Goal: Contribute content: Contribute content

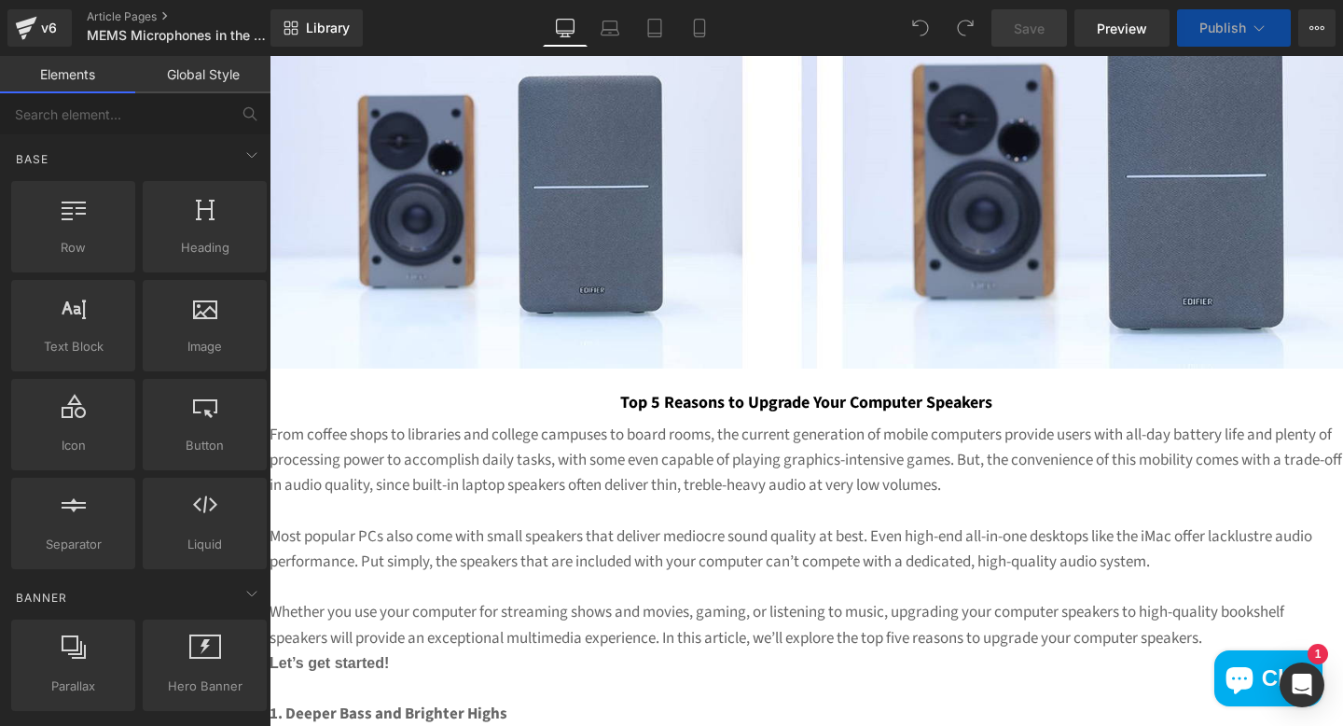
scroll to position [287, 0]
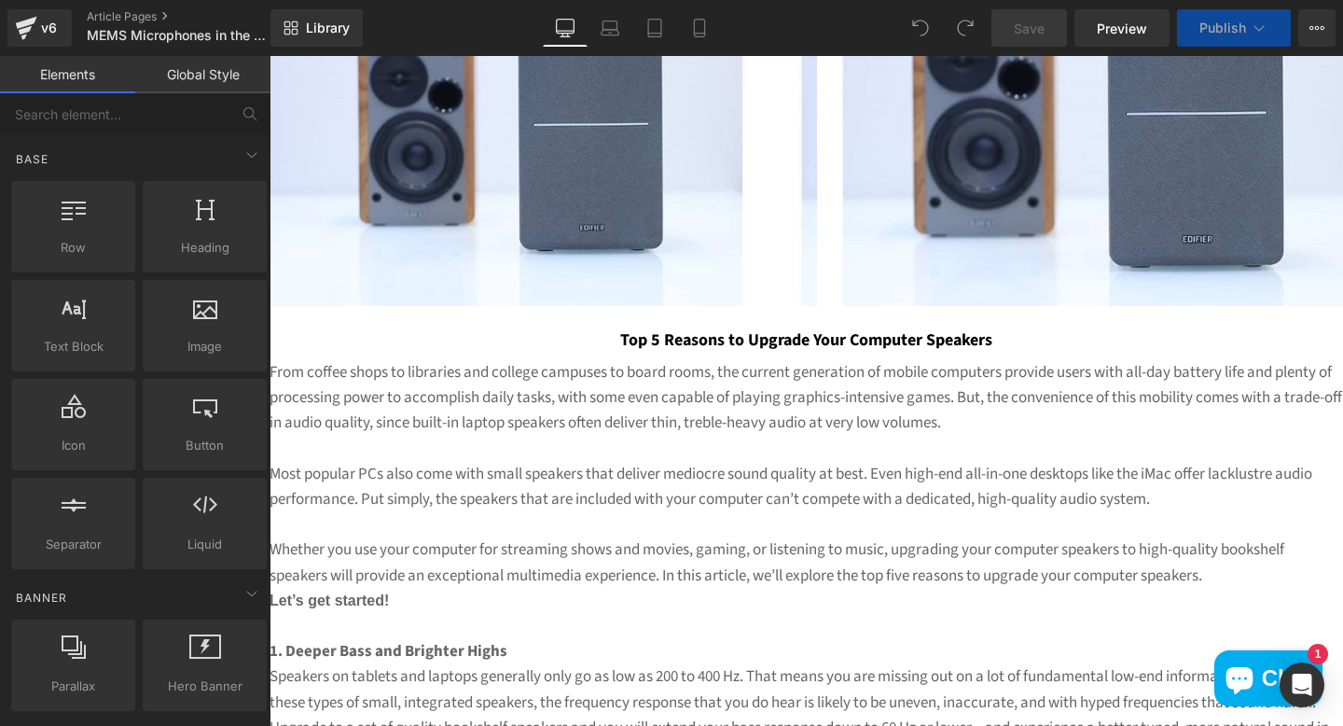
click at [640, 149] on img at bounding box center [807, 129] width 1074 height 353
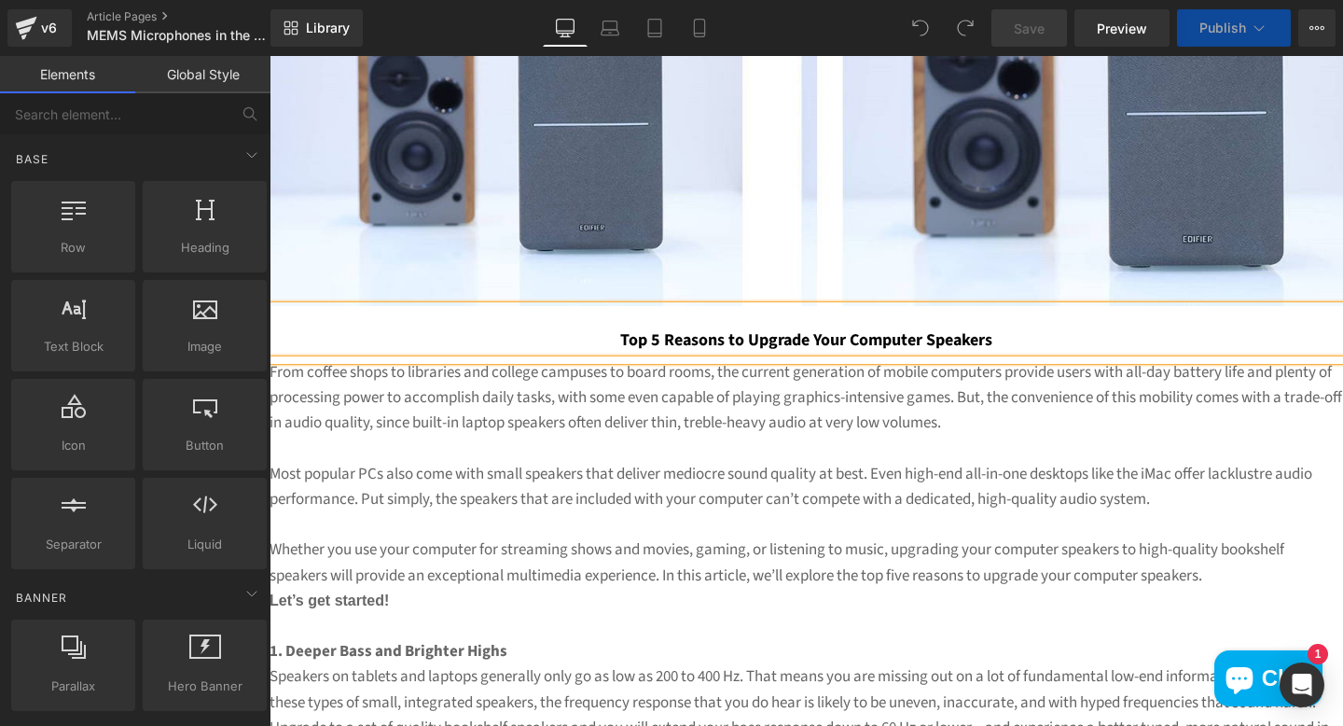
click at [640, 147] on img at bounding box center [807, 129] width 1074 height 353
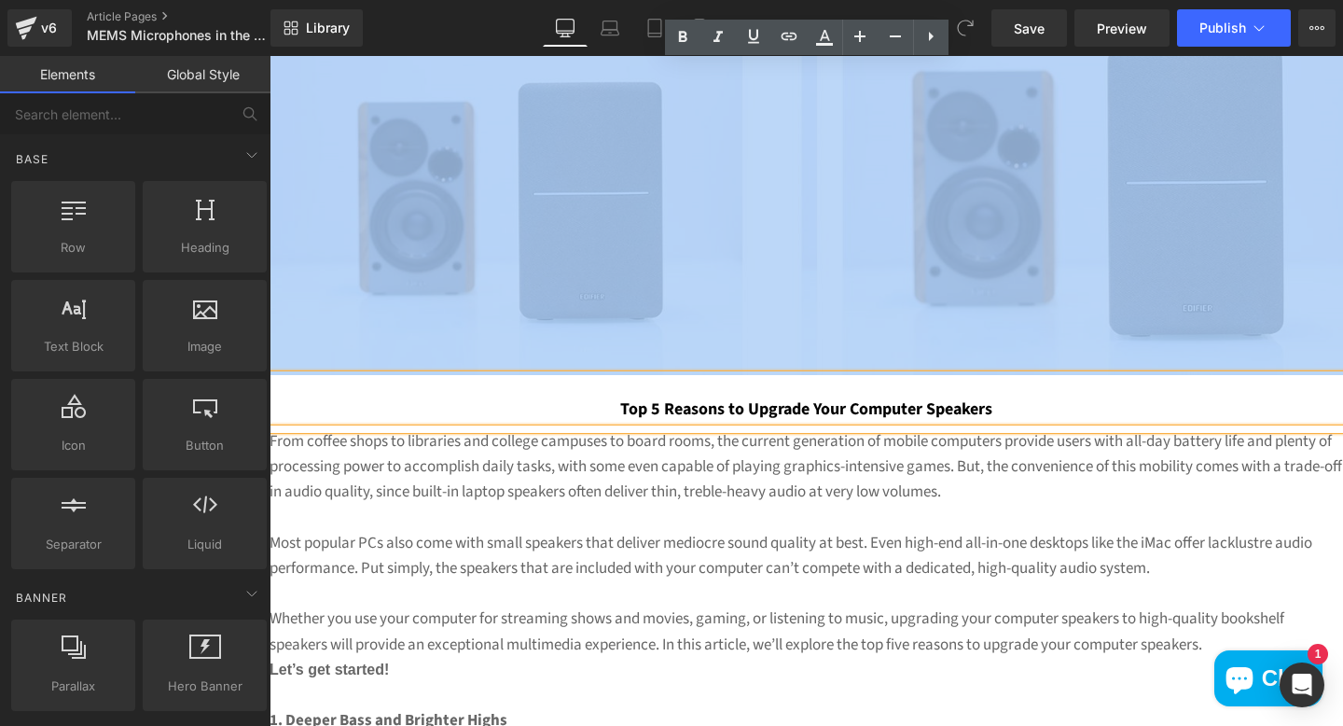
scroll to position [273, 0]
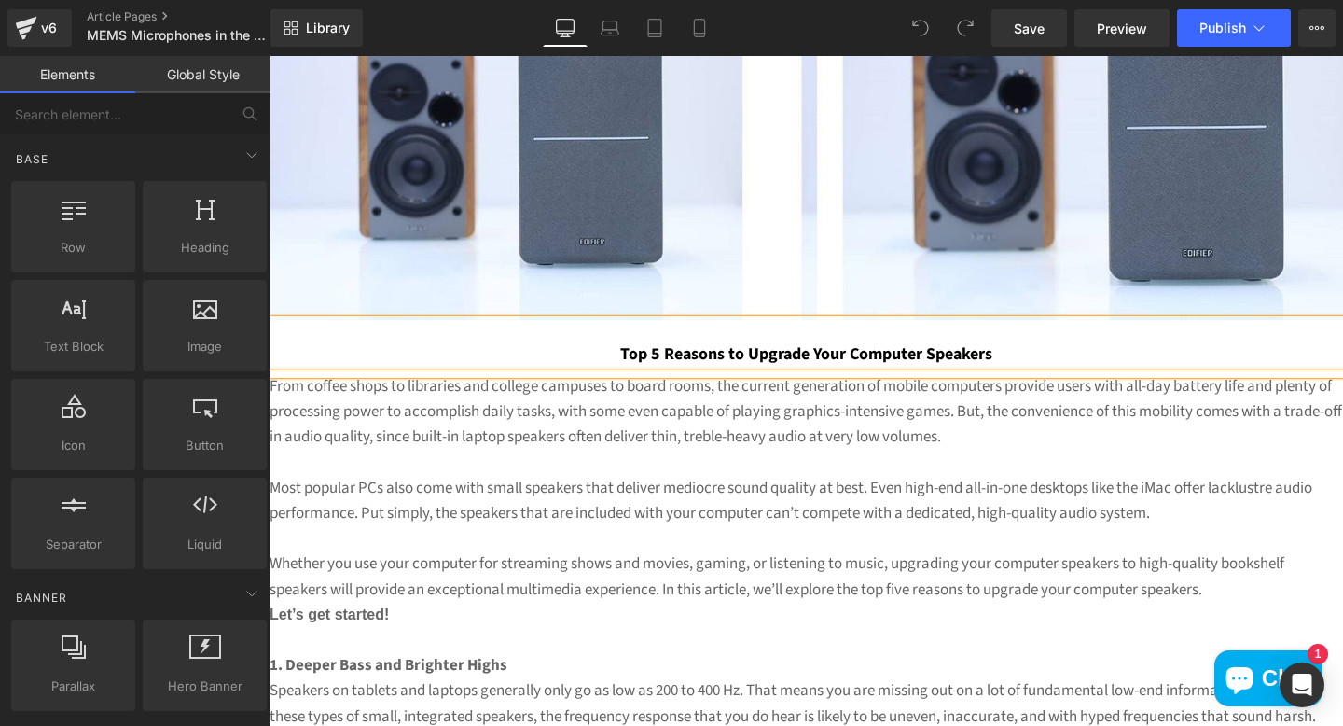
click at [706, 361] on undefined "Top 5 Reasons to Upgrade Your Computer Speakers" at bounding box center [806, 353] width 372 height 23
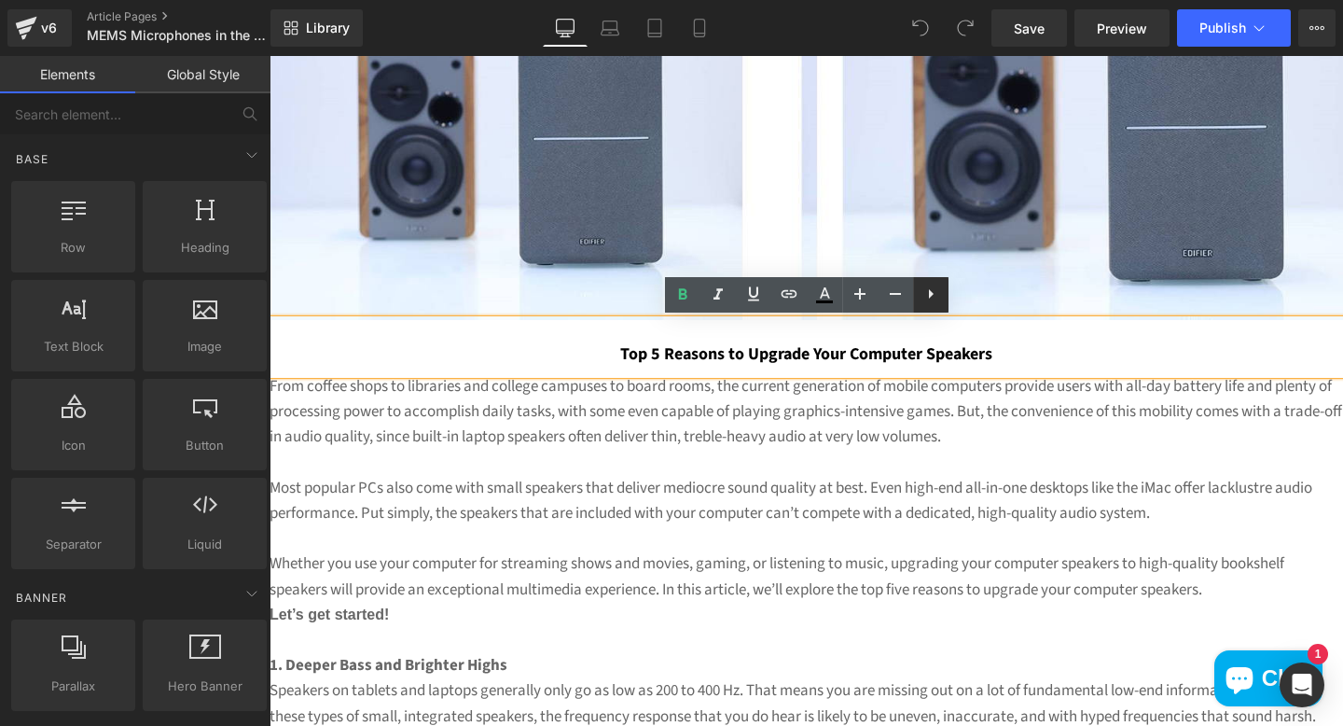
click at [940, 299] on icon at bounding box center [931, 294] width 22 height 22
click at [970, 298] on icon at bounding box center [966, 294] width 22 height 22
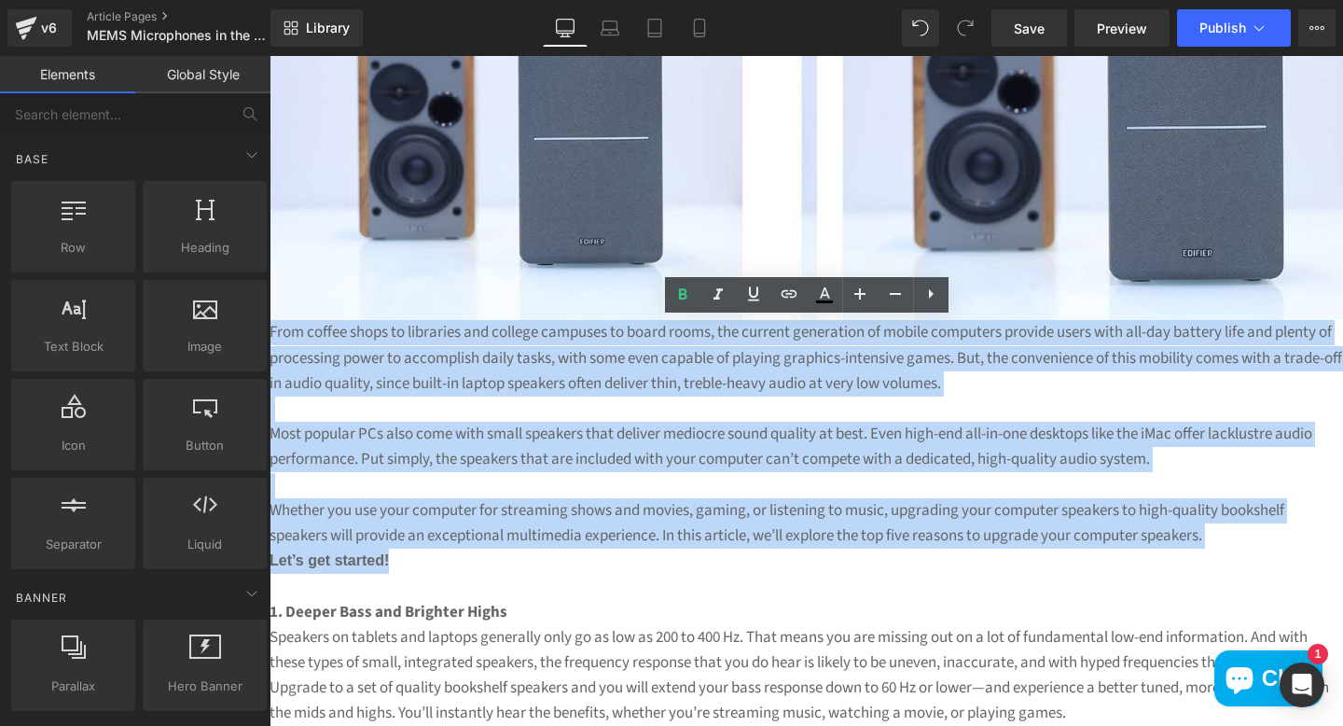
drag, startPoint x: 449, startPoint y: 555, endPoint x: 265, endPoint y: 323, distance: 296.1
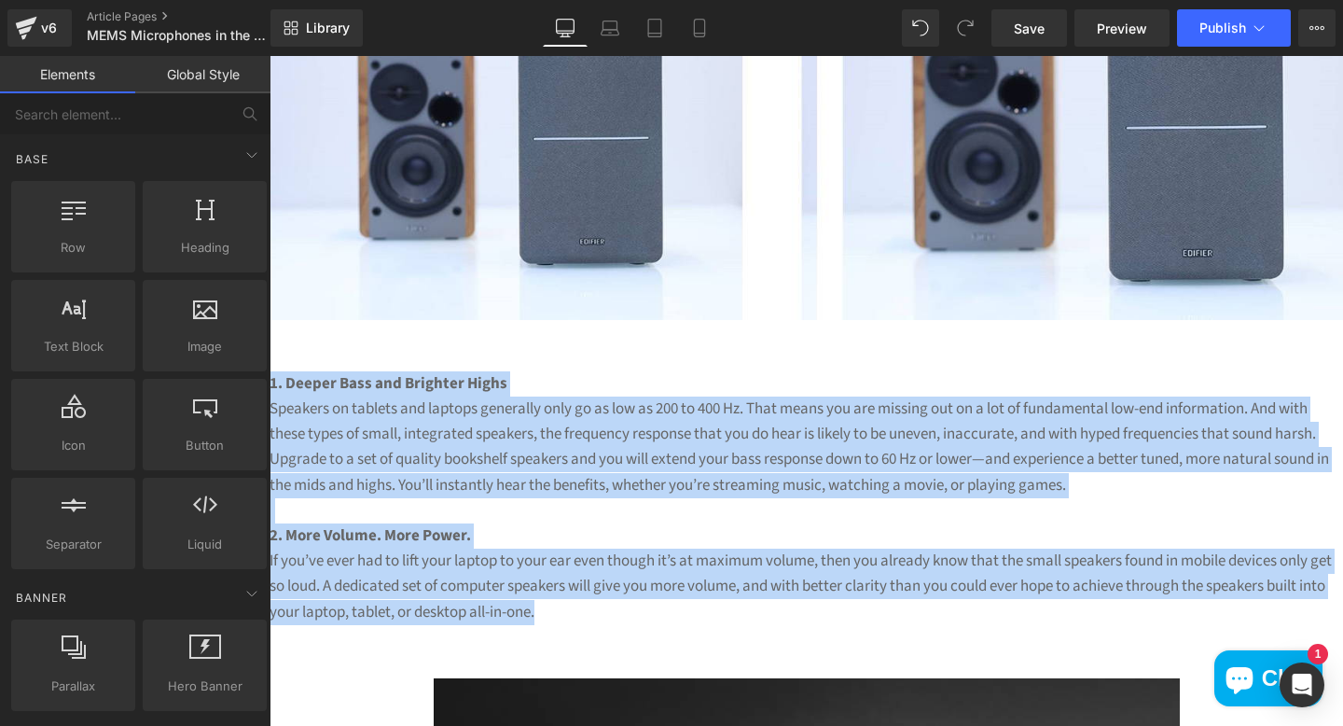
drag, startPoint x: 599, startPoint y: 608, endPoint x: 208, endPoint y: 391, distance: 447.2
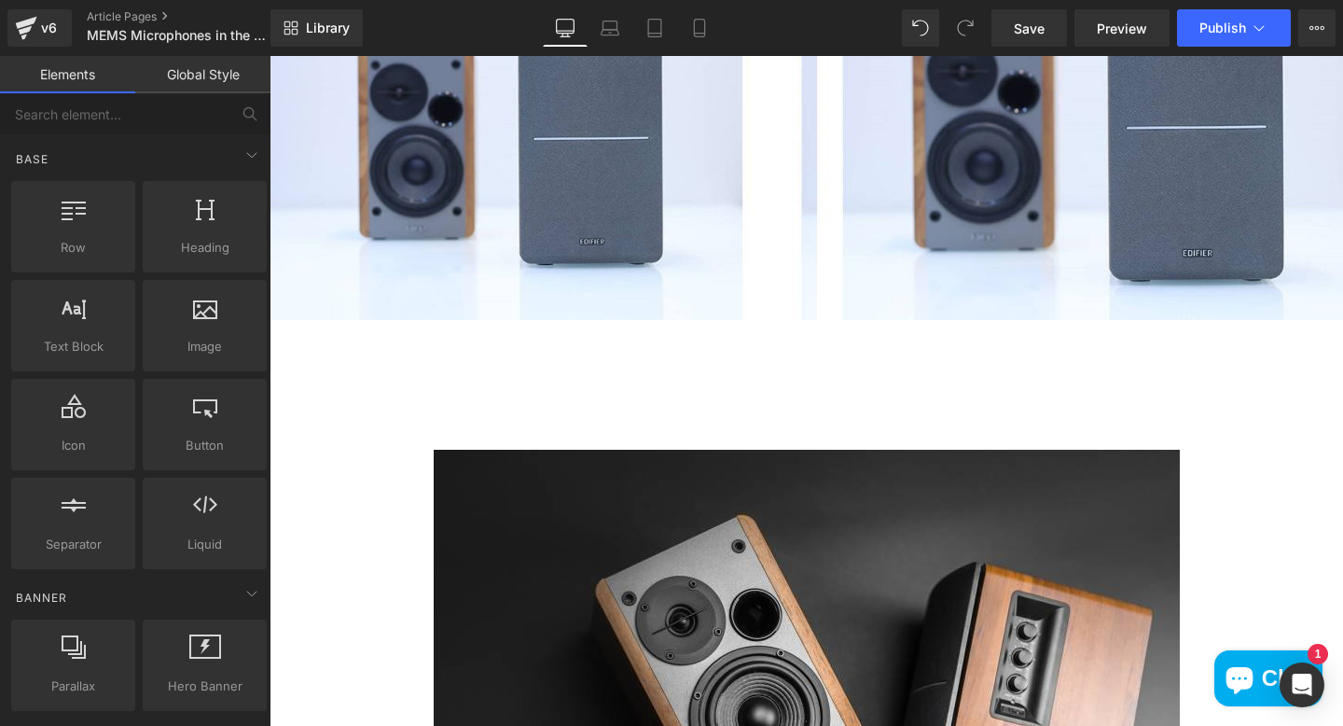
click at [434, 374] on p at bounding box center [807, 383] width 1074 height 25
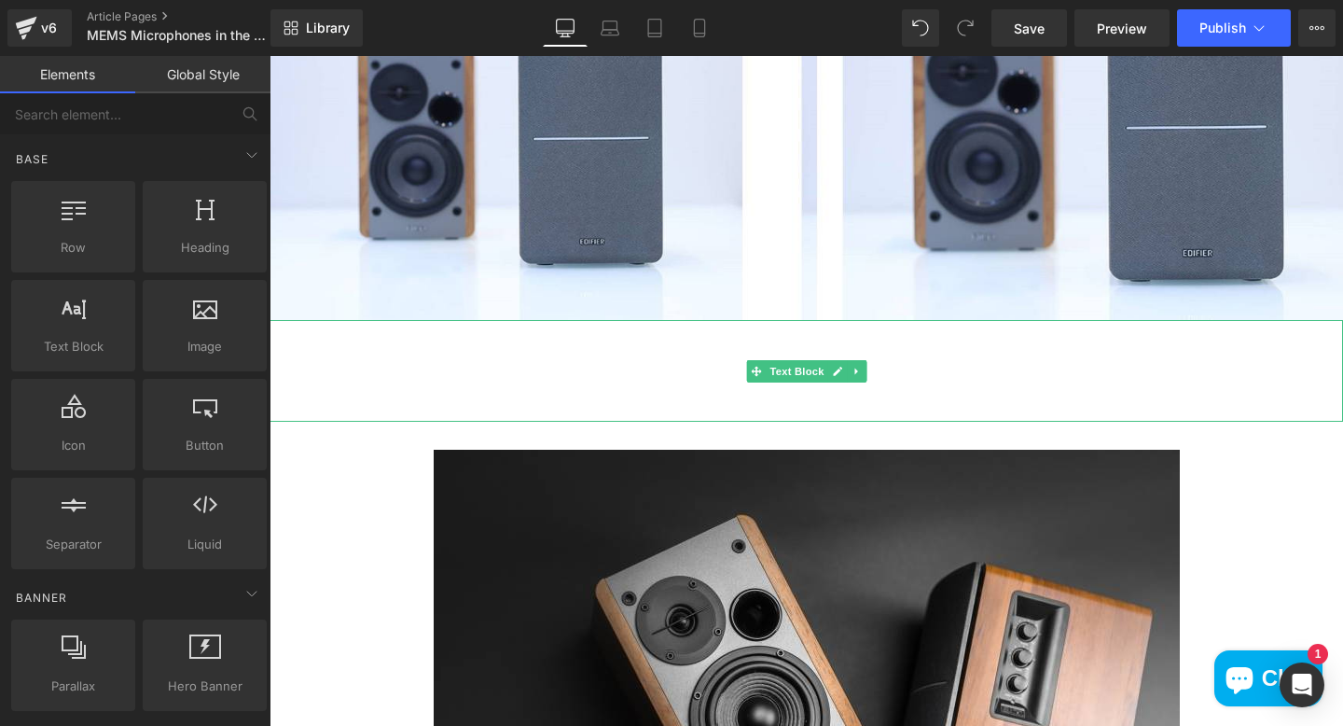
click at [389, 387] on p at bounding box center [807, 383] width 1074 height 25
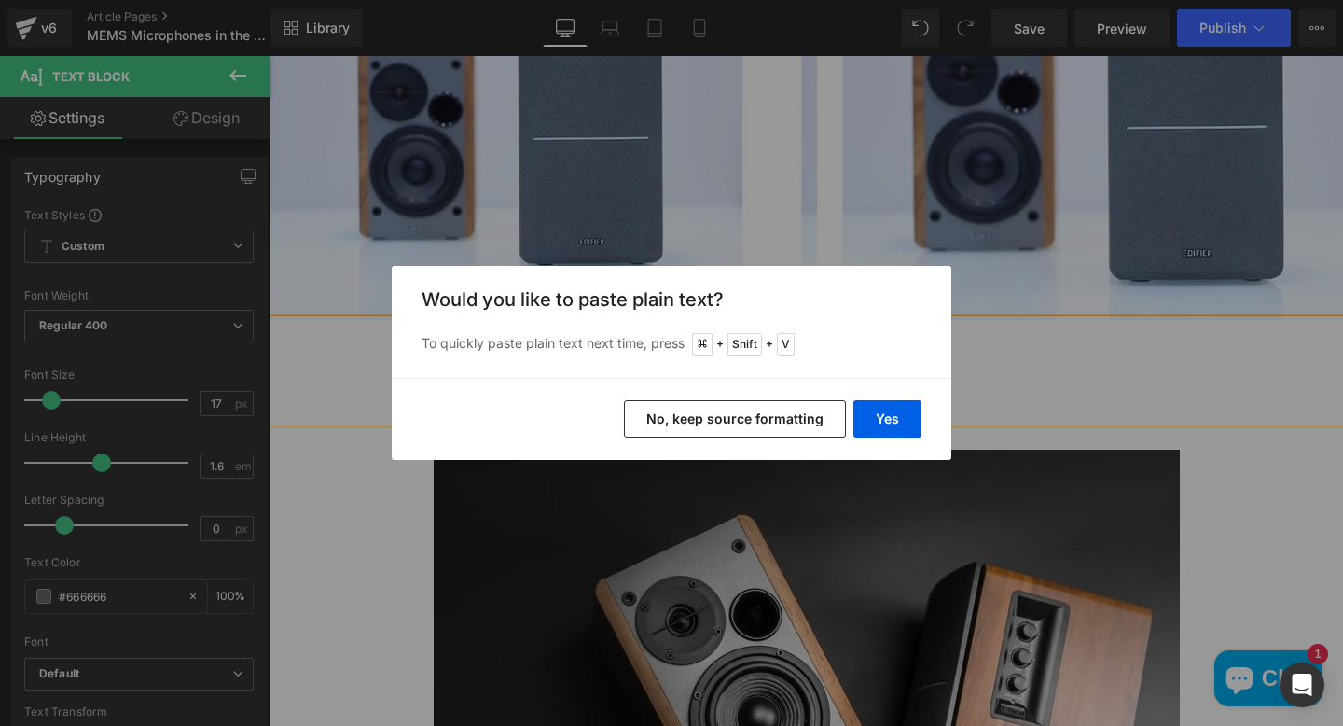
click at [672, 422] on button "No, keep source formatting" at bounding box center [735, 418] width 222 height 37
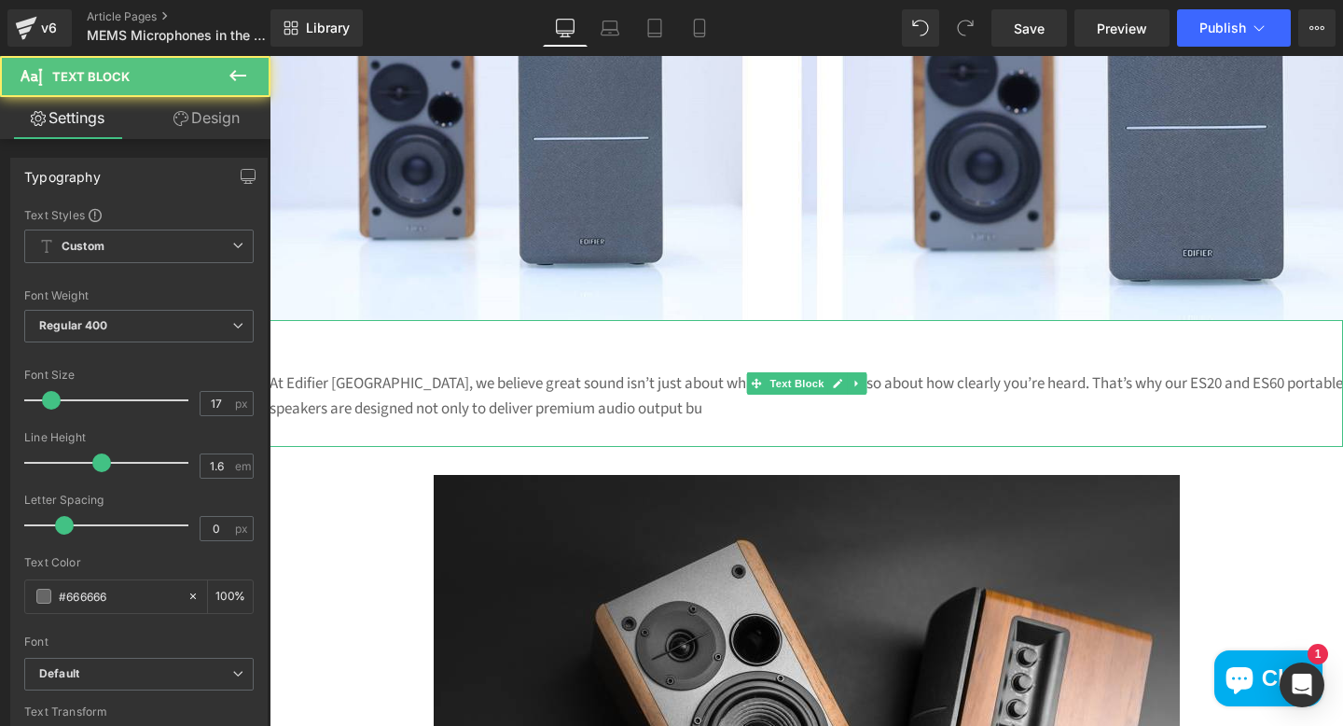
click at [772, 409] on p "At Edifier South Africa, we believe great sound isn’t just about what you hear—…" at bounding box center [807, 396] width 1074 height 50
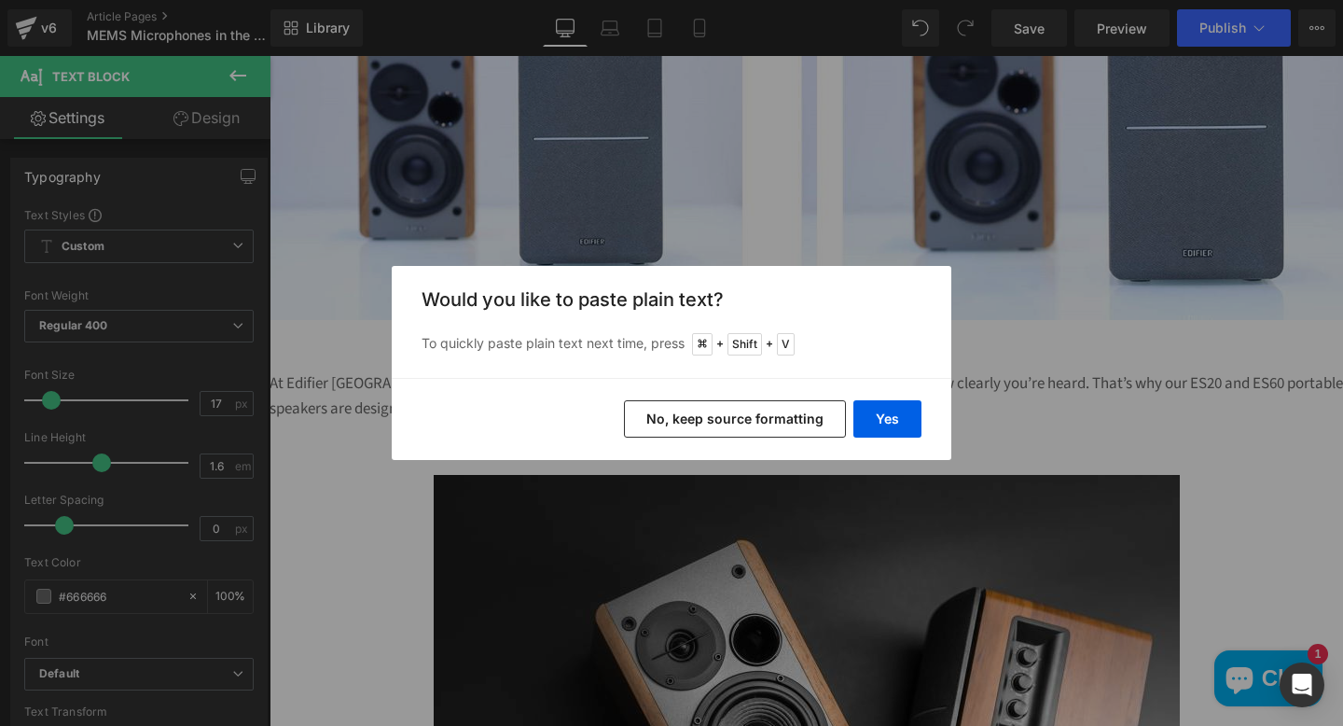
click at [758, 427] on button "No, keep source formatting" at bounding box center [735, 418] width 222 height 37
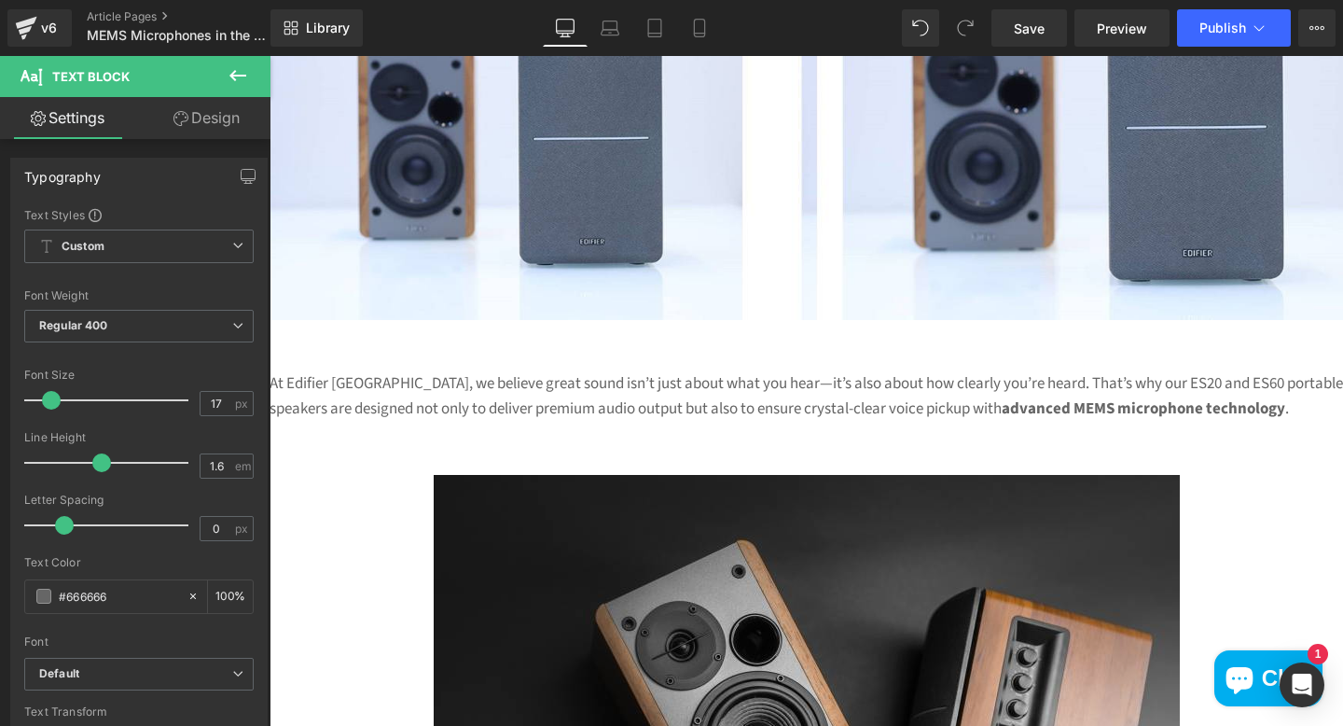
click at [729, 600] on img at bounding box center [807, 724] width 746 height 498
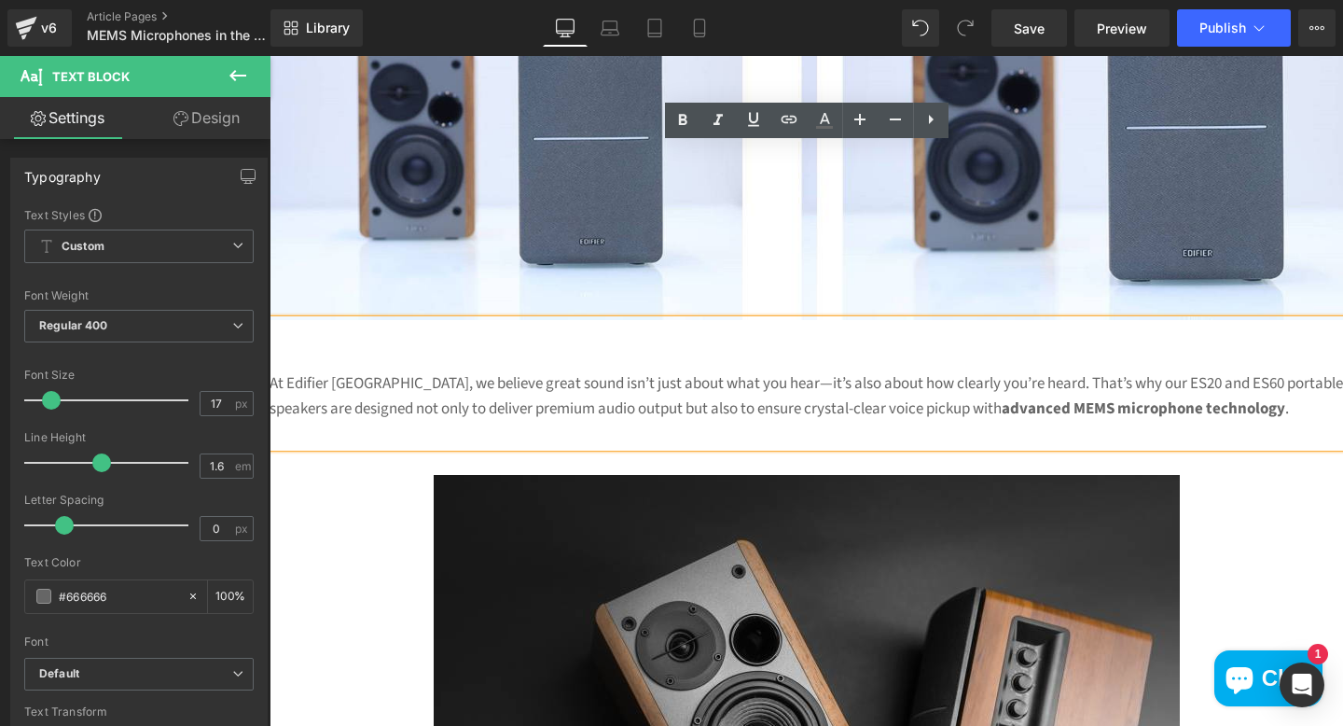
click at [694, 604] on img at bounding box center [807, 724] width 746 height 498
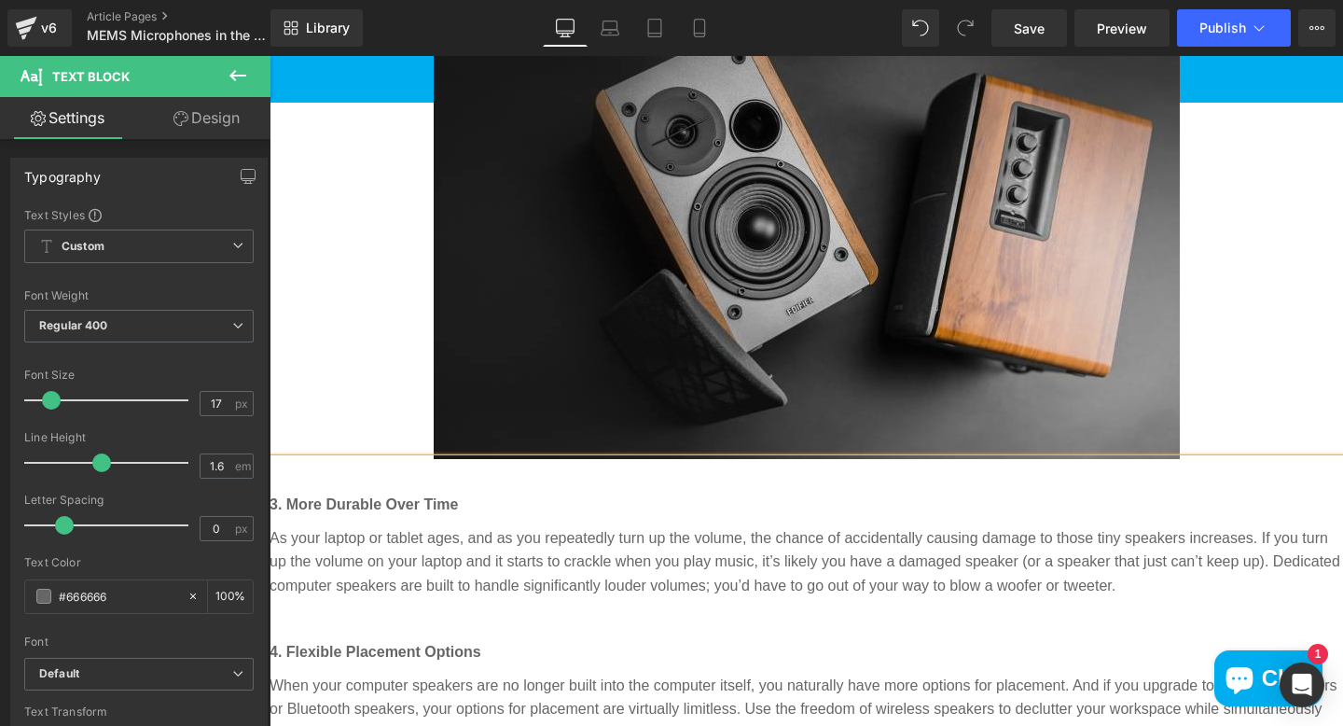
scroll to position [788, 0]
click at [626, 367] on img at bounding box center [807, 209] width 746 height 498
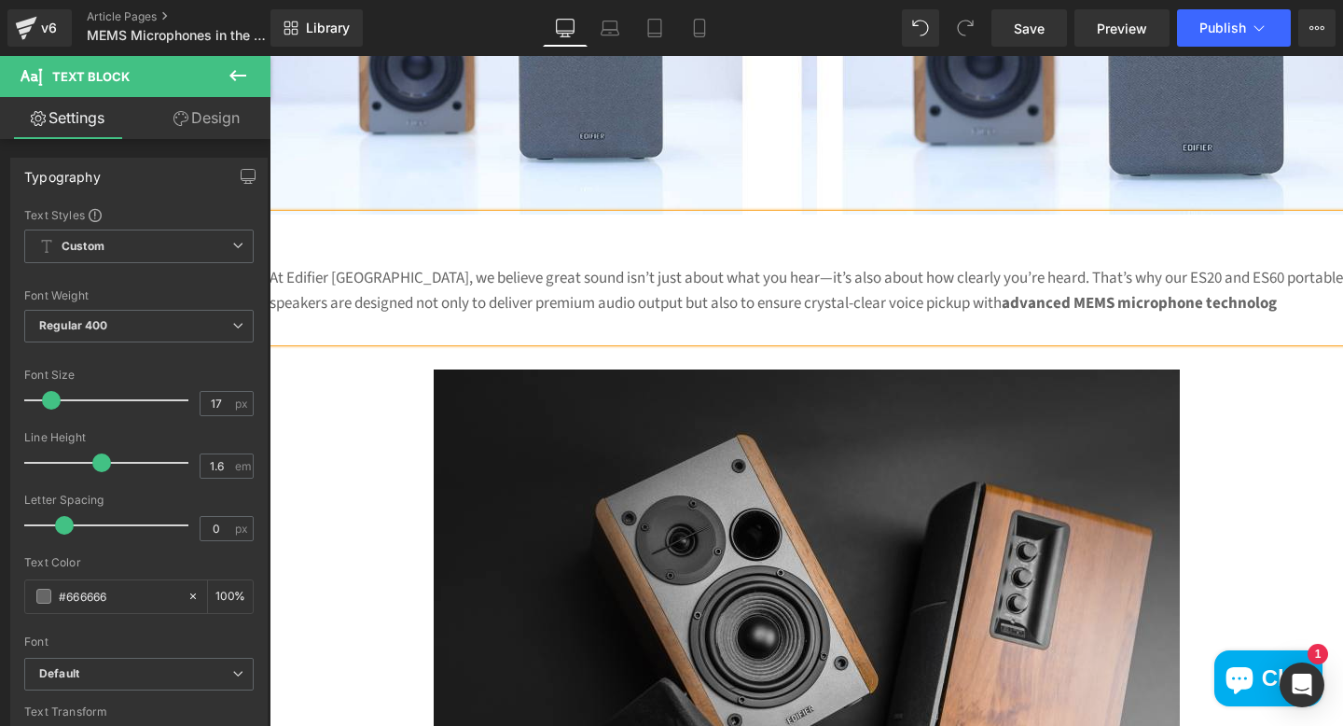
scroll to position [393, 0]
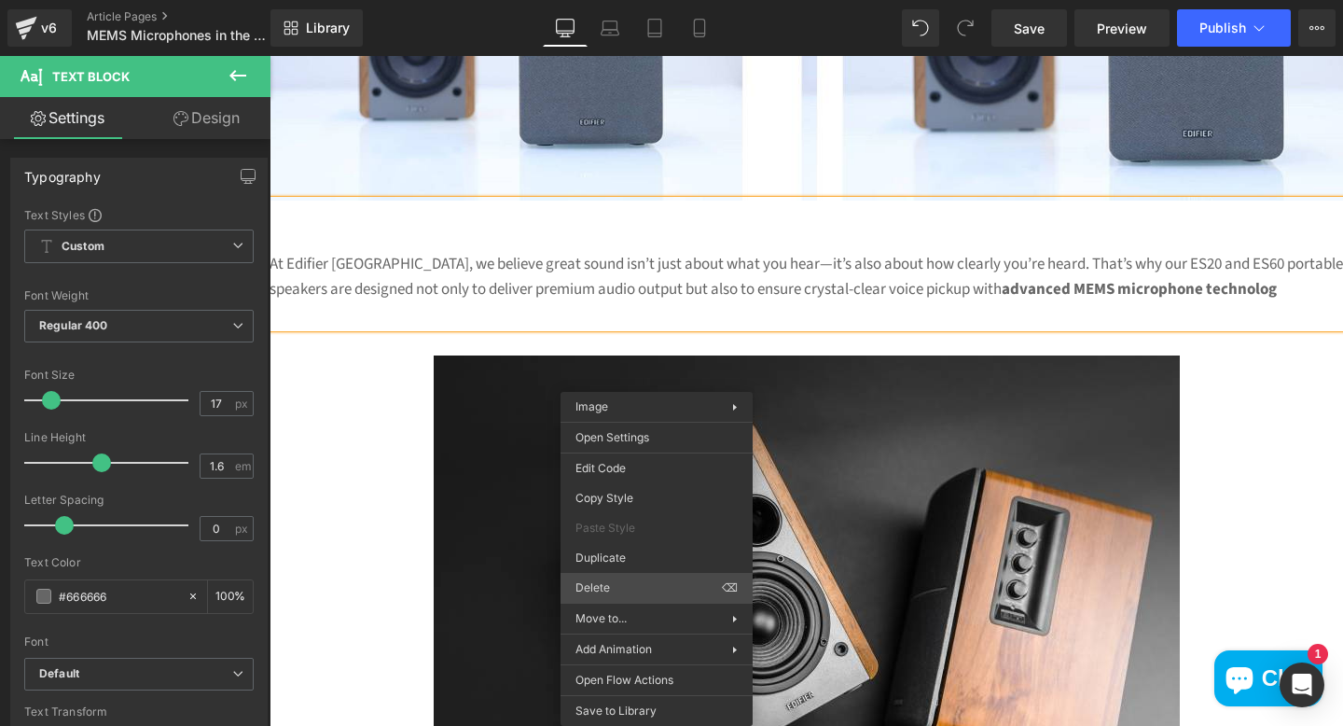
click at [602, 589] on span "Delete" at bounding box center [648, 587] width 146 height 17
click at [681, 581] on span "Delete" at bounding box center [648, 587] width 146 height 17
click at [734, 581] on span "⌫" at bounding box center [730, 587] width 16 height 17
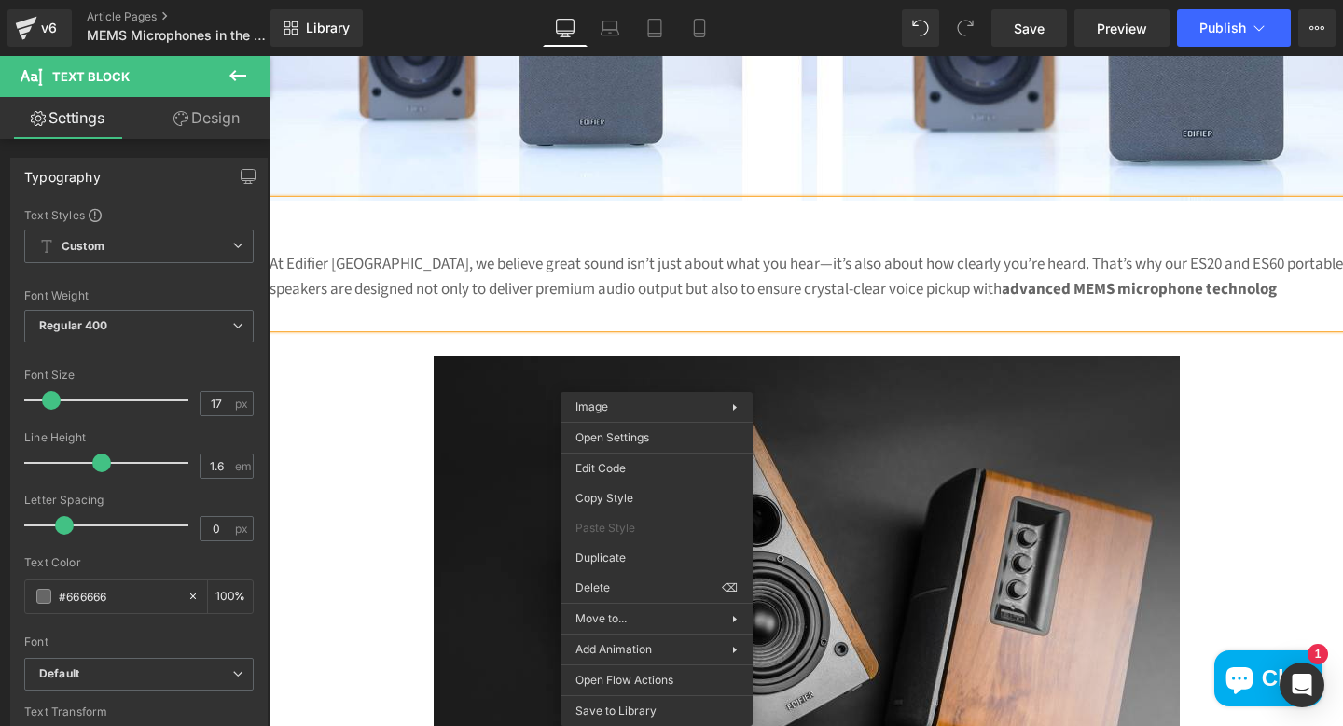
click at [996, 550] on img at bounding box center [807, 604] width 746 height 498
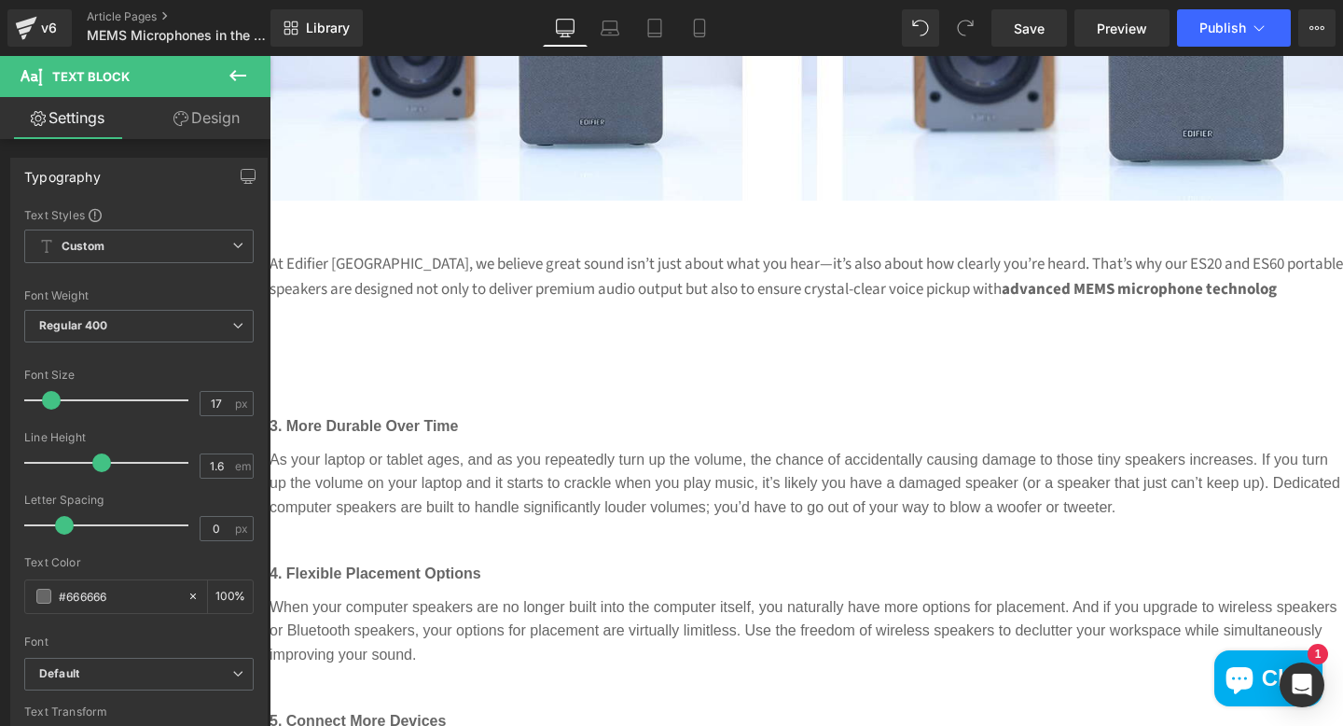
click at [617, 378] on div at bounding box center [807, 367] width 1074 height 25
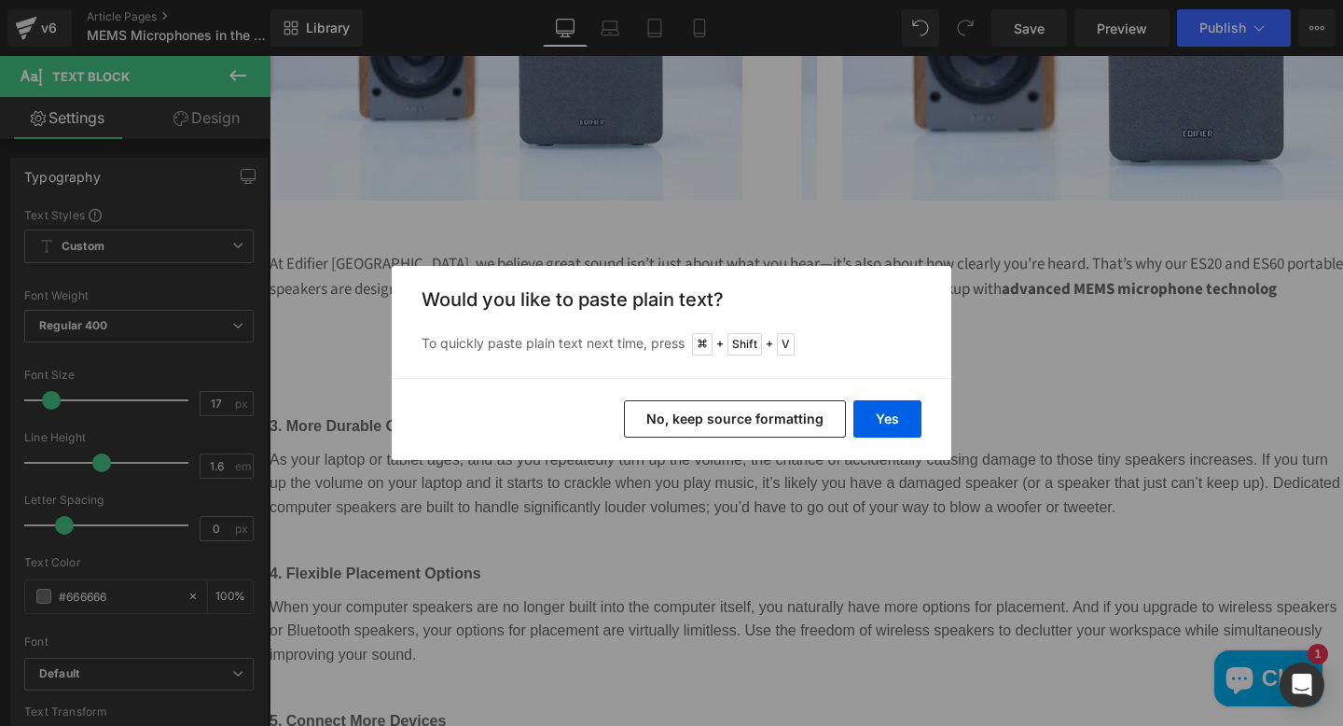
click at [679, 414] on button "No, keep source formatting" at bounding box center [735, 418] width 222 height 37
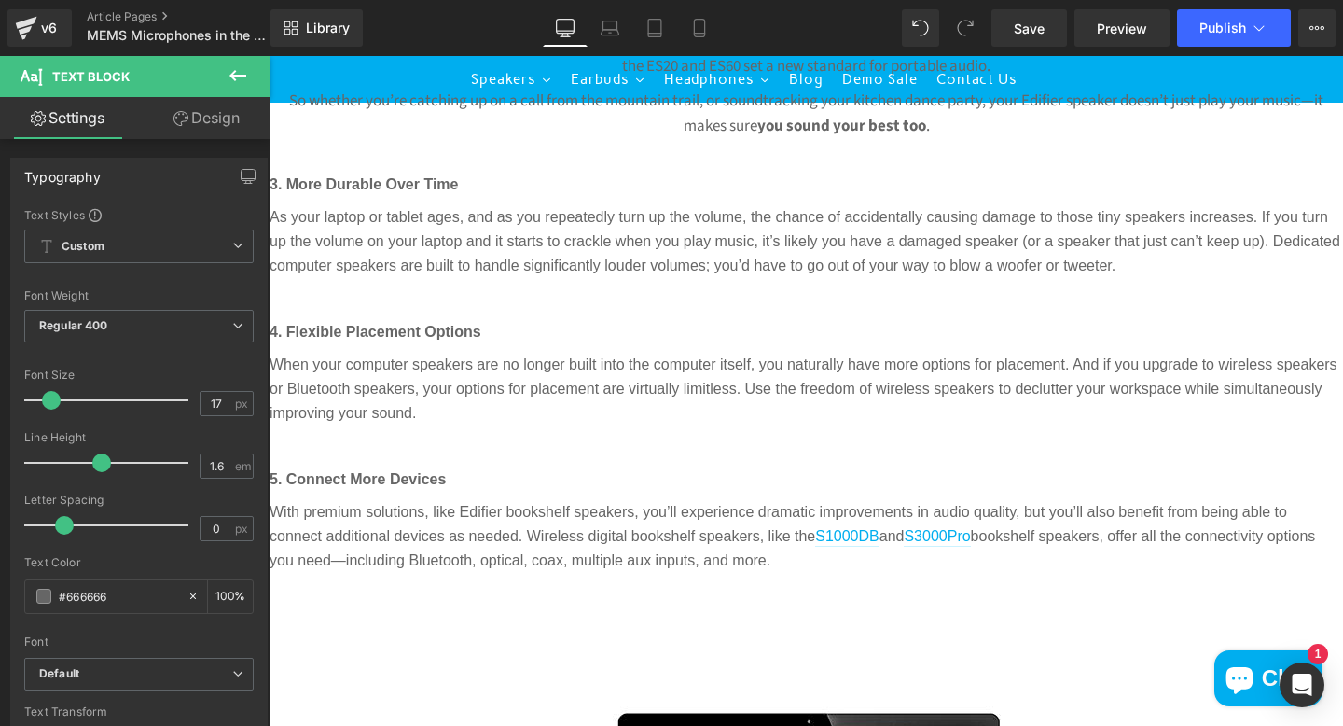
scroll to position [1719, 0]
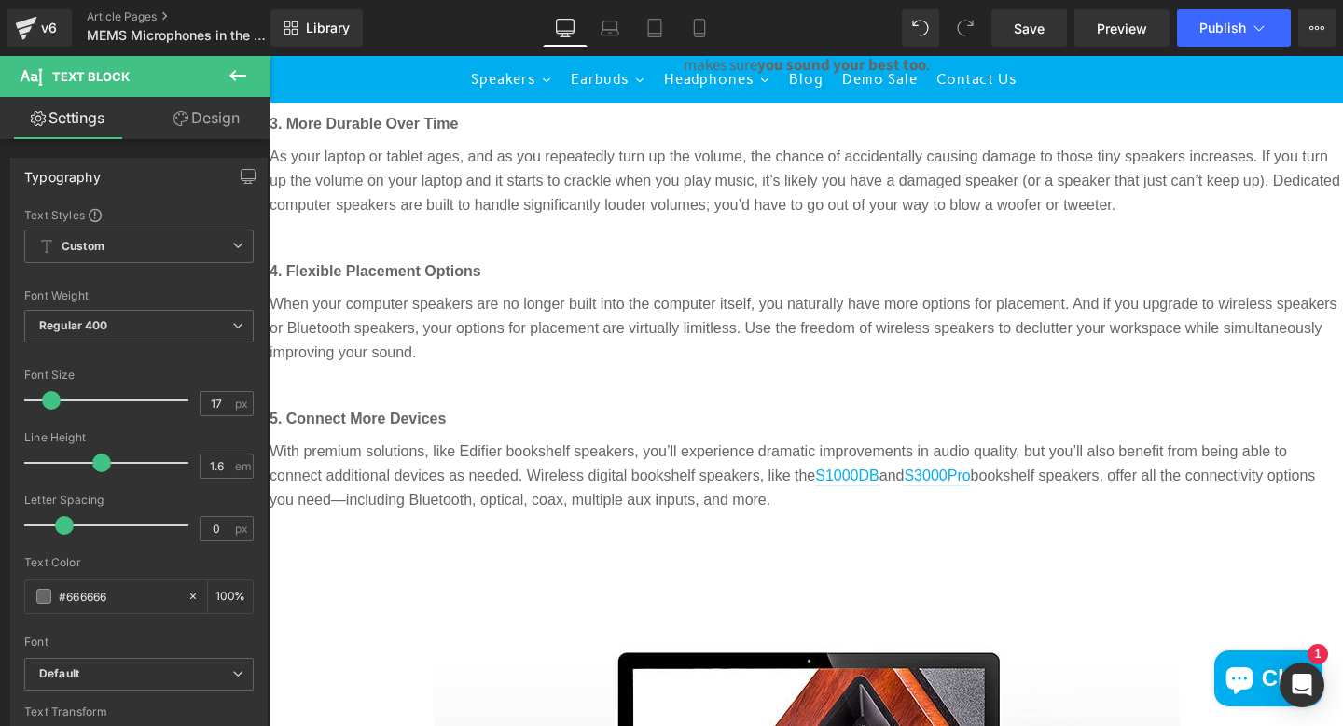
click at [484, 258] on undefined "3. More Durable Over Time As your laptop or tablet ages, and as you repeatedly …" at bounding box center [807, 294] width 1074 height 433
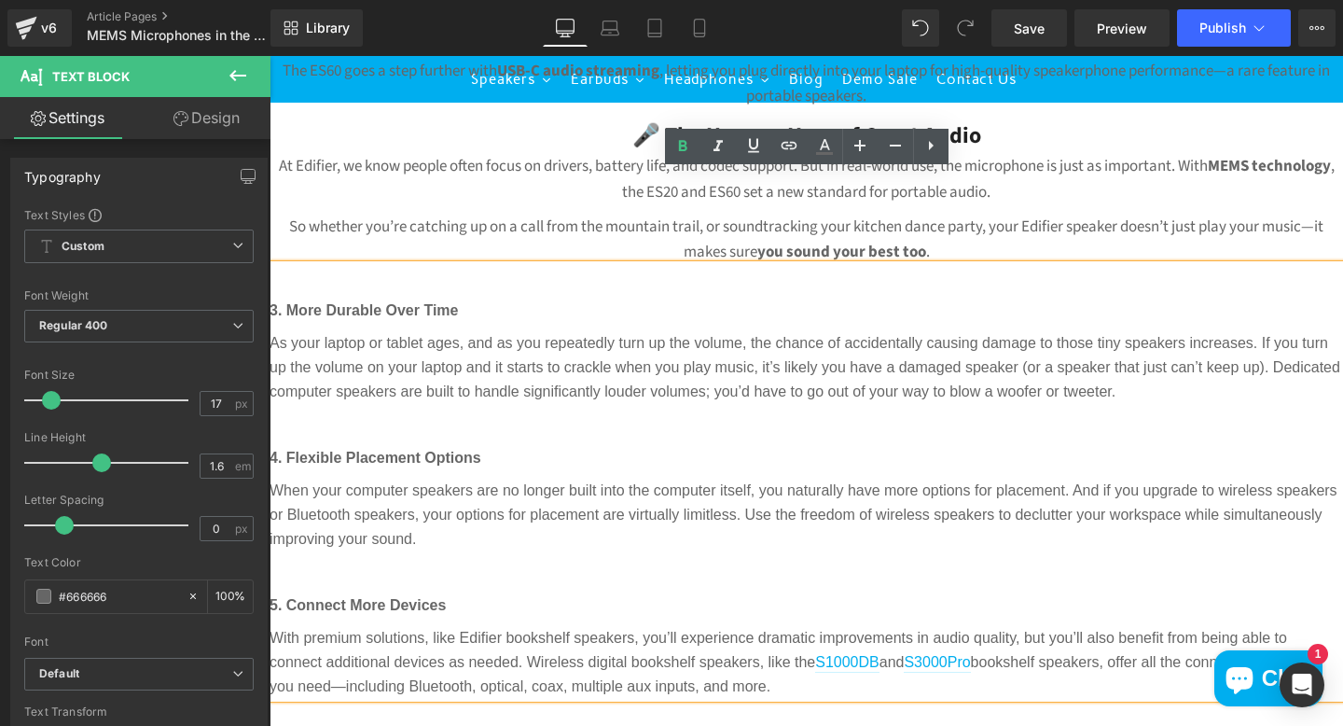
scroll to position [1529, 0]
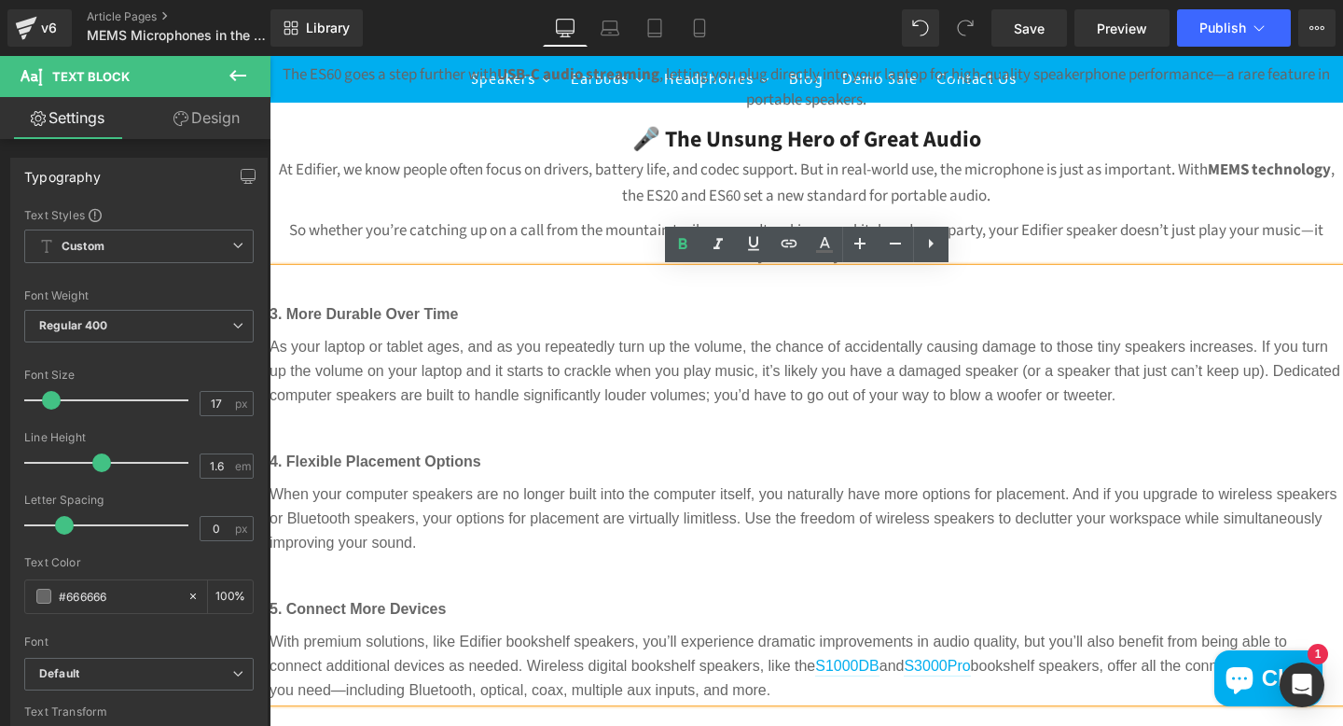
drag, startPoint x: 848, startPoint y: 500, endPoint x: 306, endPoint y: 272, distance: 587.7
click at [304, 274] on undefined "3. More Durable Over Time As your laptop or tablet ages, and as you repeatedly …" at bounding box center [807, 485] width 1074 height 433
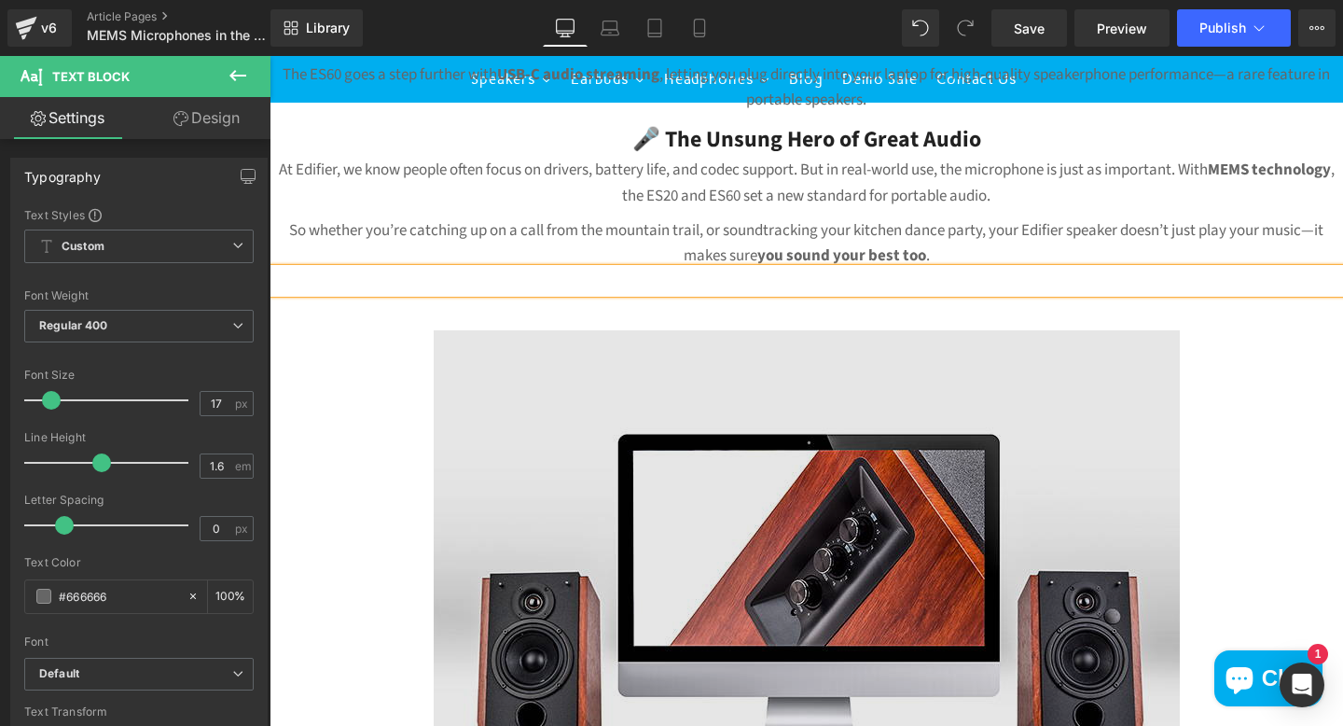
click at [794, 485] on img at bounding box center [807, 610] width 746 height 560
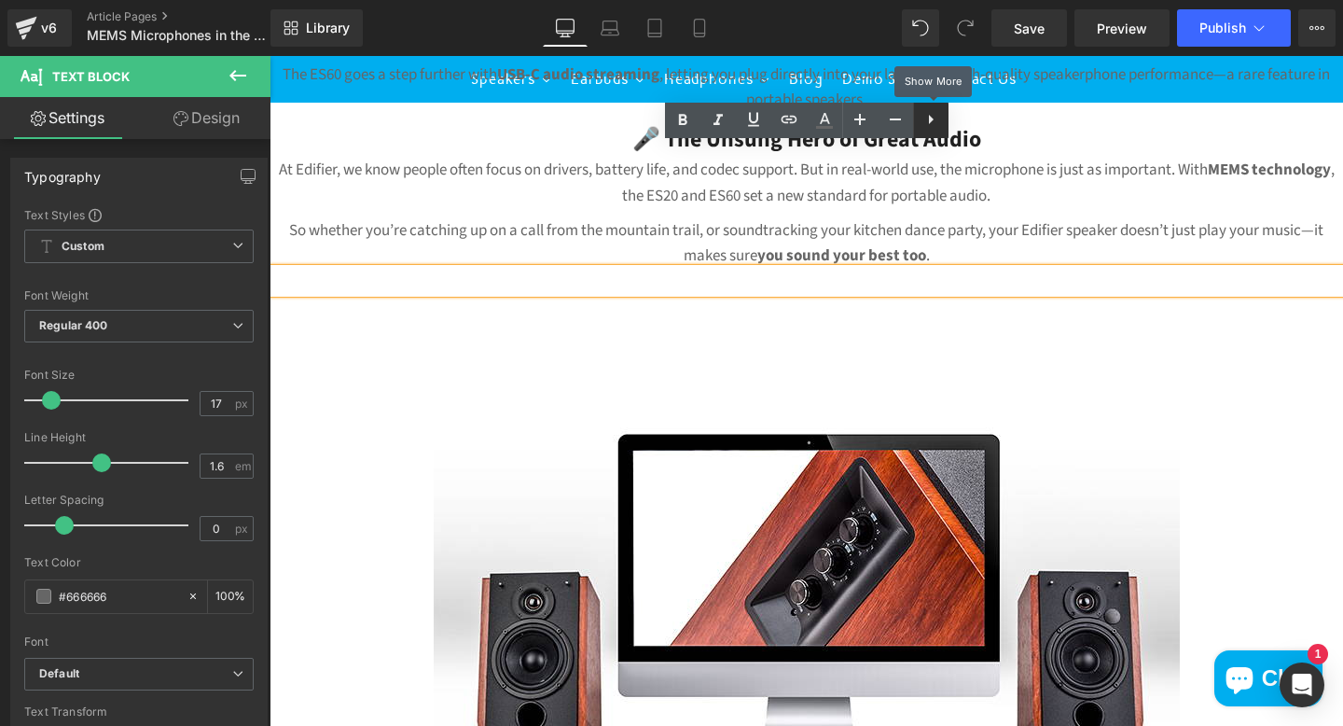
click at [932, 130] on icon at bounding box center [931, 119] width 22 height 22
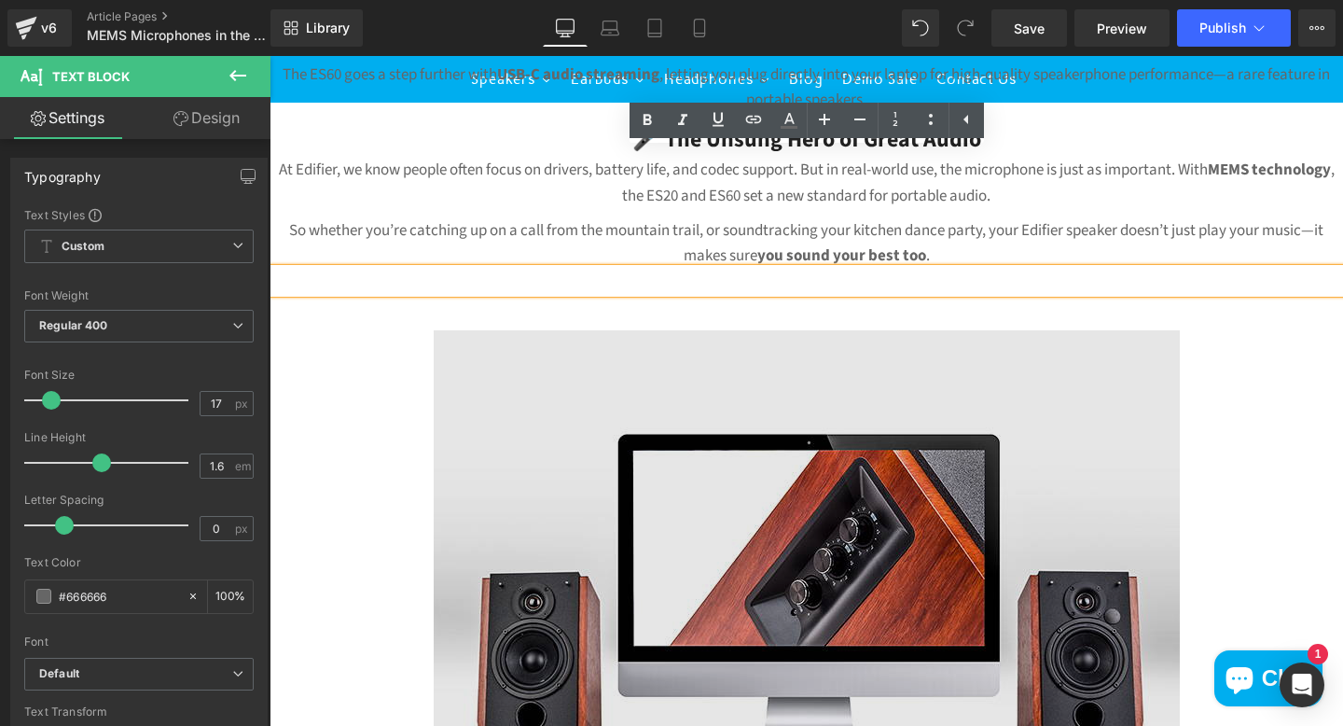
click at [836, 492] on img at bounding box center [807, 610] width 746 height 560
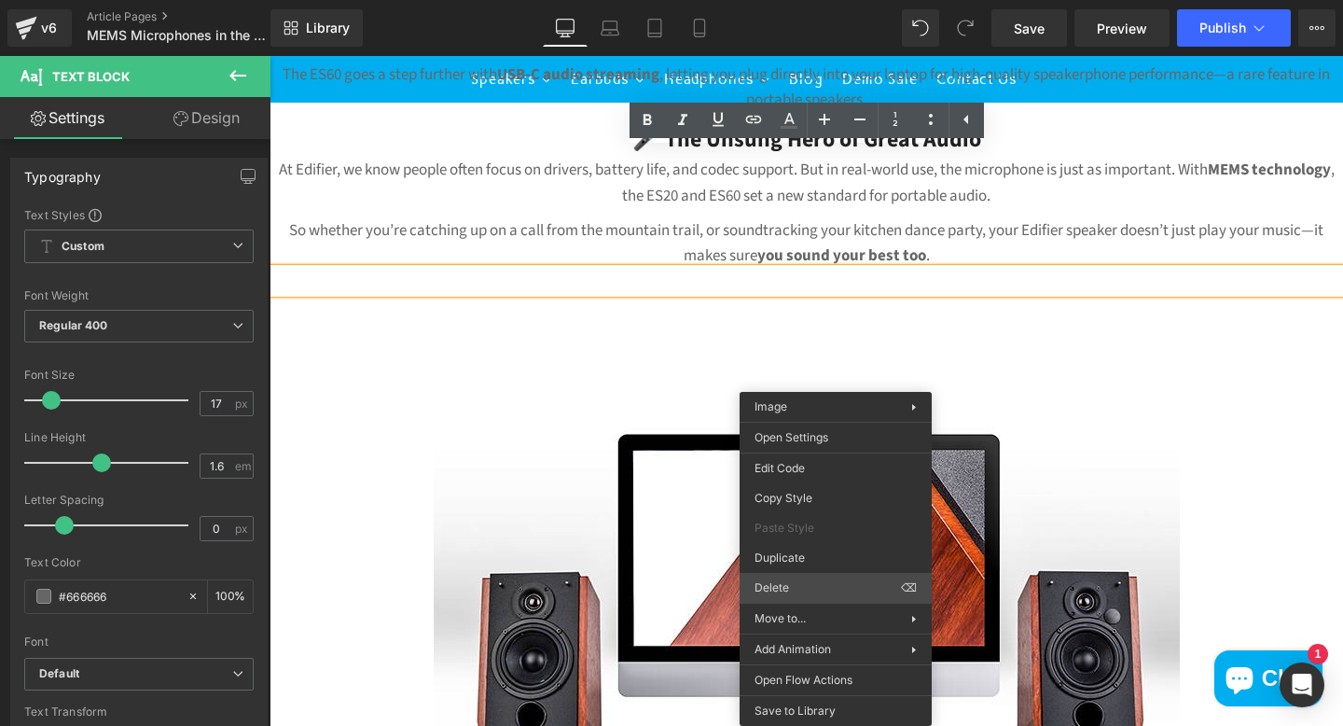
click at [818, 592] on span "Delete" at bounding box center [828, 587] width 146 height 17
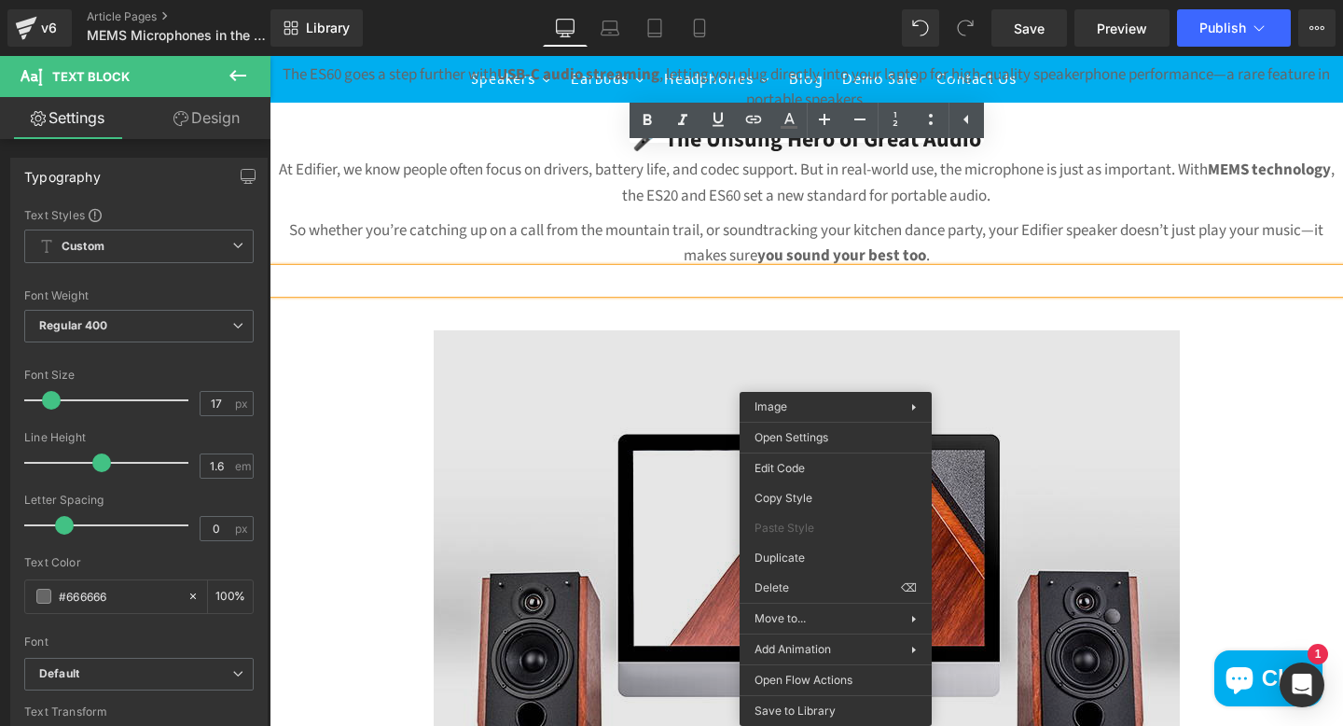
click at [621, 545] on img at bounding box center [807, 610] width 746 height 560
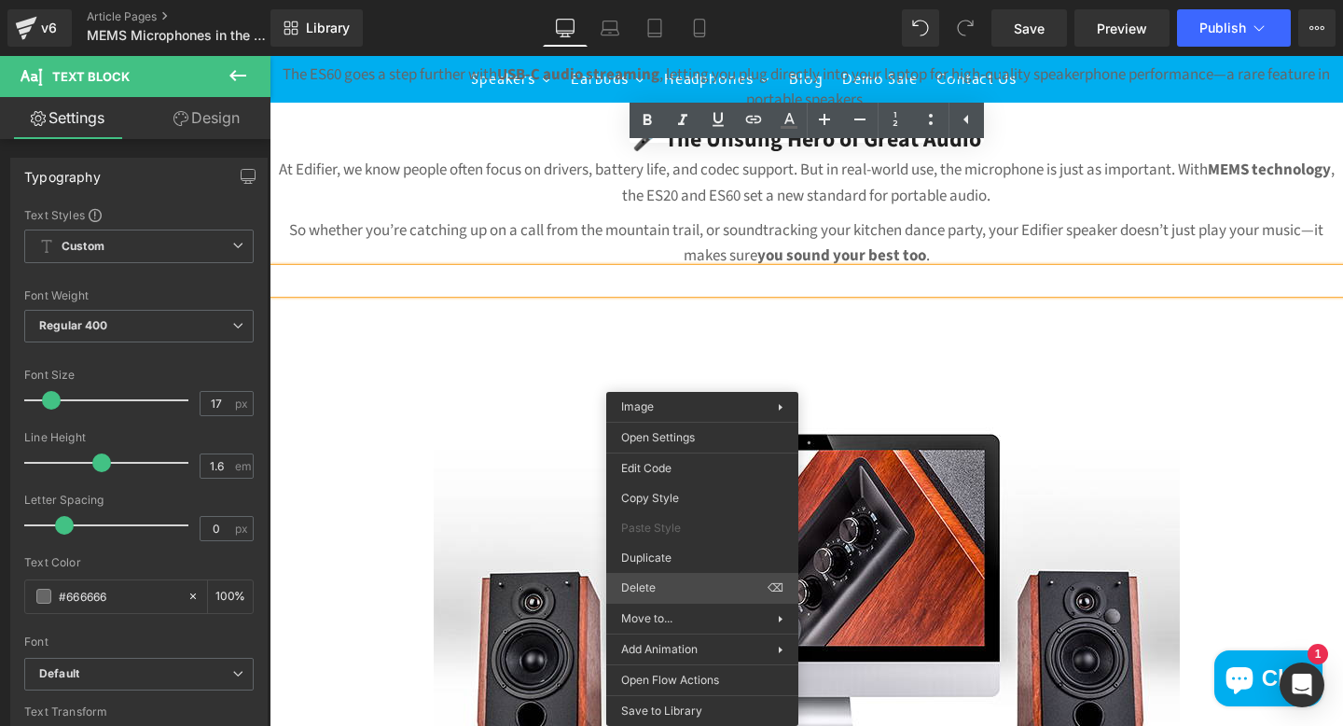
click at [698, 582] on span "Delete" at bounding box center [694, 587] width 146 height 17
click at [671, 587] on span "Delete" at bounding box center [694, 587] width 146 height 17
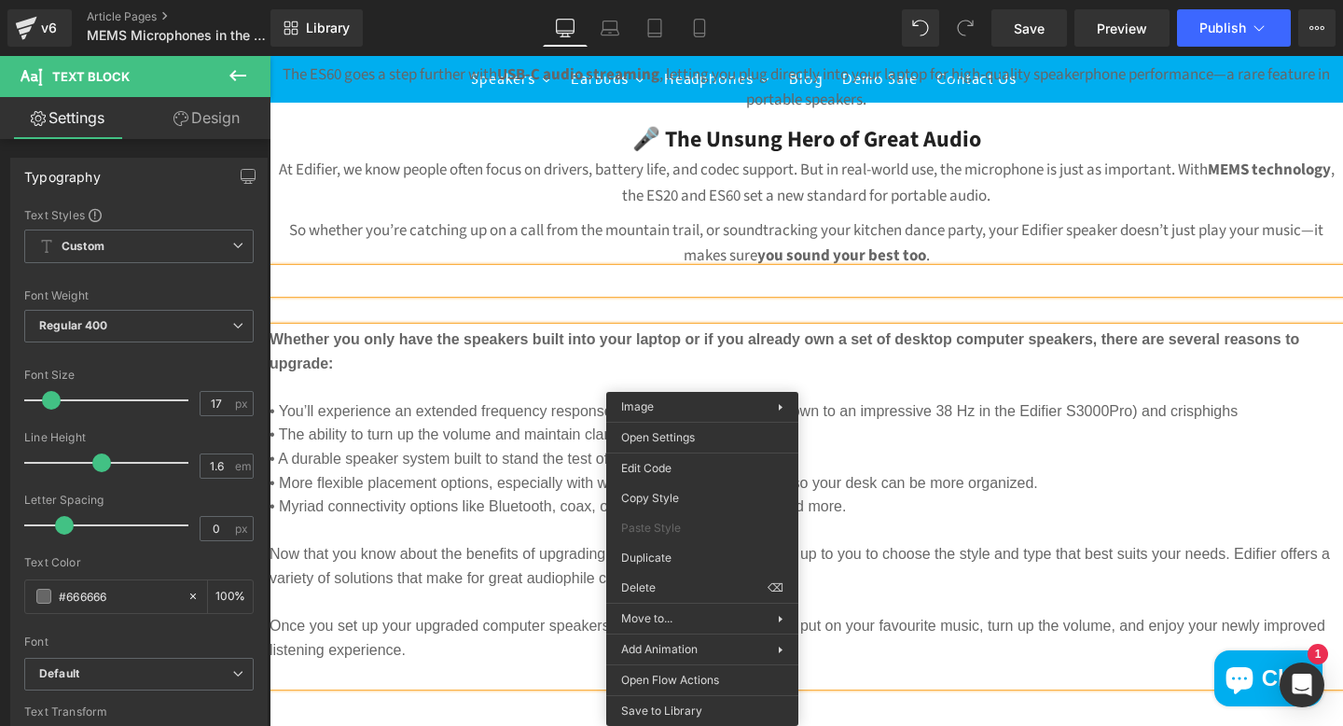
click at [507, 566] on p "Now that you know about the benefits of upgrading your computer speakers, it’s …" at bounding box center [807, 566] width 1074 height 48
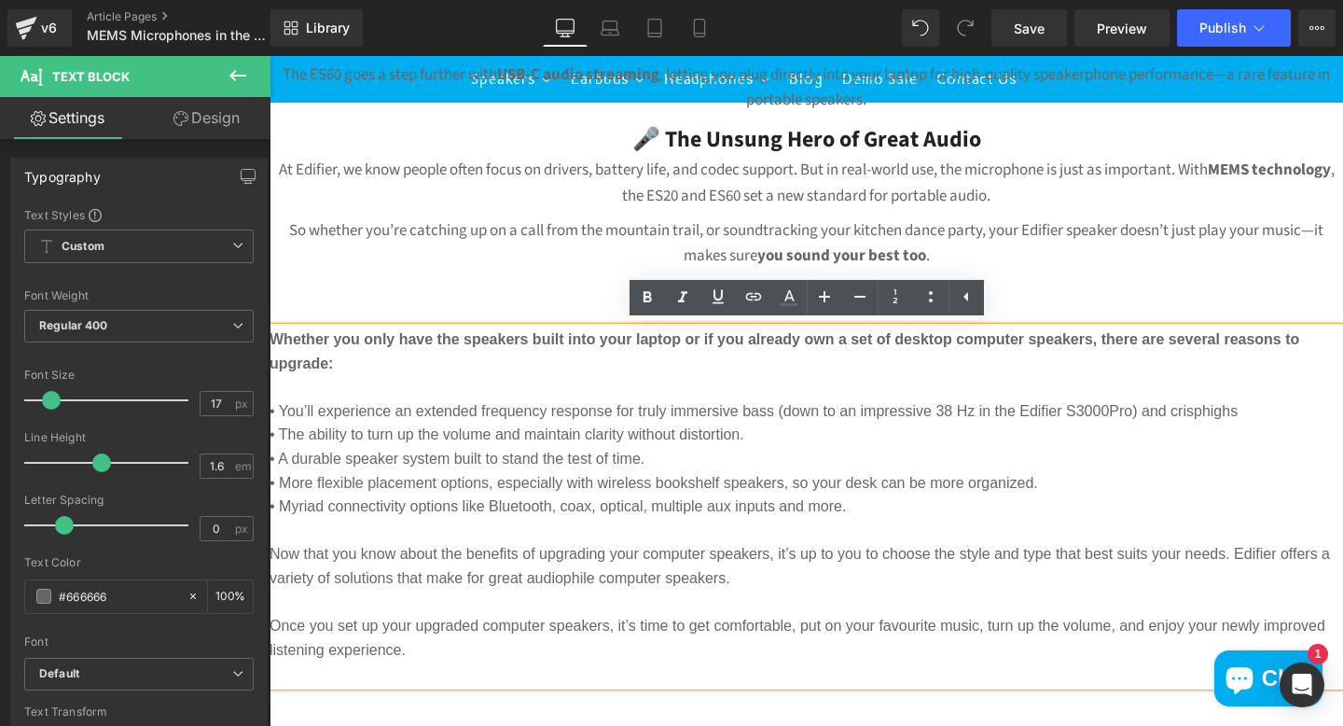
scroll to position [1535, 0]
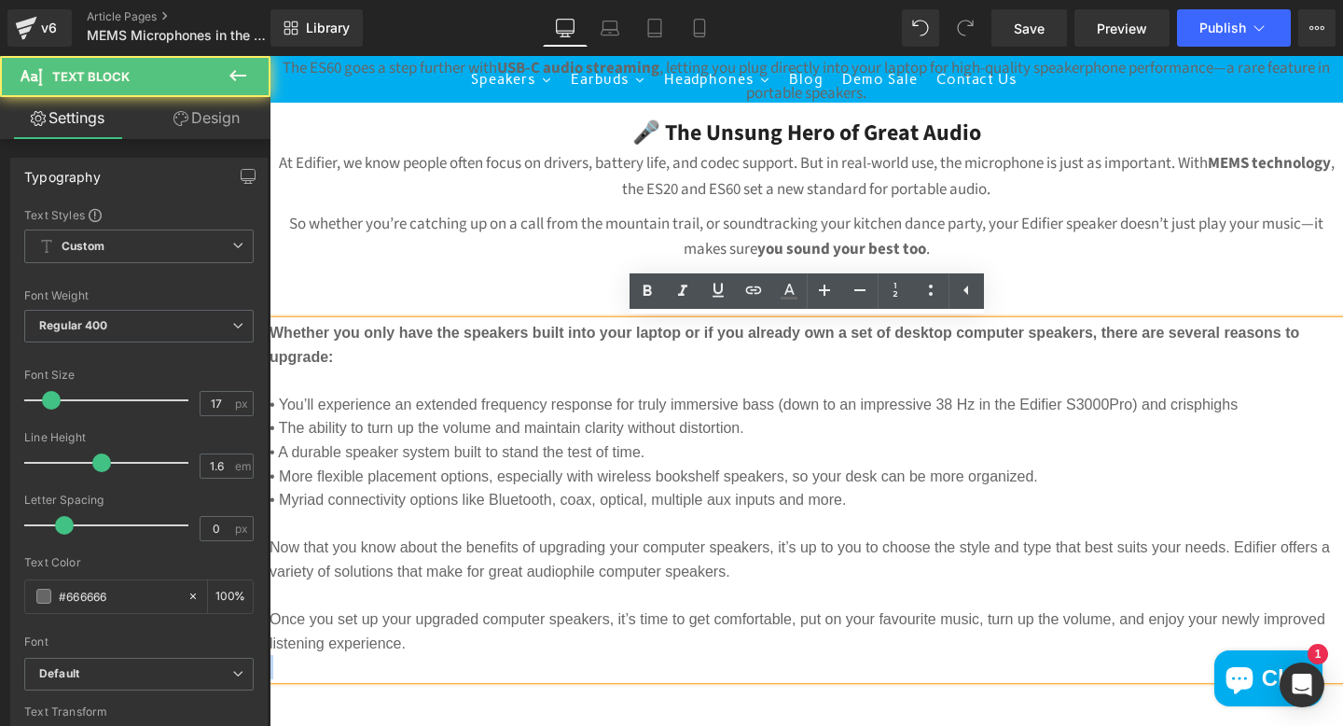
drag, startPoint x: 449, startPoint y: 650, endPoint x: 327, endPoint y: 319, distance: 352.6
click at [326, 321] on div "Whether you only have the speakers built into your laptop or if you already own…" at bounding box center [807, 500] width 1074 height 358
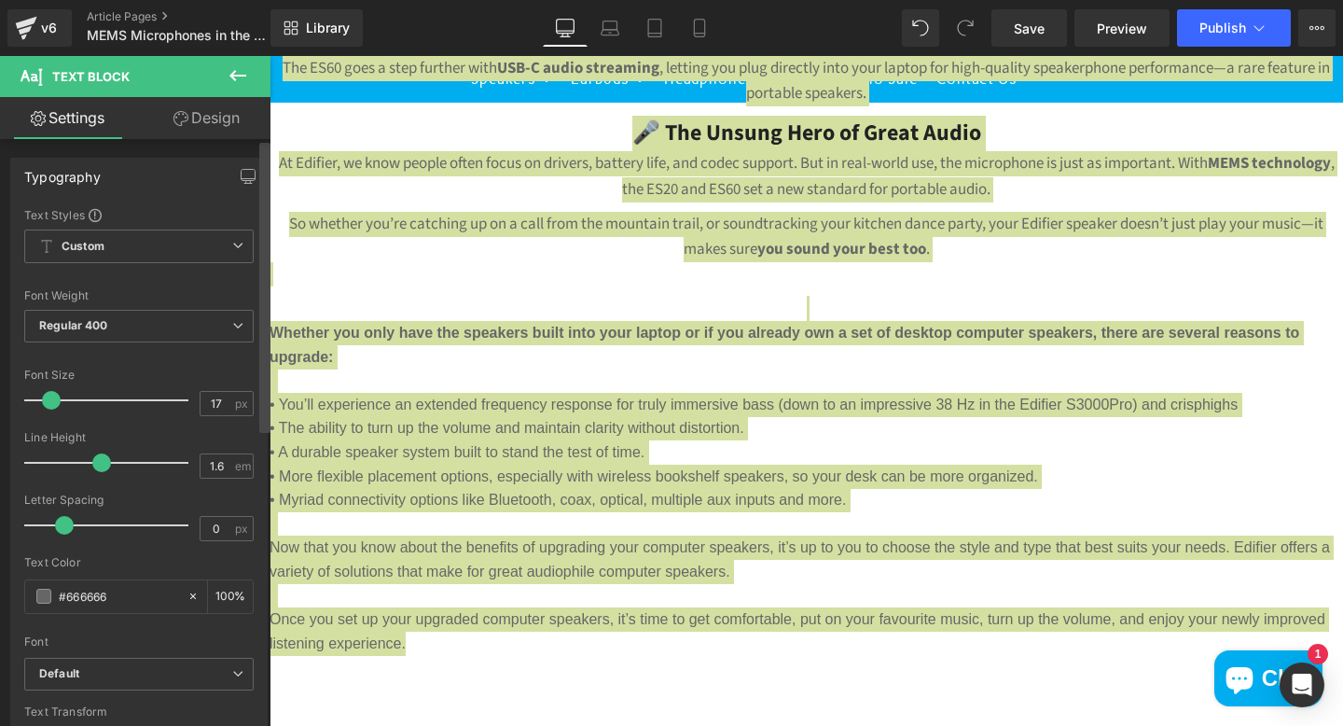
click at [262, 483] on div at bounding box center [264, 437] width 11 height 588
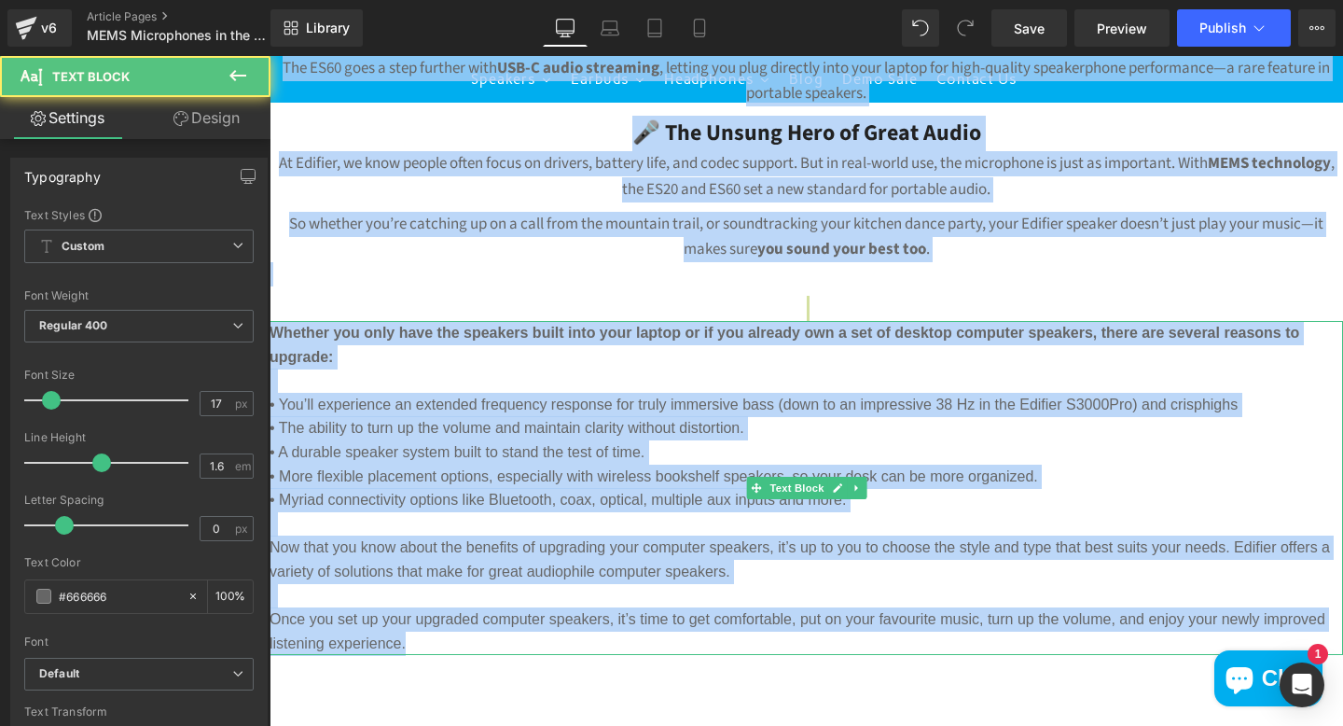
click at [457, 637] on p "Once you set up your upgraded computer speakers, it’s time to get comfortable, …" at bounding box center [807, 631] width 1074 height 48
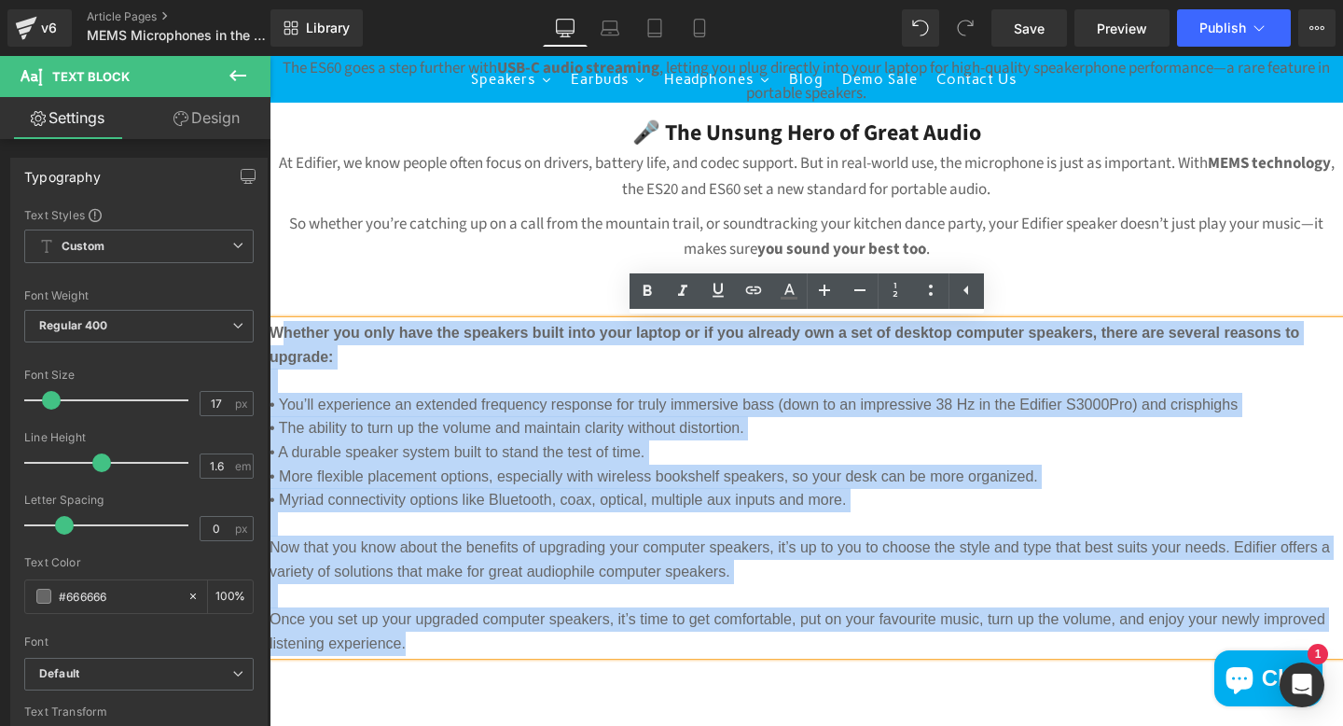
drag, startPoint x: 441, startPoint y: 643, endPoint x: 287, endPoint y: 326, distance: 352.5
click at [287, 326] on undefined "Whether you only have the speakers built into your laptop or if you already own…" at bounding box center [807, 488] width 1074 height 334
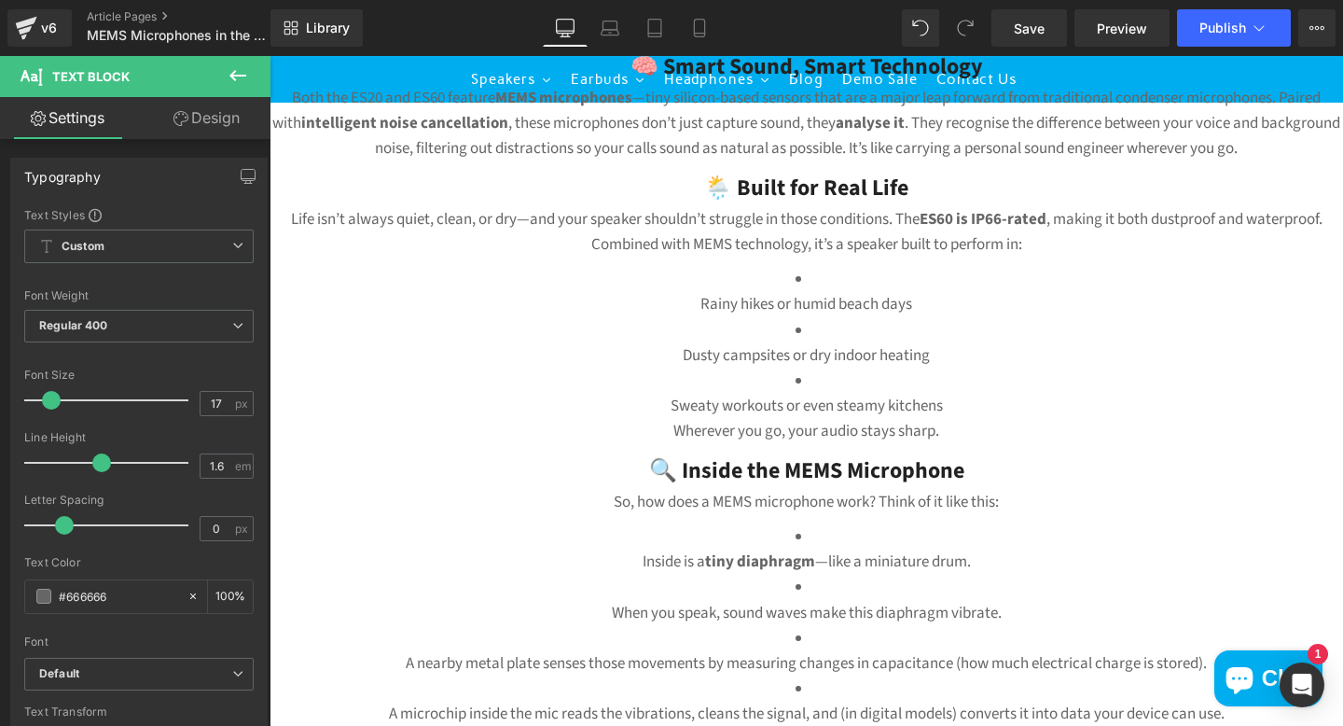
scroll to position [700, 0]
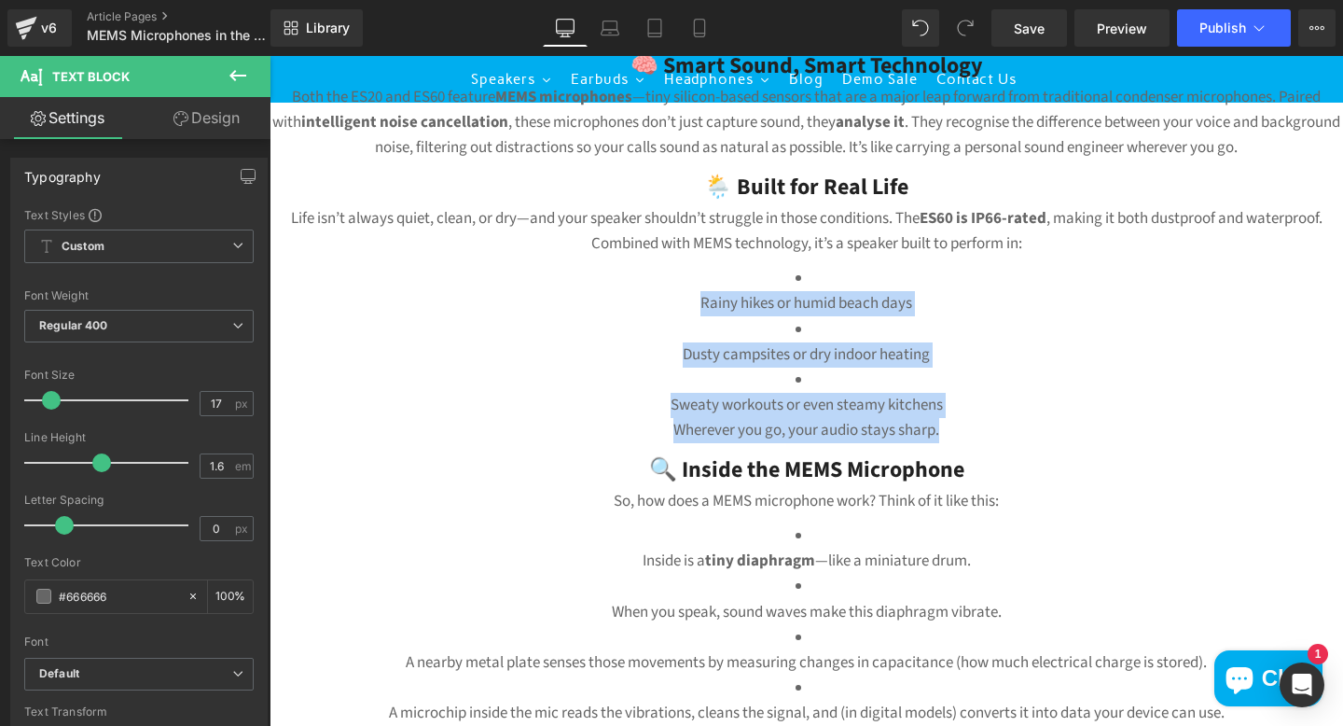
drag, startPoint x: 961, startPoint y: 437, endPoint x: 725, endPoint y: 283, distance: 282.2
click at [735, 281] on div "🧠 Smart Sound, Smart Technology Both the ES20 and ES60 feature MEMS microphones…" at bounding box center [807, 573] width 1074 height 1049
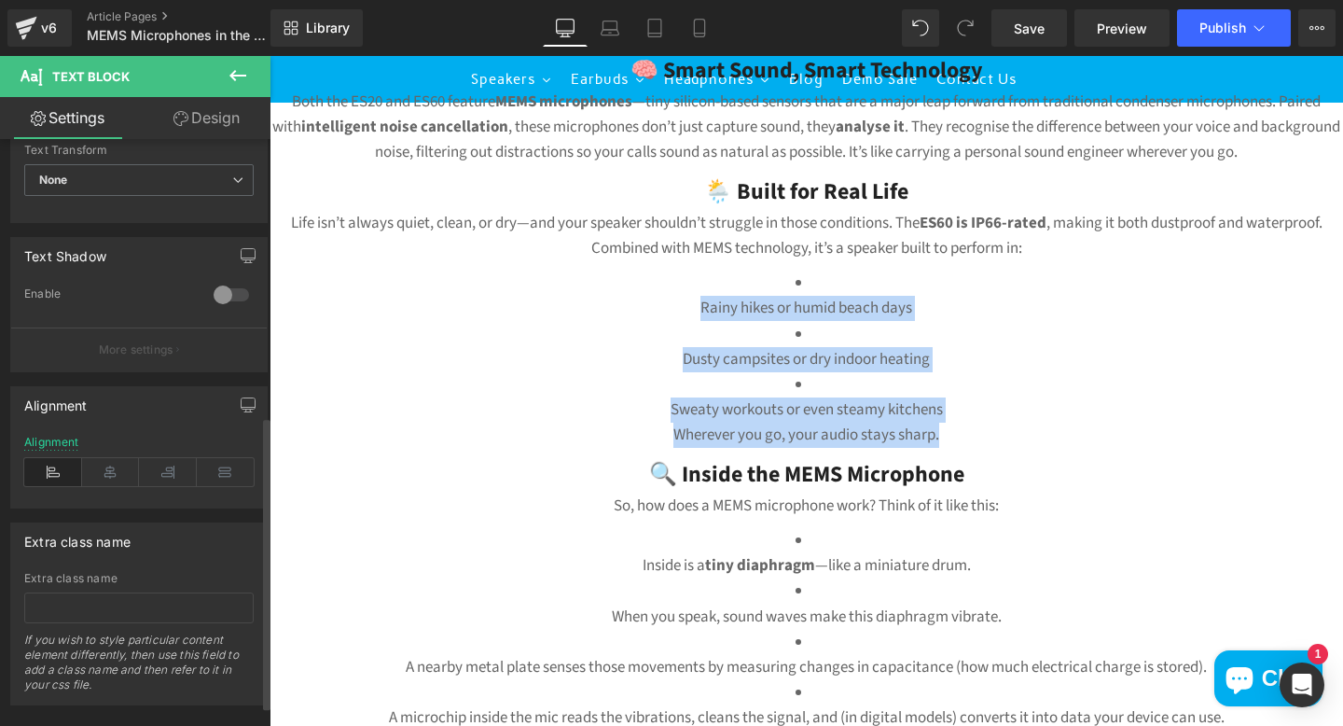
scroll to position [575, 0]
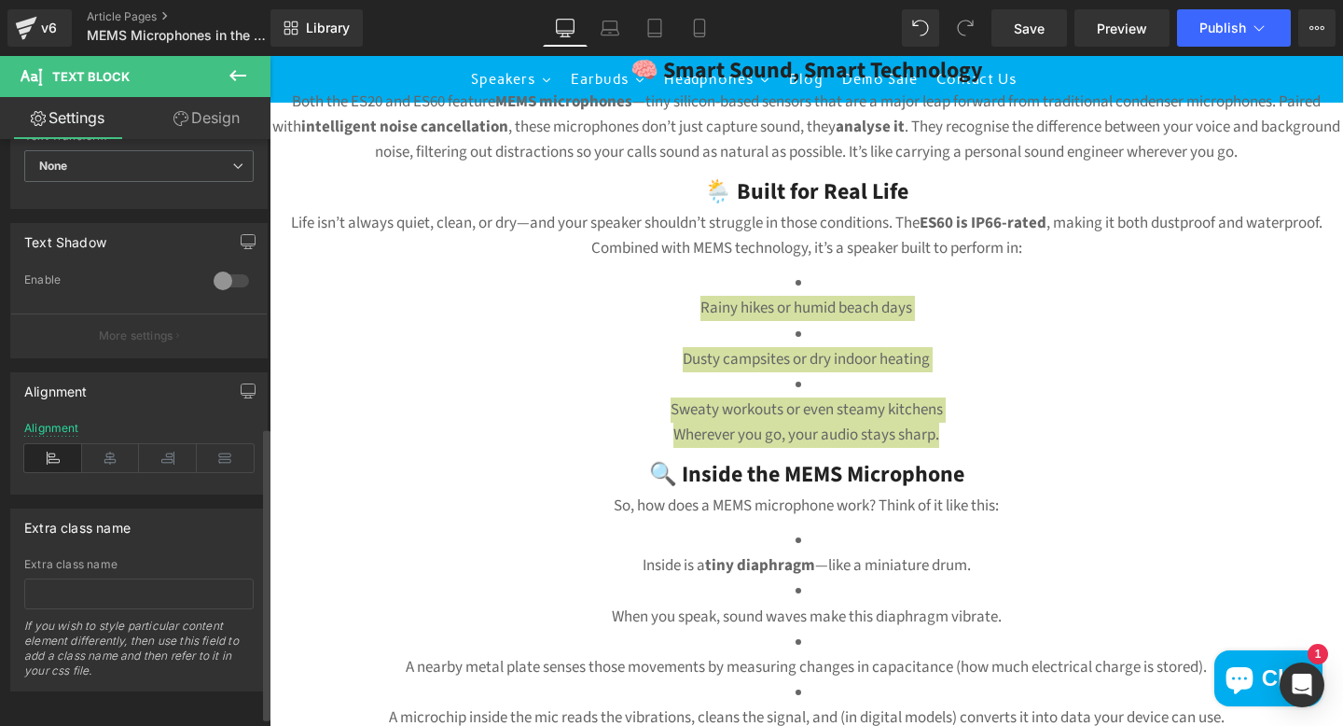
click at [50, 452] on icon at bounding box center [53, 458] width 58 height 28
click at [115, 453] on icon at bounding box center [111, 458] width 58 height 28
click at [160, 455] on icon at bounding box center [168, 458] width 58 height 28
click at [219, 461] on icon at bounding box center [226, 458] width 58 height 28
click at [102, 456] on icon at bounding box center [111, 458] width 58 height 28
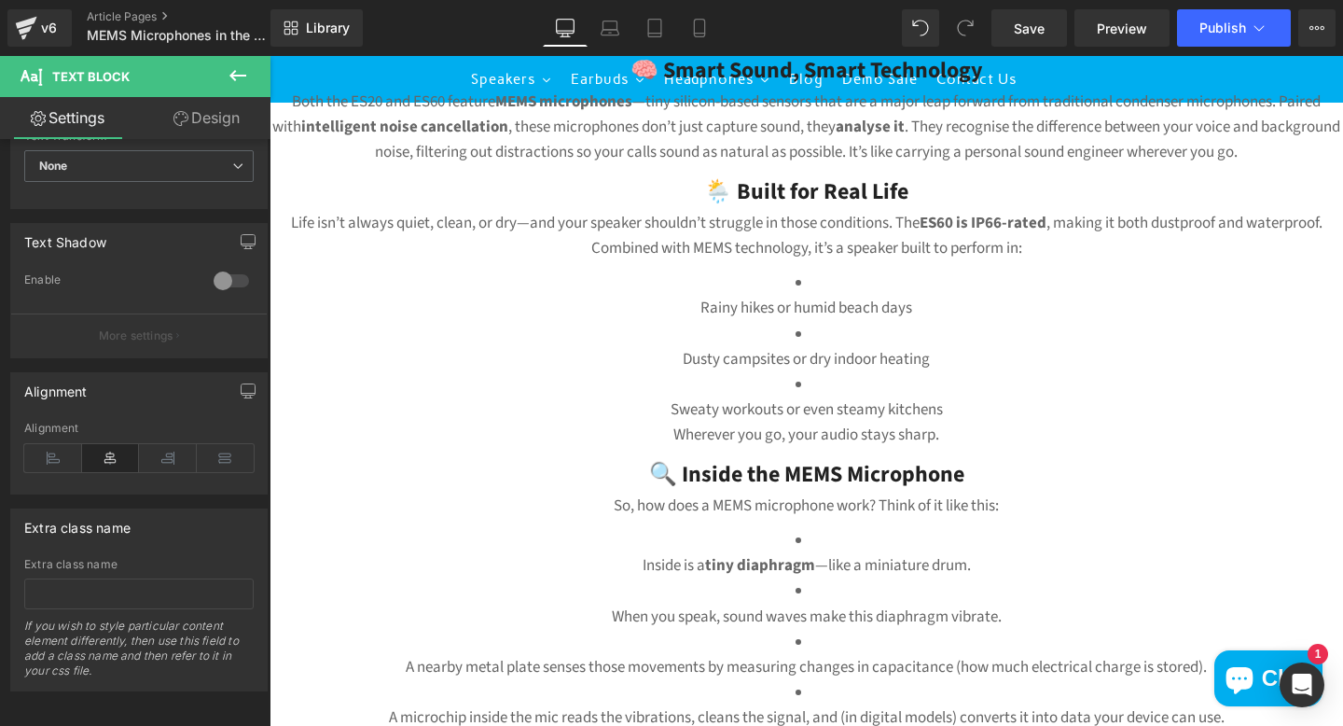
click at [618, 418] on p "Sweaty workouts or even steamy kitchens" at bounding box center [807, 409] width 1074 height 25
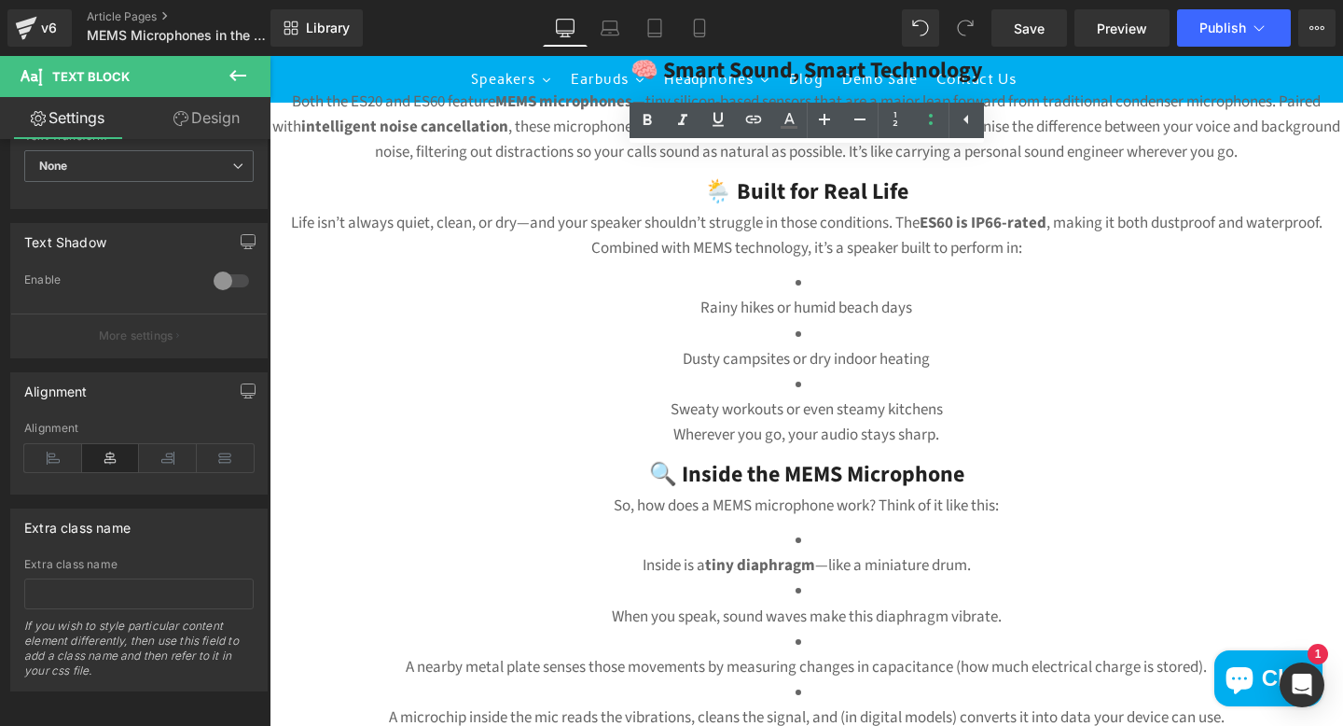
click at [685, 301] on p "Rainy hikes or humid beach days" at bounding box center [807, 308] width 1074 height 25
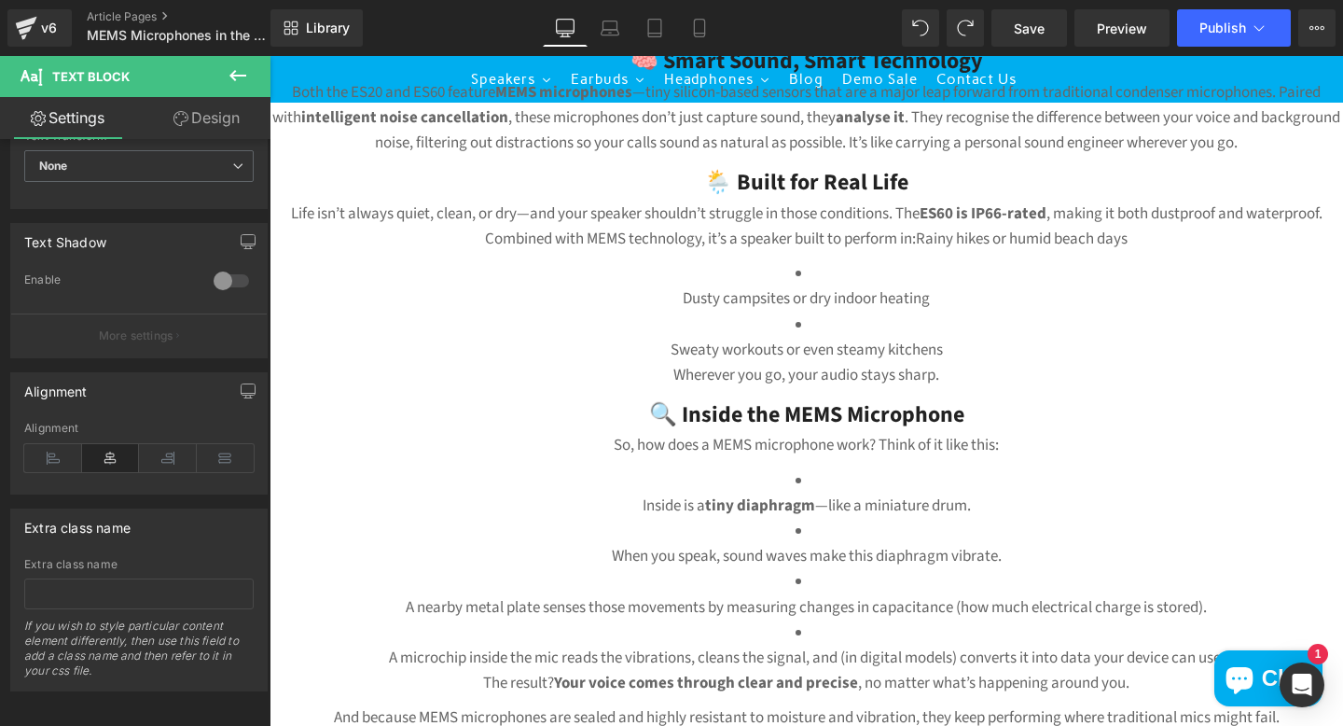
scroll to position [702, 0]
click at [920, 246] on p "Life isn’t always quiet, clean, or dry—and your speaker shouldn’t struggle in t…" at bounding box center [807, 228] width 1074 height 50
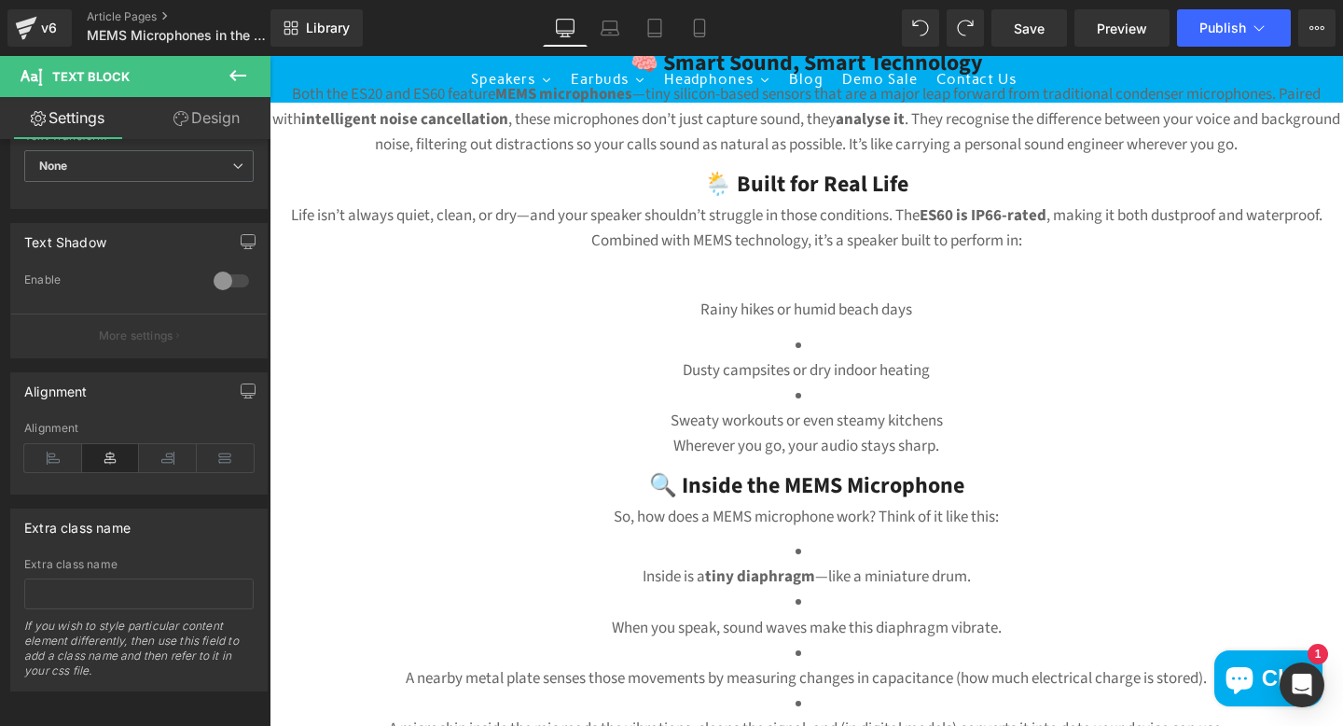
drag, startPoint x: 838, startPoint y: 339, endPoint x: 770, endPoint y: 333, distance: 68.3
click at [770, 333] on li "Dusty campsites or dry indoor heating" at bounding box center [807, 358] width 1074 height 50
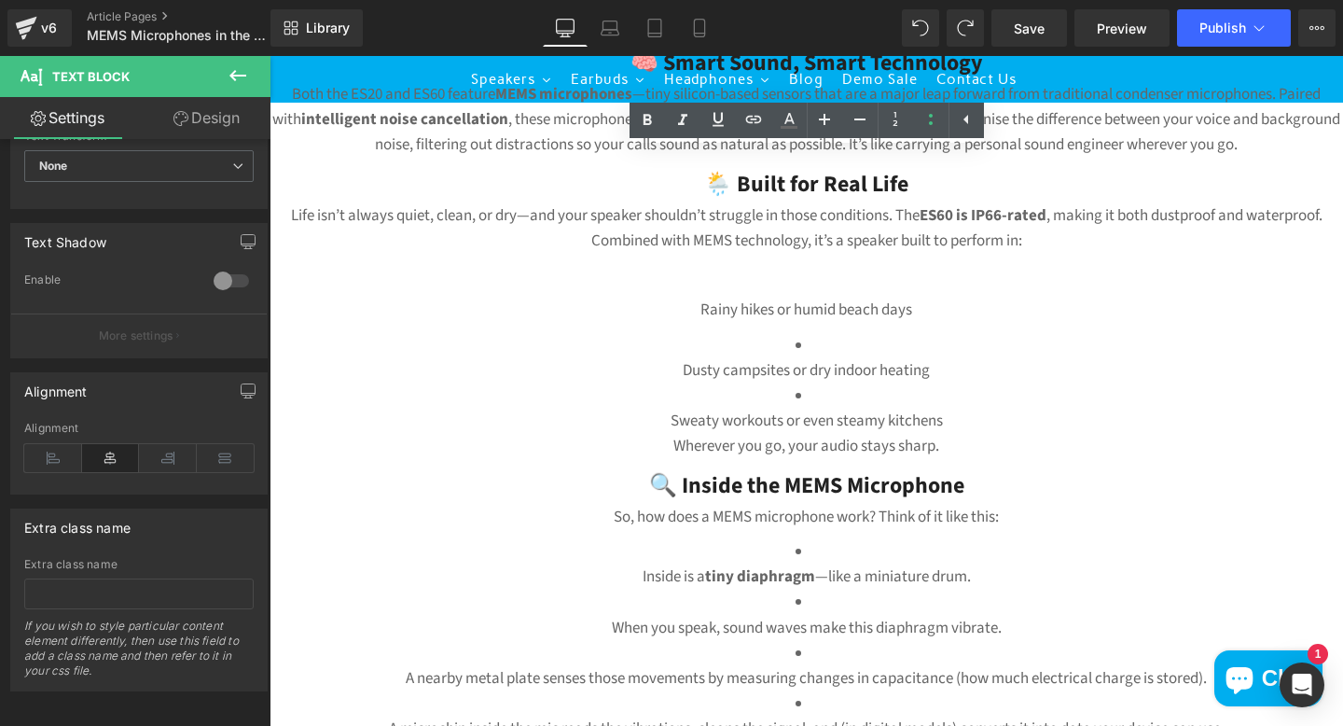
drag, startPoint x: 773, startPoint y: 334, endPoint x: 816, endPoint y: 339, distance: 43.2
click at [814, 339] on li "Dusty campsites or dry indoor heating" at bounding box center [807, 358] width 1074 height 50
click at [814, 340] on li "Dusty campsites or dry indoor heating" at bounding box center [807, 358] width 1074 height 50
click at [813, 340] on li "Dusty campsites or dry indoor heating" at bounding box center [807, 358] width 1074 height 50
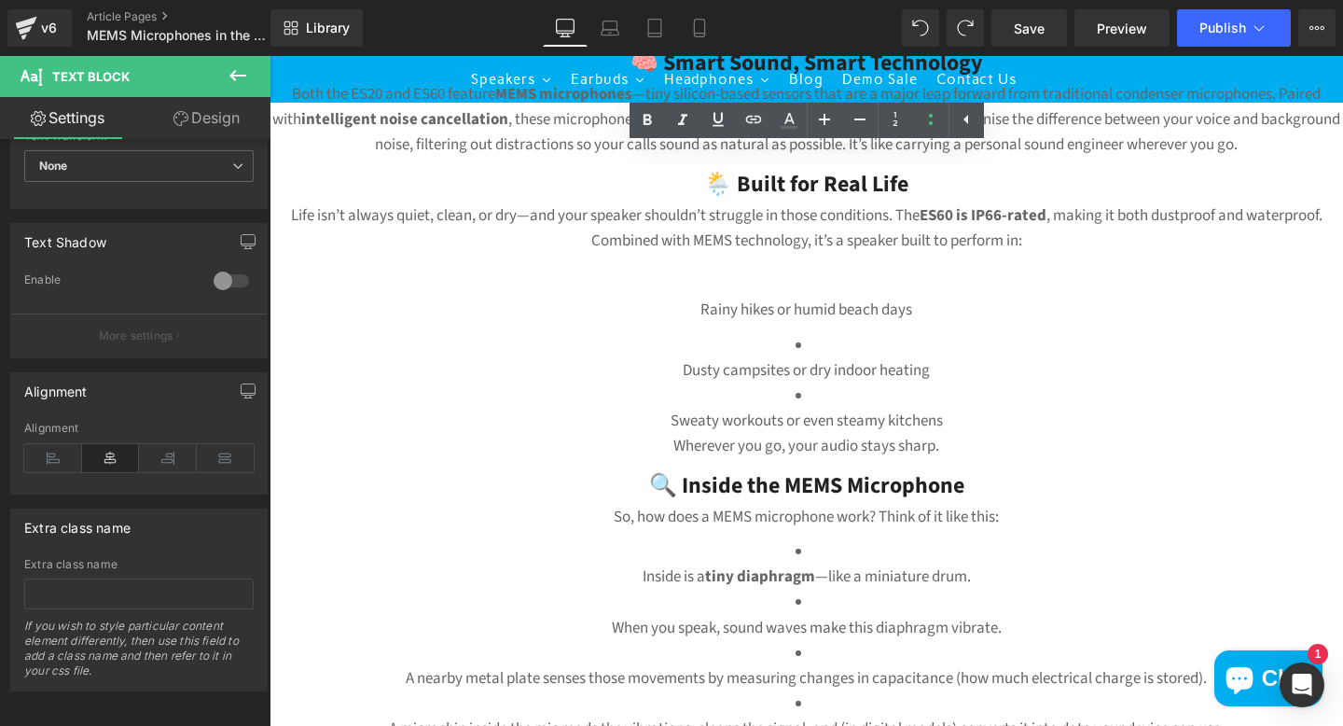
click at [813, 340] on li "Dusty campsites or dry indoor heating" at bounding box center [807, 358] width 1074 height 50
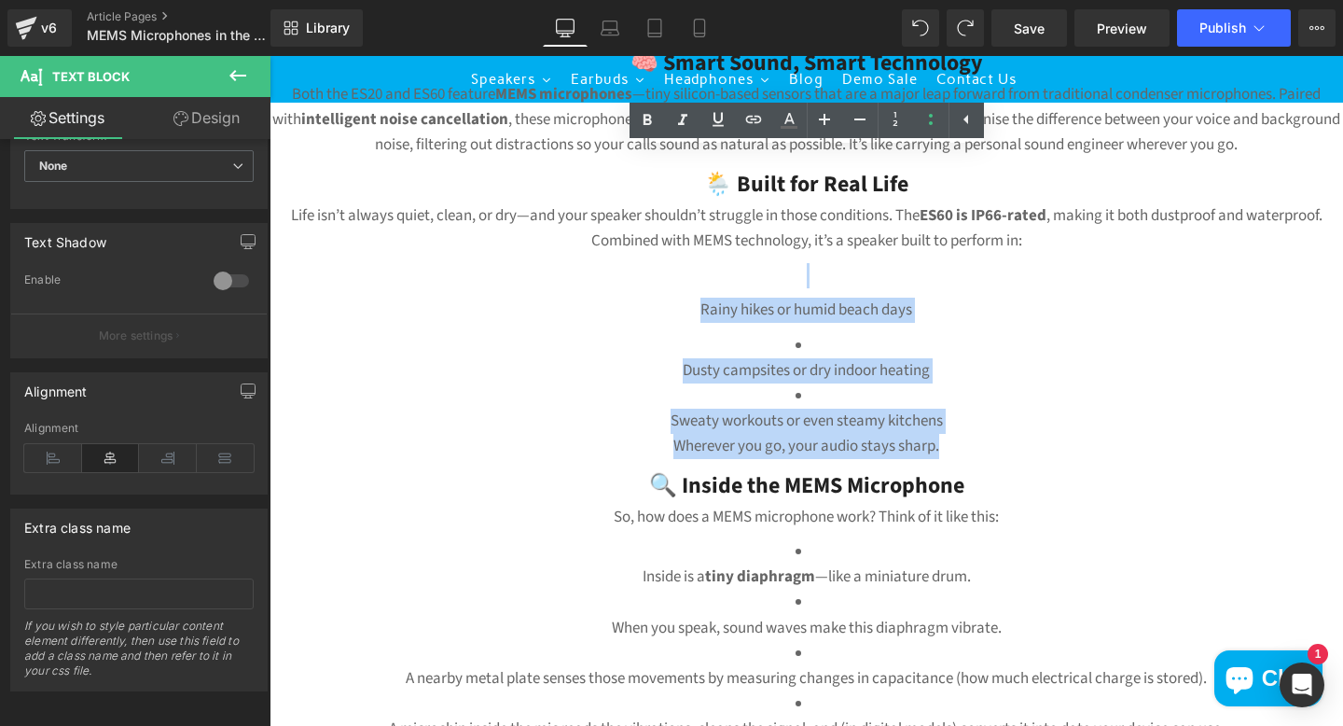
drag, startPoint x: 955, startPoint y: 453, endPoint x: 688, endPoint y: 284, distance: 316.2
click at [688, 284] on div "🧠 Smart Sound, Smart Technology Both the ES20 and ES60 feature MEMS microphones…" at bounding box center [807, 580] width 1074 height 1068
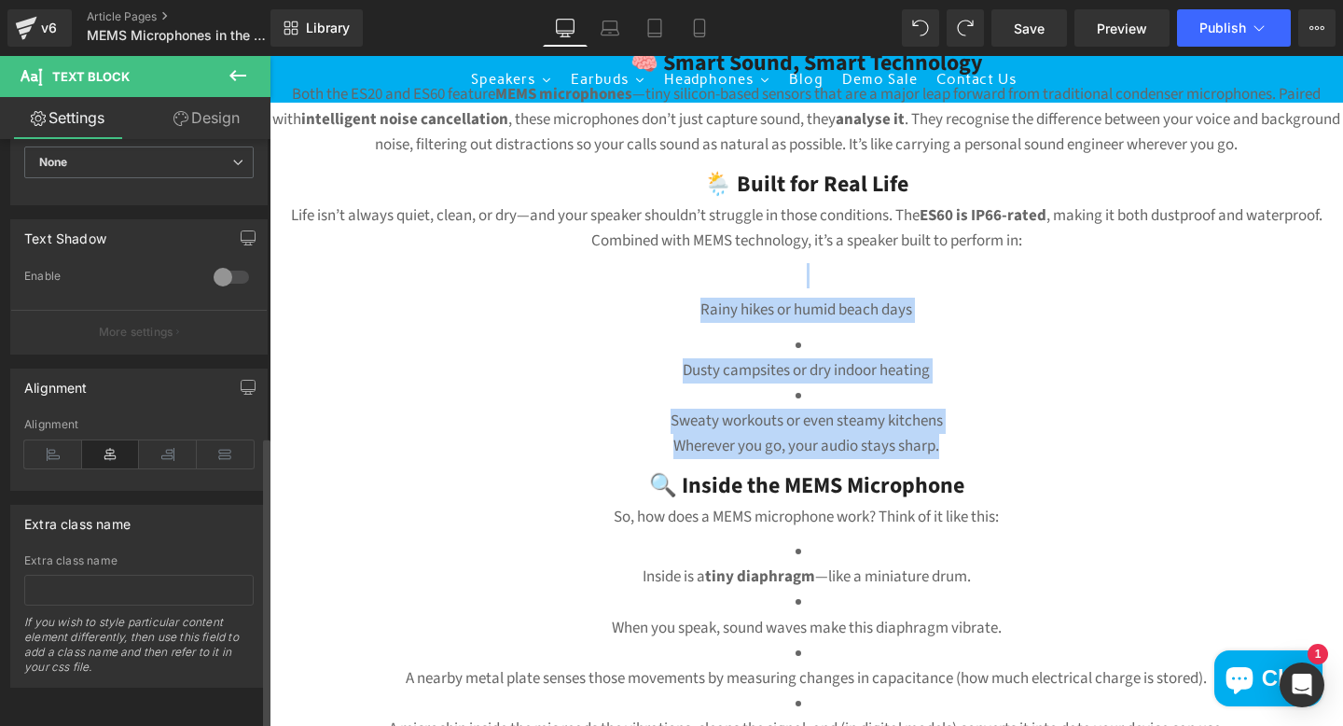
scroll to position [0, 0]
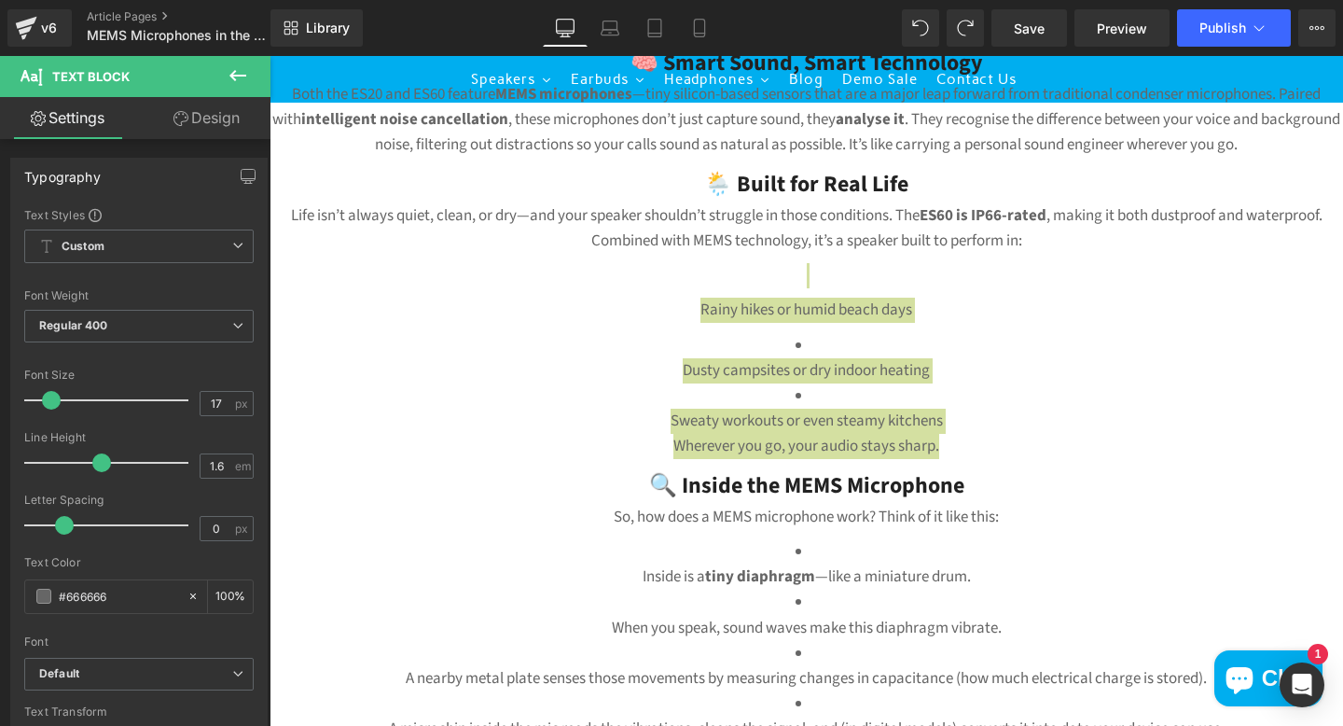
click at [199, 127] on link "Design" at bounding box center [206, 118] width 135 height 42
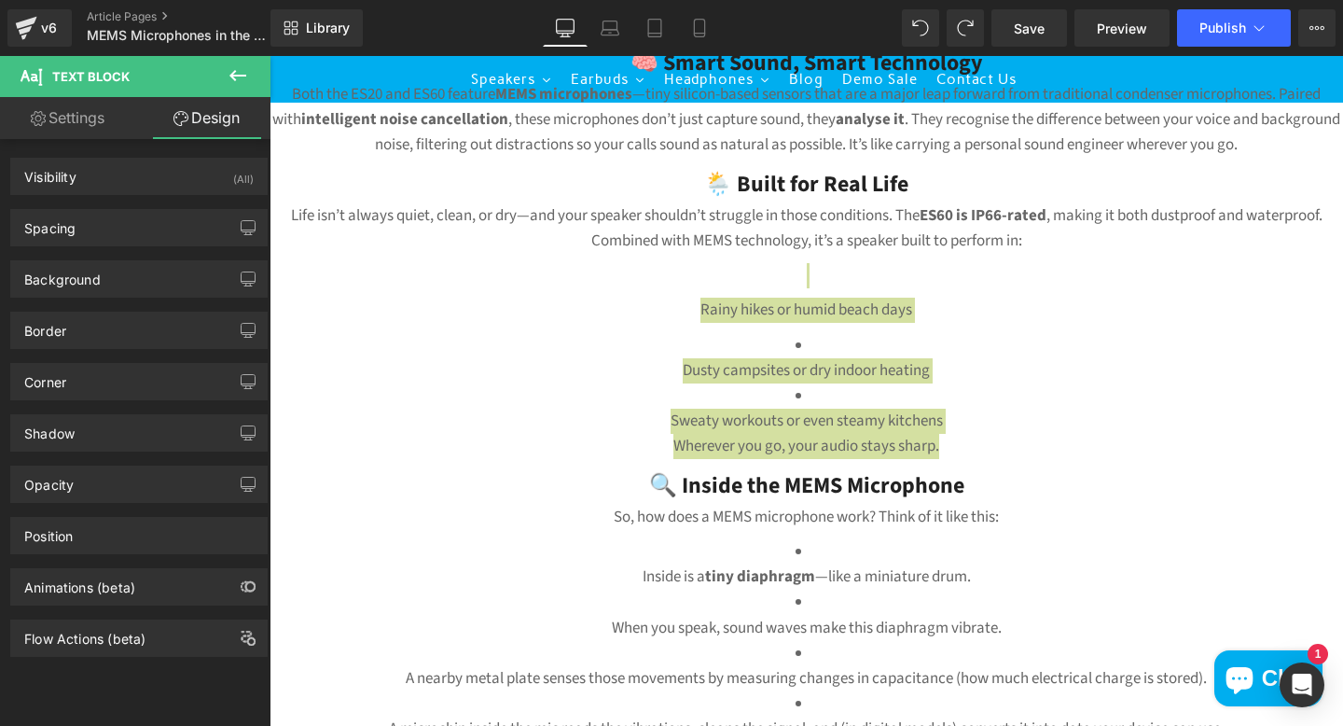
click at [76, 109] on link "Settings" at bounding box center [67, 118] width 135 height 42
type input "100"
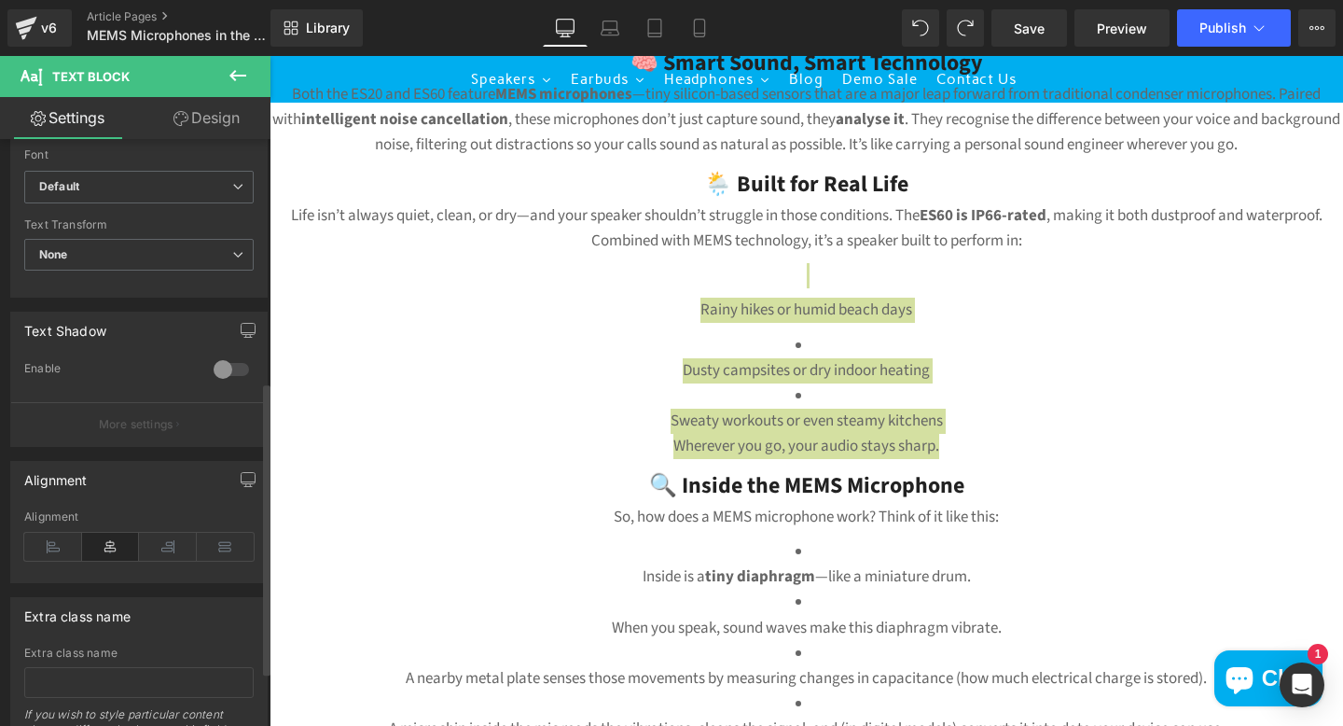
scroll to position [497, 0]
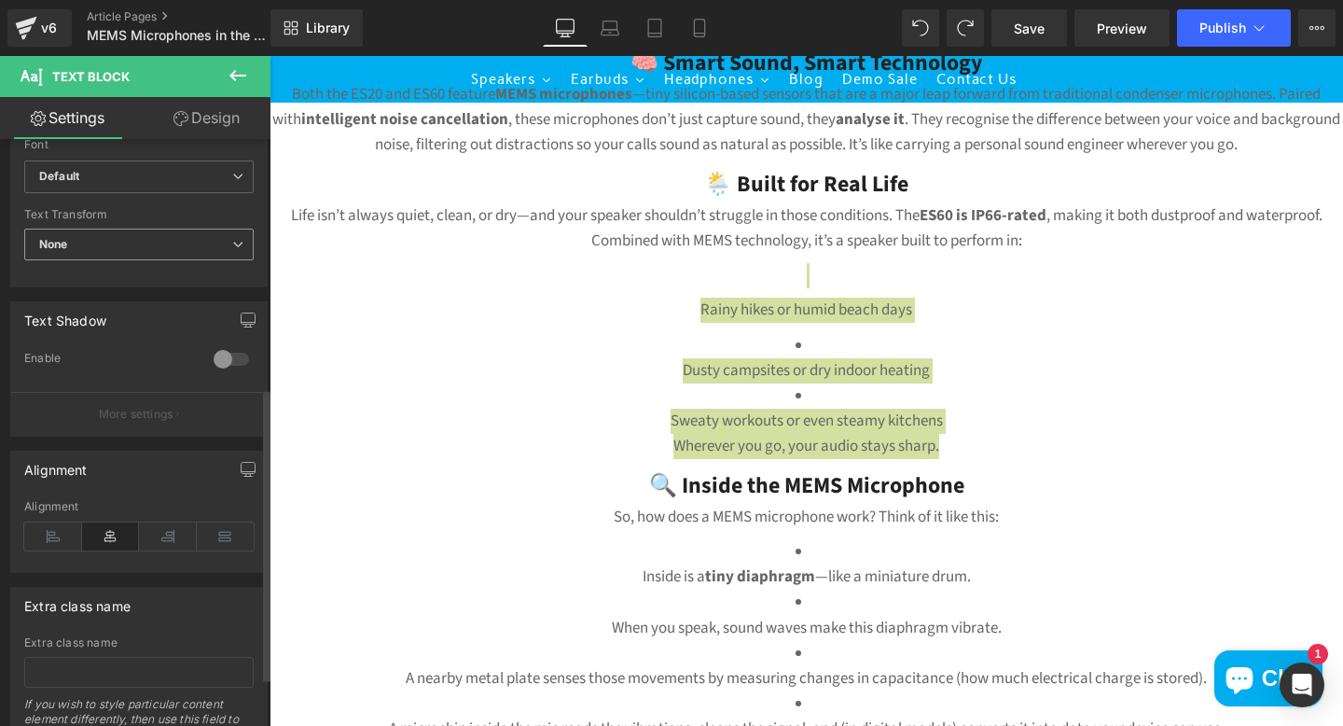
click at [108, 245] on span "None" at bounding box center [138, 245] width 229 height 33
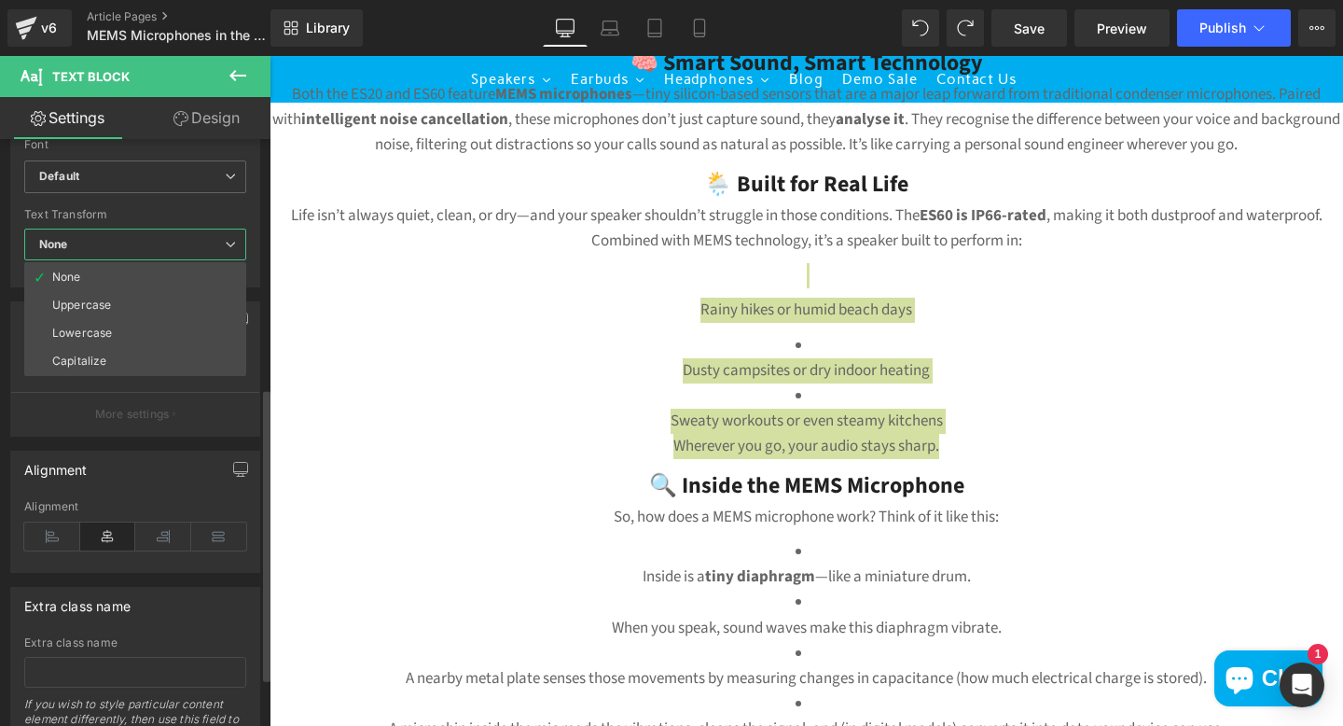
click at [108, 245] on span "None" at bounding box center [135, 245] width 222 height 33
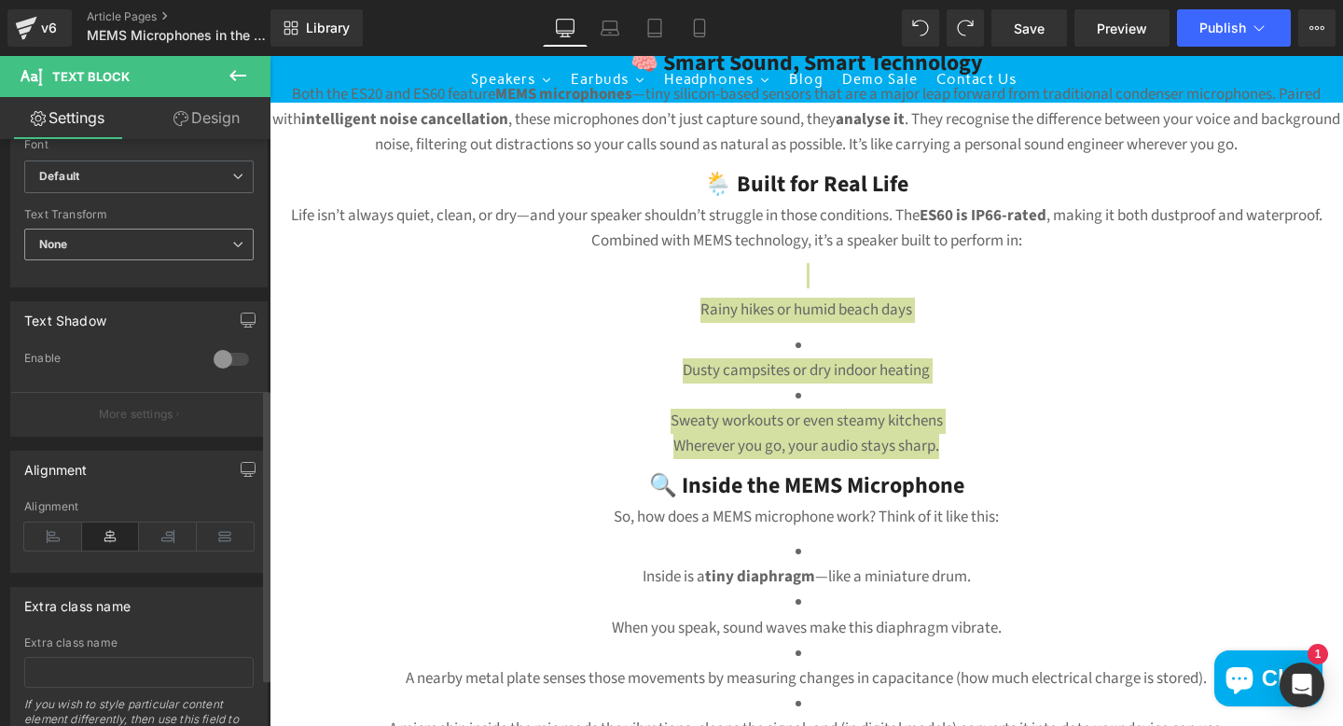
scroll to position [594, 0]
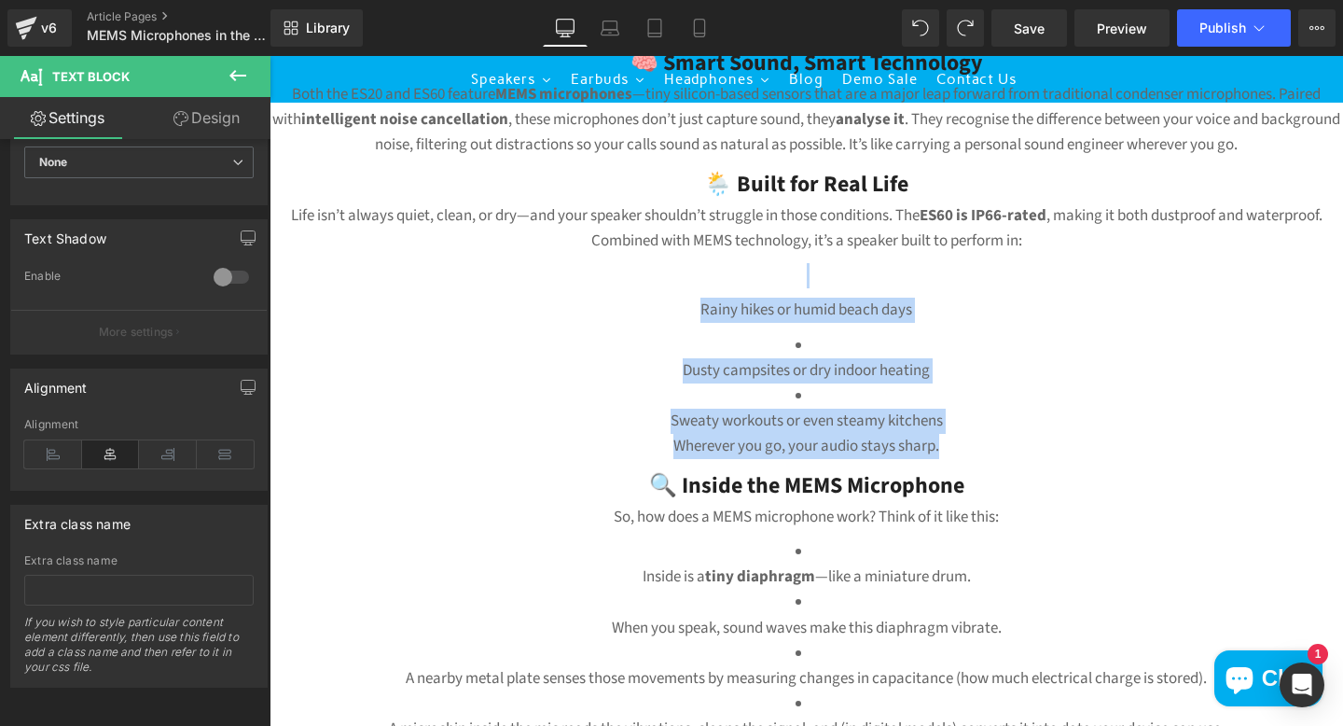
drag, startPoint x: 839, startPoint y: 371, endPoint x: 830, endPoint y: 360, distance: 14.6
click at [839, 370] on p "Dusty campsites or dry indoor heating" at bounding box center [807, 370] width 1074 height 25
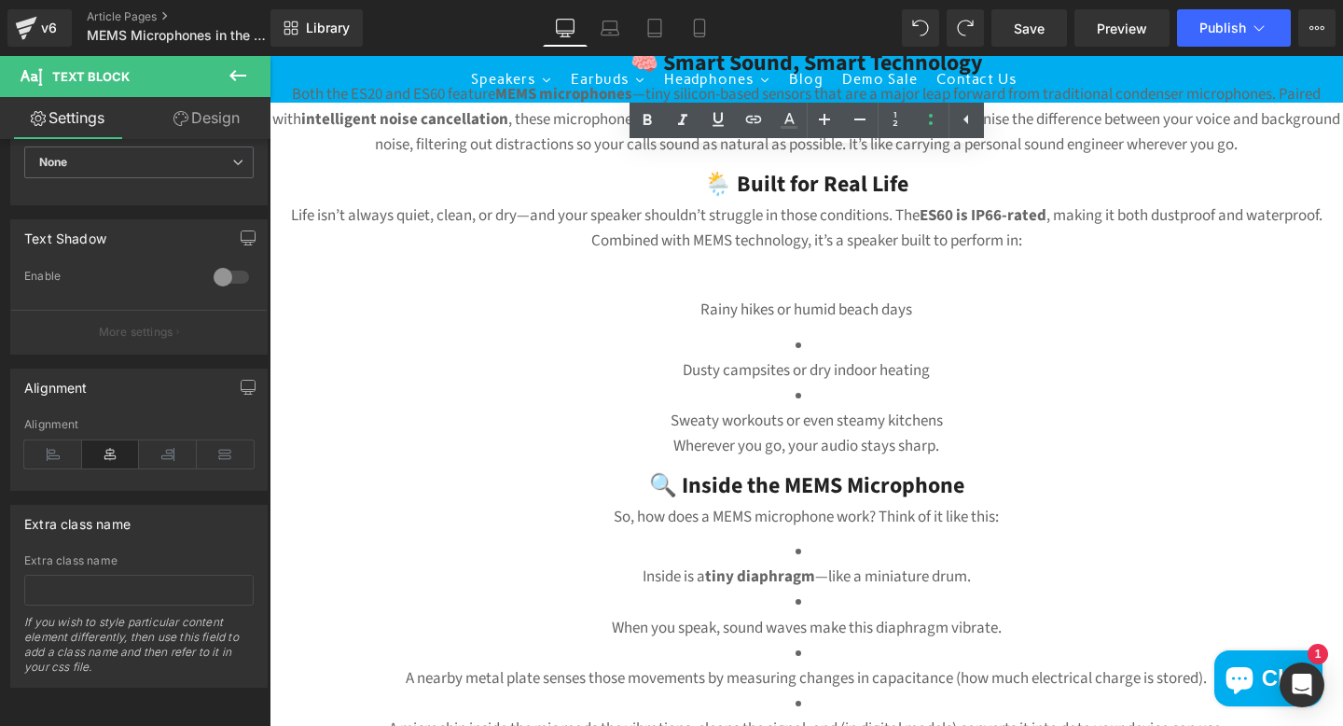
click at [824, 340] on li "Dusty campsites or dry indoor heating" at bounding box center [807, 358] width 1074 height 50
click at [965, 124] on icon at bounding box center [966, 119] width 22 height 22
click at [926, 123] on icon at bounding box center [931, 119] width 22 height 22
click at [794, 300] on p "Rainy hikes or humid beach days" at bounding box center [807, 310] width 1074 height 25
drag, startPoint x: 803, startPoint y: 556, endPoint x: 775, endPoint y: 540, distance: 32.2
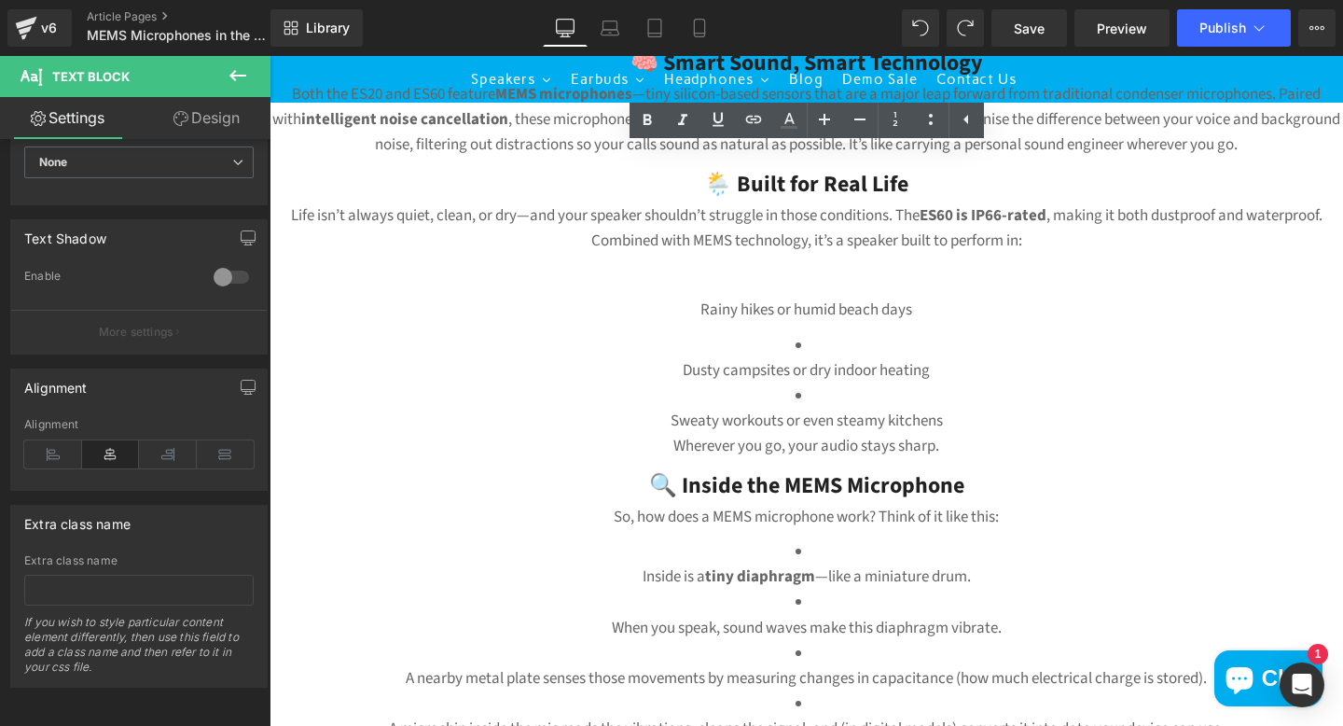
click at [775, 540] on li "Inside is a tiny diaphragm —like a miniature drum." at bounding box center [807, 564] width 1074 height 50
drag, startPoint x: 775, startPoint y: 540, endPoint x: 831, endPoint y: 553, distance: 57.5
click at [831, 553] on li "Inside is a tiny diaphragm —like a miniature drum." at bounding box center [807, 564] width 1074 height 50
drag, startPoint x: 634, startPoint y: 581, endPoint x: 843, endPoint y: 548, distance: 211.5
click at [843, 548] on li "Inside is a tiny diaphragm —like a miniature drum." at bounding box center [807, 564] width 1074 height 50
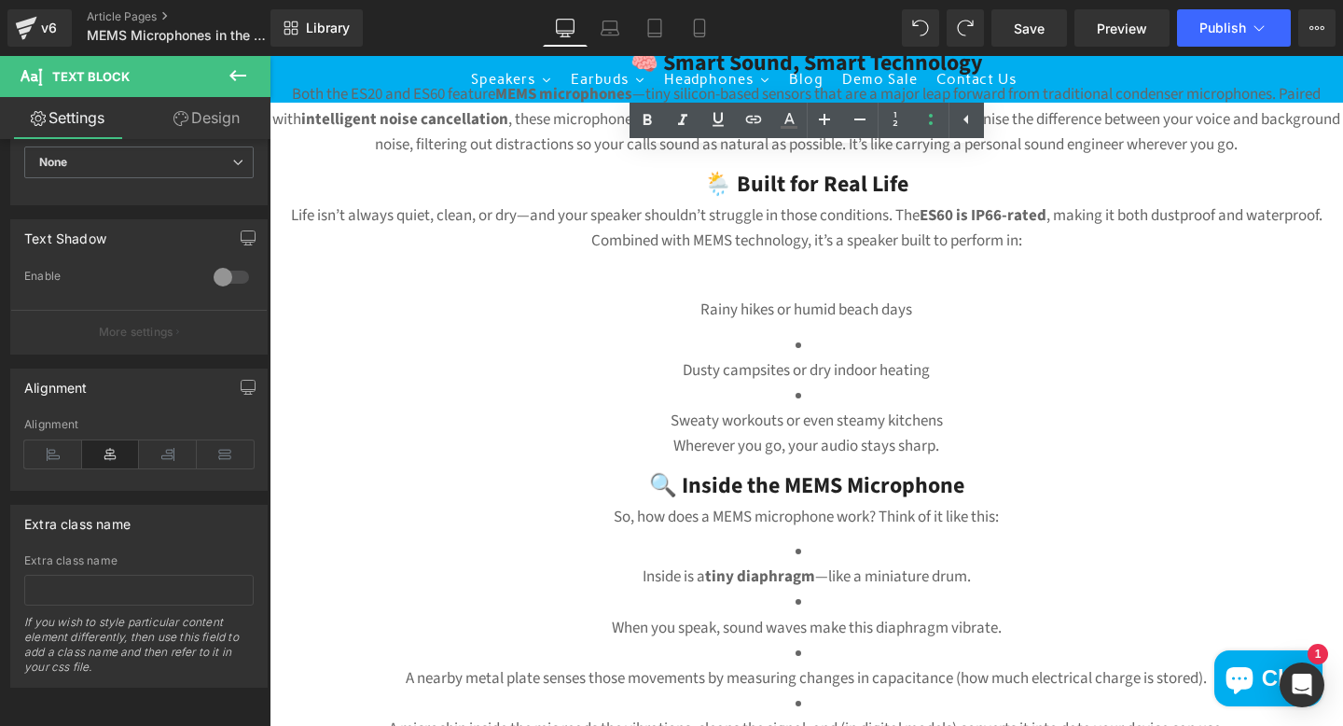
click at [831, 545] on li "Inside is a tiny diaphragm —like a miniature drum." at bounding box center [807, 564] width 1074 height 50
click at [961, 445] on p "Wherever you go, your audio stays sharp." at bounding box center [807, 446] width 1074 height 25
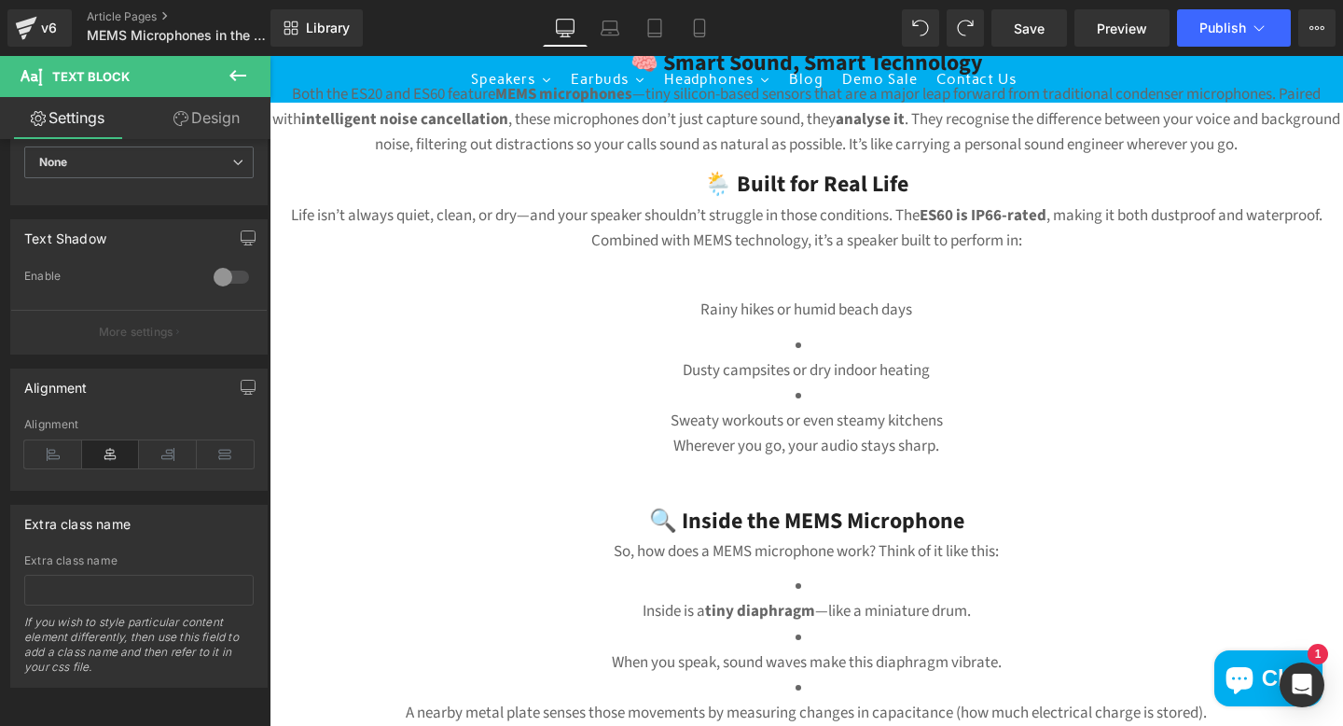
click at [815, 591] on li "Inside is a tiny diaphragm —like a miniature drum." at bounding box center [807, 599] width 1074 height 50
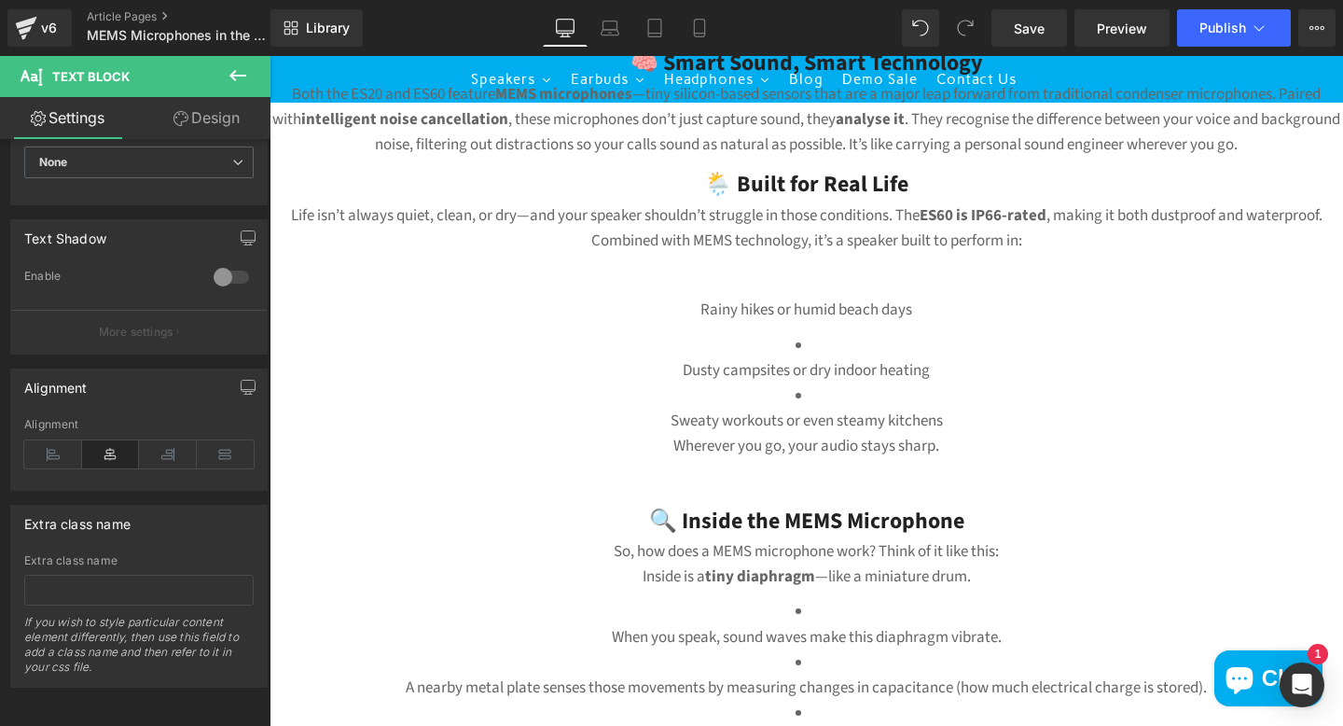
click at [823, 611] on li "When you speak, sound waves make this diaphragm vibrate." at bounding box center [807, 624] width 1074 height 50
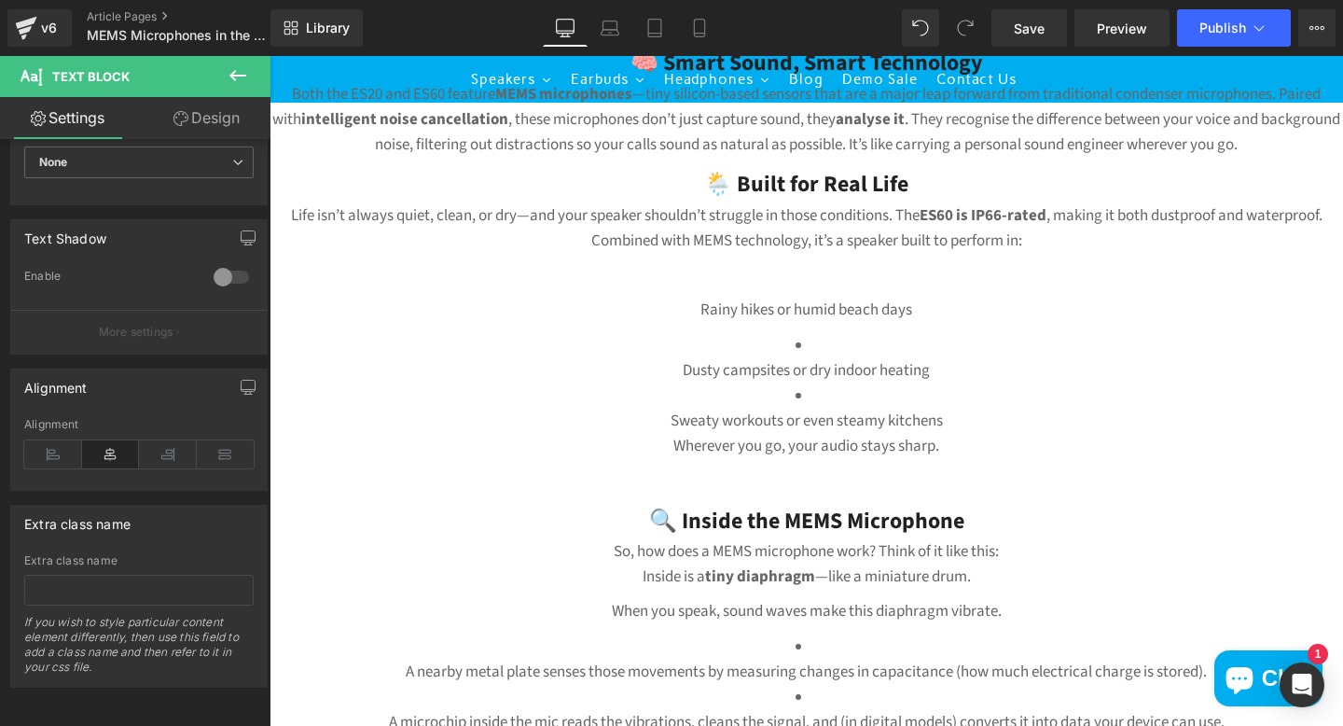
click at [862, 641] on li "A nearby metal plate senses those movements by measuring changes in capacitance…" at bounding box center [807, 659] width 1074 height 50
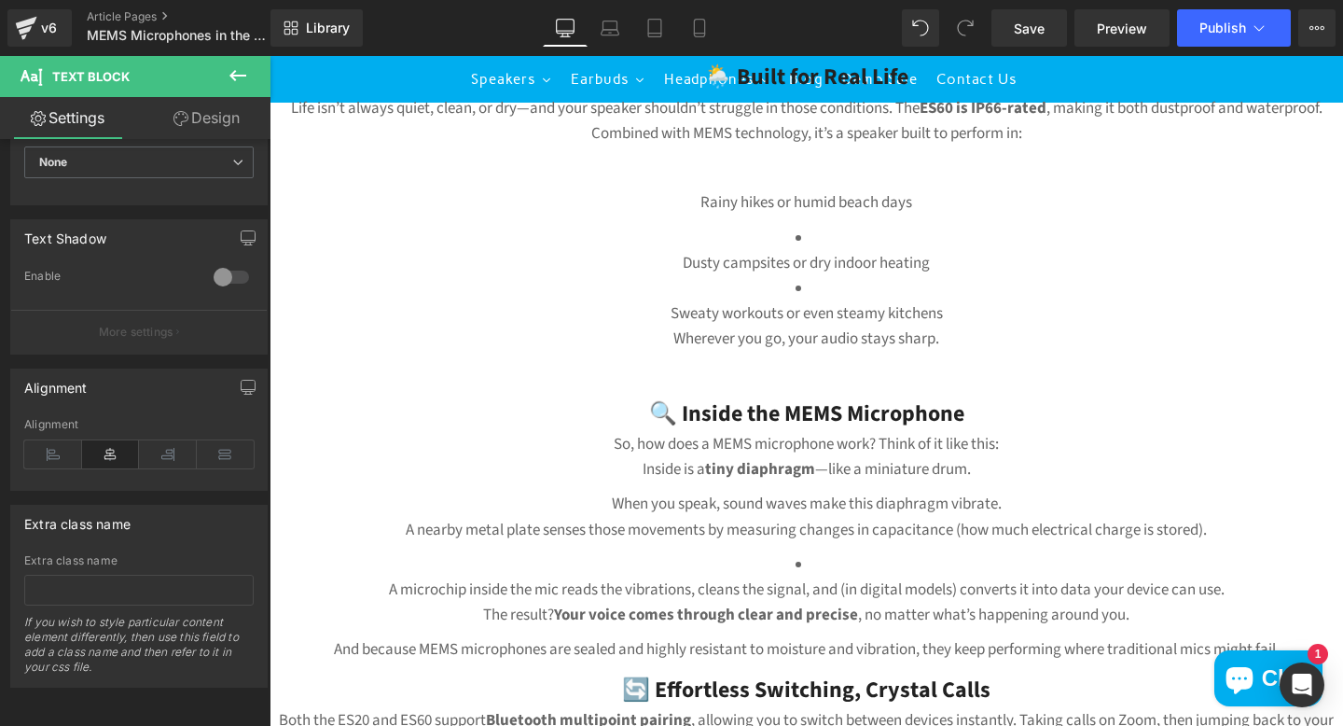
scroll to position [827, 0]
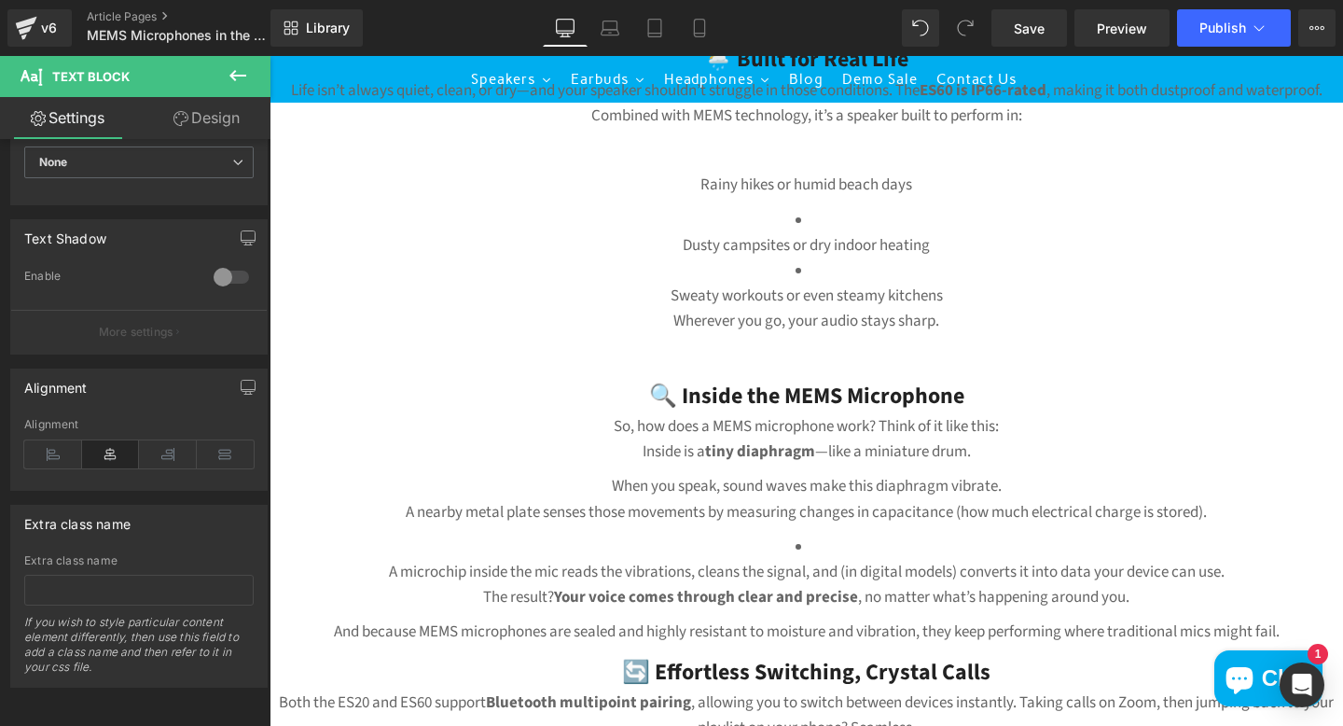
click at [606, 491] on p "When you speak, sound waves make this diaphragm vibrate. A nearby metal plate s…" at bounding box center [807, 499] width 1074 height 50
click at [886, 550] on li "A microchip inside the mic reads the vibrations, cleans the signal, and (in dig…" at bounding box center [807, 559] width 1074 height 50
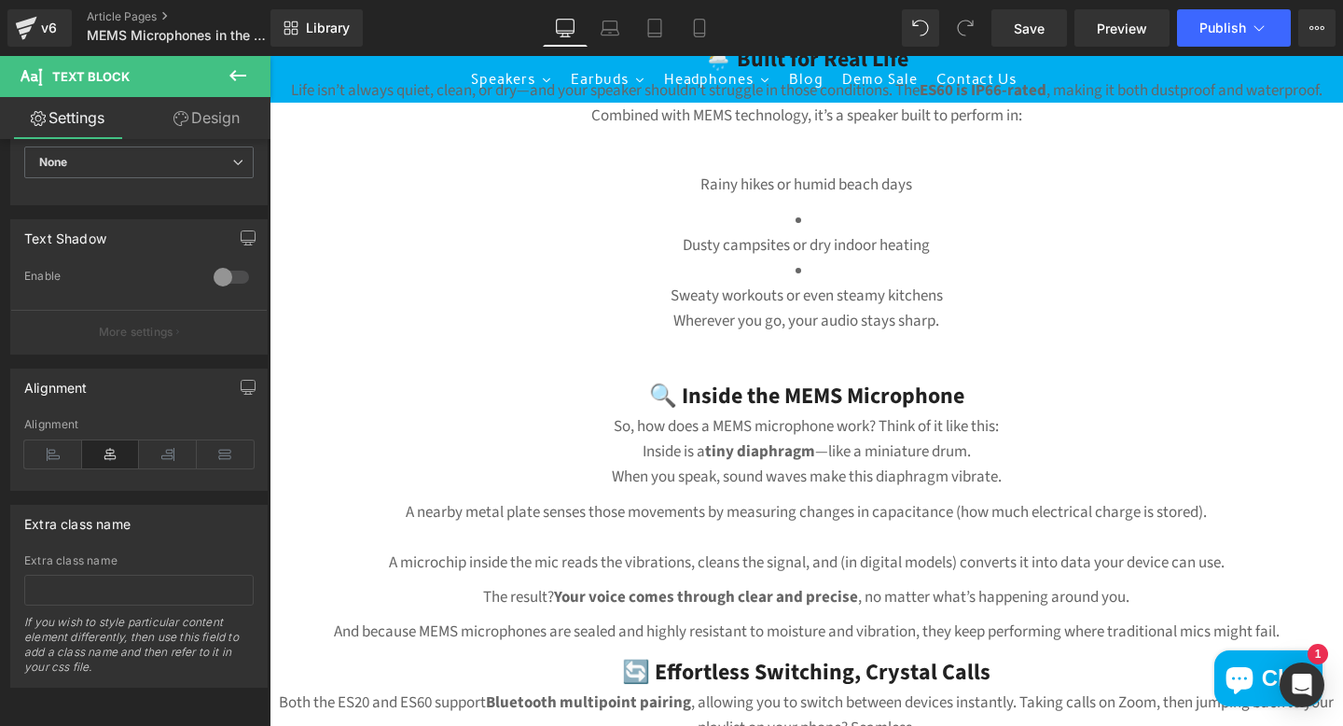
click at [1019, 477] on p "So, how does a MEMS microphone work? Think of it like this: Inside is a tiny di…" at bounding box center [807, 452] width 1074 height 76
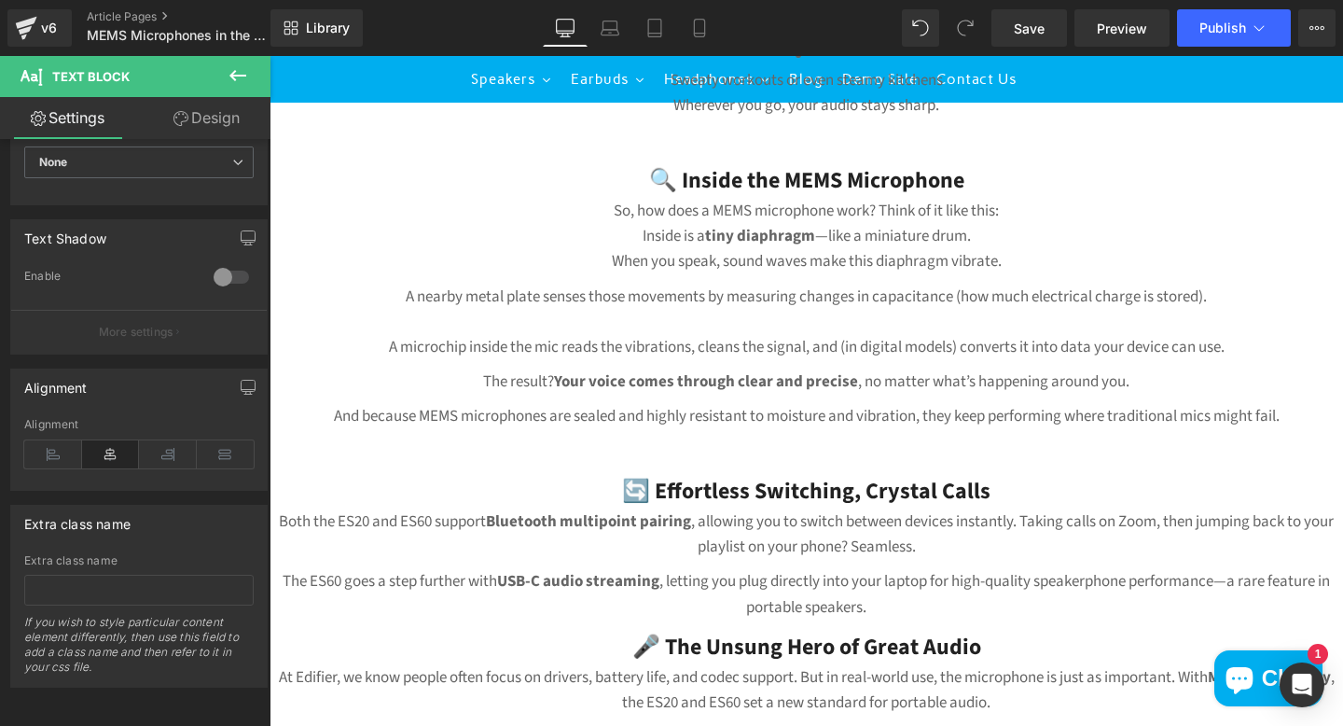
scroll to position [1045, 0]
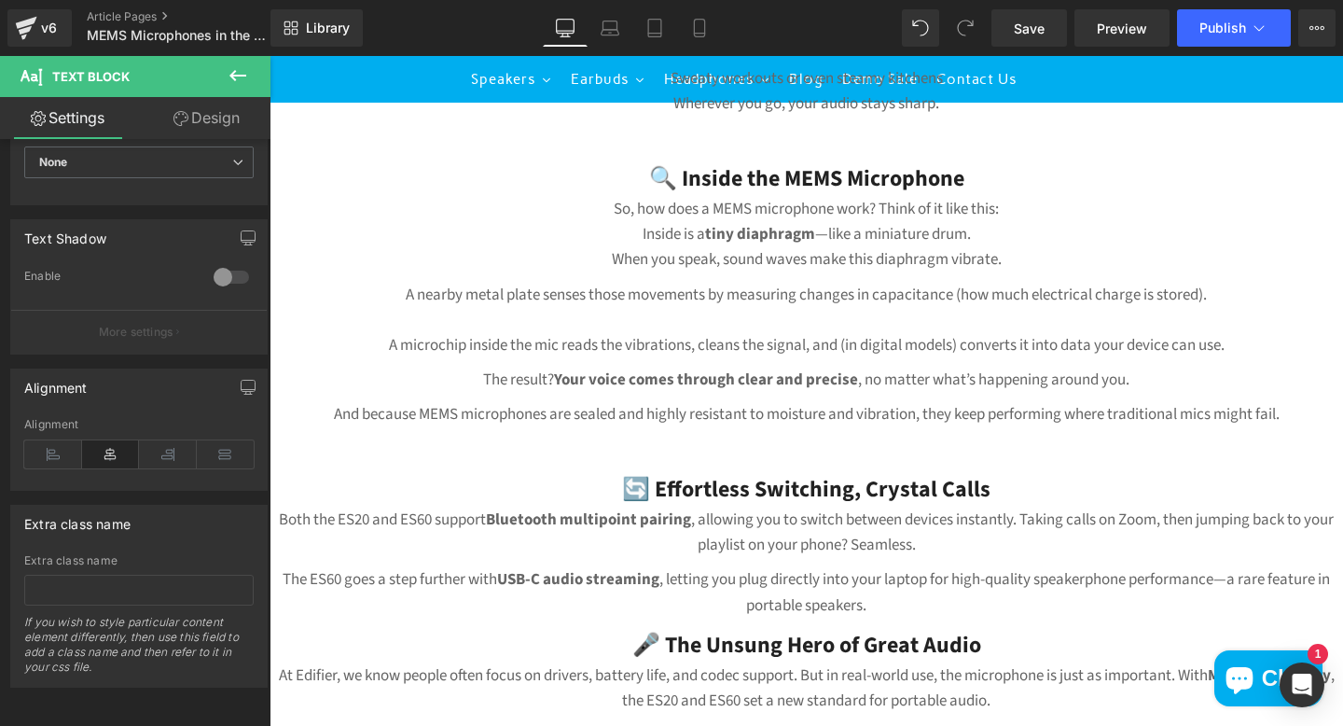
click at [949, 615] on p "The ES60 goes a step further with USB-C audio streaming , letting you plug dire…" at bounding box center [807, 592] width 1074 height 50
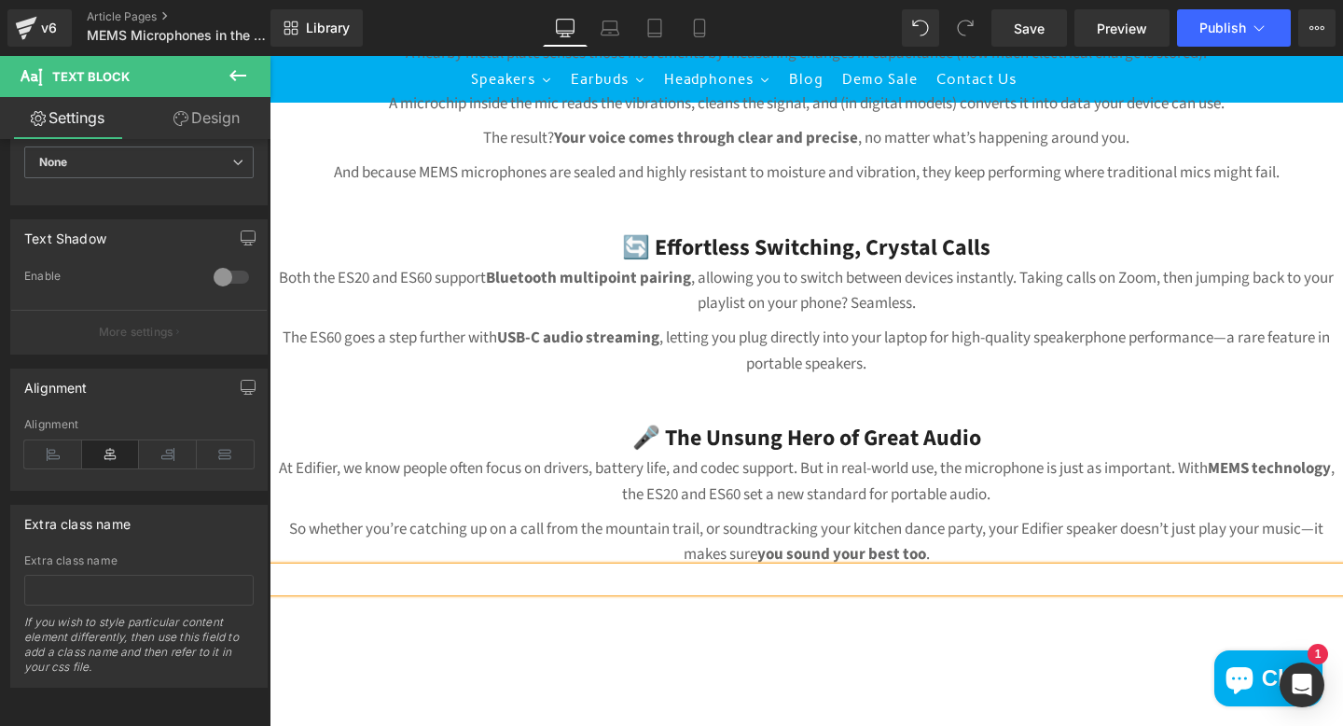
scroll to position [1288, 0]
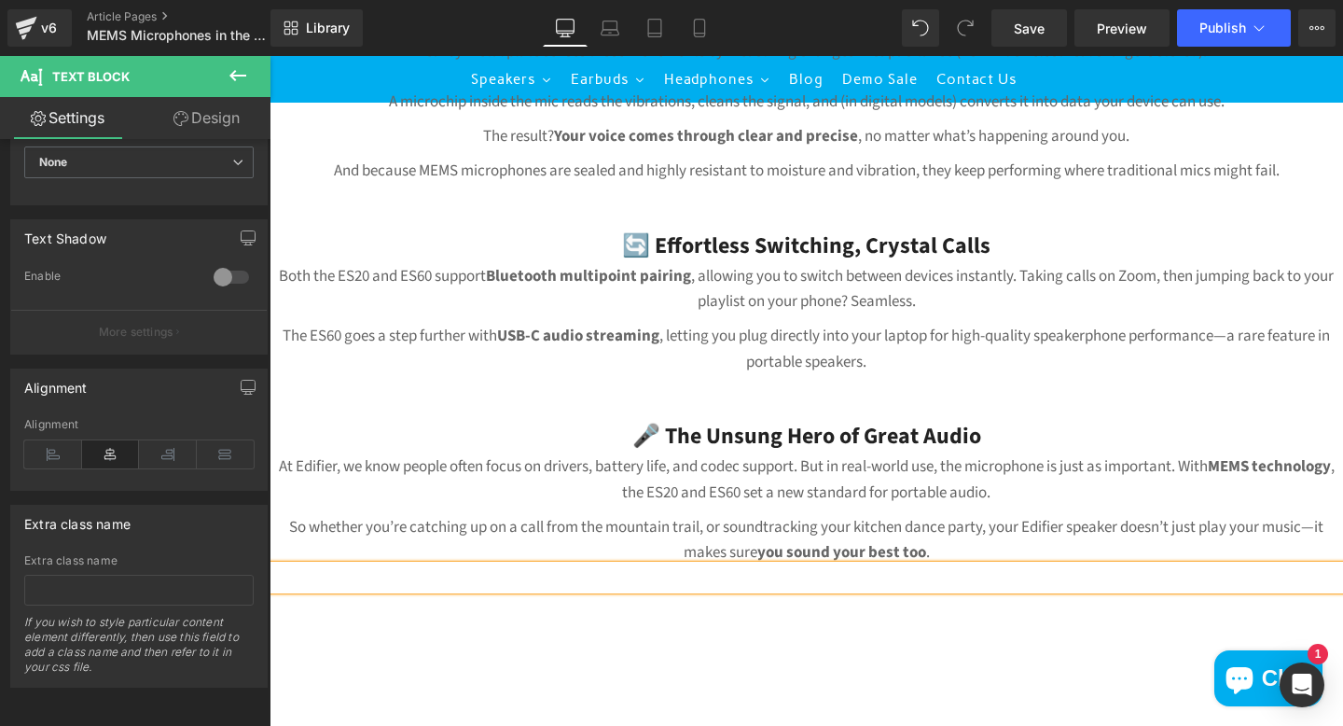
click at [1042, 491] on p "At Edifier, we know people often focus on drivers, battery life, and codec supp…" at bounding box center [807, 479] width 1074 height 50
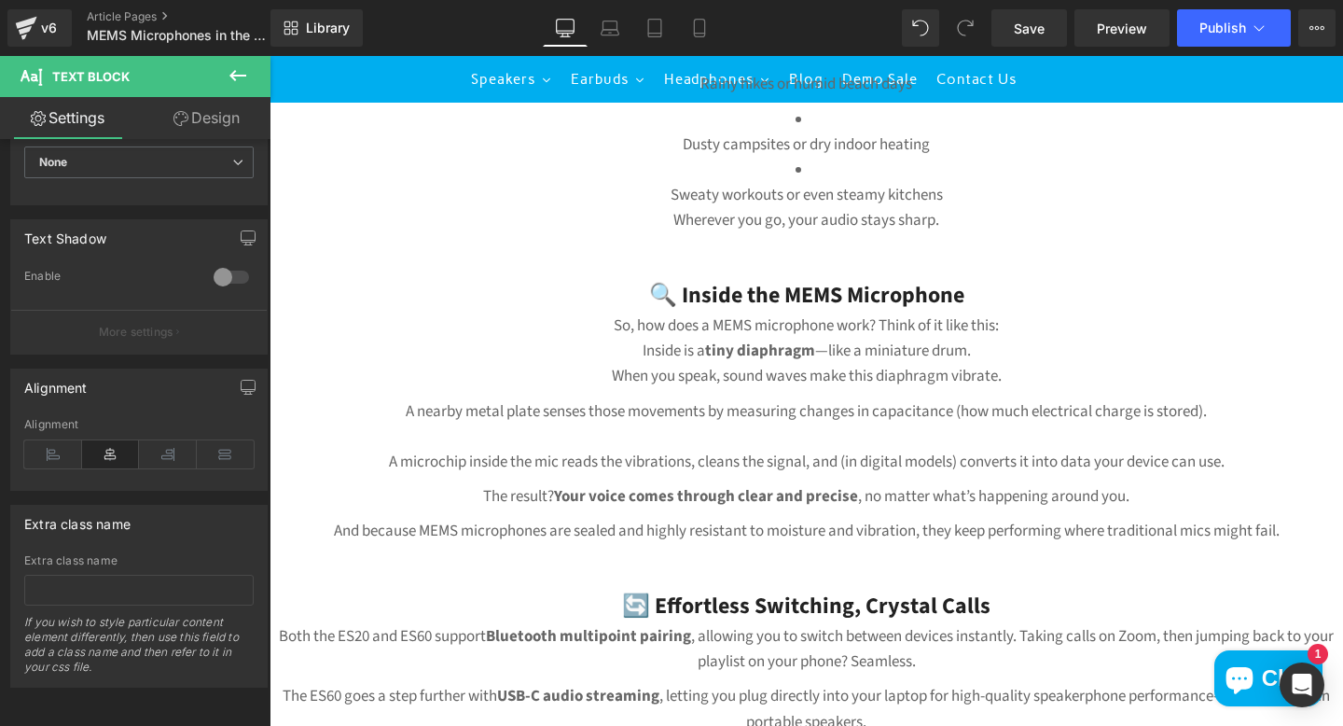
scroll to position [927, 0]
click at [968, 303] on h3 "🔍 Inside the MEMS Microphone" at bounding box center [807, 296] width 1074 height 35
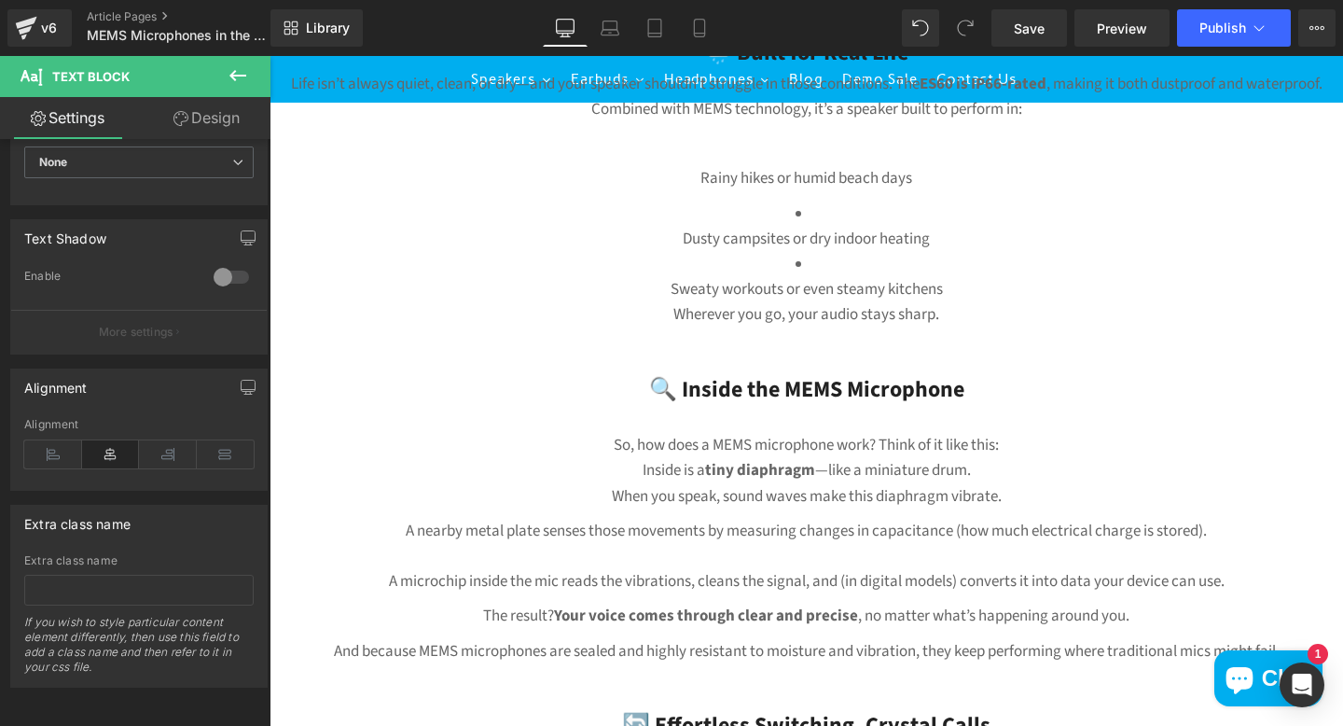
scroll to position [828, 0]
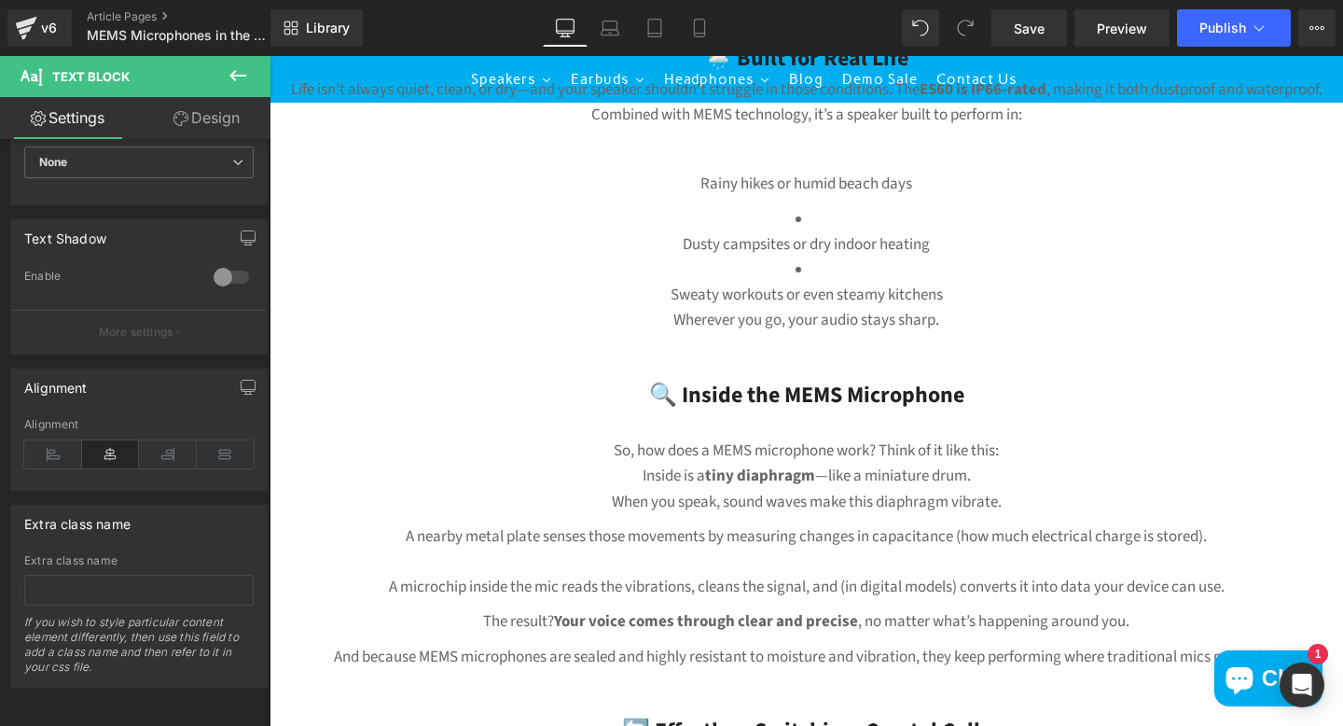
click at [1021, 503] on p "So, how does a MEMS microphone work? Think of it like this: Inside is a tiny di…" at bounding box center [807, 476] width 1074 height 76
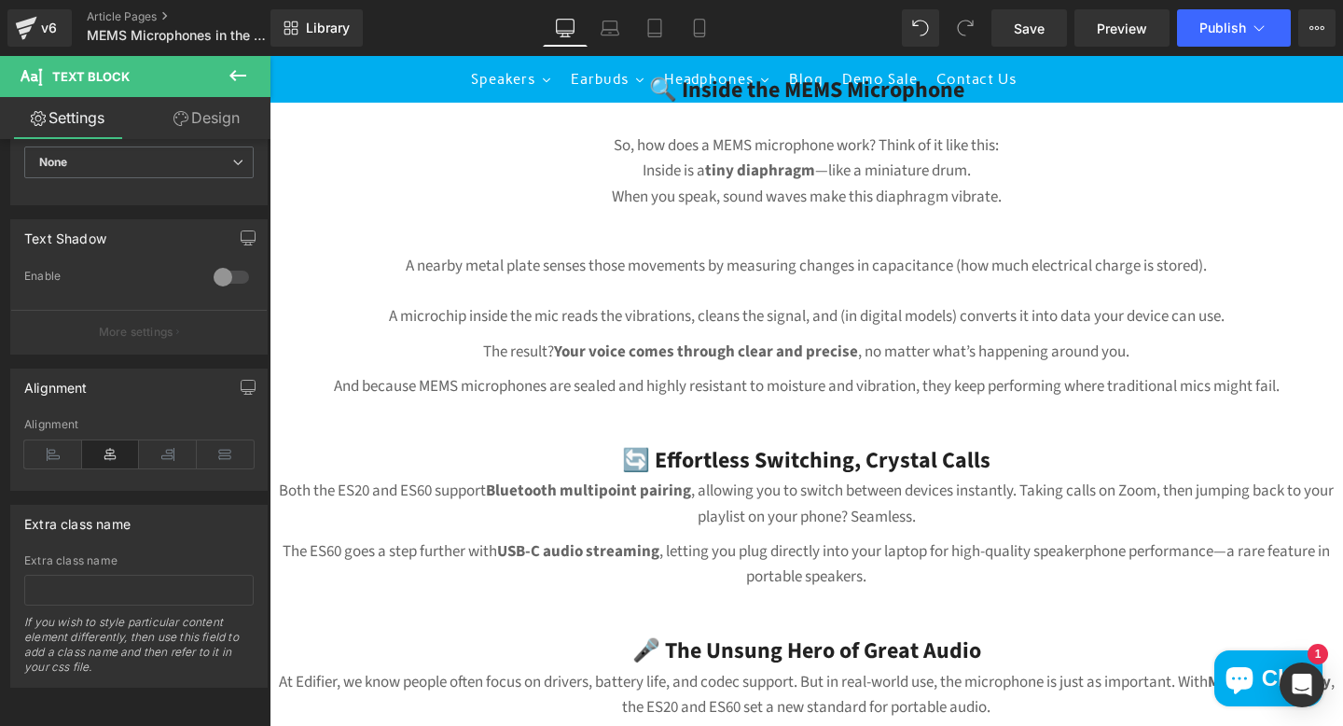
scroll to position [1132, 0]
click at [763, 473] on h3 "🔄 Effortless Switching, Crystal Calls" at bounding box center [807, 461] width 1074 height 35
click at [228, 440] on icon at bounding box center [226, 454] width 58 height 28
click at [504, 452] on h3 "🔄 Effortless Switching, Crystal Calls" at bounding box center [807, 461] width 1074 height 35
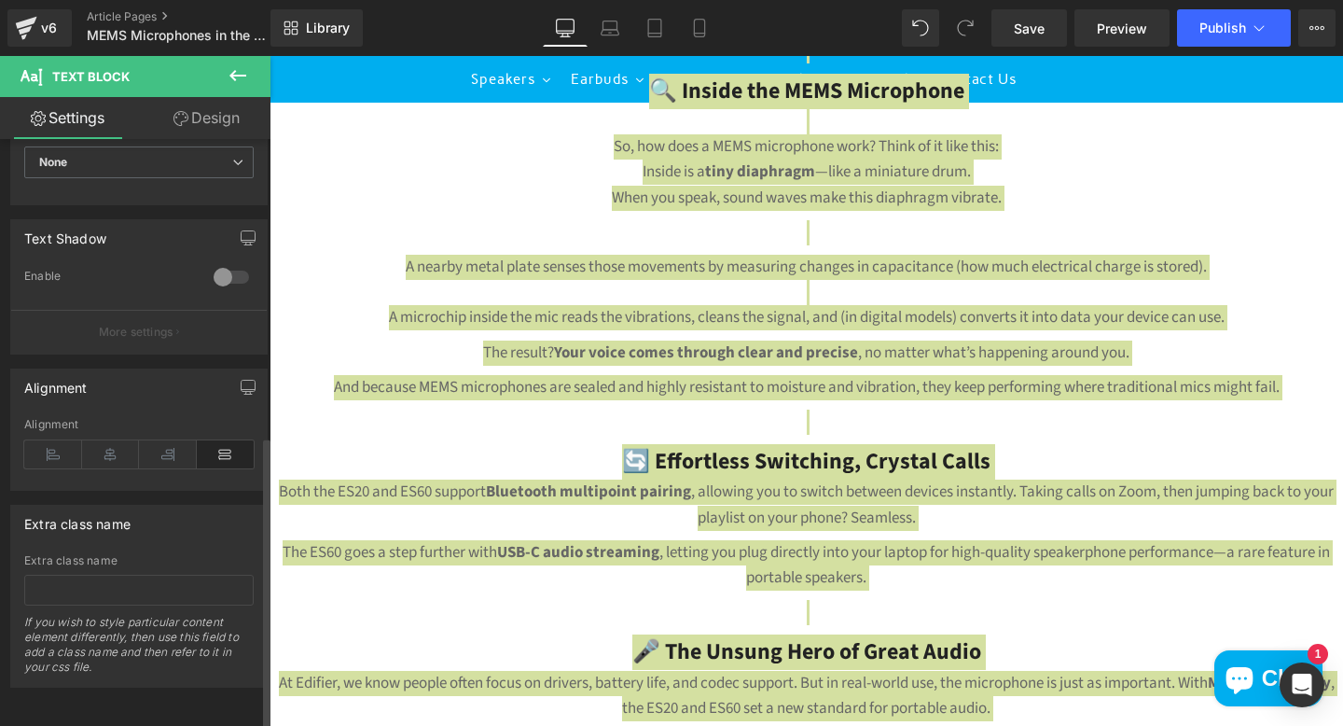
click at [211, 440] on icon at bounding box center [226, 454] width 58 height 28
click at [164, 440] on icon at bounding box center [168, 454] width 58 height 28
click at [129, 440] on icon at bounding box center [111, 454] width 58 height 28
click at [57, 441] on icon at bounding box center [53, 454] width 58 height 28
click at [210, 441] on icon at bounding box center [226, 454] width 58 height 28
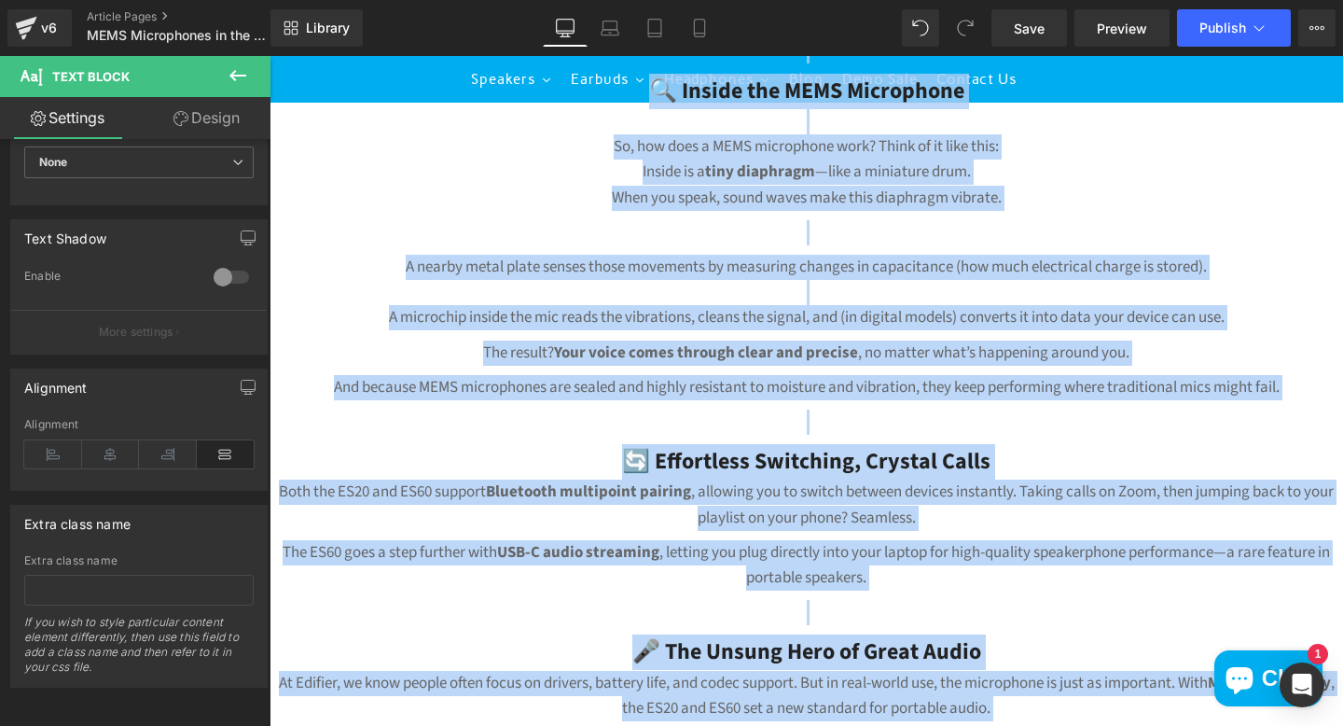
click at [529, 420] on p at bounding box center [807, 421] width 1074 height 25
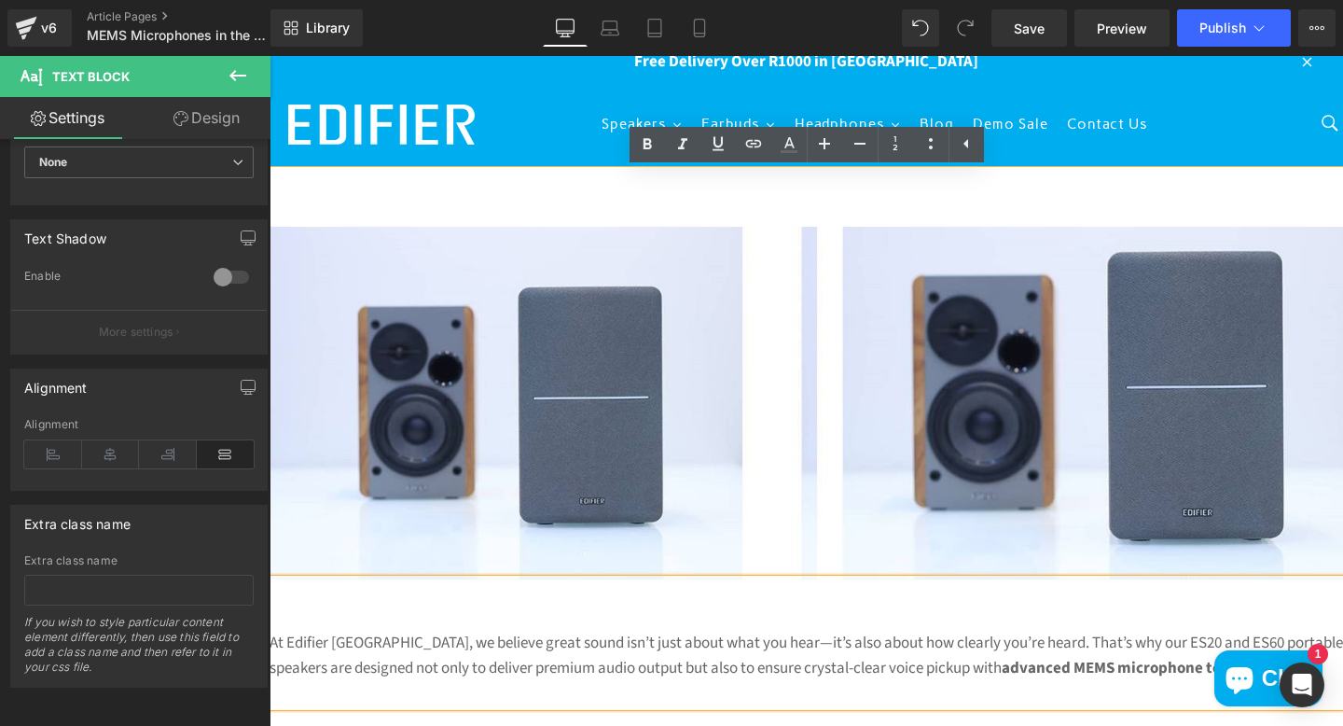
scroll to position [20, 0]
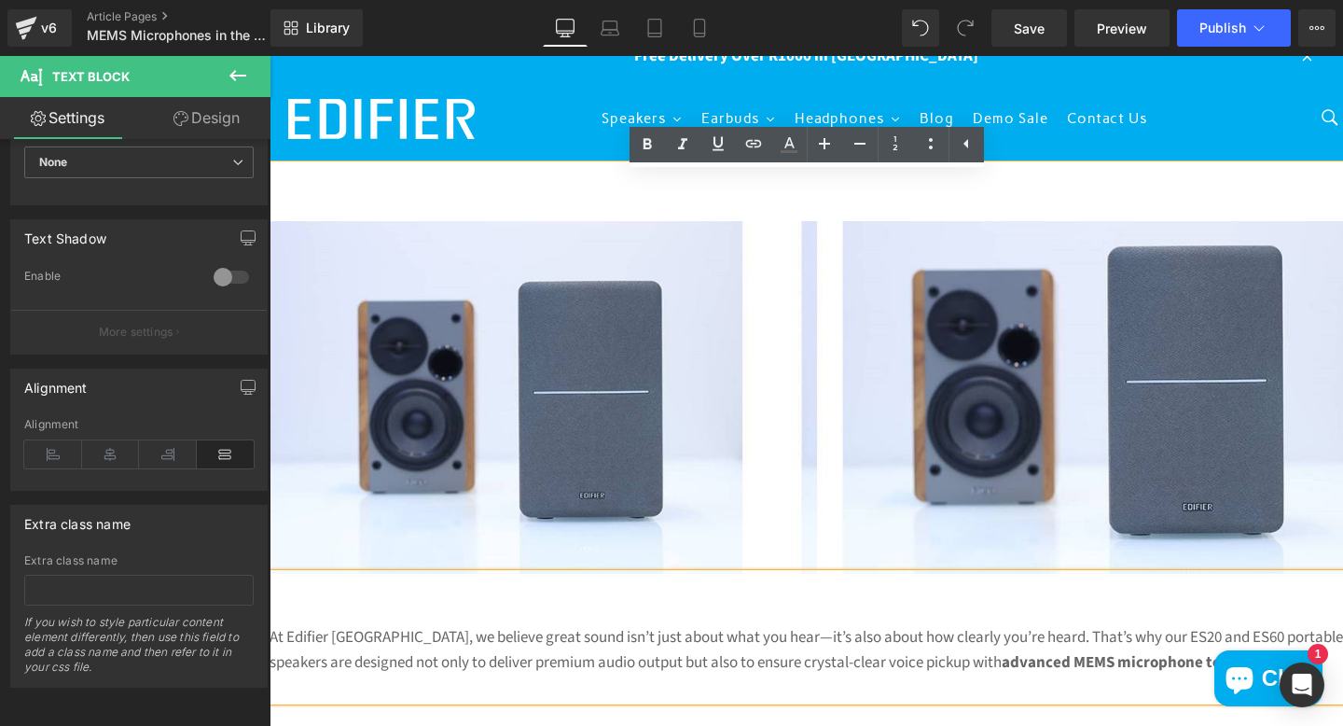
click at [529, 420] on img at bounding box center [807, 397] width 1074 height 353
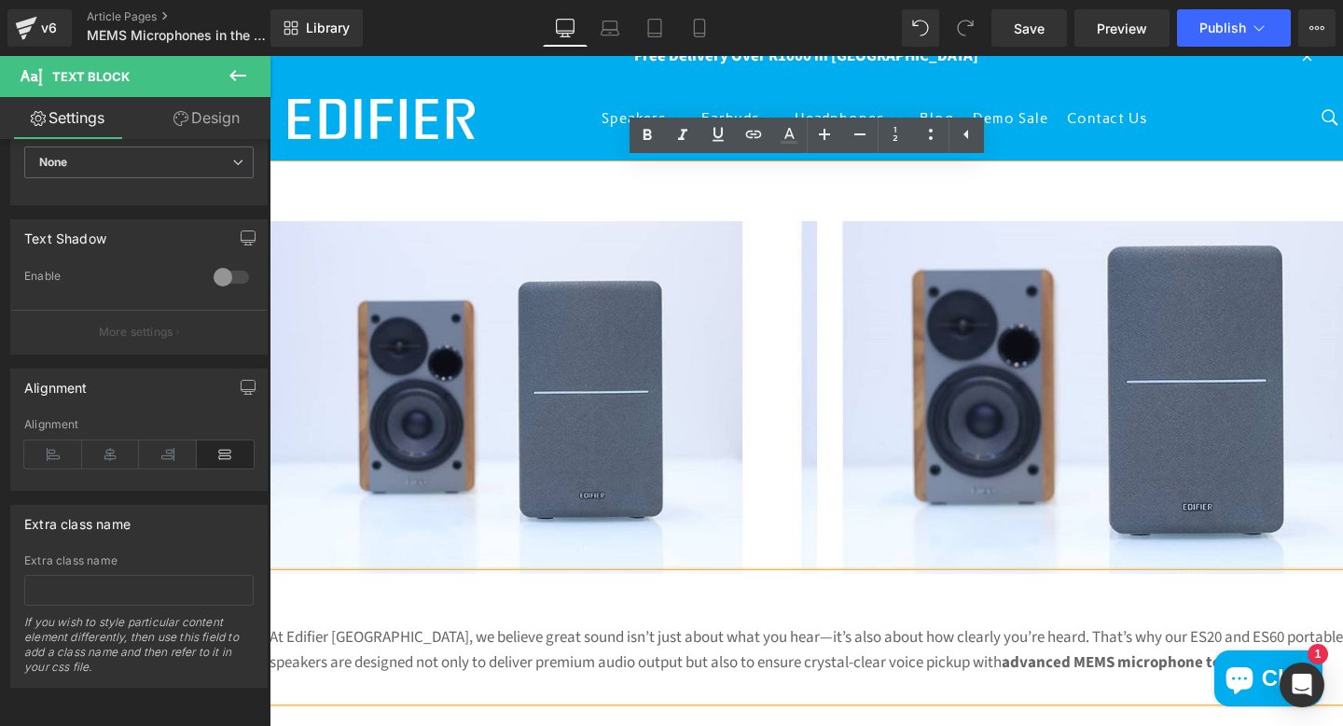
click at [710, 386] on img at bounding box center [807, 397] width 1074 height 353
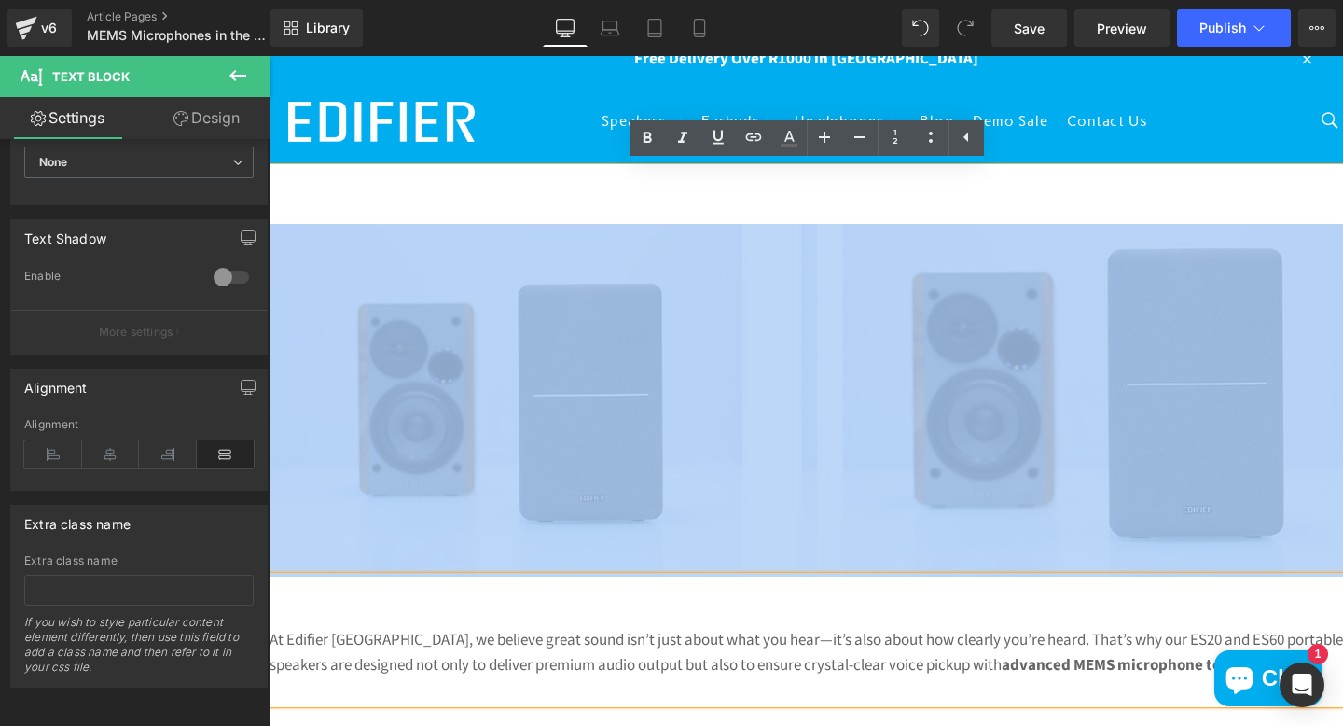
scroll to position [14, 0]
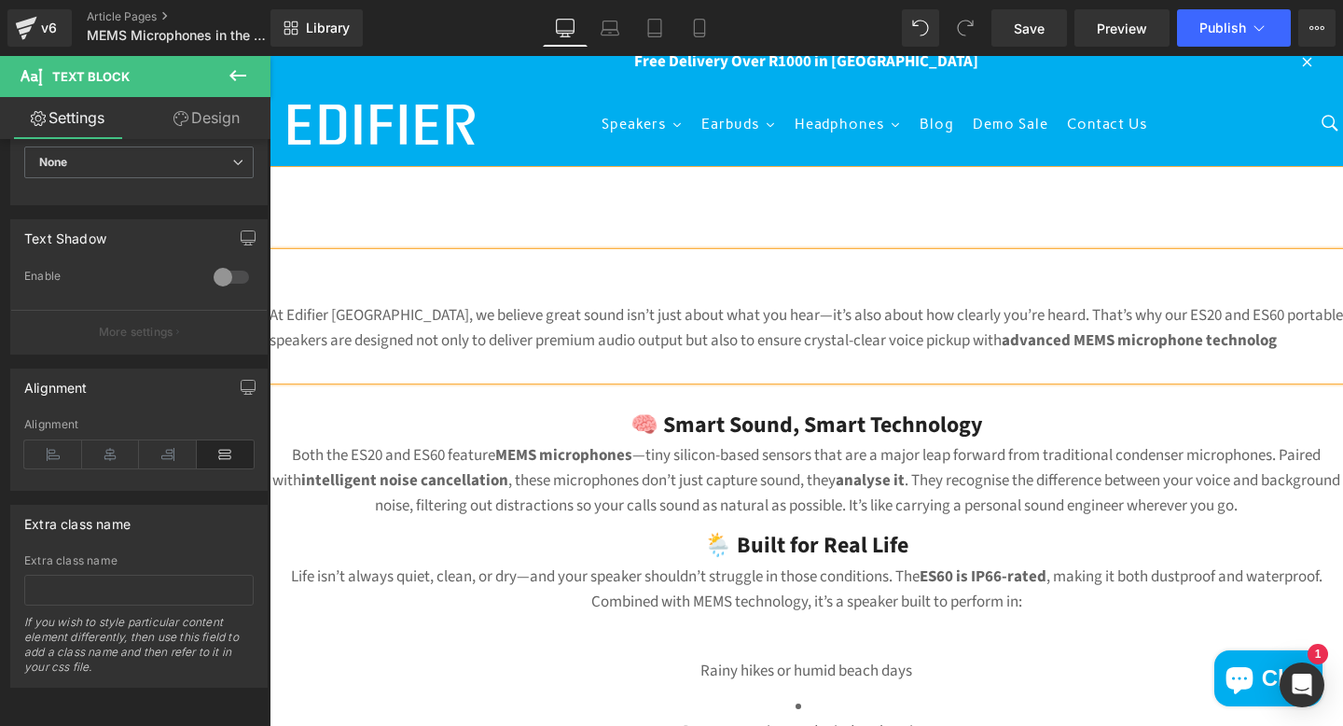
click at [747, 532] on h3 "🌦️ Built for Real Life" at bounding box center [807, 545] width 1074 height 35
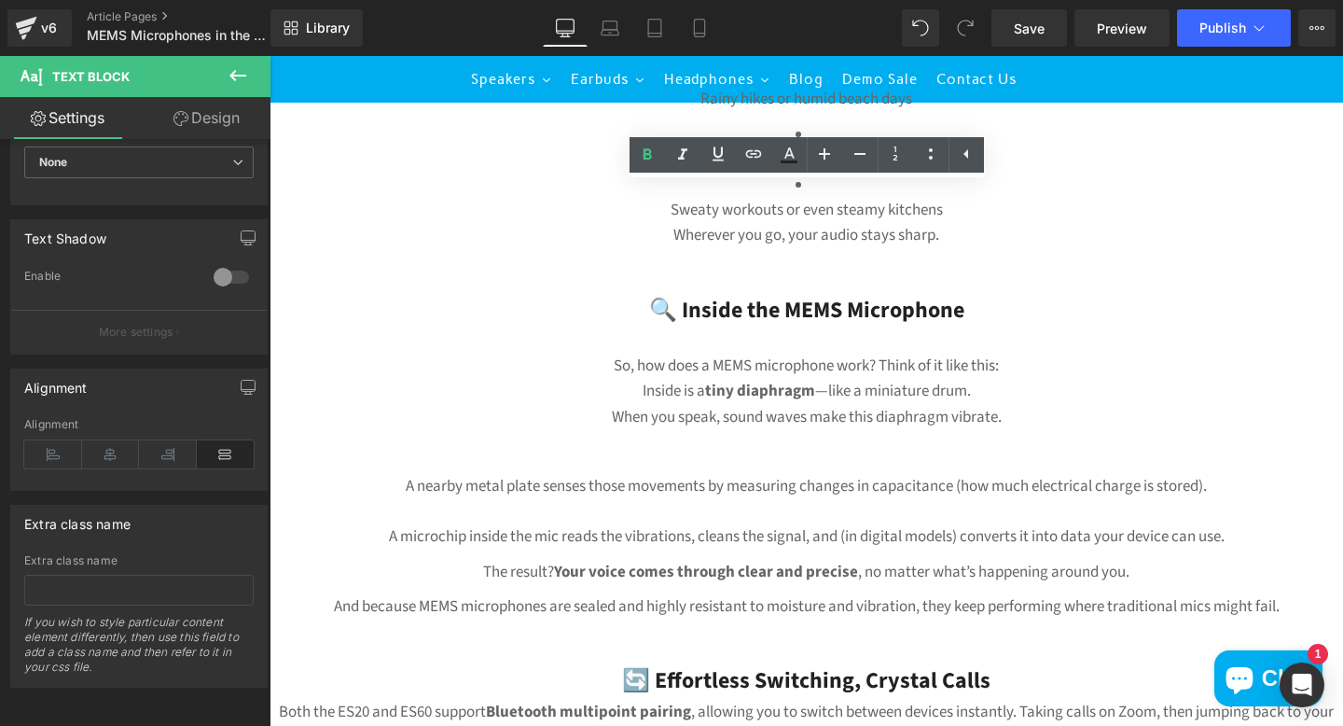
scroll to position [0, 0]
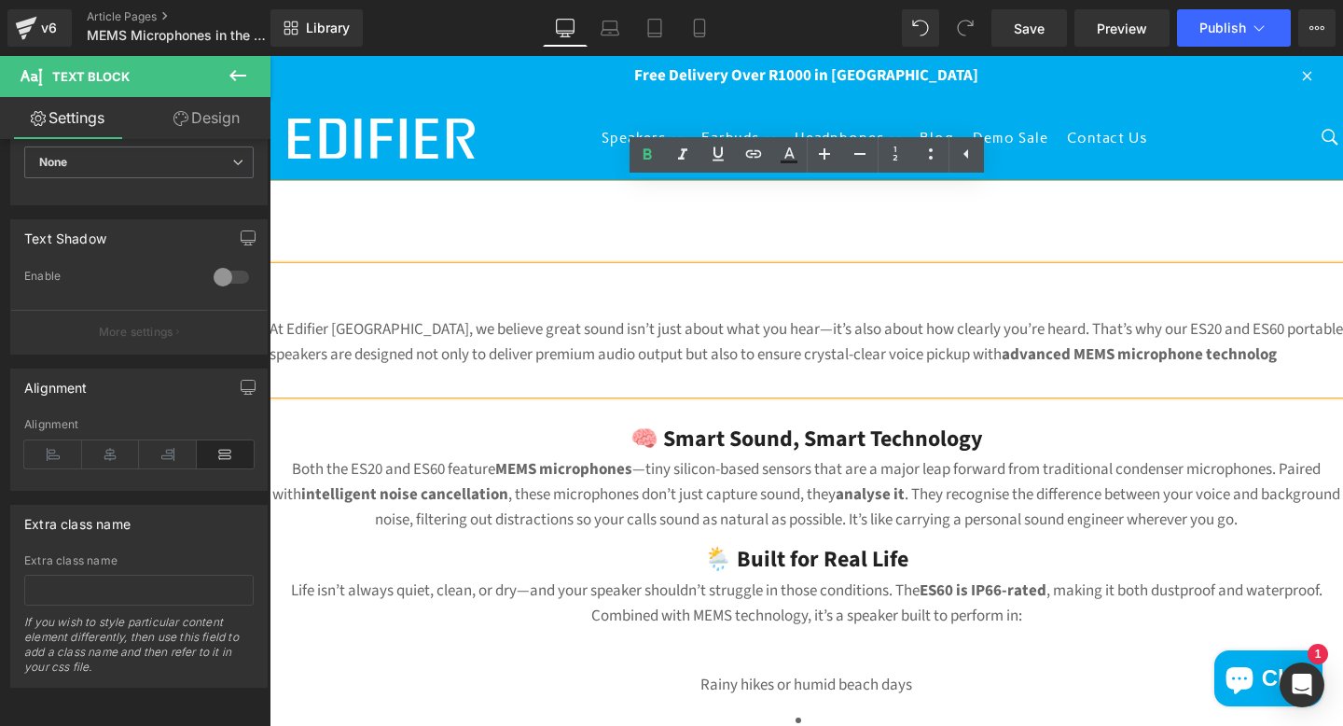
click at [450, 378] on p at bounding box center [807, 379] width 1074 height 25
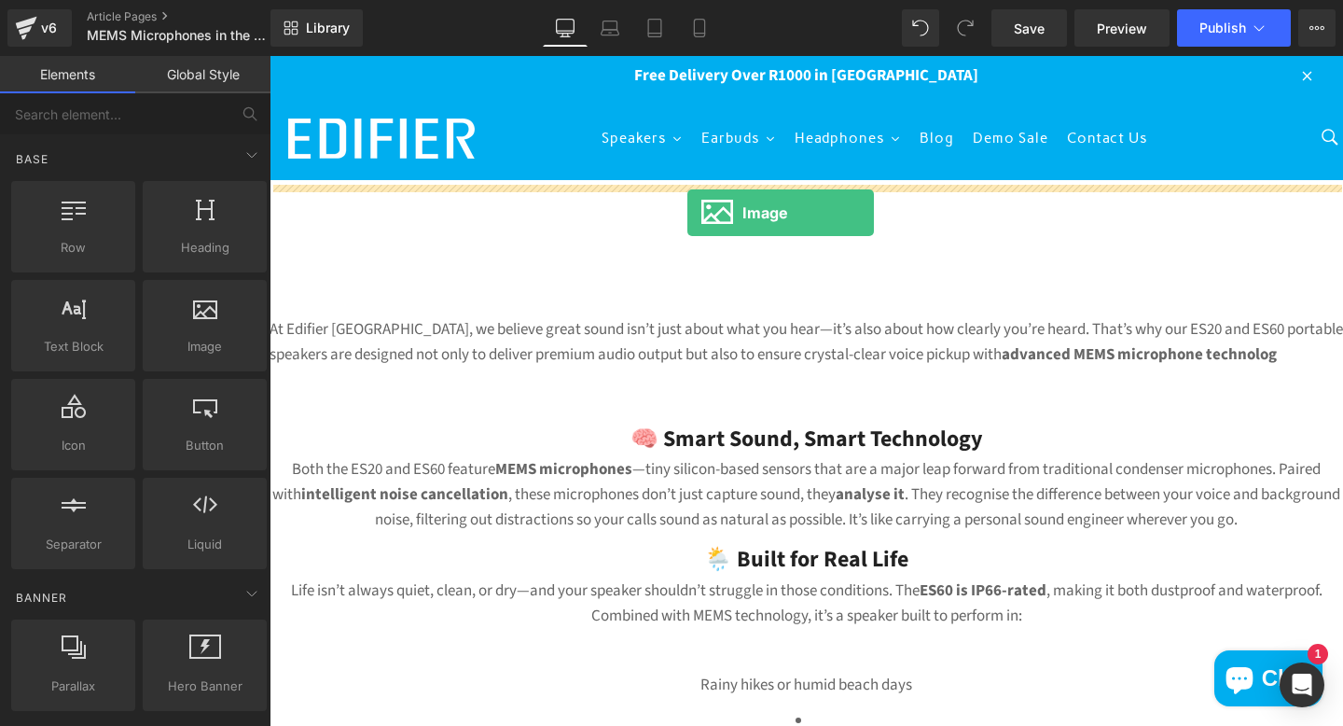
drag, startPoint x: 487, startPoint y: 396, endPoint x: 687, endPoint y: 213, distance: 272.0
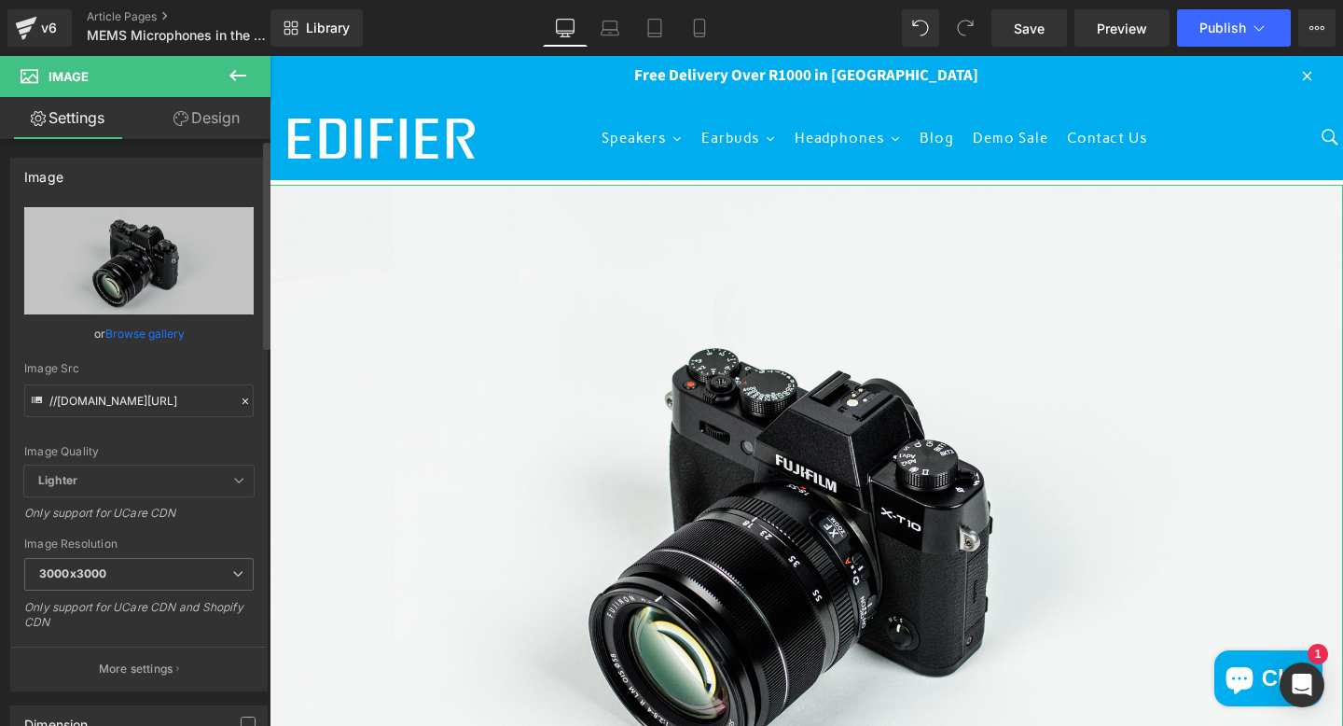
click at [160, 331] on link "Browse gallery" at bounding box center [144, 333] width 79 height 33
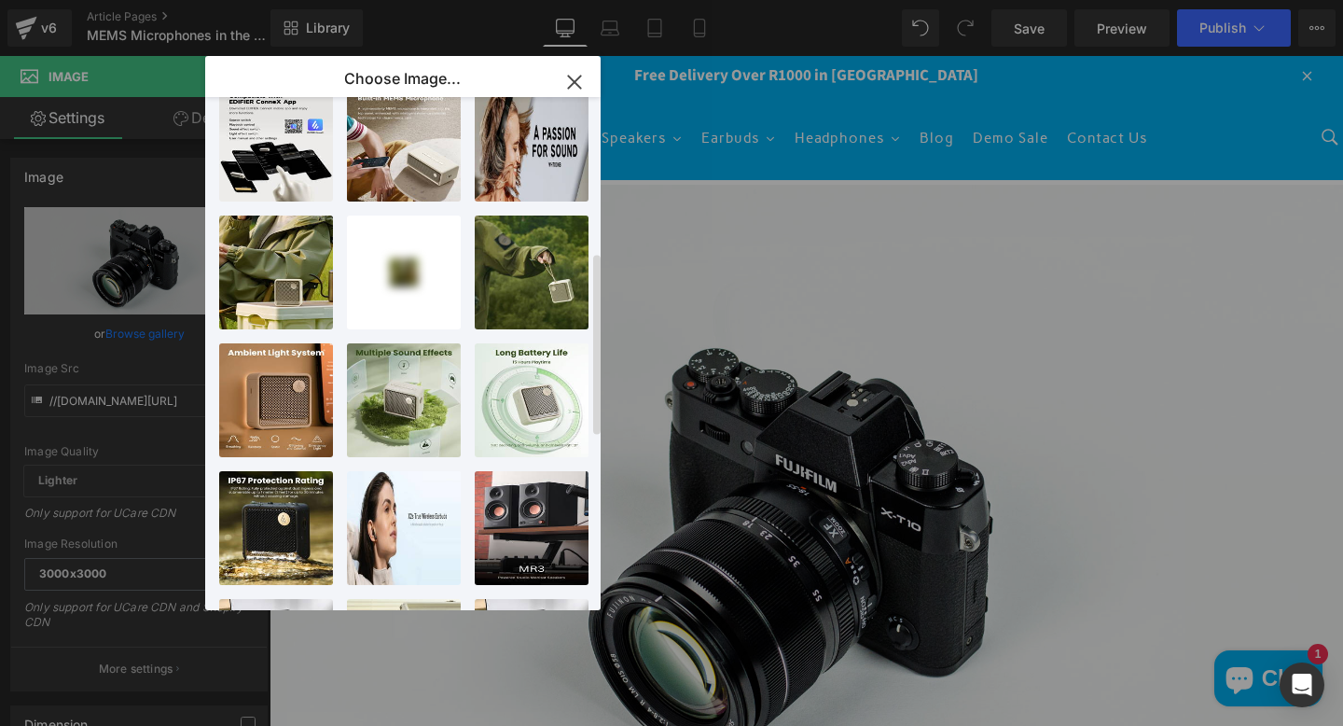
scroll to position [481, 0]
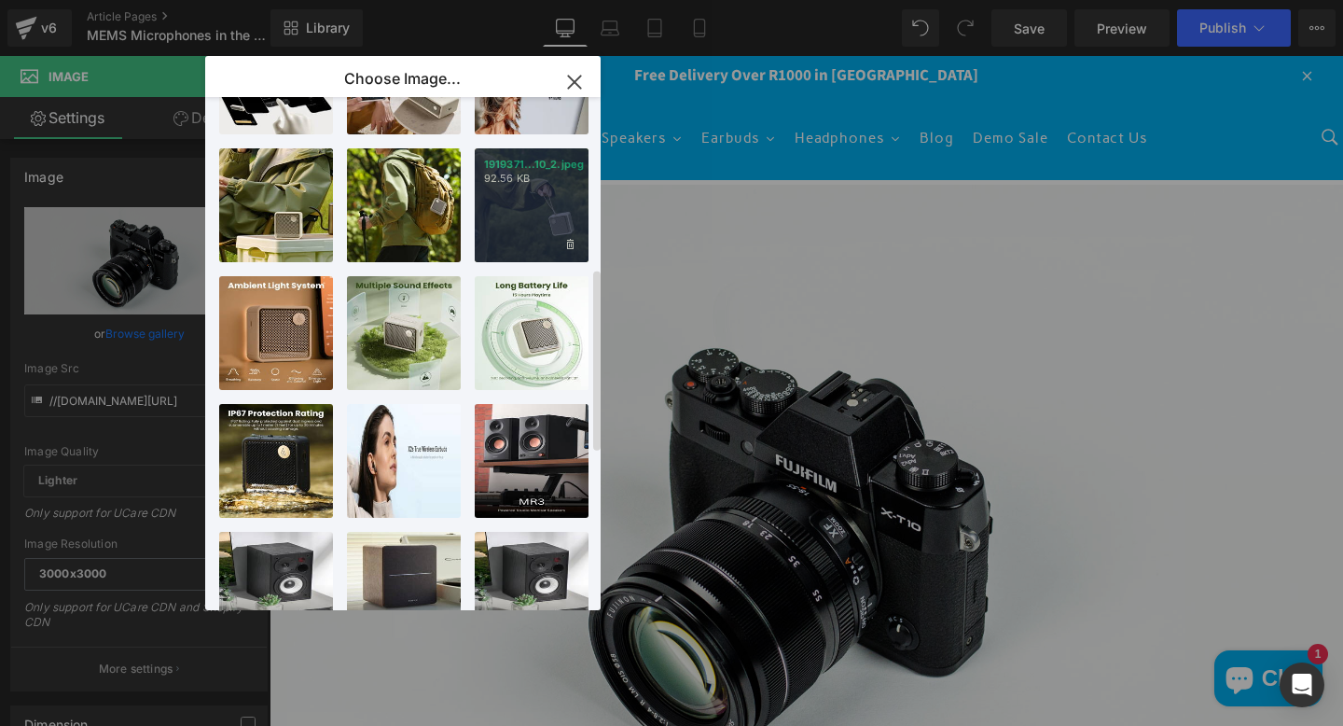
click at [496, 222] on div "1919371...10_2.jpeg 92.56 KB" at bounding box center [532, 205] width 114 height 114
type input "[URL][DOMAIN_NAME]"
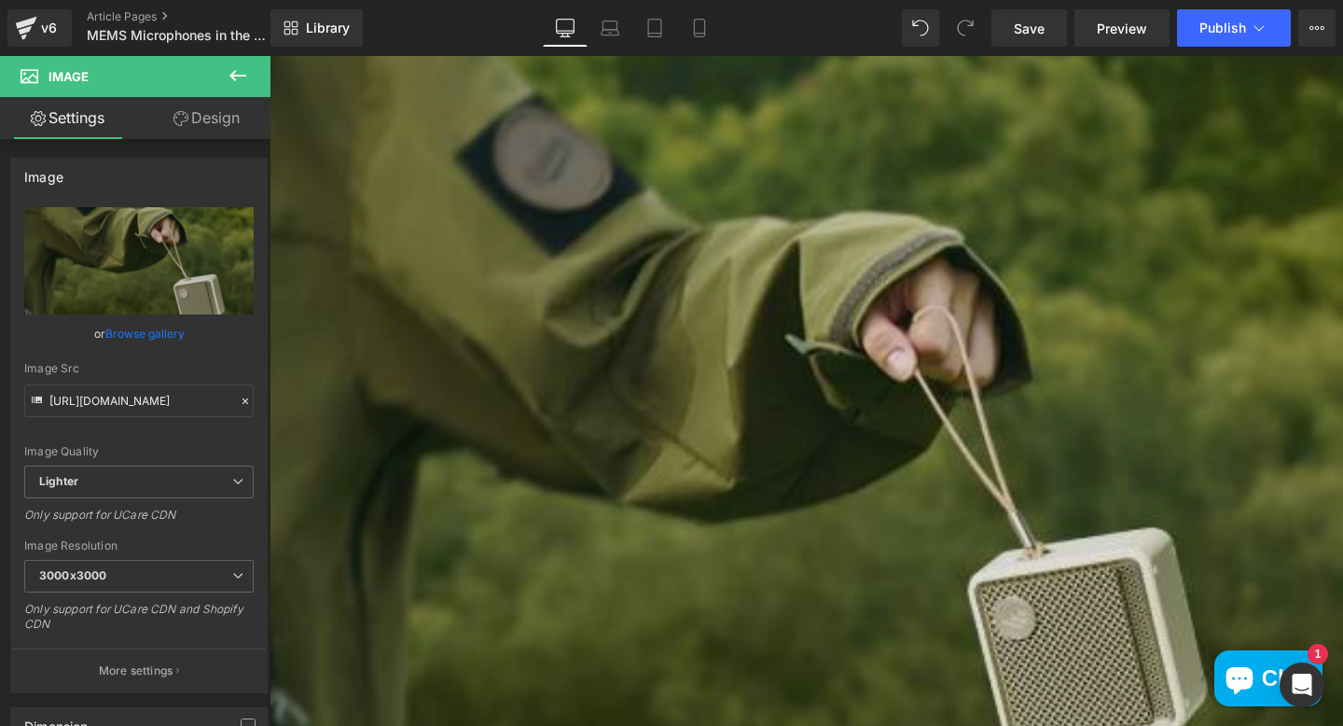
scroll to position [0, 0]
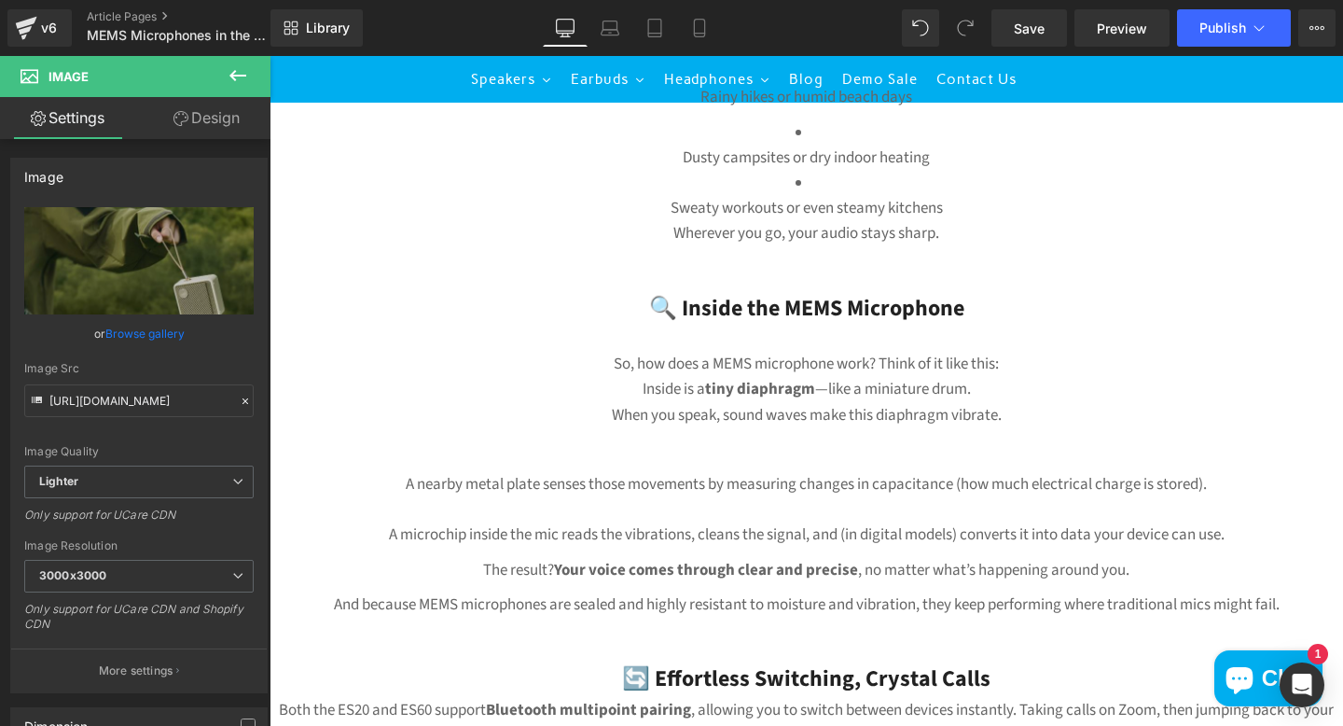
click at [803, 255] on div "🧠 Smart Sound, Smart Technology Both the ES20 and ES60 feature MEMS microphones…" at bounding box center [807, 451] width 1074 height 1235
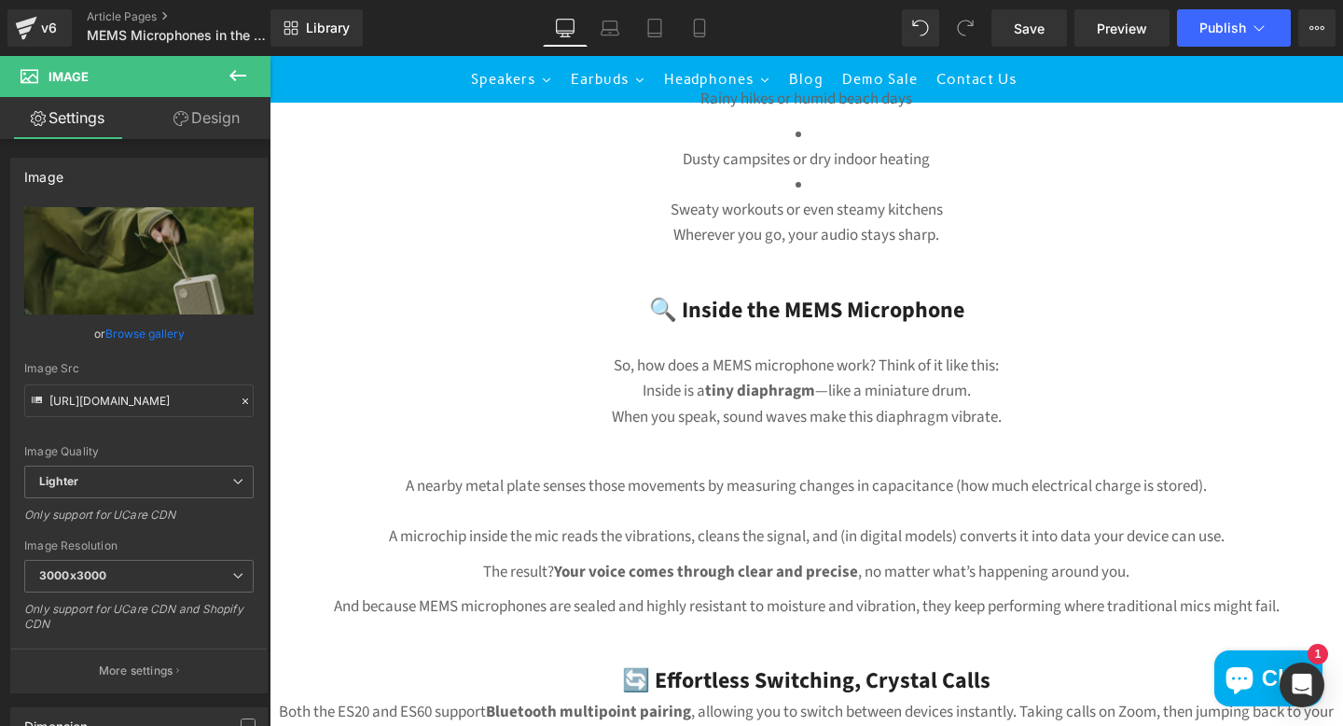
click at [246, 69] on icon at bounding box center [238, 75] width 22 height 22
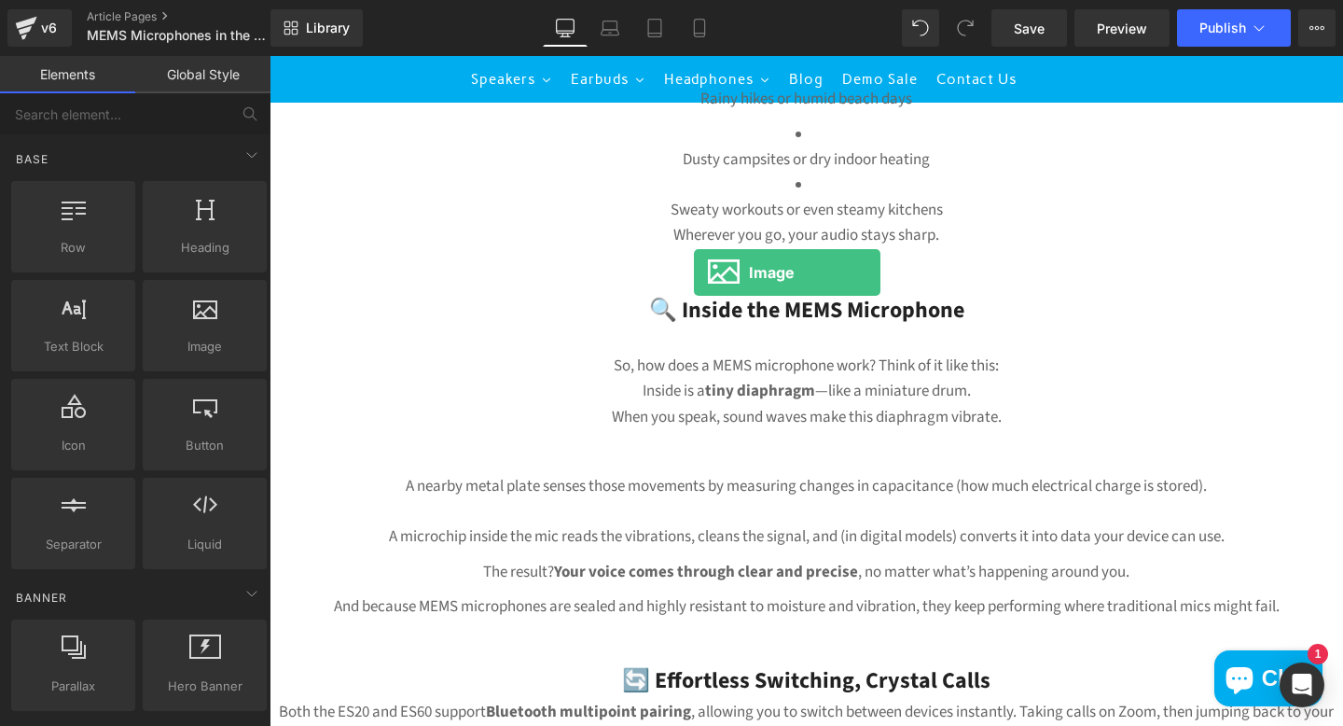
drag, startPoint x: 481, startPoint y: 373, endPoint x: 694, endPoint y: 272, distance: 235.3
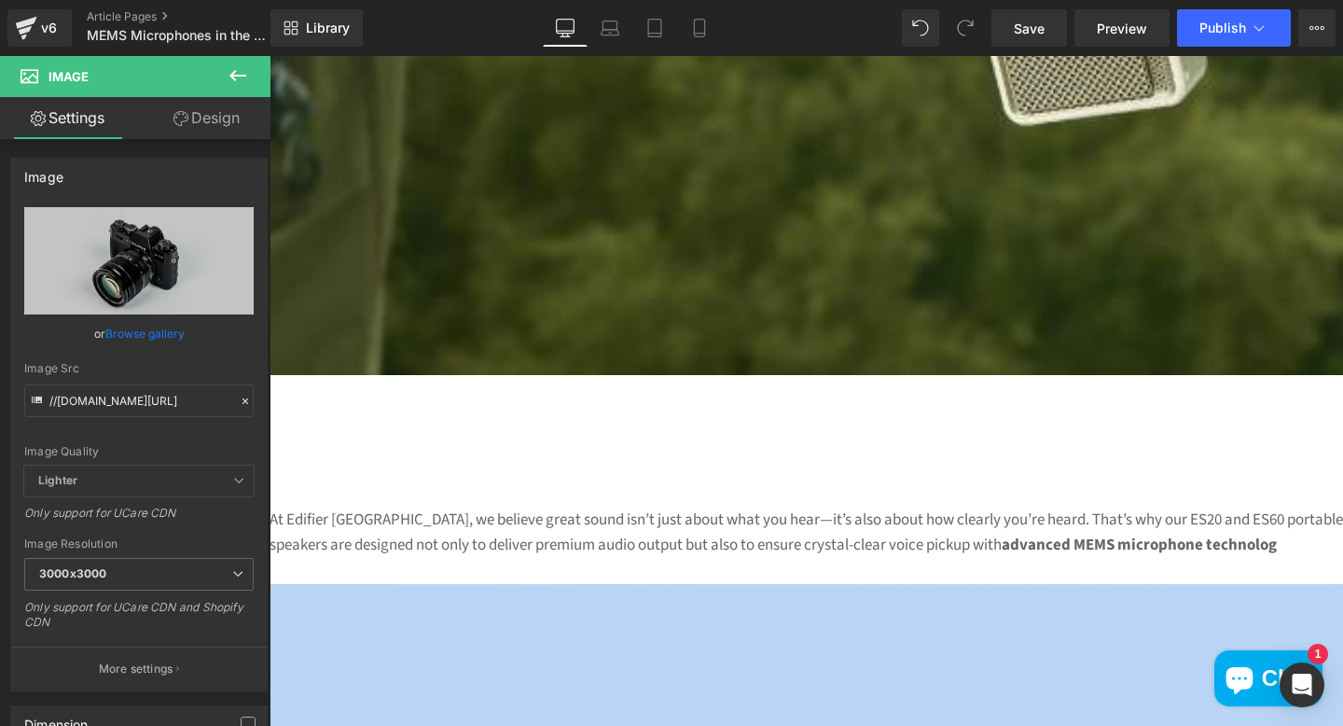
scroll to position [868, 0]
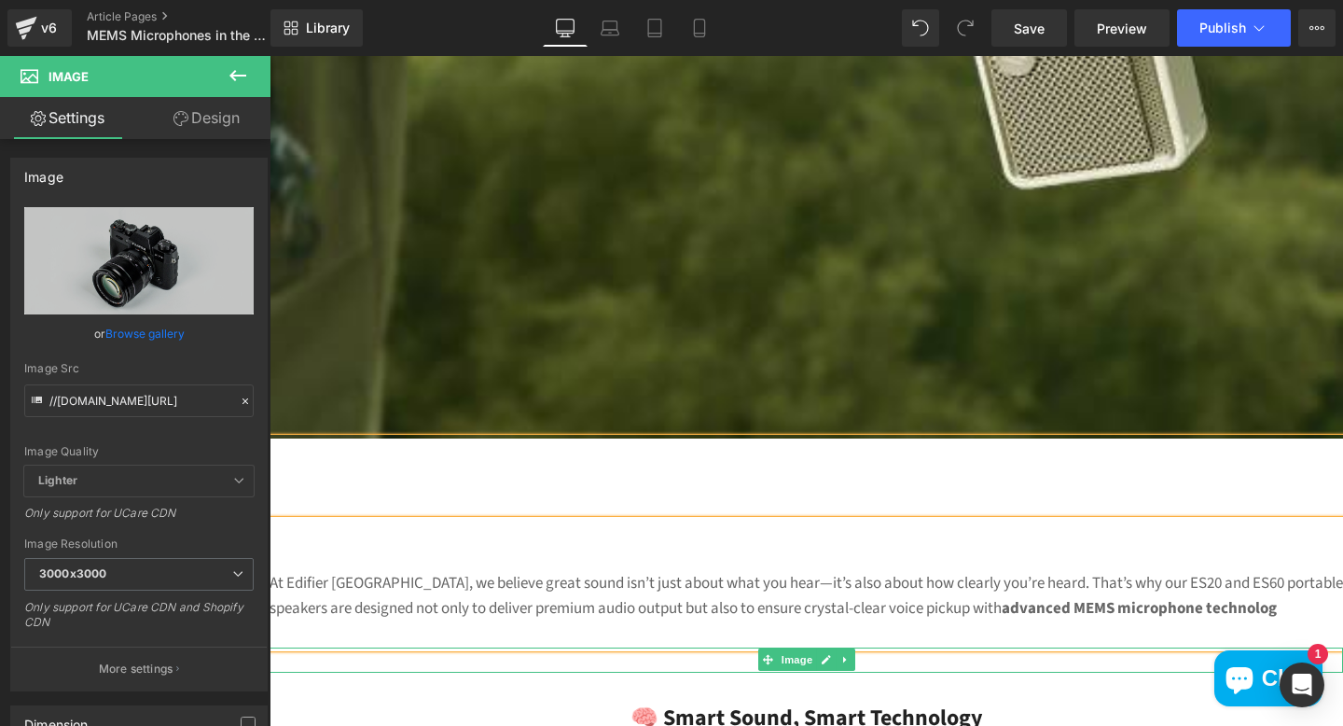
scroll to position [811, 0]
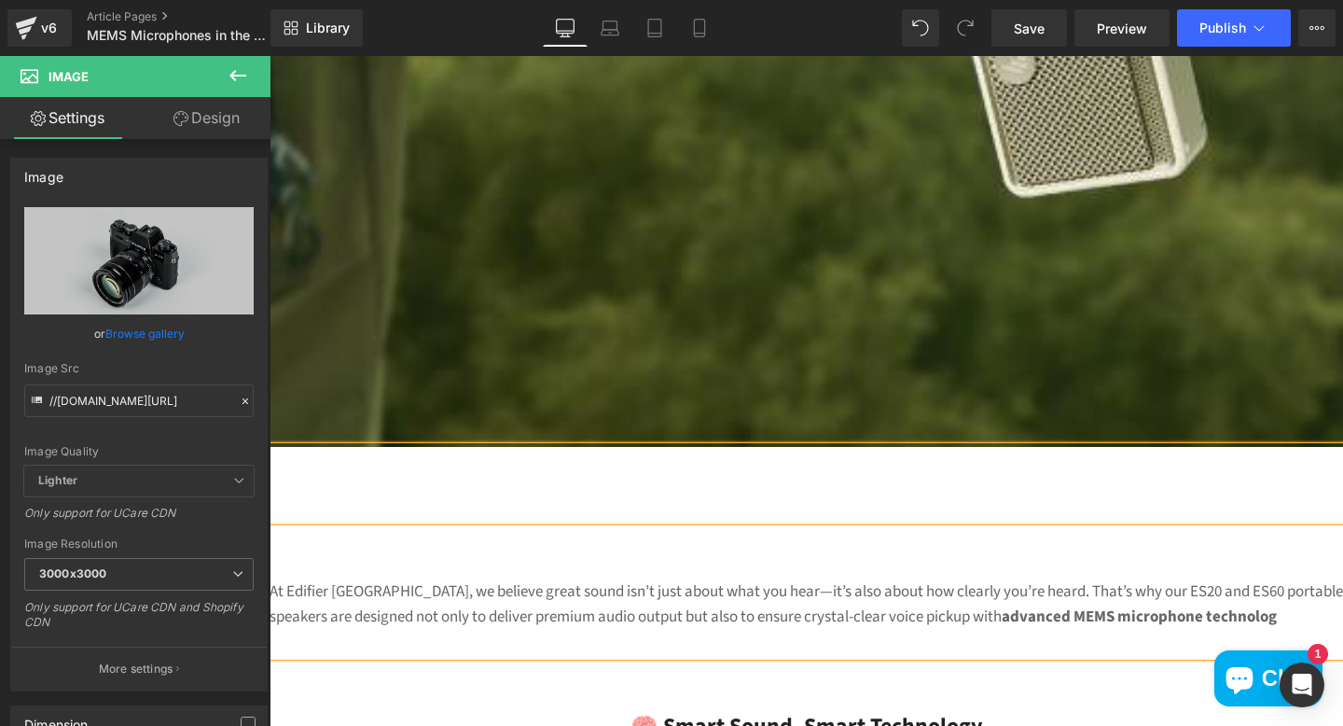
click at [746, 506] on div at bounding box center [807, 515] width 1074 height 25
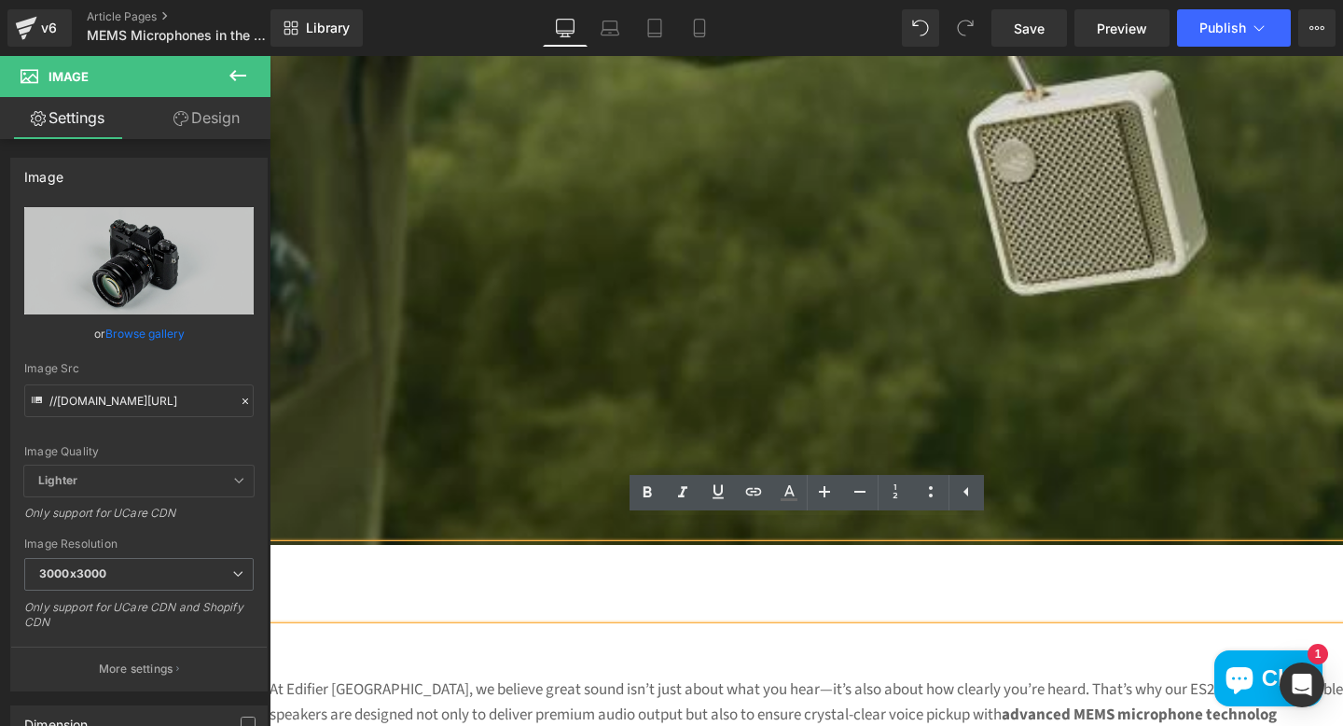
scroll to position [736, 0]
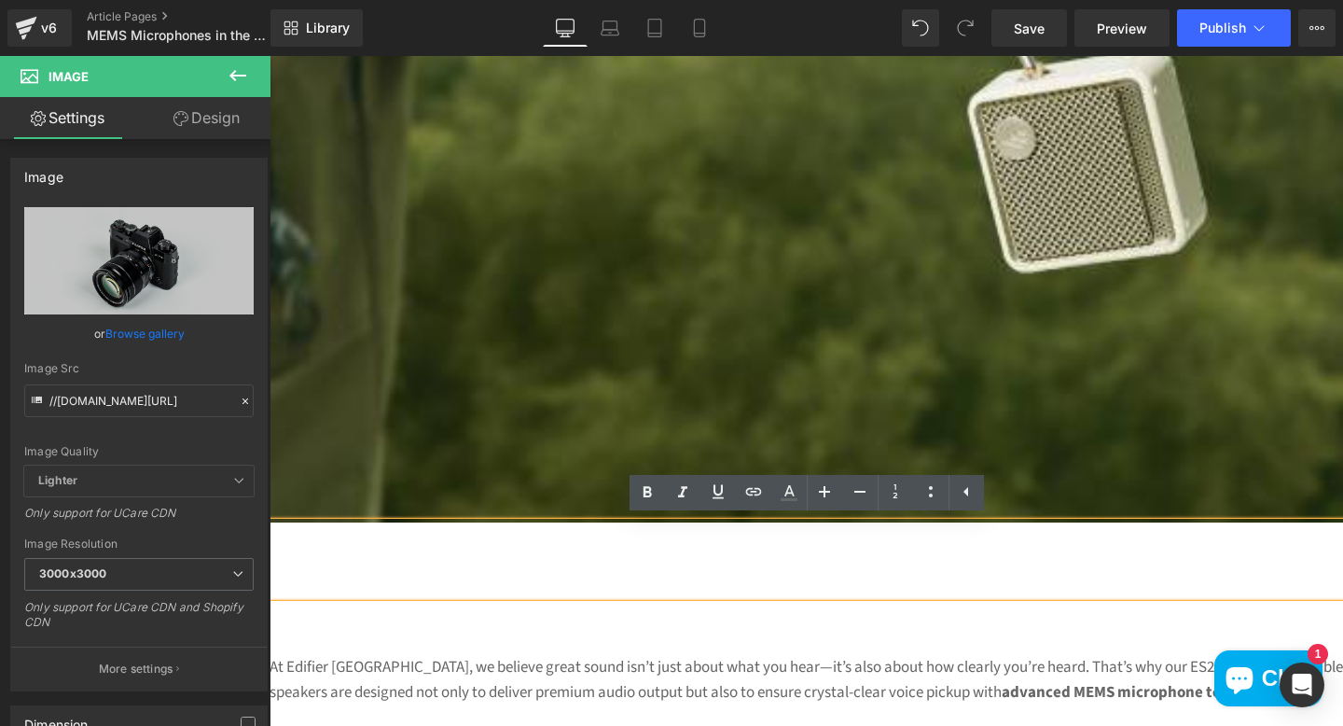
click at [755, 617] on div "At Edifier South Africa, we believe great sound isn’t just about what you hear—…" at bounding box center [807, 667] width 1074 height 127
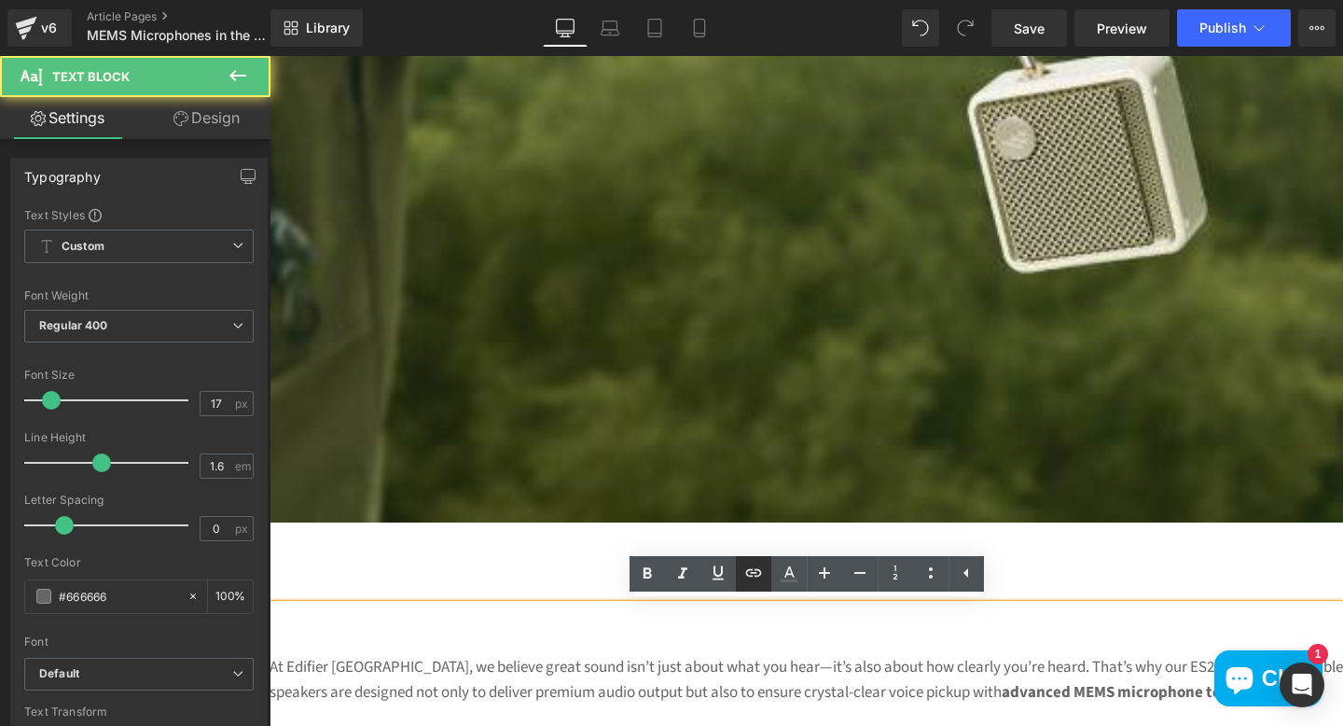
click at [755, 563] on icon at bounding box center [753, 572] width 22 height 22
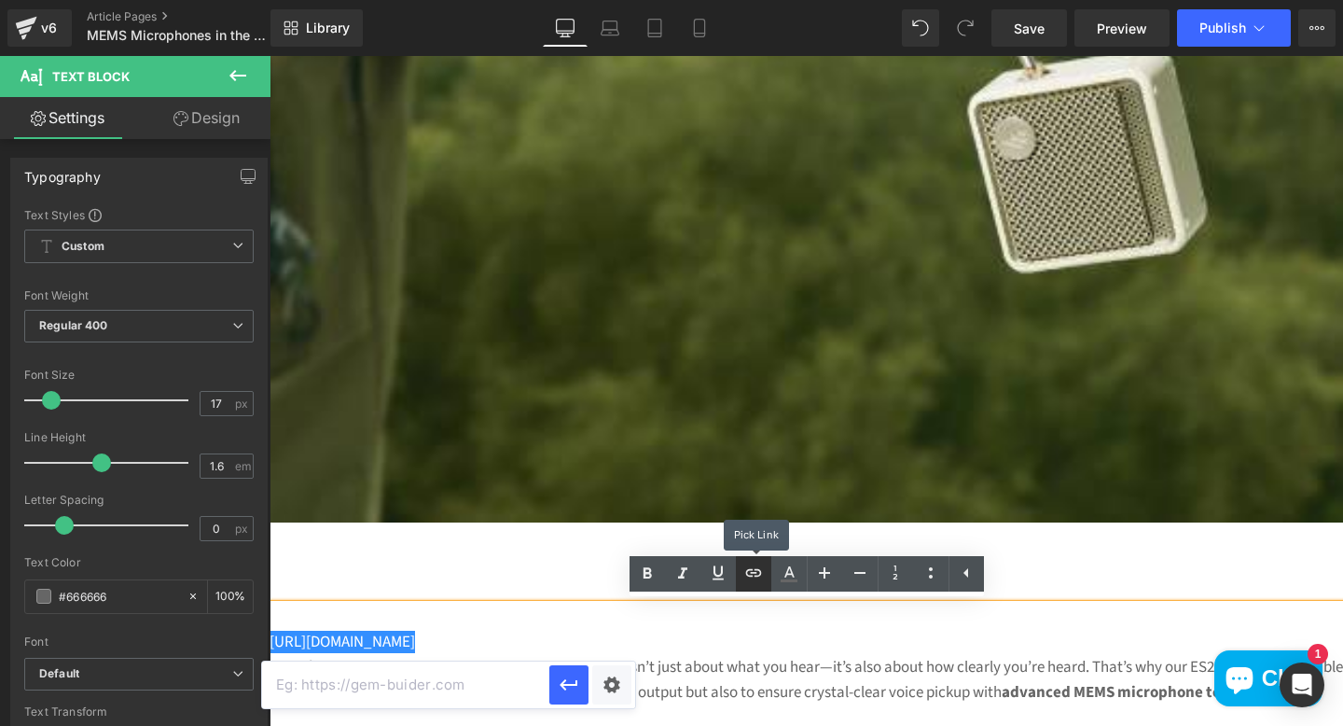
click at [752, 562] on icon at bounding box center [753, 572] width 22 height 22
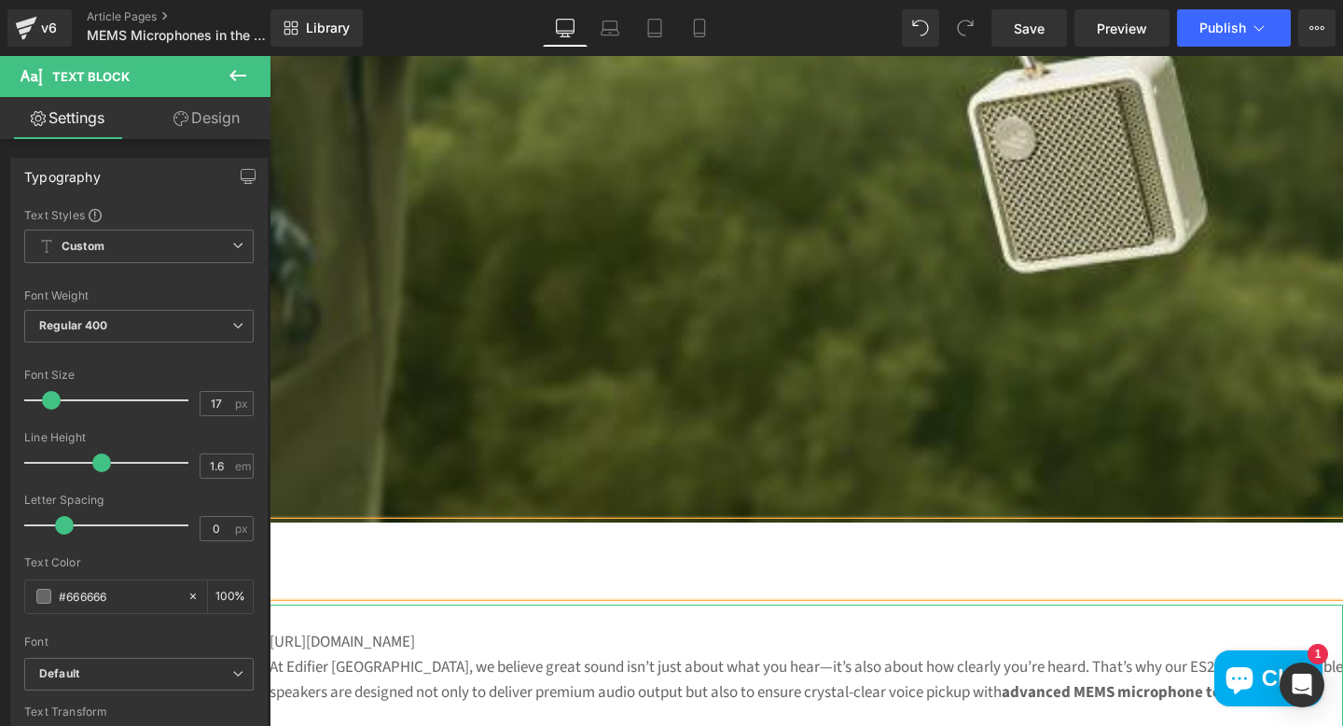
drag, startPoint x: 894, startPoint y: 635, endPoint x: 722, endPoint y: 671, distance: 175.2
click at [894, 637] on p "https://gem-3910432.net" at bounding box center [807, 642] width 1074 height 25
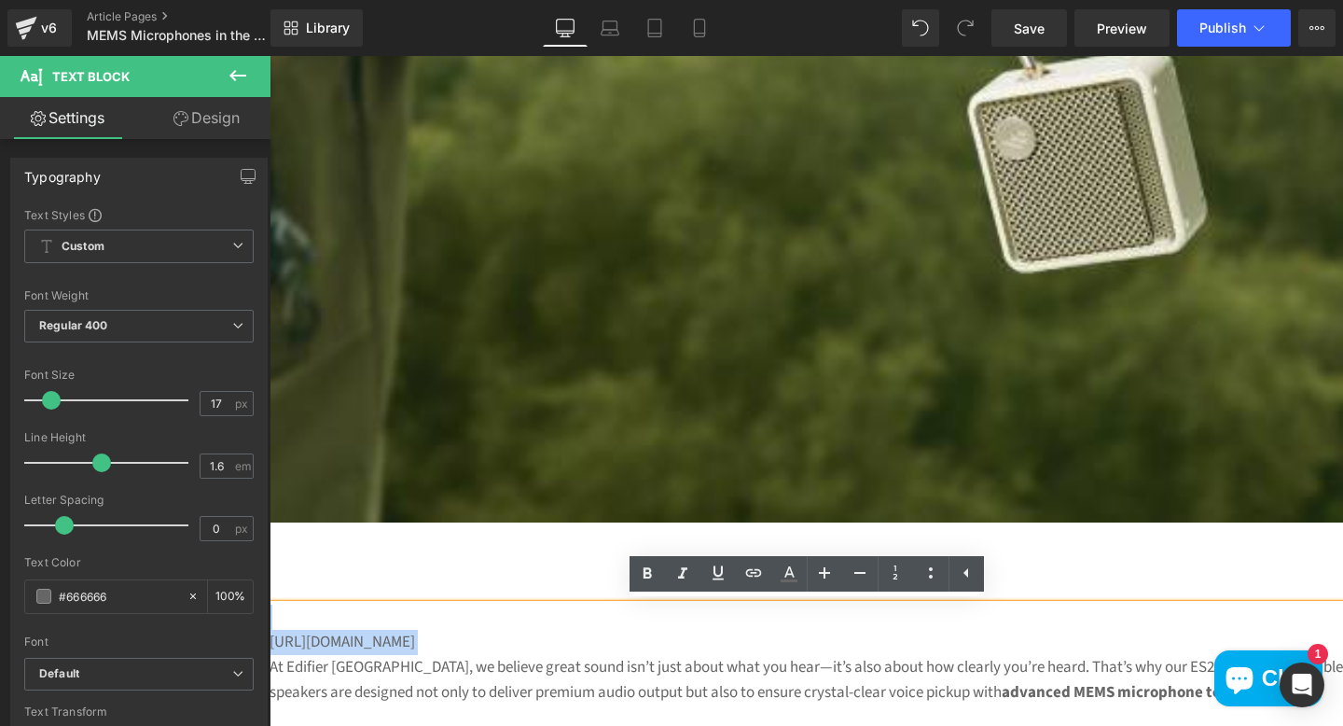
drag, startPoint x: 554, startPoint y: 644, endPoint x: 231, endPoint y: 619, distance: 323.6
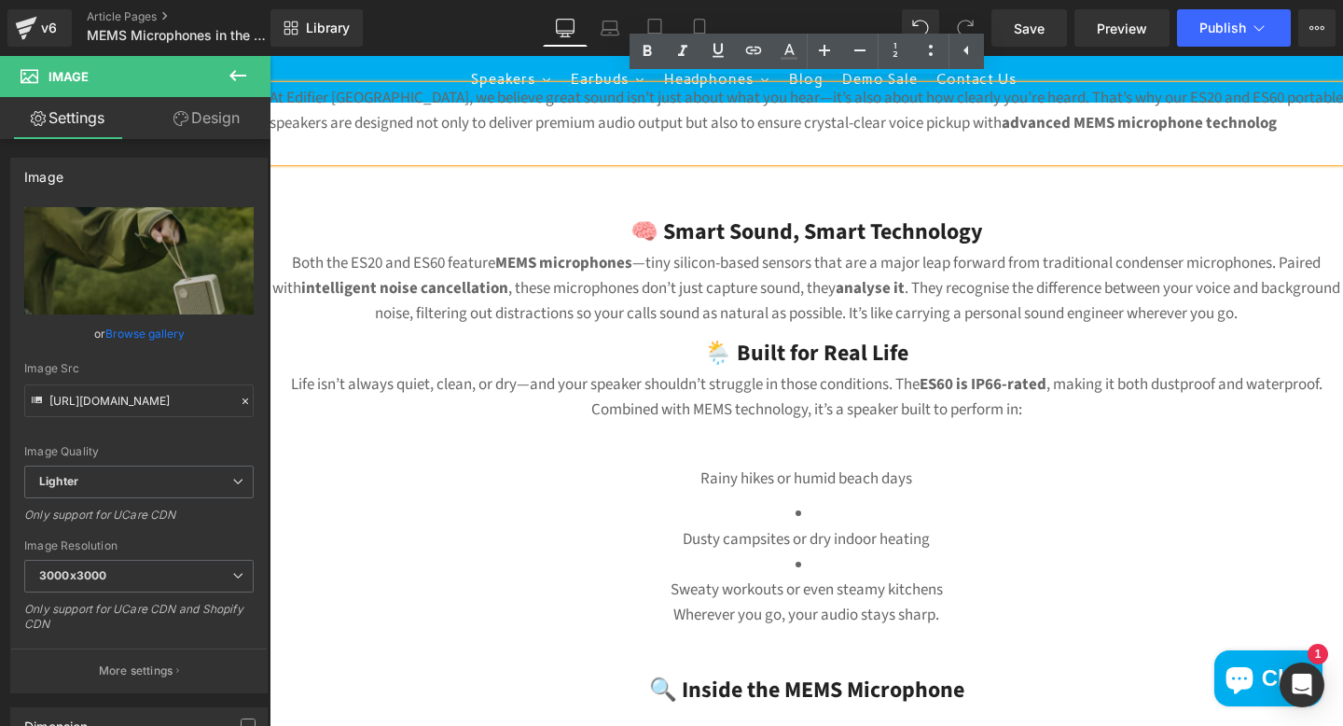
scroll to position [1258, 0]
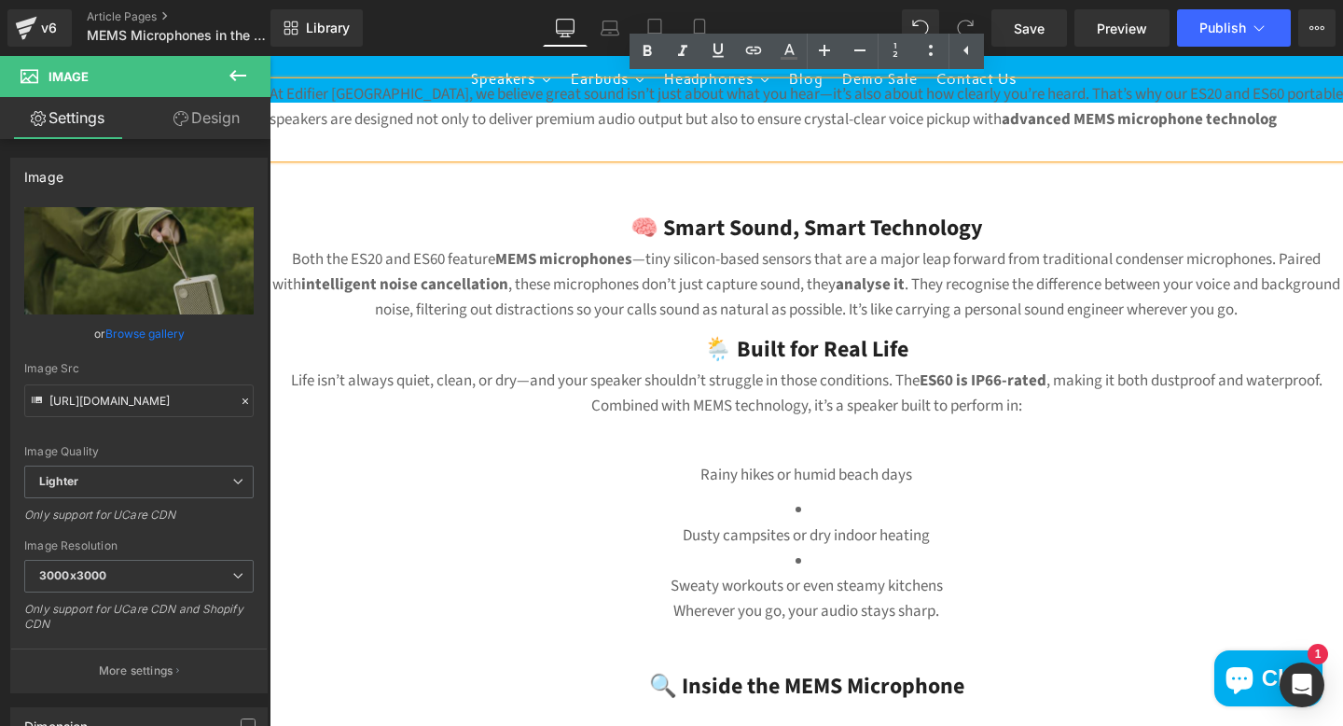
click at [993, 243] on h3 "🧠 Smart Sound, Smart Technology" at bounding box center [807, 228] width 1074 height 35
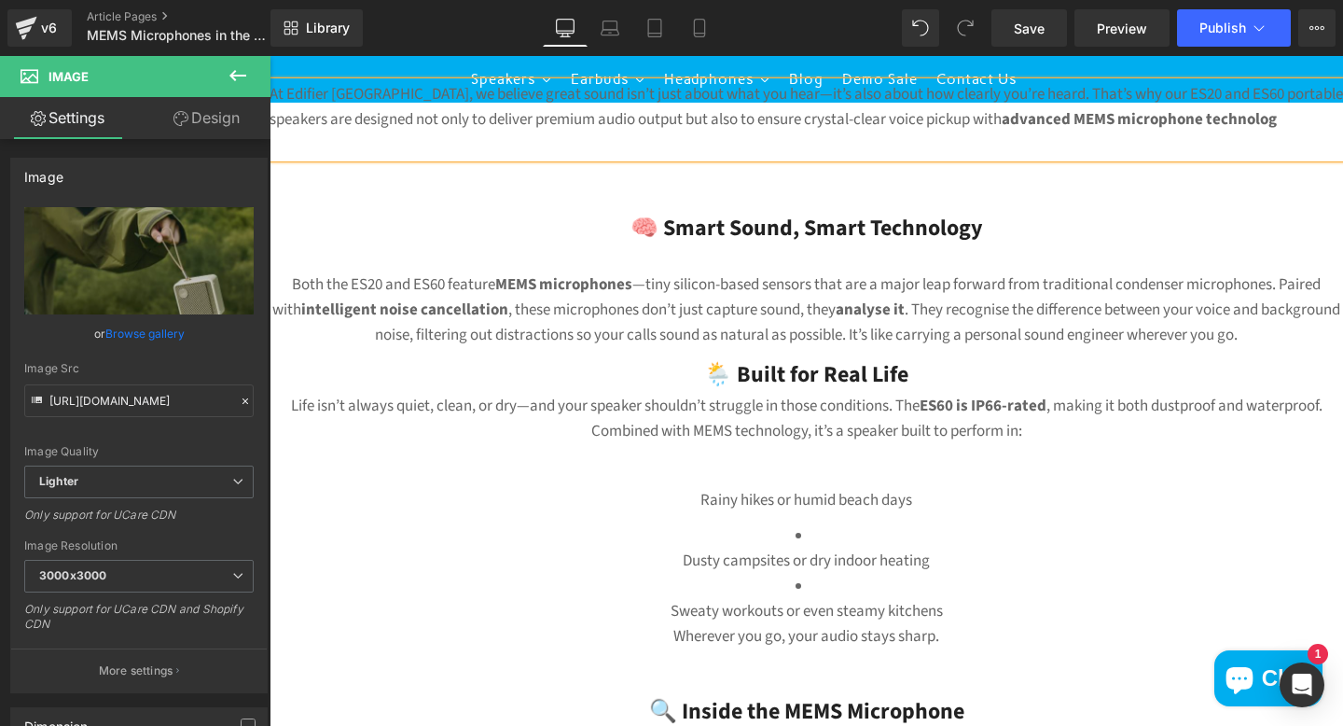
click at [1308, 332] on p "Both the ES20 and ES60 feature MEMS microphones —tiny silicon-based sensors tha…" at bounding box center [807, 310] width 1074 height 76
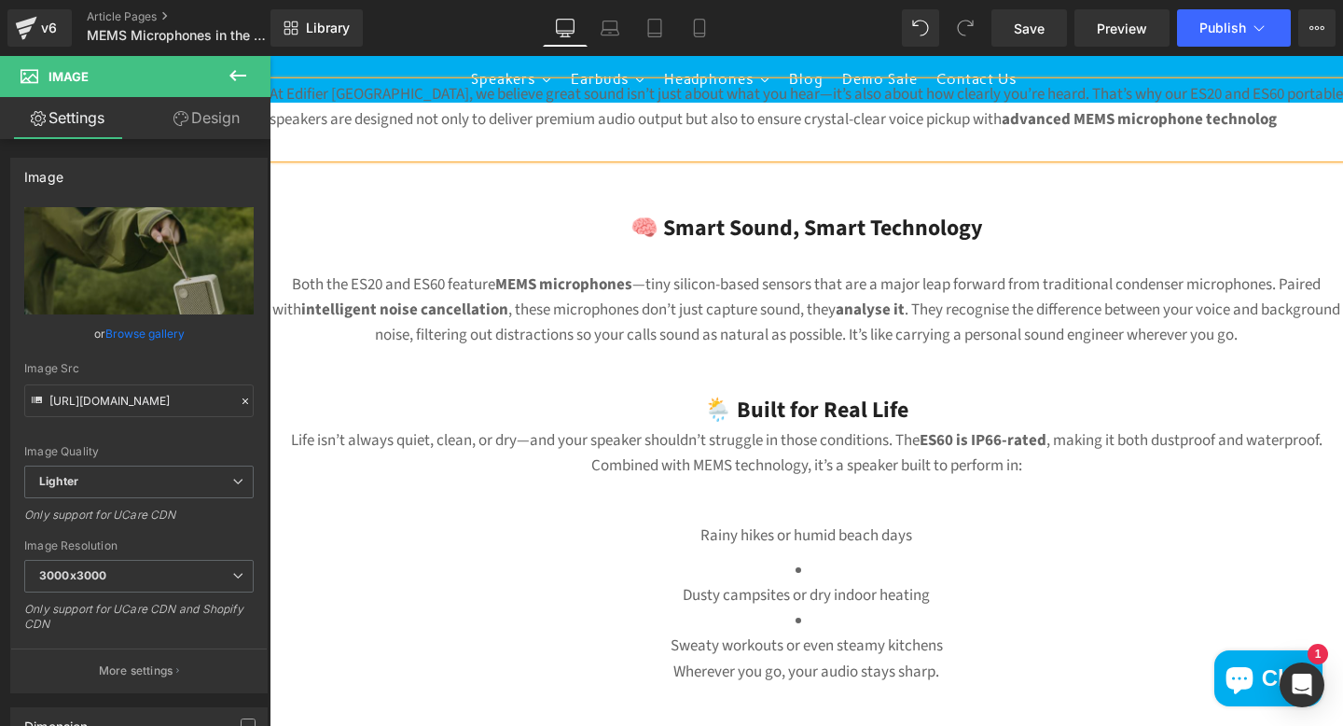
click at [1022, 396] on h3 "🌦️ Built for Real Life" at bounding box center [807, 410] width 1074 height 35
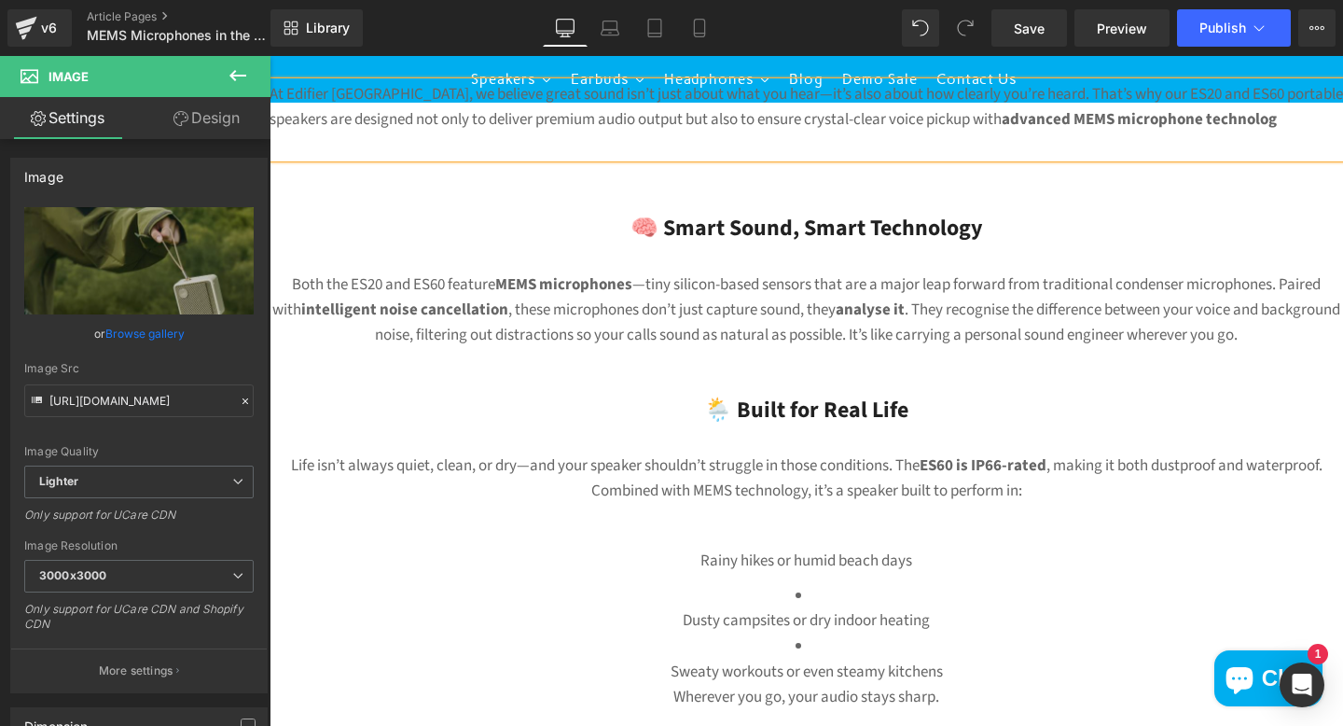
click at [867, 532] on p at bounding box center [807, 526] width 1074 height 25
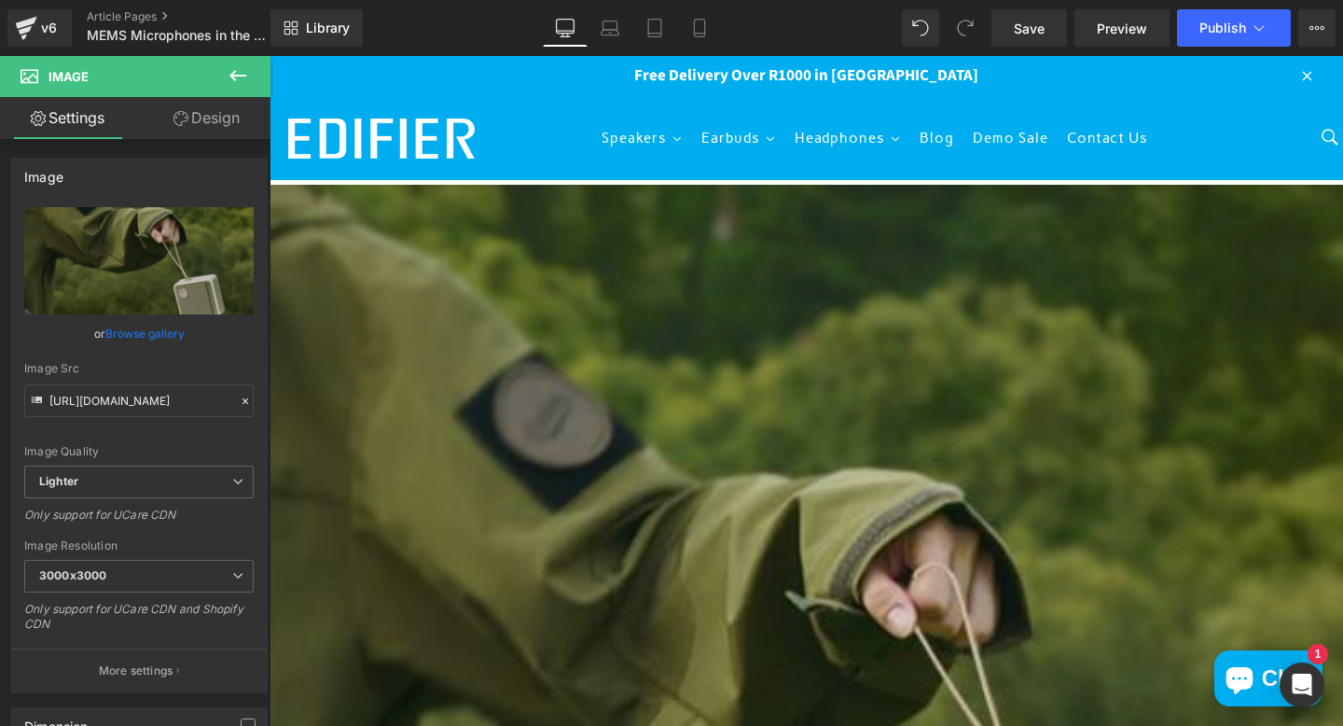
scroll to position [9, 0]
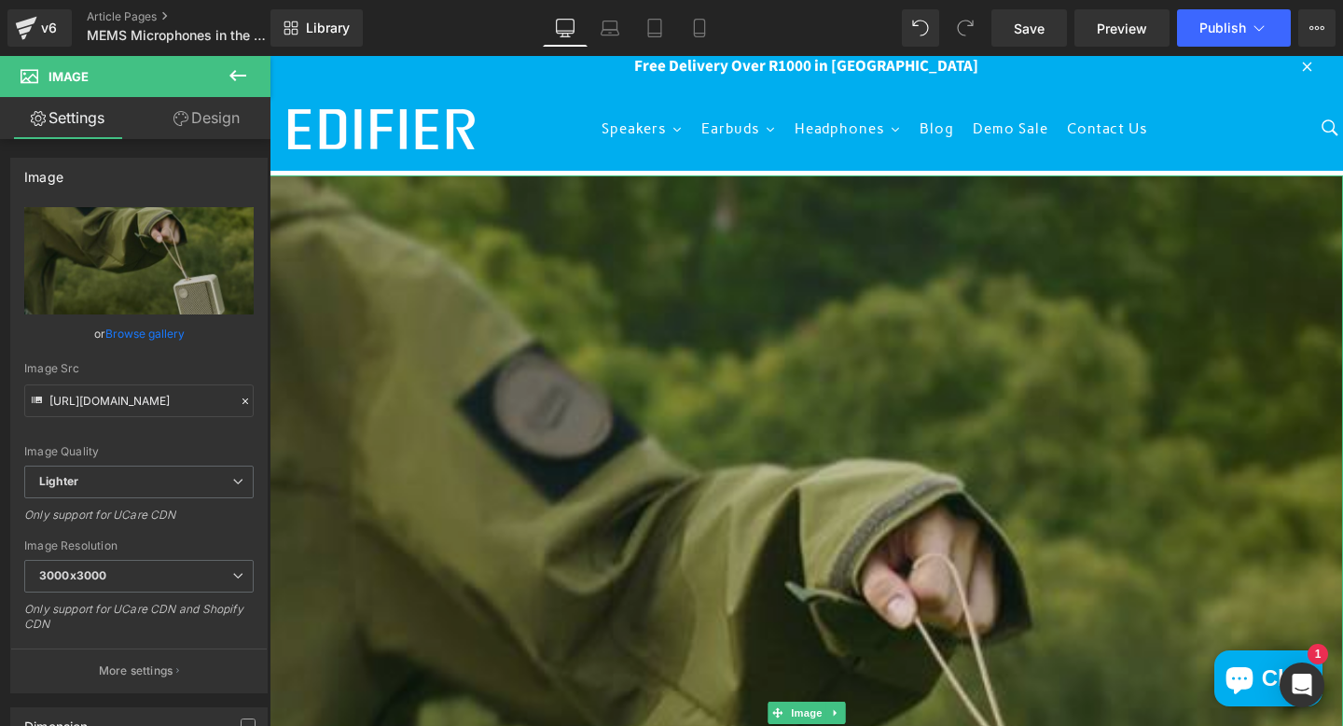
click at [770, 545] on img at bounding box center [807, 712] width 1074 height 1074
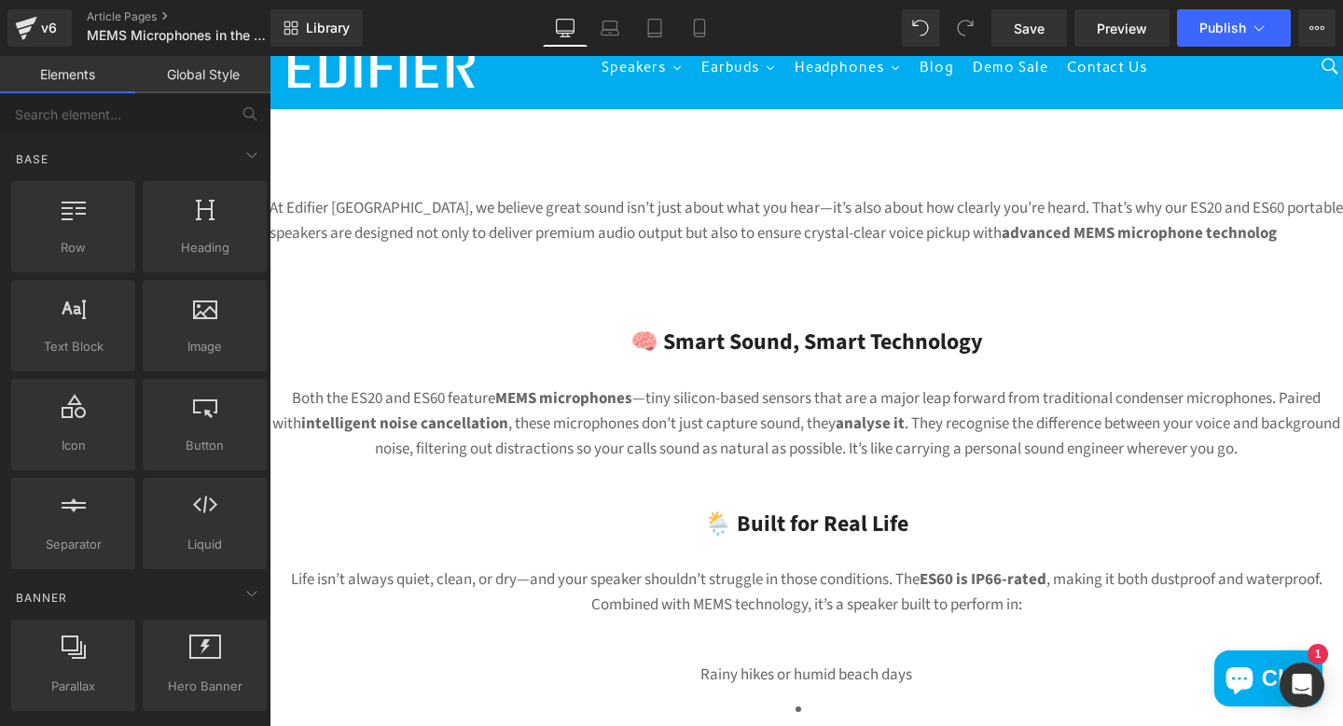
scroll to position [0, 0]
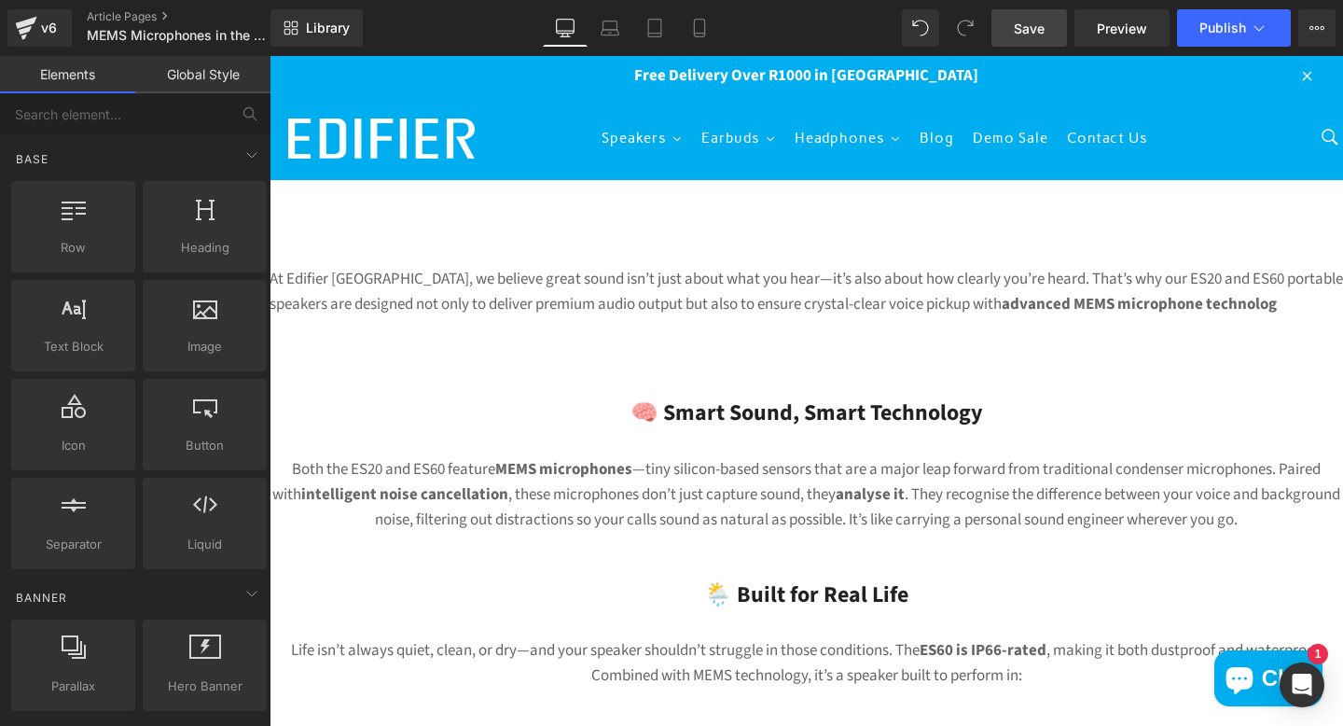
click at [1035, 31] on span "Save" at bounding box center [1029, 29] width 31 height 20
click at [817, 367] on div "Image" at bounding box center [807, 354] width 1074 height 25
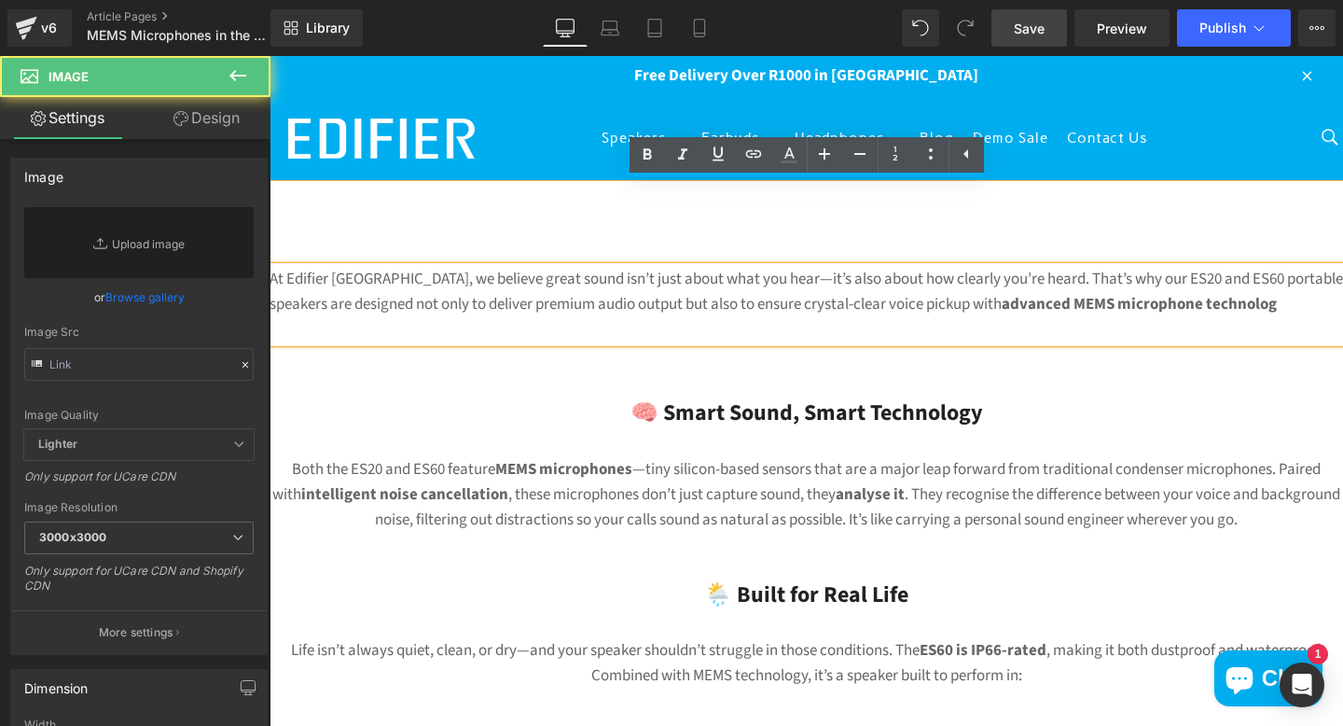
click at [936, 330] on p at bounding box center [807, 329] width 1074 height 25
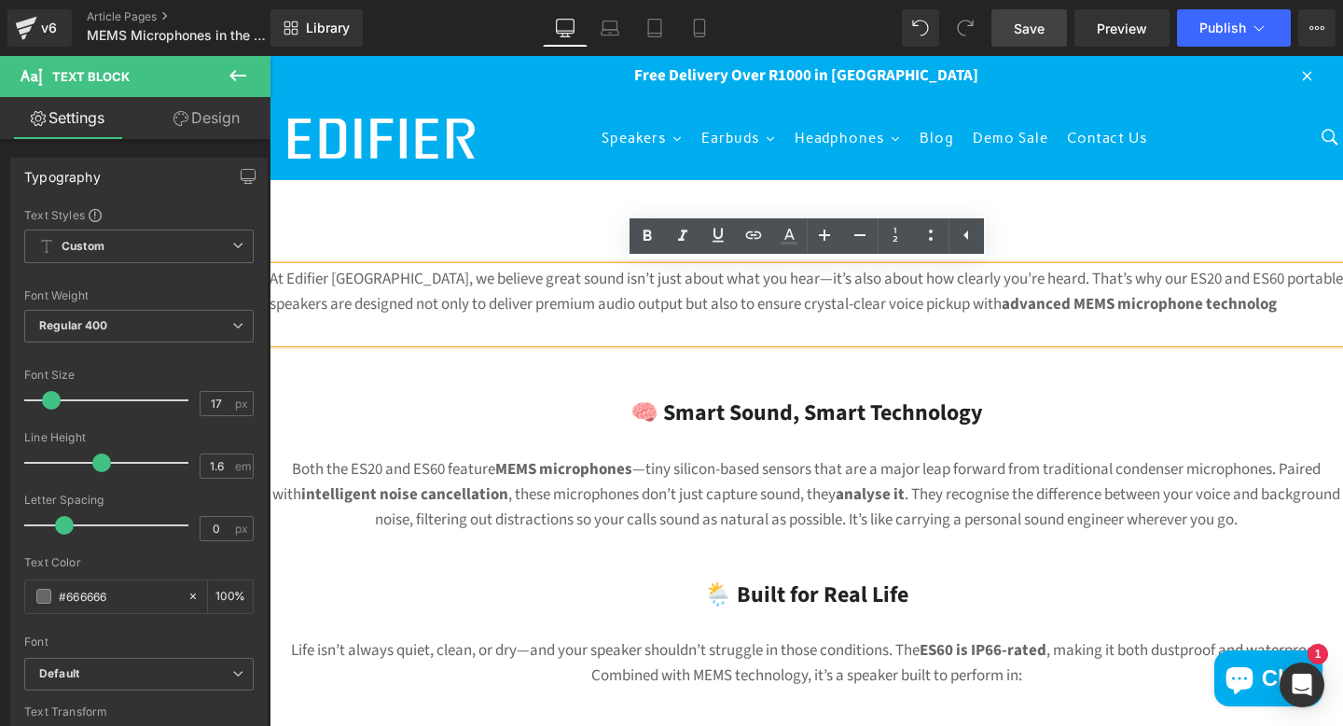
click at [1302, 307] on p "At Edifier South Africa, we believe great sound isn’t just about what you hear—…" at bounding box center [807, 292] width 1074 height 50
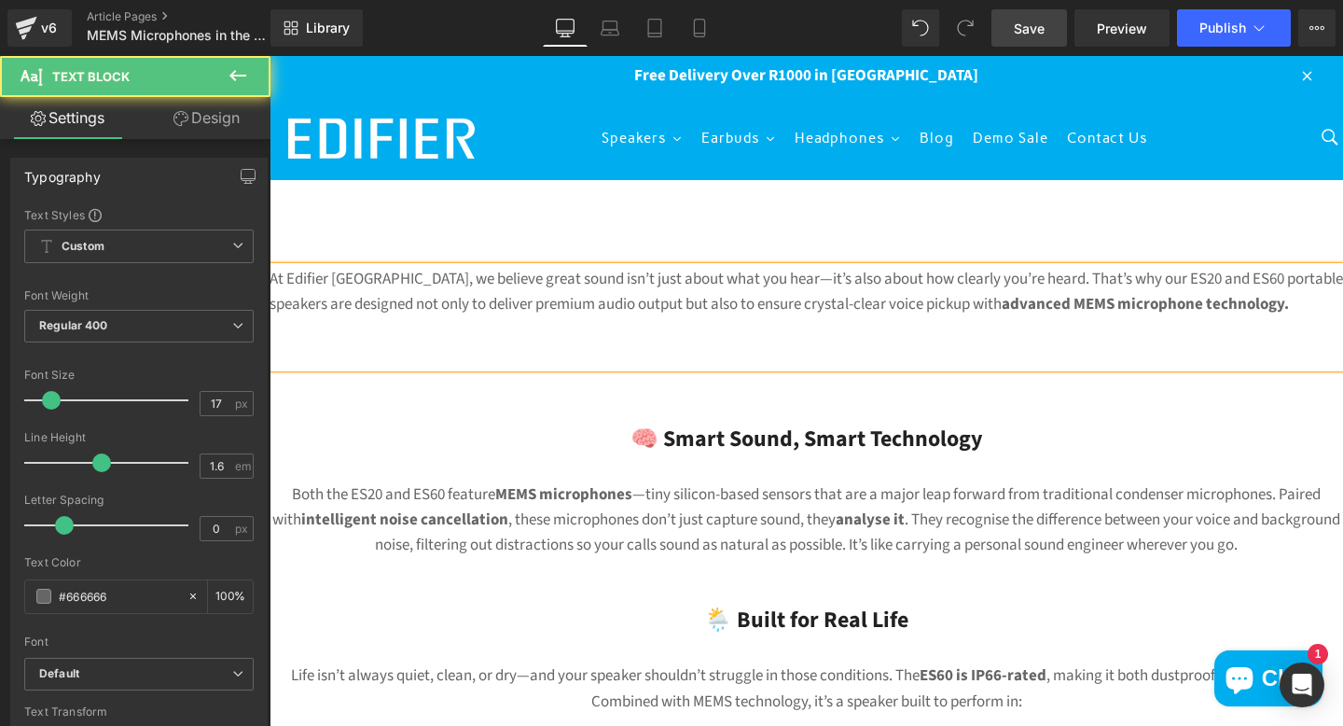
click at [947, 319] on p "At Edifier South Africa, we believe great sound isn’t just about what you hear—…" at bounding box center [807, 305] width 1074 height 76
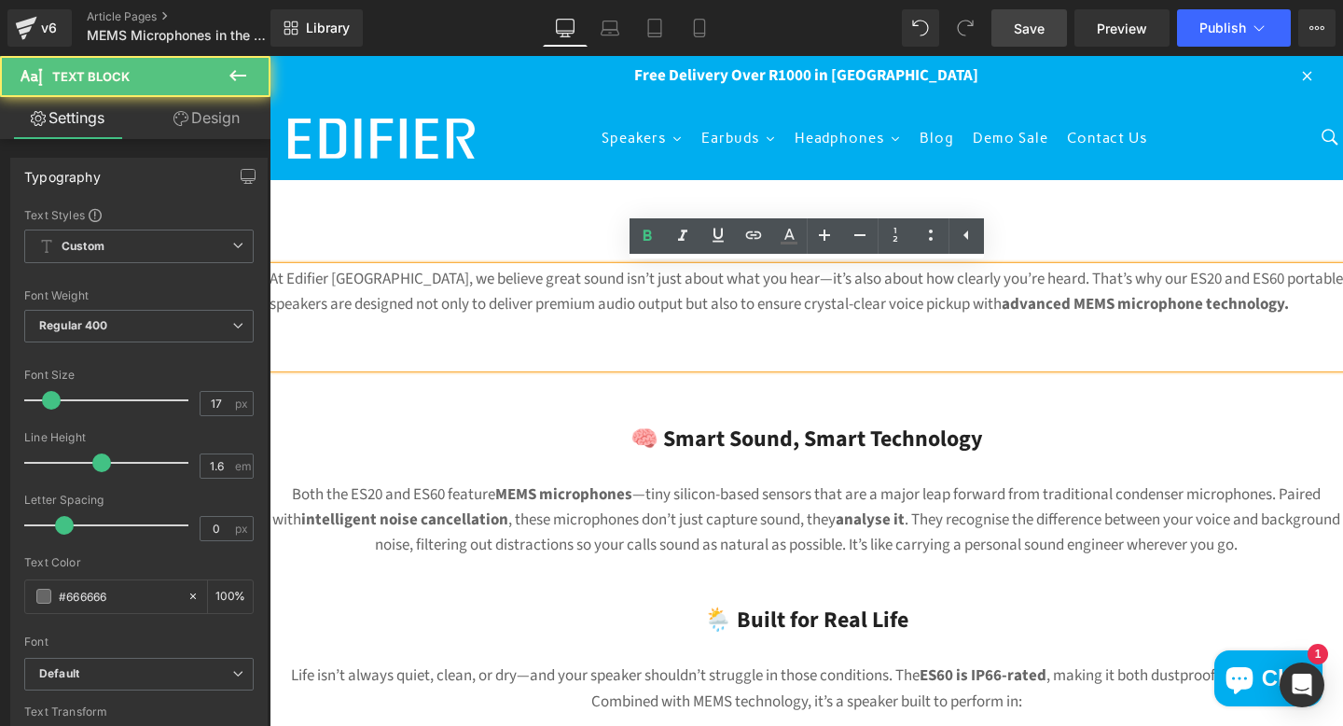
click at [922, 342] on p at bounding box center [807, 354] width 1074 height 25
click at [1289, 302] on strong "advanced MEMS microphone technology." at bounding box center [1145, 304] width 287 height 22
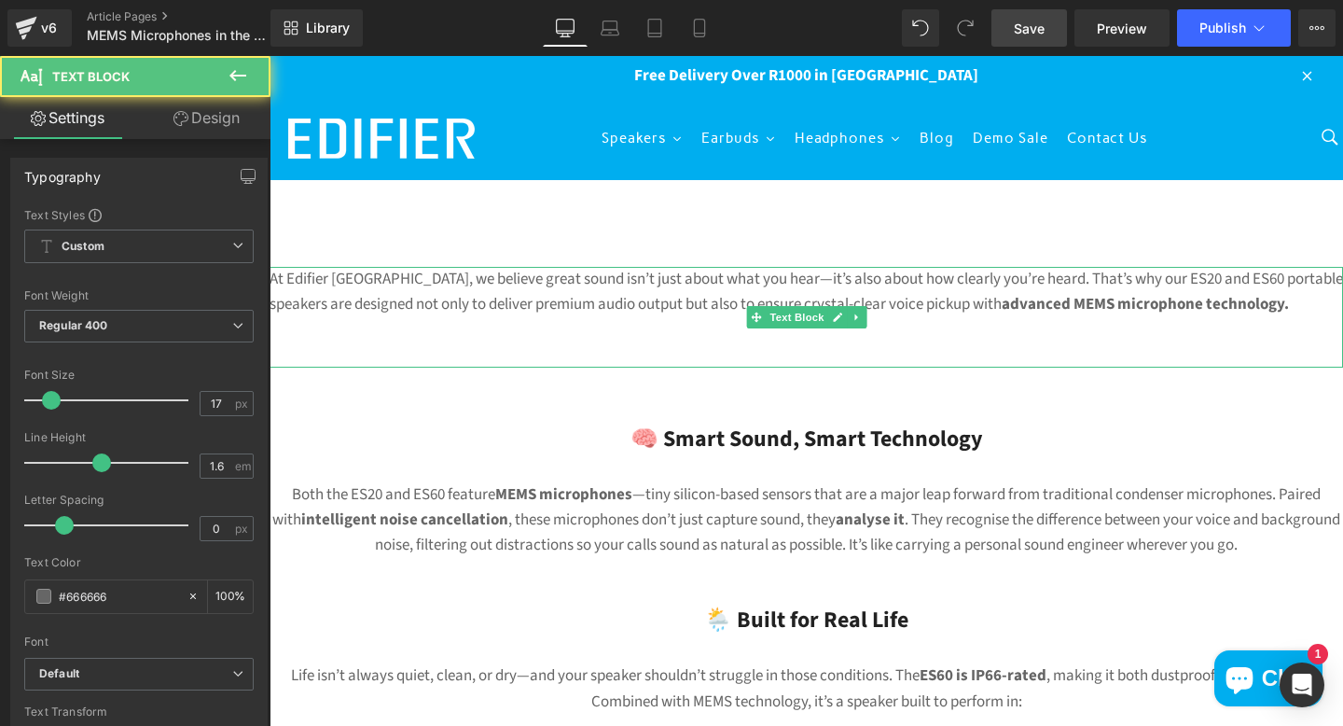
click at [924, 333] on p "At Edifier South Africa, we believe great sound isn’t just about what you hear—…" at bounding box center [807, 305] width 1074 height 76
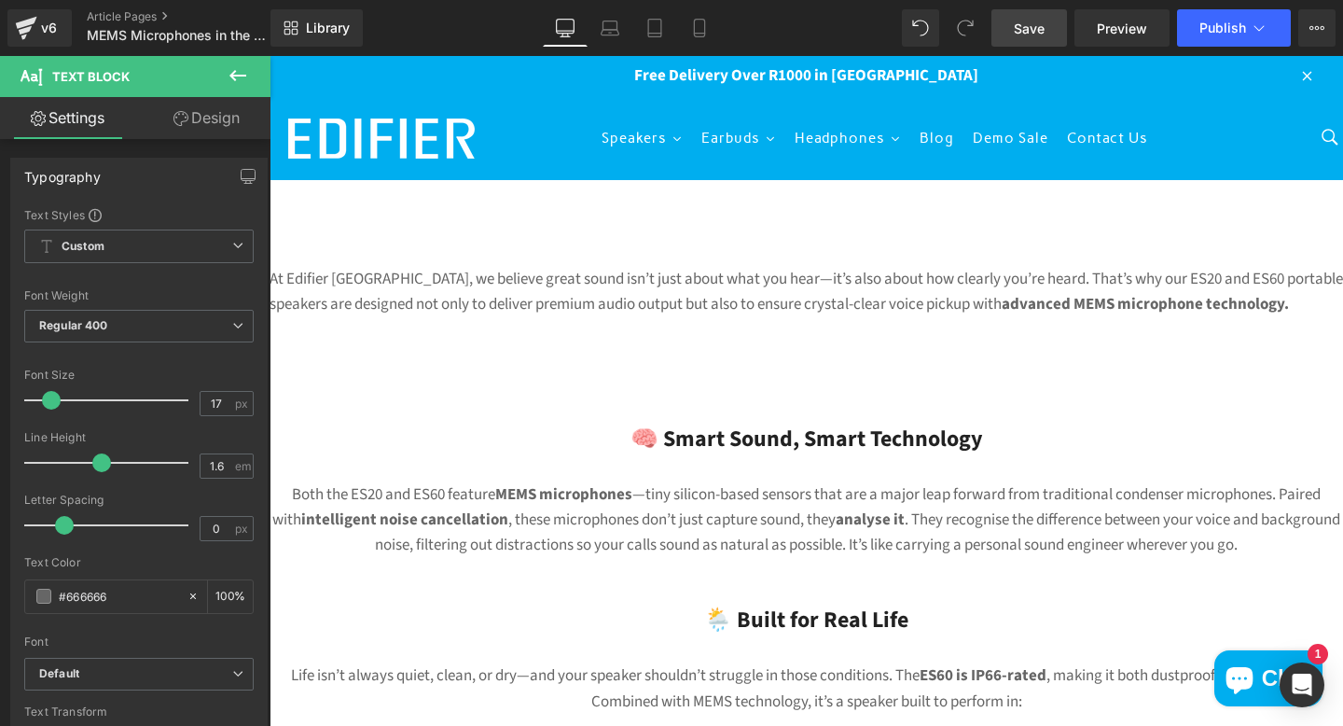
scroll to position [5, 0]
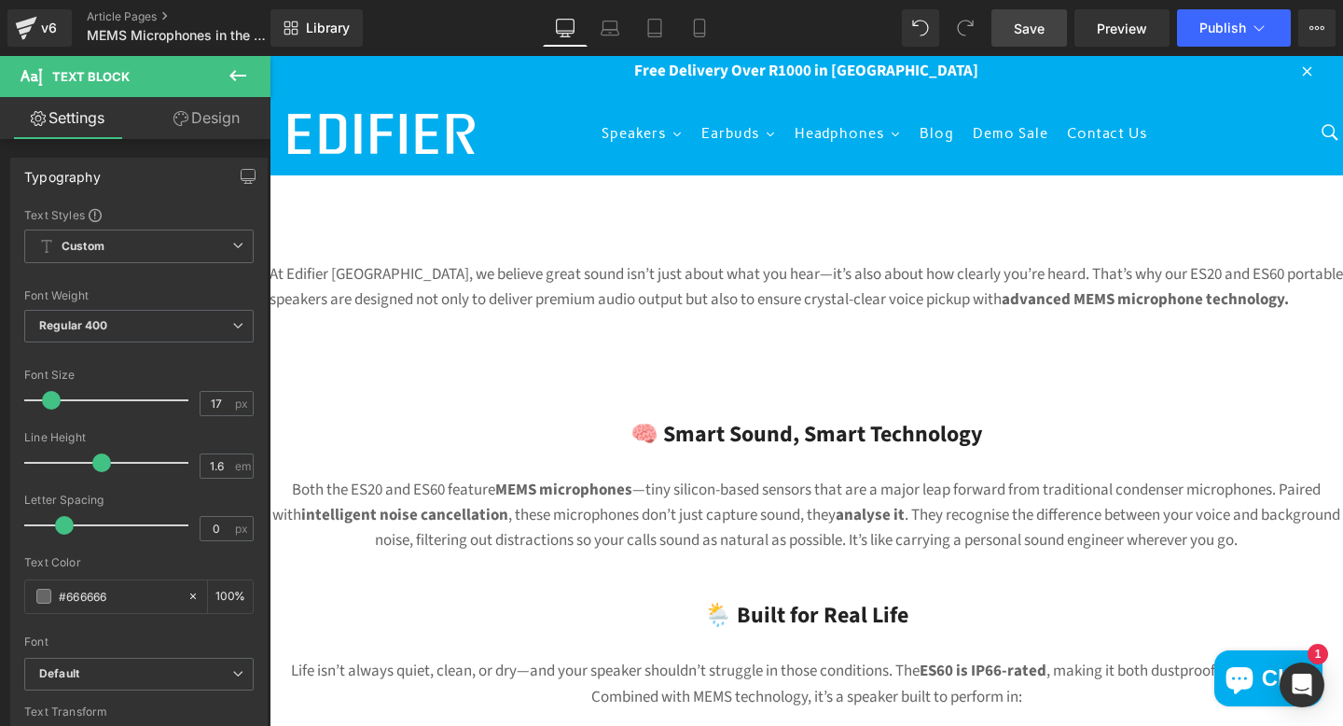
click at [756, 572] on p at bounding box center [807, 575] width 1074 height 25
click at [234, 67] on icon at bounding box center [238, 75] width 22 height 22
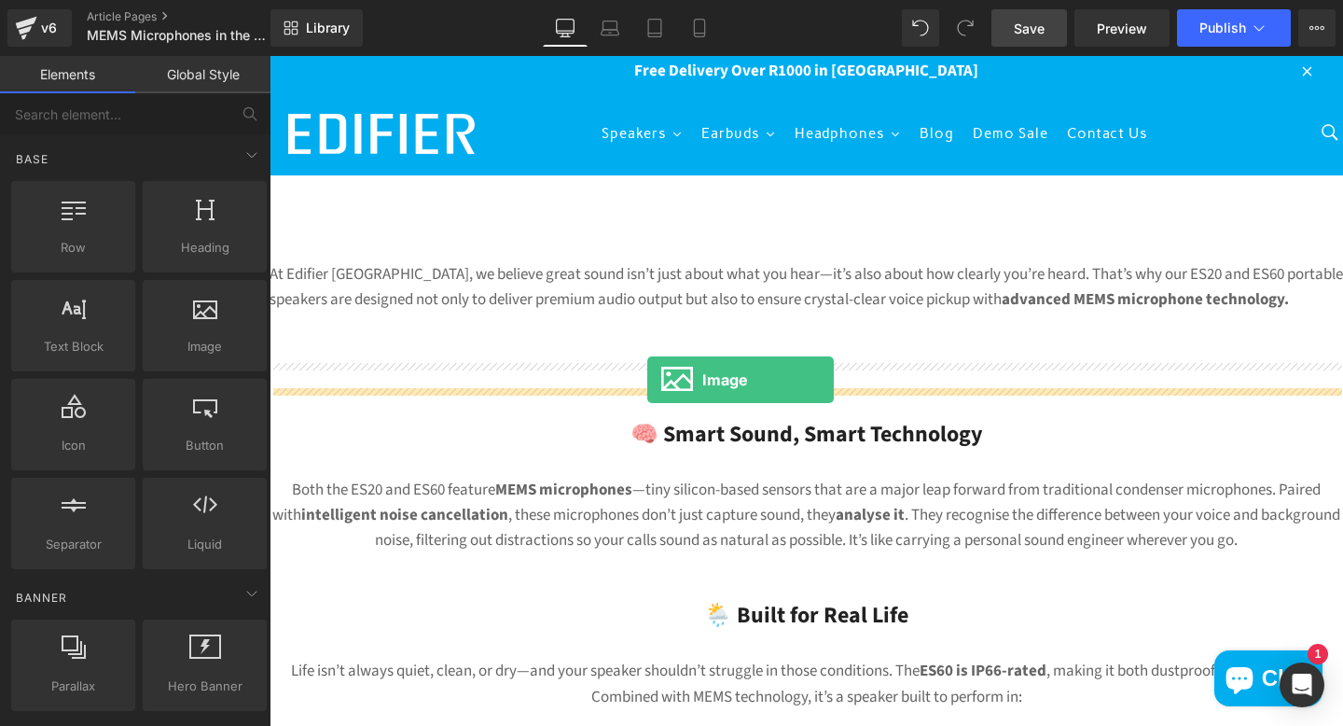
drag, startPoint x: 464, startPoint y: 358, endPoint x: 647, endPoint y: 380, distance: 184.1
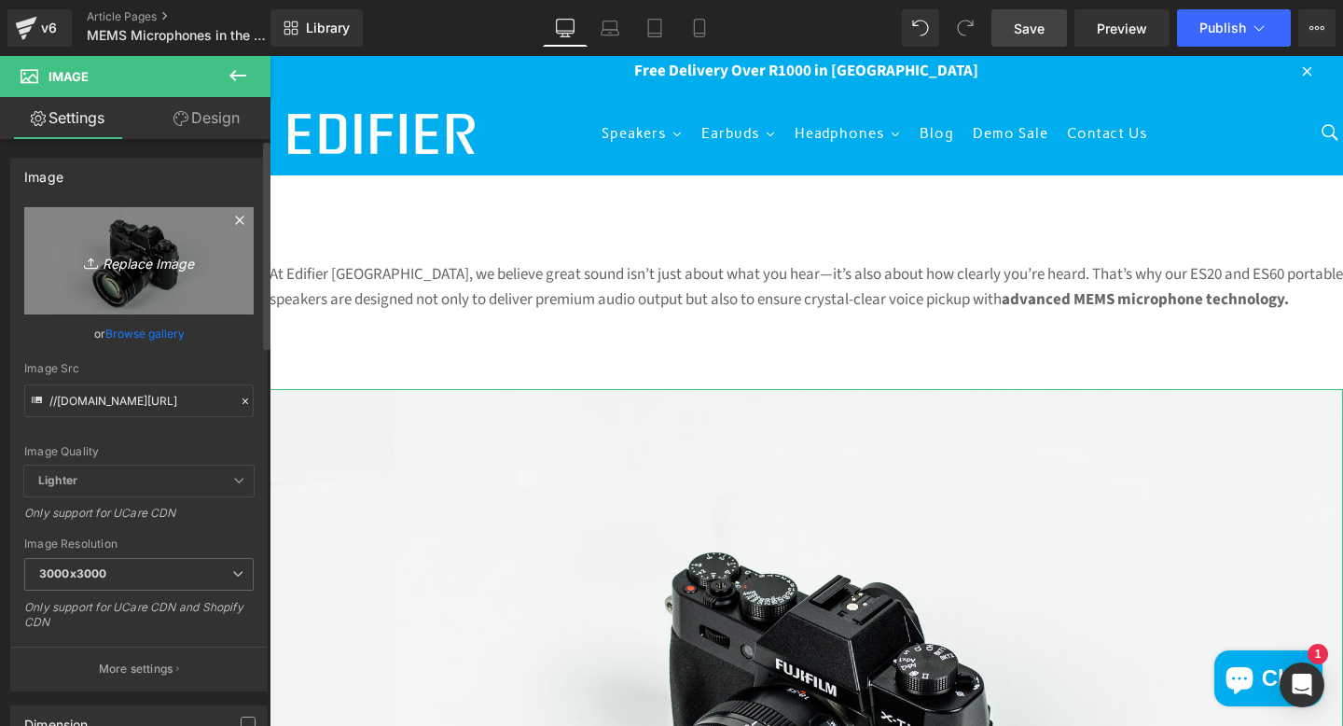
click at [152, 267] on icon "Replace Image" at bounding box center [138, 260] width 149 height 23
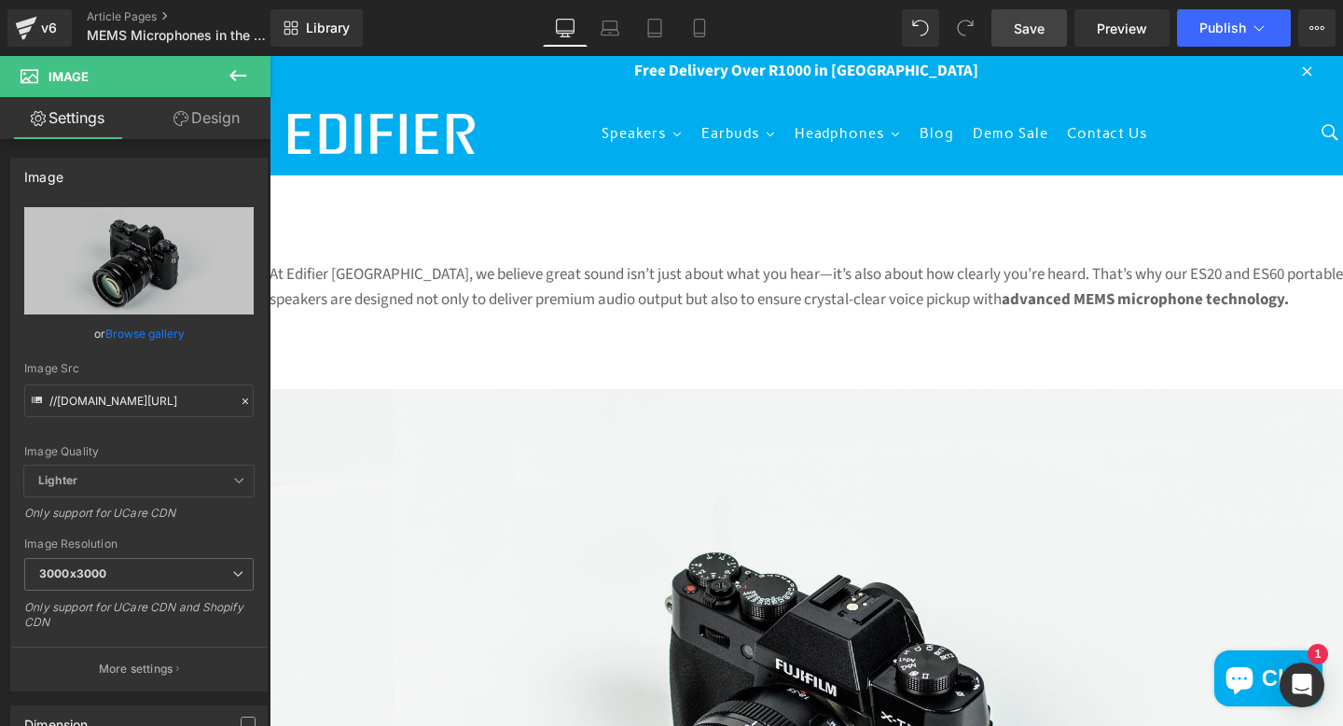
type input "C:\fakepath\diagram .png"
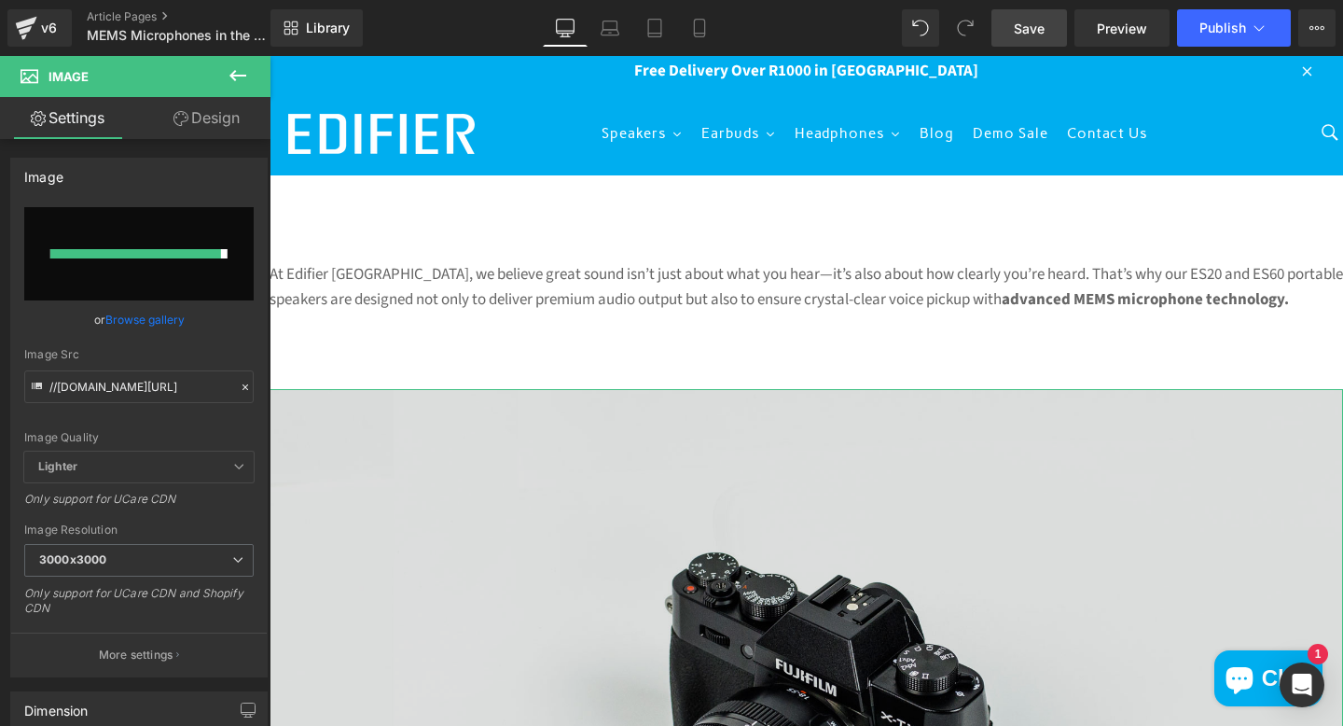
type input "https://ucarecdn.com/60016447-de56-4b3a-b6c3-5e2f920d7080/-/format/auto/-/previ…"
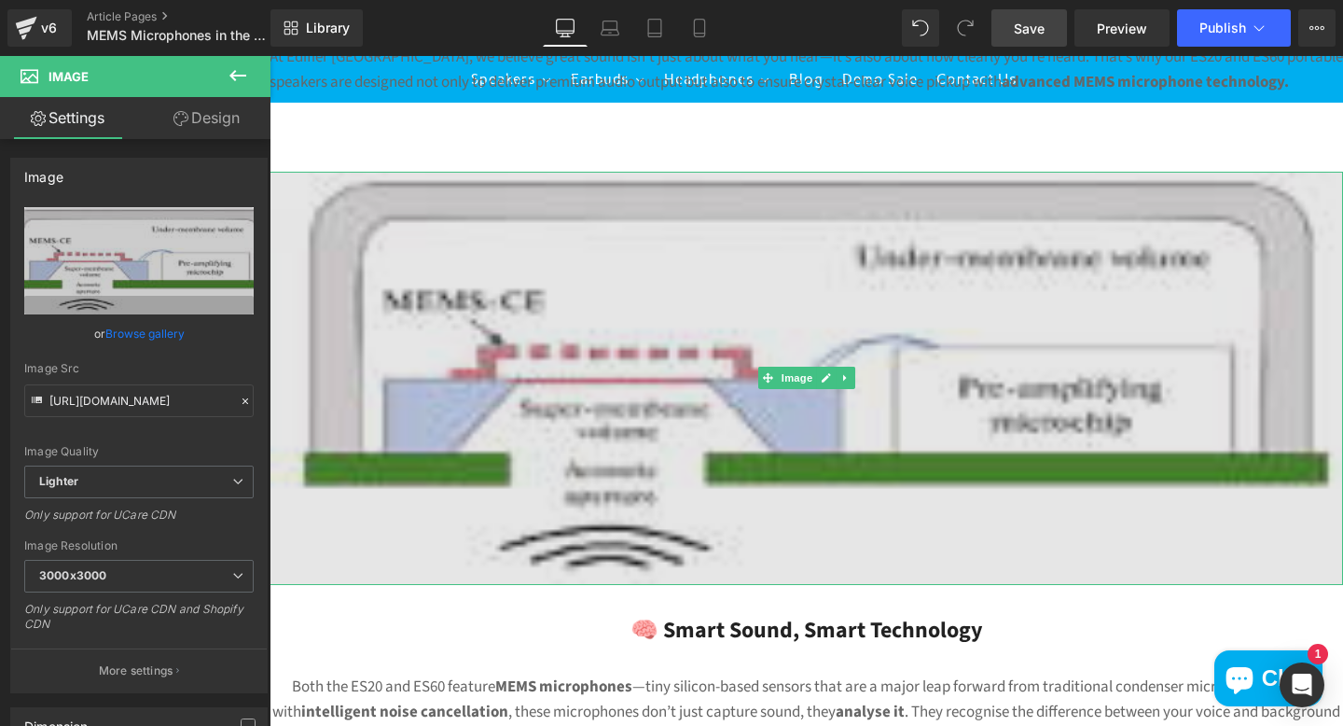
scroll to position [256, 0]
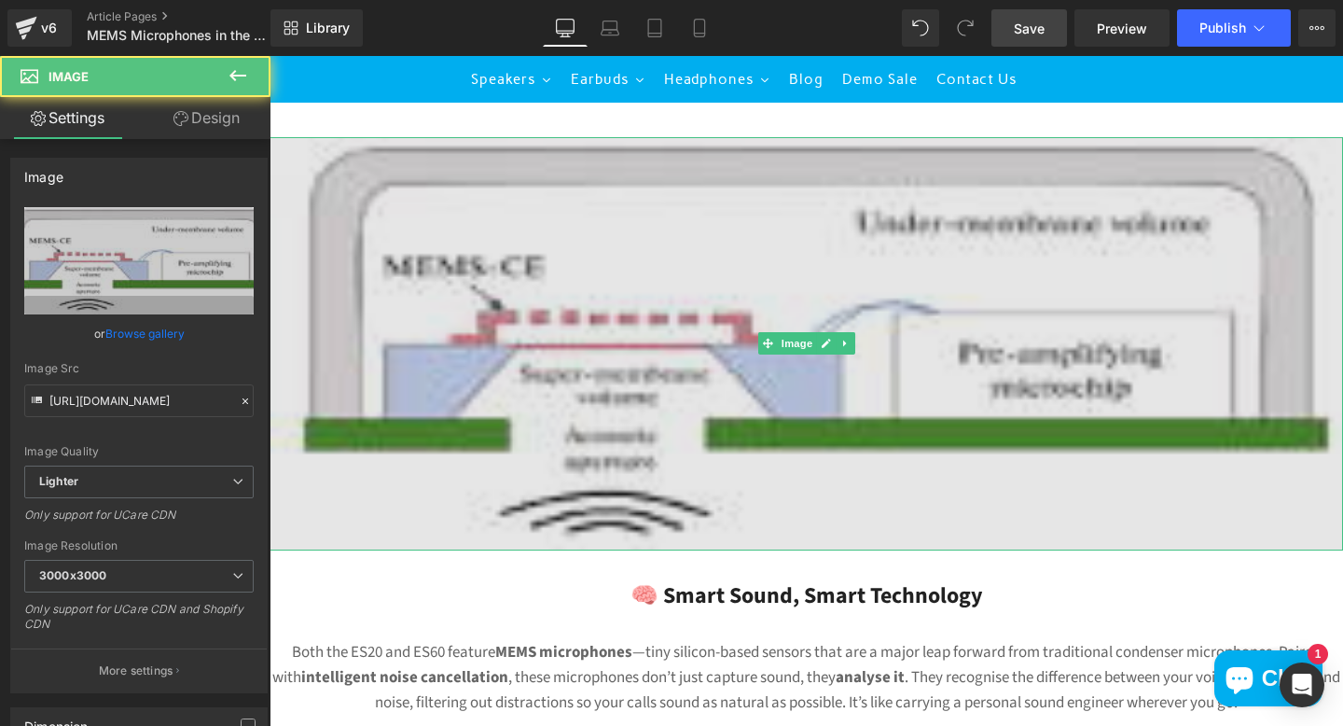
click at [995, 437] on img at bounding box center [807, 344] width 1074 height 414
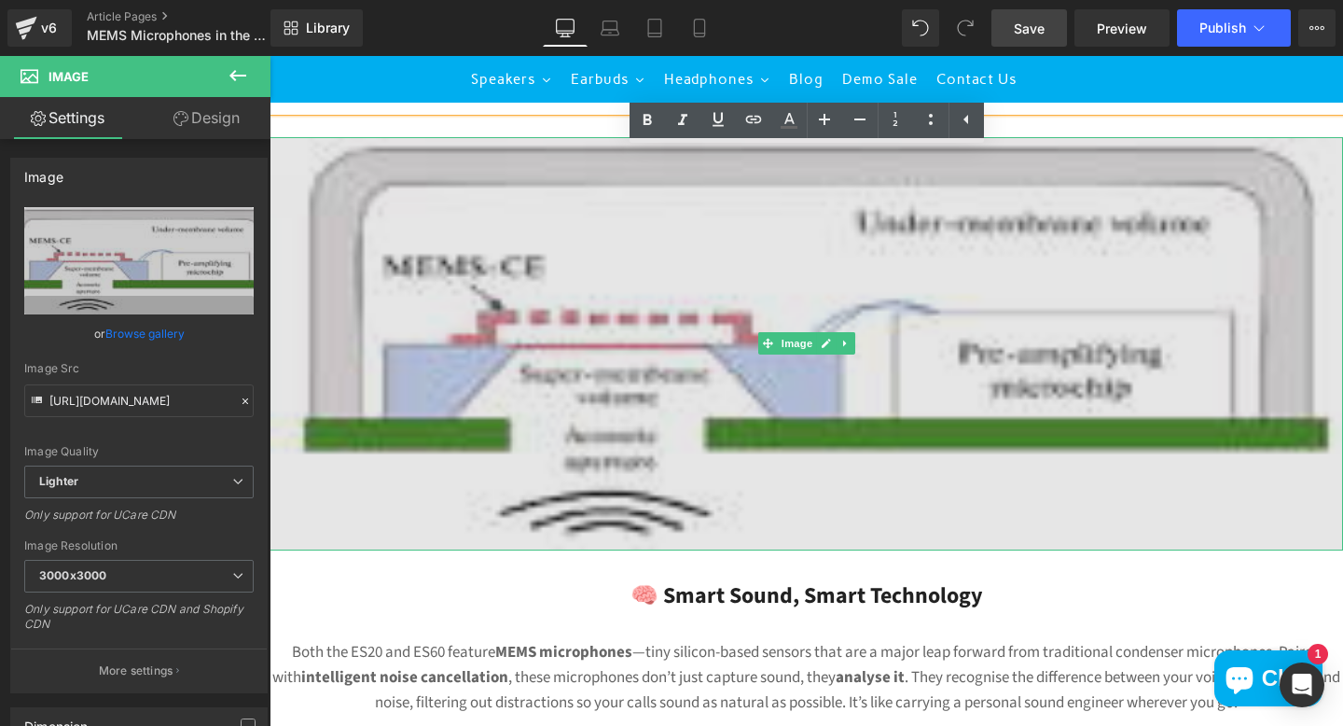
click at [276, 142] on img at bounding box center [807, 344] width 1074 height 414
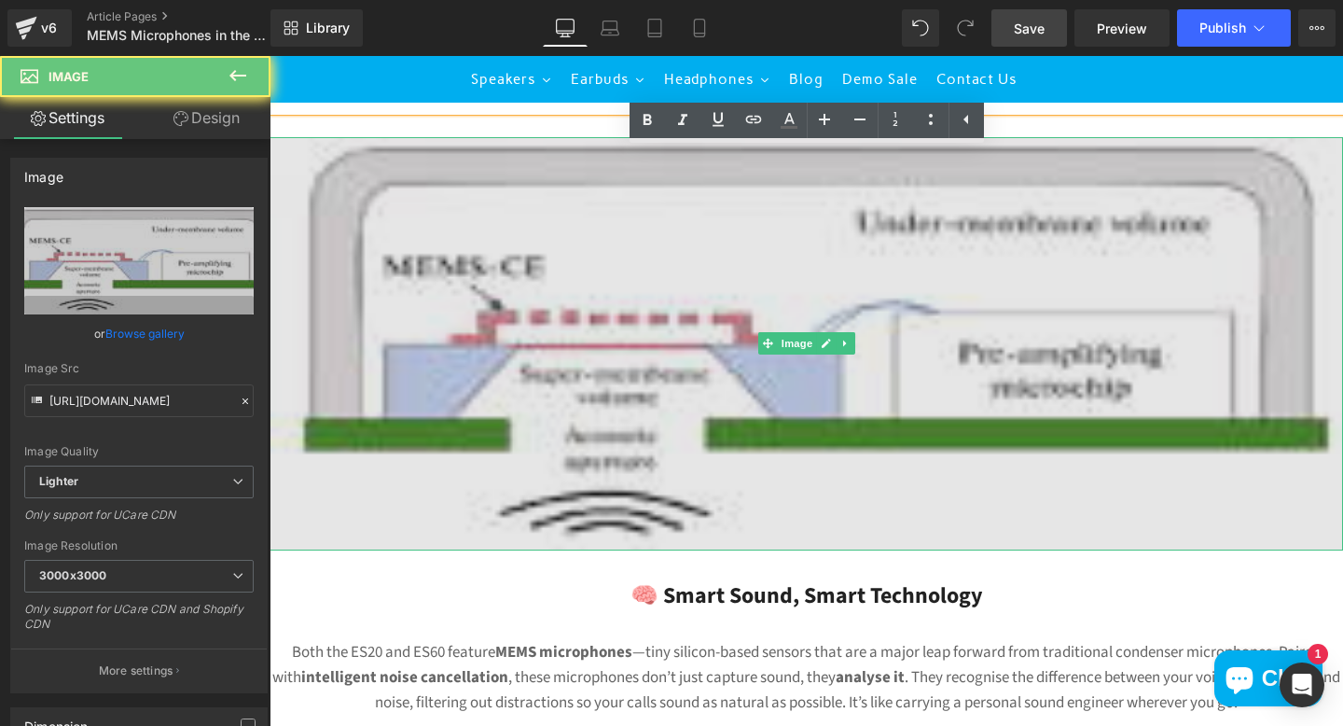
click at [299, 156] on img at bounding box center [807, 344] width 1074 height 414
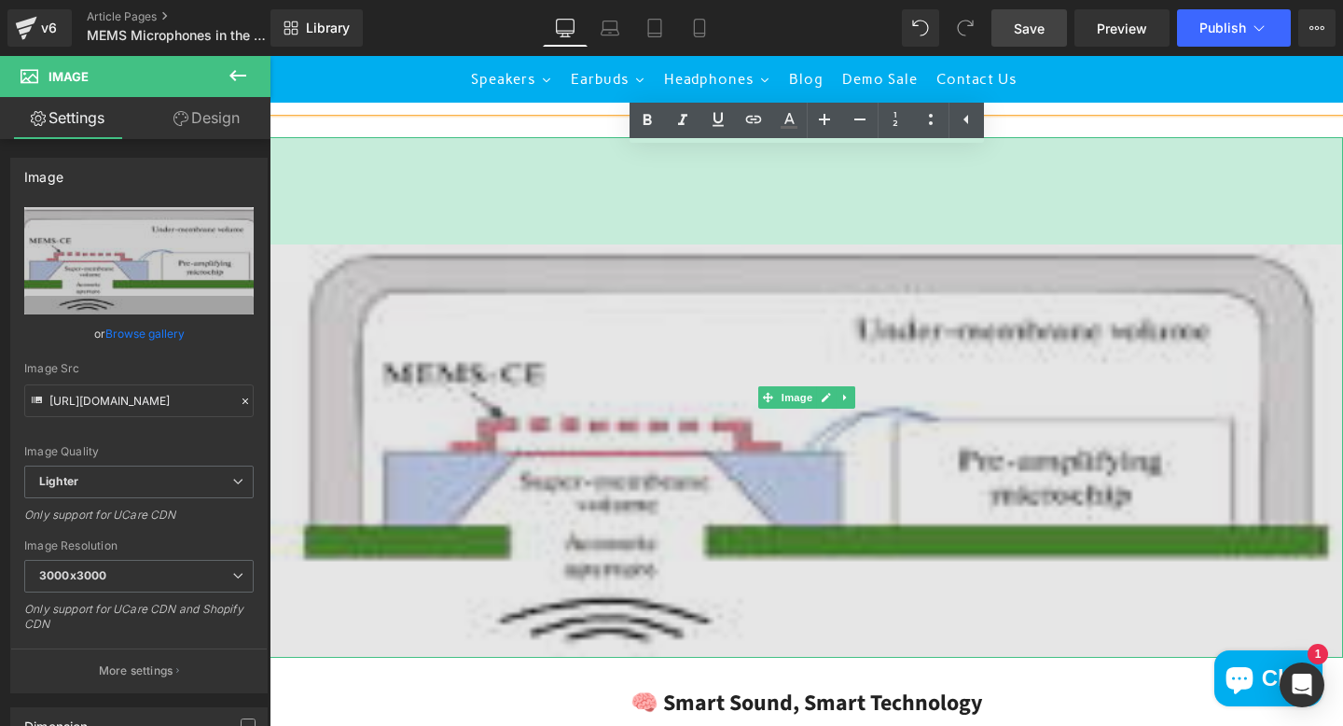
drag, startPoint x: 284, startPoint y: 137, endPoint x: 284, endPoint y: 243, distance: 105.4
click at [284, 243] on div "Image 115px" at bounding box center [807, 397] width 1074 height 521
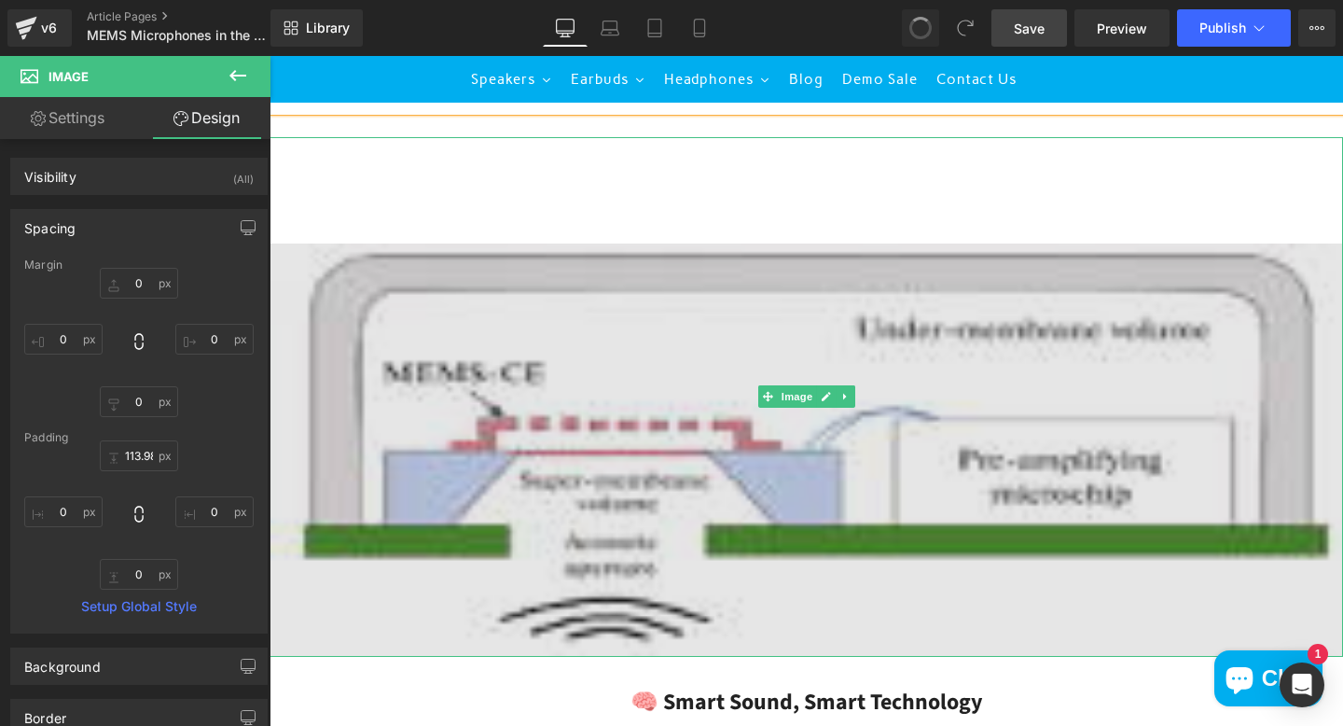
type input "0"
type input "114"
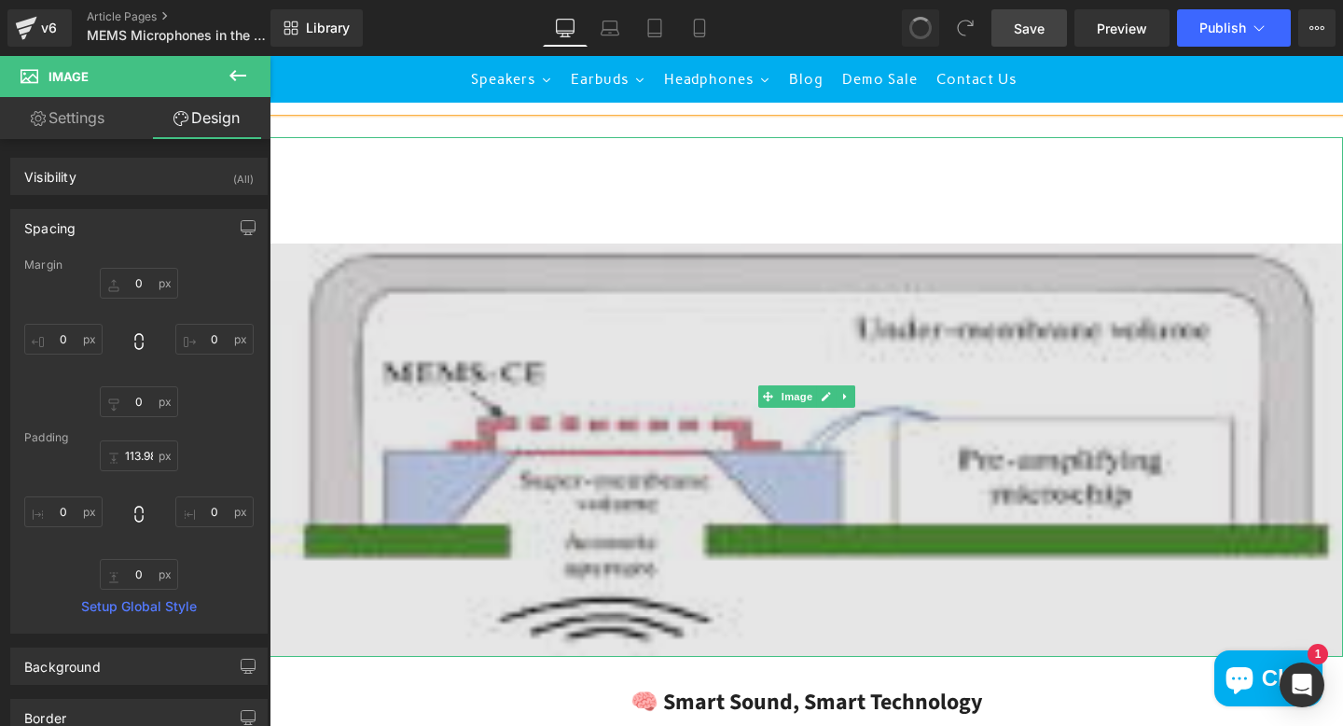
type input "0"
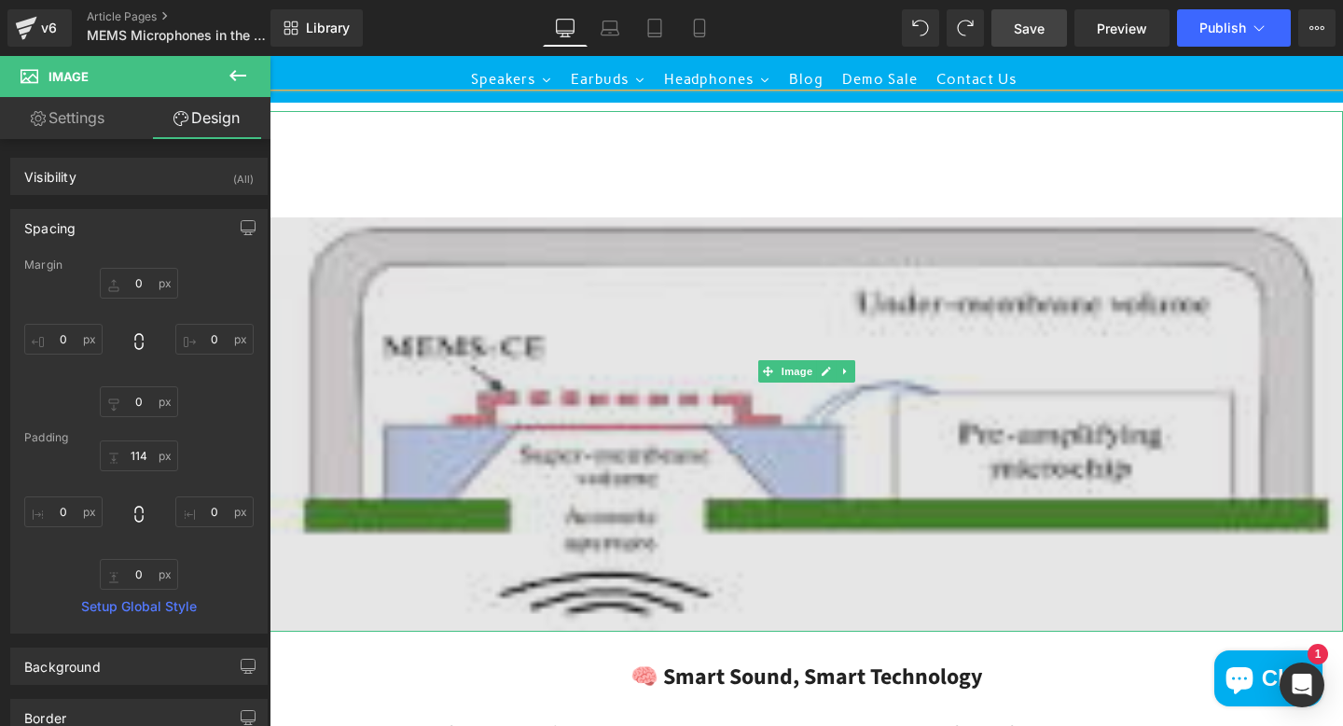
click at [577, 336] on img at bounding box center [807, 371] width 1074 height 520
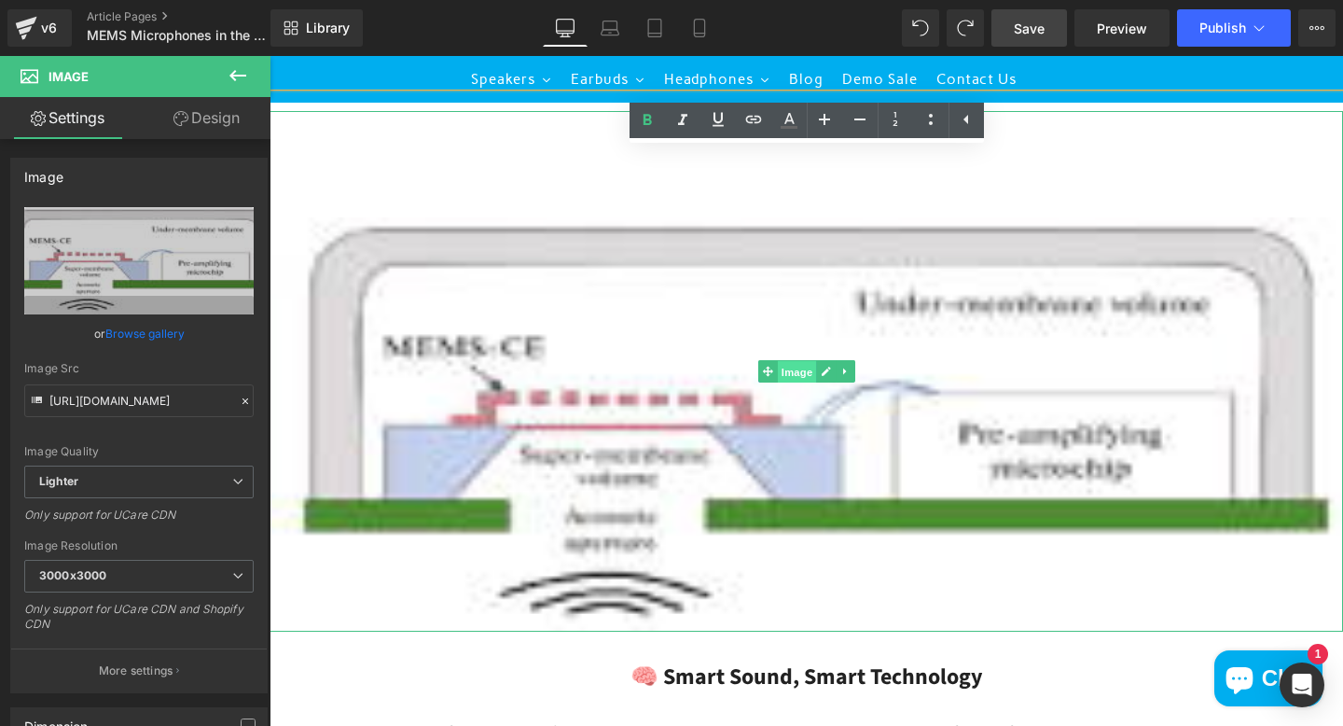
click at [783, 368] on span "Image" at bounding box center [796, 372] width 39 height 22
click at [846, 369] on icon at bounding box center [844, 371] width 10 height 11
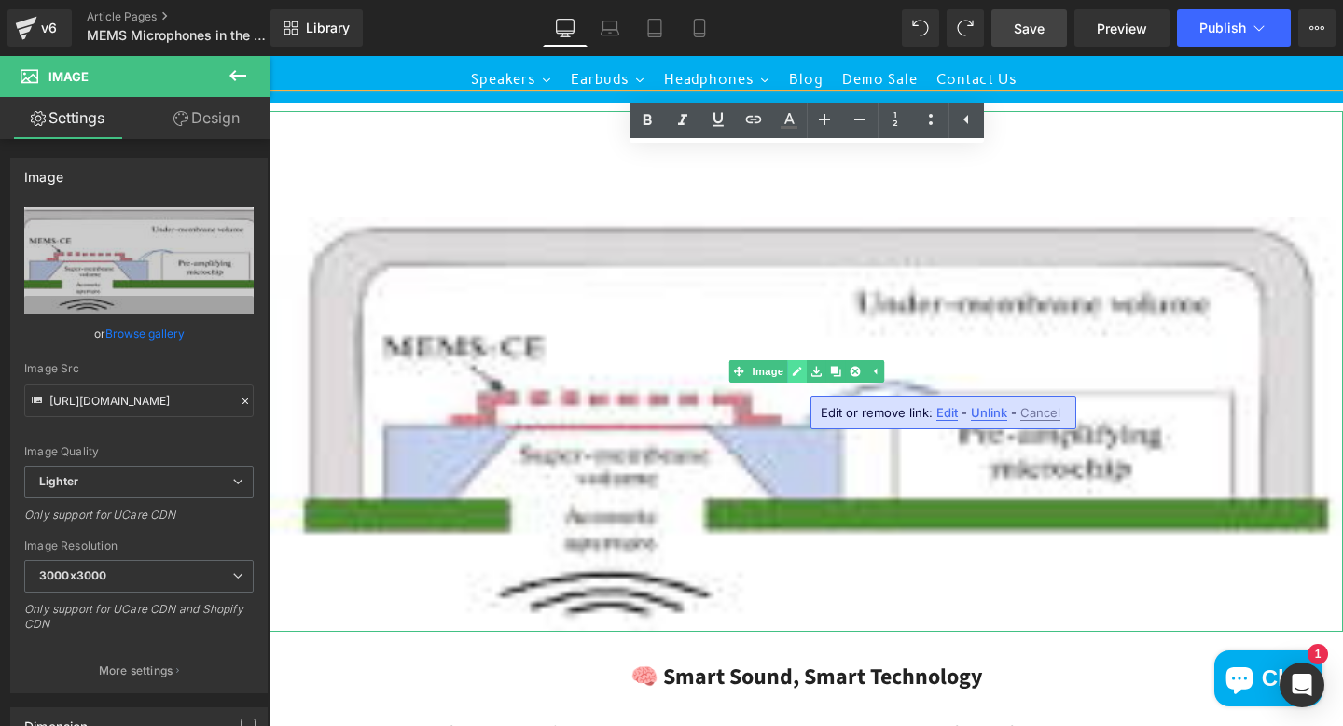
click at [797, 369] on icon at bounding box center [796, 371] width 9 height 9
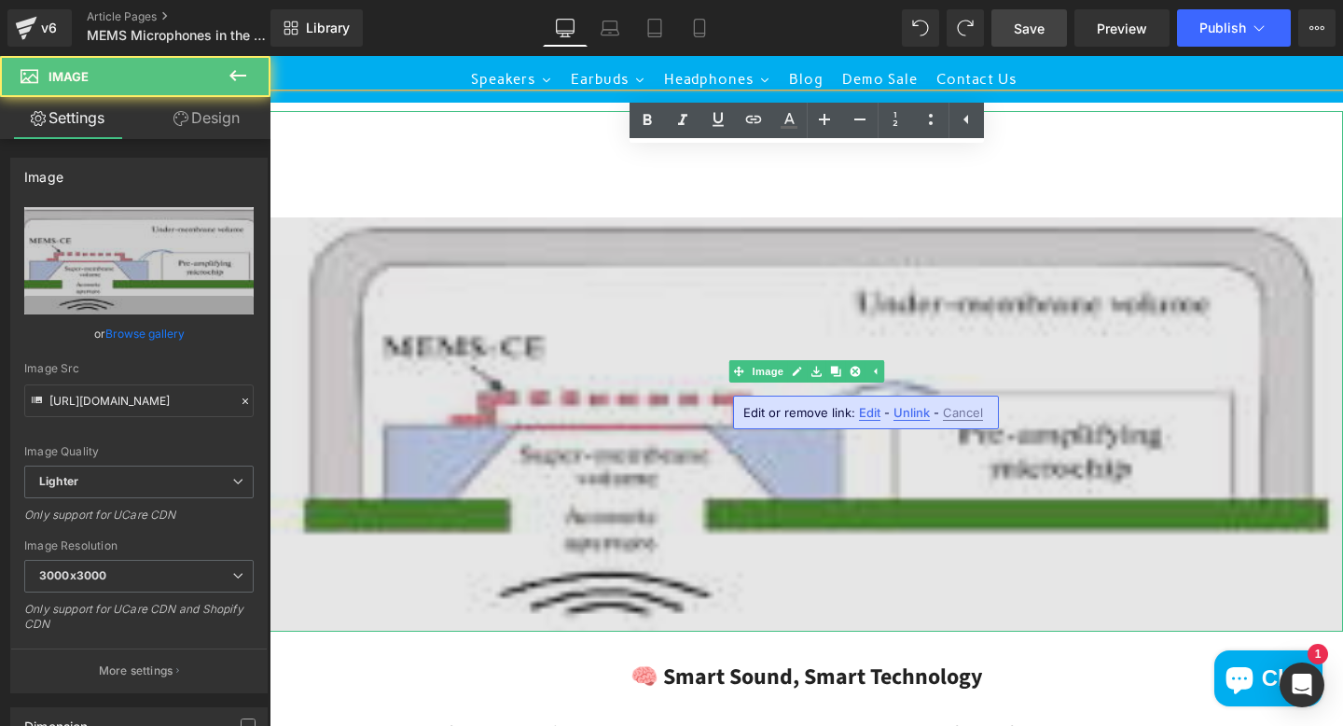
click at [1168, 326] on img at bounding box center [807, 371] width 1074 height 520
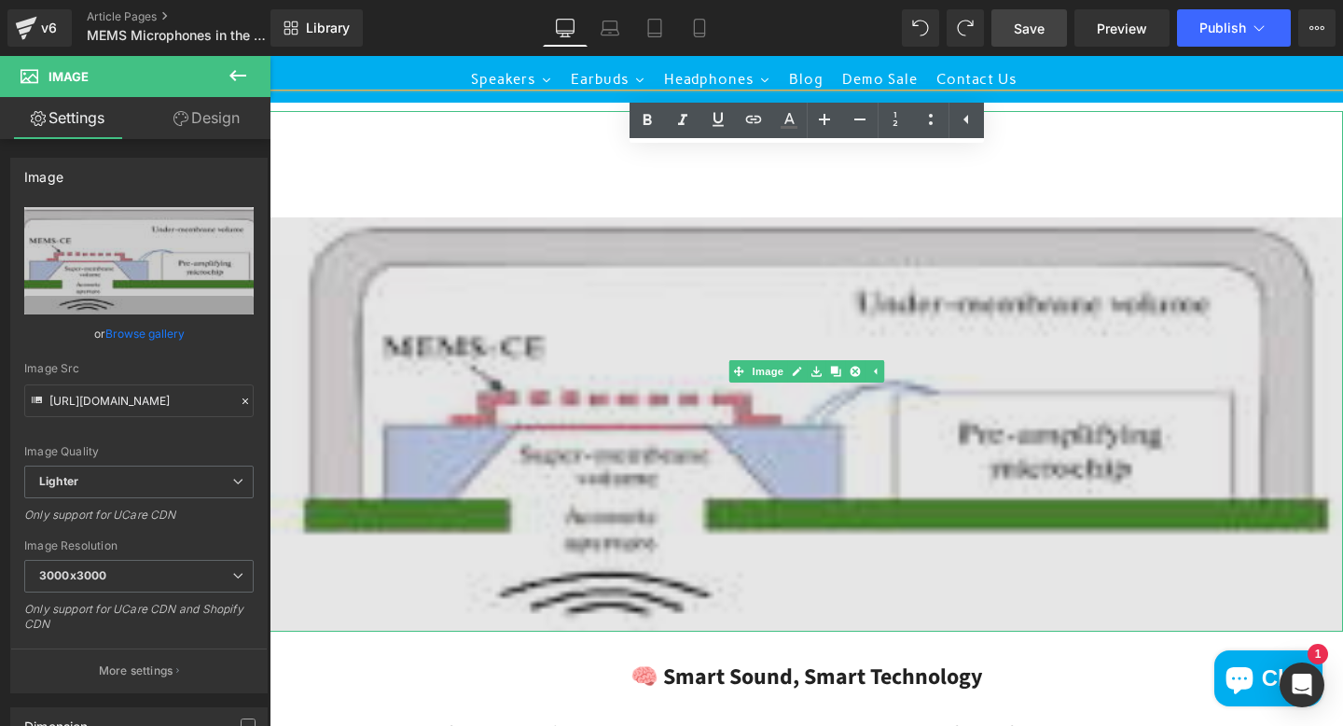
click at [1109, 150] on img at bounding box center [807, 371] width 1074 height 520
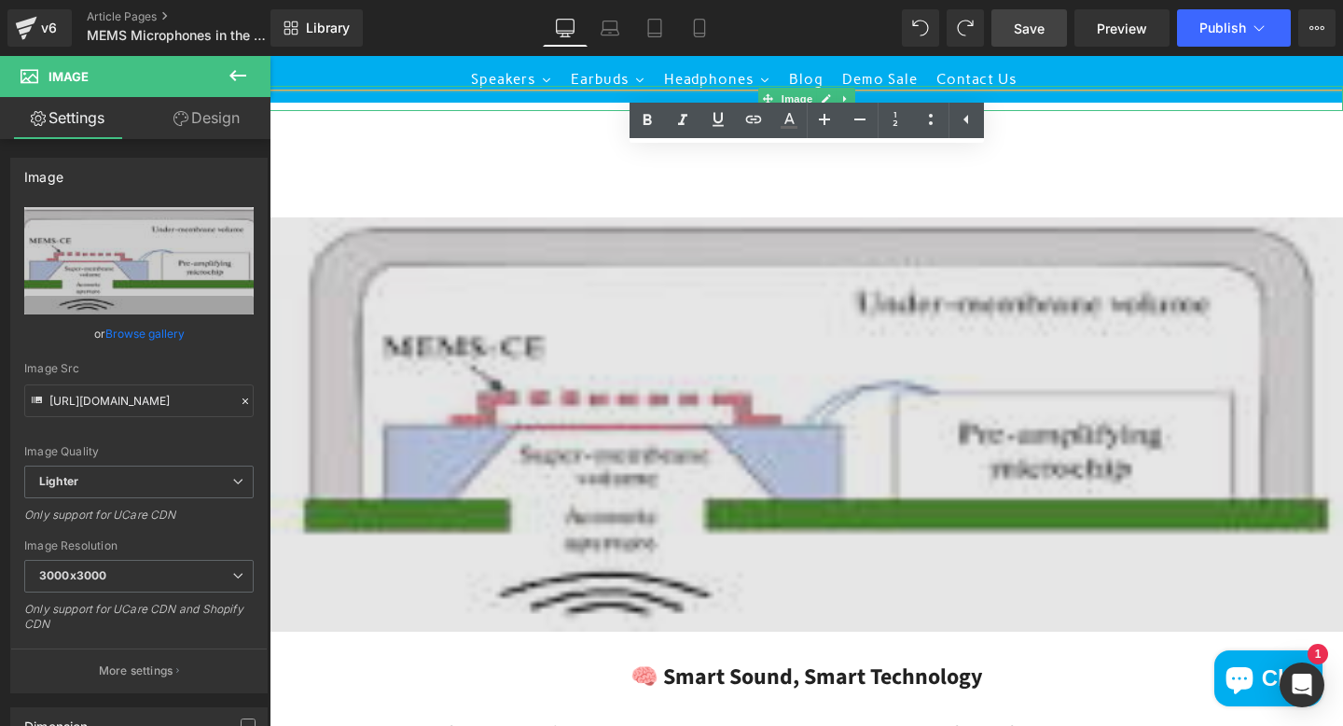
click at [519, 161] on img at bounding box center [807, 371] width 1074 height 520
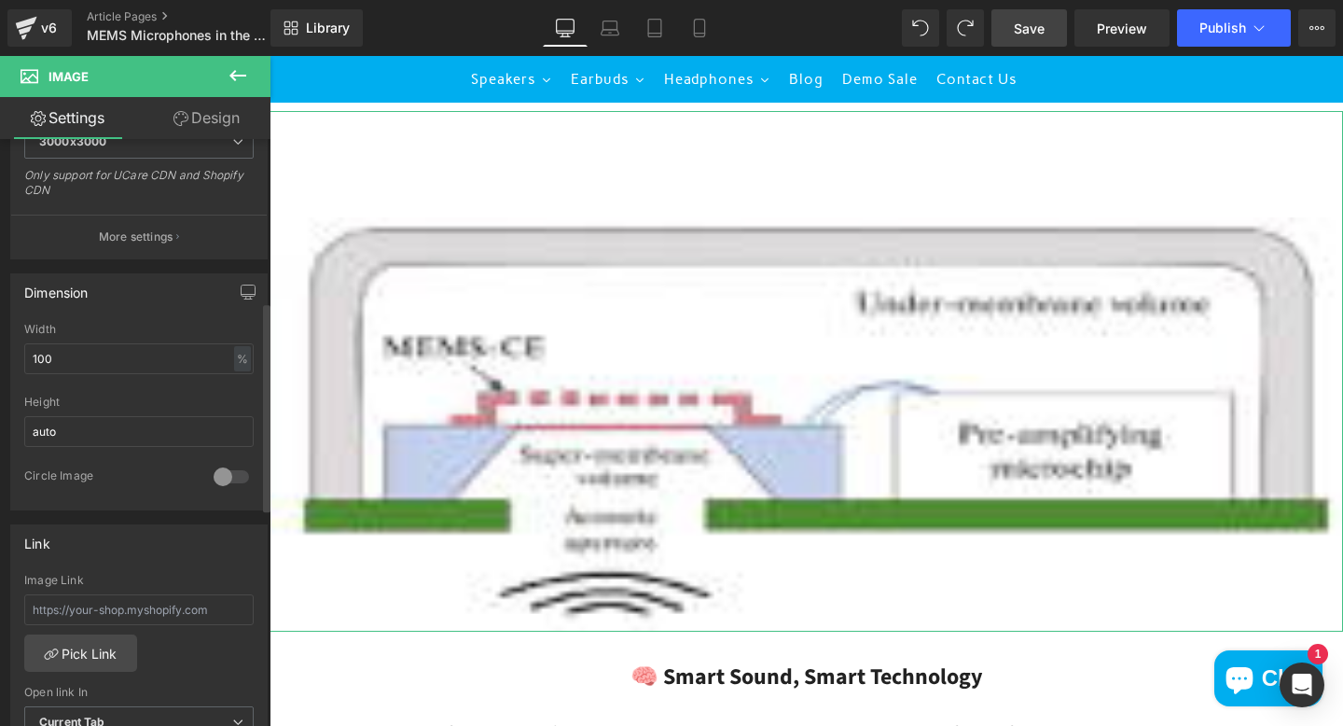
scroll to position [456, 0]
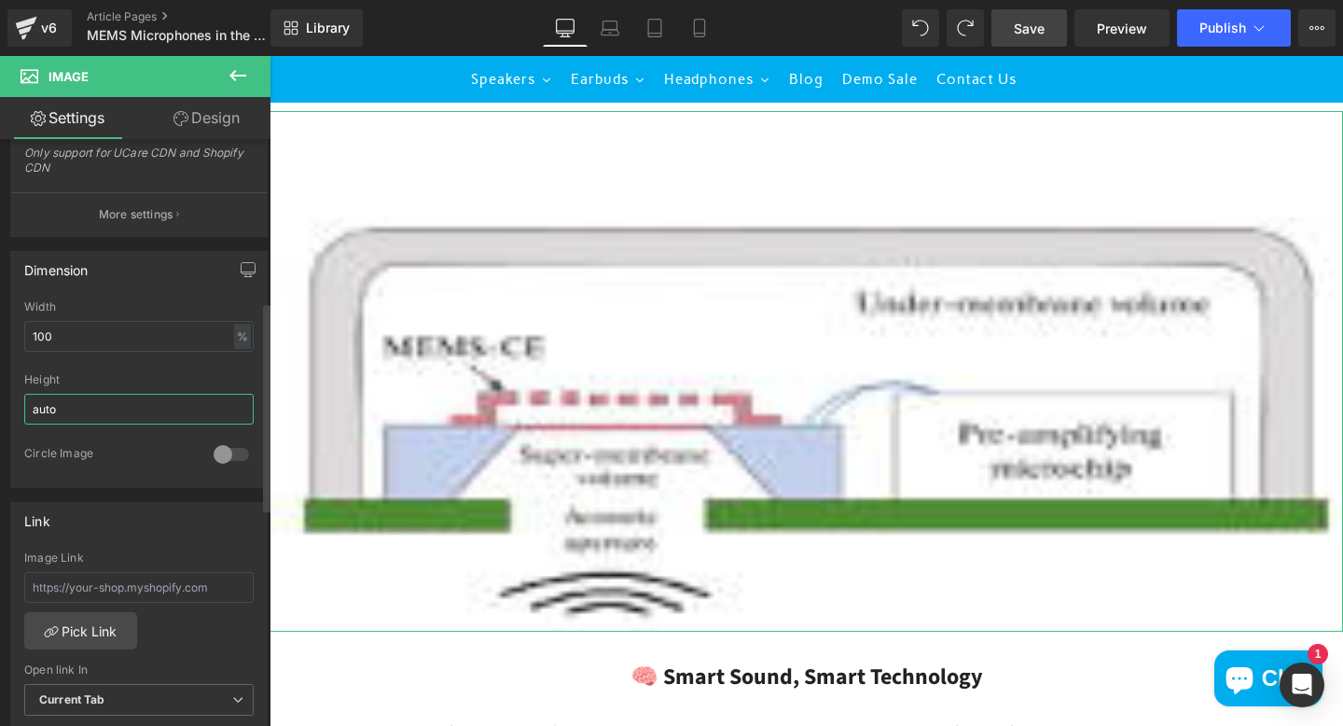
click at [165, 416] on input "auto" at bounding box center [138, 409] width 229 height 31
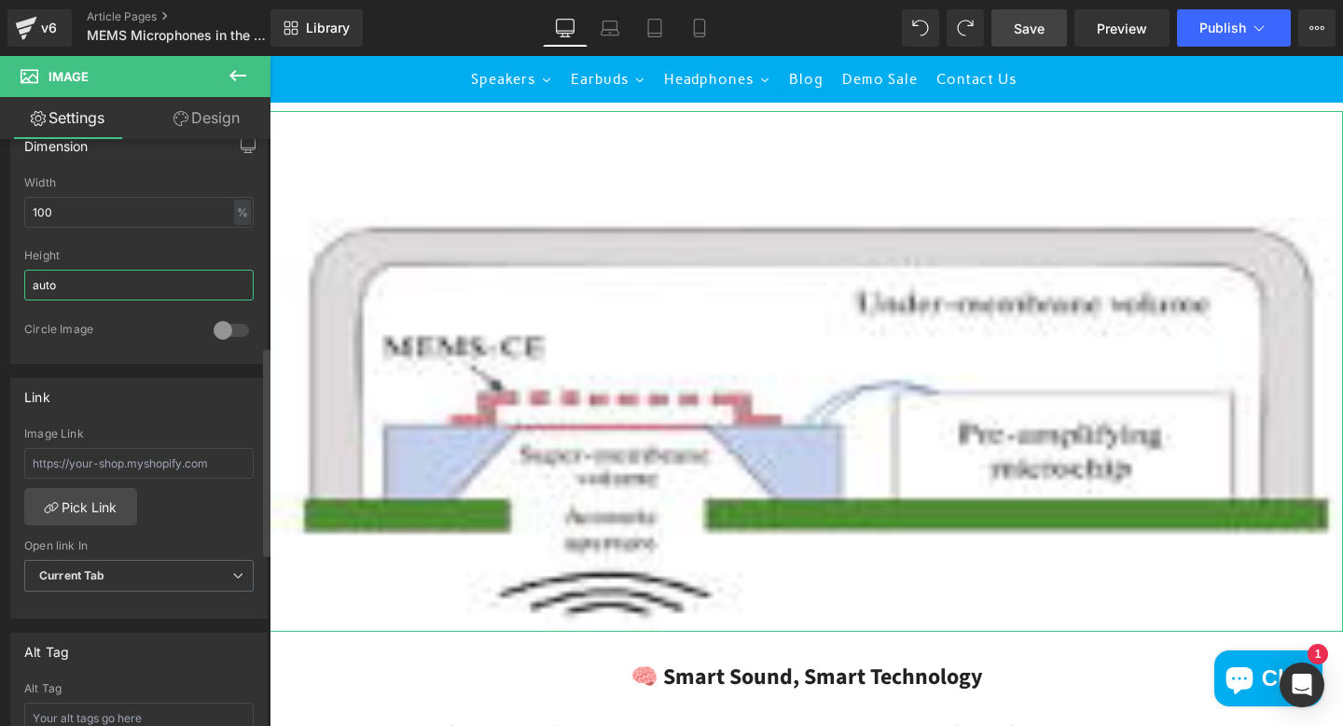
scroll to position [0, 0]
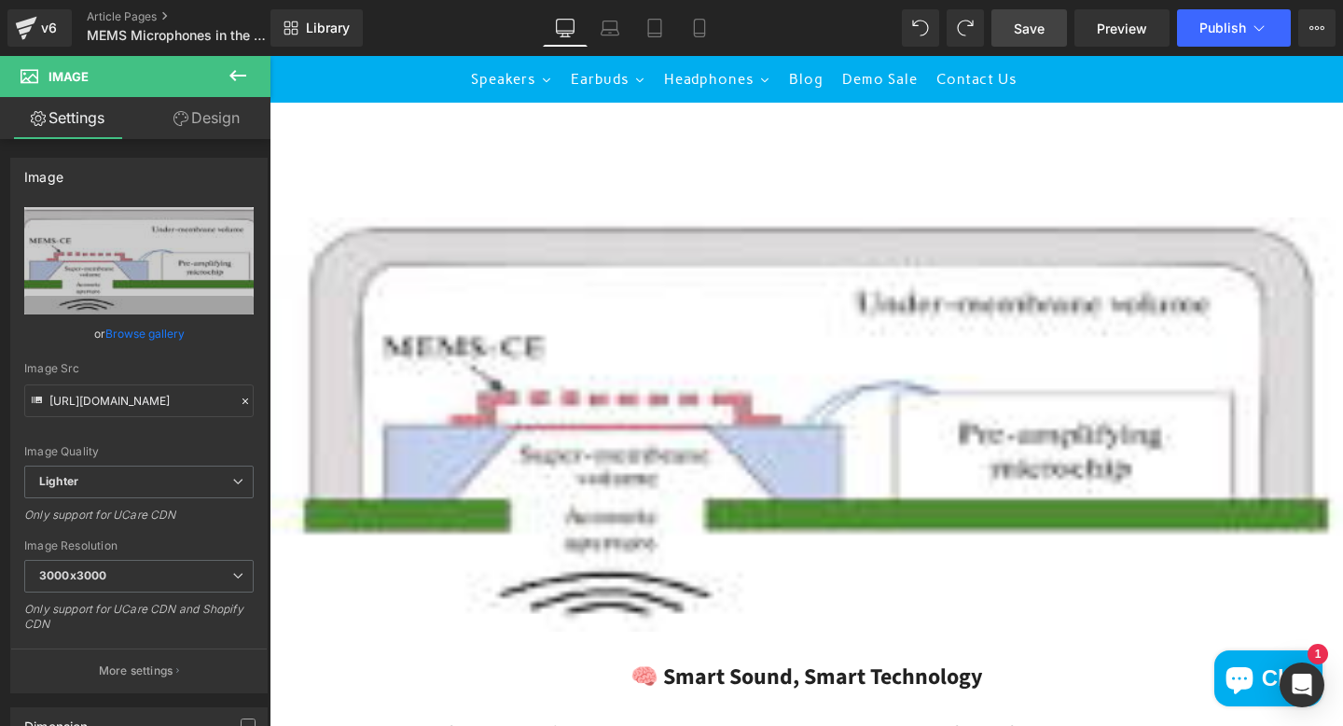
click at [238, 72] on icon at bounding box center [238, 75] width 22 height 22
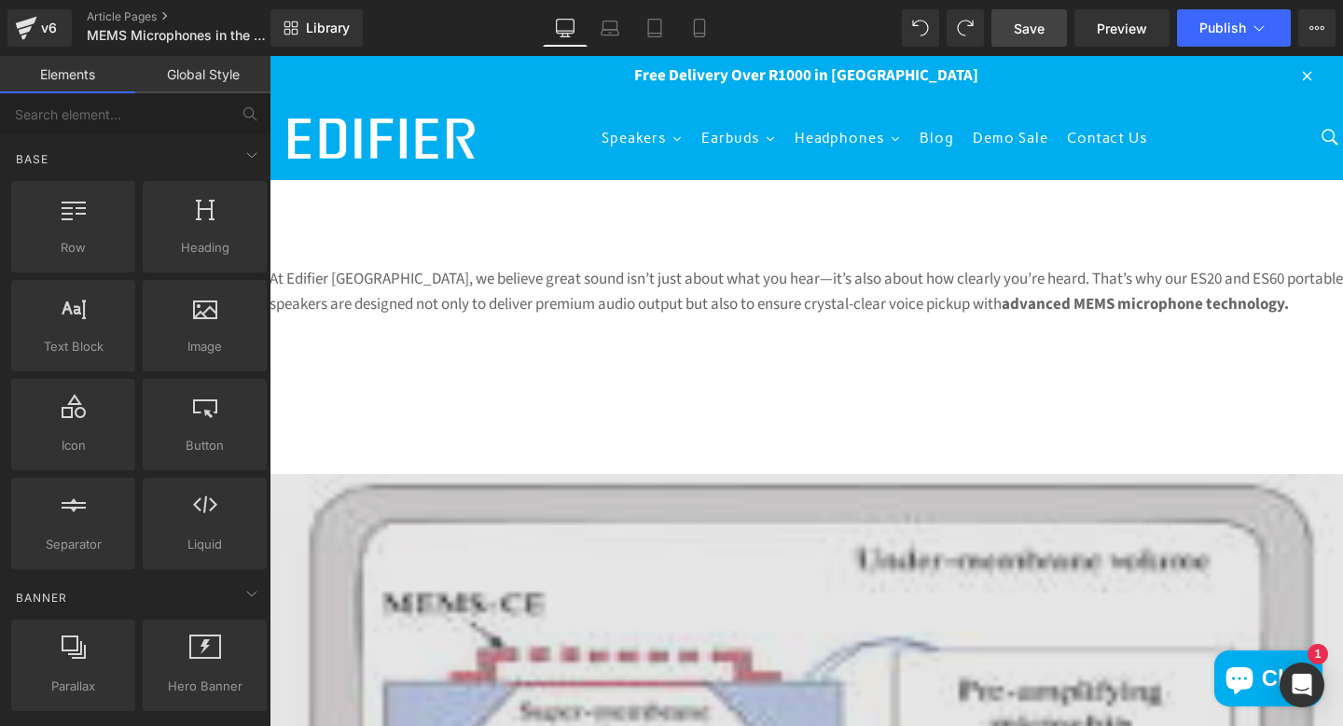
click at [620, 531] on img at bounding box center [807, 627] width 1074 height 520
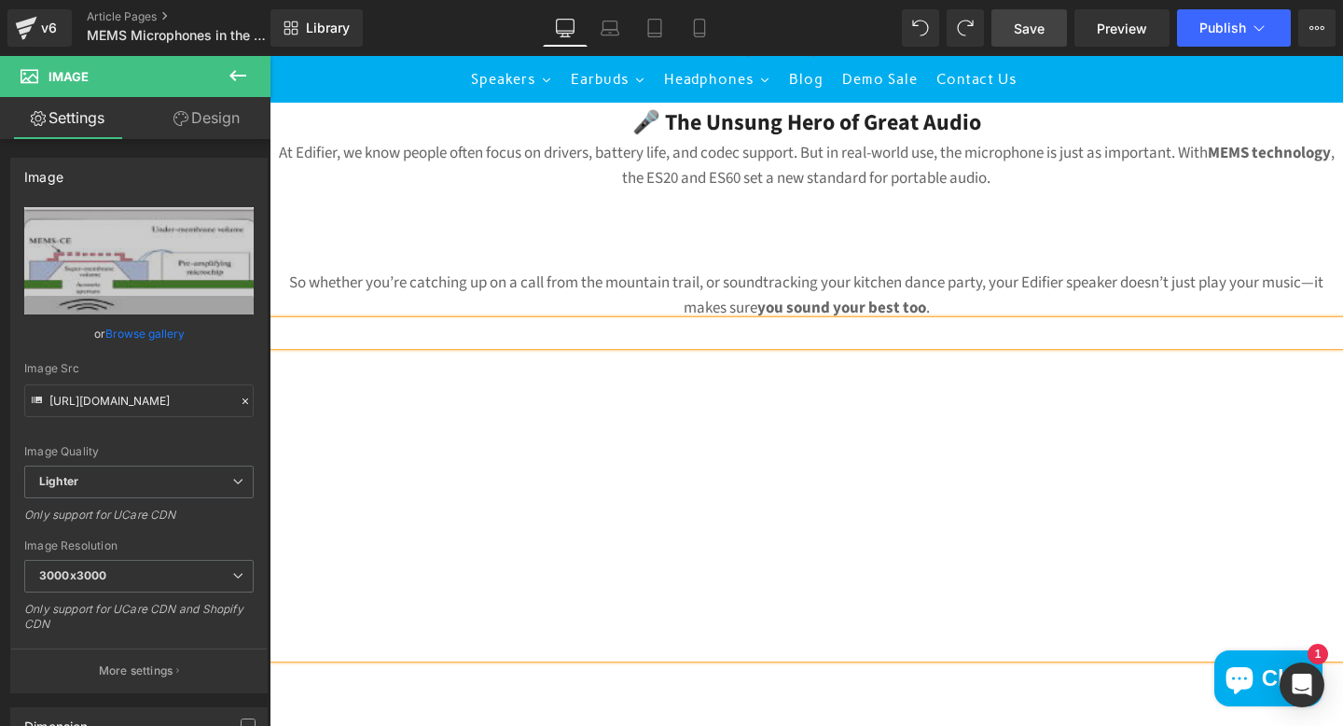
scroll to position [1328, 0]
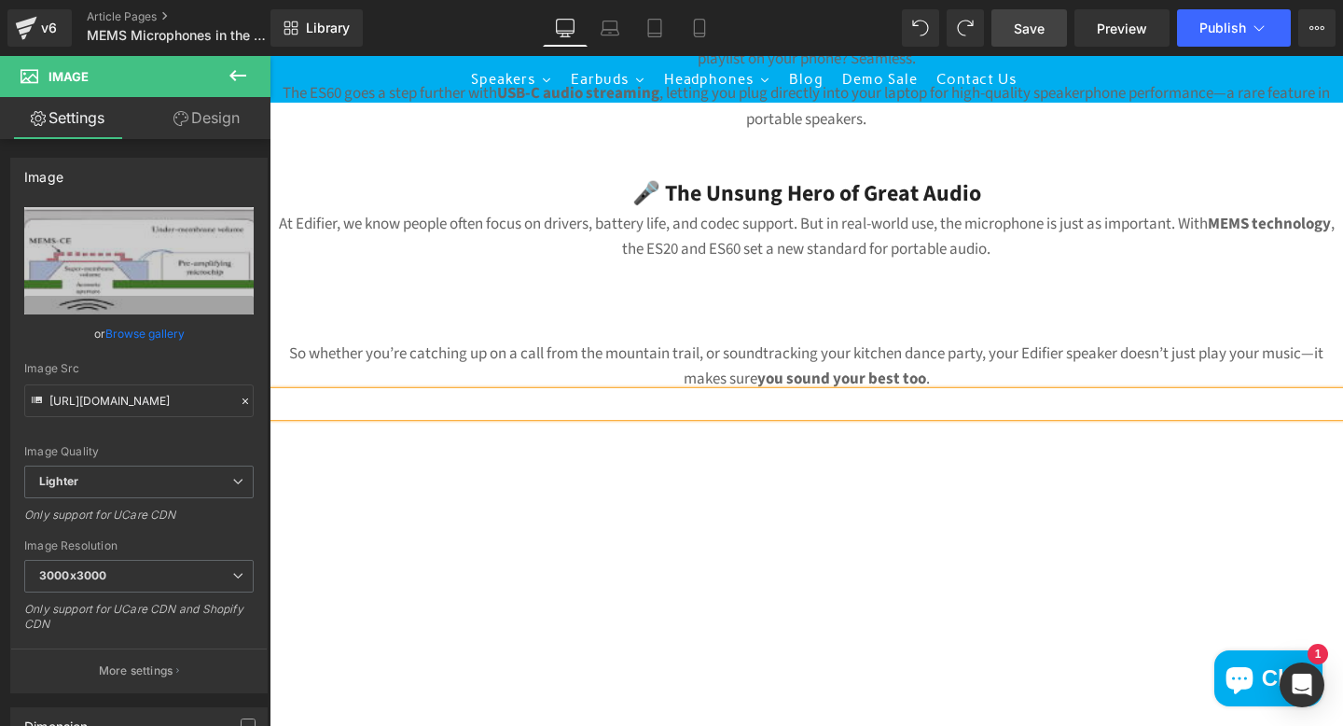
click at [845, 467] on div at bounding box center [807, 589] width 1046 height 280
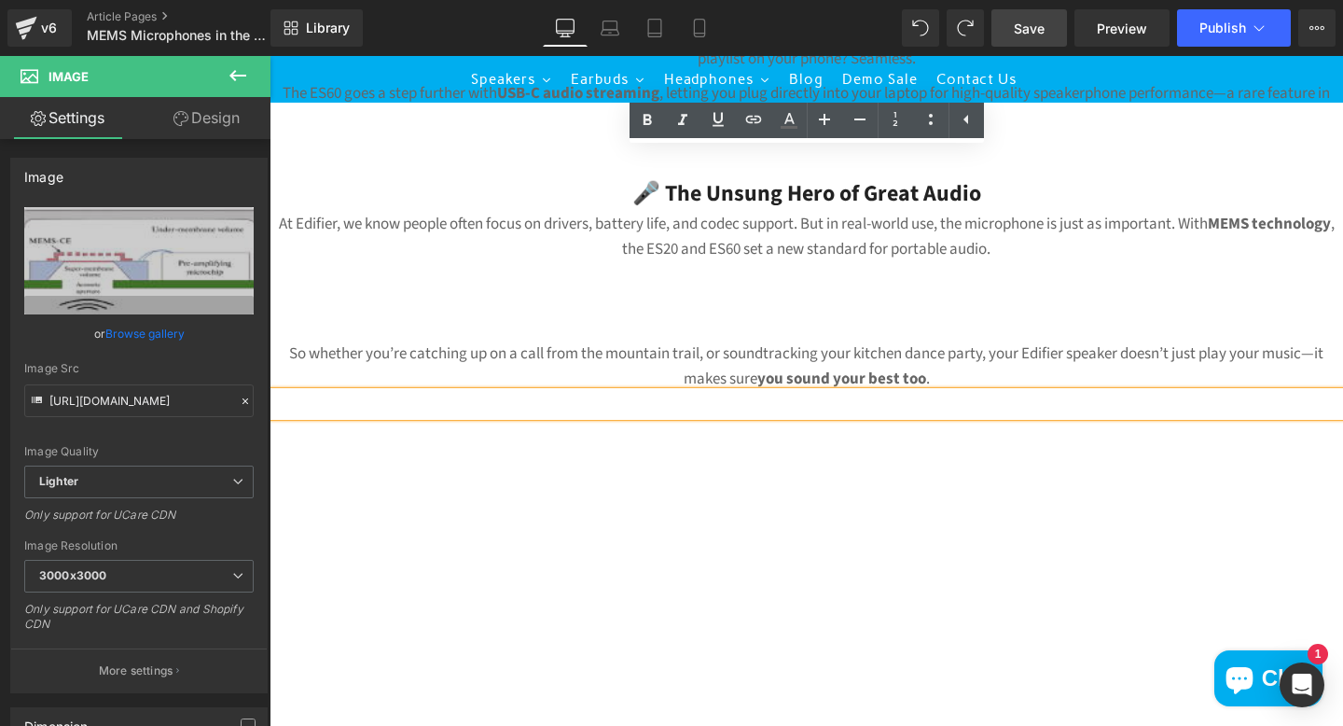
click at [837, 561] on div at bounding box center [807, 589] width 1046 height 280
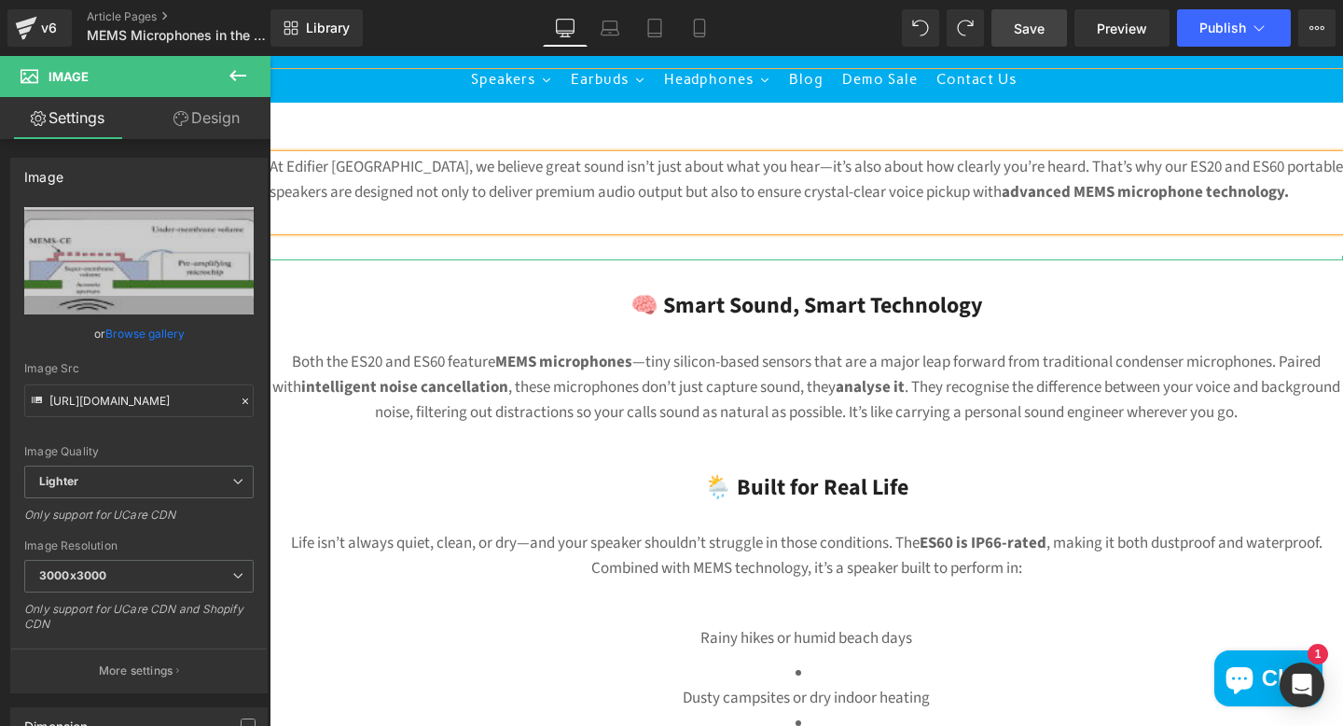
scroll to position [0, 0]
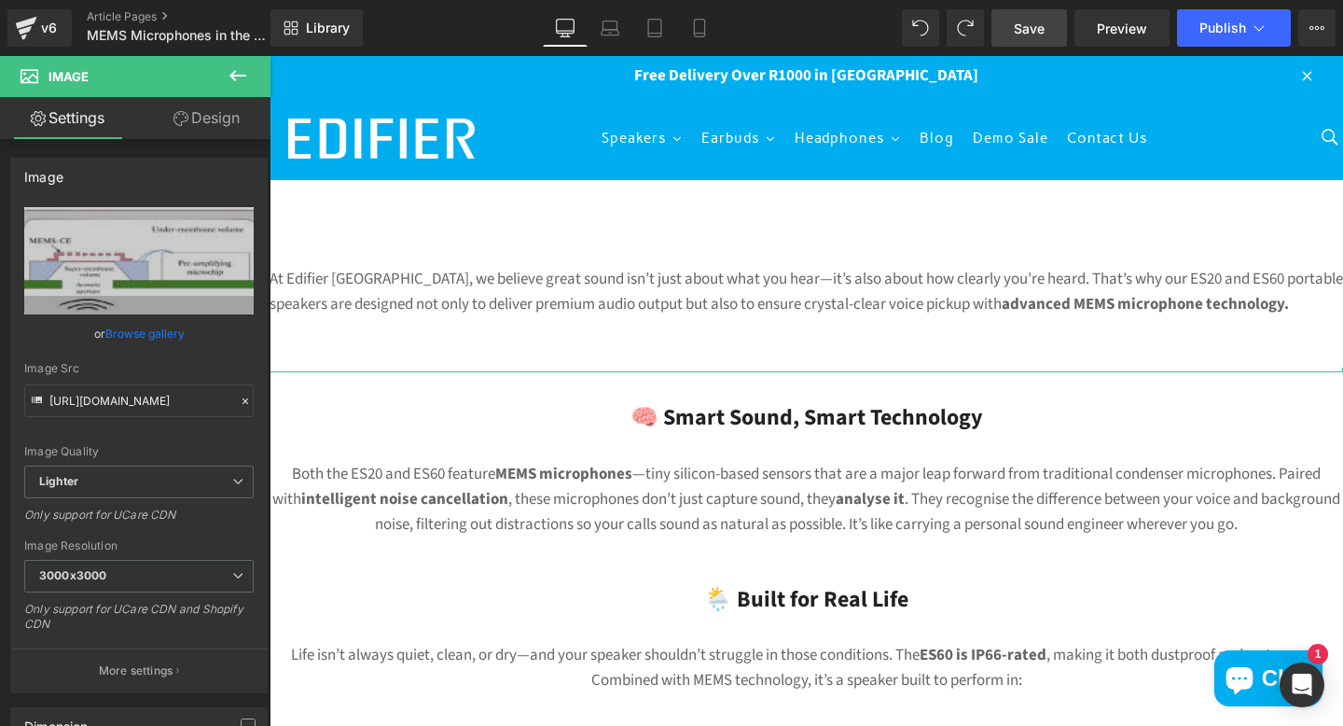
click at [228, 82] on icon at bounding box center [238, 75] width 22 height 22
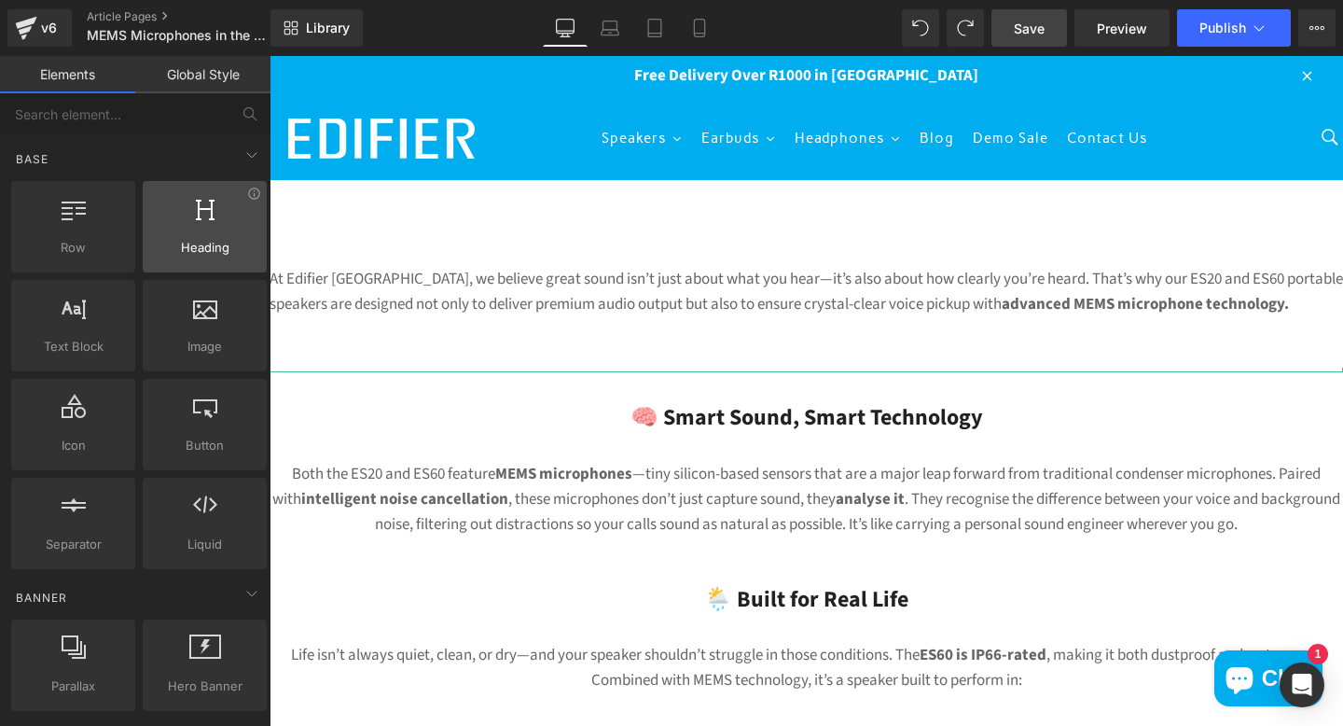
click at [193, 251] on span "Heading" at bounding box center [204, 248] width 113 height 20
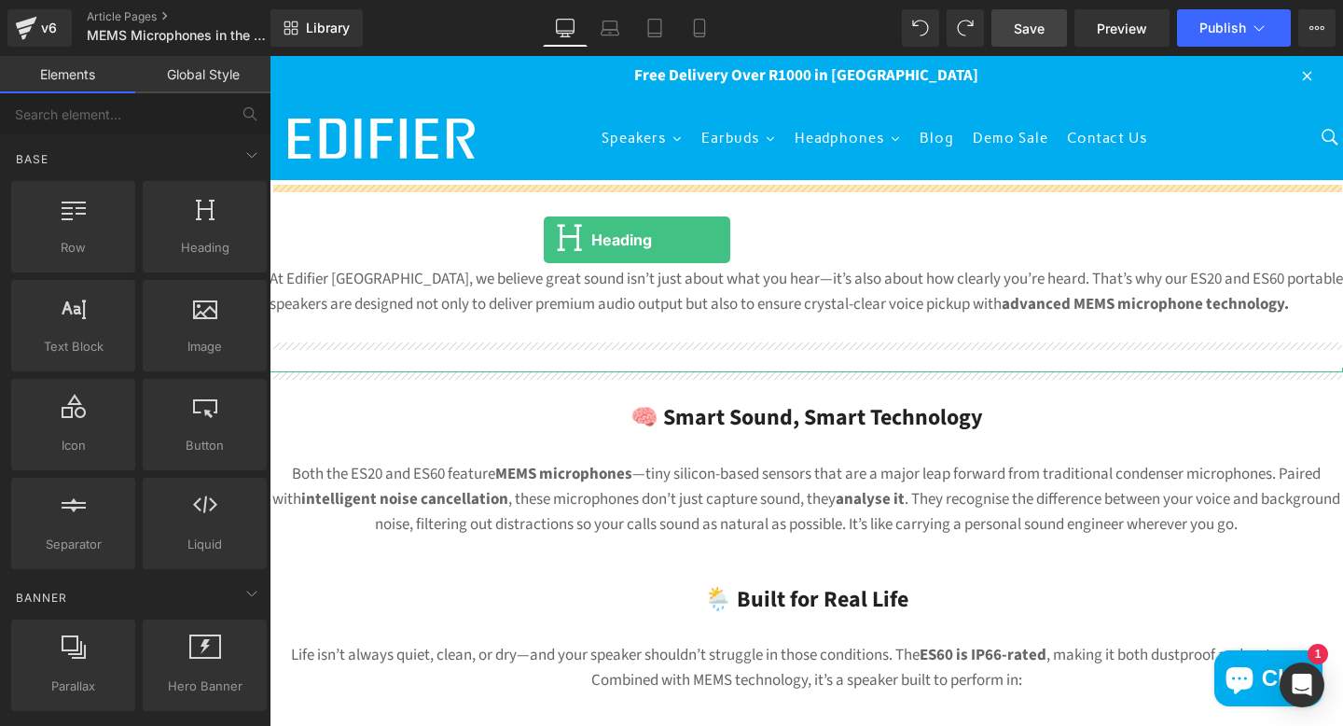
drag, startPoint x: 463, startPoint y: 305, endPoint x: 544, endPoint y: 239, distance: 104.7
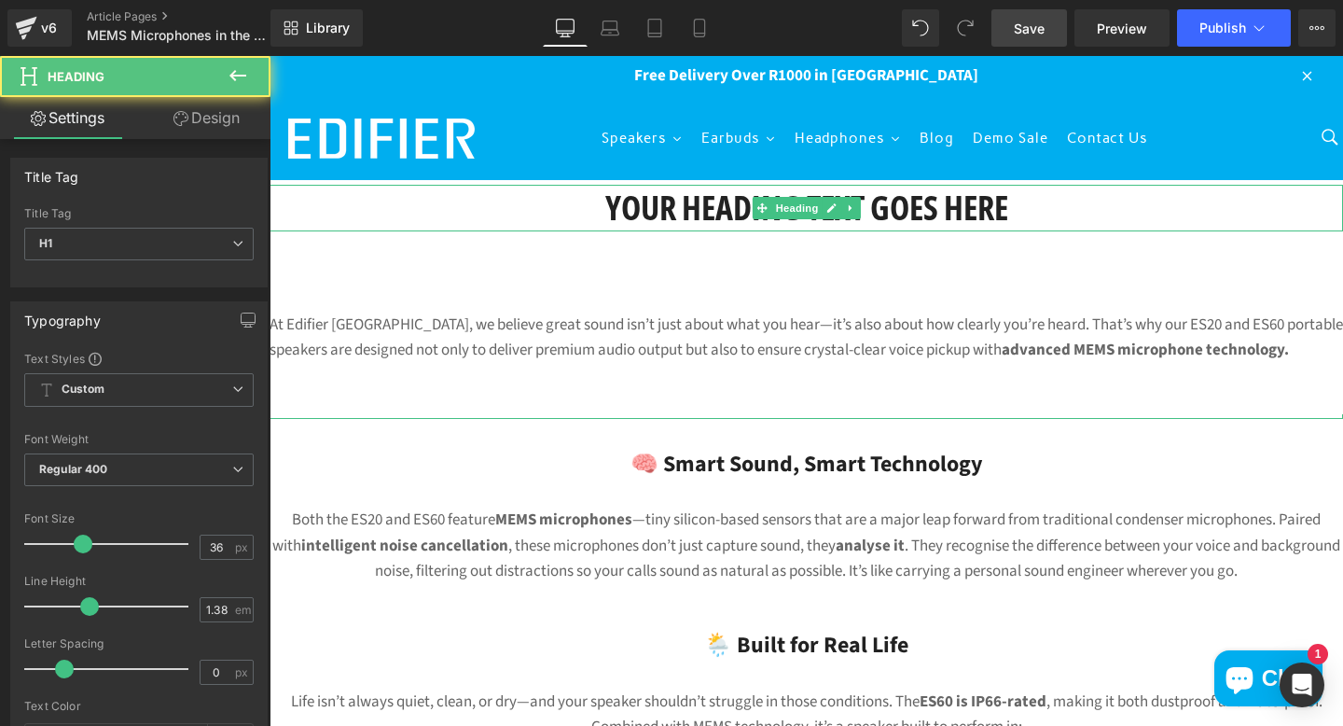
click at [710, 215] on h1 "Your heading text goes here" at bounding box center [807, 208] width 1074 height 47
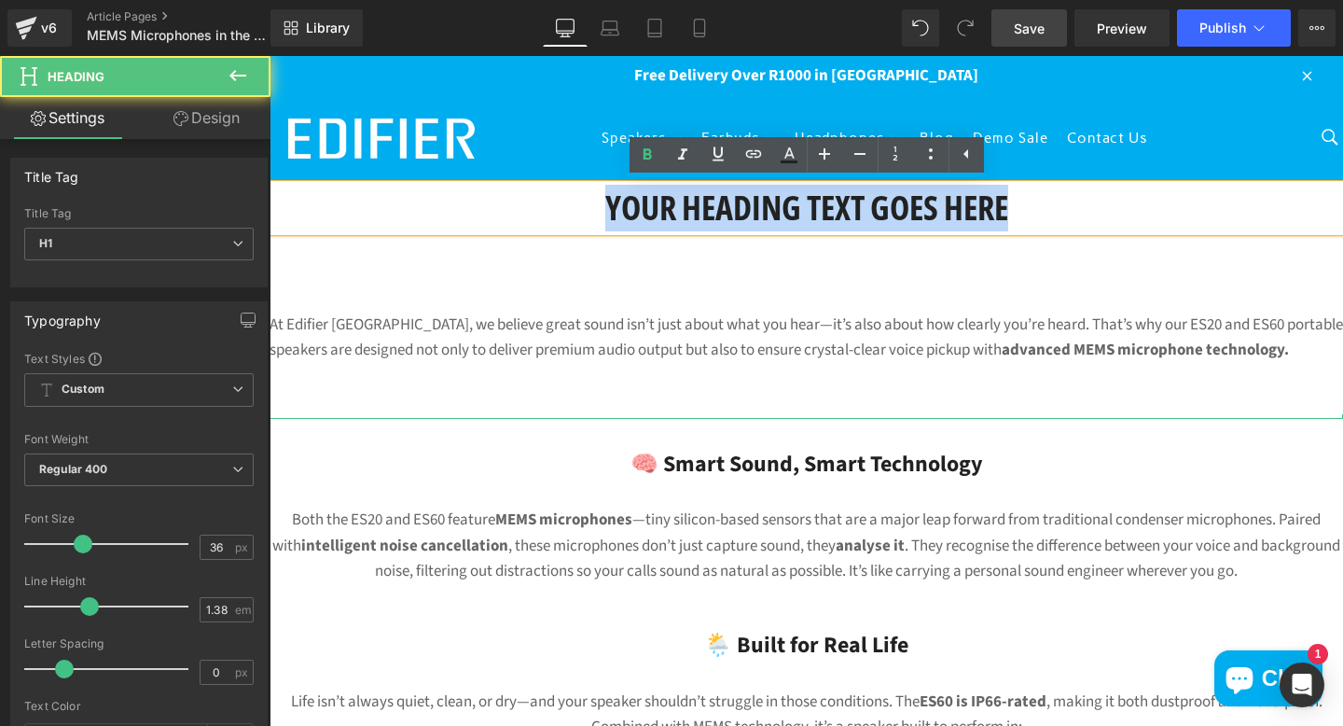
drag, startPoint x: 1046, startPoint y: 215, endPoint x: 459, endPoint y: 215, distance: 586.7
click at [463, 215] on h1 "Your heading text goes here" at bounding box center [807, 208] width 1074 height 47
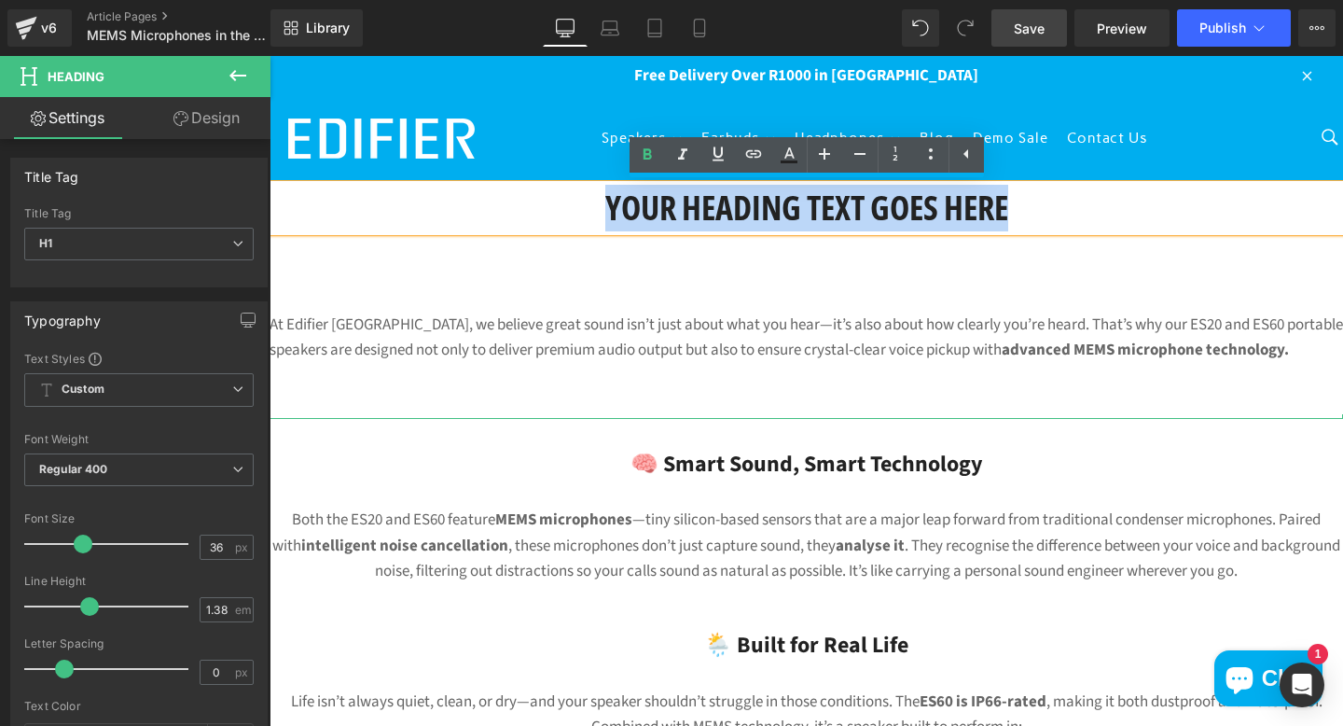
paste div
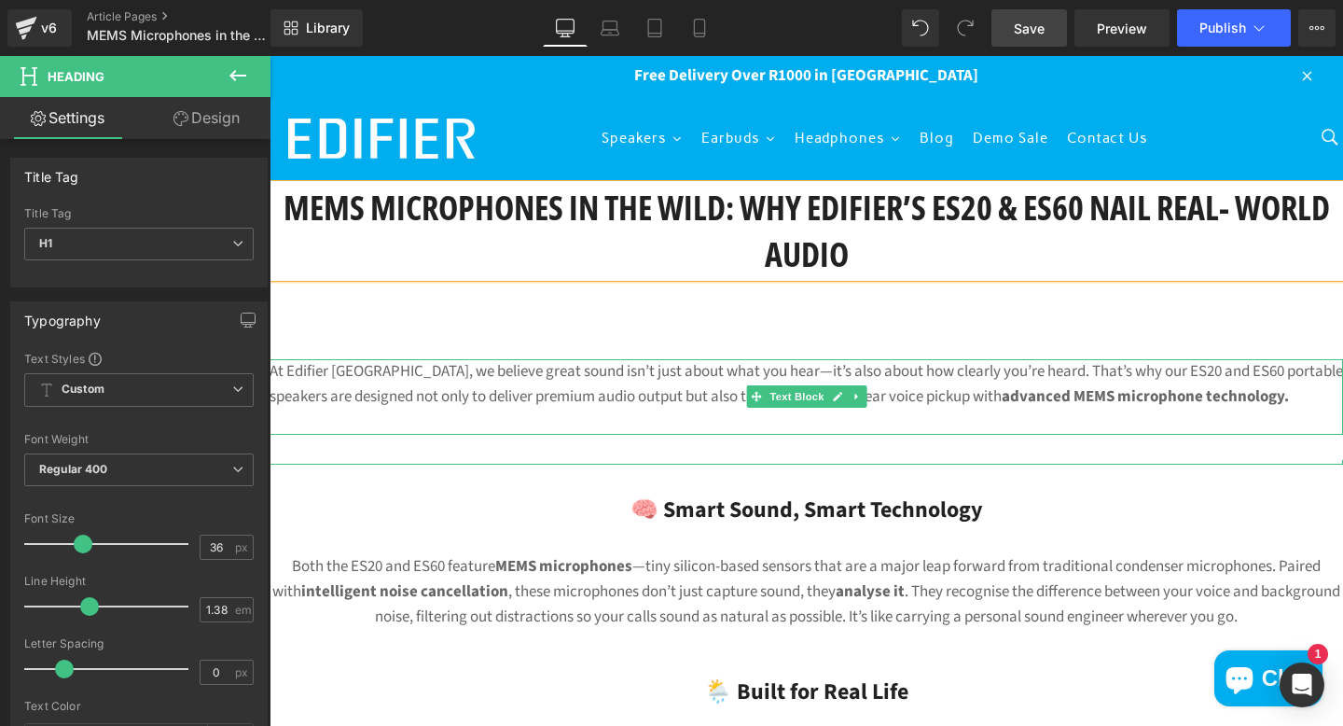
click at [877, 372] on p "At Edifier South Africa, we believe great sound isn’t just about what you hear—…" at bounding box center [807, 384] width 1074 height 50
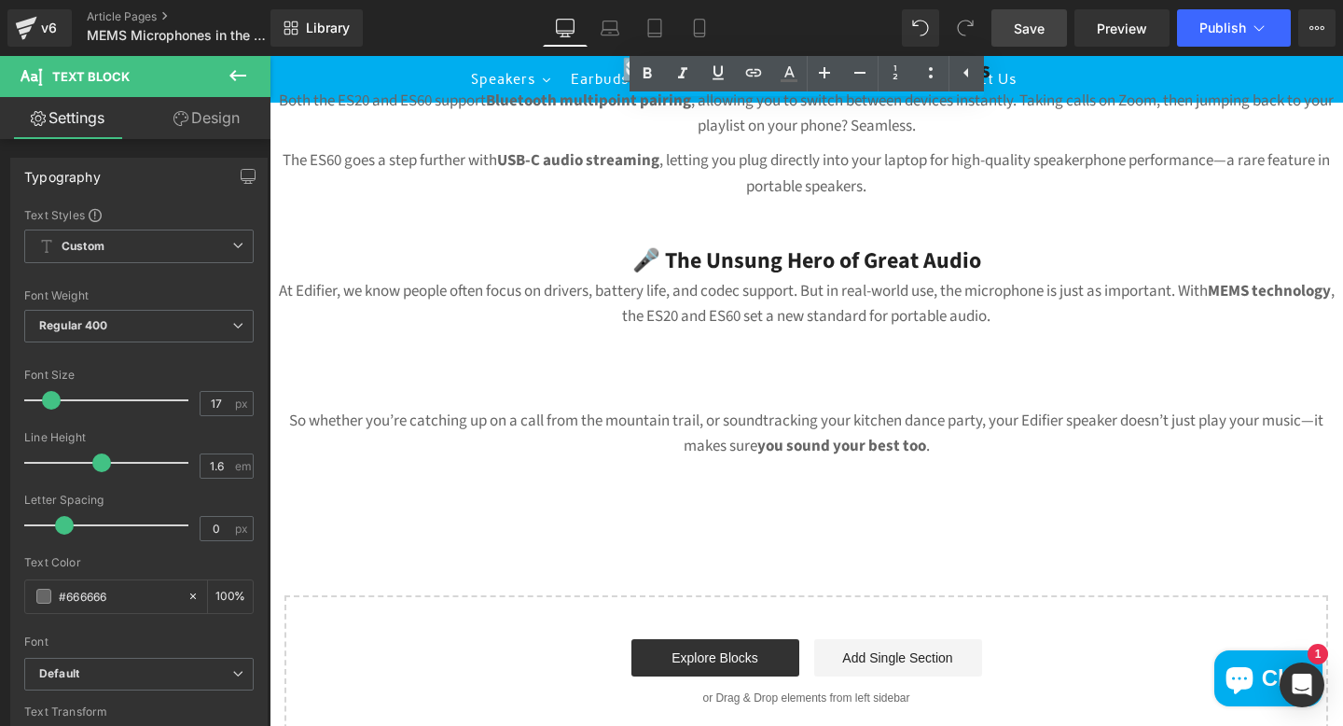
scroll to position [1351, 0]
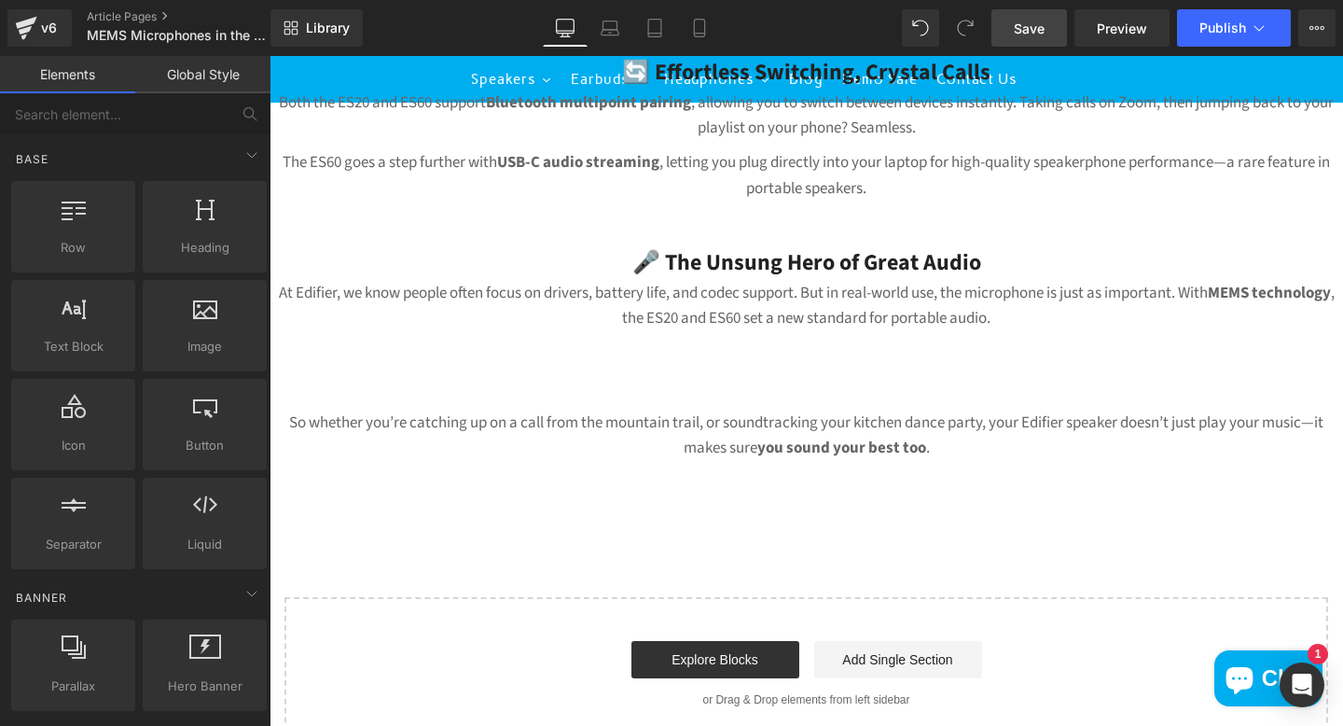
click at [961, 450] on p "So whether you’re catching up on a call from the mountain trail, or soundtracki…" at bounding box center [807, 435] width 1074 height 50
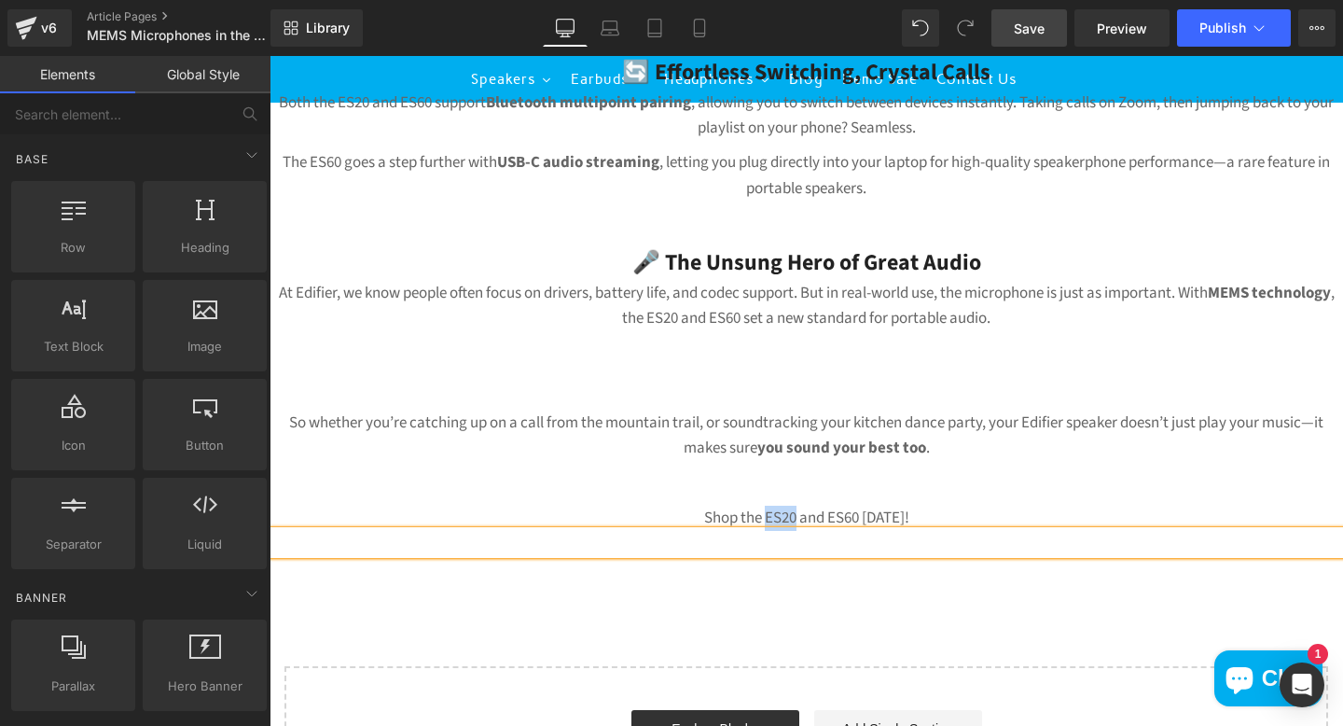
drag, startPoint x: 799, startPoint y: 520, endPoint x: 767, endPoint y: 518, distance: 32.7
click at [767, 518] on p "Shop the ES20 and ES60 [DATE]!" at bounding box center [807, 518] width 1074 height 25
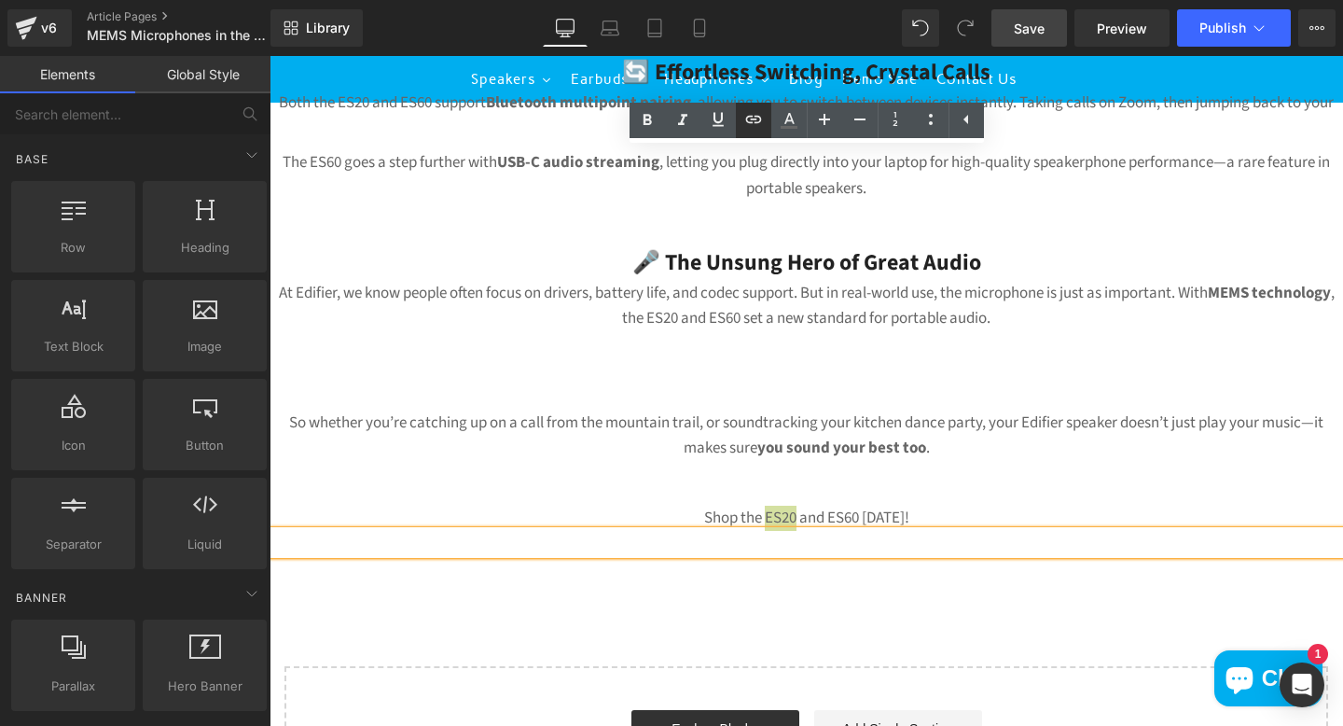
click at [754, 118] on icon at bounding box center [753, 119] width 16 height 7
click at [768, 565] on input "text" at bounding box center [832, 560] width 287 height 47
paste input "[URL][DOMAIN_NAME]"
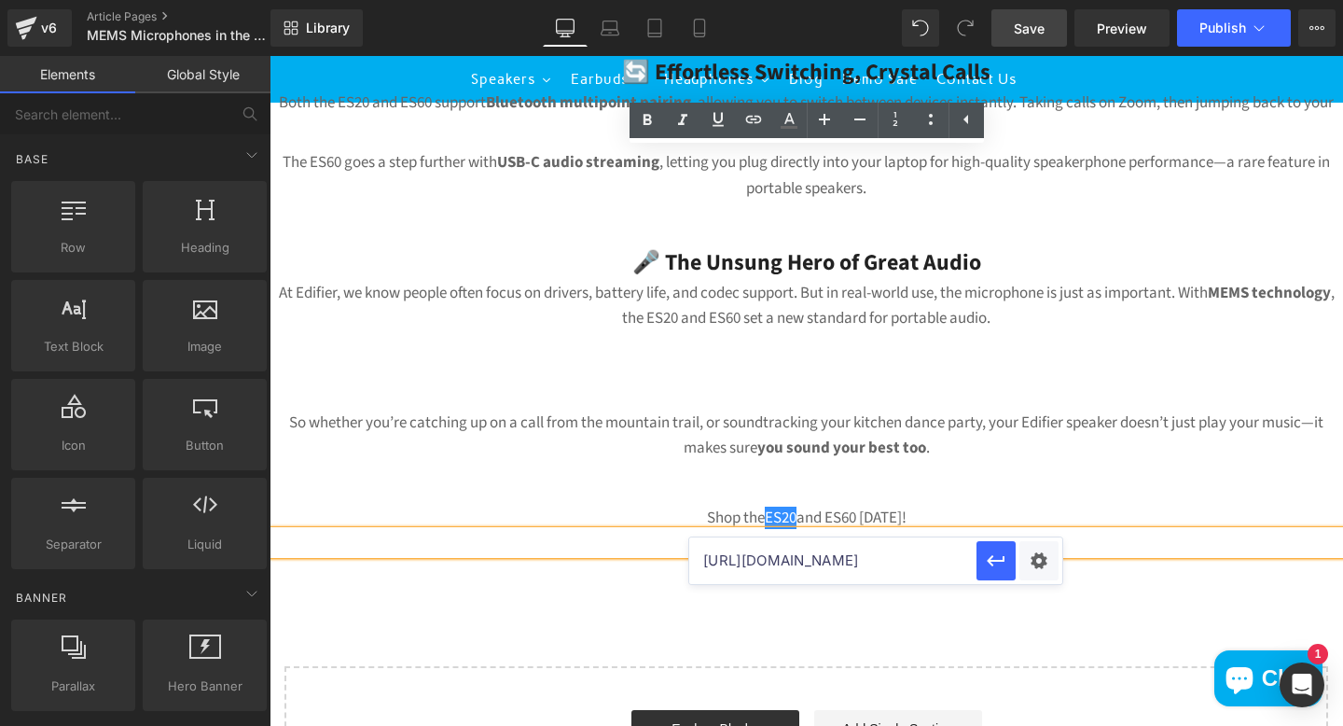
scroll to position [0, 232]
type input "[URL][DOMAIN_NAME]"
click at [1002, 554] on icon "button" at bounding box center [996, 560] width 22 height 22
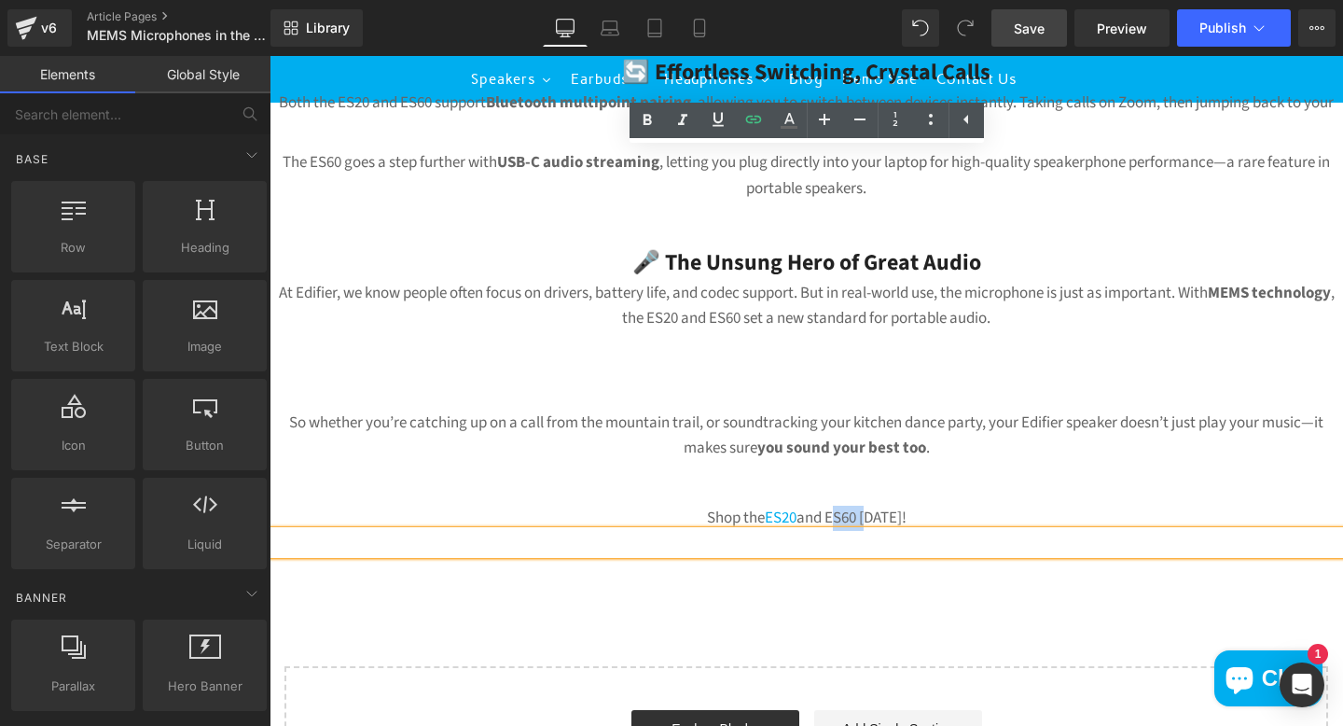
drag, startPoint x: 866, startPoint y: 520, endPoint x: 832, endPoint y: 511, distance: 35.5
click at [832, 511] on p "Shop the ES20 and ES60 [DATE]!" at bounding box center [807, 518] width 1074 height 25
click at [751, 126] on icon at bounding box center [753, 119] width 22 height 22
click at [831, 559] on input "text" at bounding box center [898, 560] width 287 height 47
paste input "https://www.edifier.co.za/collections/portable-speakers/products/es60"
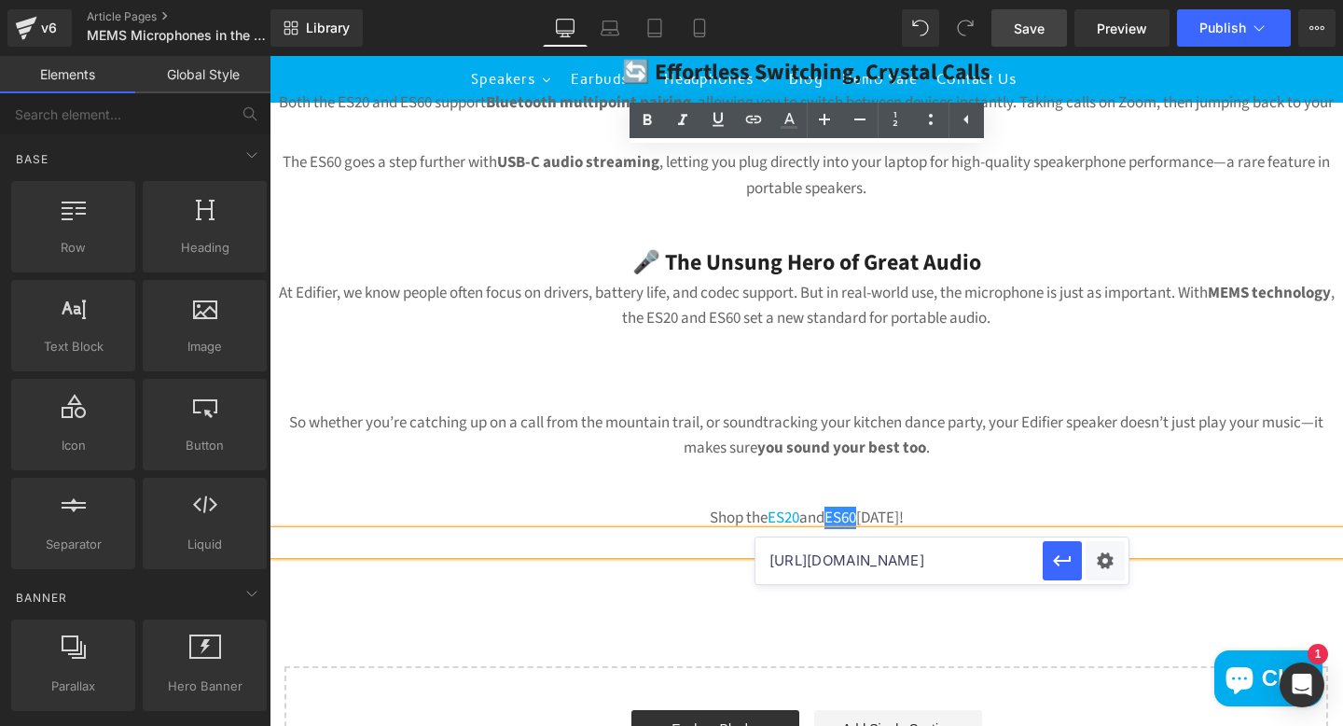
scroll to position [0, 233]
type input "https://www.edifier.co.za/collections/portable-speakers/products/es60"
click at [1056, 561] on icon "button" at bounding box center [1062, 560] width 18 height 11
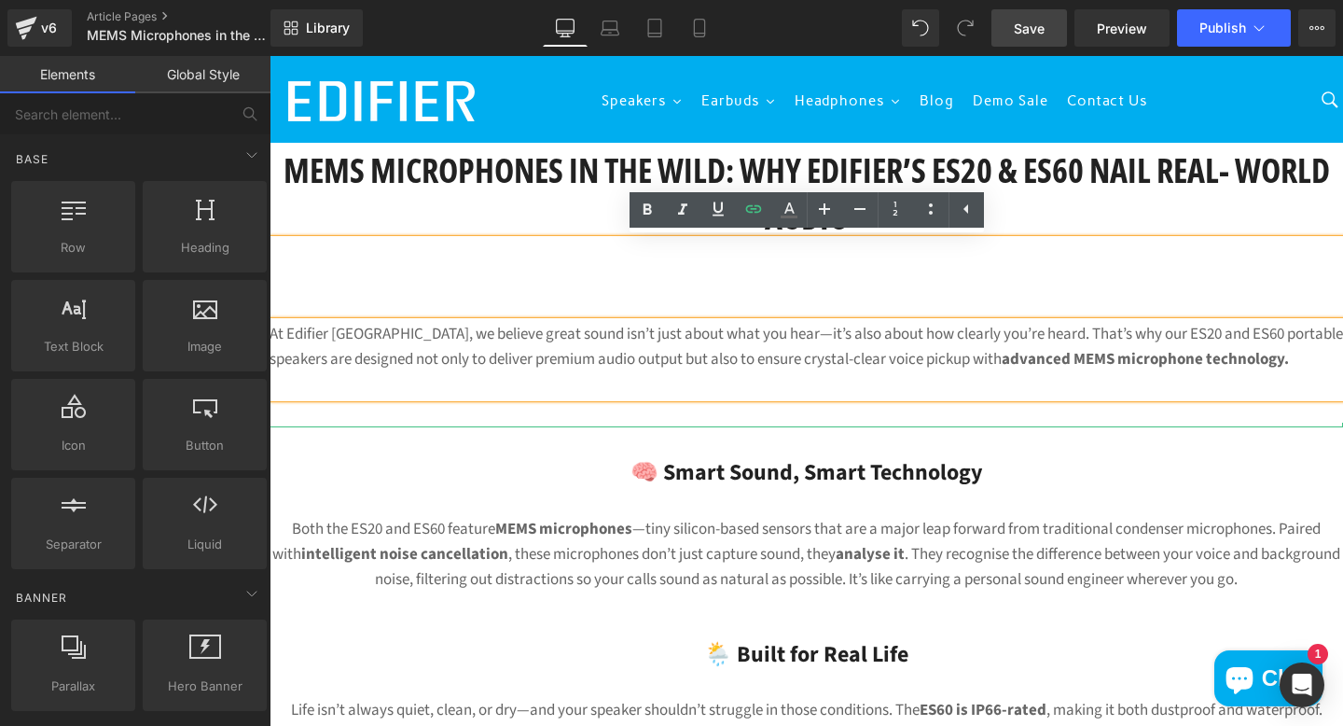
scroll to position [0, 0]
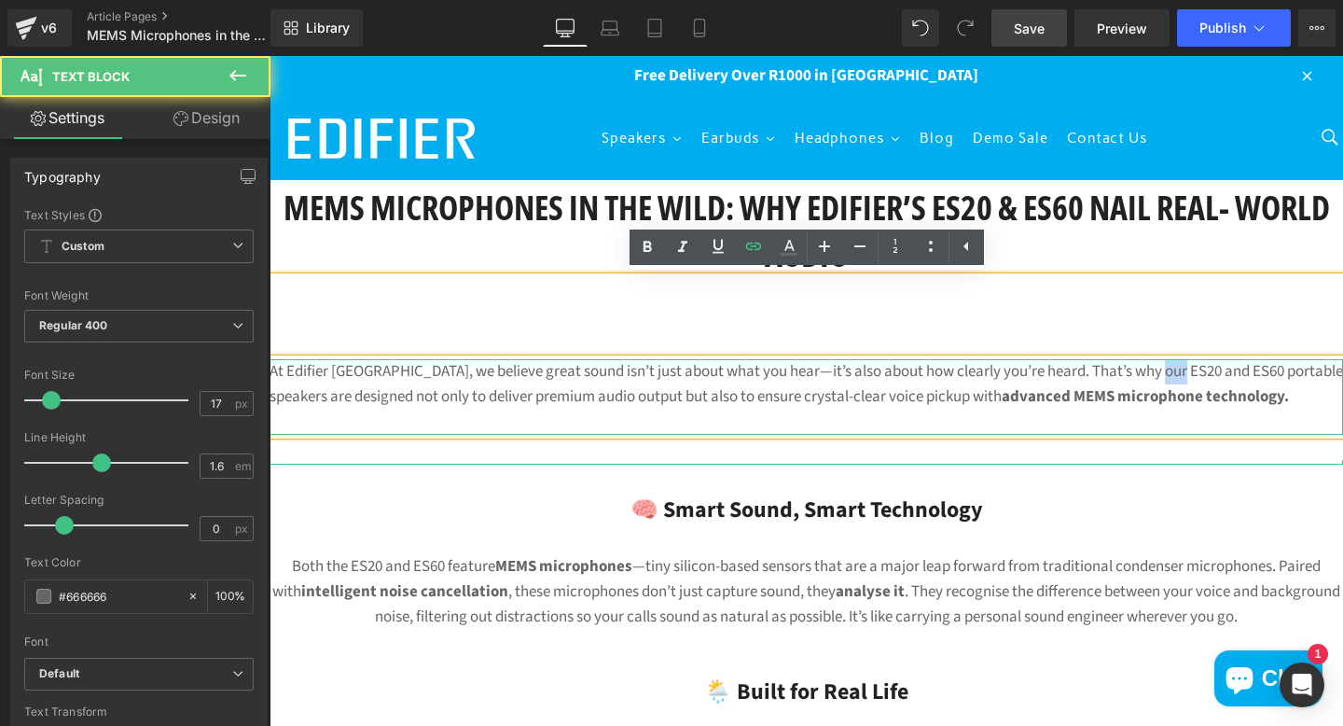
drag, startPoint x: 1179, startPoint y: 374, endPoint x: 1151, endPoint y: 372, distance: 28.0
click at [1151, 372] on p "At Edifier South Africa, we believe great sound isn’t just about what you hear—…" at bounding box center [807, 384] width 1074 height 50
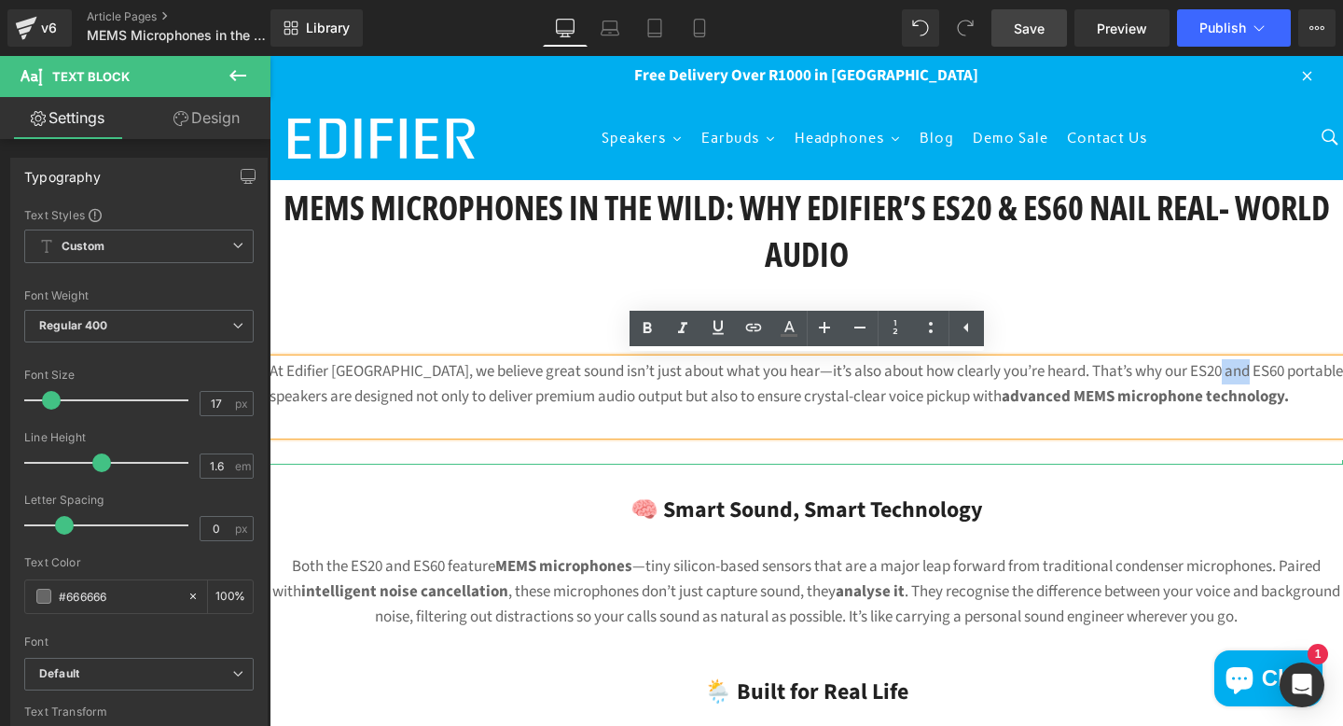
drag, startPoint x: 1242, startPoint y: 372, endPoint x: 1213, endPoint y: 369, distance: 29.0
click at [1213, 369] on p "At Edifier South Africa, we believe great sound isn’t just about what you hear—…" at bounding box center [807, 384] width 1074 height 50
click at [755, 337] on icon at bounding box center [753, 327] width 22 height 22
click at [993, 409] on input "text" at bounding box center [1113, 414] width 287 height 47
paste input "https://www.edifier.co.za/collections/portable-speakers/products/es60"
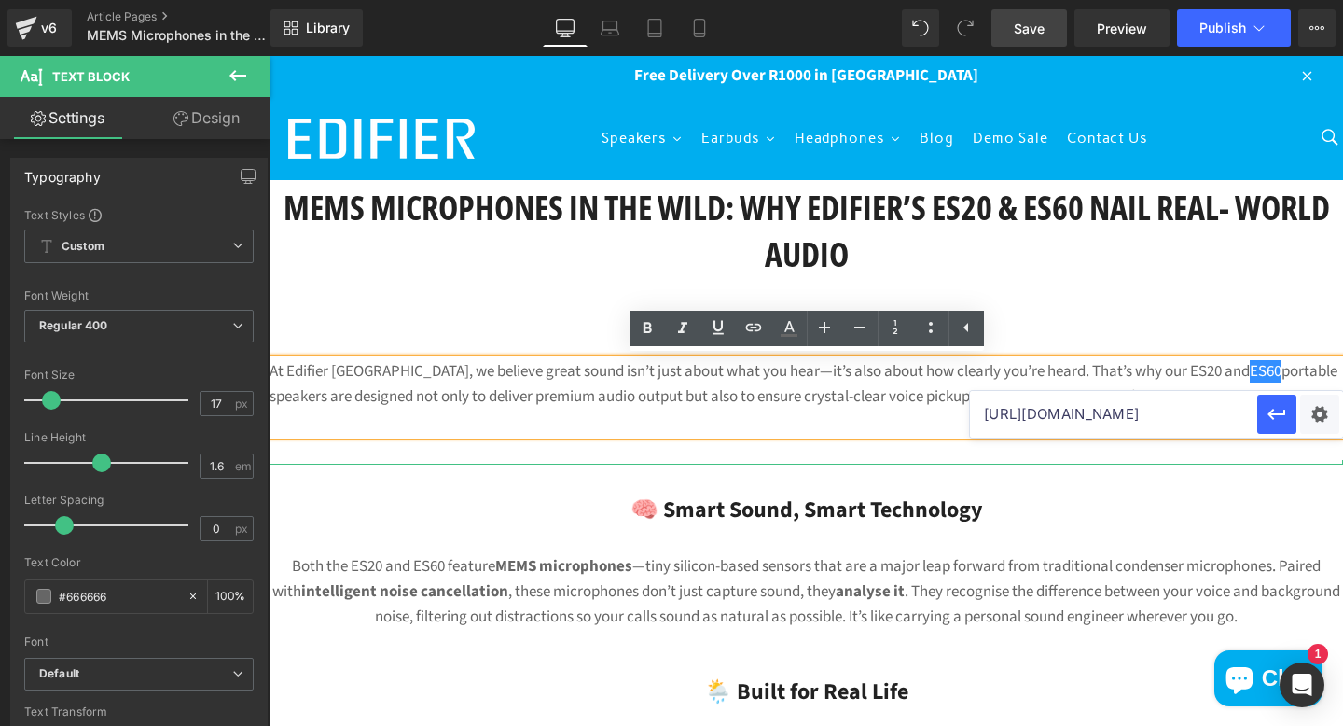
scroll to position [0, 232]
type input "https://www.edifier.co.za/collections/portable-speakers/products/es60"
drag, startPoint x: 1279, startPoint y: 415, endPoint x: 1010, endPoint y: 359, distance: 274.4
click at [1279, 415] on icon "button" at bounding box center [1277, 414] width 22 height 22
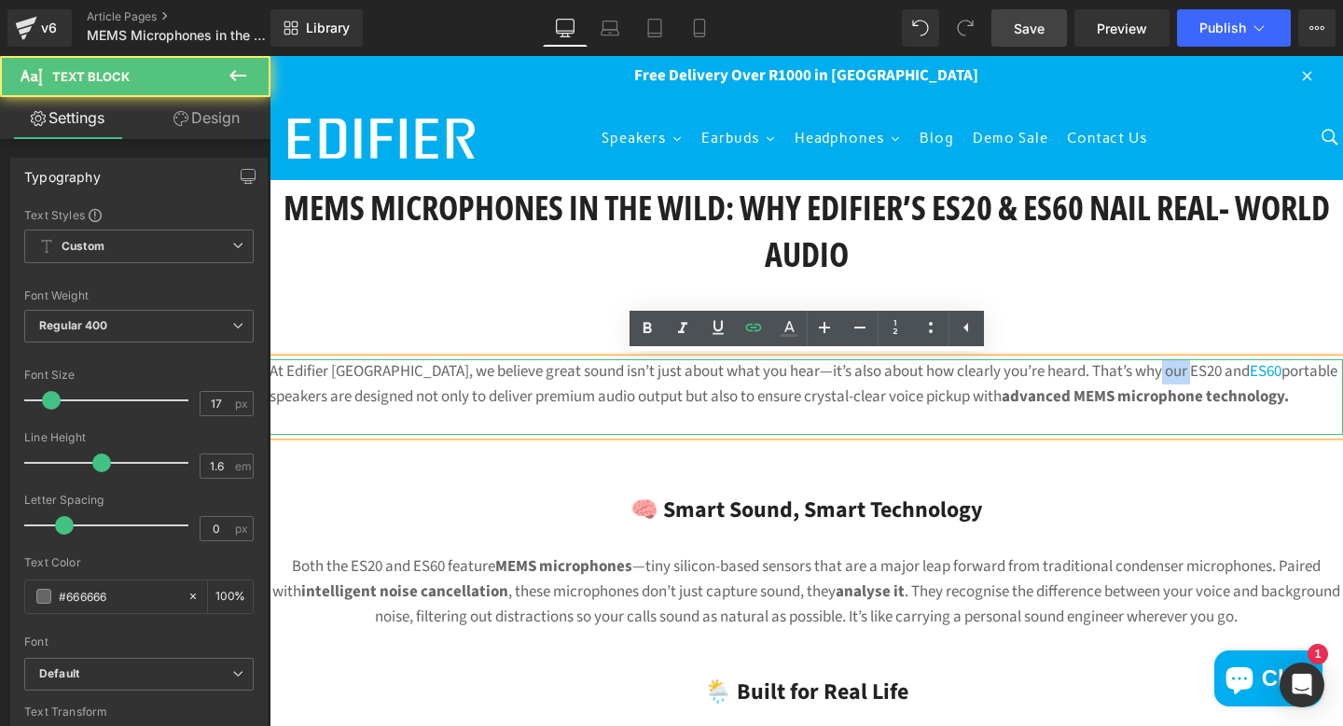
drag, startPoint x: 1181, startPoint y: 371, endPoint x: 1148, endPoint y: 371, distance: 32.6
click at [1148, 371] on p "At Edifier South Africa, we believe great sound isn’t just about what you hear—…" at bounding box center [807, 384] width 1074 height 50
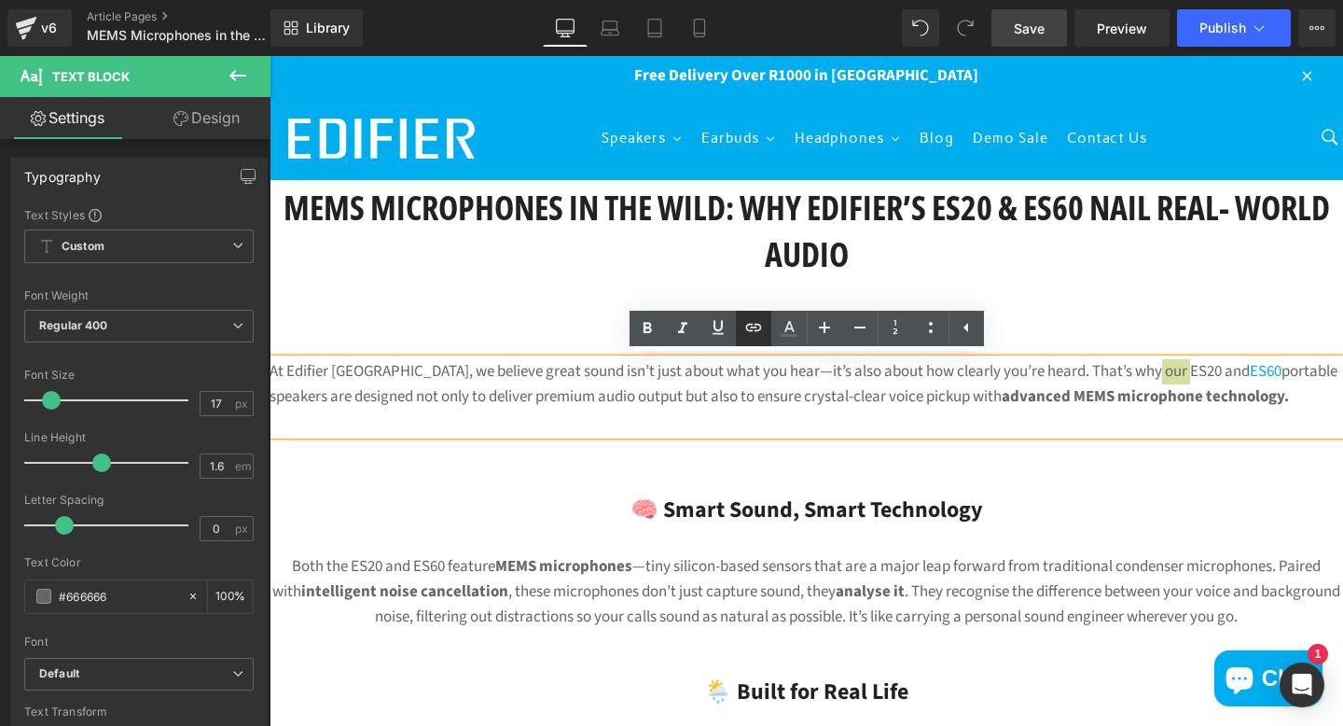
click at [745, 324] on icon at bounding box center [753, 327] width 22 height 22
click at [1024, 415] on input "text" at bounding box center [1113, 414] width 287 height 47
paste input "[URL][DOMAIN_NAME]"
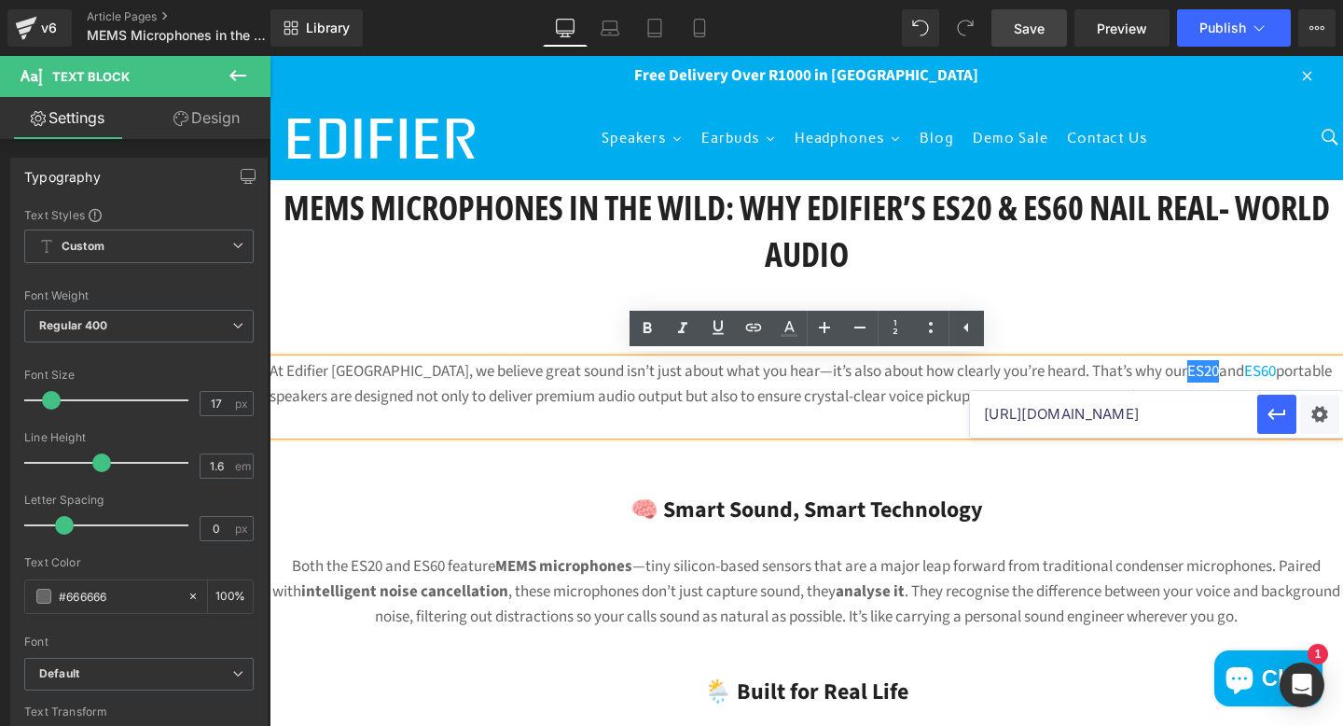
scroll to position [0, 232]
type input "[URL][DOMAIN_NAME]"
click at [1278, 410] on icon "button" at bounding box center [1277, 414] width 22 height 22
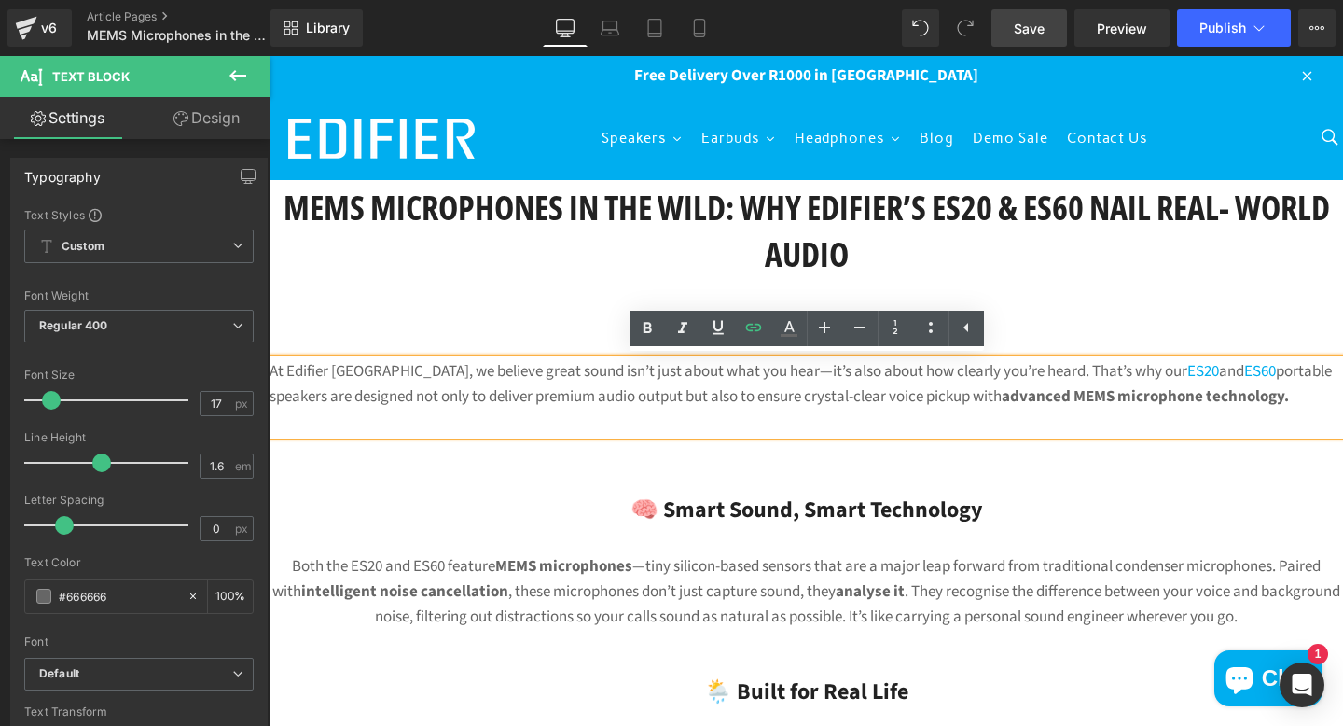
click at [1117, 492] on h3 "🧠 Smart Sound, Smart Technology" at bounding box center [807, 509] width 1074 height 35
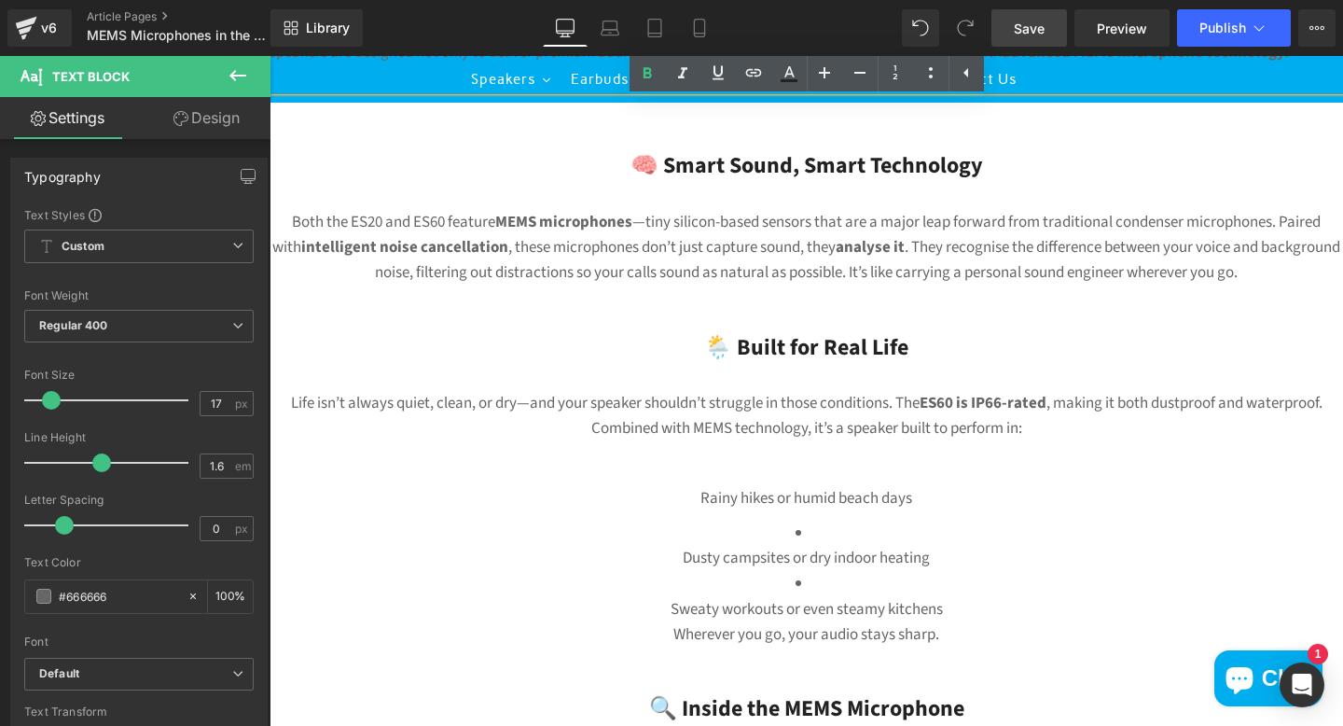
scroll to position [351, 0]
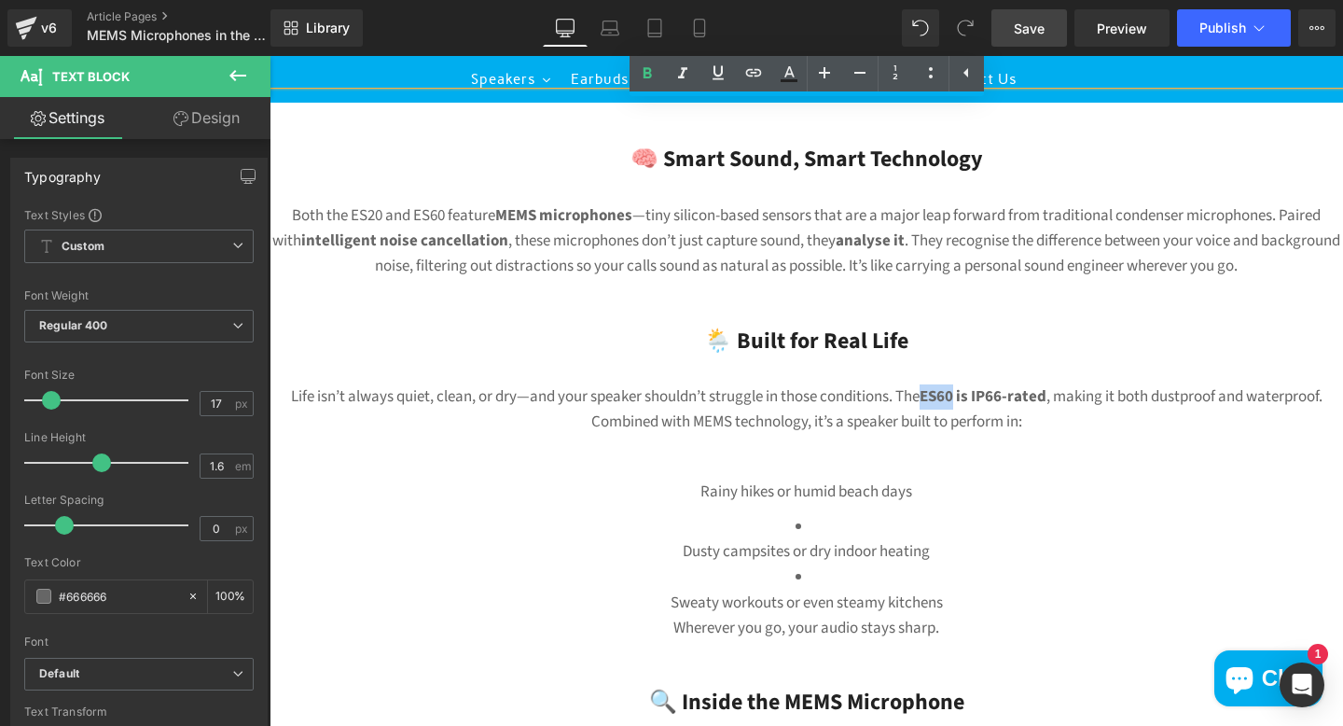
drag, startPoint x: 962, startPoint y: 396, endPoint x: 927, endPoint y: 395, distance: 34.5
click at [927, 395] on strong "ES60 is IP66-rated" at bounding box center [983, 396] width 127 height 22
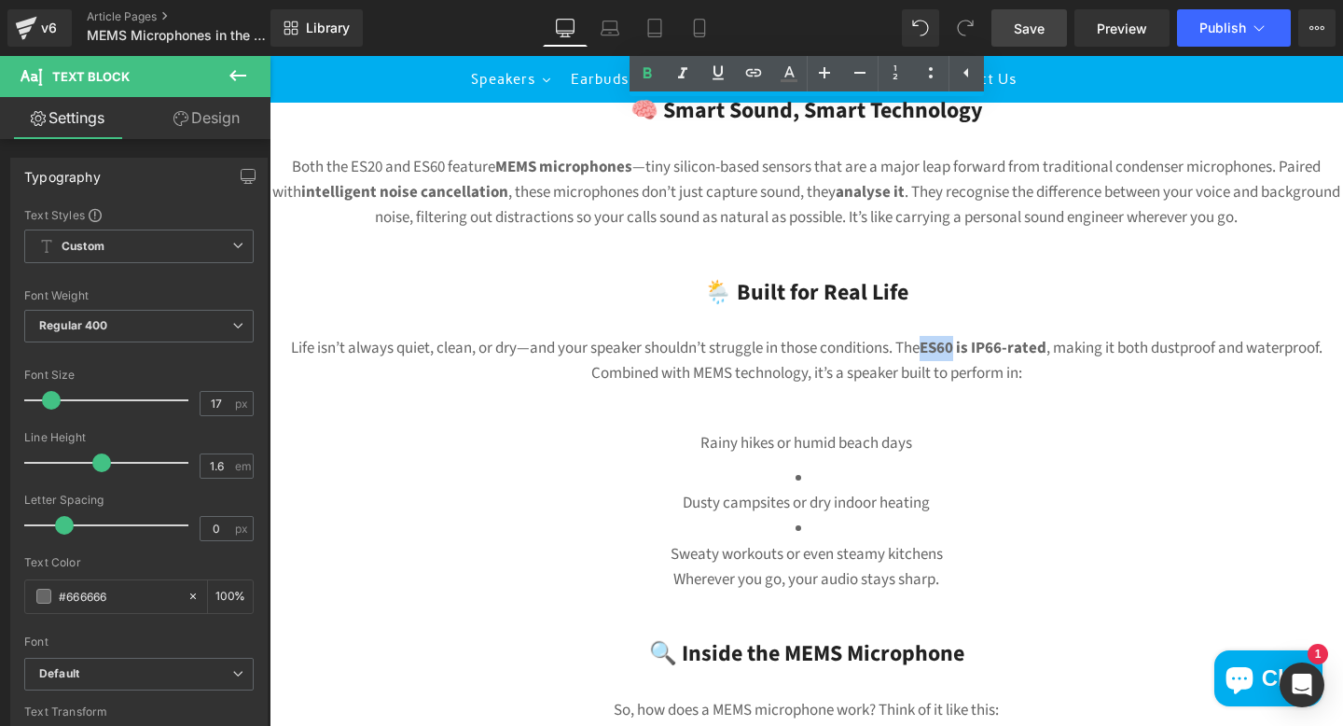
scroll to position [455, 0]
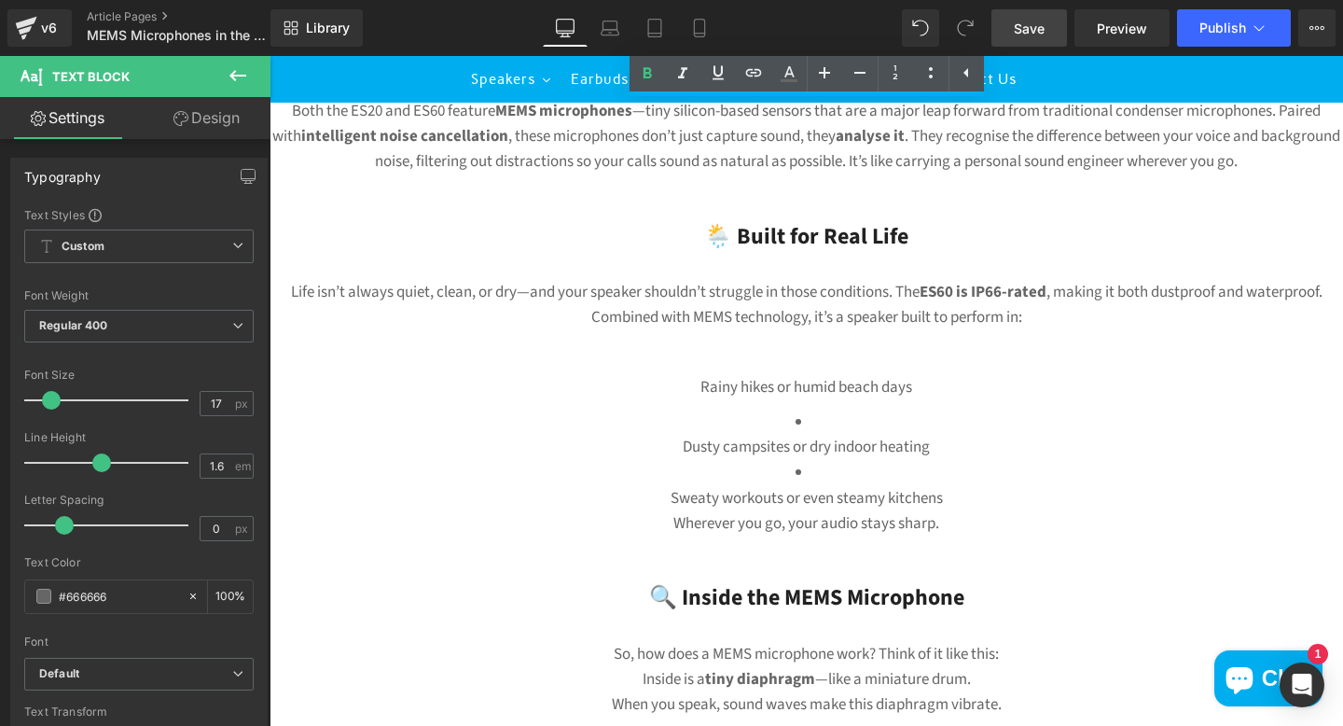
click at [891, 395] on p "Rainy hikes or humid beach days" at bounding box center [807, 387] width 1074 height 25
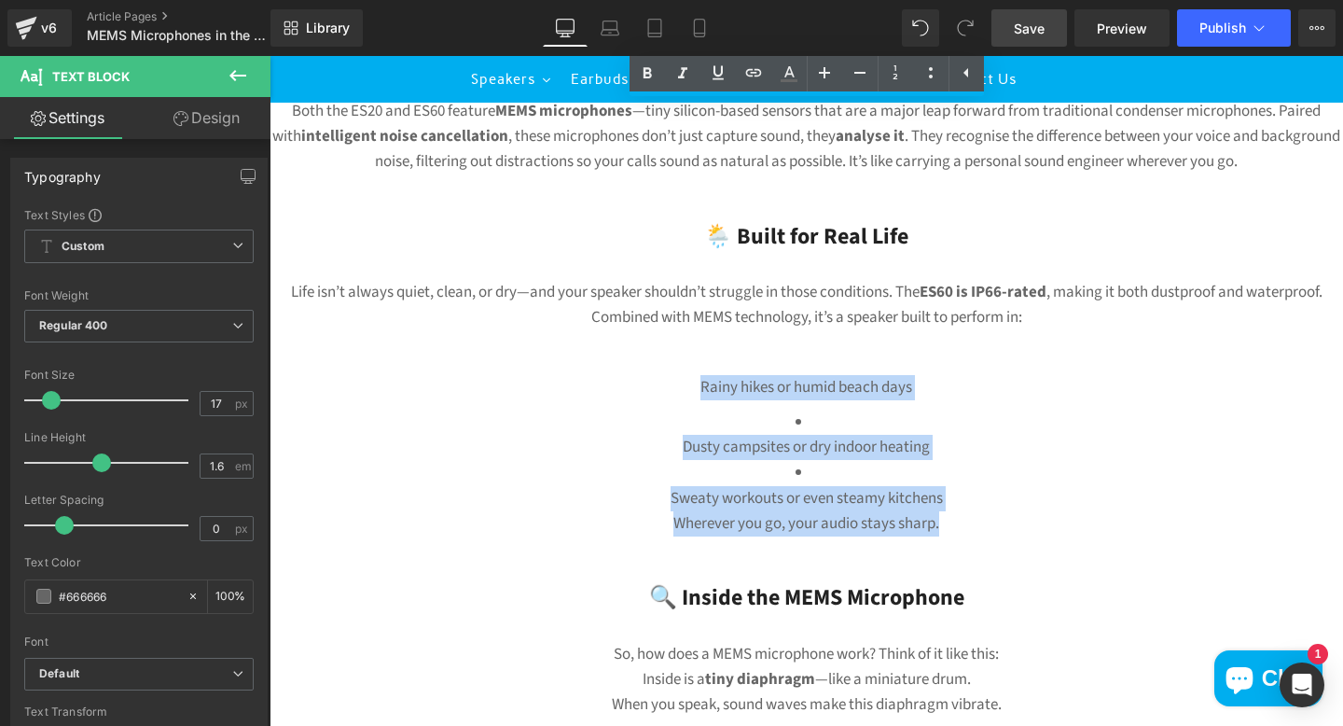
drag, startPoint x: 950, startPoint y: 534, endPoint x: 681, endPoint y: 372, distance: 314.6
click at [681, 372] on div "🧠 Smart Sound, Smart Technology Both the ES20 and ES60 feature MEMS microphones…" at bounding box center [807, 731] width 1074 height 1389
copy div "Rainy hikes or humid beach days Dusty campsites or dry indoor heating Sweaty wo…"
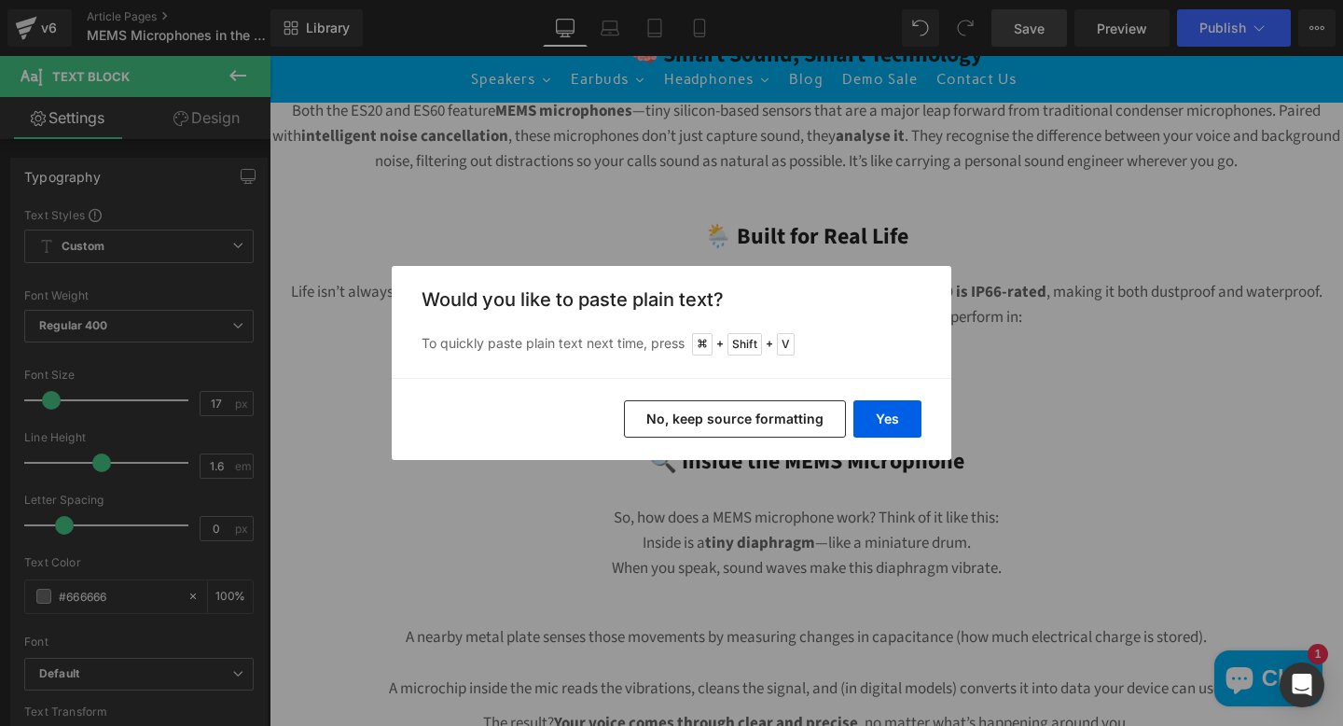
click at [782, 425] on button "No, keep source formatting" at bounding box center [735, 418] width 222 height 37
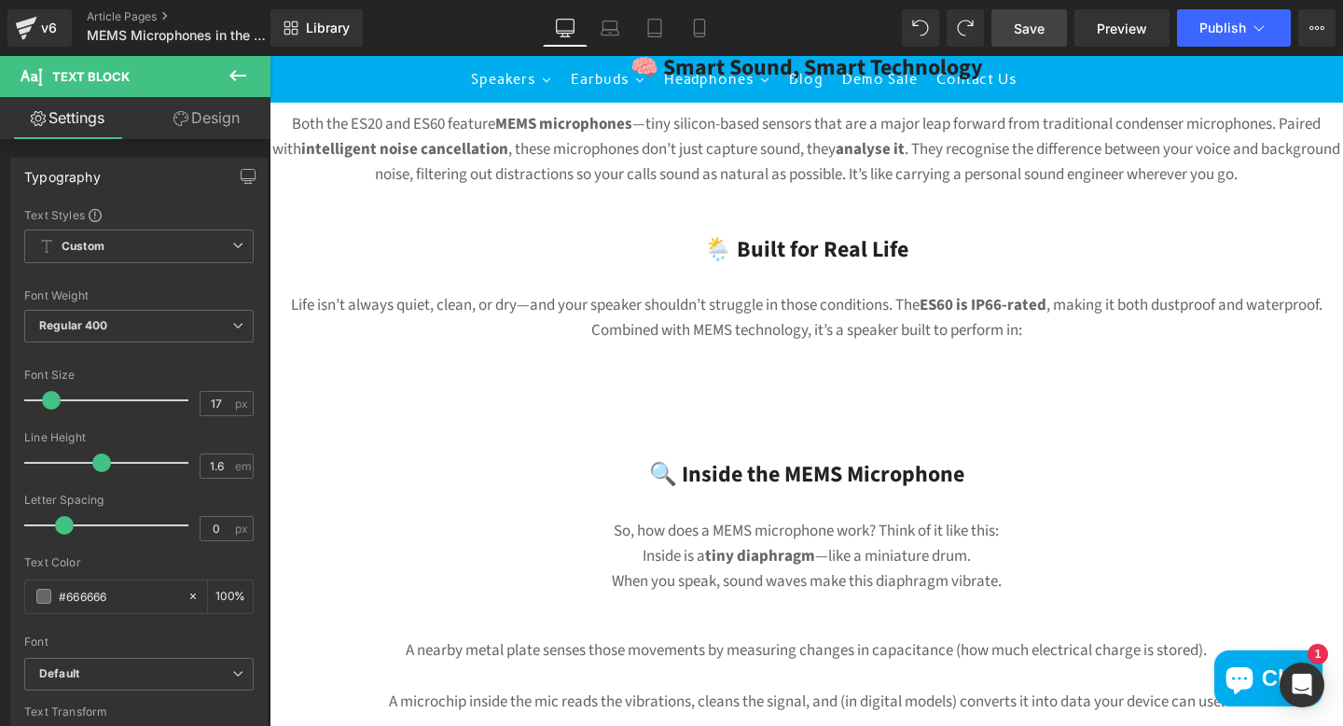
scroll to position [592, 0]
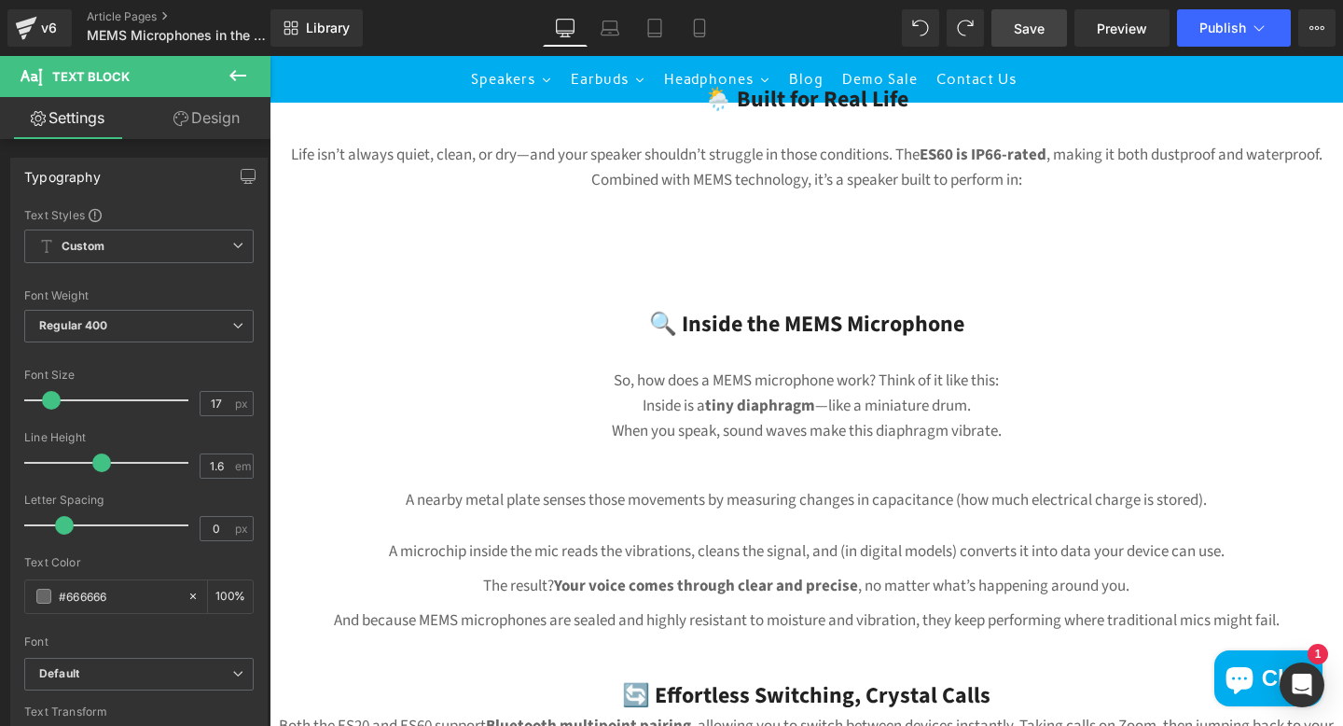
click at [803, 270] on div "🧠 Smart Sound, Smart Technology Both the ES20 and ES60 feature MEMS microphones…" at bounding box center [807, 527] width 1074 height 1254
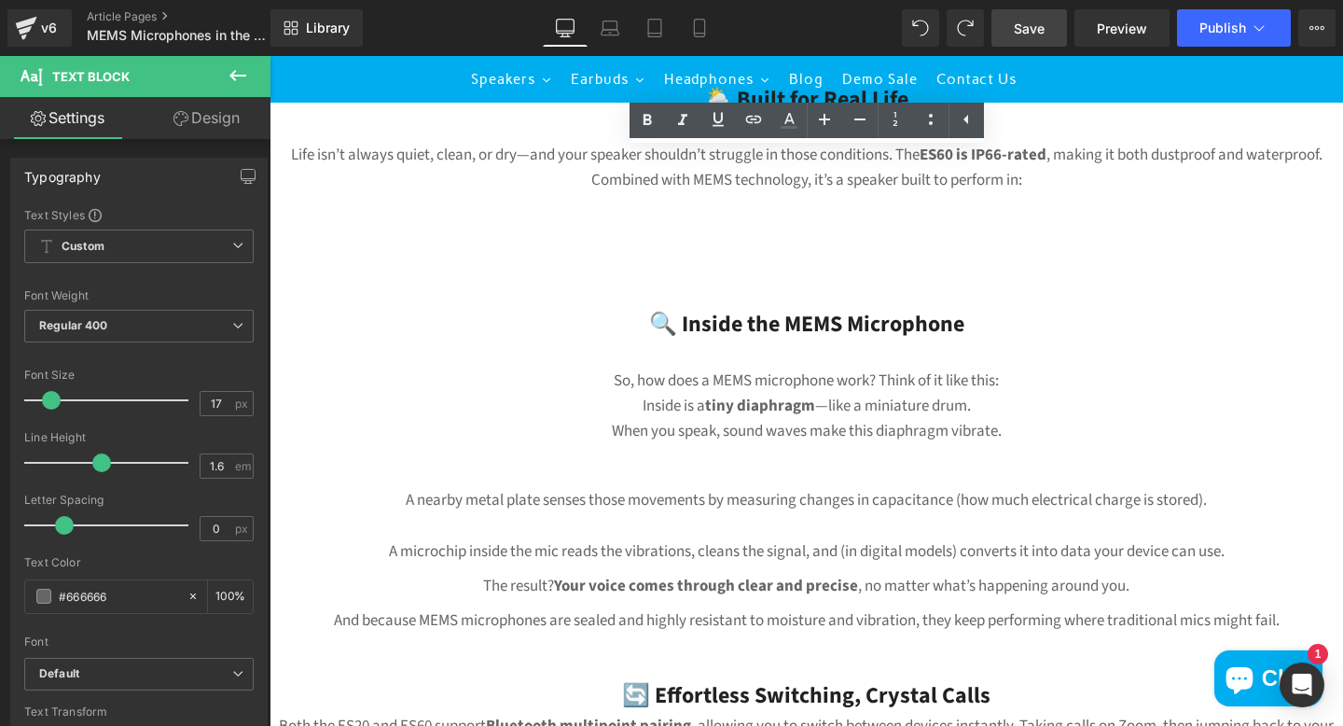
click at [802, 244] on p at bounding box center [807, 250] width 1074 height 25
click at [595, 270] on div "🧠 Smart Sound, Smart Technology Both the ES20 and ES60 feature MEMS microphones…" at bounding box center [807, 527] width 1074 height 1254
click at [789, 269] on div "🧠 Smart Sound, Smart Technology Both the ES20 and ES60 feature MEMS microphones…" at bounding box center [807, 527] width 1074 height 1254
click at [794, 242] on p at bounding box center [807, 250] width 1074 height 25
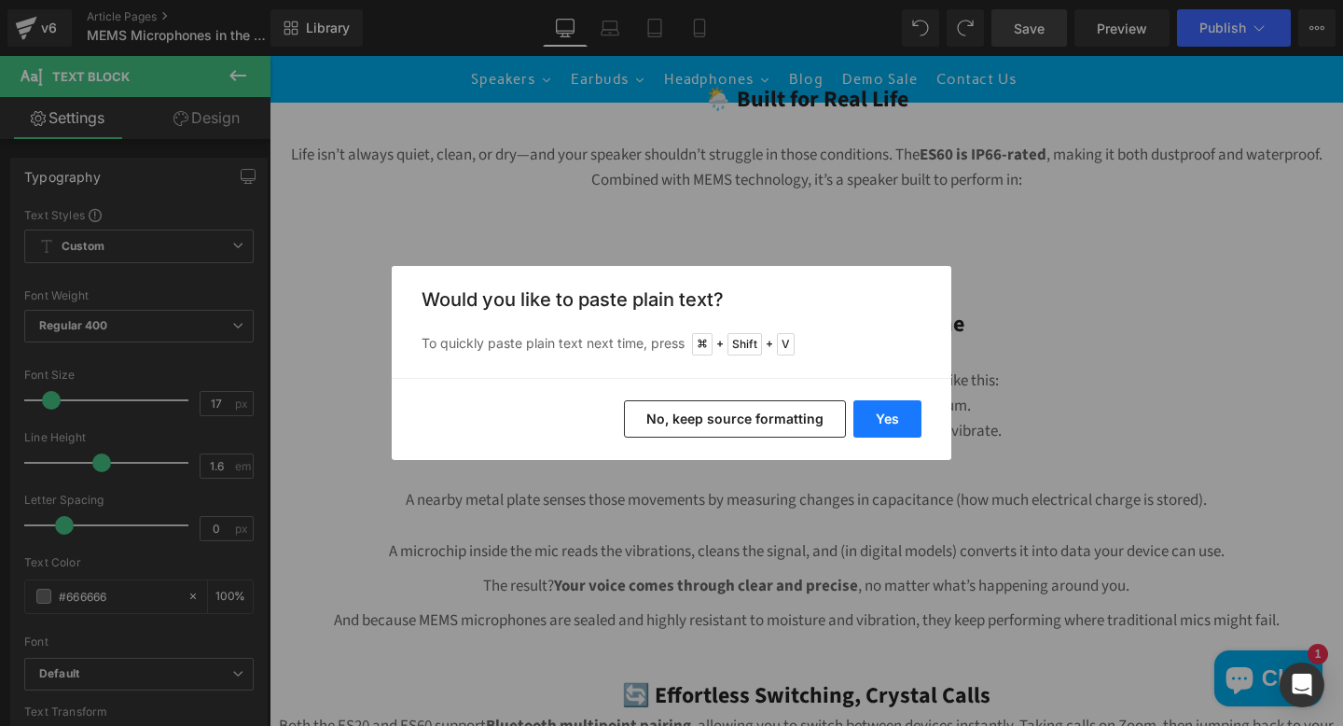
click at [889, 433] on button "Yes" at bounding box center [887, 418] width 68 height 37
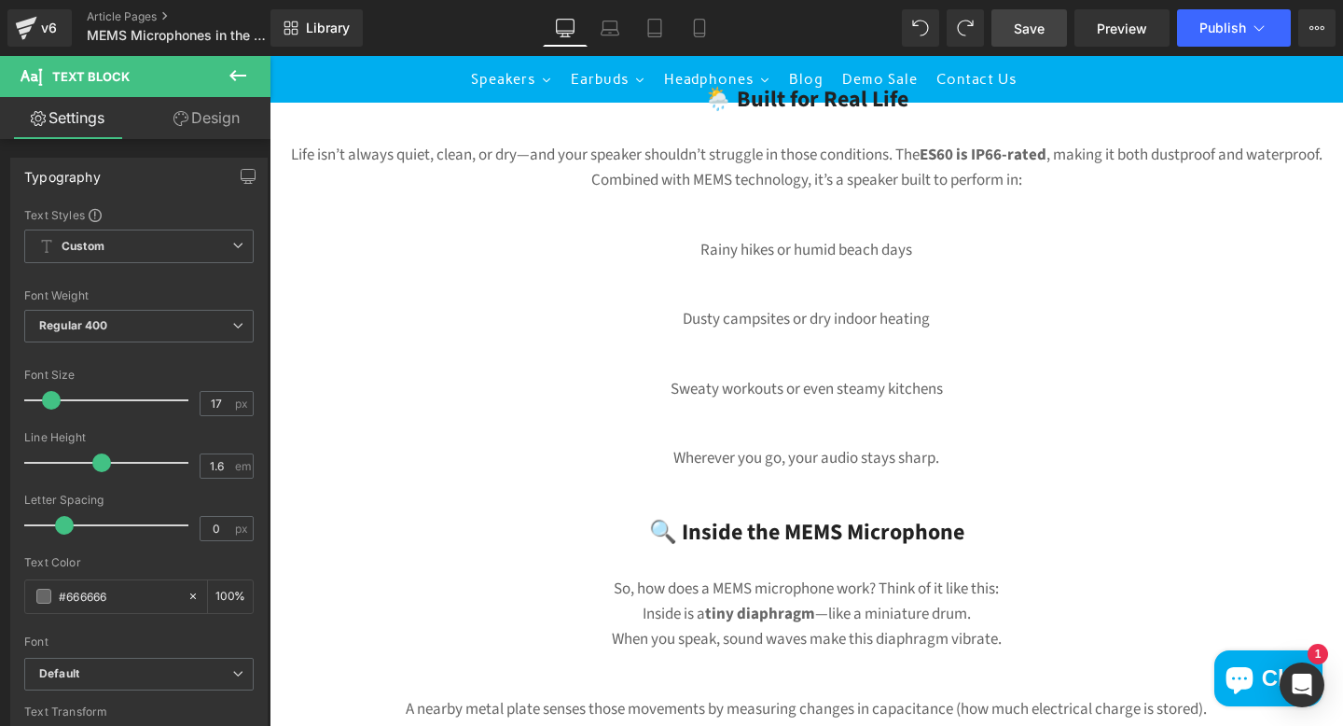
click at [684, 315] on p "Dusty campsites or dry indoor heating" at bounding box center [807, 319] width 1074 height 25
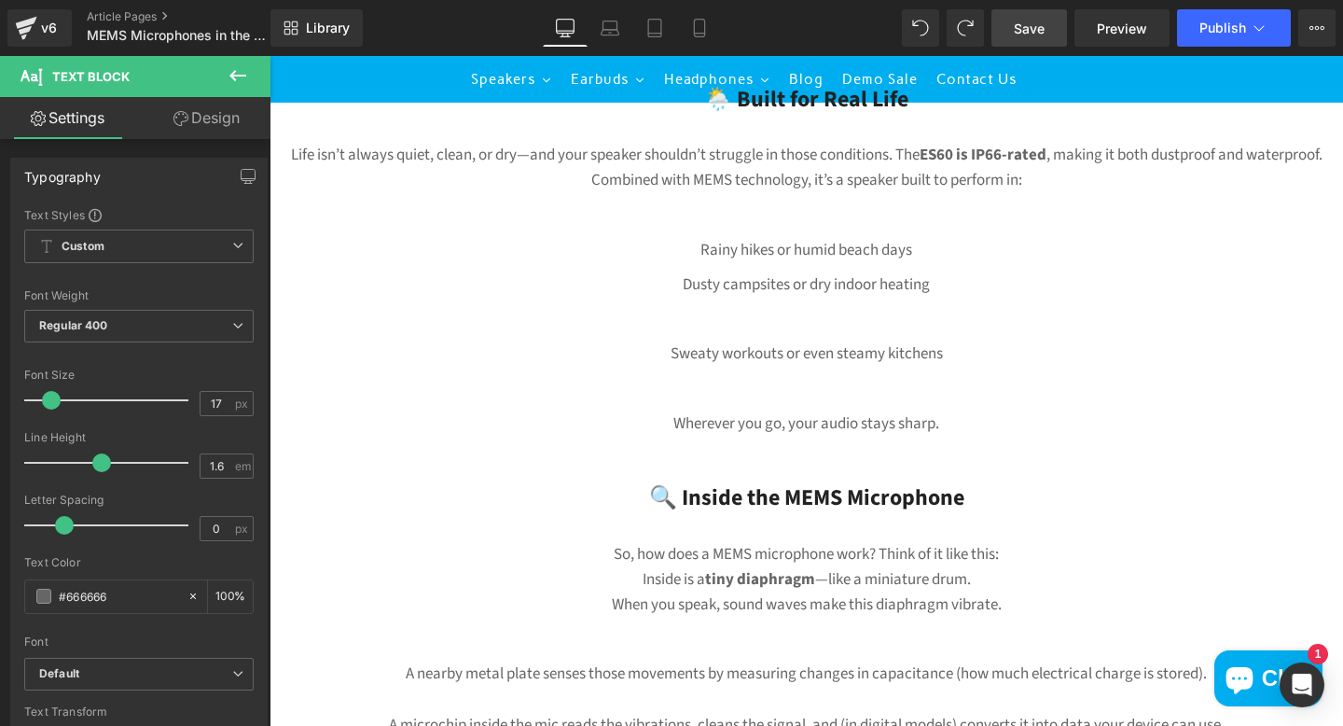
click at [672, 348] on p "Sweaty workouts or even steamy kitchens" at bounding box center [807, 353] width 1074 height 25
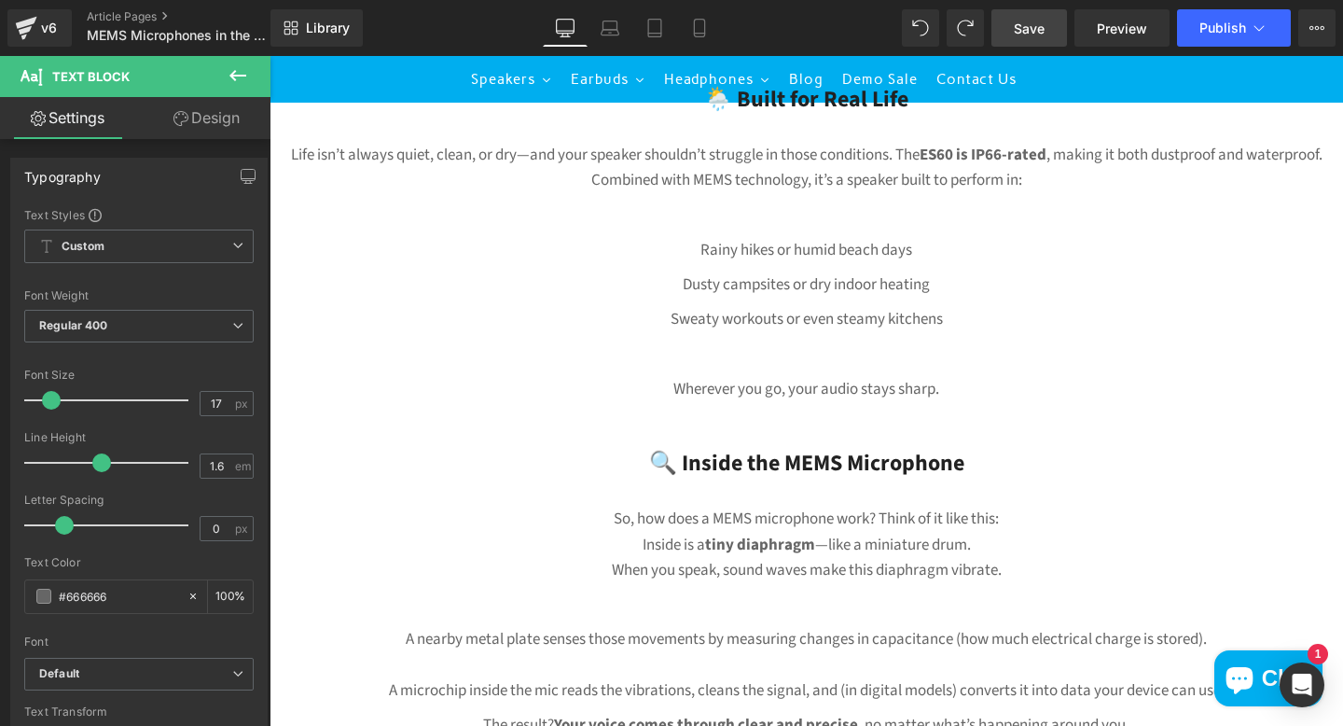
click at [666, 387] on p "Wherever you go, your audio stays sharp." at bounding box center [807, 389] width 1074 height 25
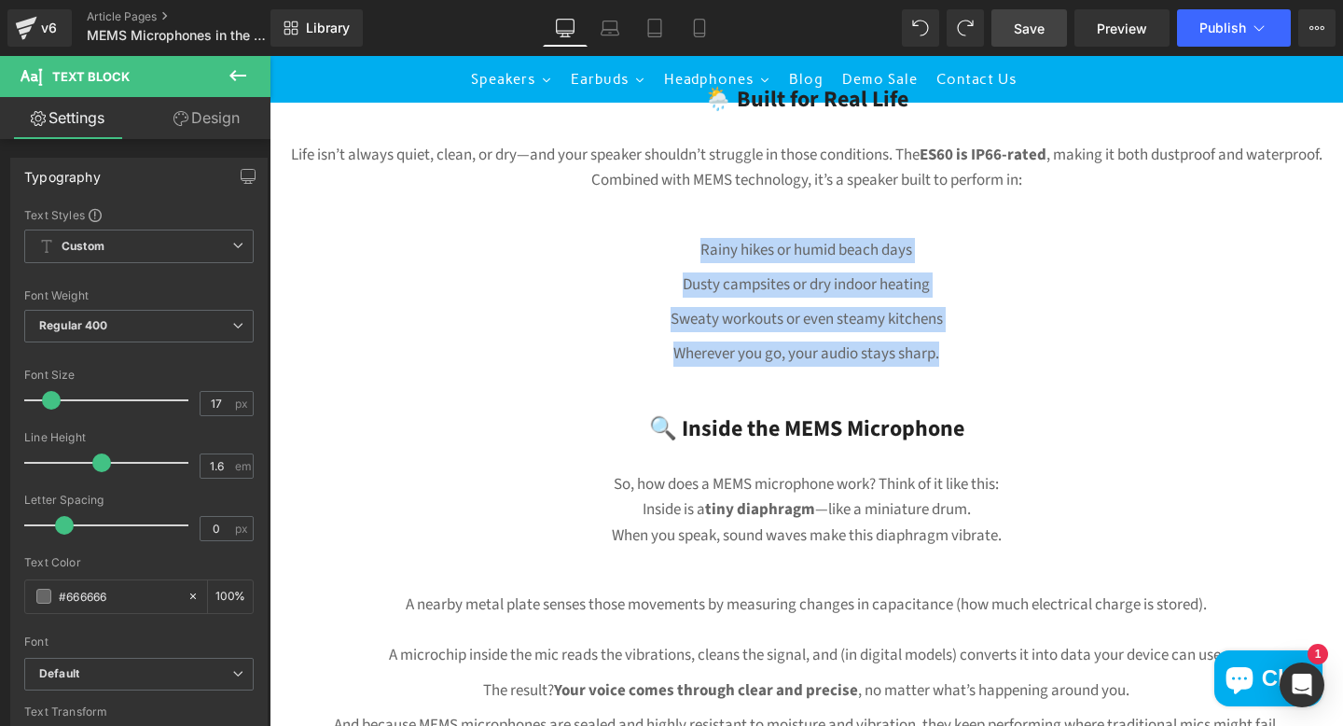
drag, startPoint x: 951, startPoint y: 359, endPoint x: 675, endPoint y: 239, distance: 301.2
click at [676, 239] on div "🧠 Smart Sound, Smart Technology Both the ES20 and ES60 feature MEMS microphones…" at bounding box center [807, 578] width 1074 height 1357
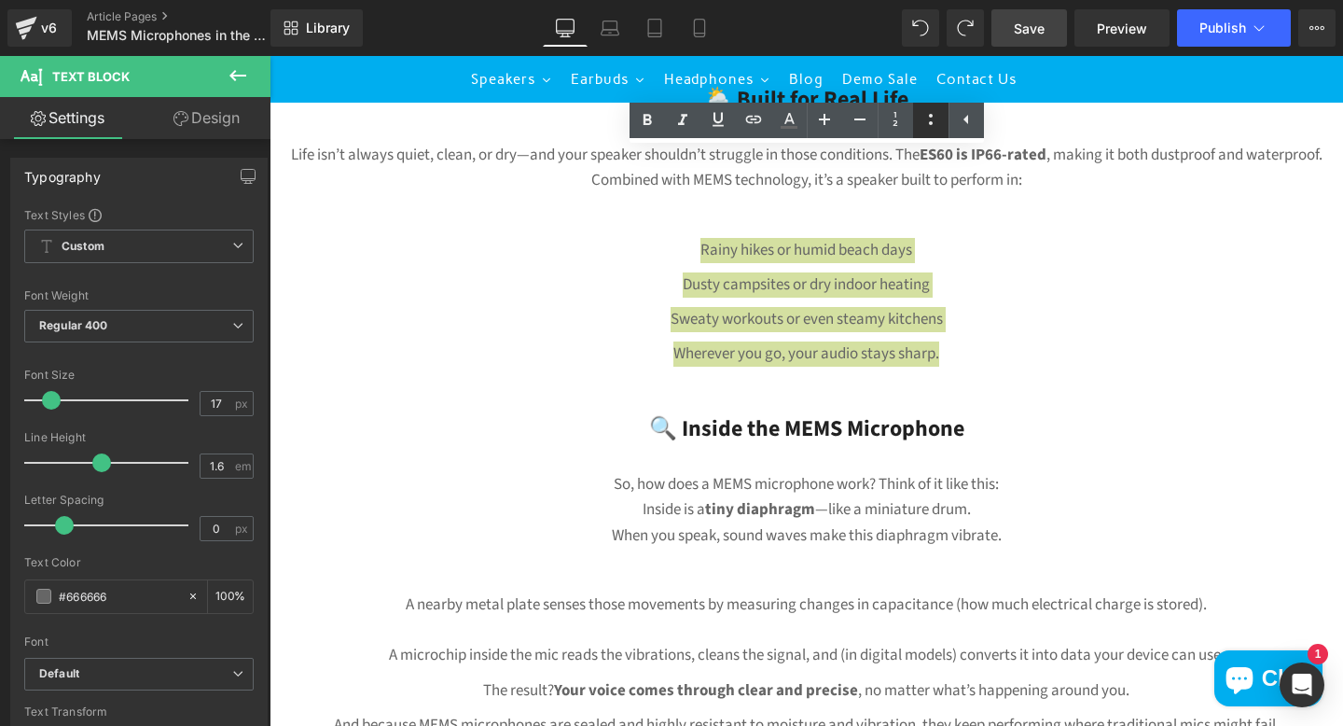
click at [928, 117] on icon at bounding box center [931, 119] width 22 height 22
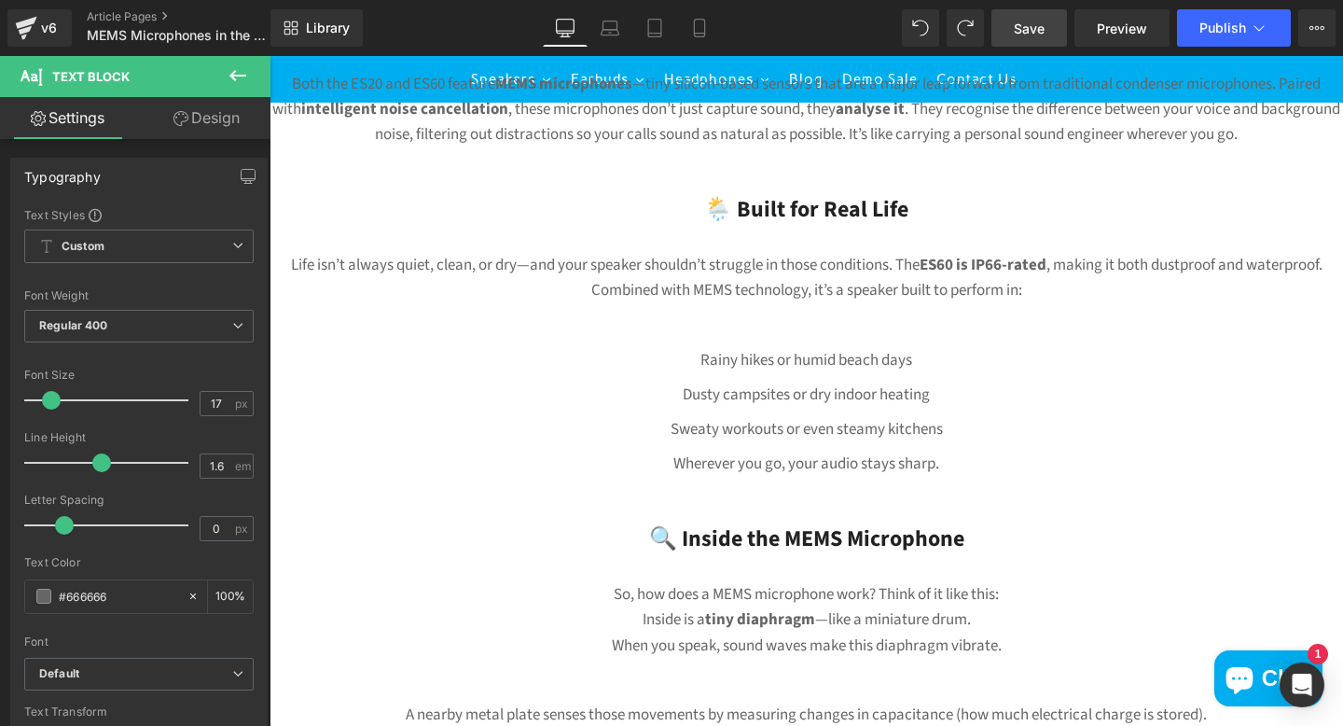
scroll to position [576, 0]
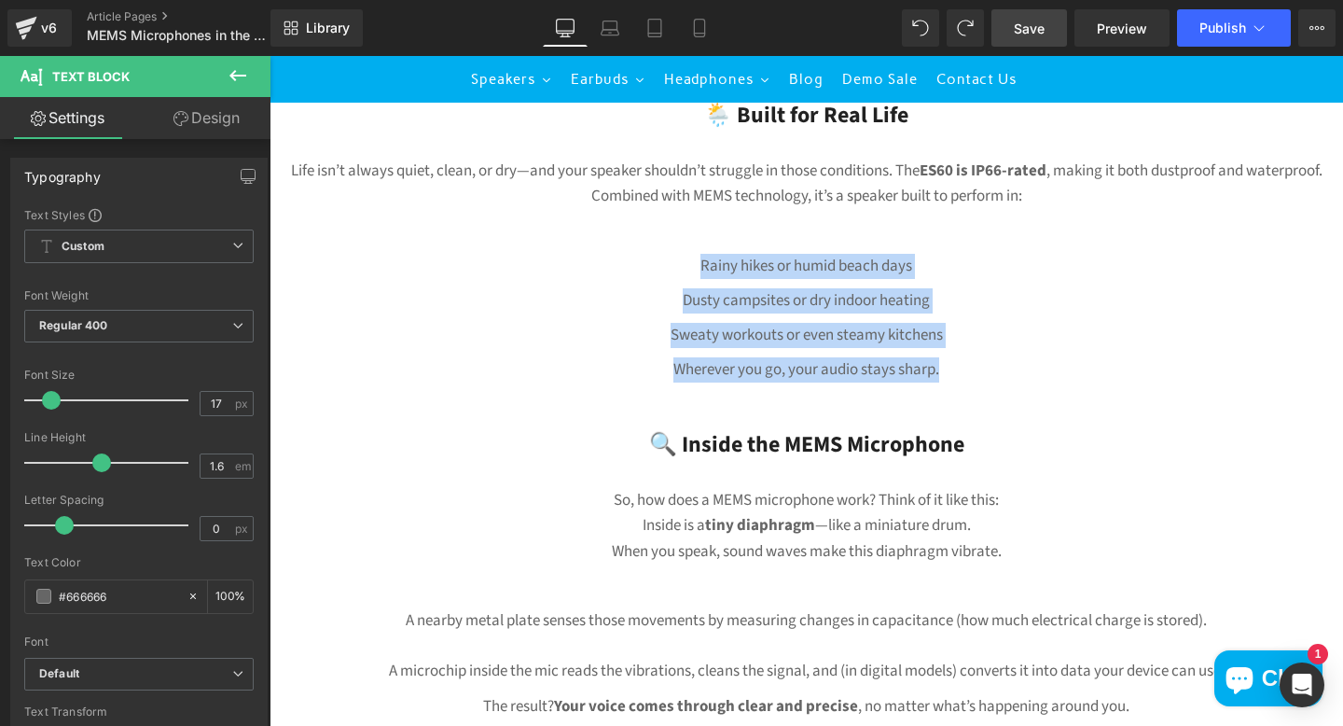
drag, startPoint x: 961, startPoint y: 375, endPoint x: 696, endPoint y: 261, distance: 288.3
click at [695, 261] on div "🧠 Smart Sound, Smart Technology Both the ES20 and ES60 feature MEMS microphones…" at bounding box center [807, 594] width 1074 height 1357
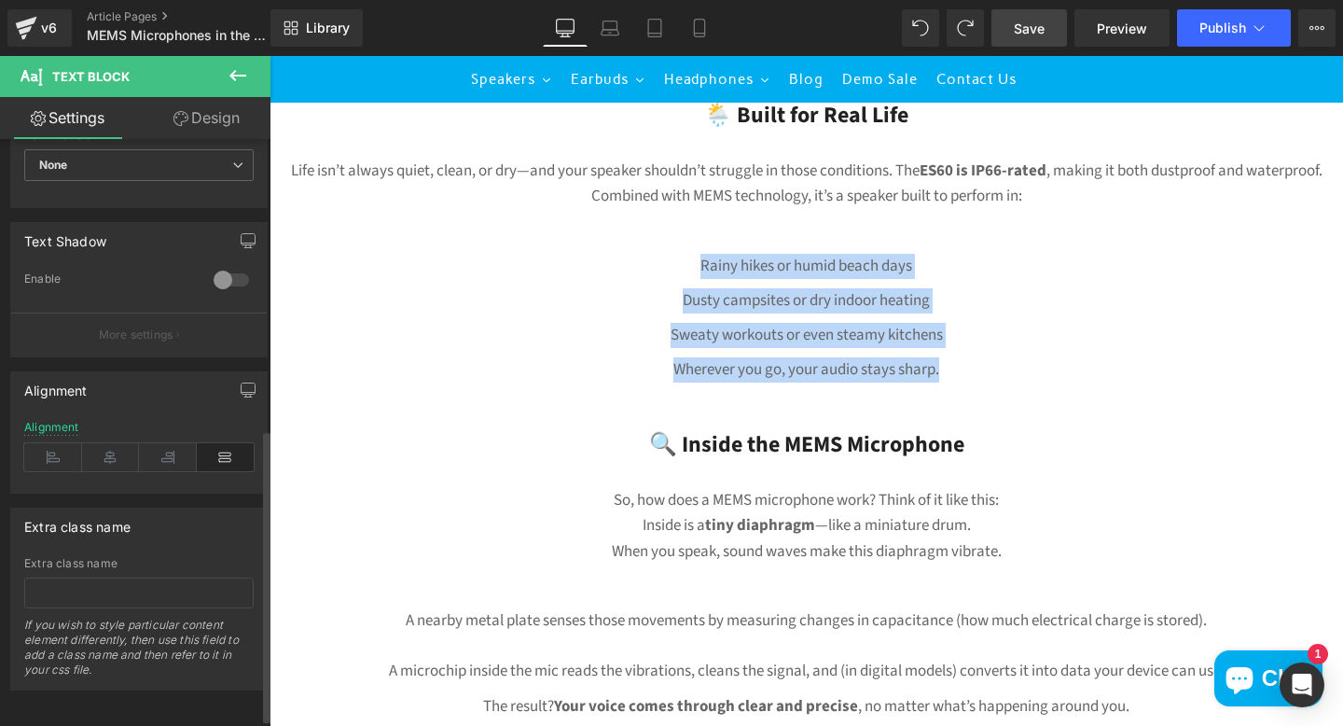
scroll to position [594, 0]
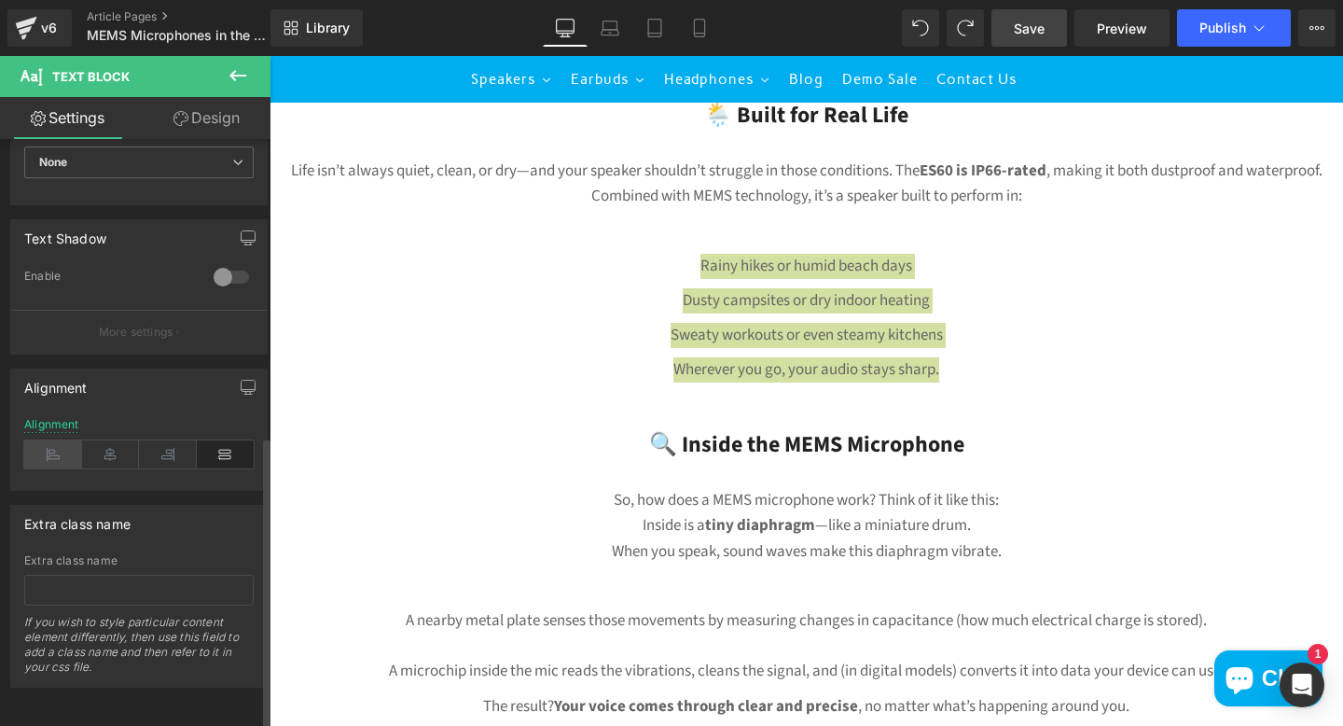
click at [59, 440] on icon at bounding box center [53, 454] width 58 height 28
click at [167, 443] on icon at bounding box center [168, 454] width 58 height 28
click at [114, 440] on icon at bounding box center [111, 454] width 58 height 28
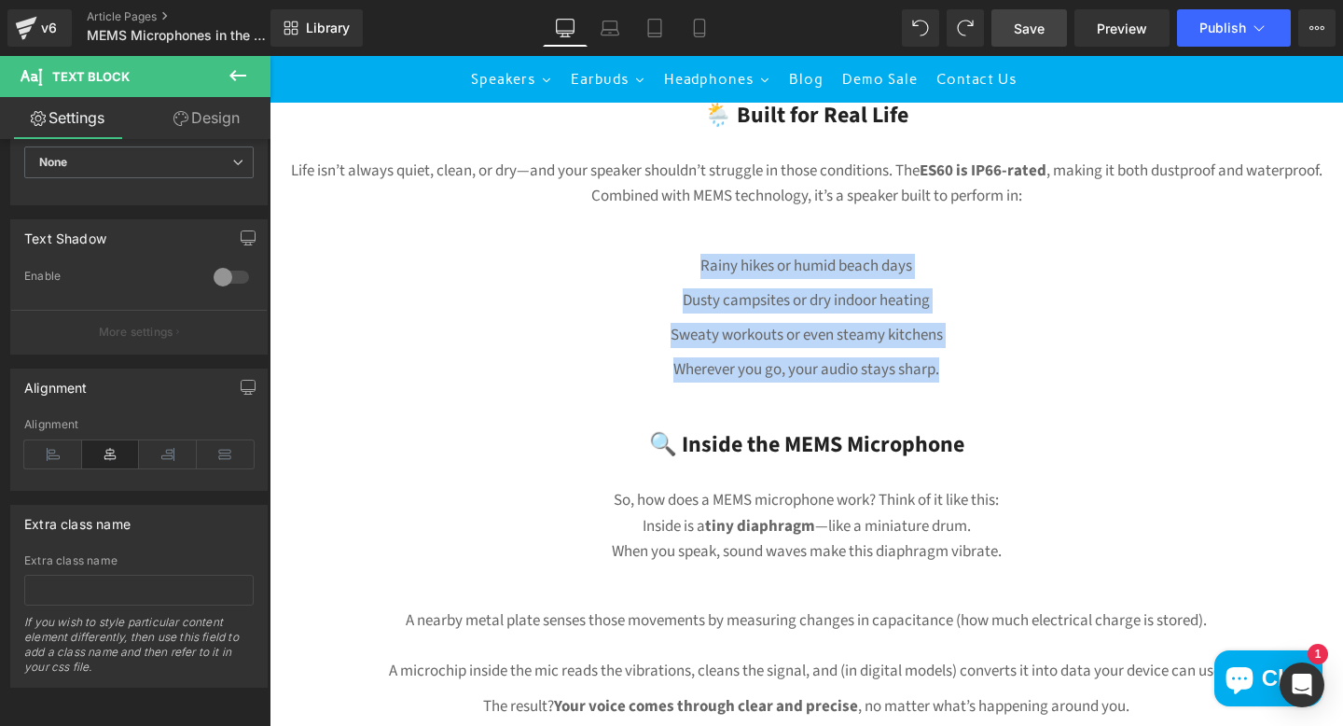
click at [668, 324] on p "Sweaty workouts or even steamy kitchens" at bounding box center [807, 335] width 1074 height 25
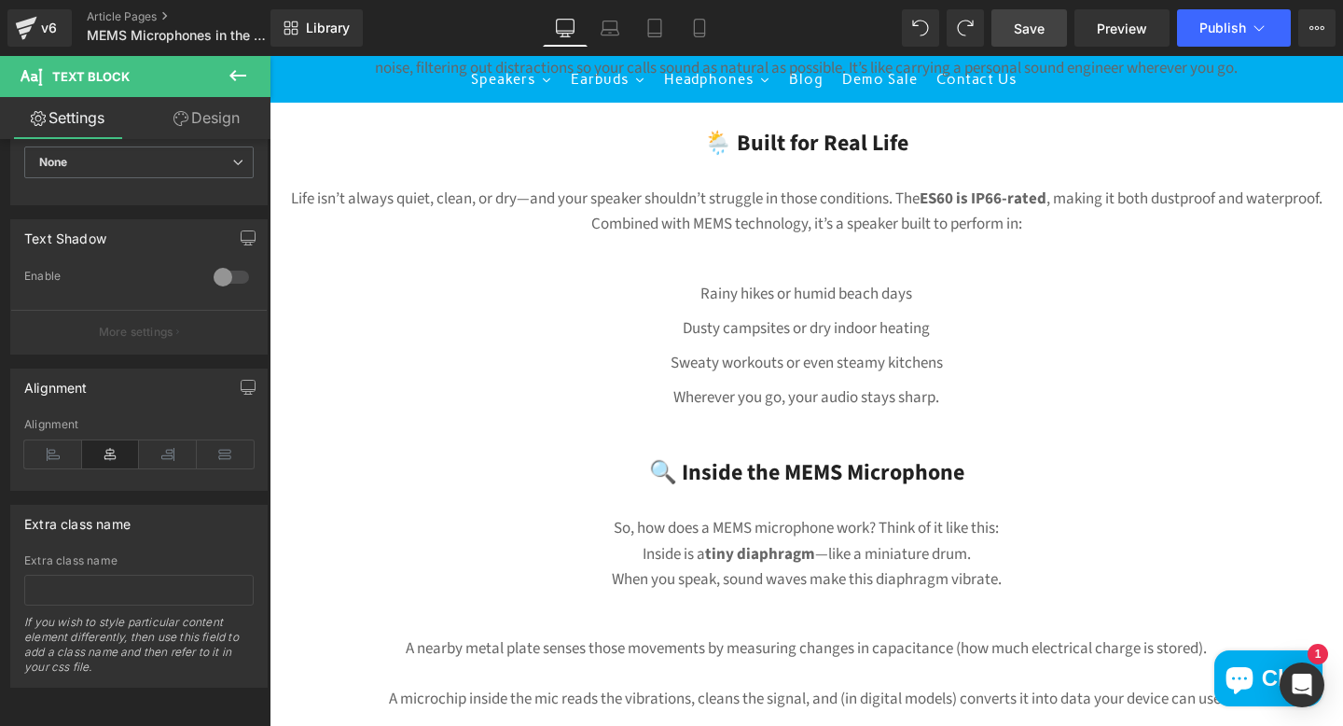
scroll to position [534, 0]
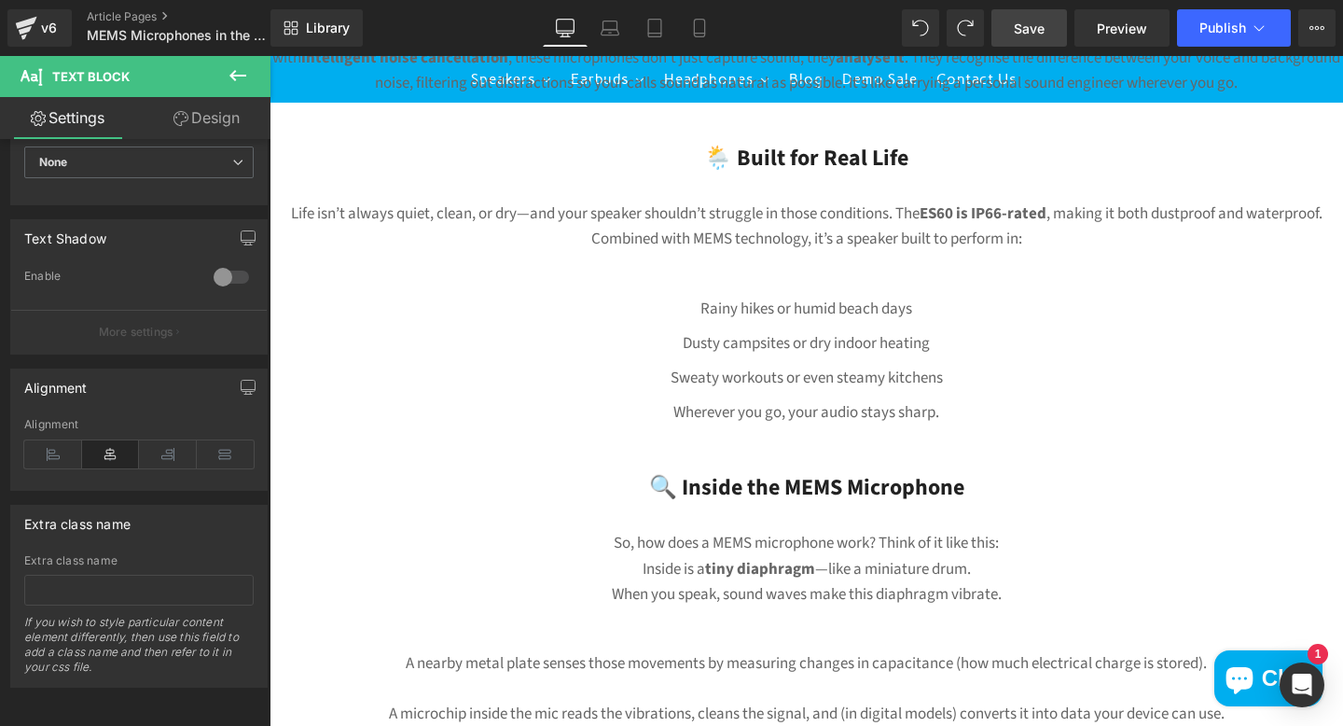
click at [687, 308] on p "Rainy hikes or humid beach days" at bounding box center [807, 309] width 1074 height 25
click at [680, 340] on p "Dusty campsites or dry indoor heating" at bounding box center [807, 343] width 1074 height 25
click at [667, 371] on p "Sweaty workouts or even steamy kitchens" at bounding box center [807, 378] width 1074 height 25
click at [666, 411] on p "Wherever you go, your audio stays sharp." at bounding box center [807, 412] width 1074 height 25
click at [992, 438] on p at bounding box center [807, 448] width 1074 height 25
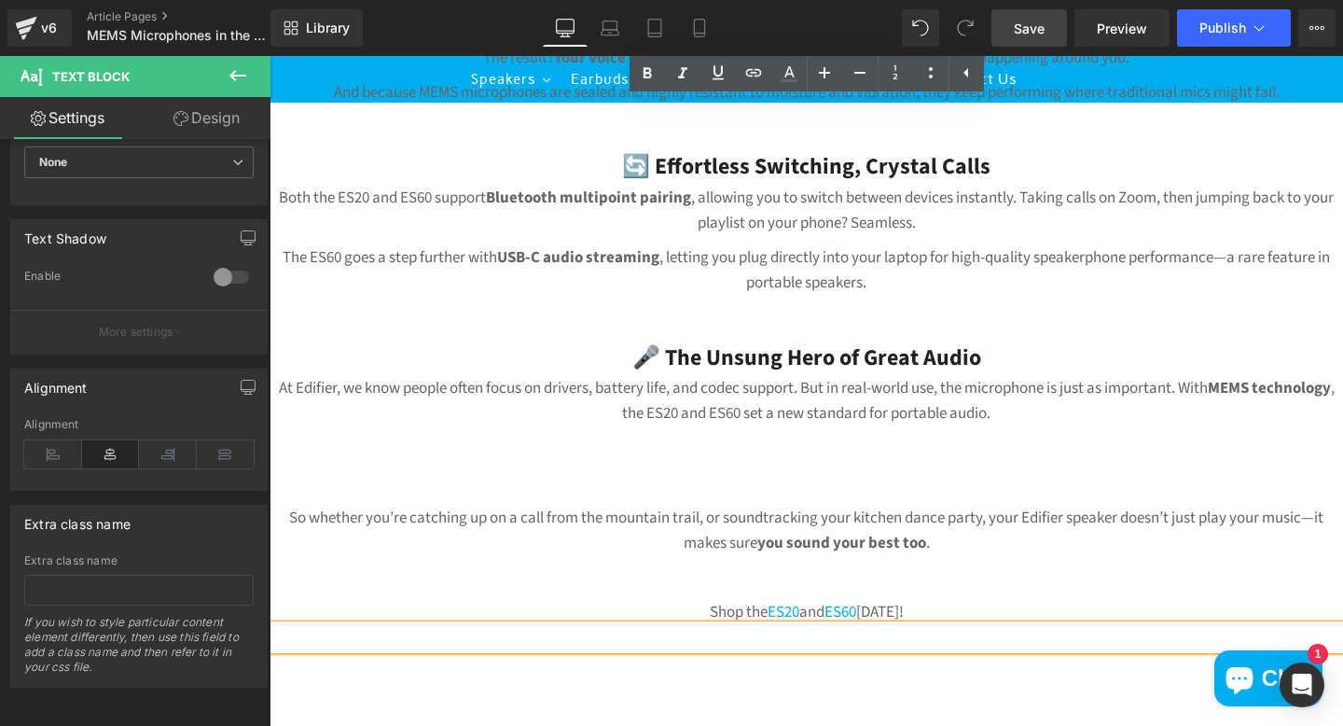
scroll to position [1237, 0]
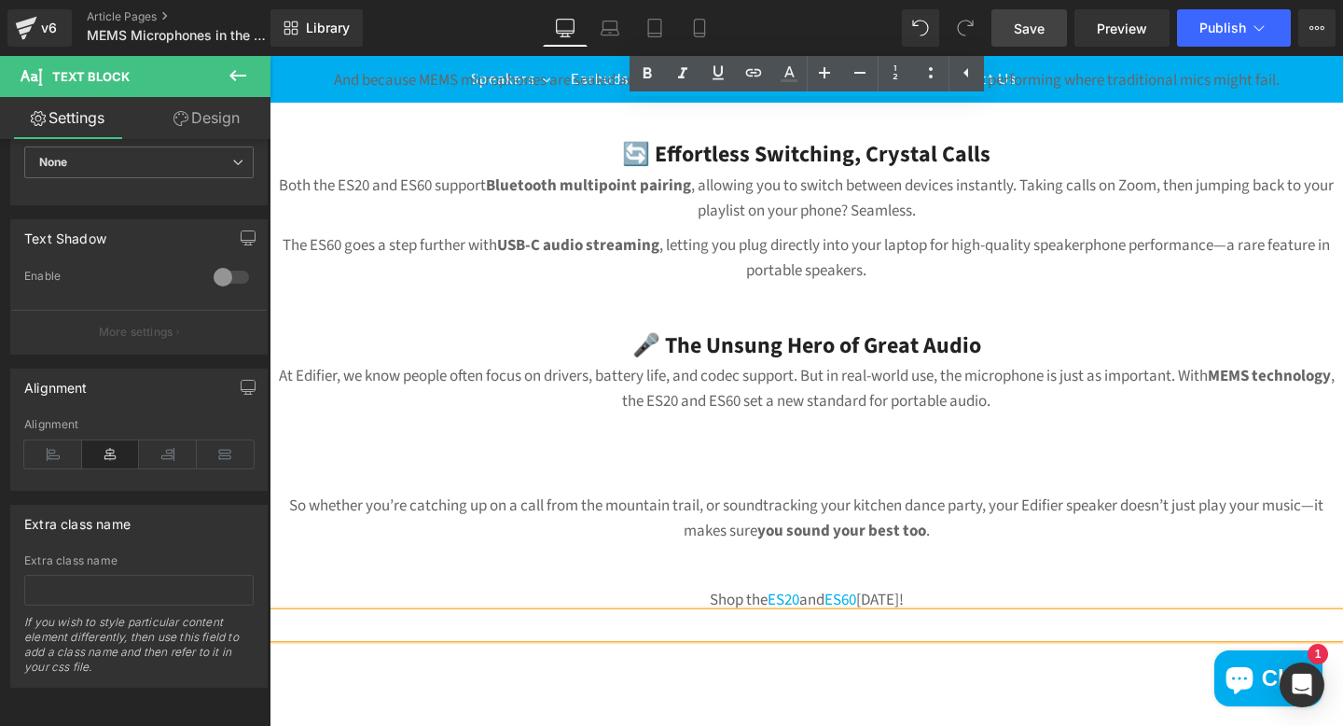
click at [929, 459] on p at bounding box center [807, 471] width 1074 height 25
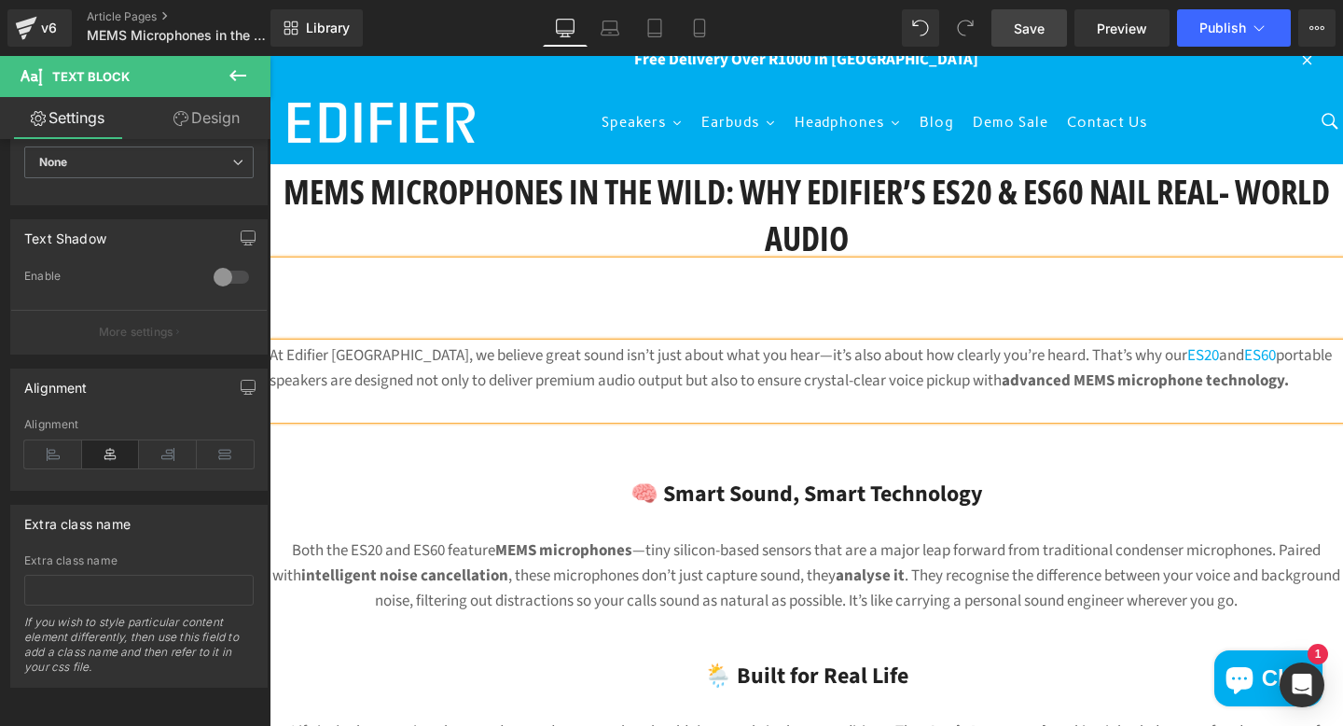
scroll to position [0, 0]
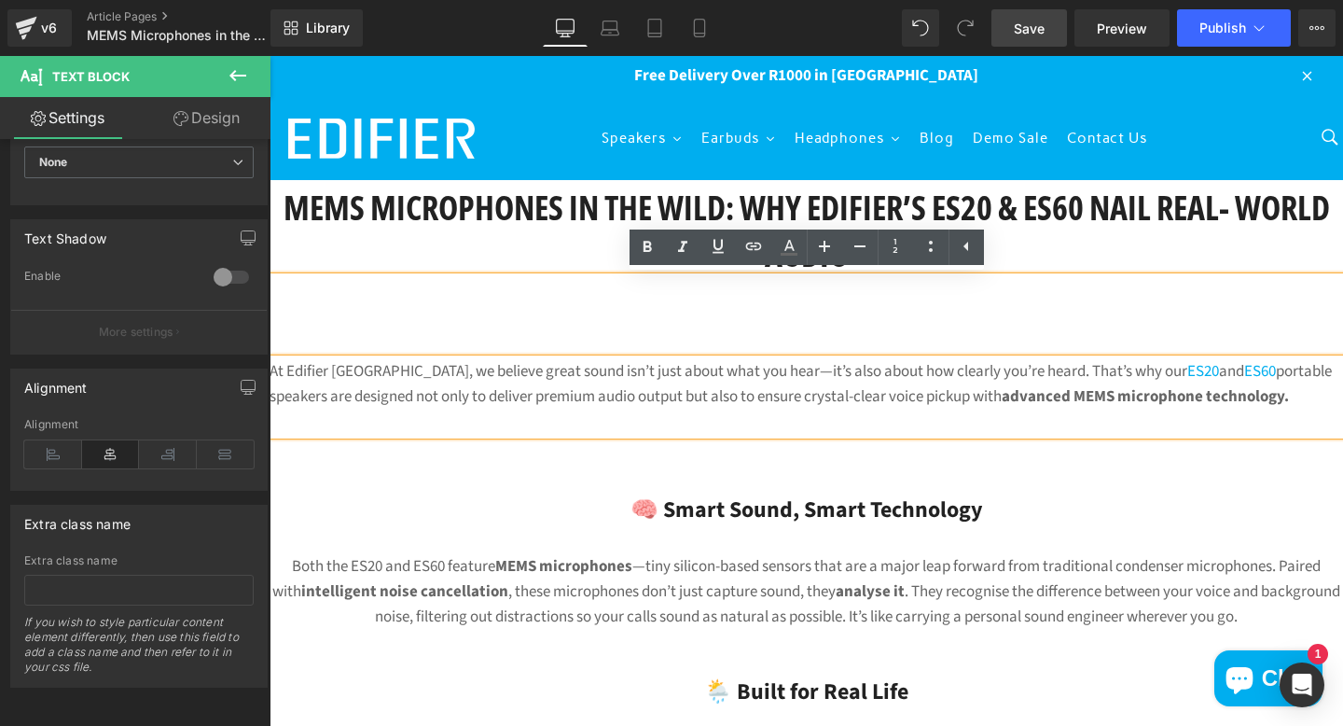
drag, startPoint x: 700, startPoint y: 312, endPoint x: 506, endPoint y: 260, distance: 200.9
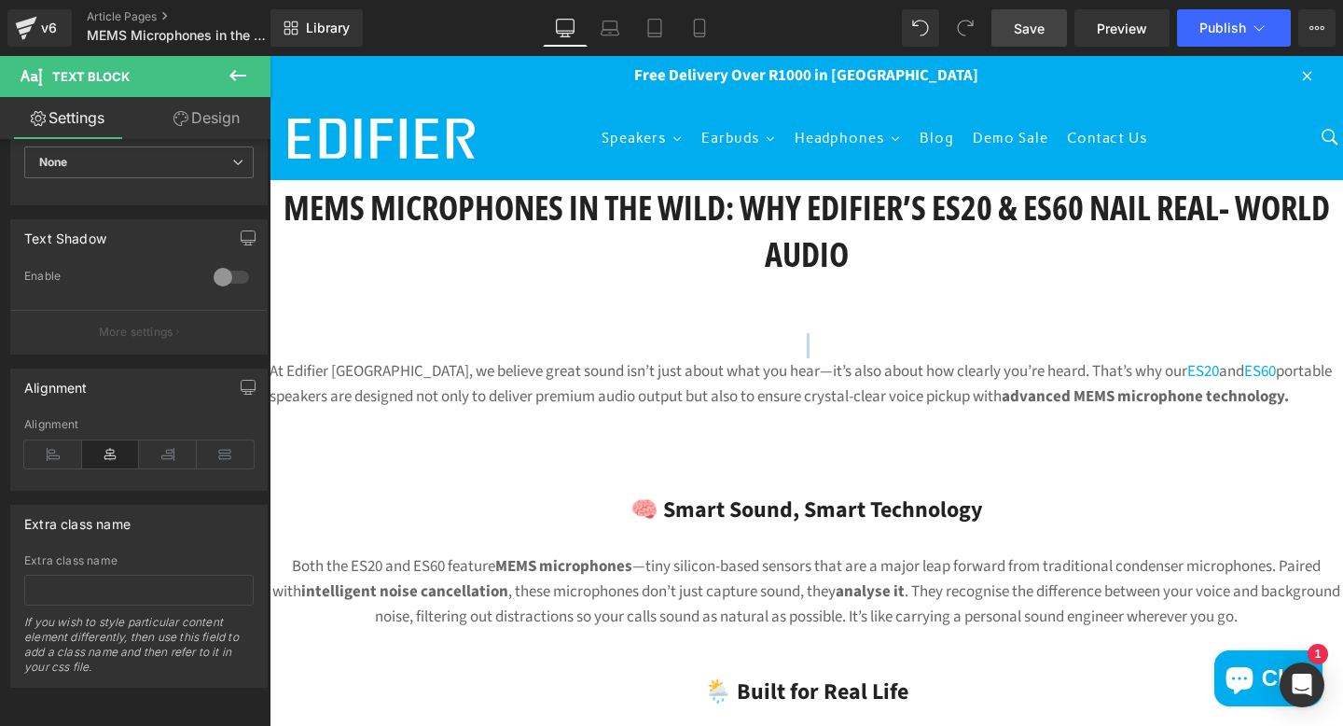
click at [649, 342] on div at bounding box center [807, 345] width 1074 height 25
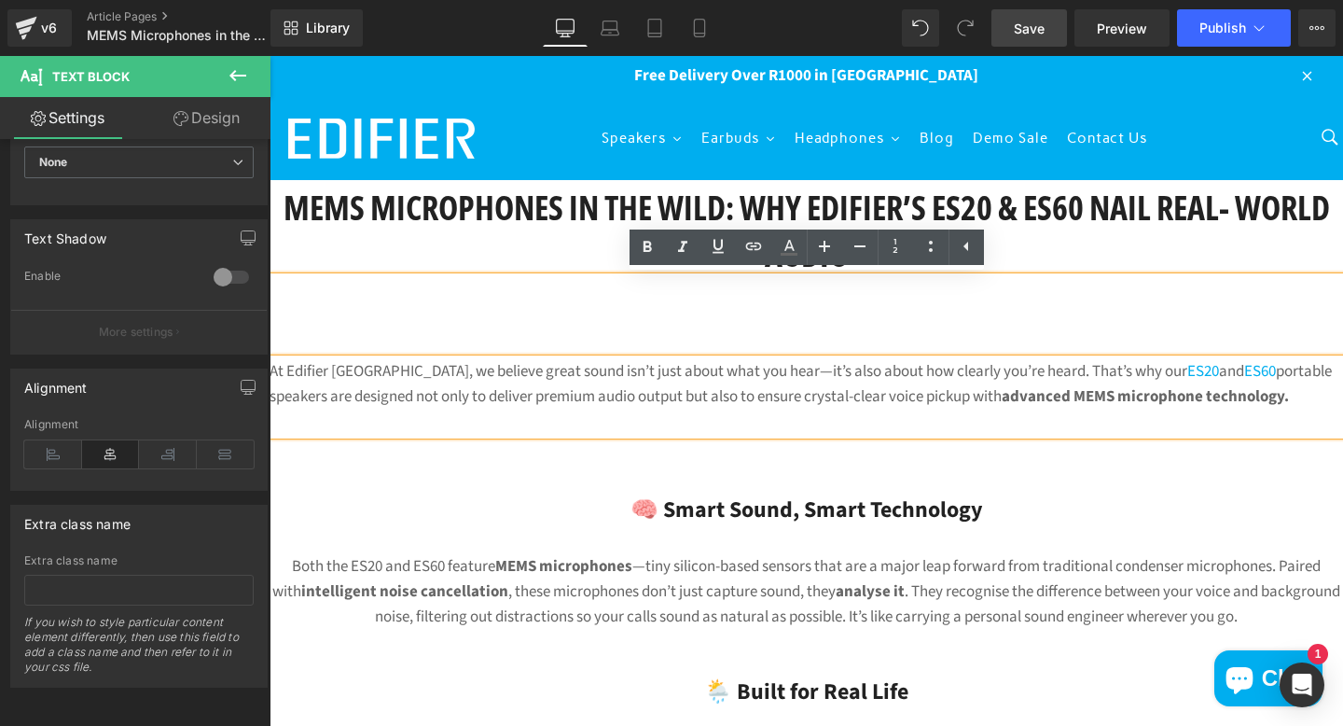
click at [526, 517] on h3 "🧠 Smart Sound, Smart Technology" at bounding box center [807, 509] width 1074 height 35
click at [528, 566] on strong "MEMS microphones" at bounding box center [563, 566] width 137 height 22
click at [547, 598] on p "Both the ES20 and ES60 feature MEMS microphones —tiny silicon-based sensors tha…" at bounding box center [807, 592] width 1074 height 76
click at [513, 495] on h3 "🧠 Smart Sound, Smart Technology" at bounding box center [807, 509] width 1074 height 35
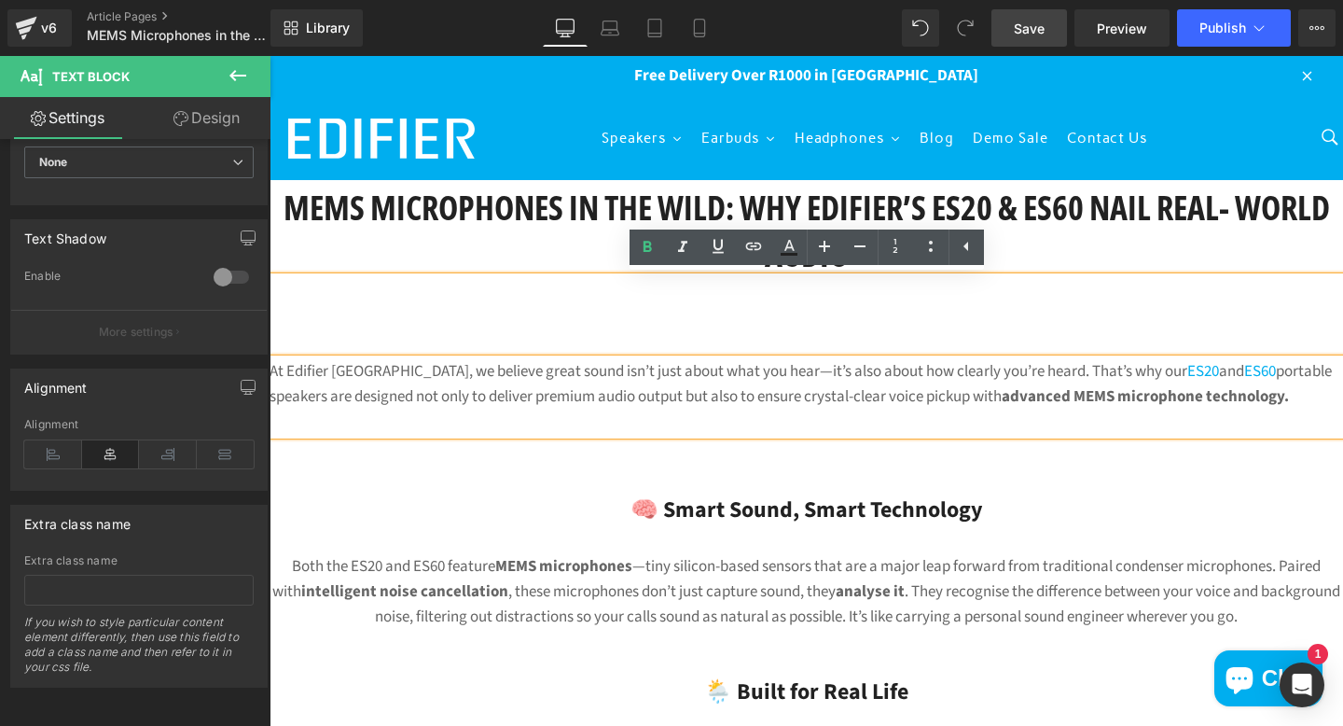
click at [447, 435] on div at bounding box center [807, 447] width 1074 height 25
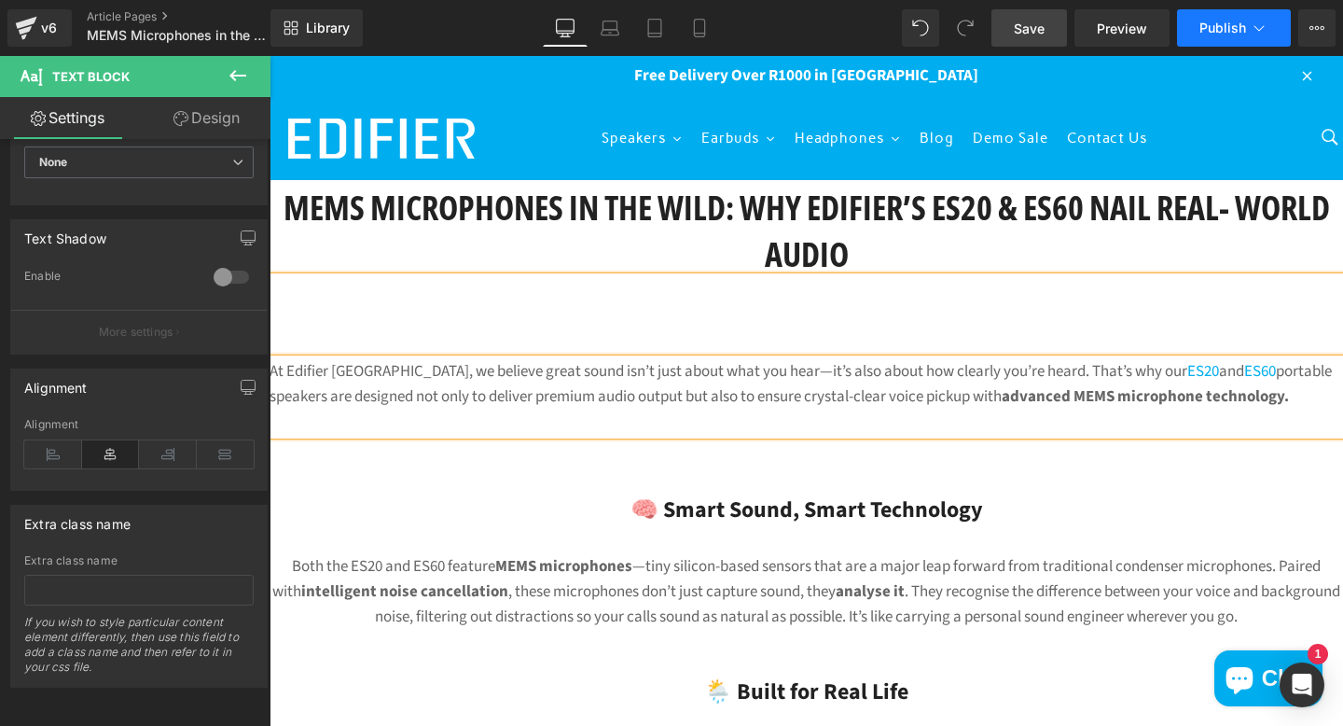
click at [1230, 24] on span "Publish" at bounding box center [1222, 28] width 47 height 15
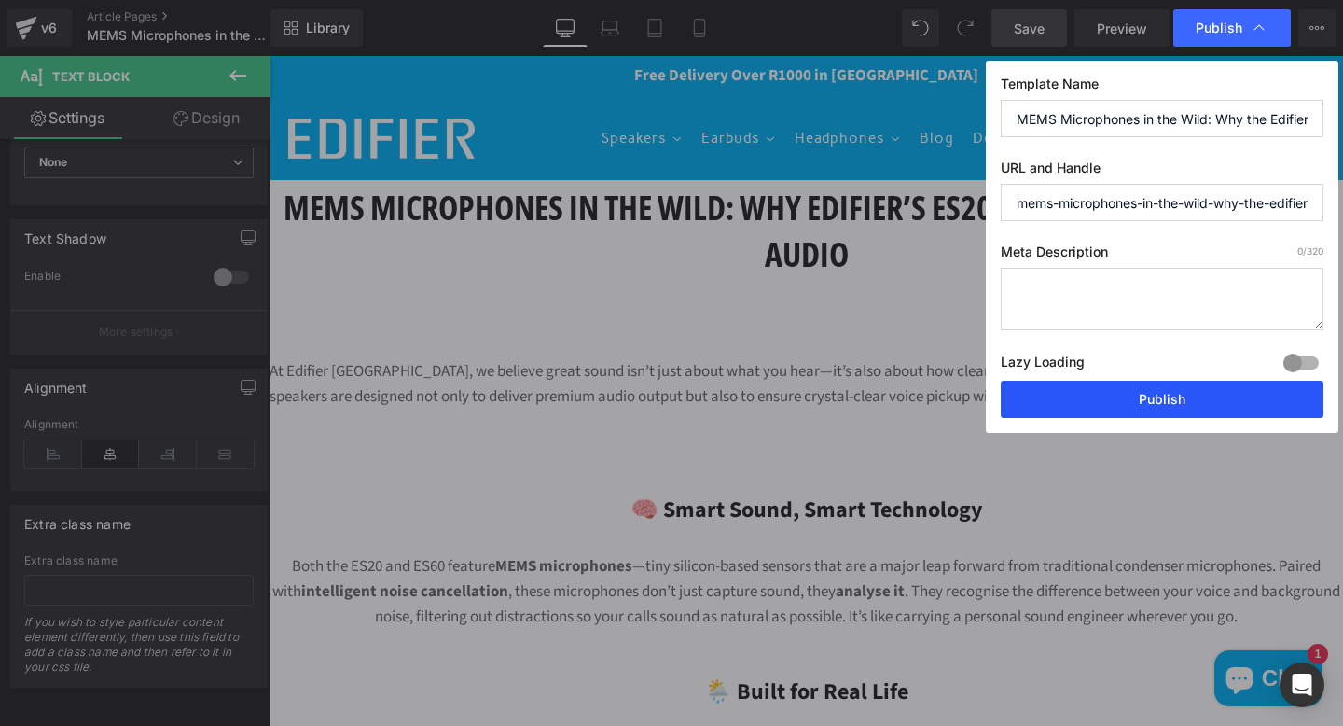
click at [1115, 400] on button "Publish" at bounding box center [1162, 399] width 323 height 37
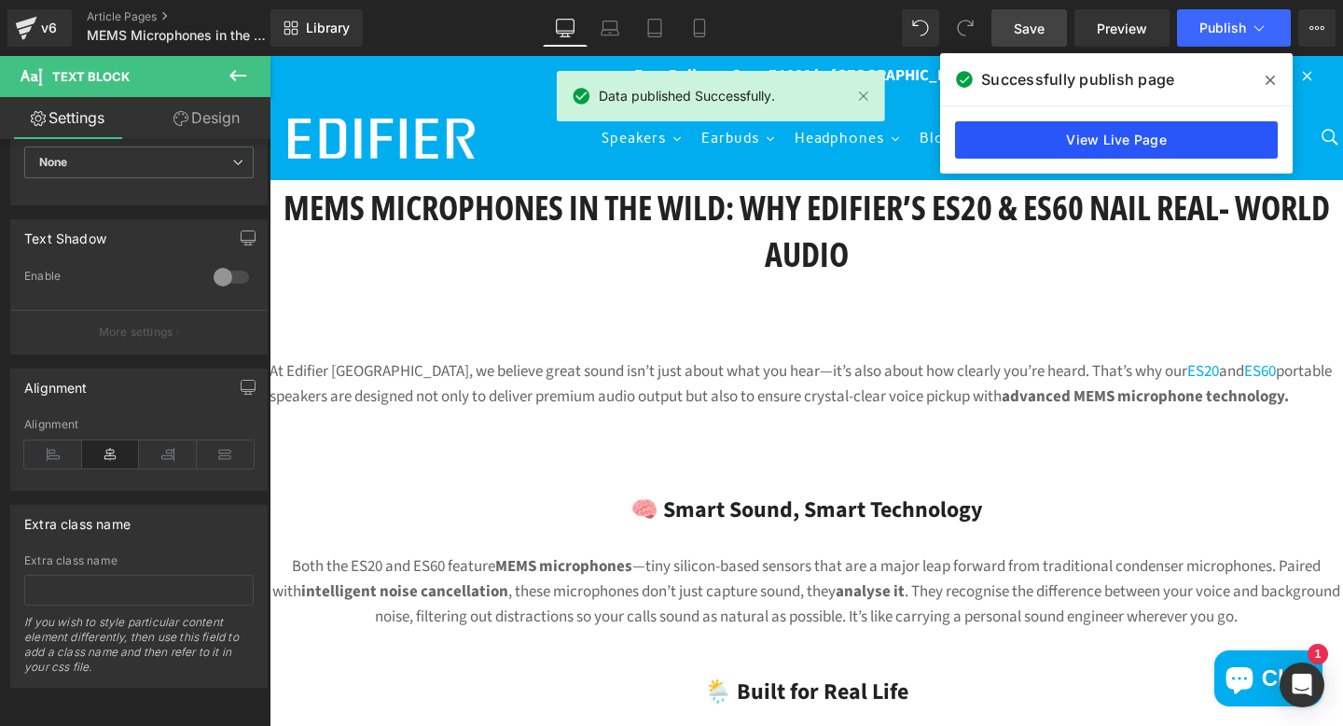
click at [1167, 138] on link "View Live Page" at bounding box center [1116, 139] width 323 height 37
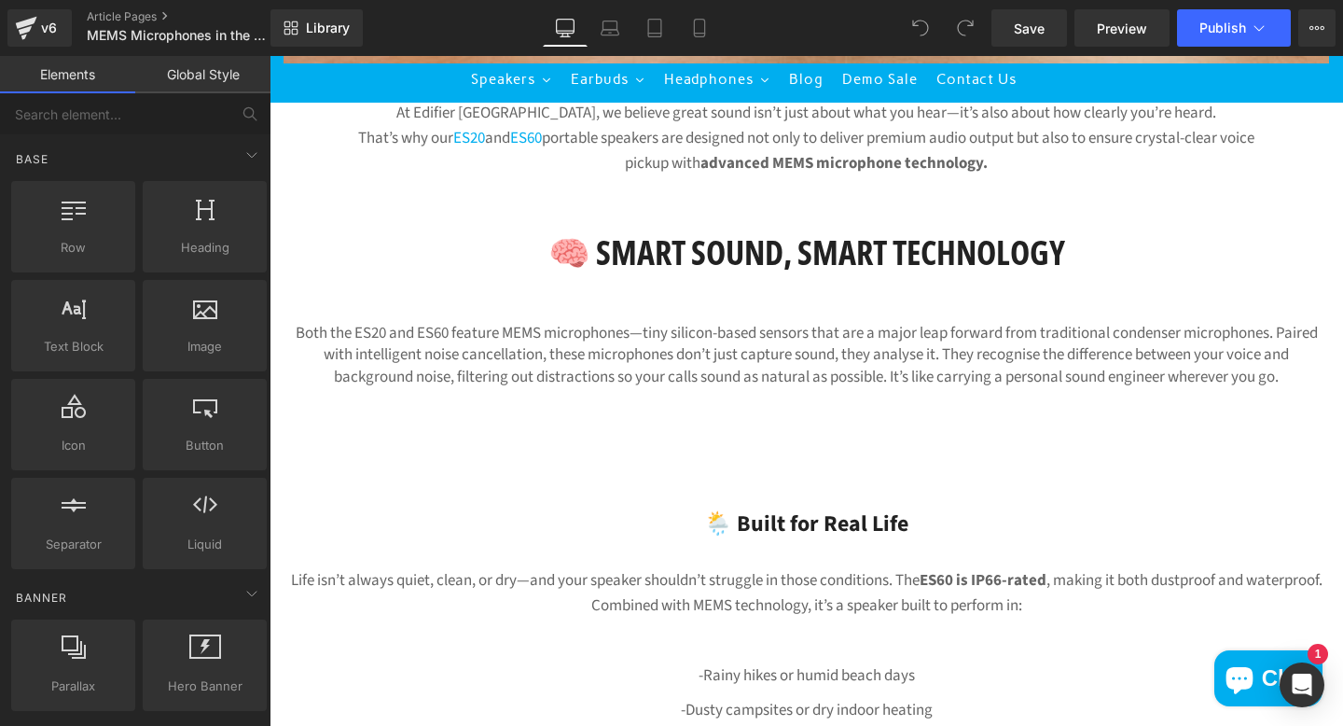
scroll to position [749, 0]
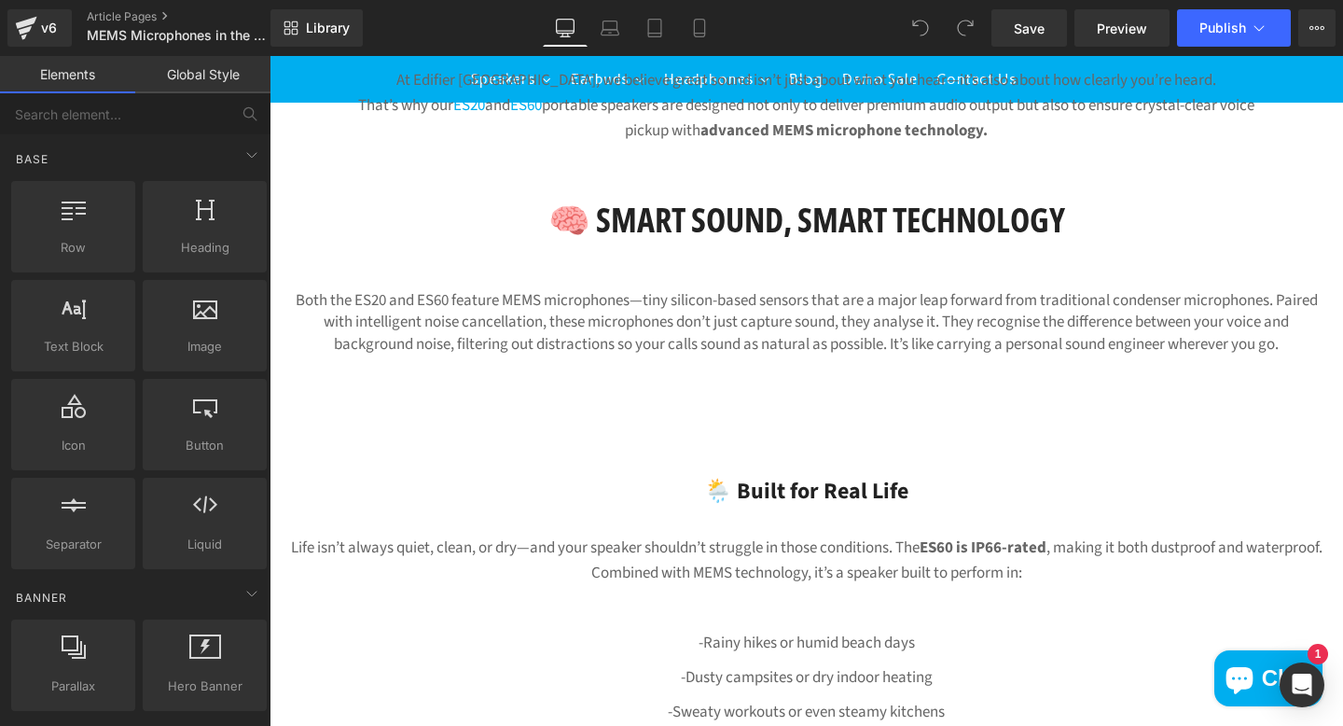
click at [759, 316] on div "Both the ES20 and ES60 feature MEMS microphones—tiny silicon-based sensors that…" at bounding box center [807, 322] width 1046 height 65
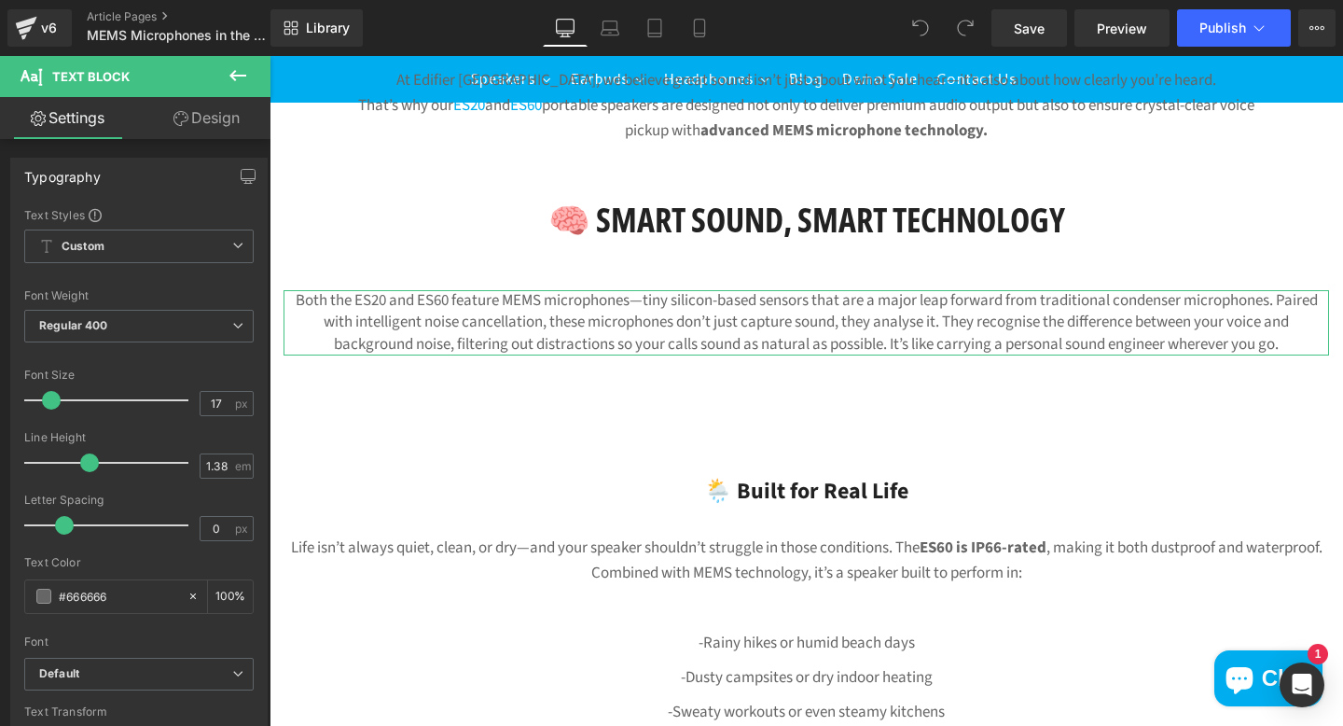
click at [173, 111] on icon at bounding box center [180, 118] width 15 height 15
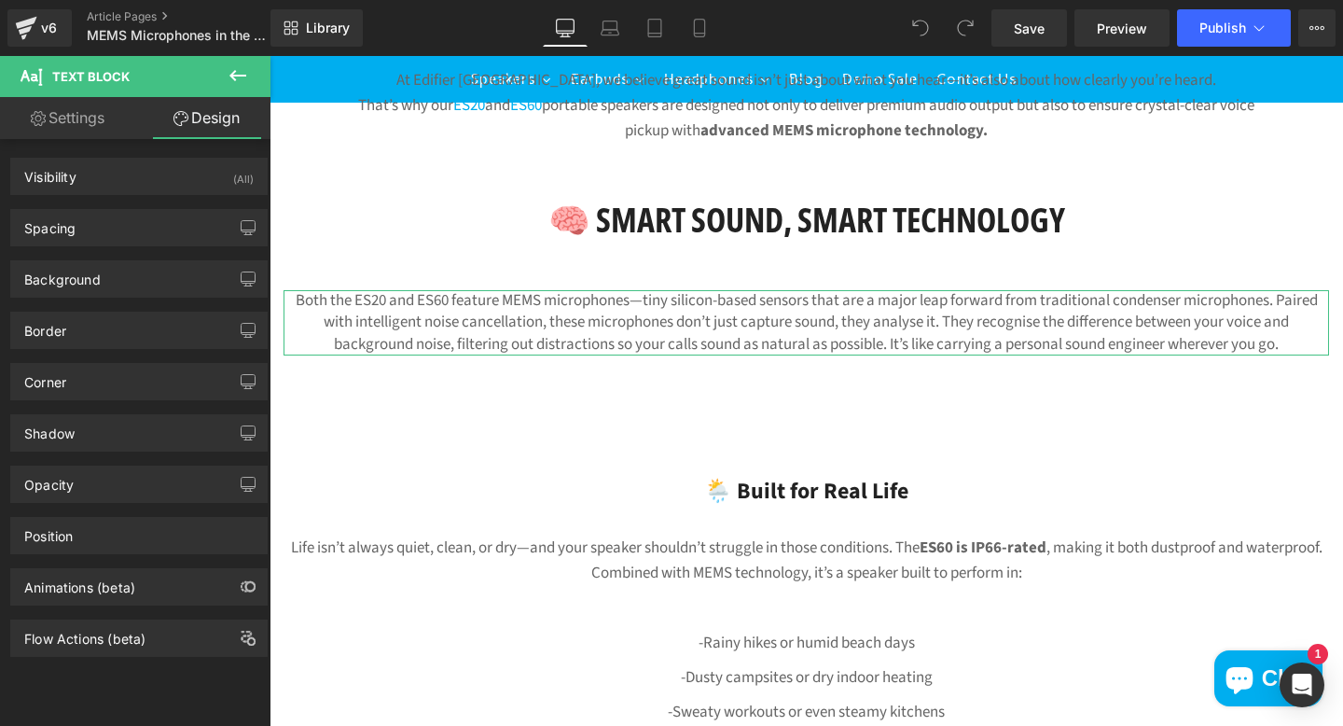
click at [84, 115] on link "Settings" at bounding box center [67, 118] width 135 height 42
type input "100"
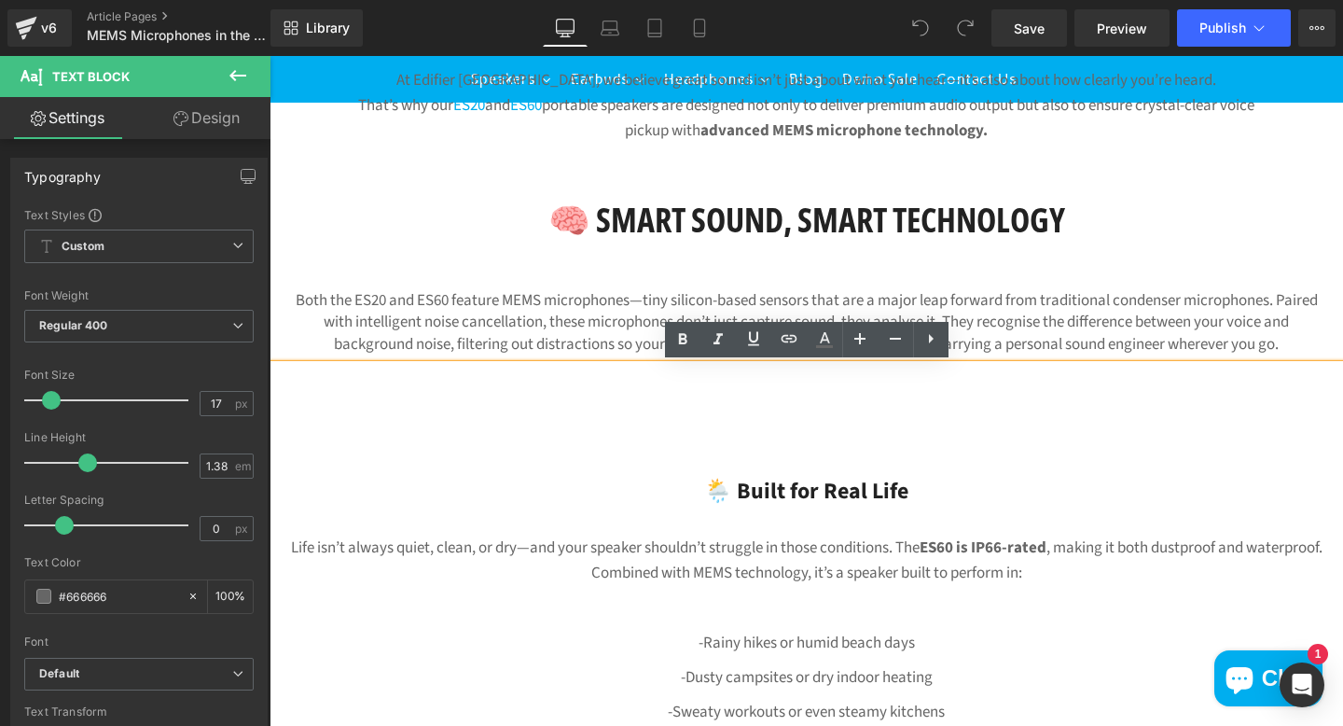
click at [422, 436] on div at bounding box center [807, 433] width 1074 height 25
click at [419, 192] on div "🧠 Smart Sound, Smart Technology Heading Row" at bounding box center [807, 211] width 1046 height 84
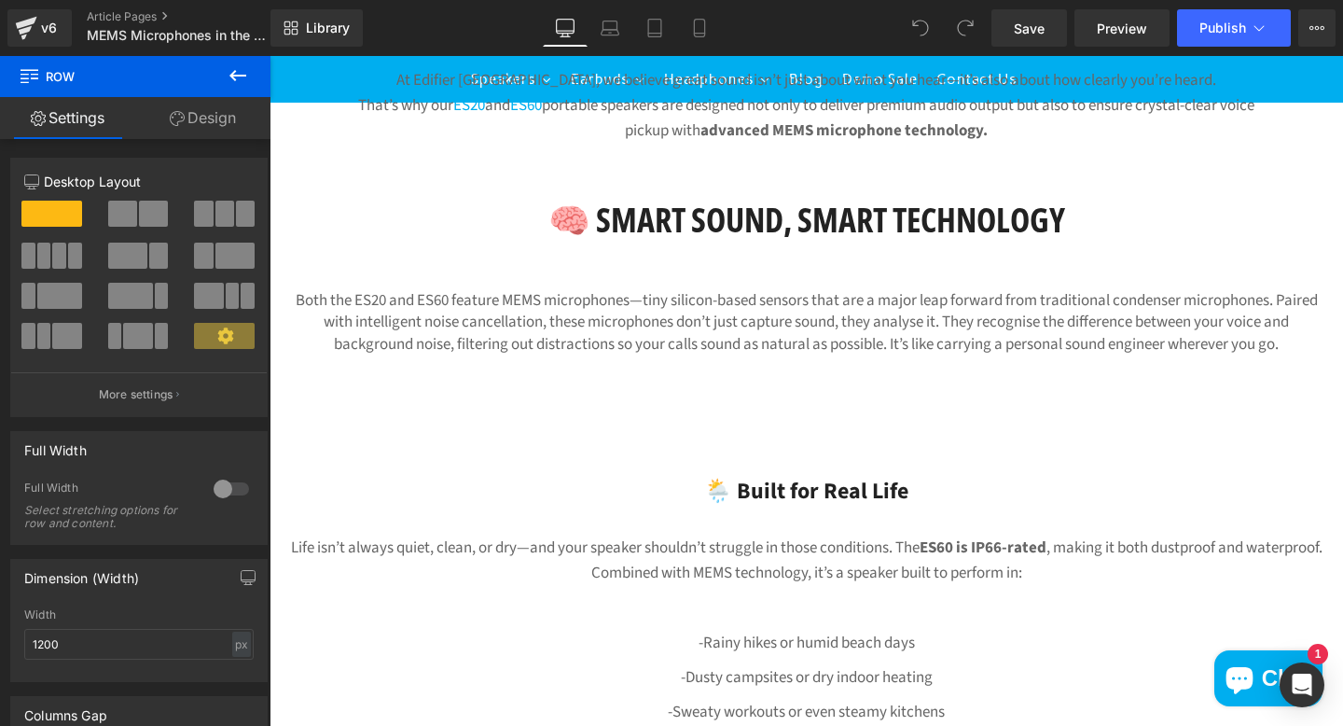
click at [243, 76] on icon at bounding box center [237, 75] width 17 height 11
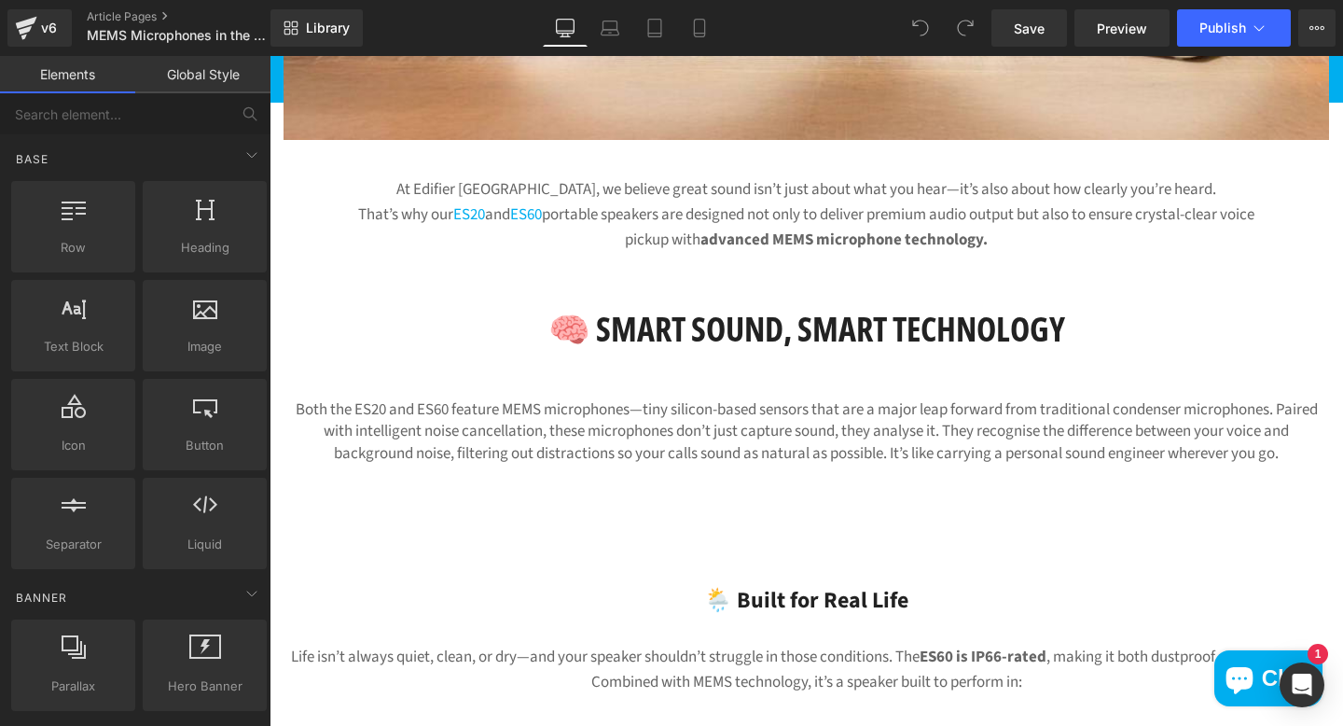
scroll to position [628, 0]
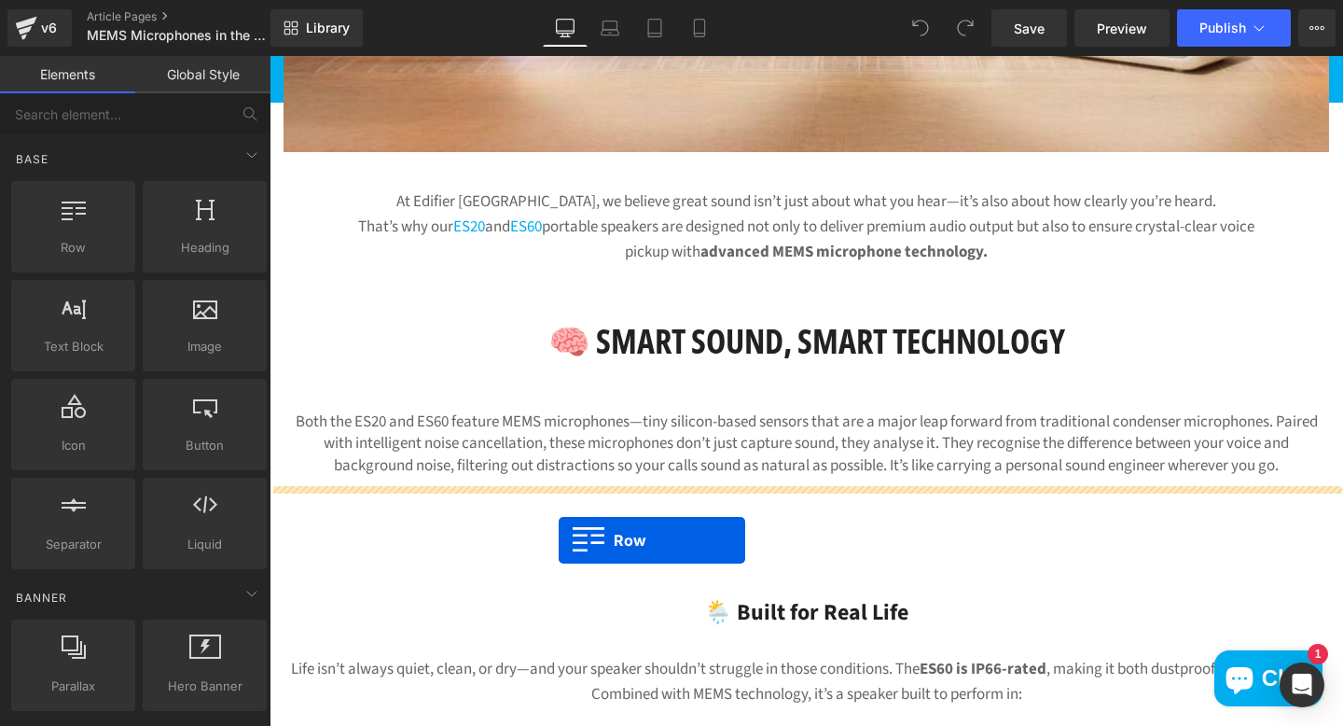
drag, startPoint x: 358, startPoint y: 281, endPoint x: 559, endPoint y: 540, distance: 327.8
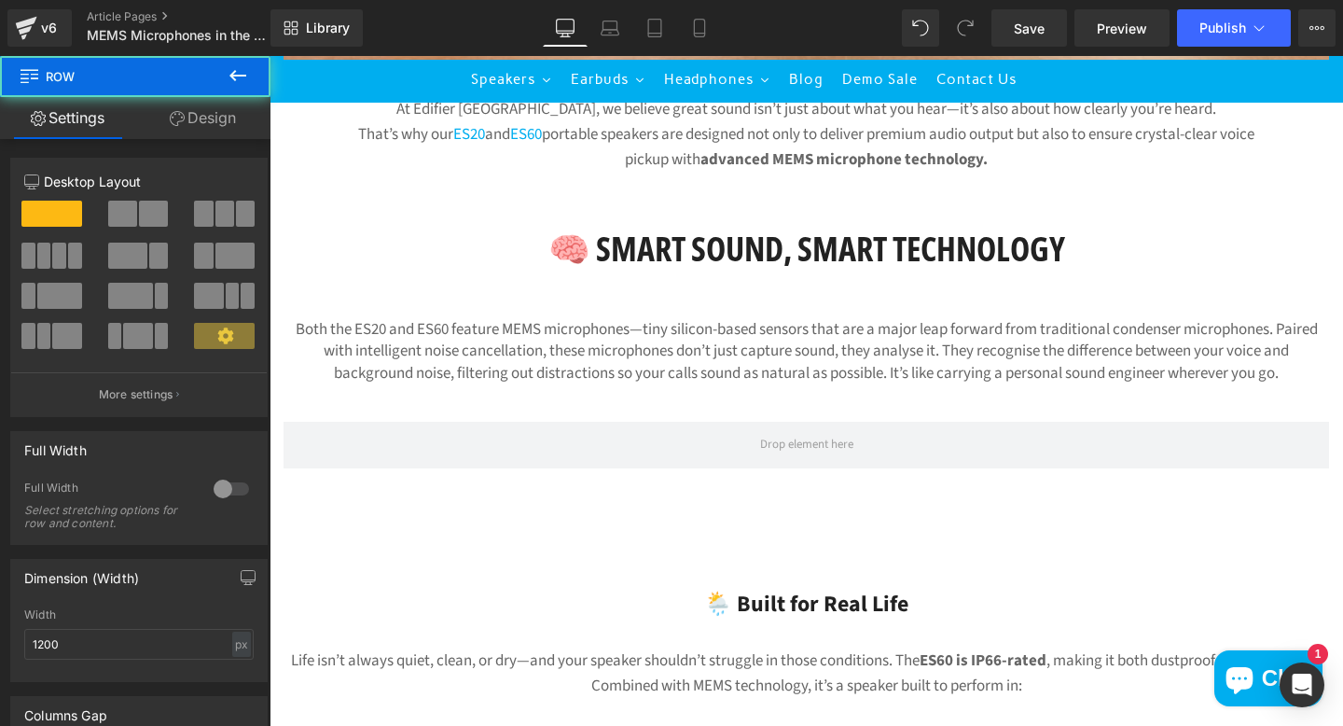
scroll to position [776, 0]
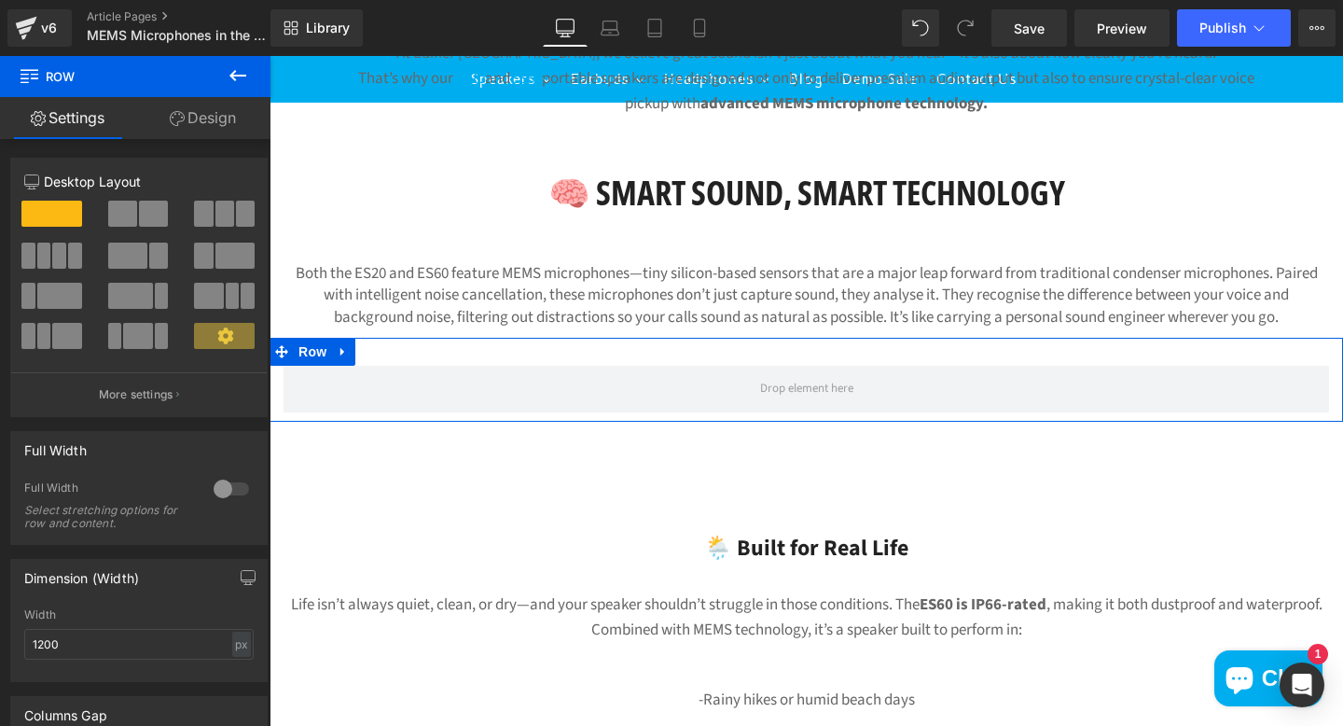
click at [229, 116] on link "Design" at bounding box center [202, 118] width 135 height 42
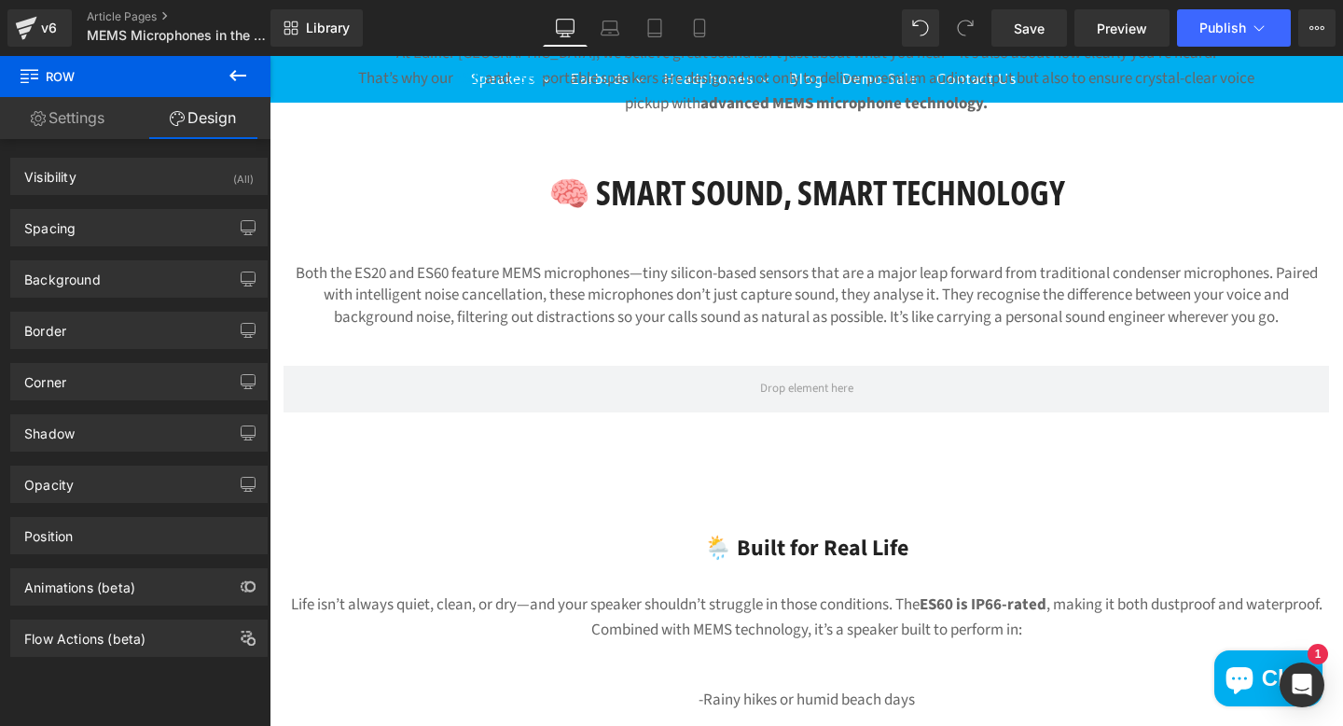
click at [238, 69] on icon at bounding box center [238, 75] width 22 height 22
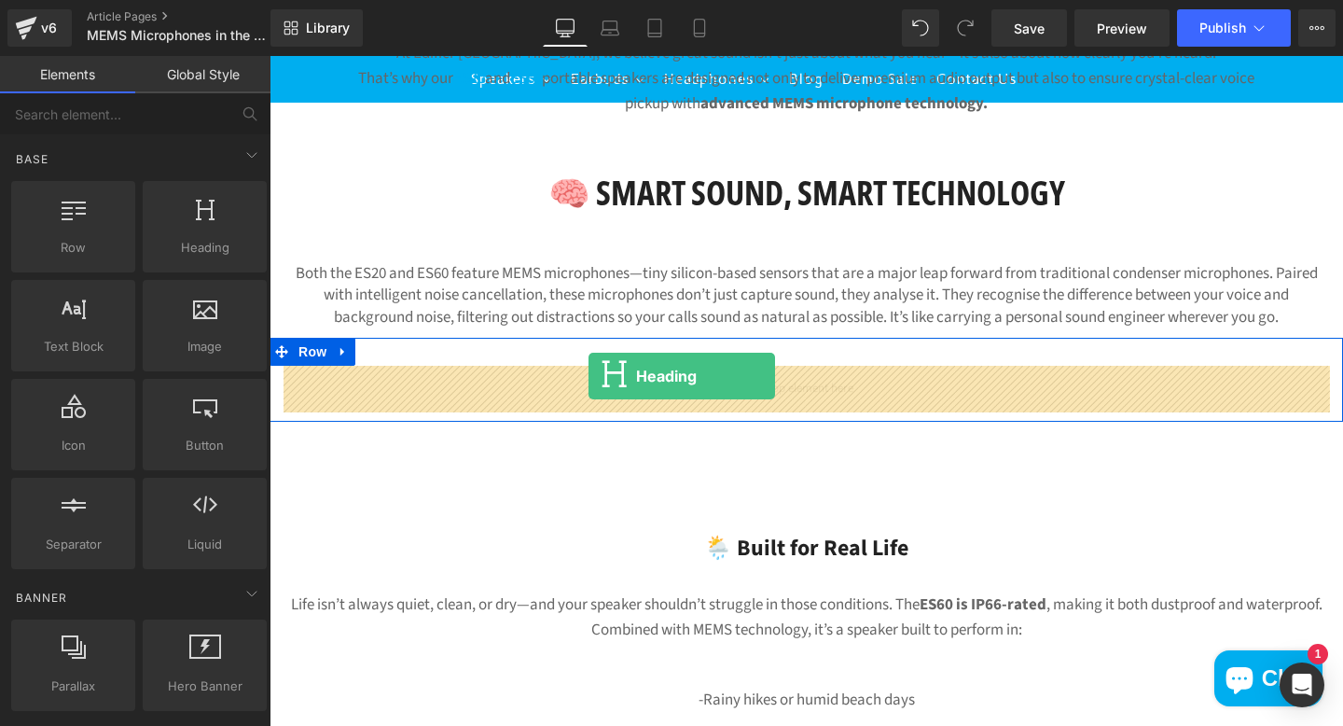
drag, startPoint x: 466, startPoint y: 280, endPoint x: 589, endPoint y: 376, distance: 155.4
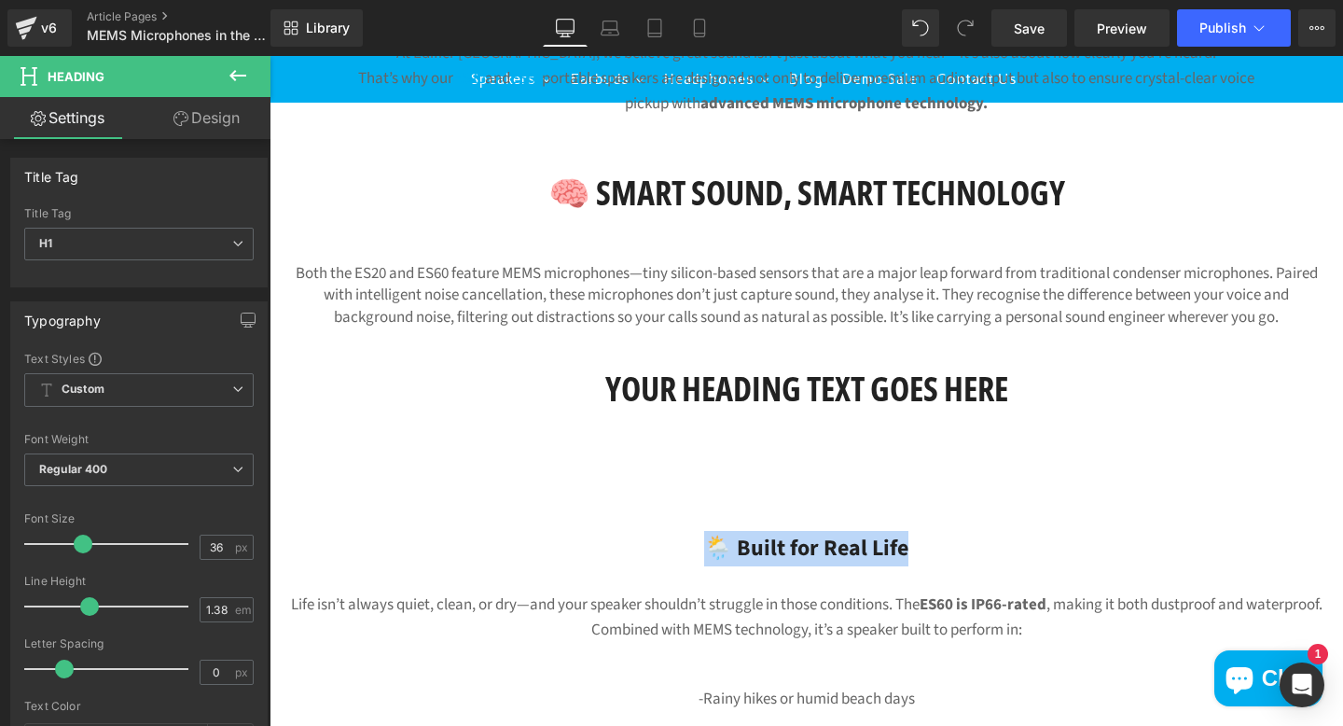
drag, startPoint x: 911, startPoint y: 547, endPoint x: 687, endPoint y: 529, distance: 224.6
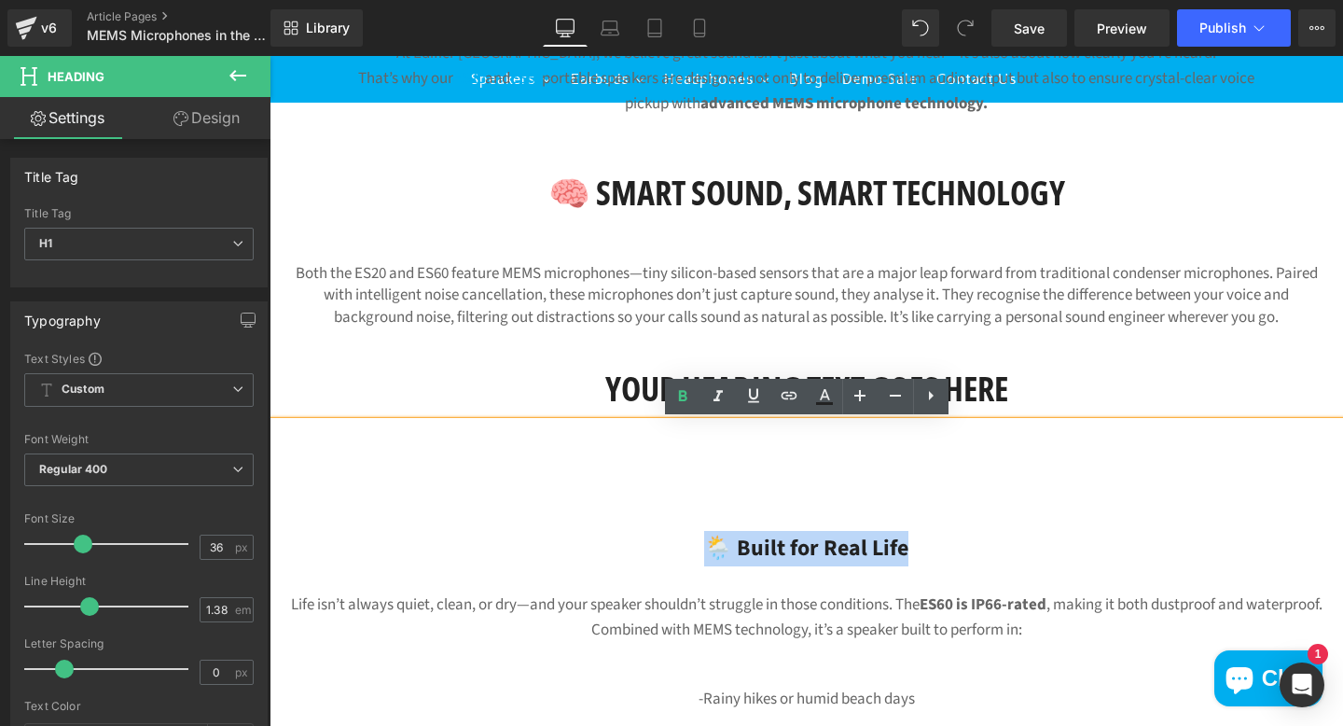
copy h3 "🌦️ Built for Real Life"
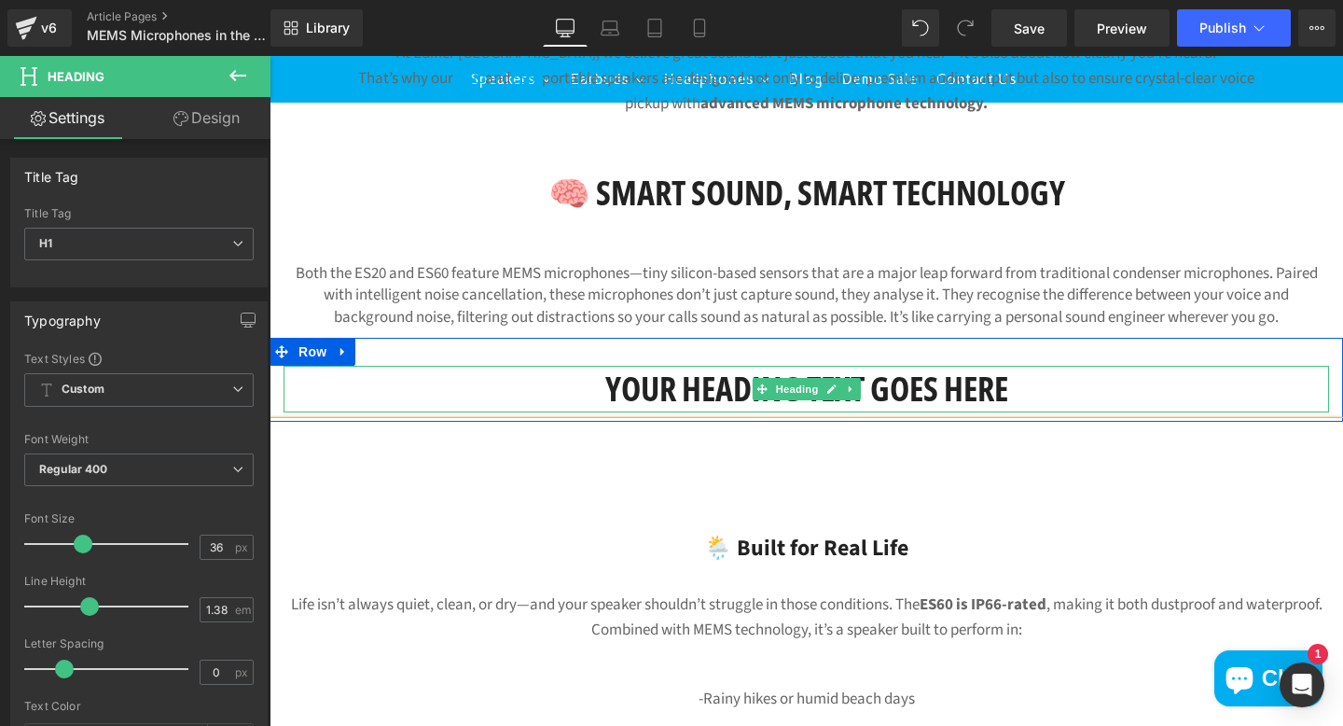
click at [746, 392] on h1 "Your heading text goes here" at bounding box center [807, 389] width 1046 height 47
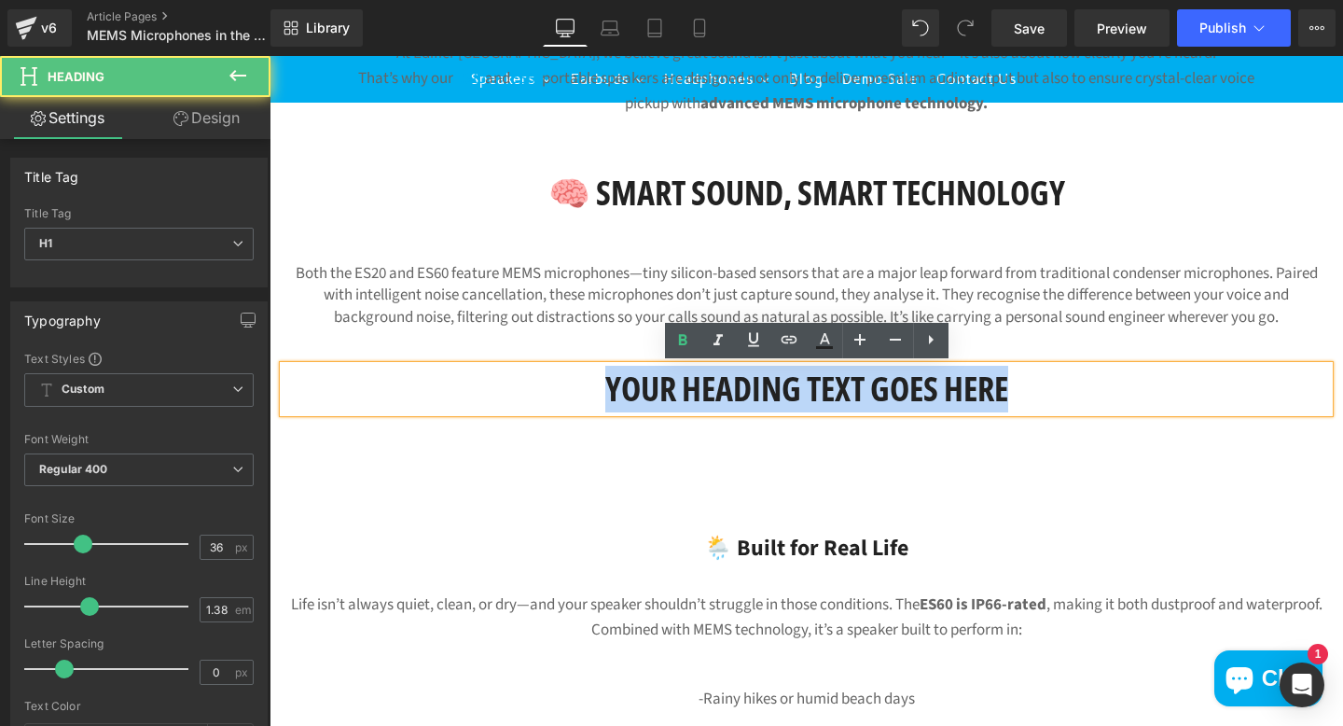
drag, startPoint x: 1020, startPoint y: 387, endPoint x: 476, endPoint y: 404, distance: 545.0
click at [476, 404] on h1 "Your heading text goes here" at bounding box center [807, 389] width 1046 height 47
paste div
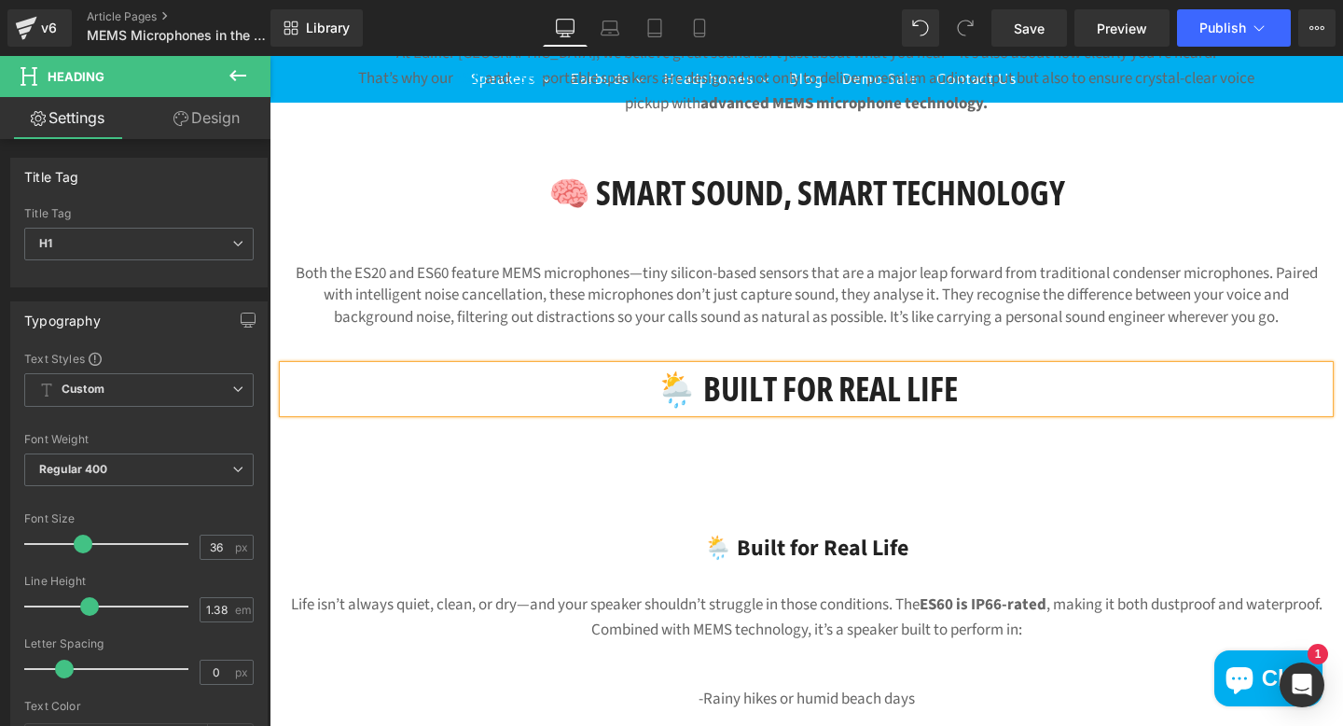
click at [893, 546] on h3 "🌦️ Built for Real Life" at bounding box center [807, 548] width 1074 height 35
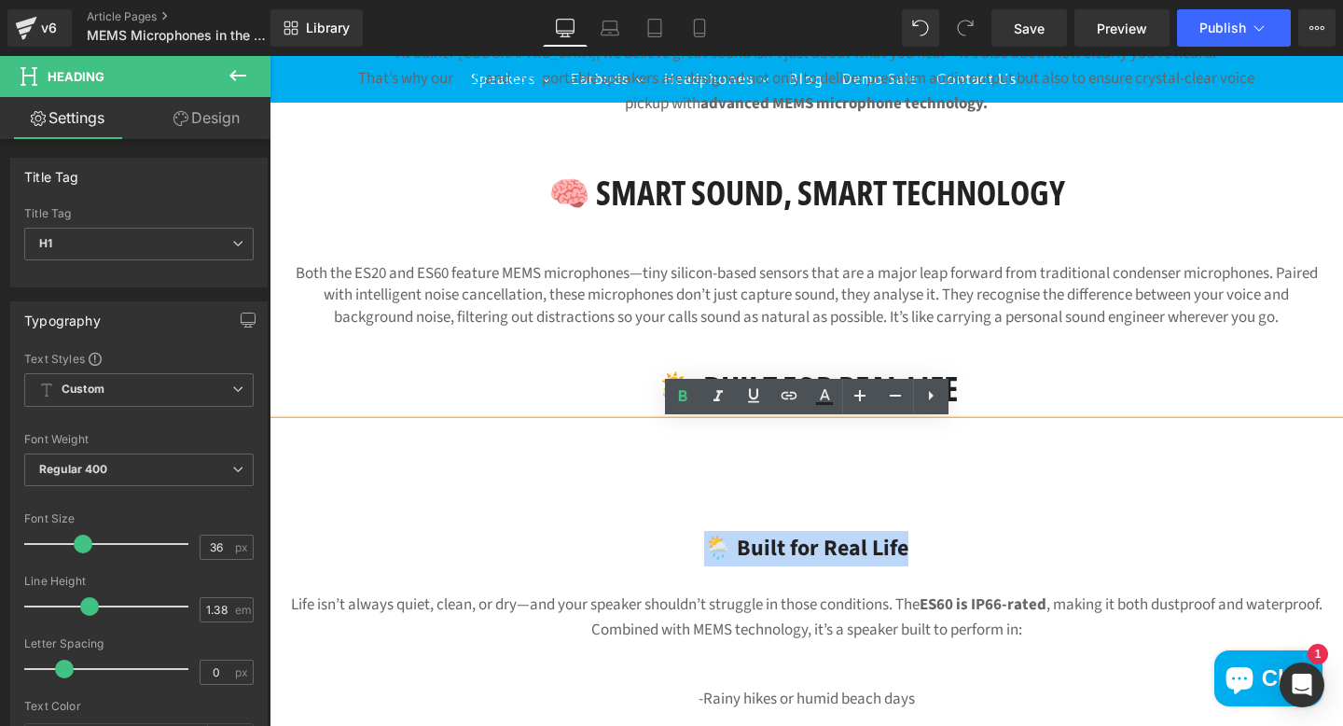
drag, startPoint x: 916, startPoint y: 546, endPoint x: 617, endPoint y: 526, distance: 299.1
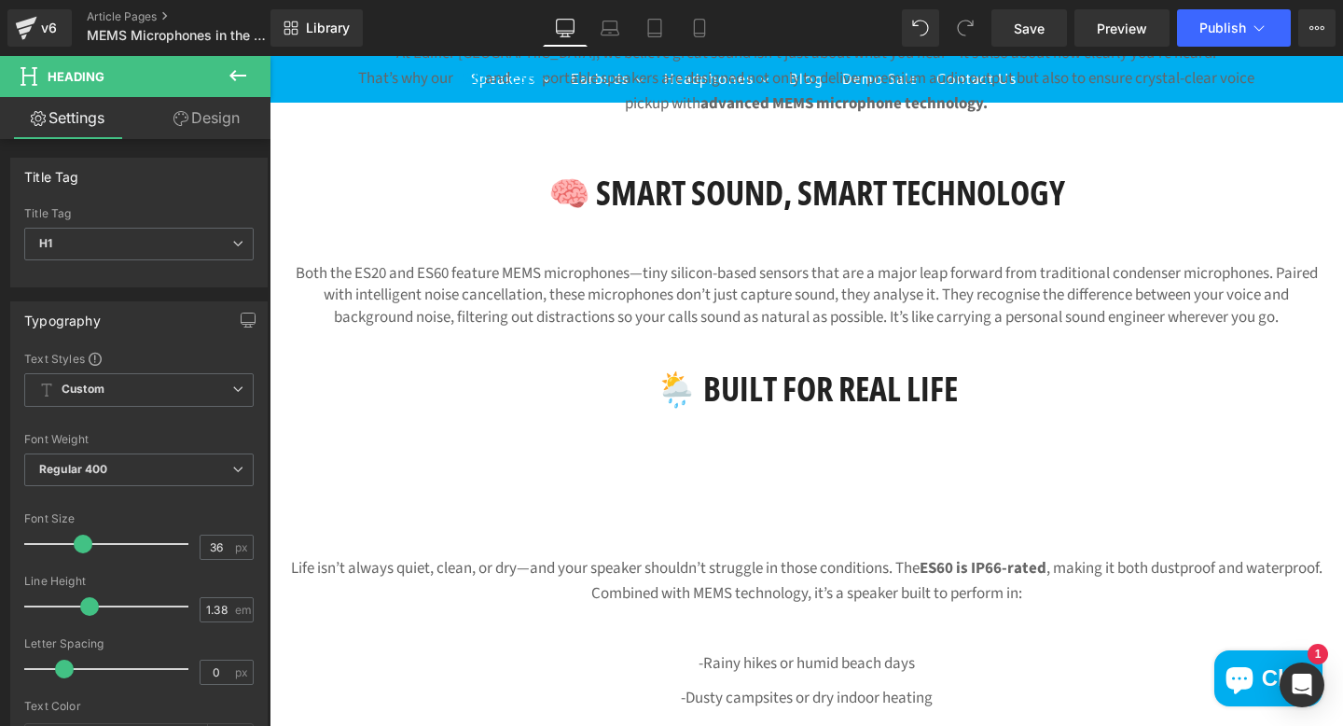
click at [238, 79] on icon at bounding box center [238, 75] width 22 height 22
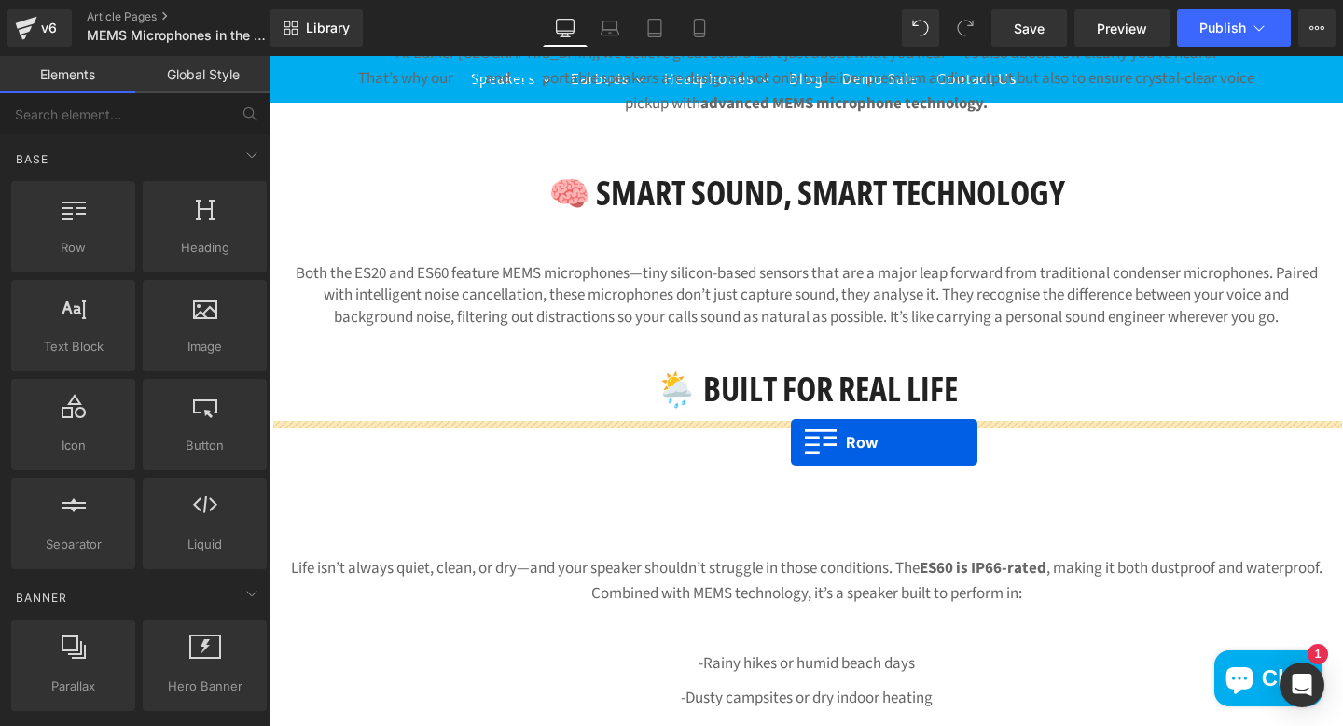
drag, startPoint x: 353, startPoint y: 291, endPoint x: 788, endPoint y: 441, distance: 460.7
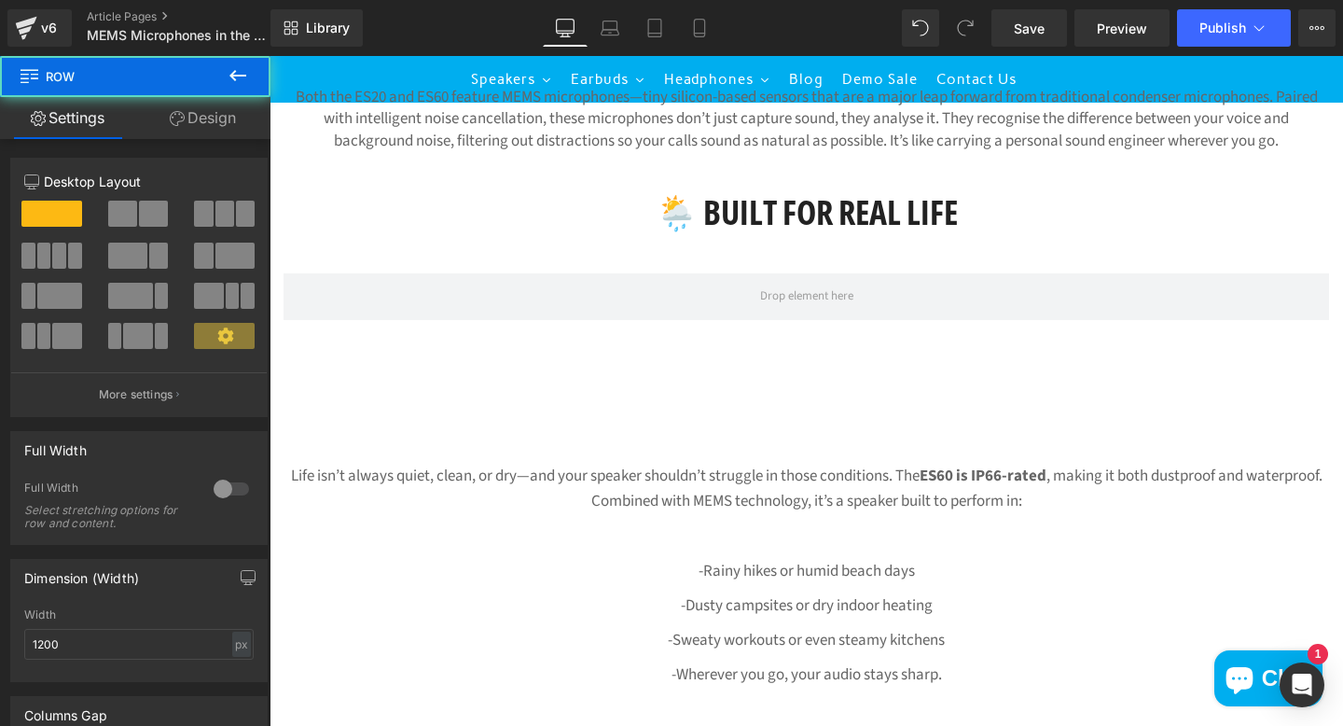
scroll to position [969, 0]
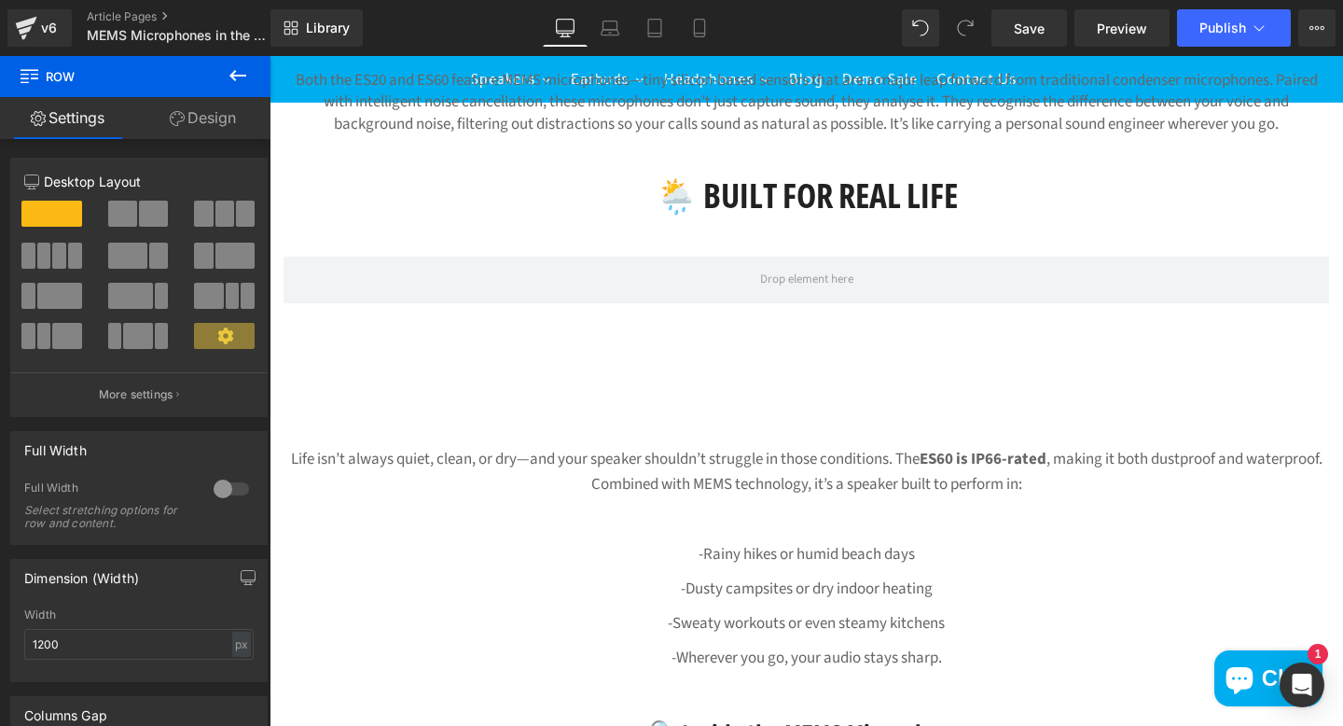
click at [907, 474] on p "Life isn’t always quiet, clean, or dry—and your speaker shouldn’t struggle in t…" at bounding box center [807, 472] width 1074 height 50
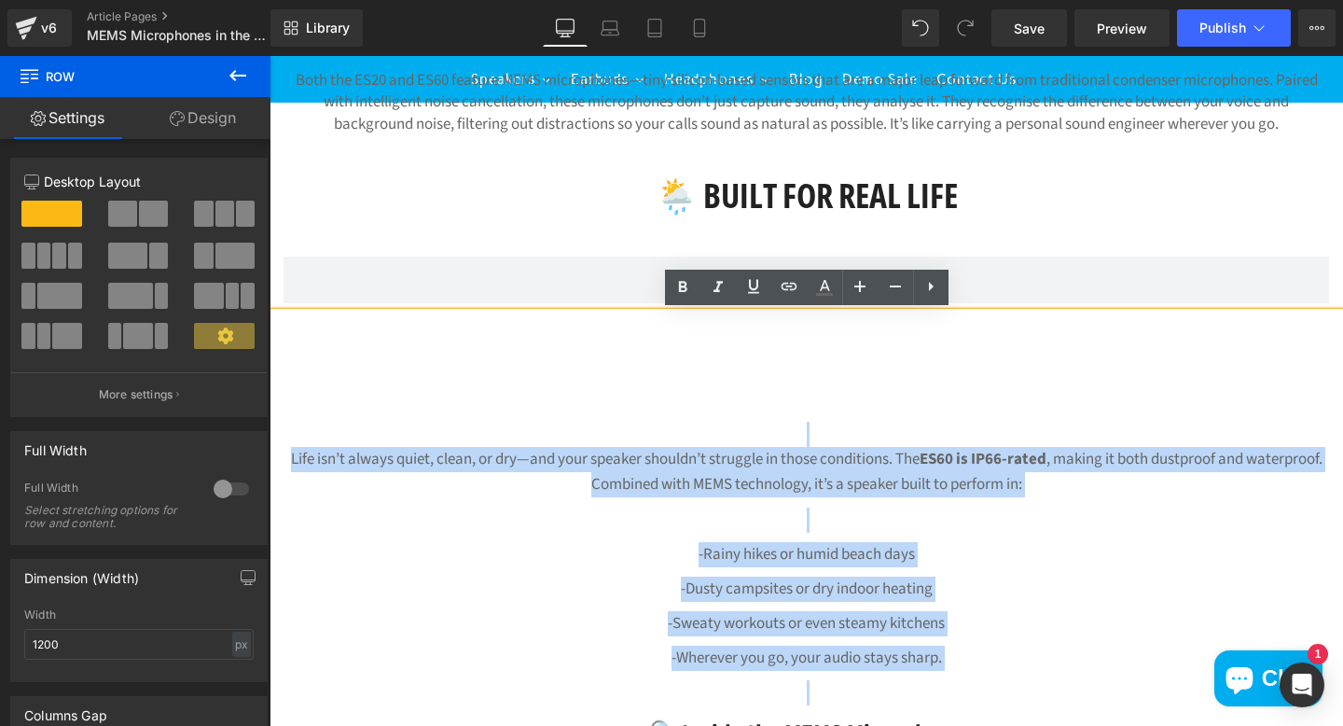
drag, startPoint x: 971, startPoint y: 677, endPoint x: 519, endPoint y: 451, distance: 505.5
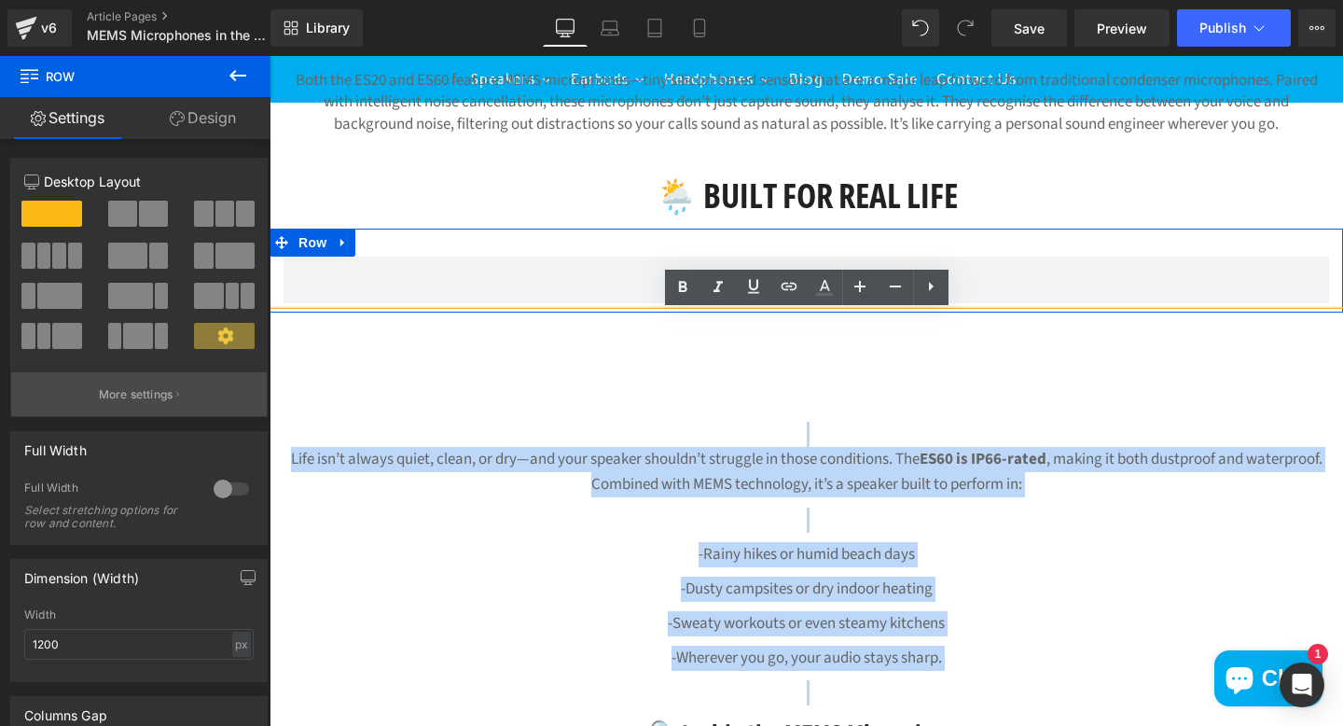
copy div "Life isn’t always quiet, clean, or dry—and your speaker shouldn’t struggle in t…"
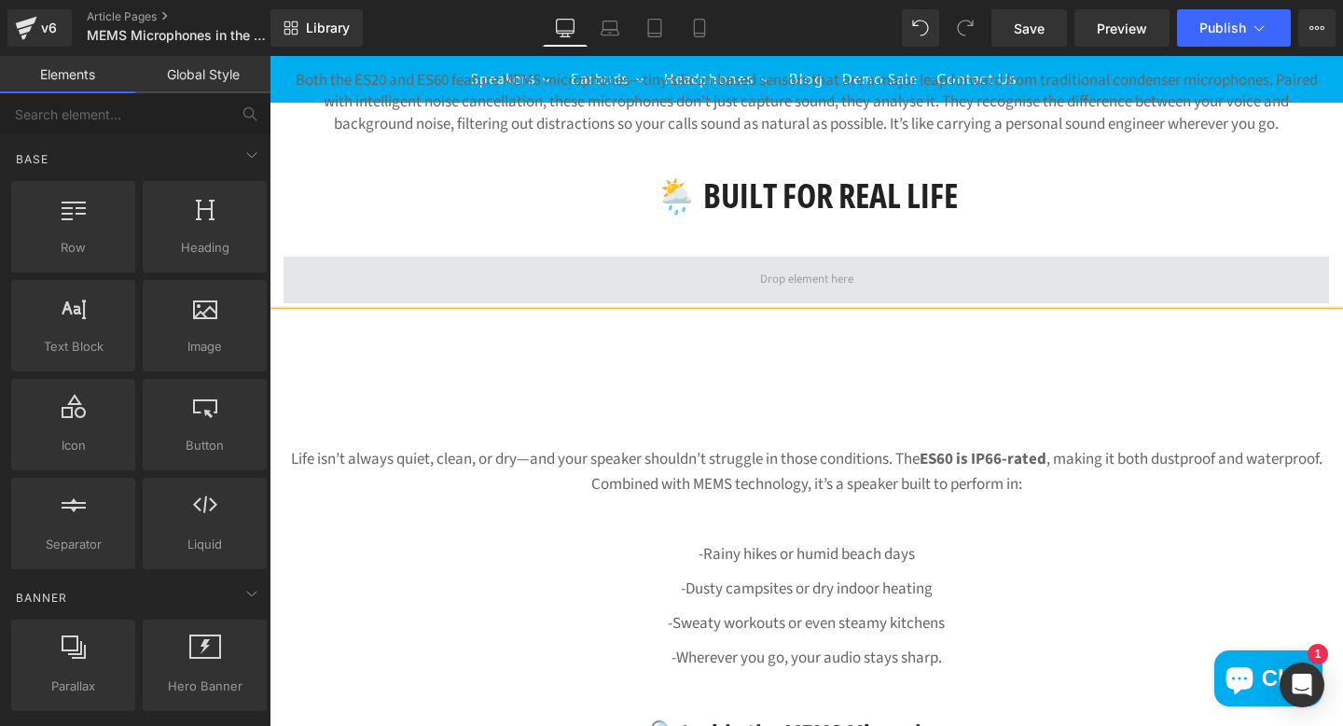
click at [793, 267] on span at bounding box center [807, 280] width 106 height 26
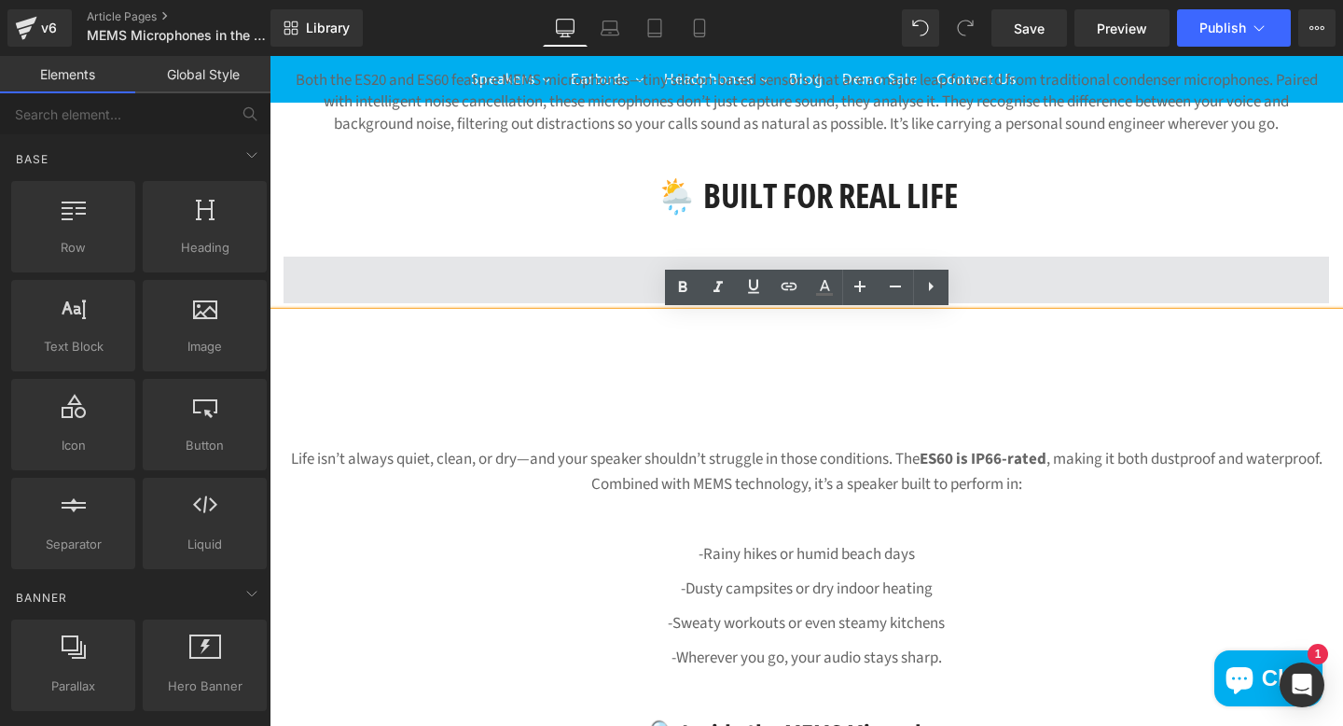
click at [612, 264] on span at bounding box center [807, 279] width 1046 height 47
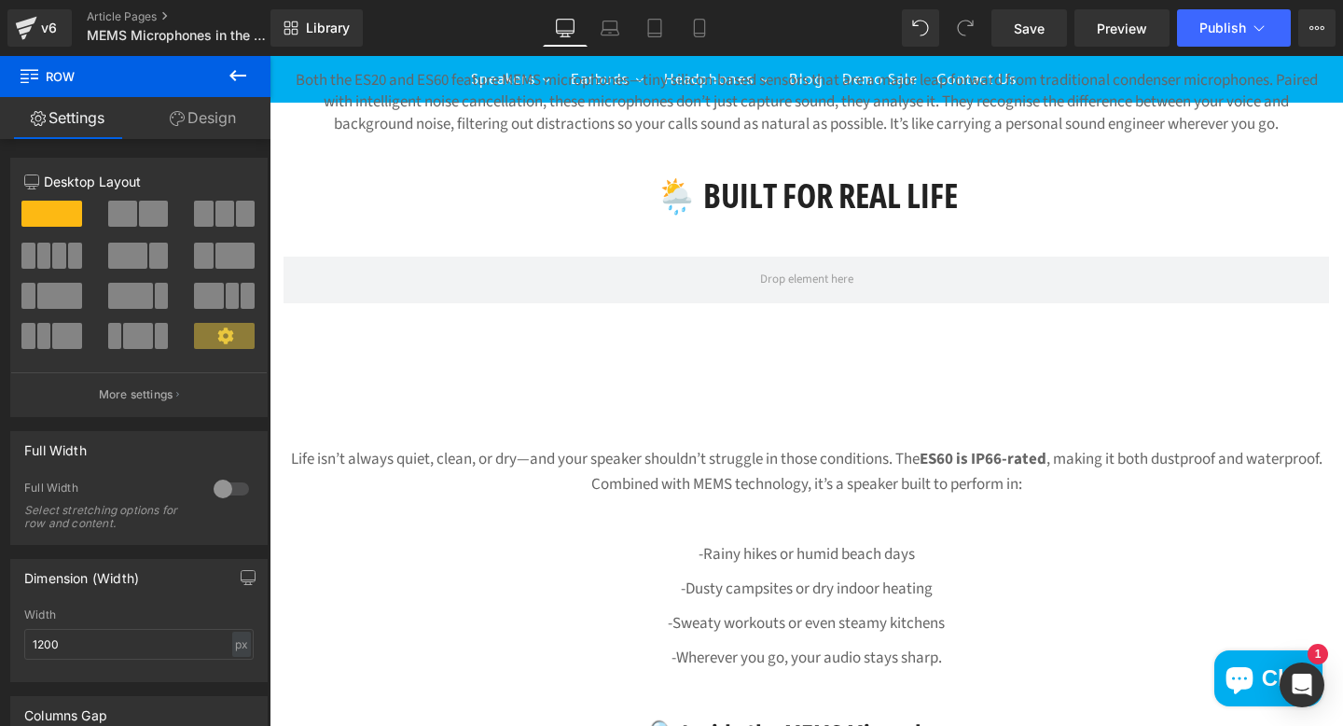
click at [233, 74] on icon at bounding box center [238, 75] width 22 height 22
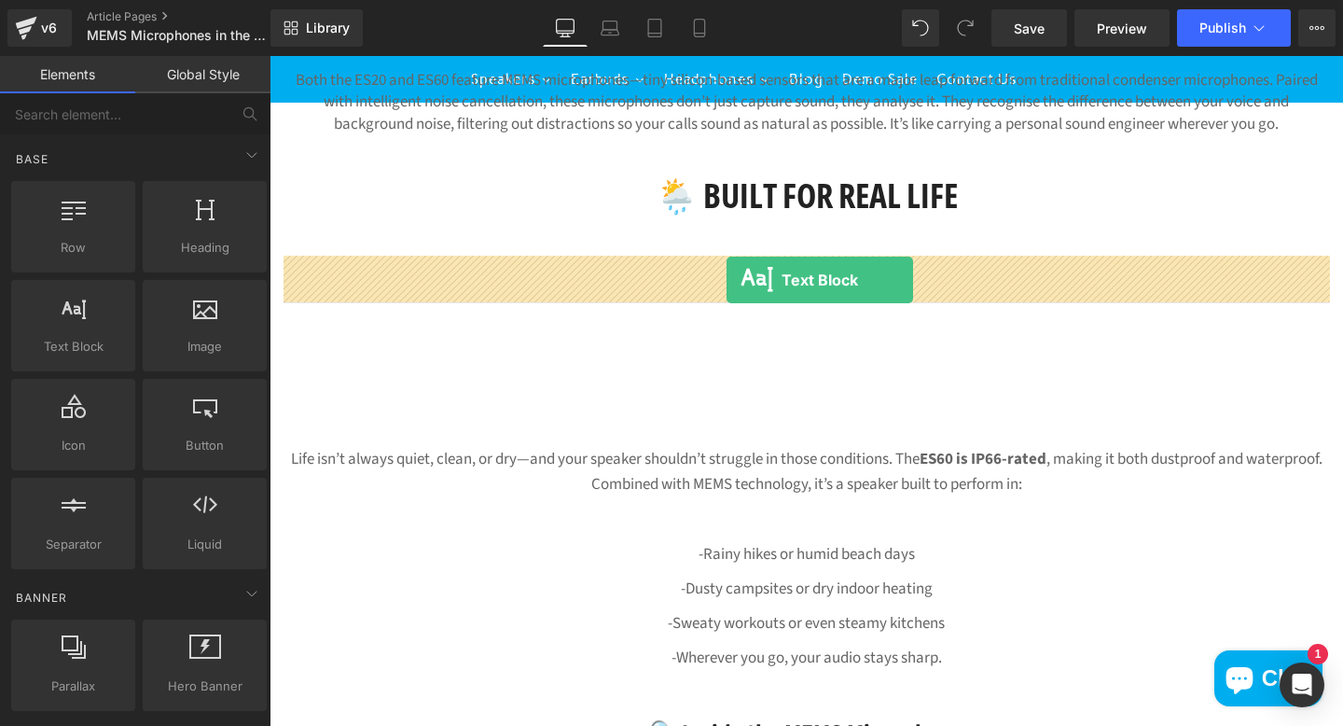
drag, startPoint x: 355, startPoint y: 391, endPoint x: 727, endPoint y: 280, distance: 387.5
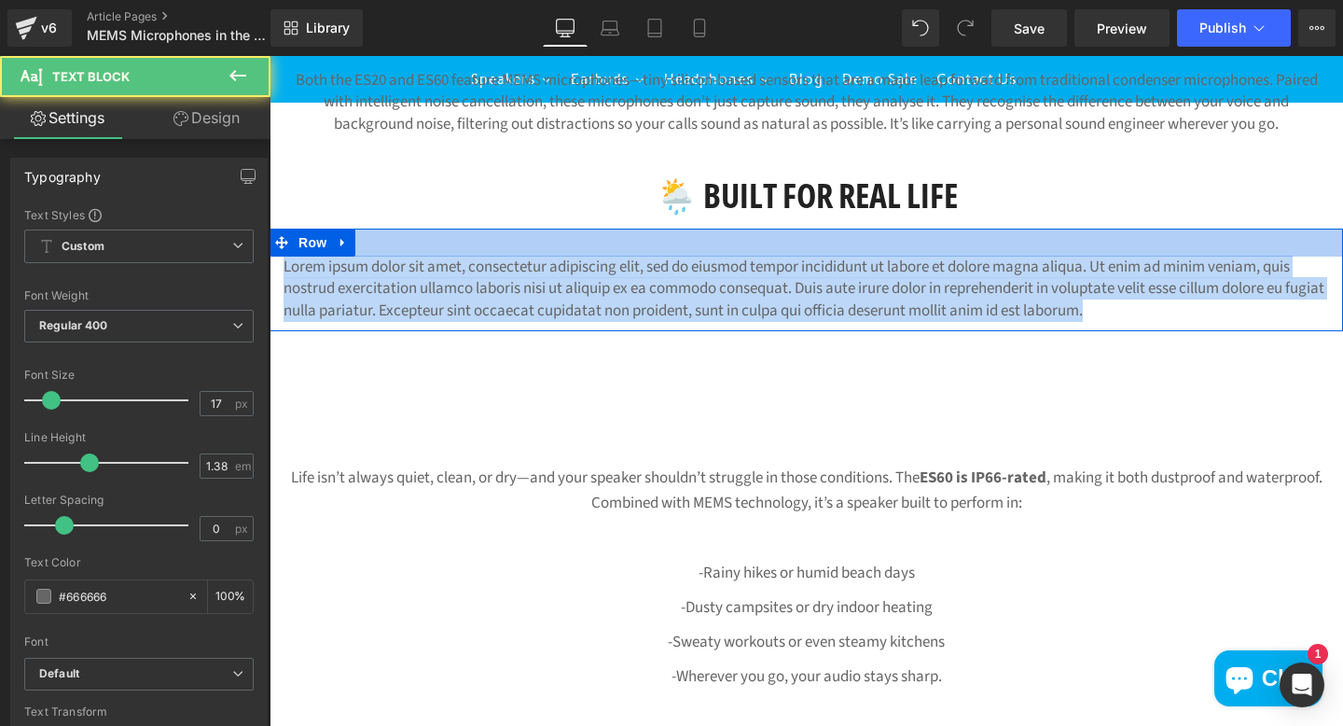
drag, startPoint x: 1157, startPoint y: 309, endPoint x: 436, endPoint y: 223, distance: 727.0
click at [430, 225] on div "MEMS Microphones in the Wild? Heading Why Edifier’s ES20 & ES60 Nail Real- Worl…" at bounding box center [807, 525] width 1074 height 2619
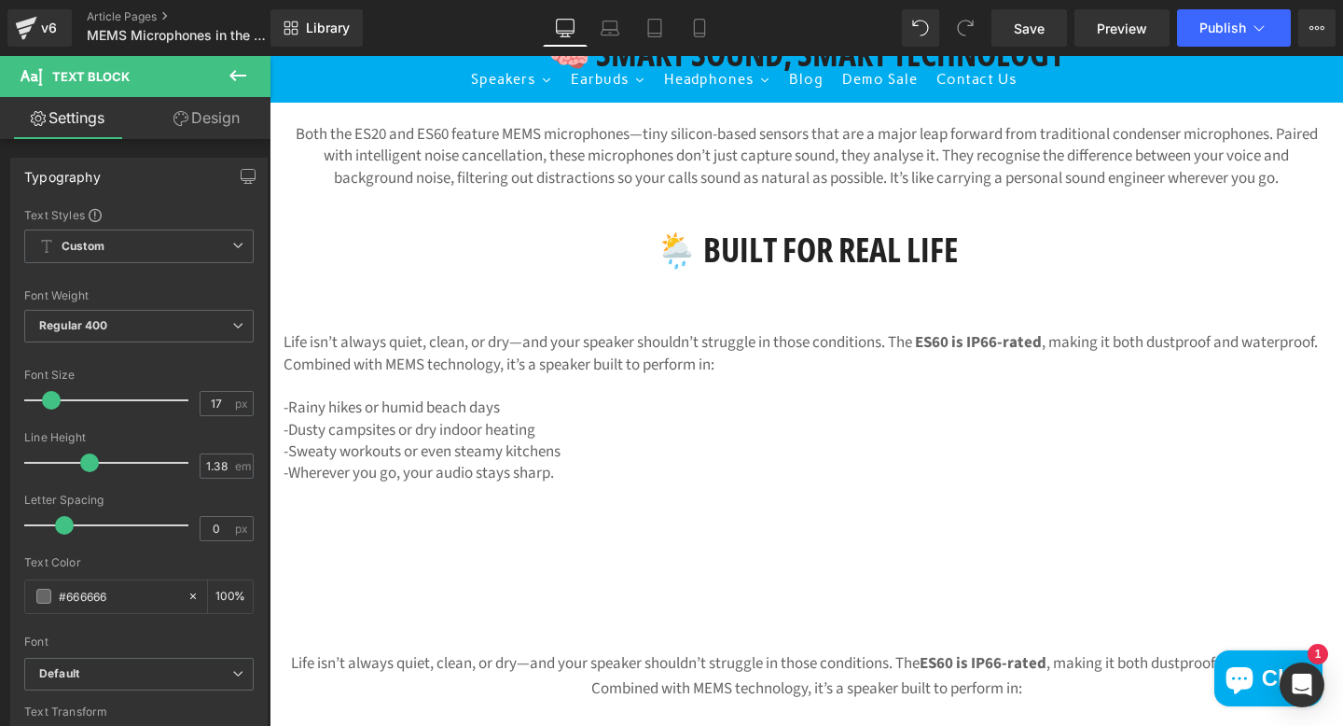
scroll to position [917, 0]
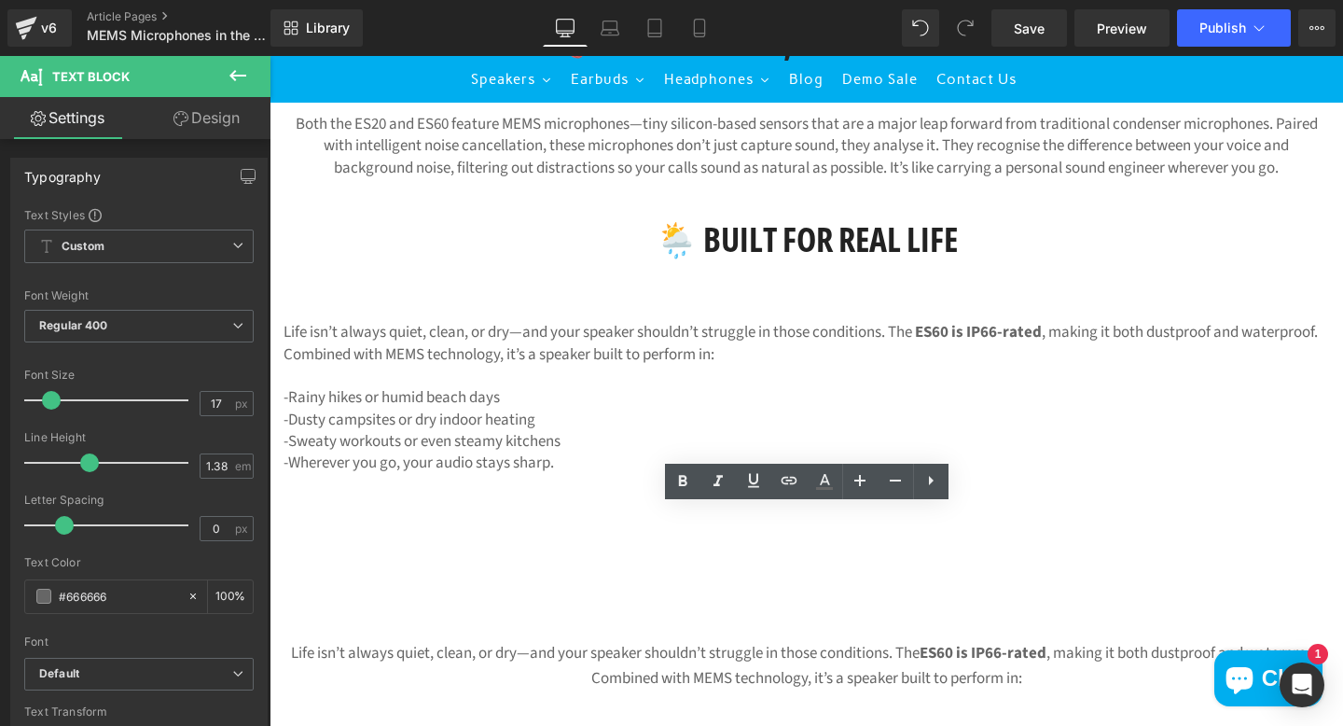
scroll to position [924, 0]
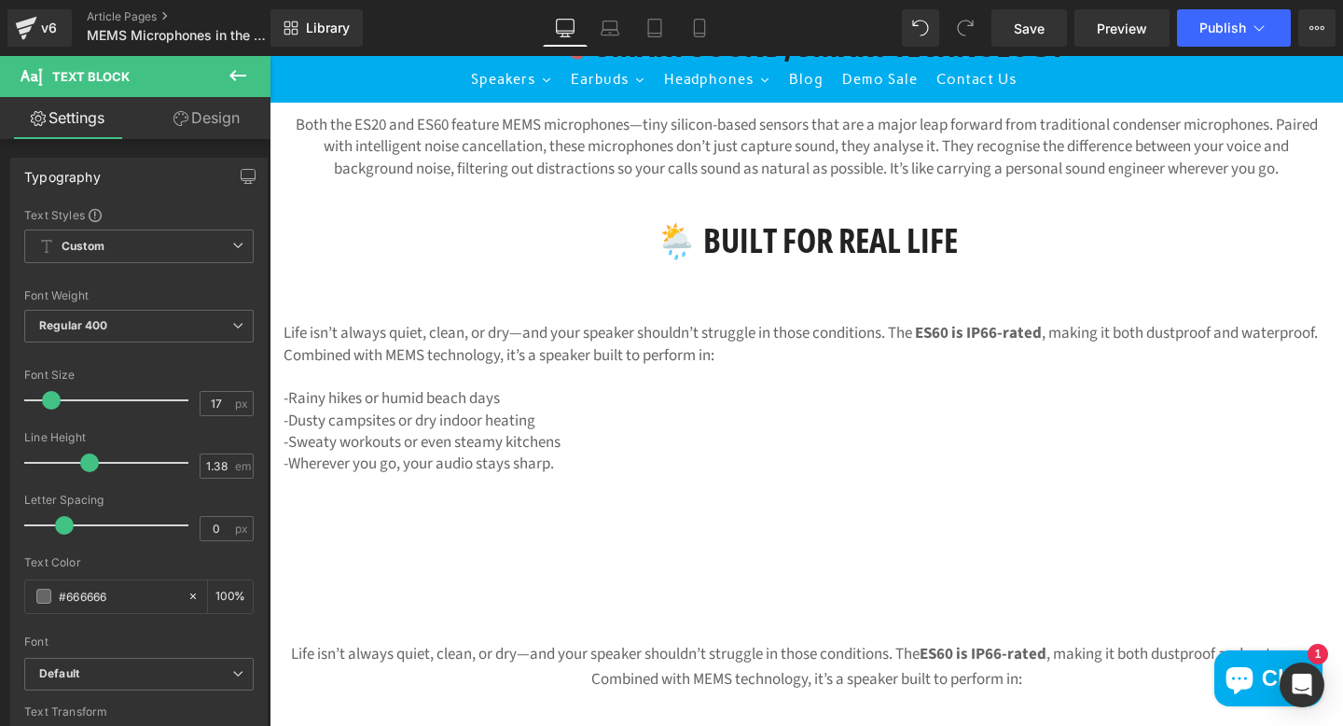
click at [243, 72] on icon at bounding box center [238, 75] width 22 height 22
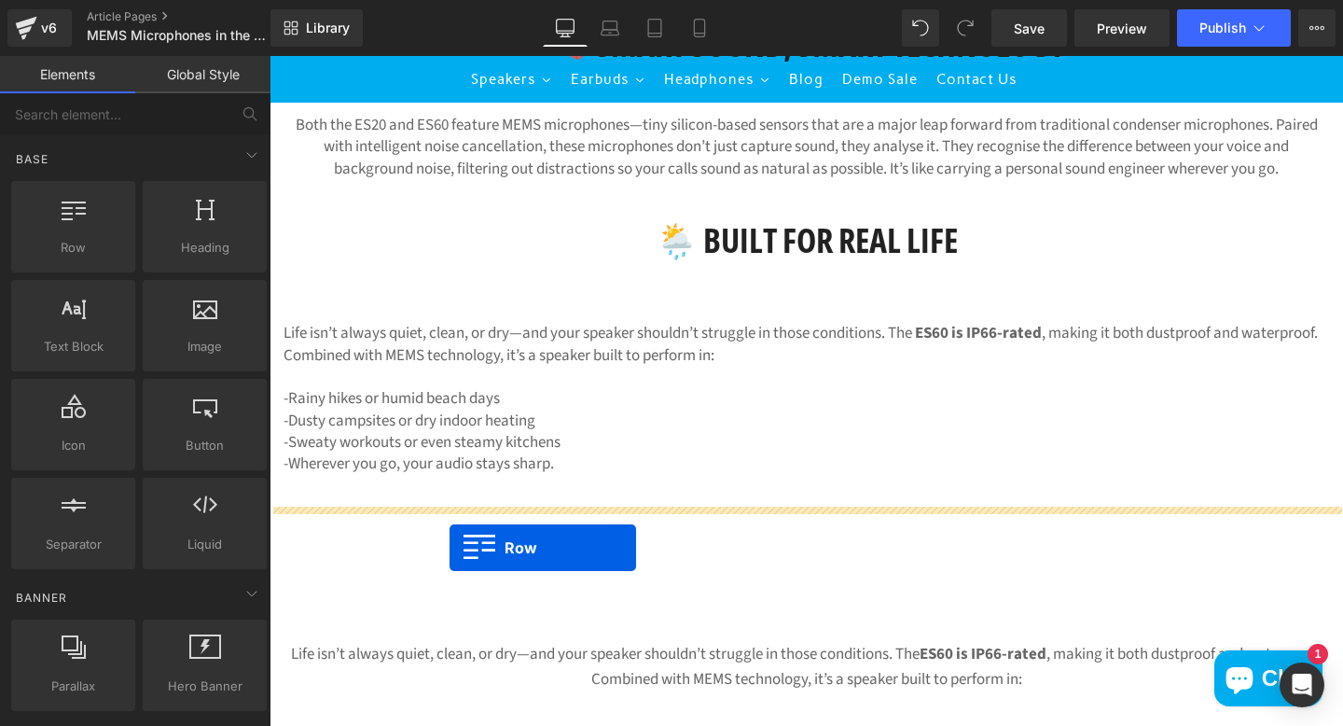
drag, startPoint x: 339, startPoint y: 293, endPoint x: 450, endPoint y: 547, distance: 277.8
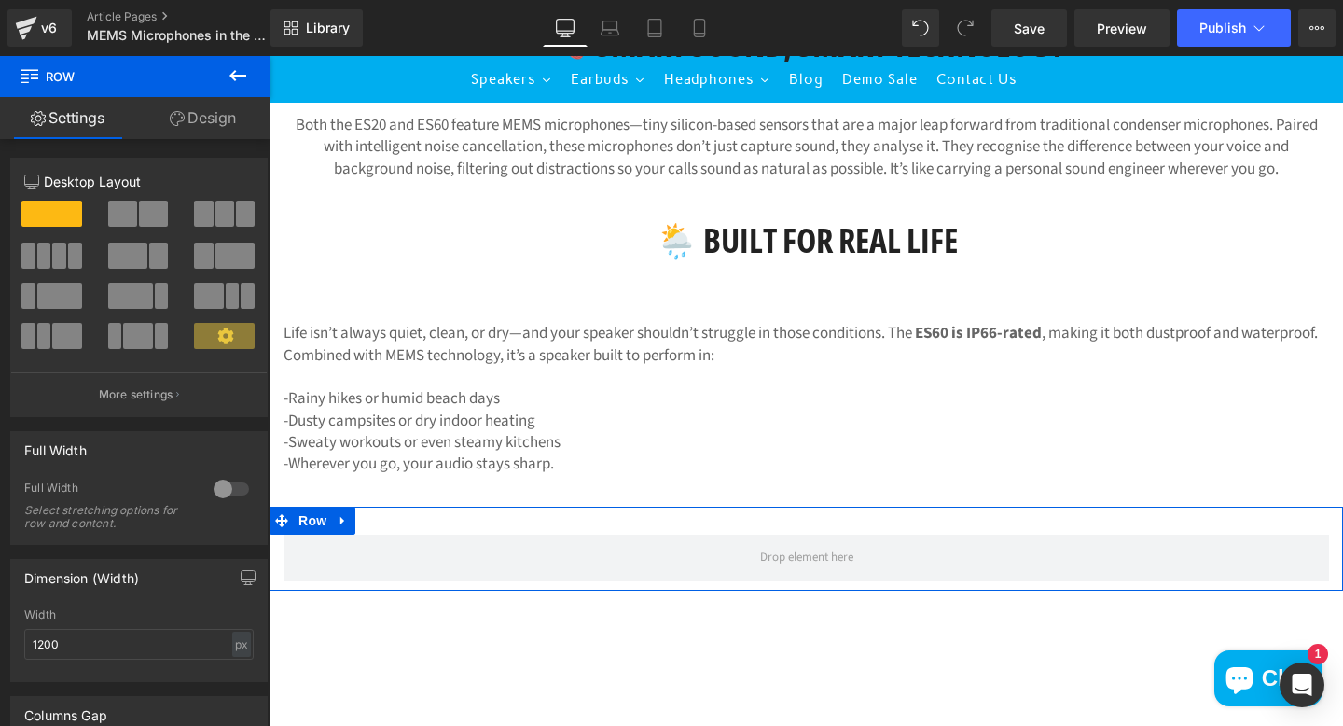
click at [216, 211] on span at bounding box center [224, 214] width 19 height 26
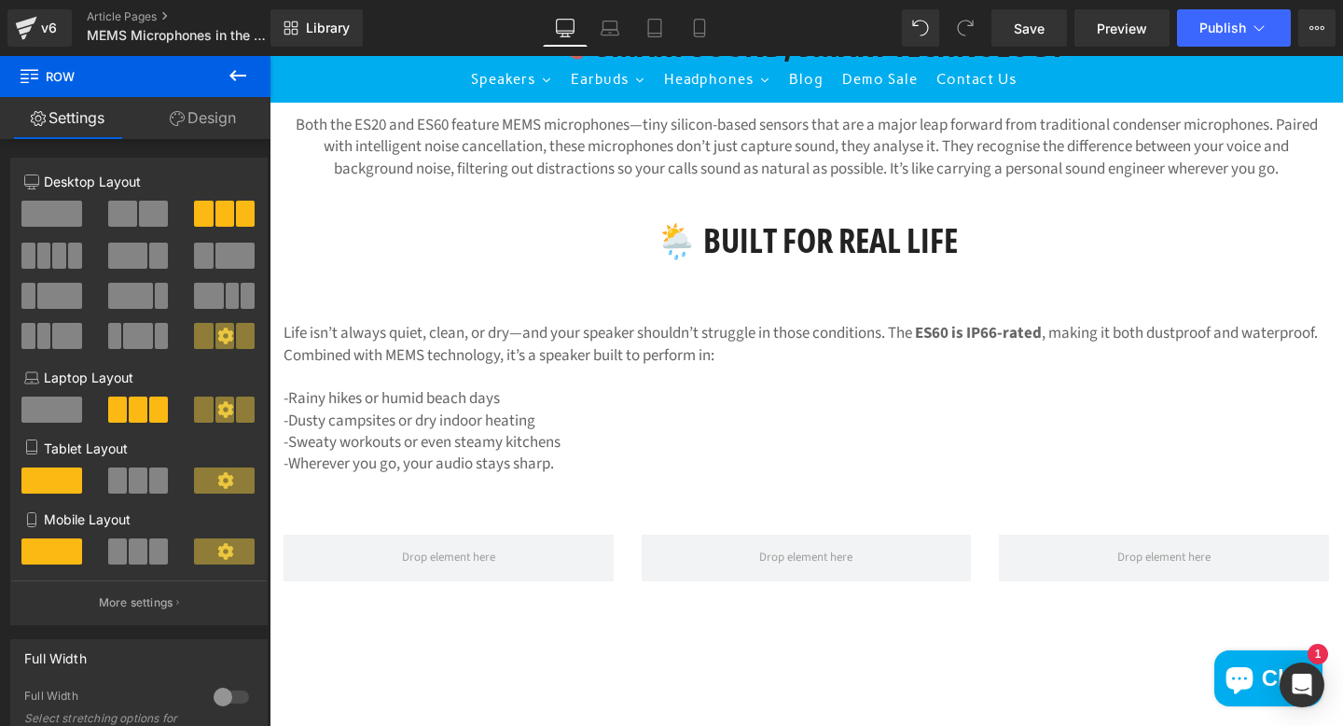
click at [230, 90] on button at bounding box center [237, 76] width 65 height 41
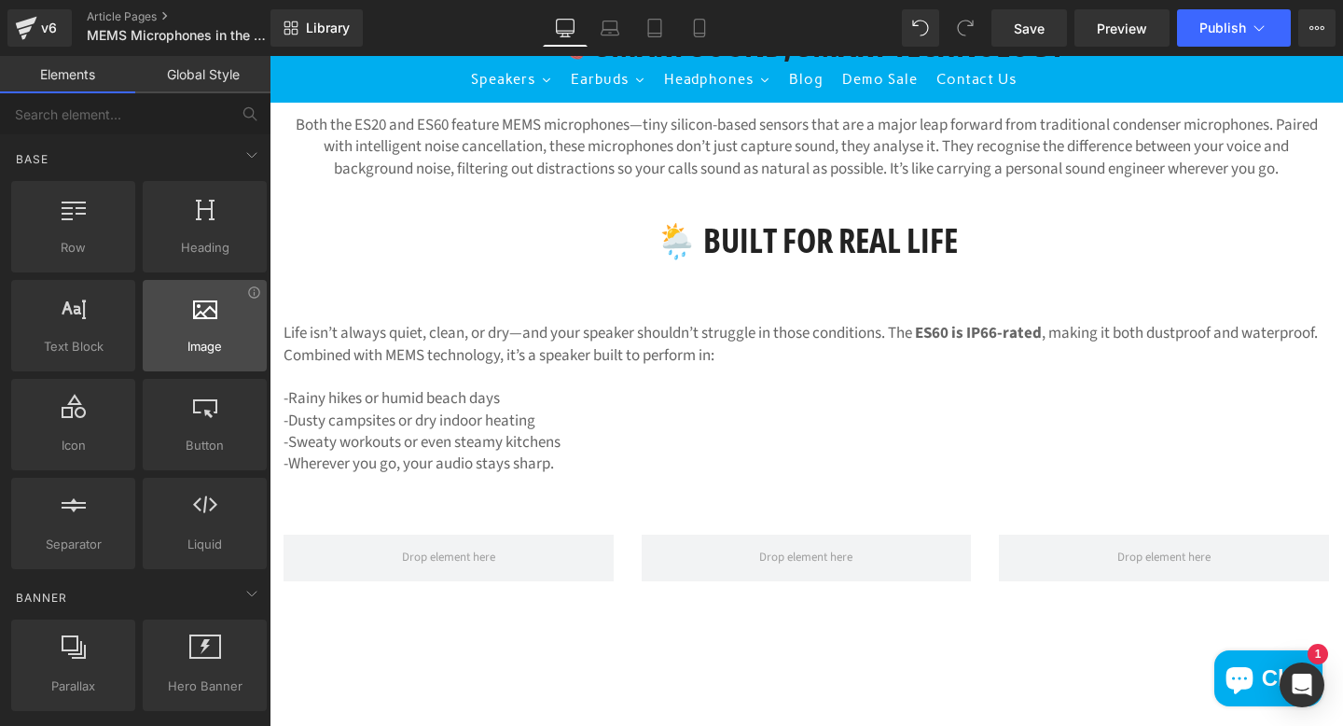
click at [196, 340] on span "Image" at bounding box center [204, 347] width 113 height 20
click at [222, 337] on span "Image" at bounding box center [204, 347] width 113 height 20
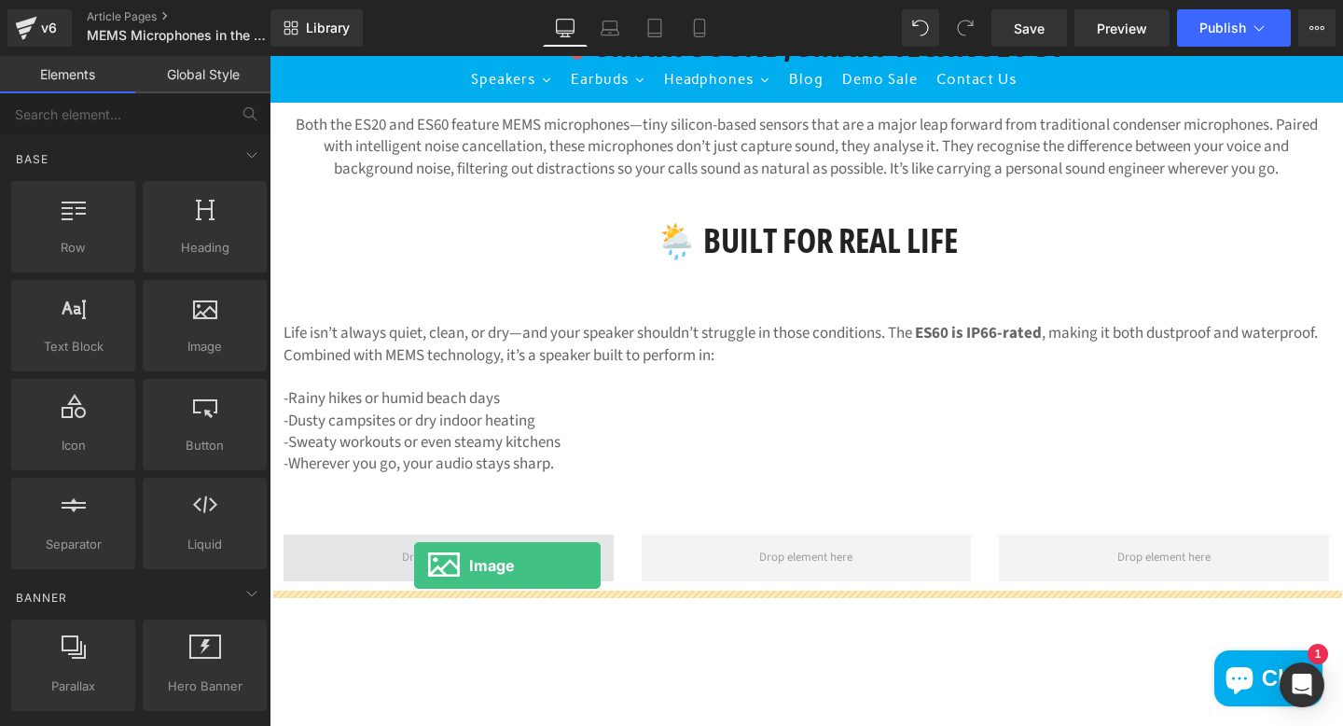
drag, startPoint x: 482, startPoint y: 383, endPoint x: 404, endPoint y: 558, distance: 191.2
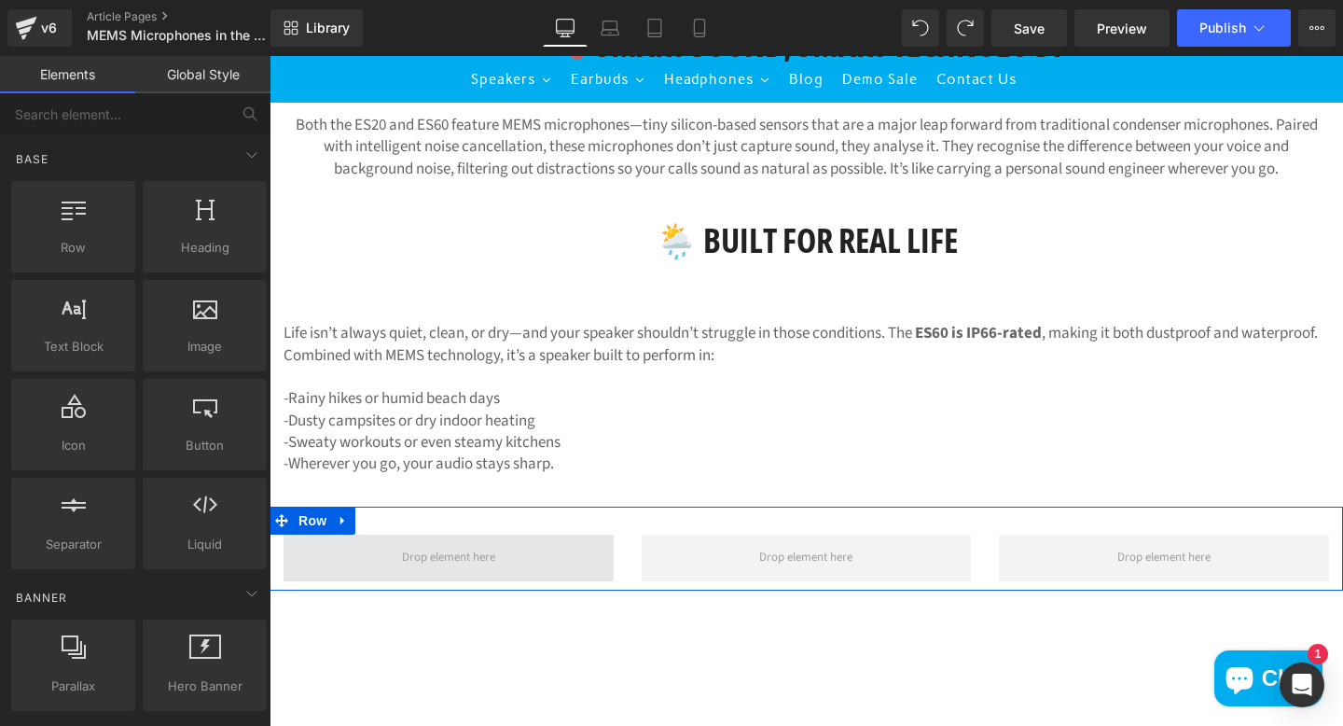
click at [407, 564] on span at bounding box center [448, 558] width 106 height 26
click at [465, 553] on span at bounding box center [448, 558] width 106 height 26
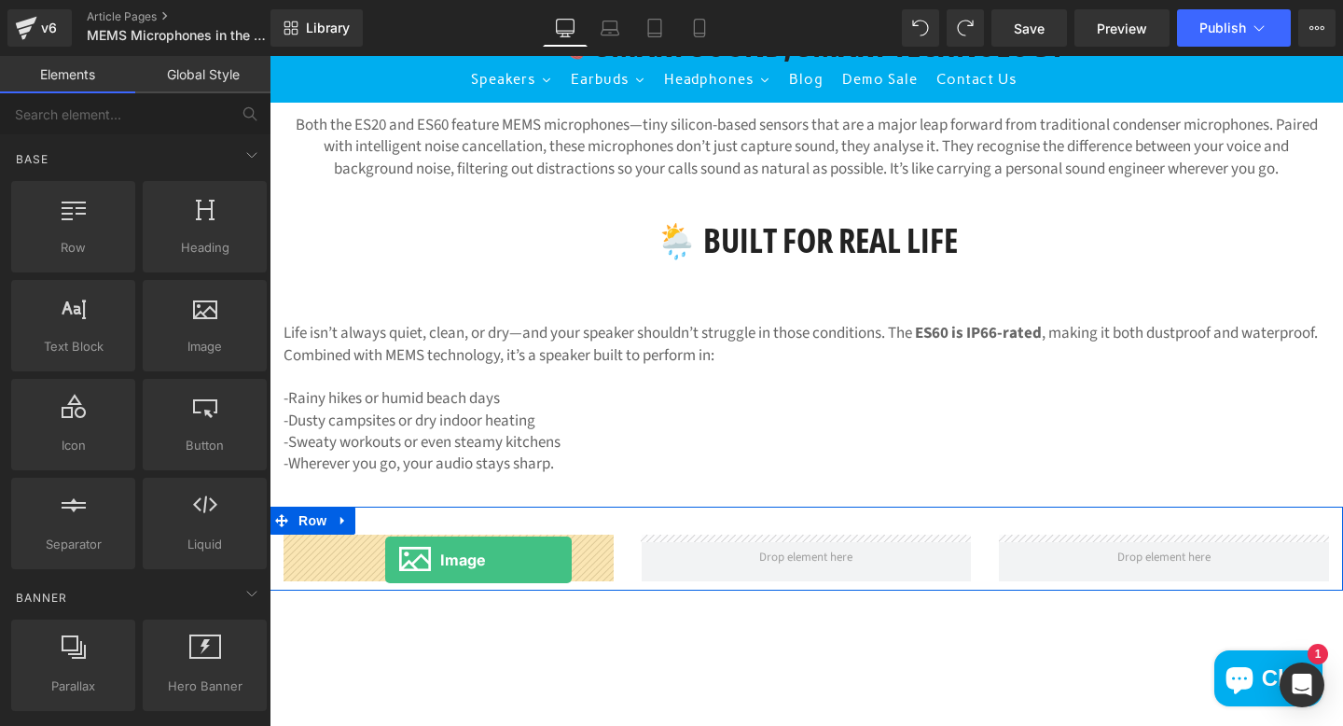
drag, startPoint x: 457, startPoint y: 380, endPoint x: 385, endPoint y: 560, distance: 193.8
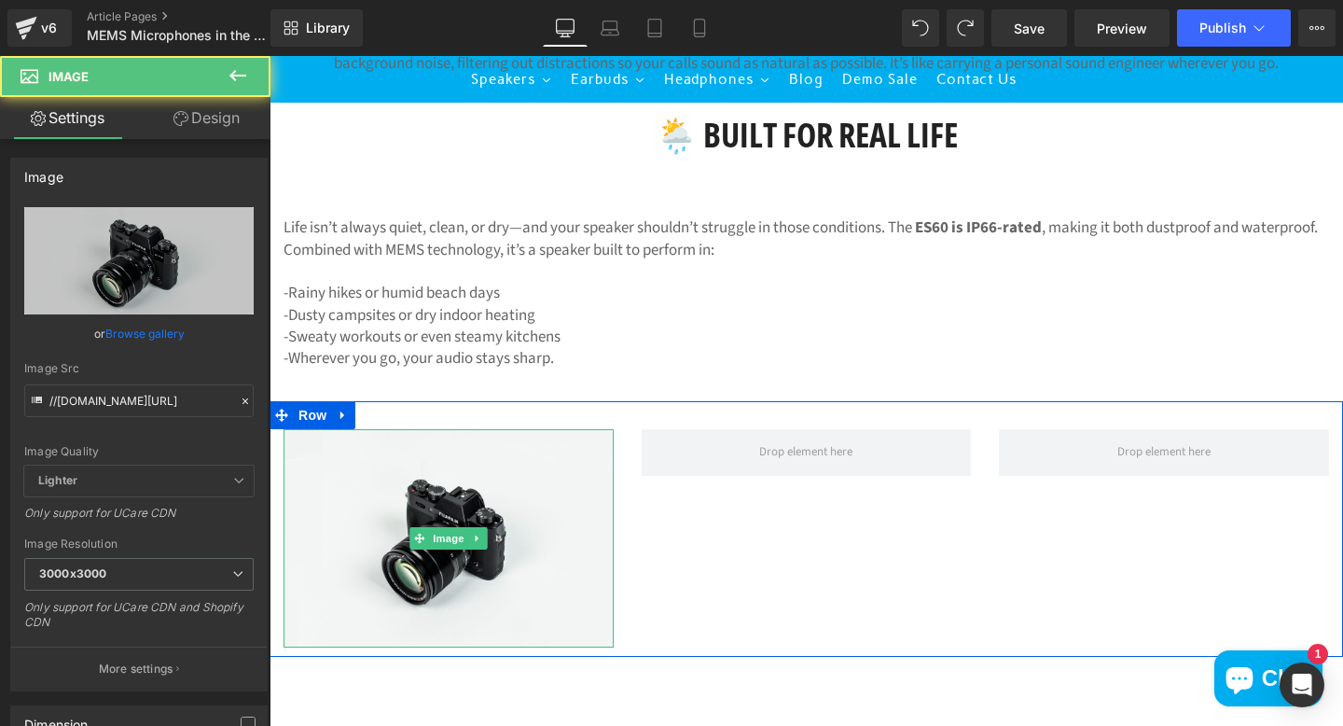
scroll to position [1064, 0]
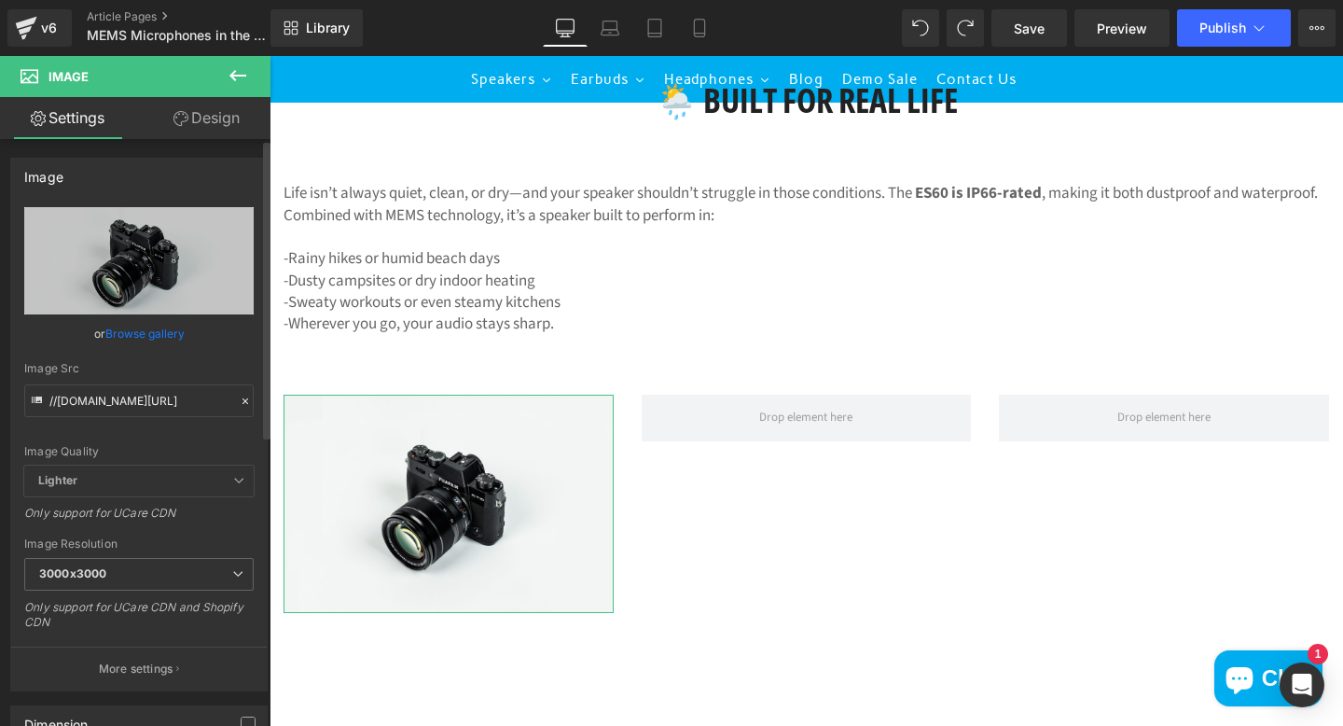
click at [142, 329] on link "Browse gallery" at bounding box center [144, 333] width 79 height 33
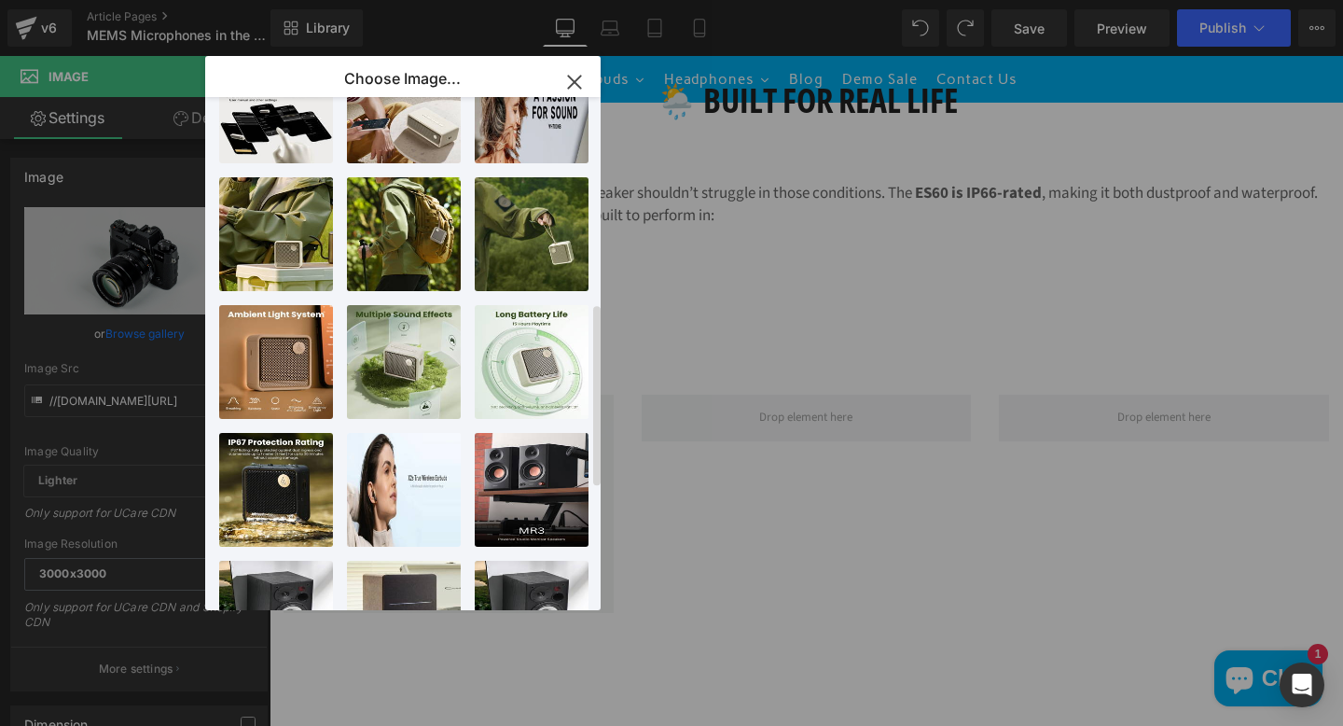
scroll to position [594, 0]
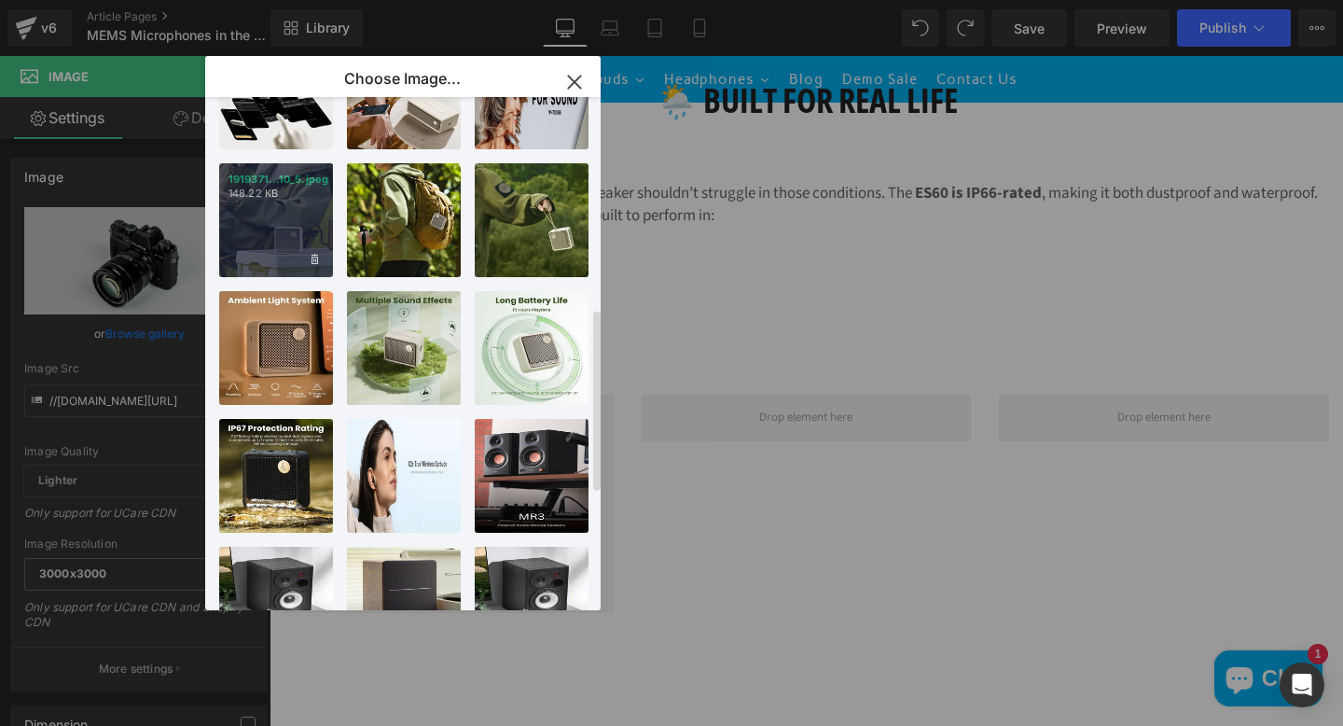
click at [268, 217] on div "1919371...10_5.jpeg 148.22 KB" at bounding box center [276, 220] width 114 height 114
type input "[URL][DOMAIN_NAME]"
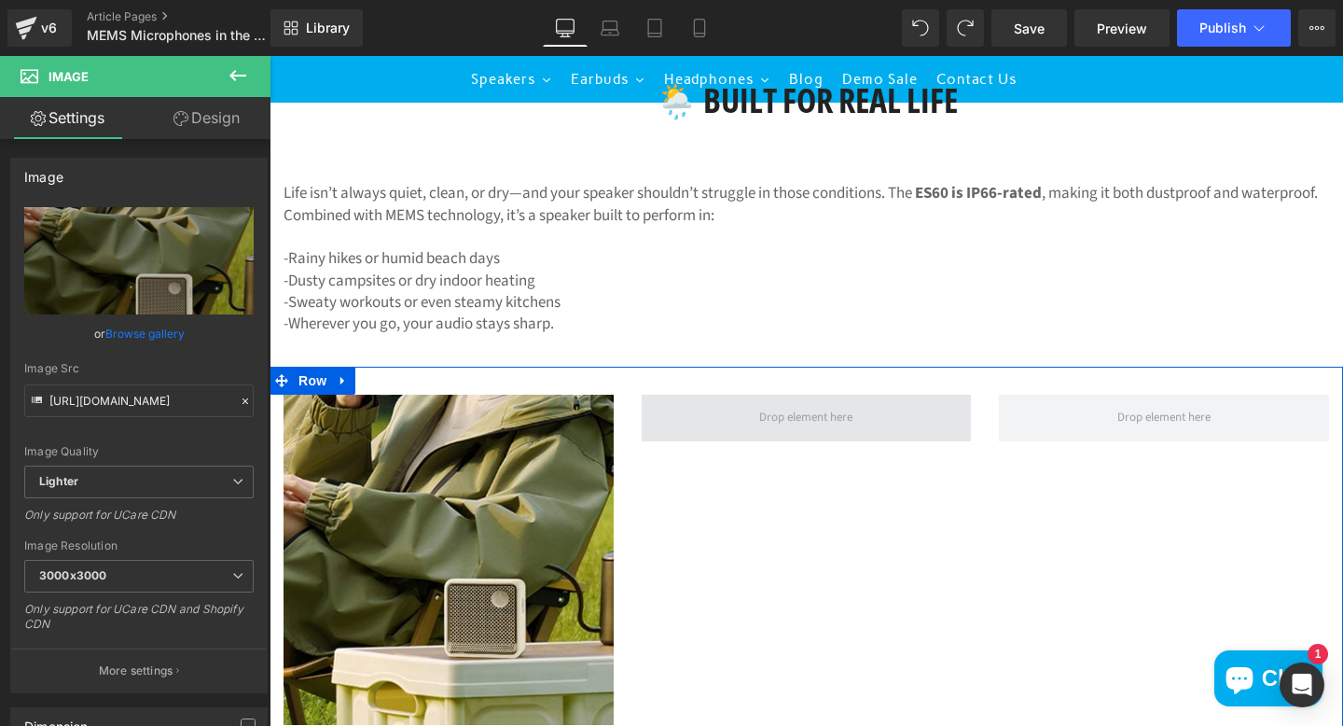
click at [787, 423] on span at bounding box center [806, 418] width 106 height 26
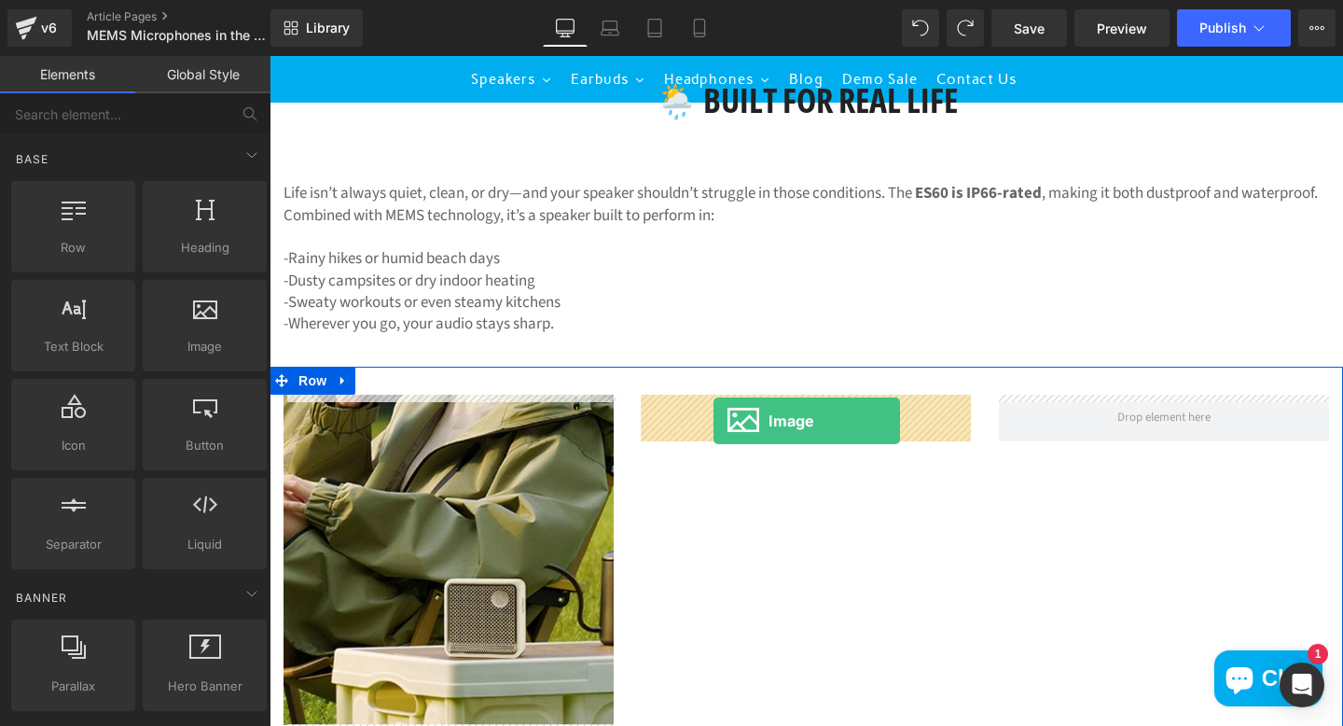
drag, startPoint x: 471, startPoint y: 395, endPoint x: 714, endPoint y: 421, distance: 243.9
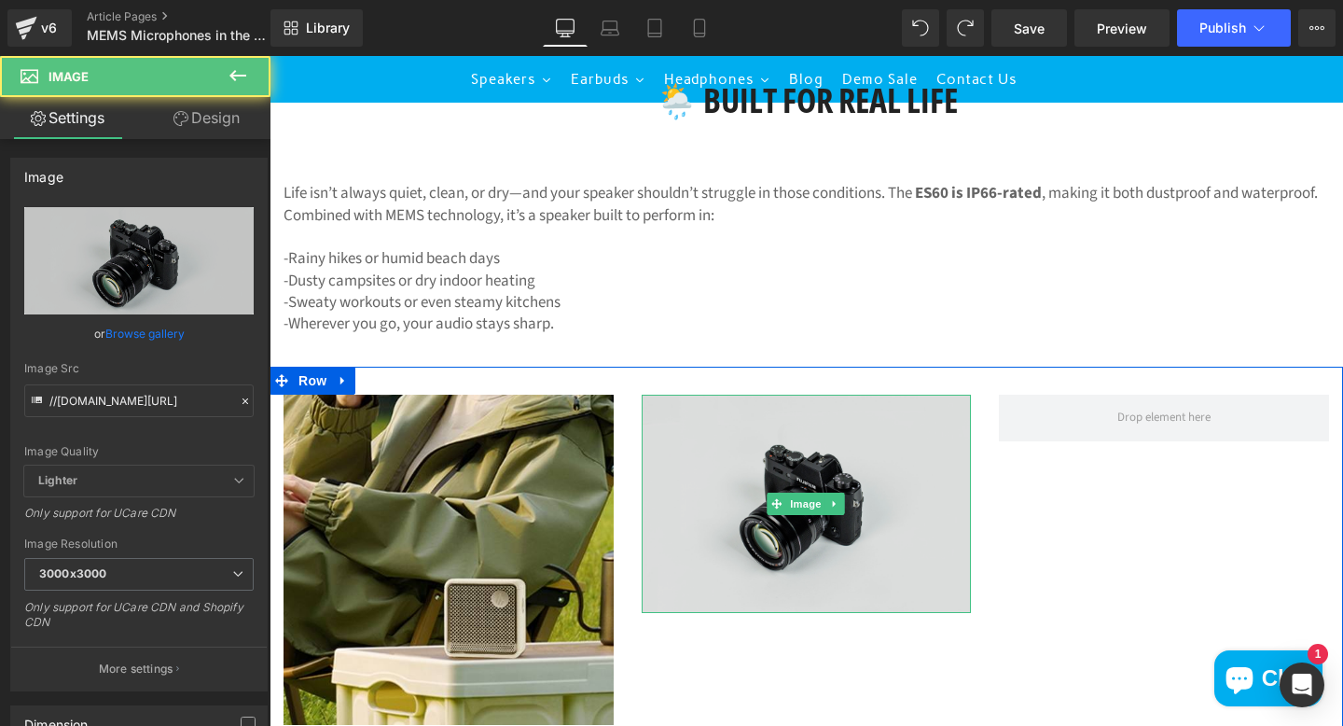
click at [742, 455] on img at bounding box center [807, 504] width 330 height 218
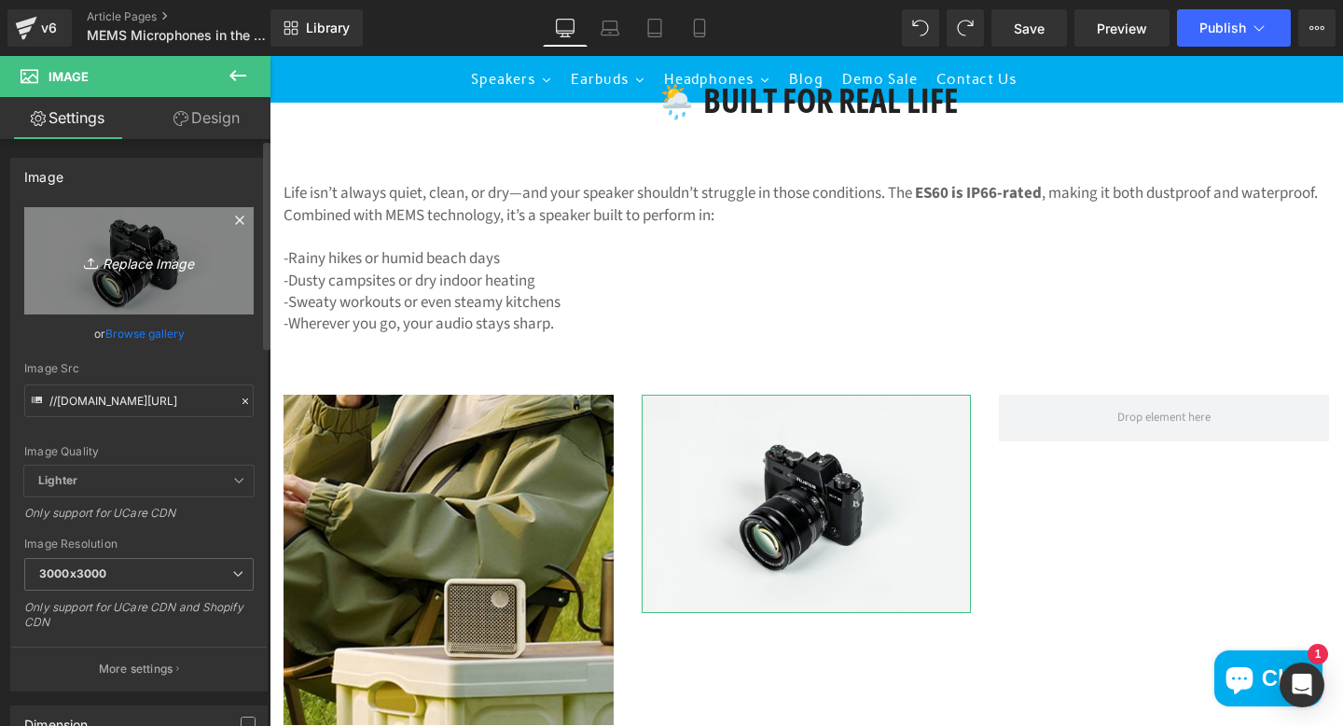
click at [138, 261] on icon "Replace Image" at bounding box center [138, 260] width 149 height 23
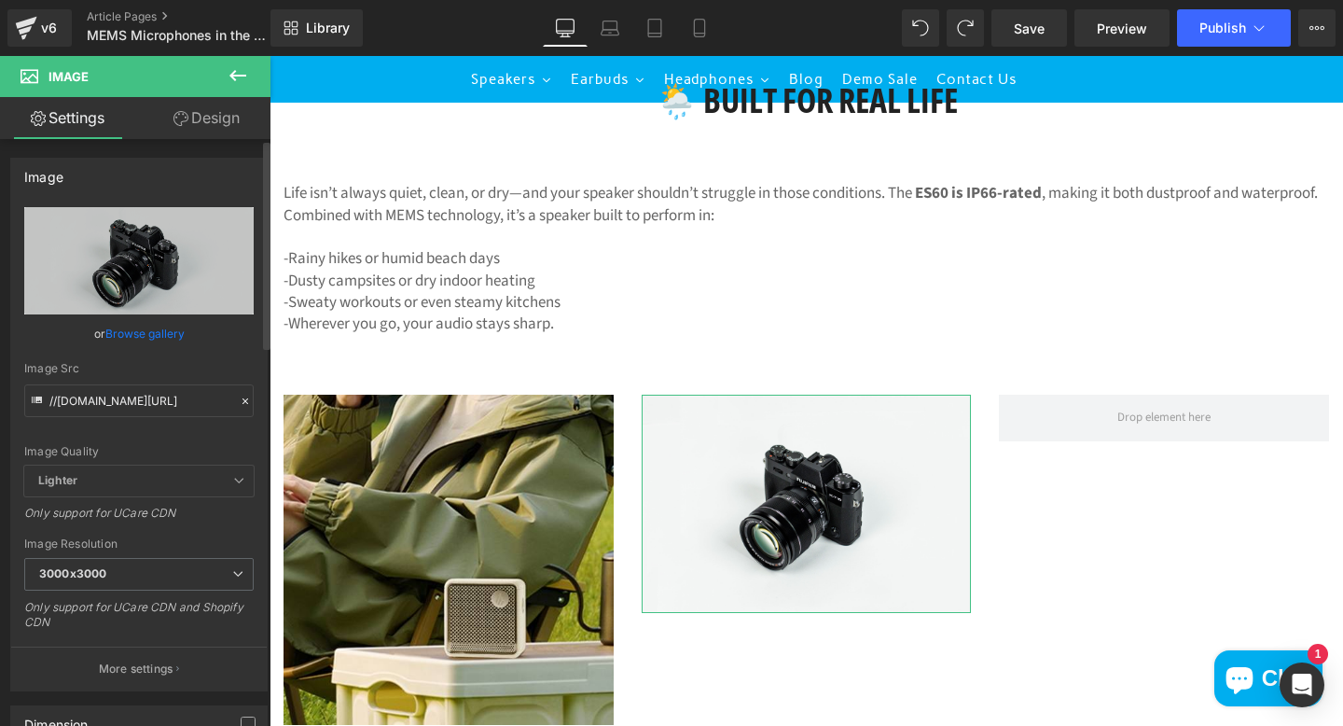
click at [158, 330] on link "Browse gallery" at bounding box center [144, 333] width 79 height 33
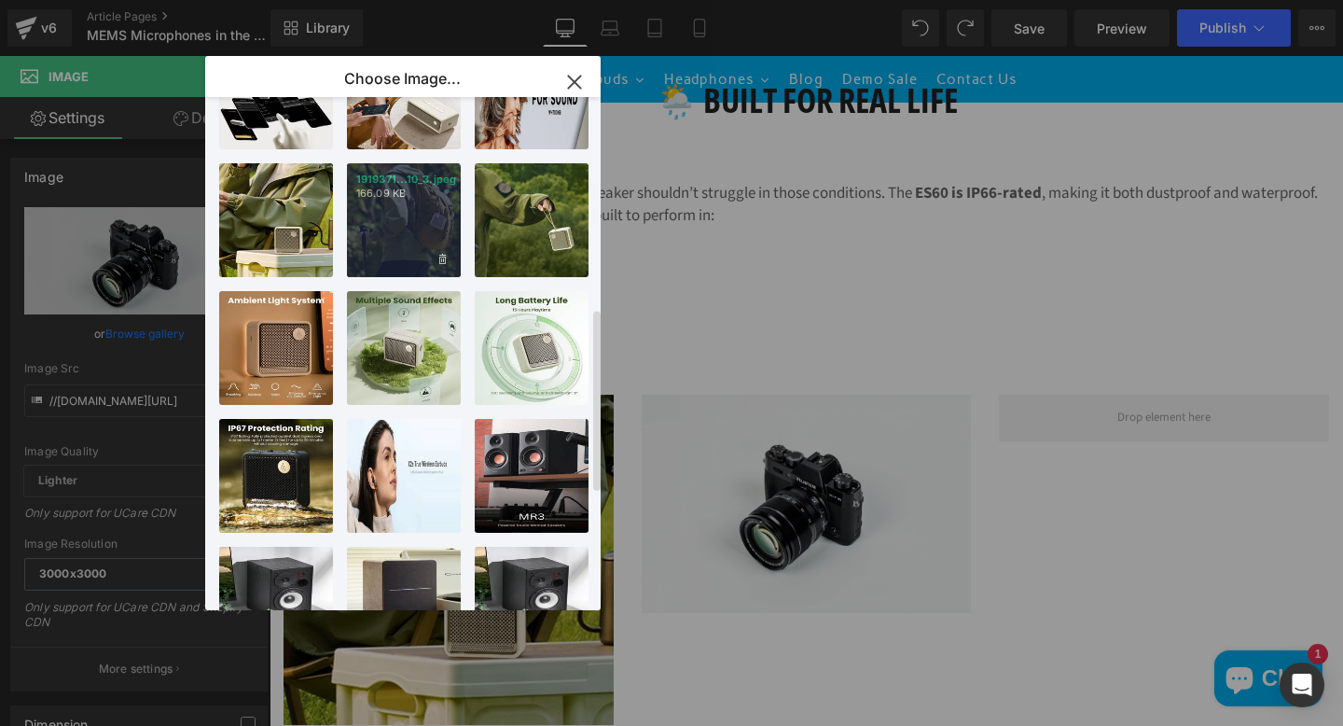
click at [418, 228] on div "1919371...10_3.jpeg 166.09 KB" at bounding box center [404, 220] width 114 height 114
type input "[URL][DOMAIN_NAME]"
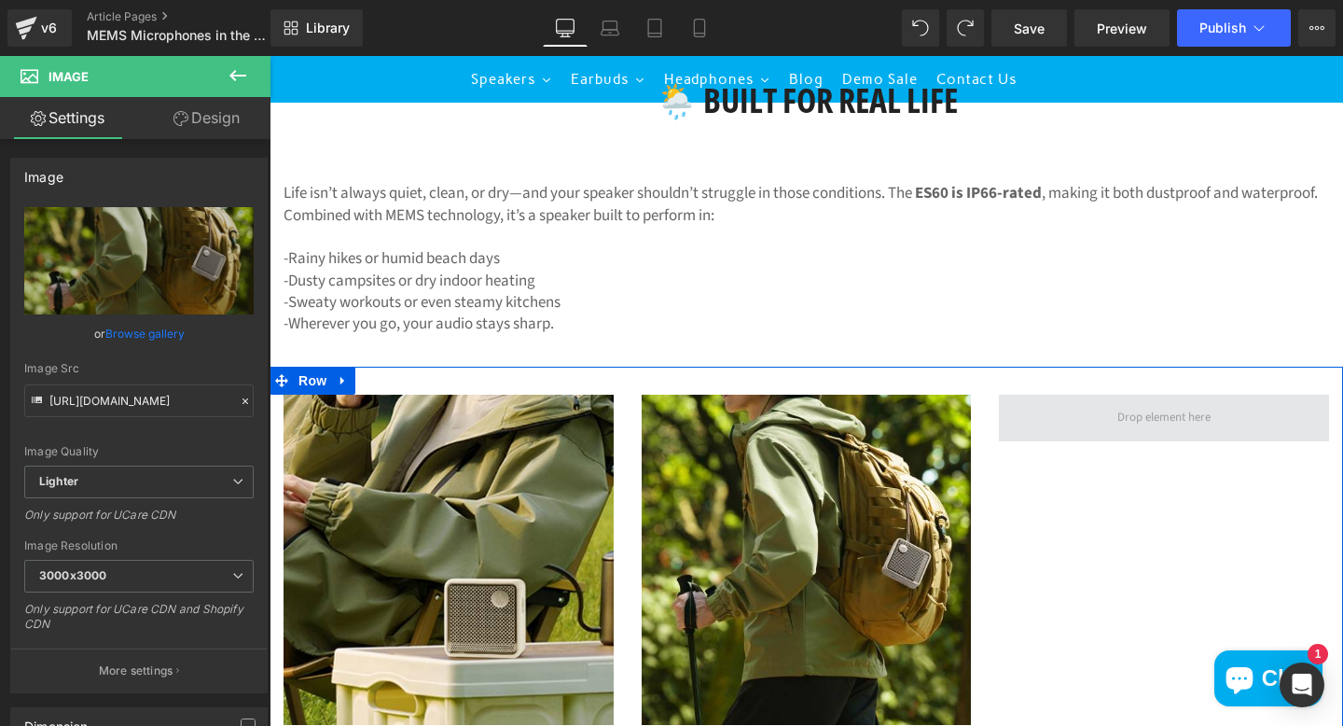
click at [1094, 416] on span at bounding box center [1164, 418] width 330 height 47
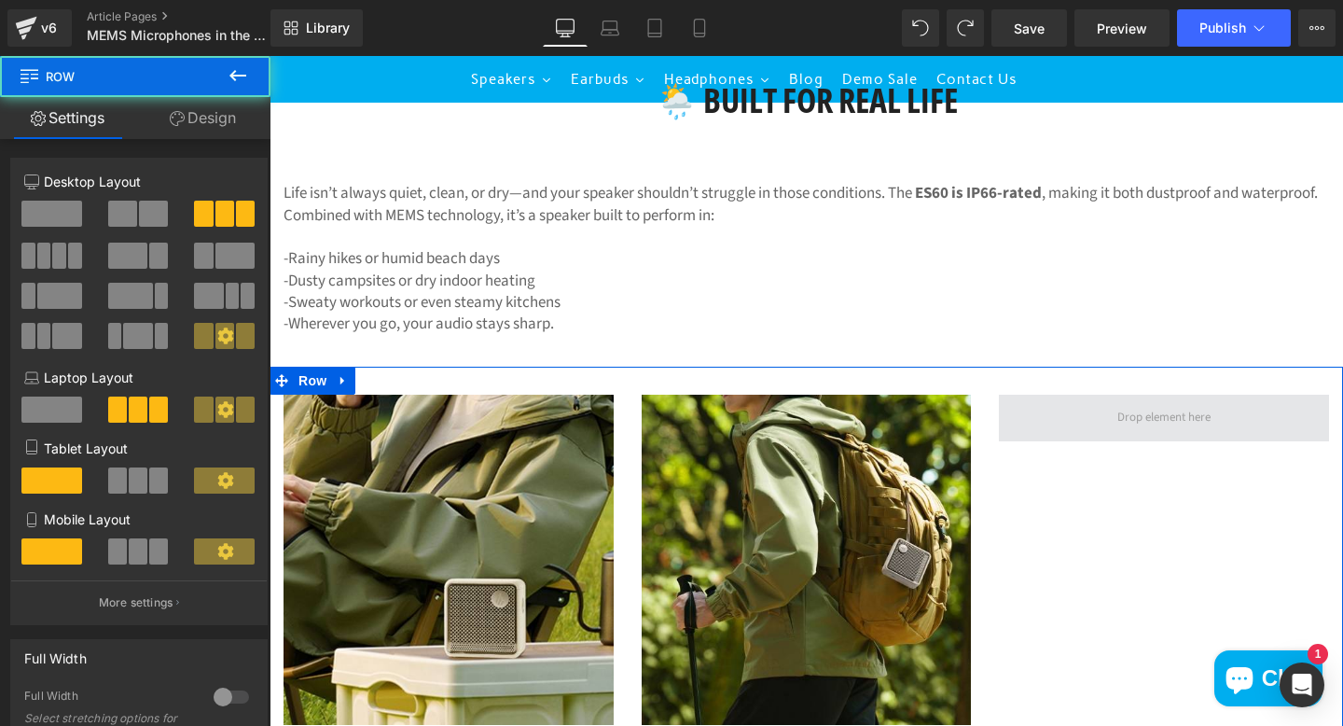
click at [1118, 428] on span at bounding box center [1164, 418] width 106 height 26
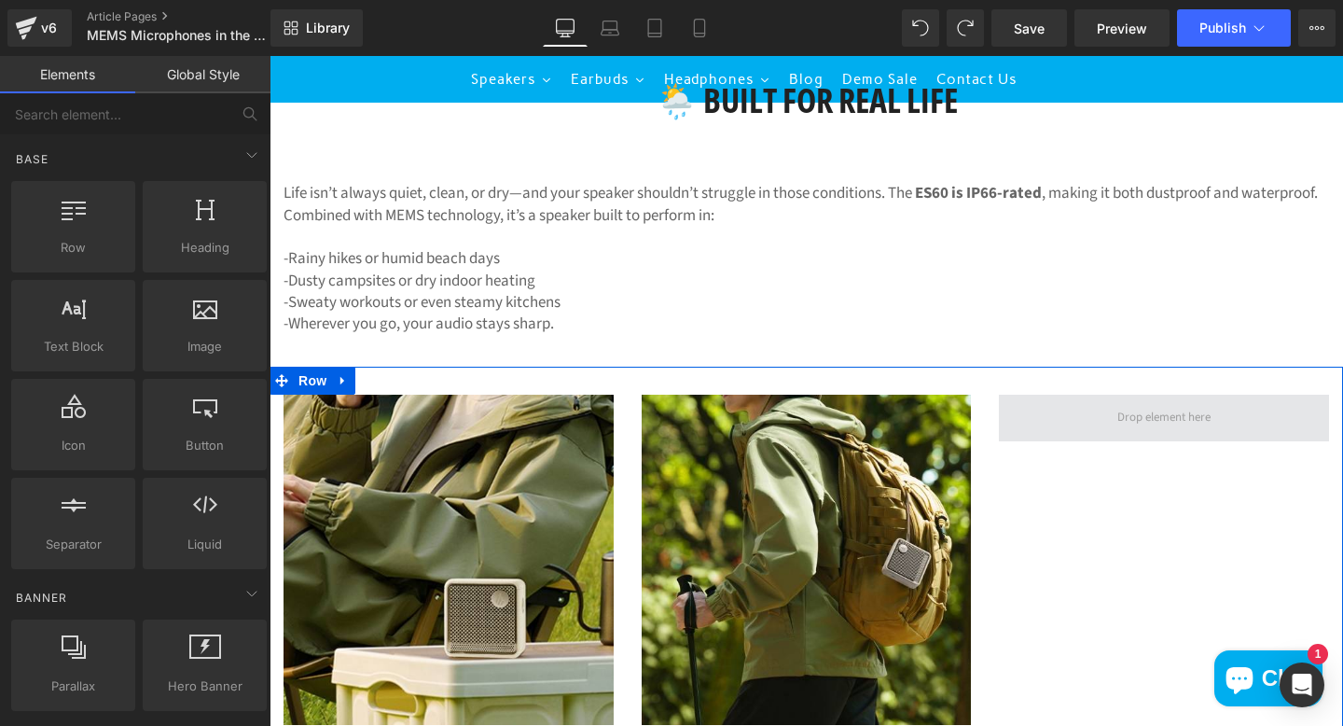
click at [1102, 422] on span at bounding box center [1164, 418] width 330 height 47
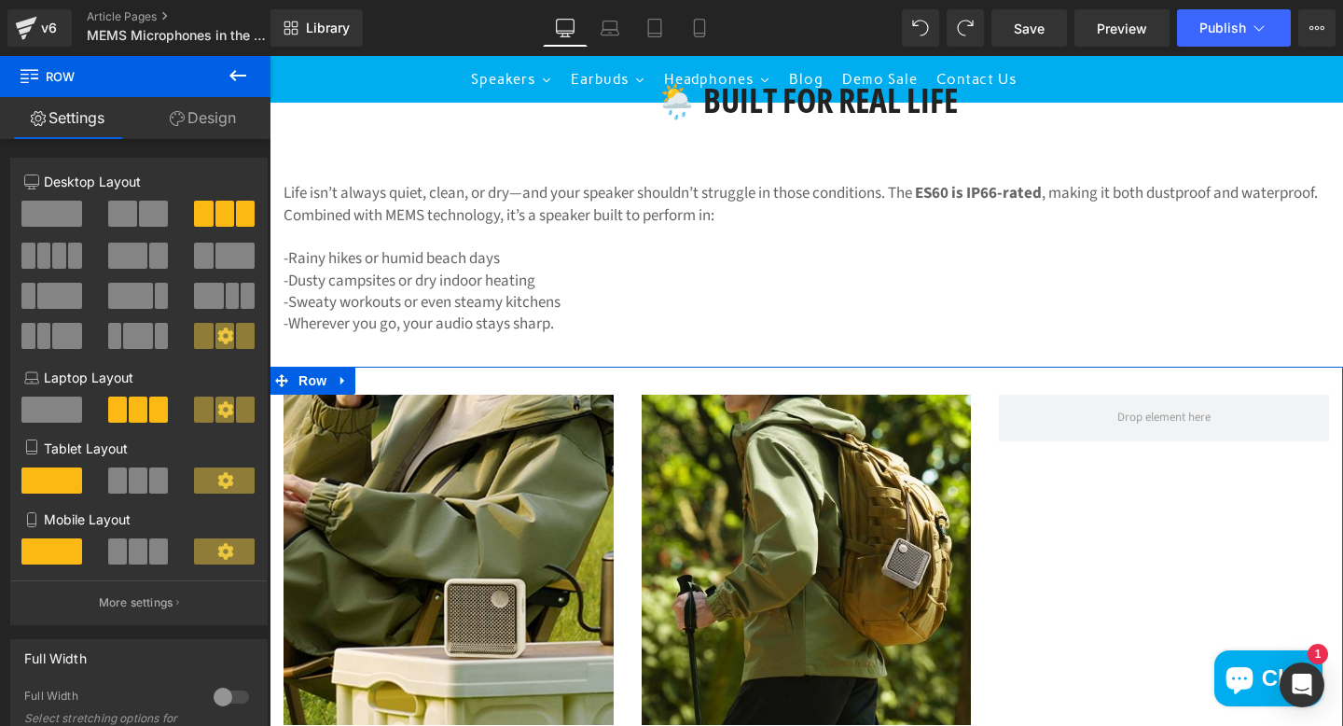
click at [201, 118] on link "Design" at bounding box center [202, 118] width 135 height 42
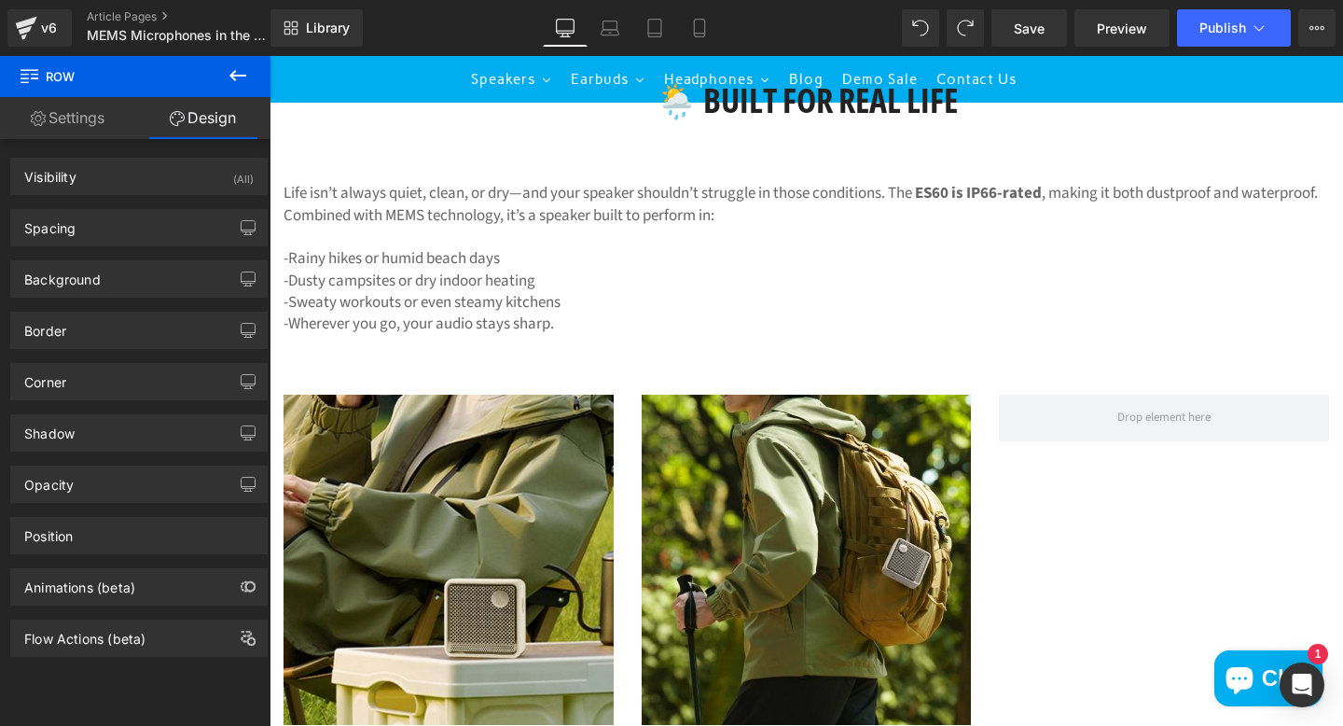
click at [241, 70] on icon at bounding box center [238, 75] width 22 height 22
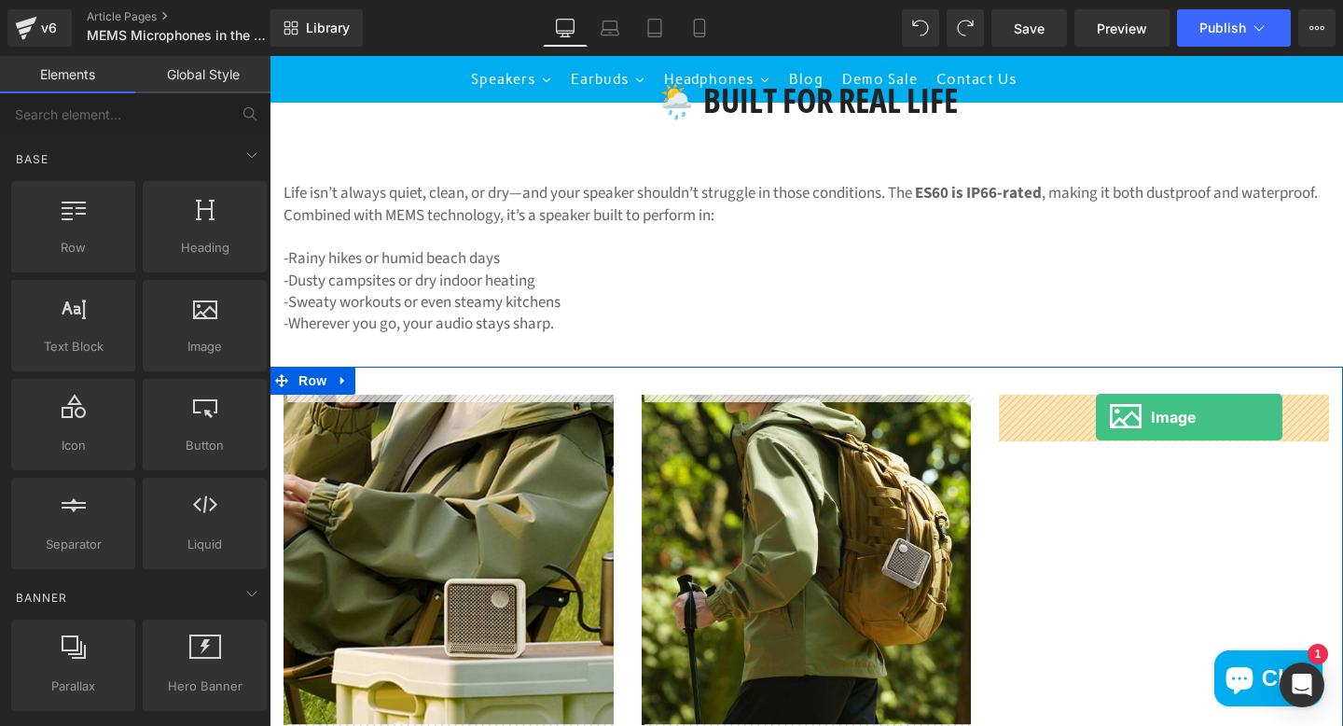
drag, startPoint x: 473, startPoint y: 381, endPoint x: 1096, endPoint y: 417, distance: 624.0
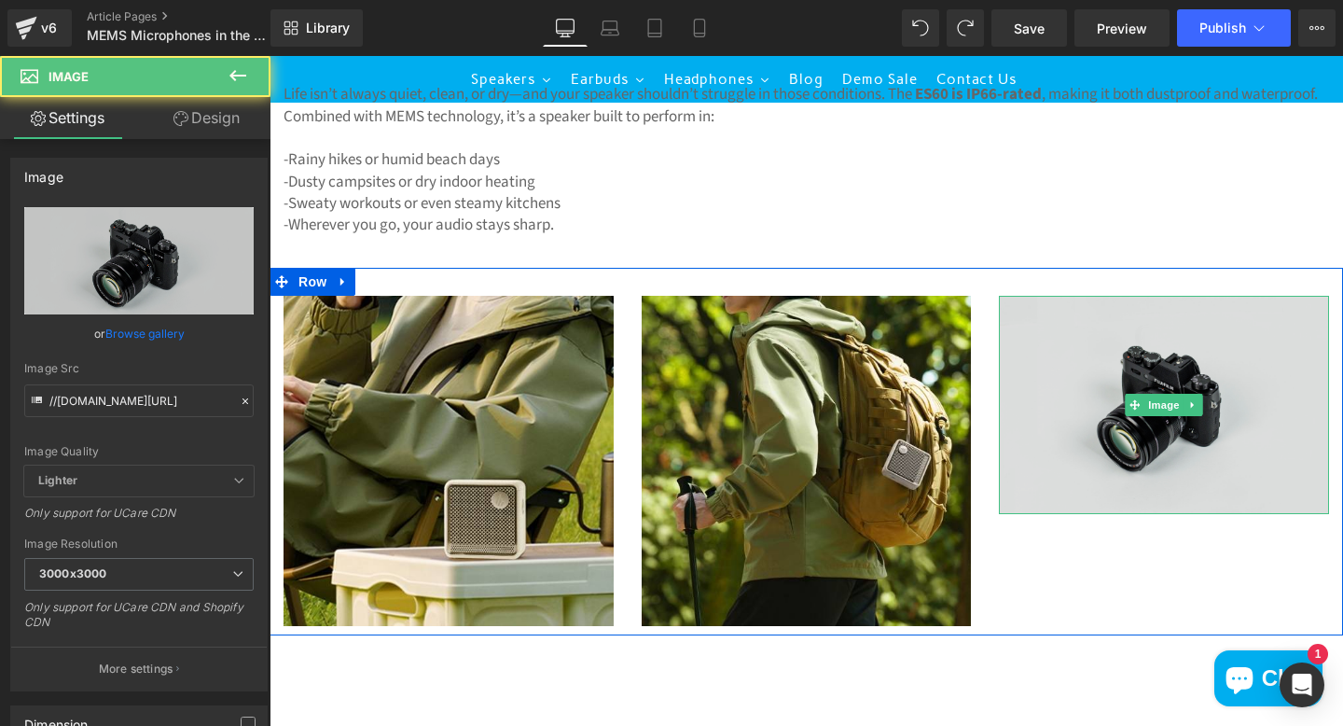
scroll to position [1165, 0]
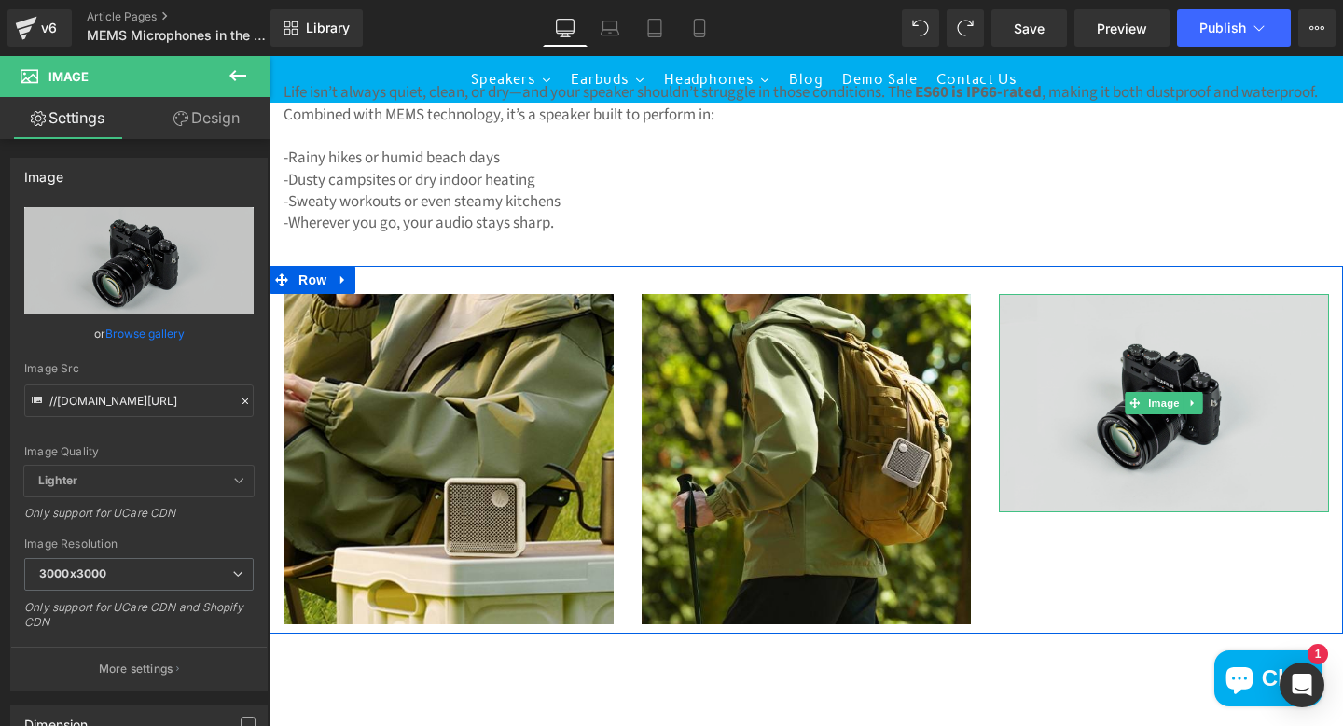
click at [1136, 366] on img at bounding box center [1164, 403] width 330 height 218
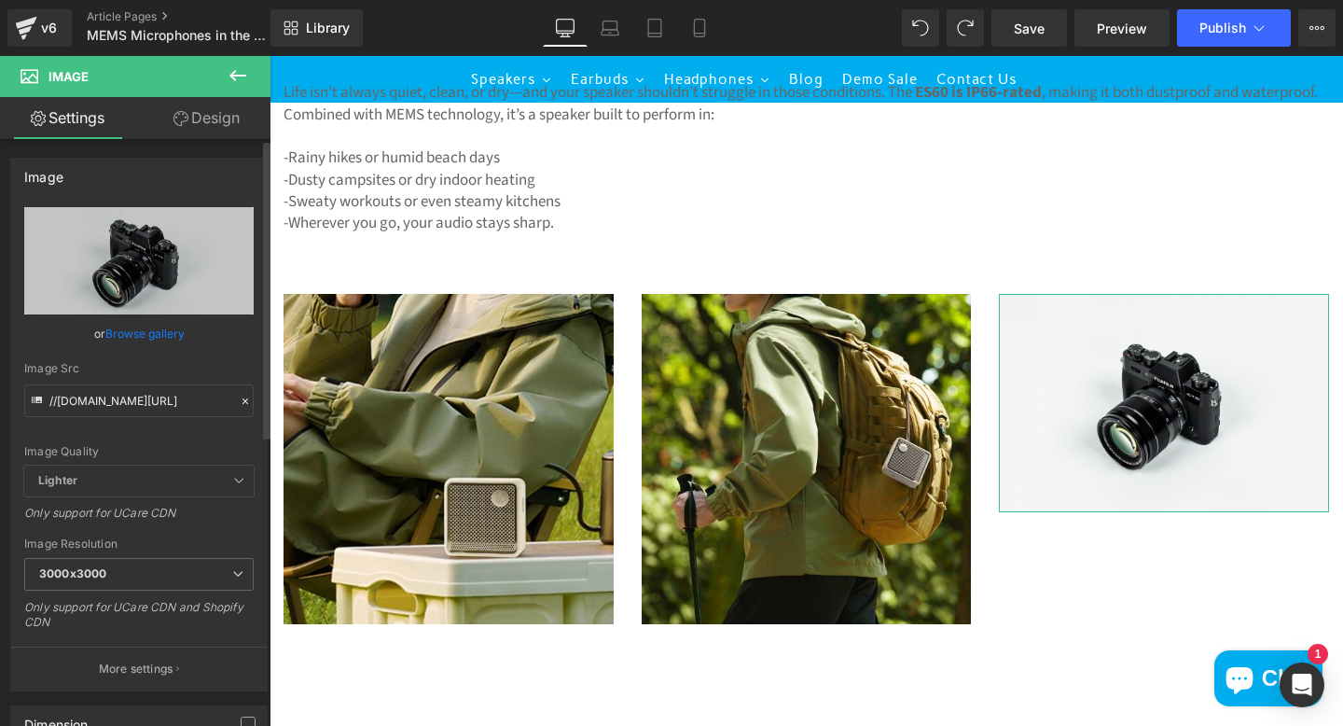
click at [157, 333] on link "Browse gallery" at bounding box center [144, 333] width 79 height 33
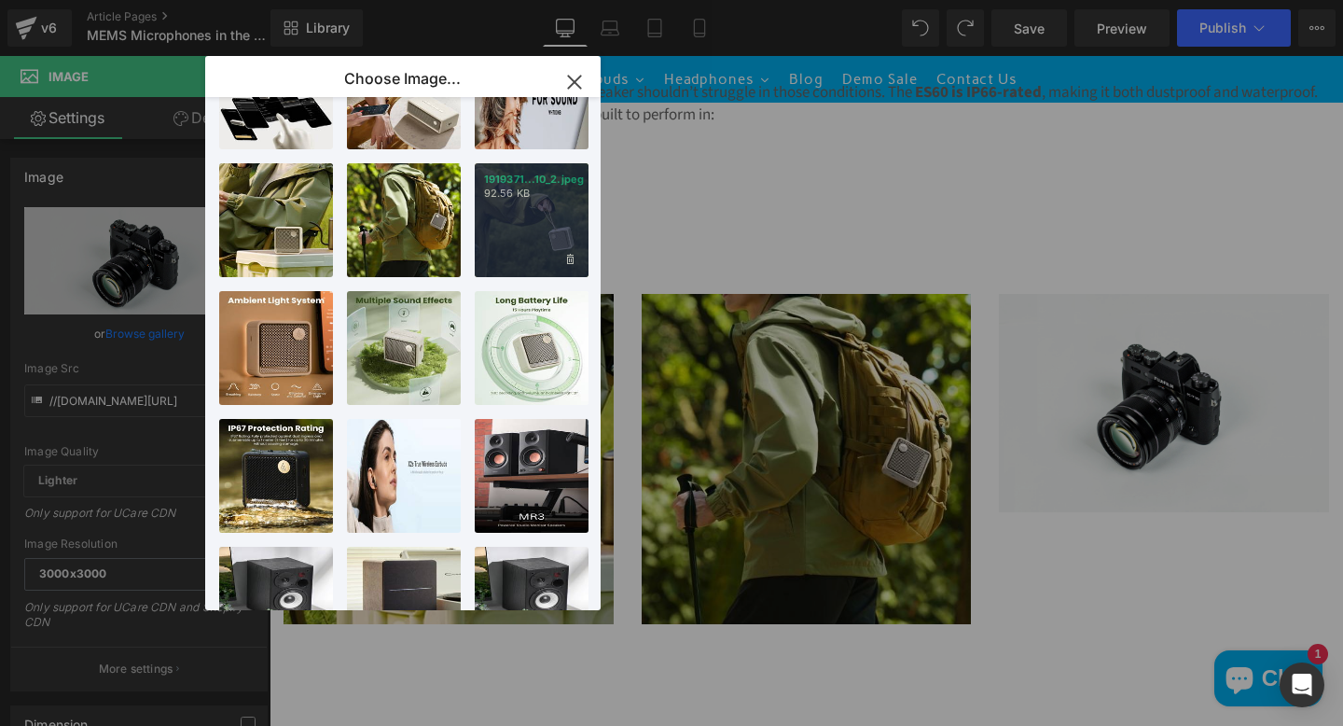
click at [528, 206] on div "1919371...10_2.jpeg 92.56 KB" at bounding box center [532, 220] width 114 height 114
type input "[URL][DOMAIN_NAME]"
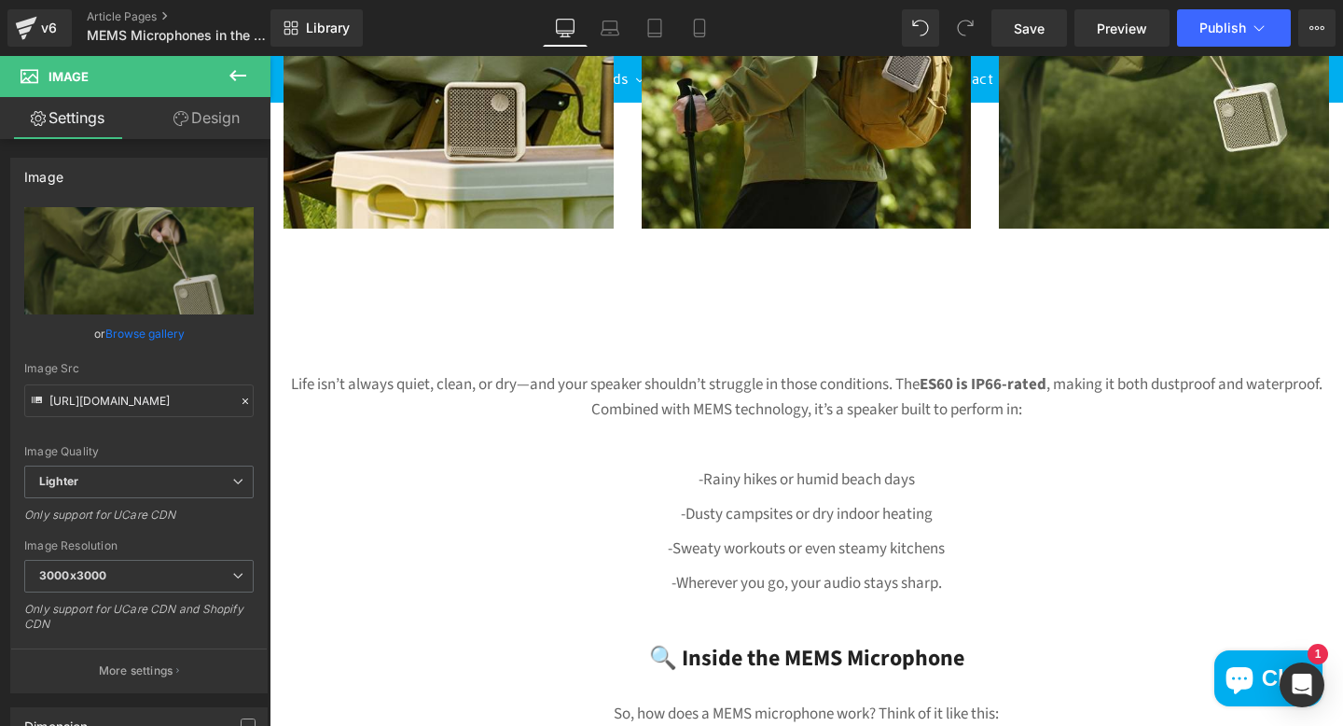
scroll to position [1601, 0]
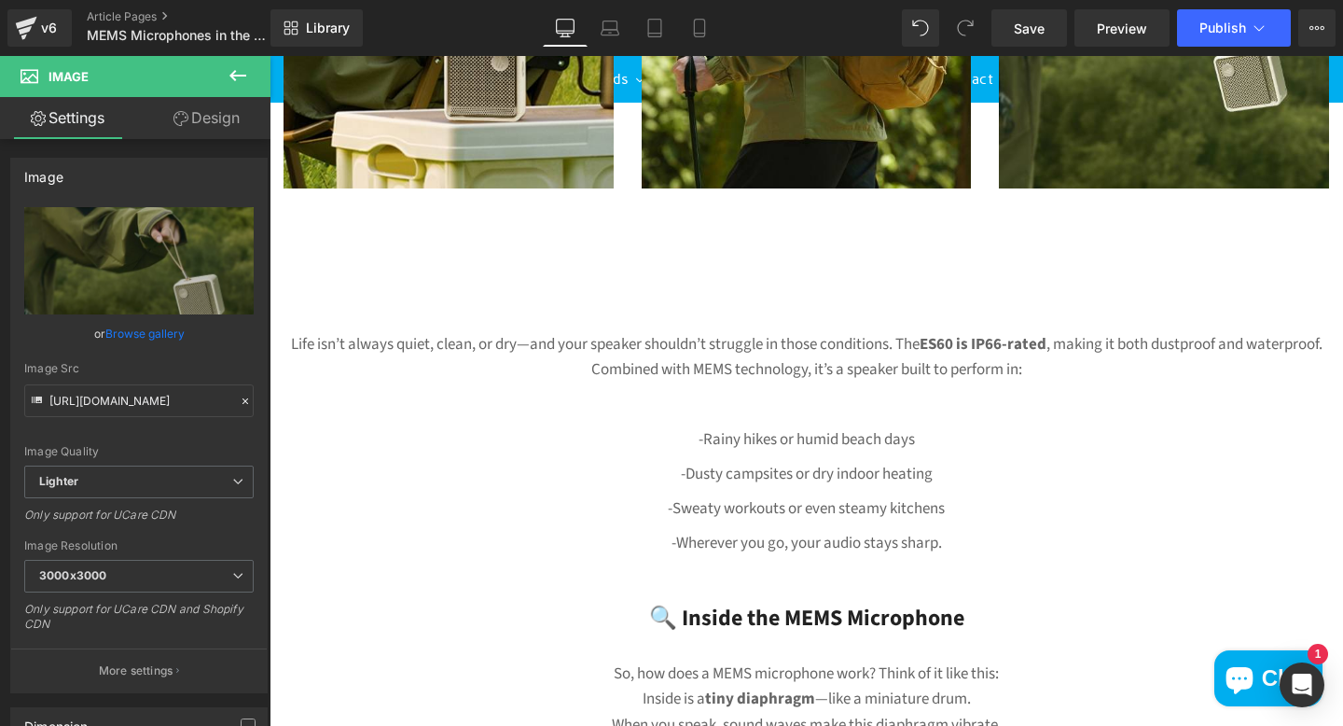
click at [717, 398] on p at bounding box center [807, 405] width 1074 height 25
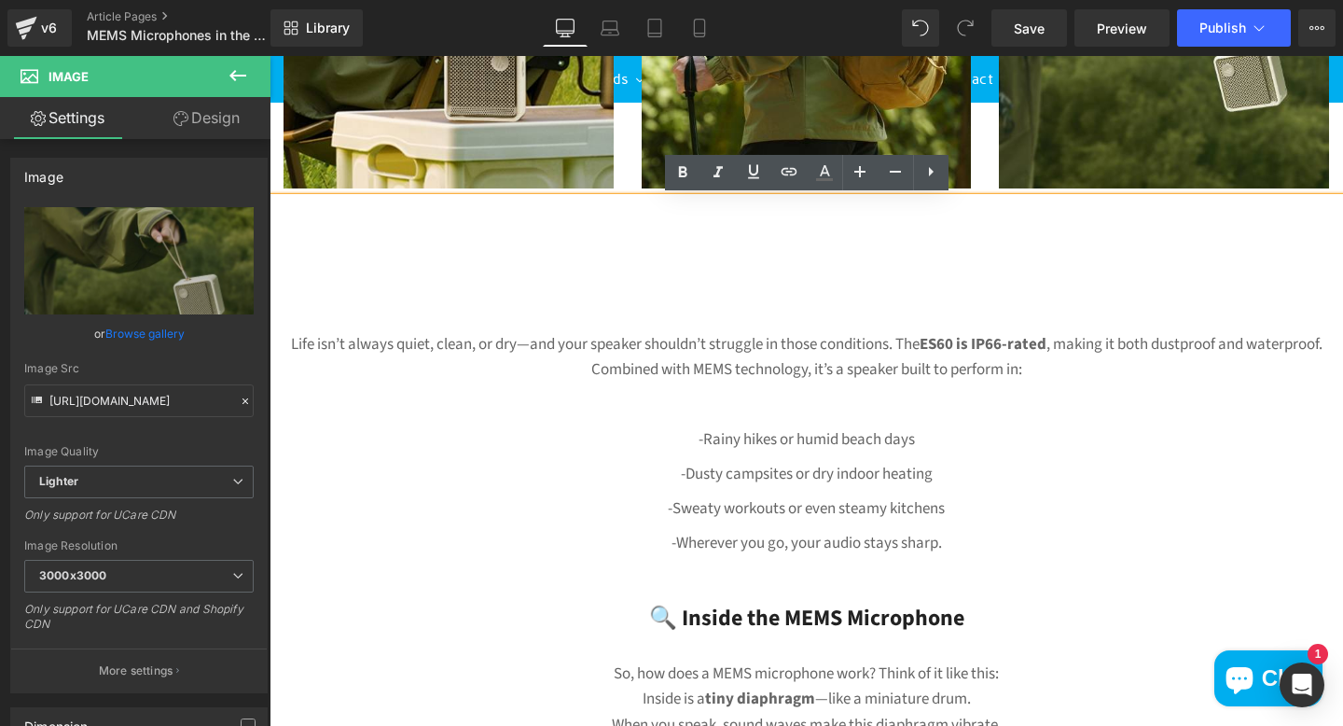
click at [704, 346] on p "Life isn’t always quiet, clean, or dry—and your speaker shouldn’t struggle in t…" at bounding box center [807, 357] width 1074 height 50
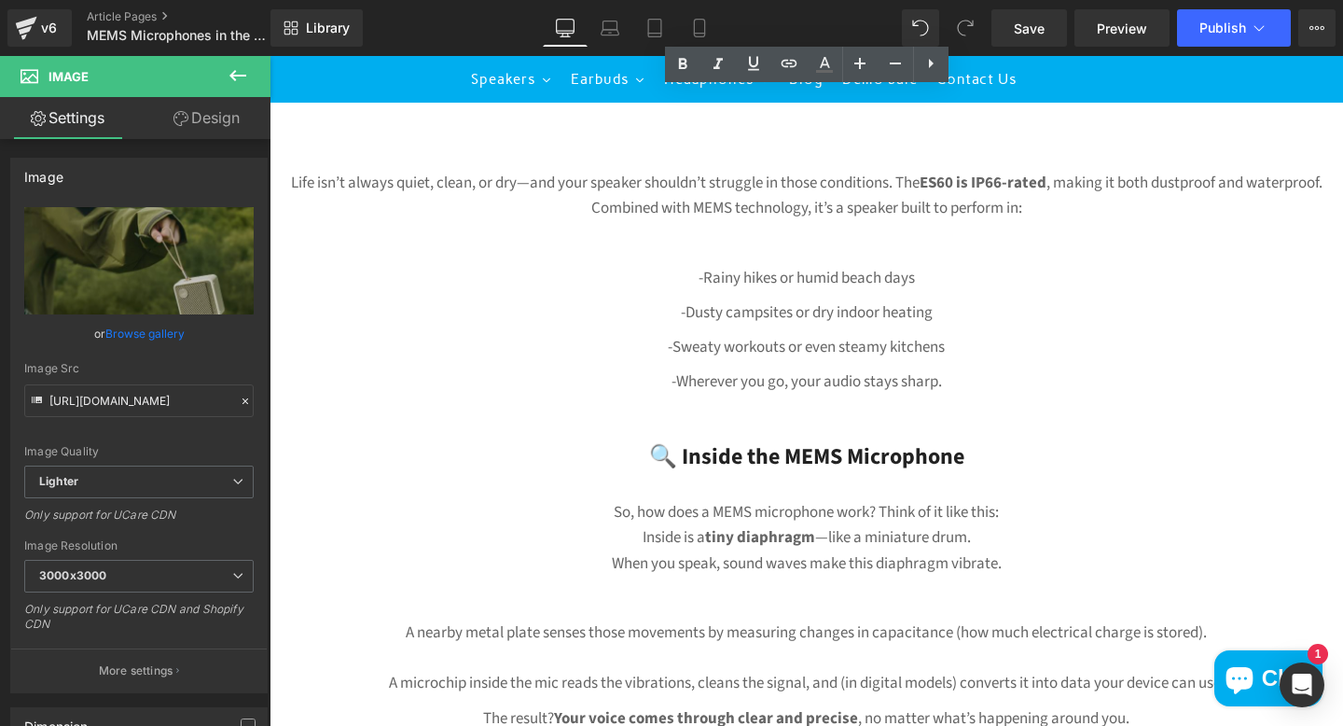
scroll to position [1763, 0]
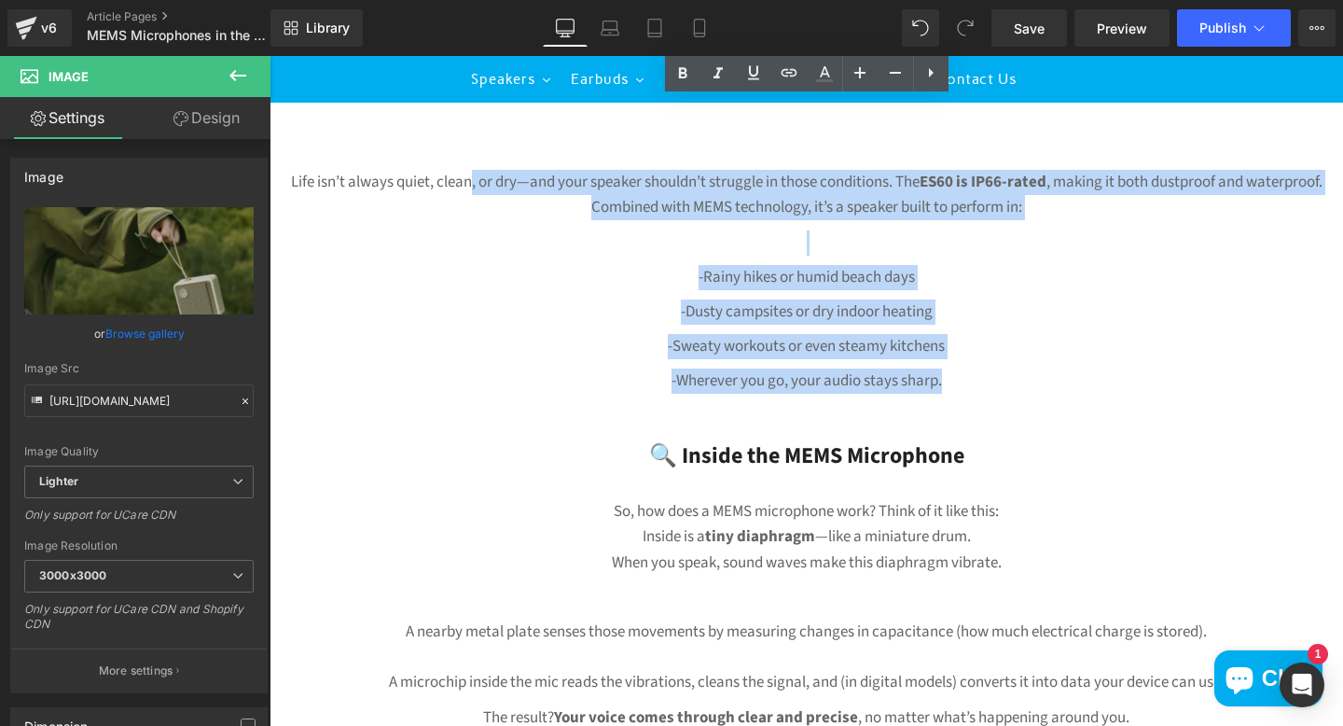
drag, startPoint x: 966, startPoint y: 389, endPoint x: 468, endPoint y: 187, distance: 537.6
click at [467, 187] on div "Life isn’t always quiet, clean, or dry—and your speaker shouldn’t struggle in t…" at bounding box center [807, 697] width 1074 height 1105
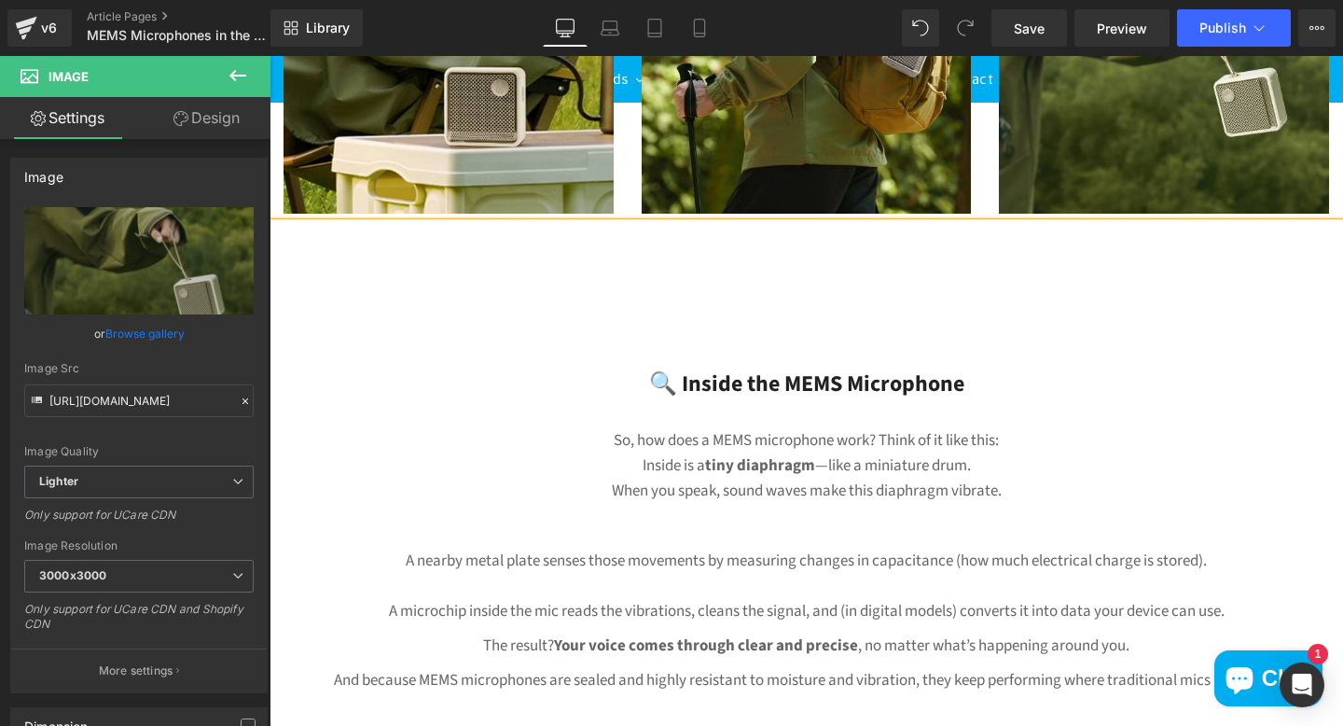
scroll to position [1598, 0]
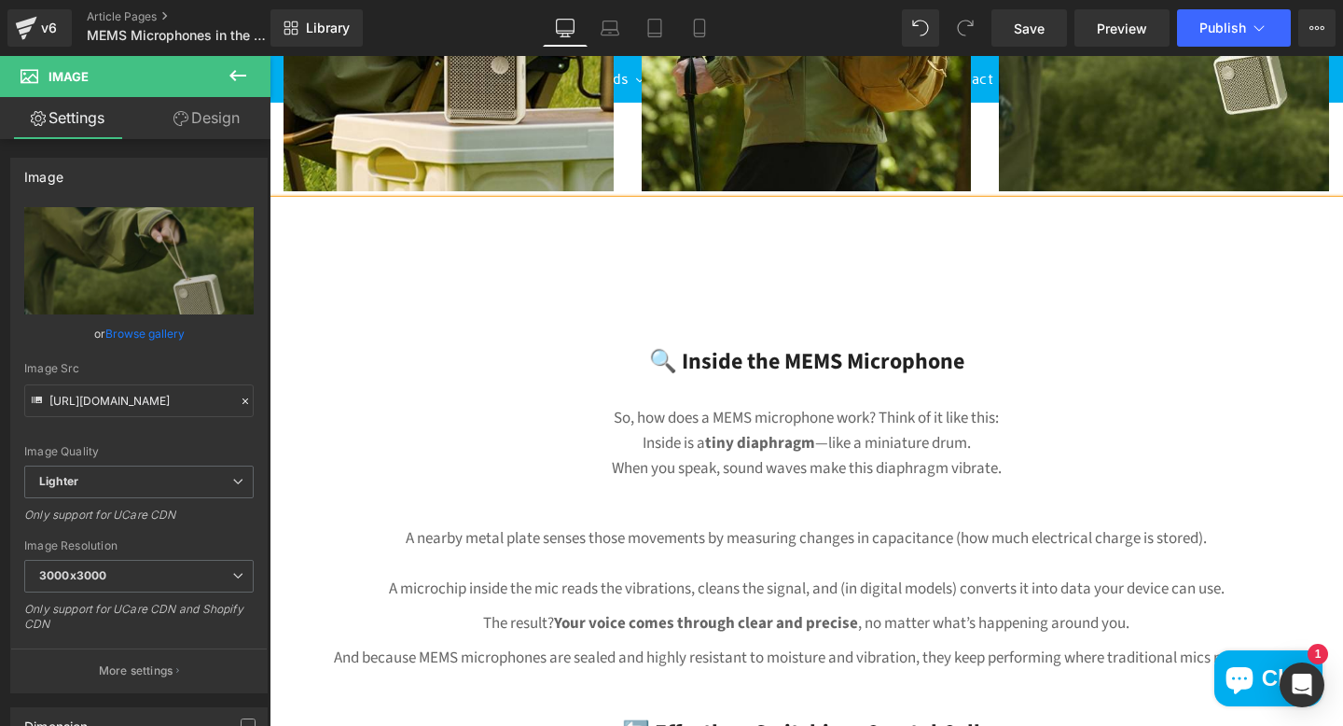
click at [744, 290] on div "🔍 Inside the MEMS Microphone So, how does a MEMS microphone work? Think of it l…" at bounding box center [807, 719] width 1074 height 875
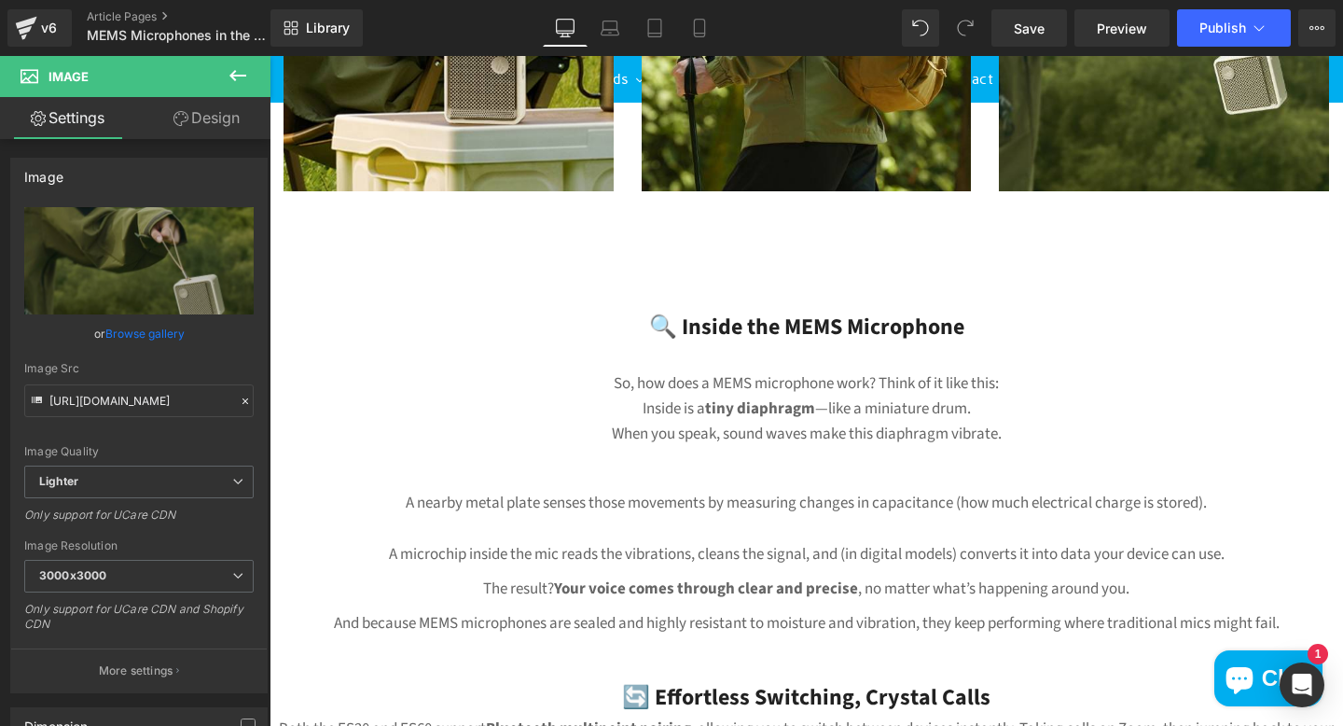
click at [230, 76] on icon at bounding box center [237, 75] width 17 height 11
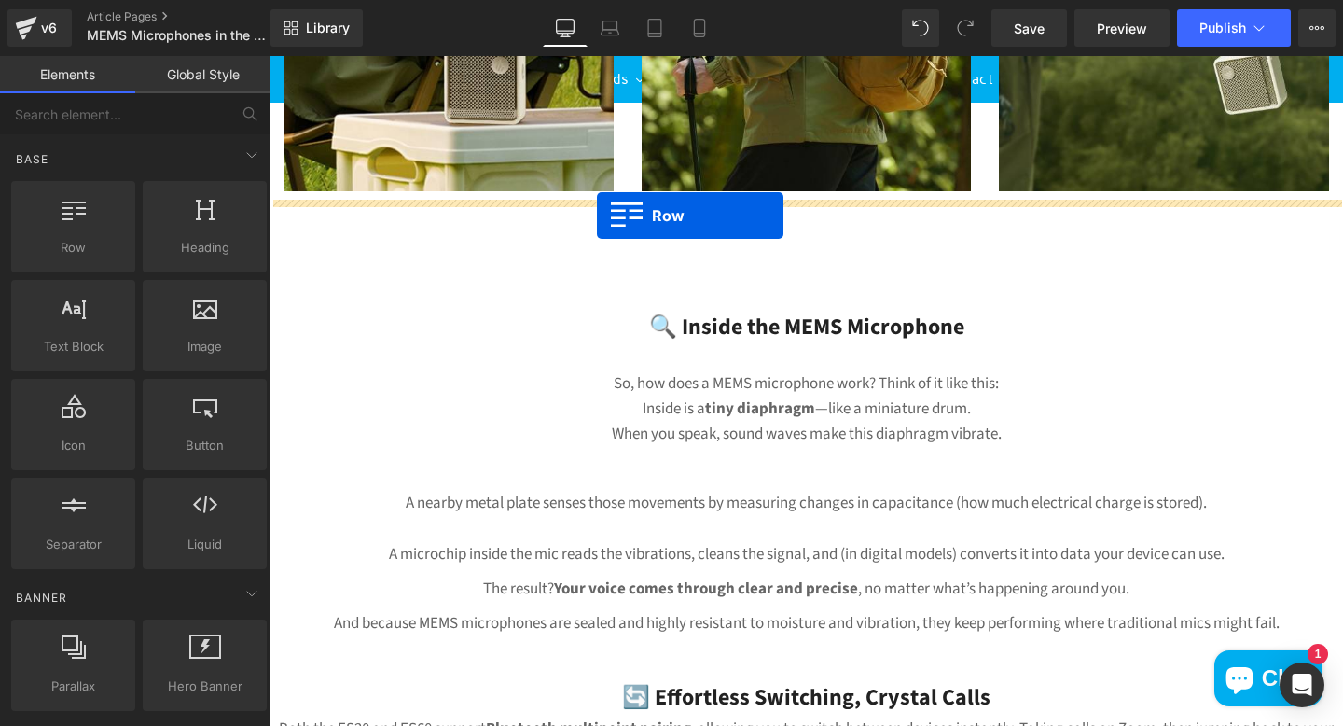
drag, startPoint x: 324, startPoint y: 298, endPoint x: 598, endPoint y: 217, distance: 285.7
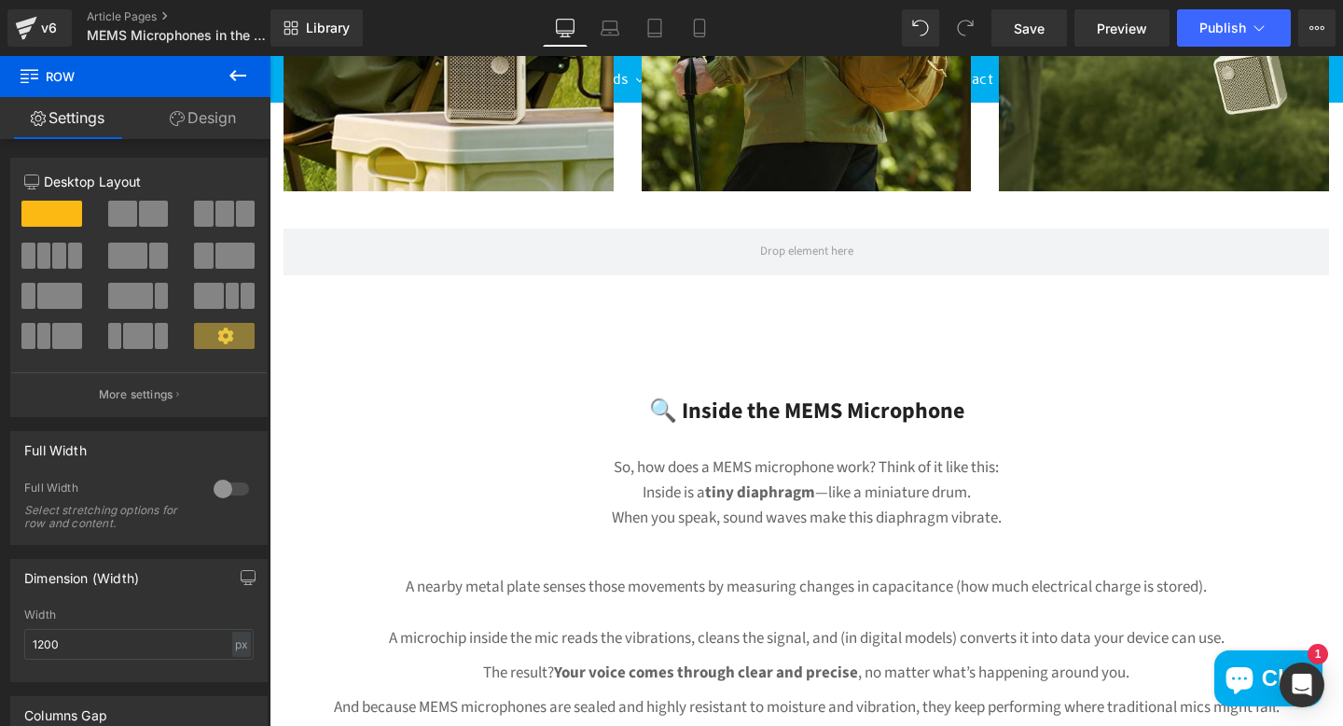
click at [241, 66] on icon at bounding box center [238, 75] width 22 height 22
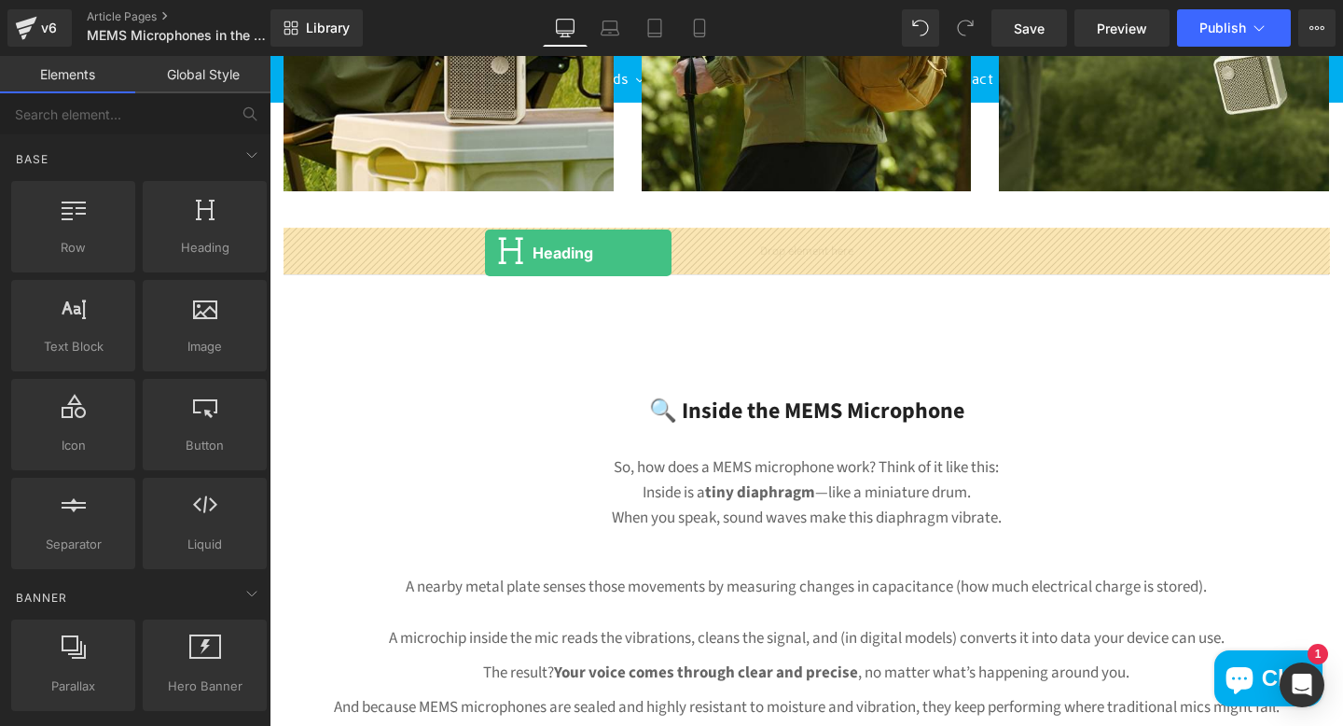
drag, startPoint x: 458, startPoint y: 284, endPoint x: 485, endPoint y: 252, distance: 42.4
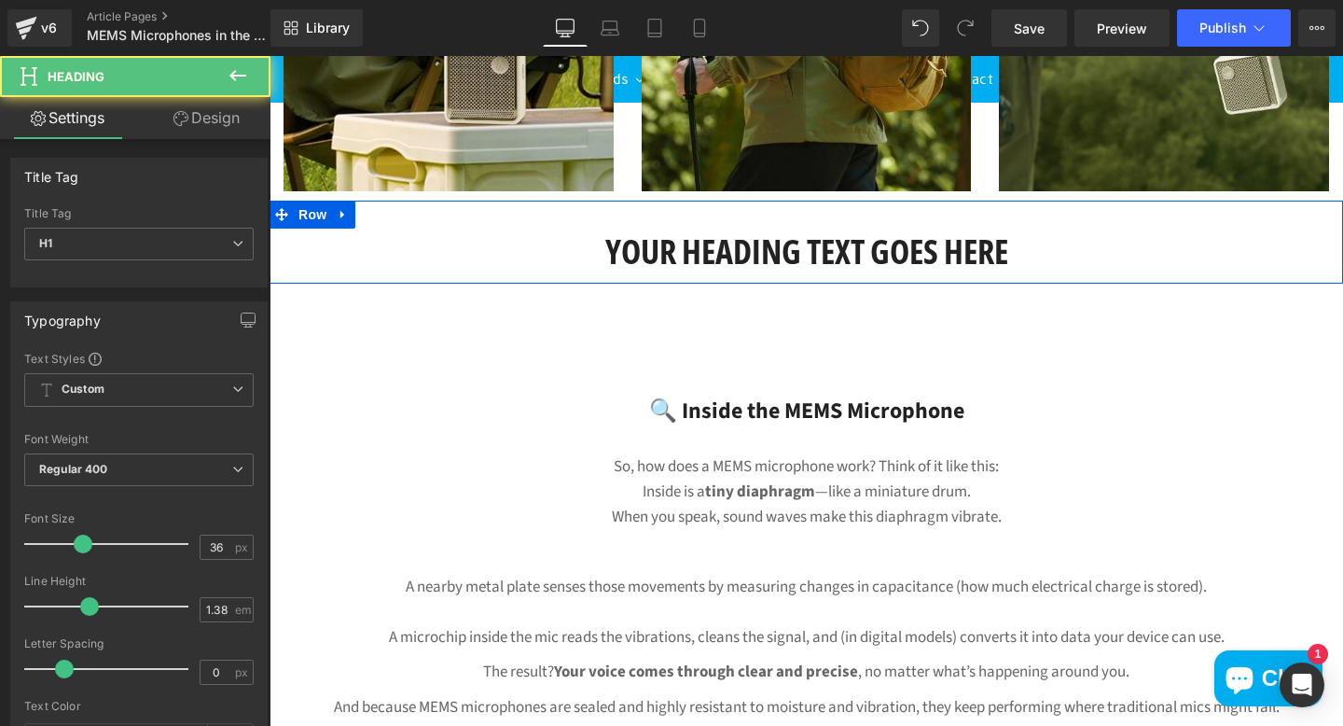
click at [913, 417] on h3 "🔍 Inside the MEMS Microphone" at bounding box center [807, 411] width 1074 height 35
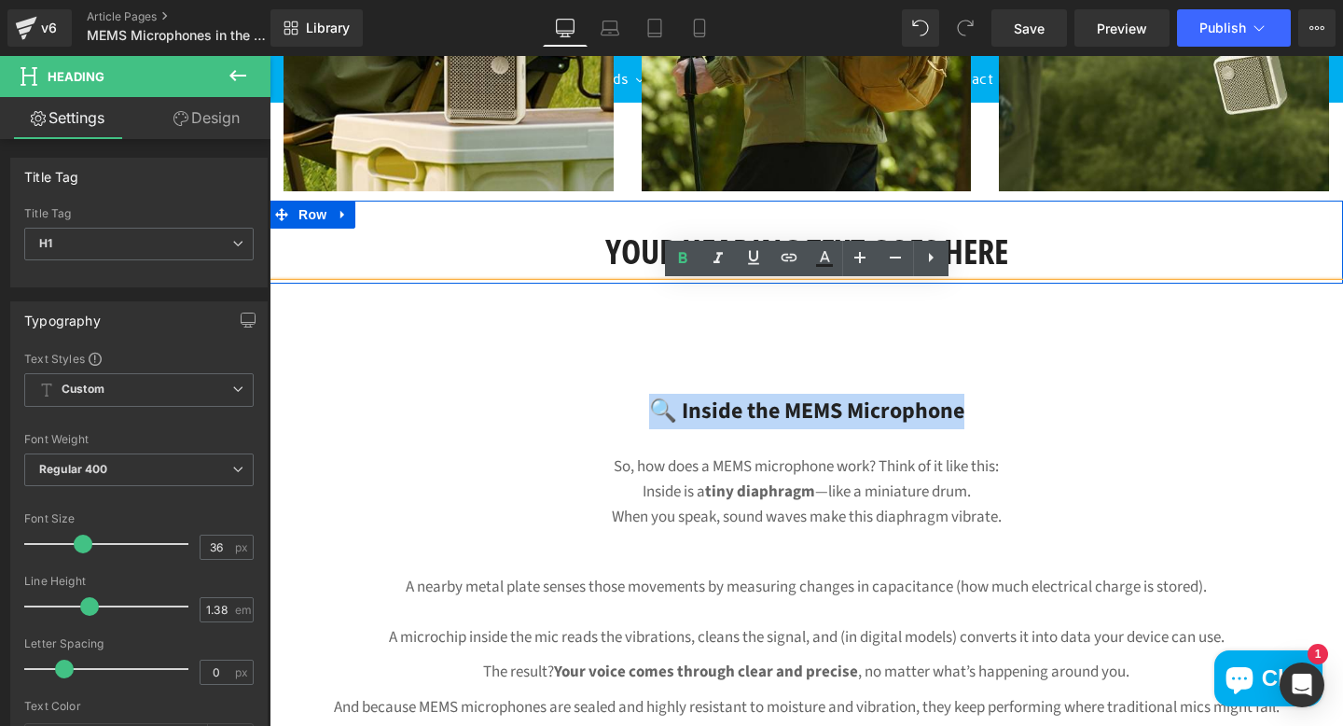
drag, startPoint x: 977, startPoint y: 412, endPoint x: 574, endPoint y: 410, distance: 402.9
click at [574, 410] on h3 "🔍 Inside the MEMS Microphone" at bounding box center [807, 411] width 1074 height 35
copy h3 "🔍 Inside the MEMS Microphone"
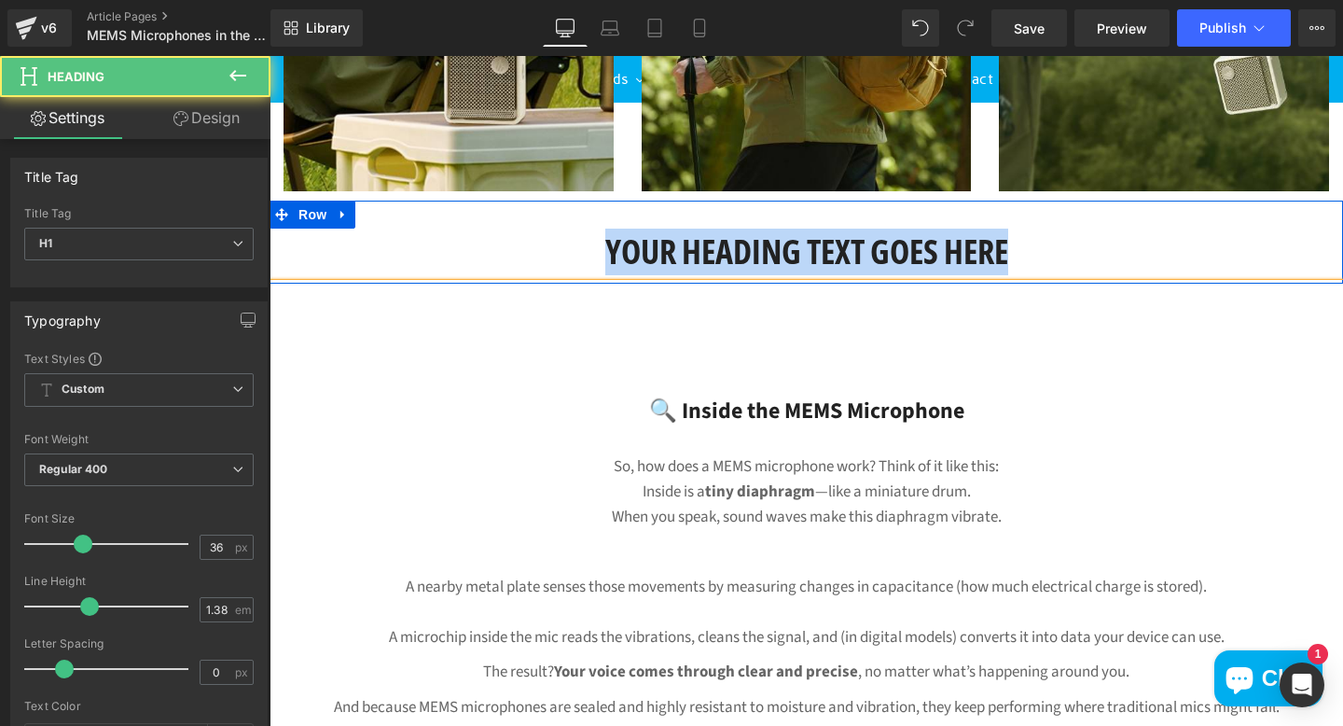
drag, startPoint x: 1033, startPoint y: 249, endPoint x: 462, endPoint y: 225, distance: 572.3
click at [467, 223] on div "Your heading text goes here Heading Row" at bounding box center [807, 243] width 1074 height 84
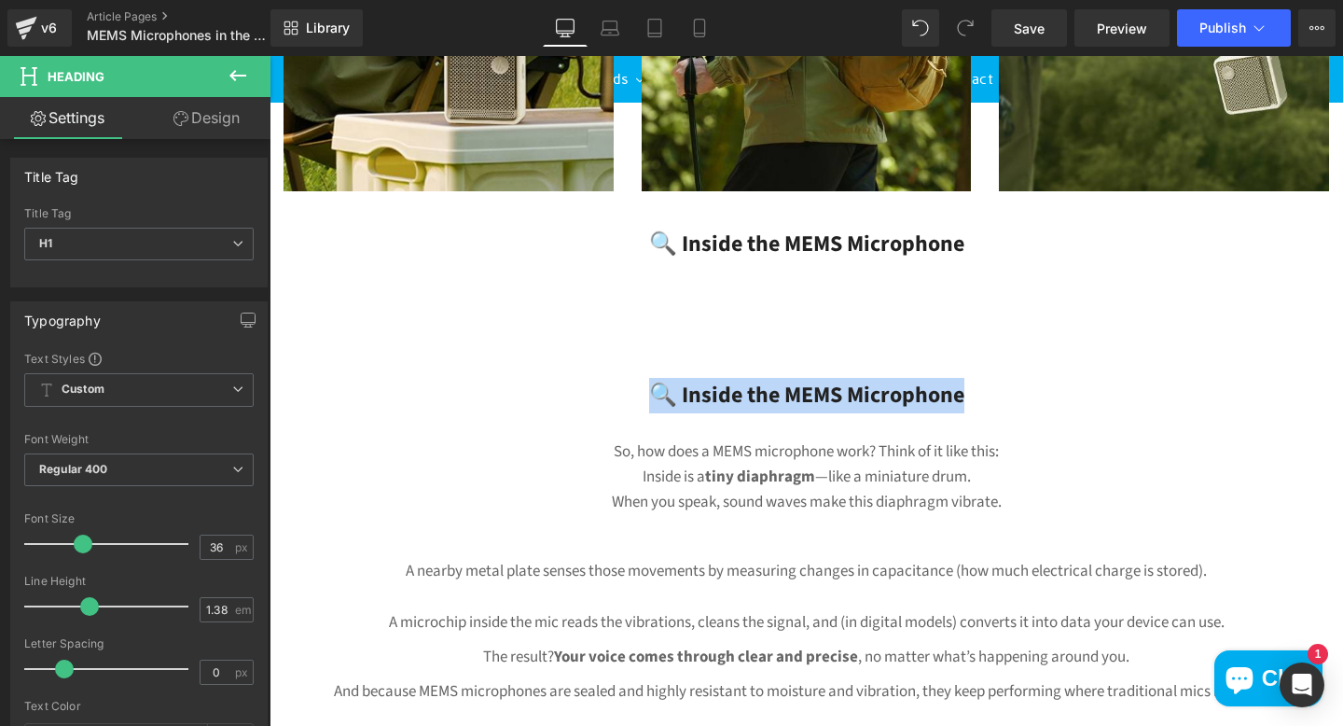
drag, startPoint x: 989, startPoint y: 396, endPoint x: 553, endPoint y: 376, distance: 436.1
click at [236, 71] on icon at bounding box center [238, 75] width 22 height 22
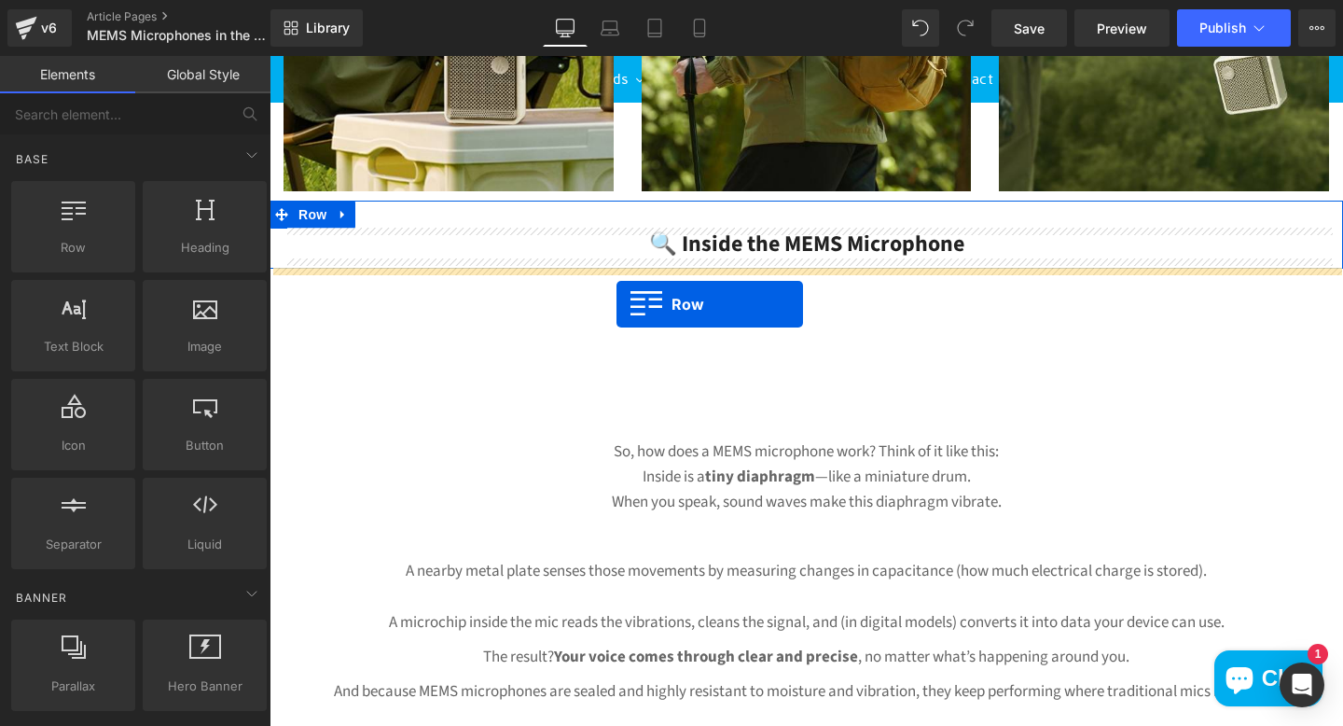
drag, startPoint x: 345, startPoint y: 295, endPoint x: 617, endPoint y: 304, distance: 271.6
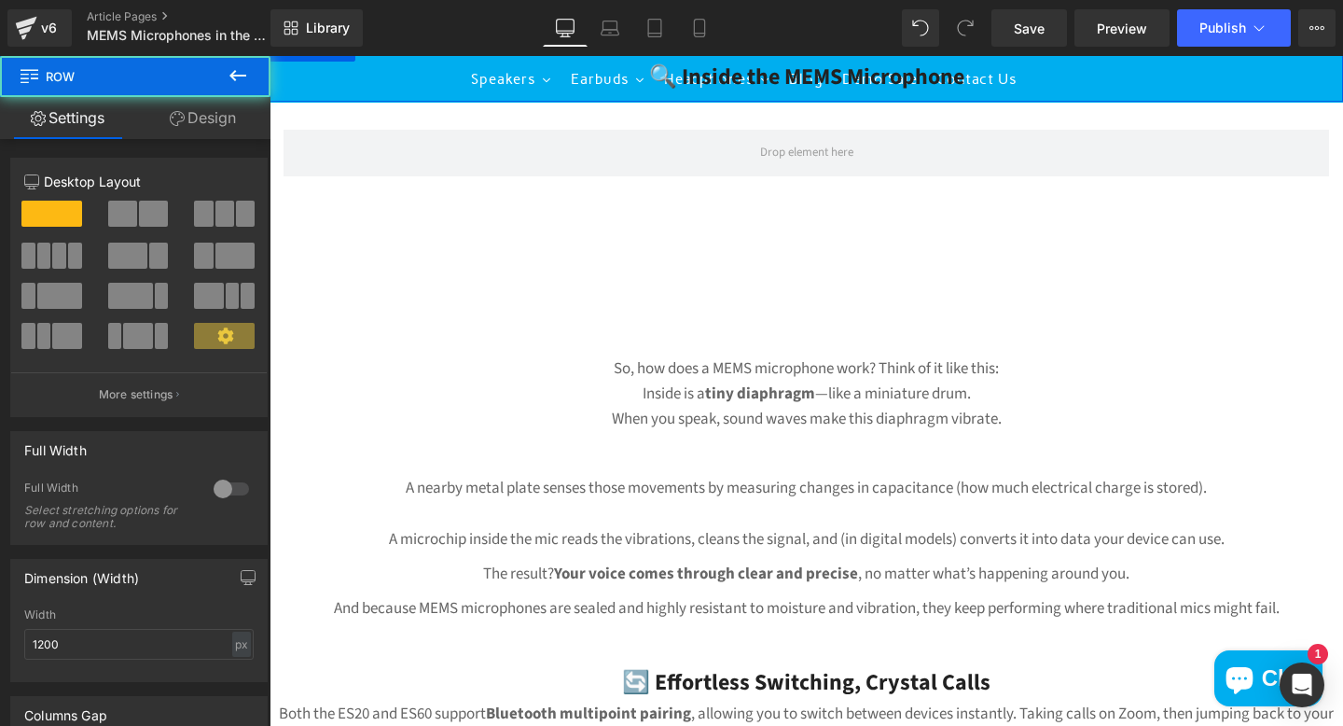
scroll to position [1810, 0]
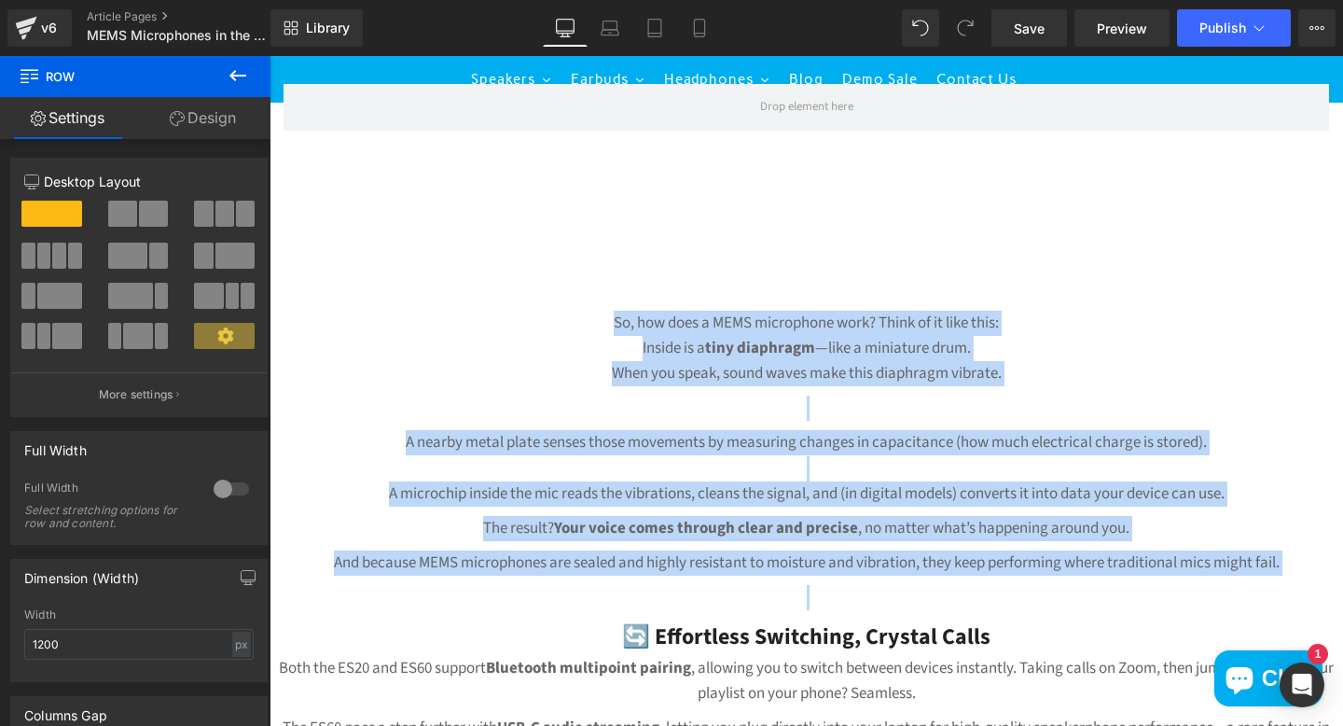
drag, startPoint x: 603, startPoint y: 317, endPoint x: 1245, endPoint y: 602, distance: 702.8
click at [1245, 602] on div "So, how does a MEMS microphone work? Think of it like this: Inside is a tiny di…" at bounding box center [807, 654] width 1074 height 811
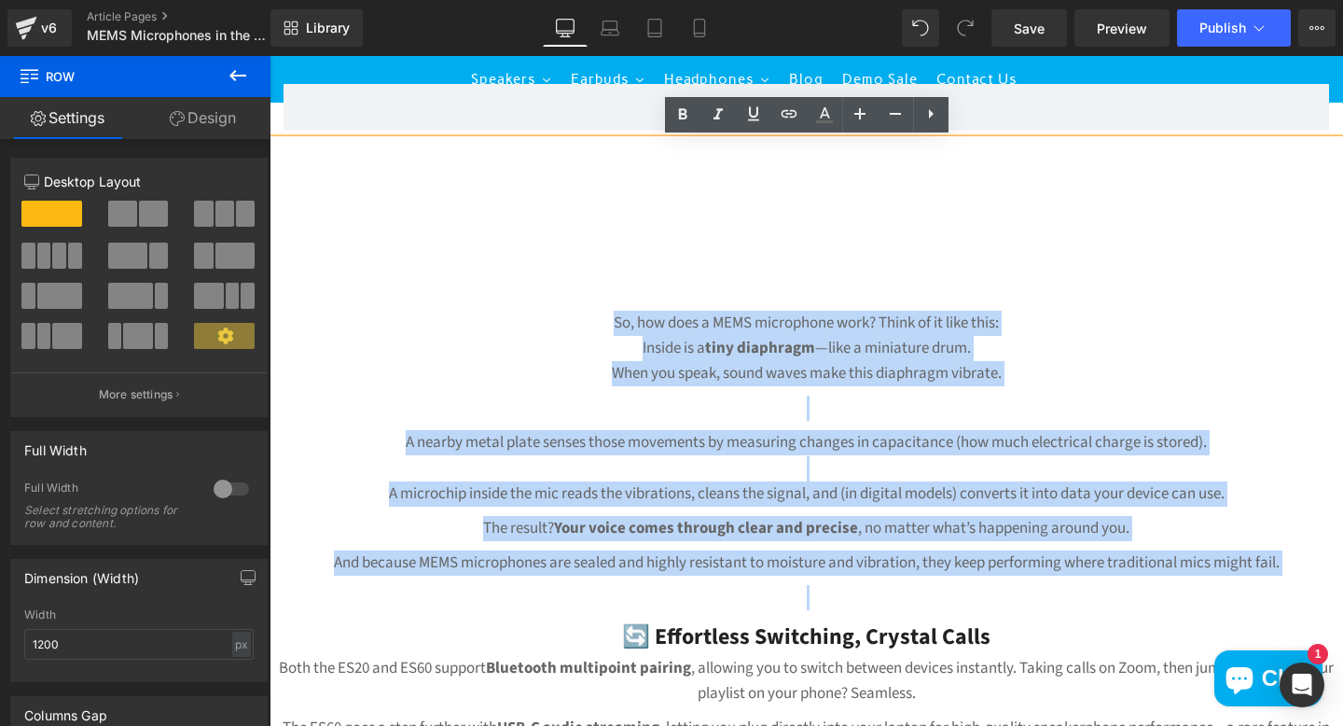
copy div "So, how does a MEMS microphone work? Think of it like this: Inside is a tiny di…"
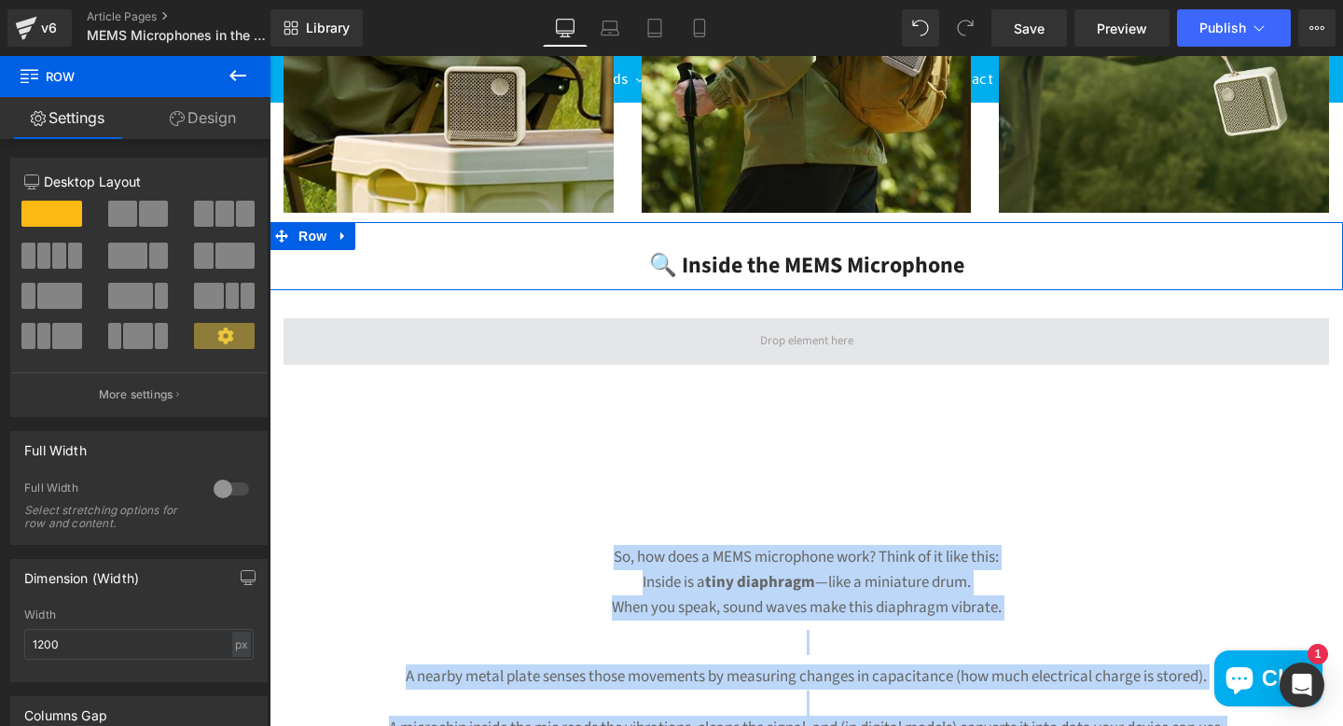
scroll to position [1554, 0]
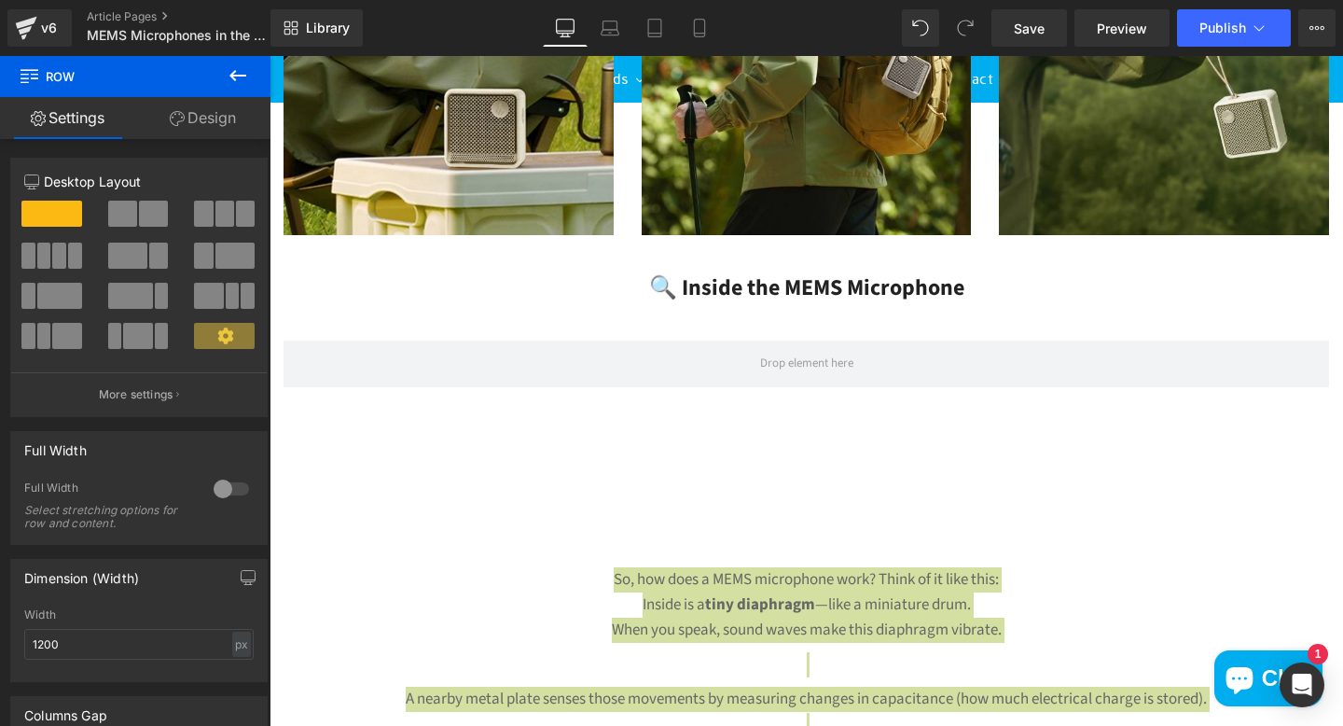
click at [230, 73] on icon at bounding box center [238, 75] width 22 height 22
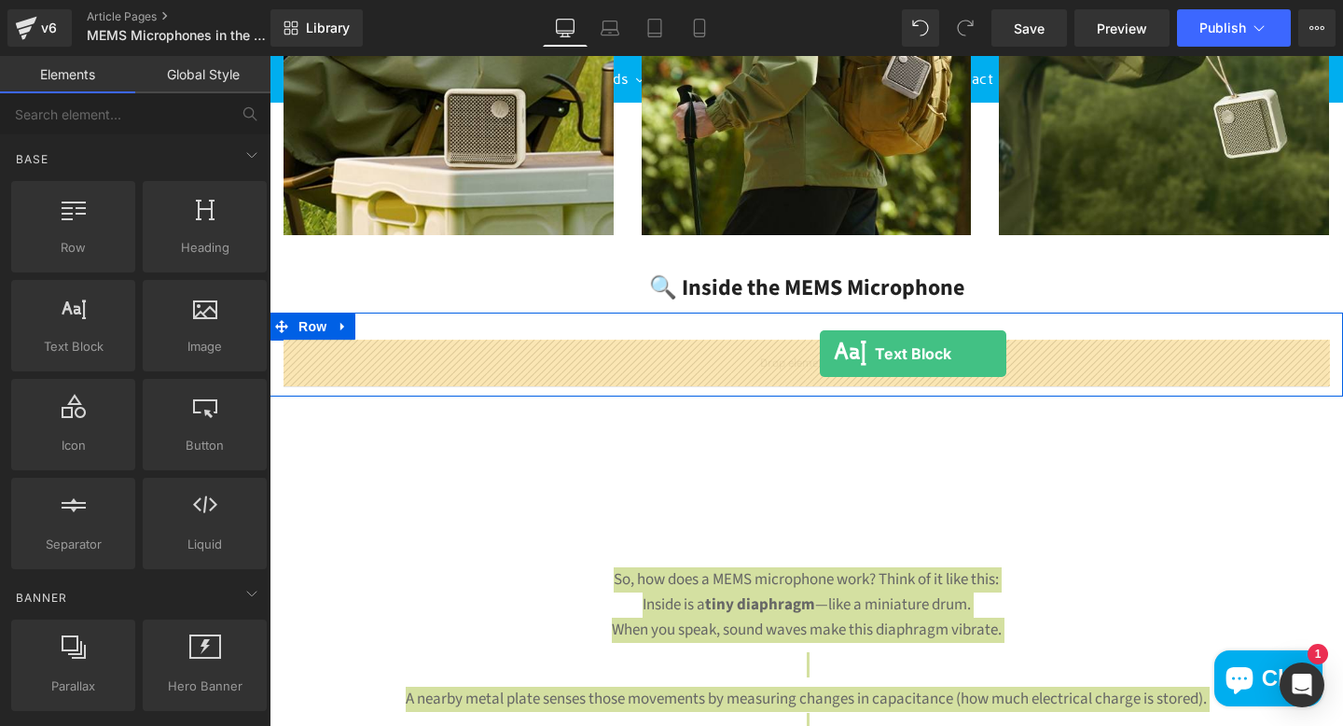
drag, startPoint x: 361, startPoint y: 399, endPoint x: 819, endPoint y: 357, distance: 459.9
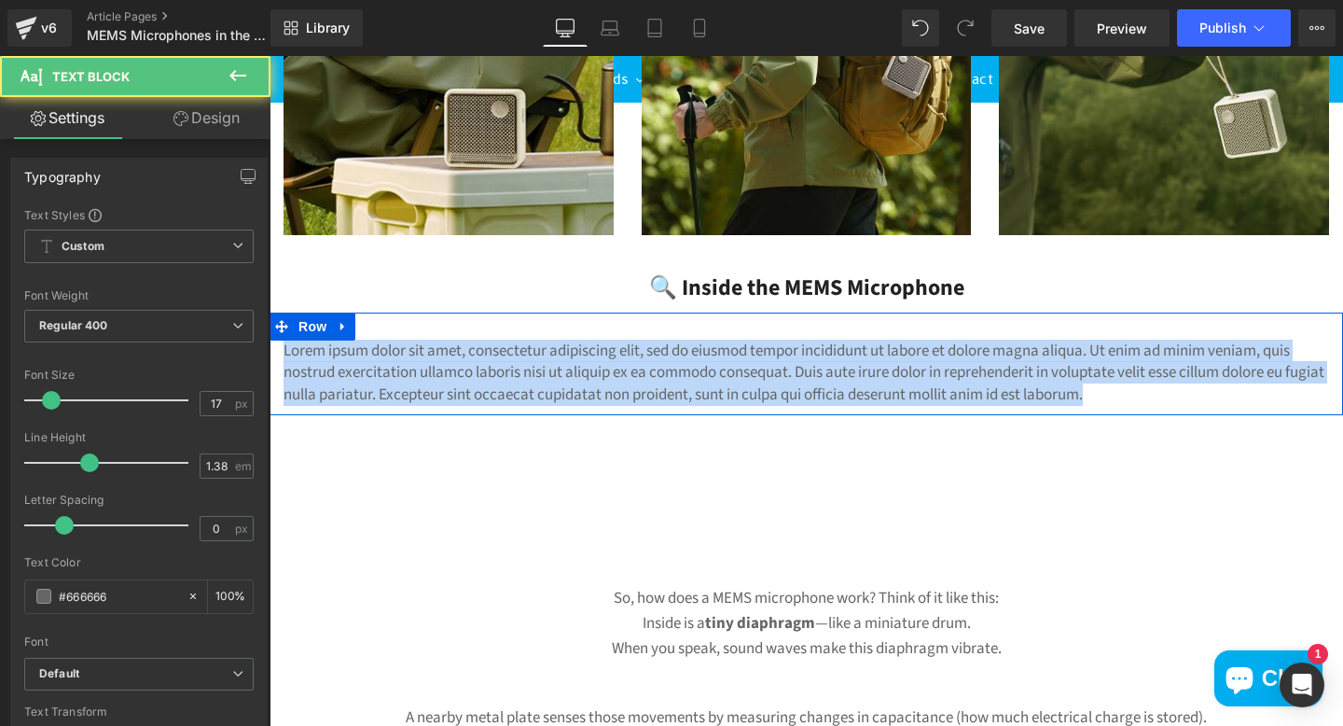
drag, startPoint x: 1161, startPoint y: 398, endPoint x: 384, endPoint y: 324, distance: 780.5
click at [384, 324] on div "Lorem ipsum dolor sit amet, consectetur adipiscing elit, sed do eiusmod tempor …" at bounding box center [807, 363] width 1074 height 103
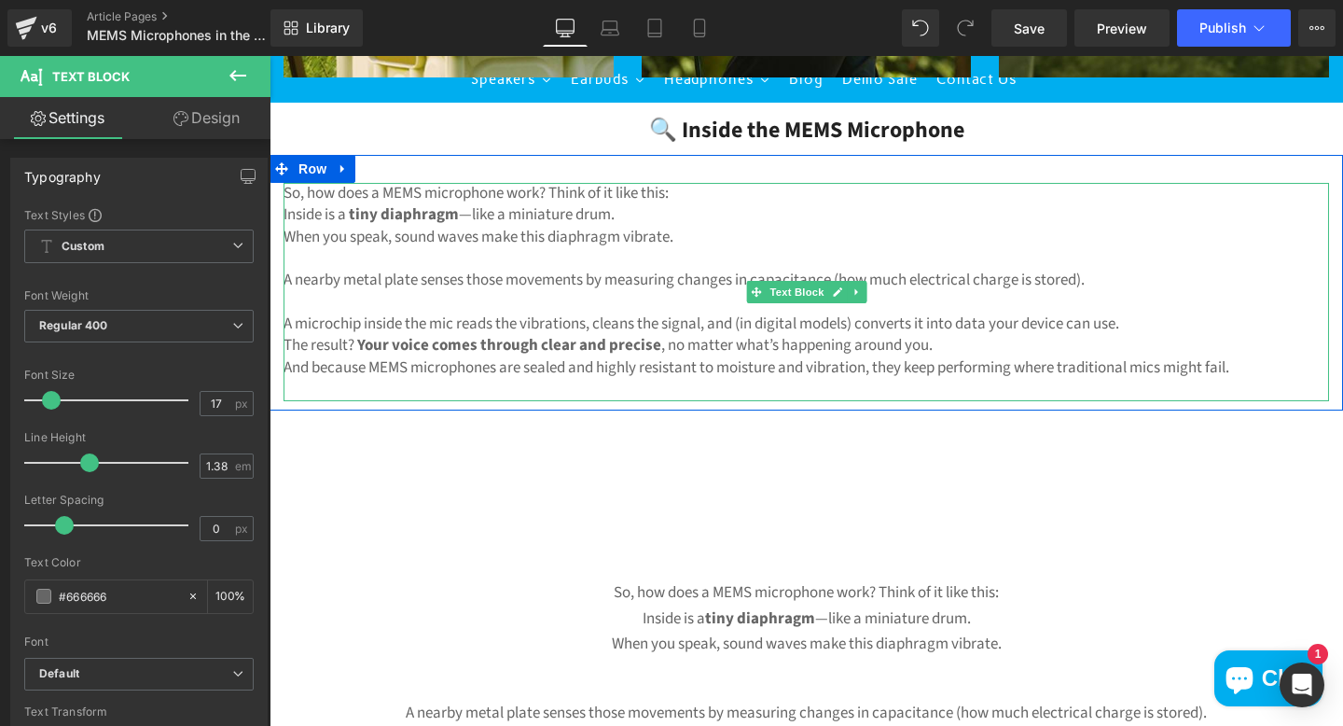
scroll to position [1741, 0]
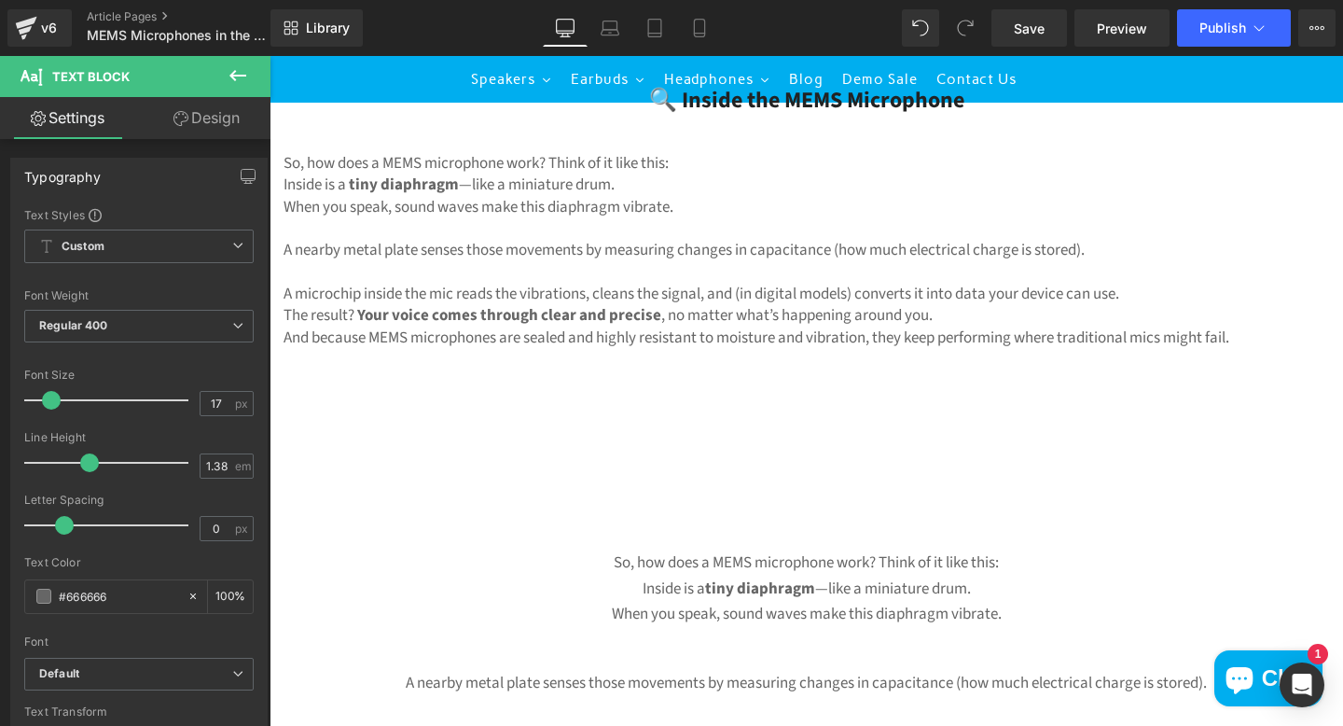
click at [229, 75] on icon at bounding box center [238, 75] width 22 height 22
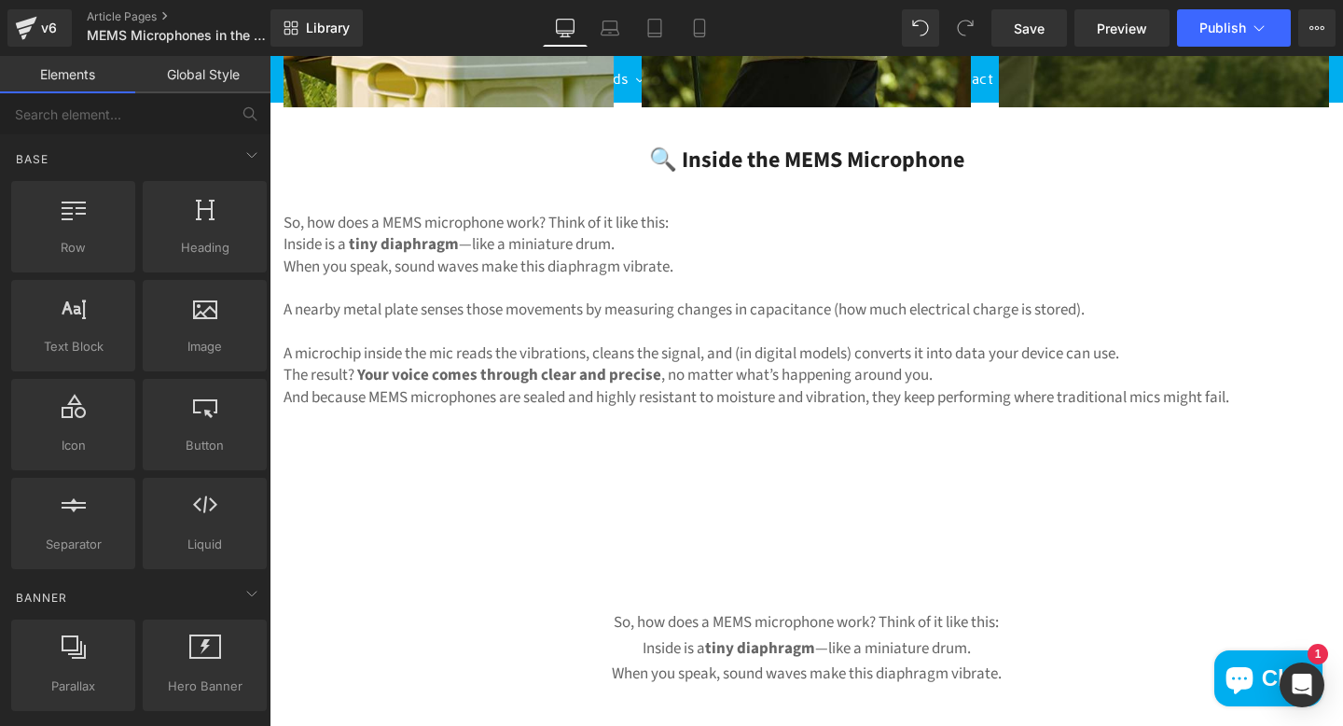
scroll to position [1710, 0]
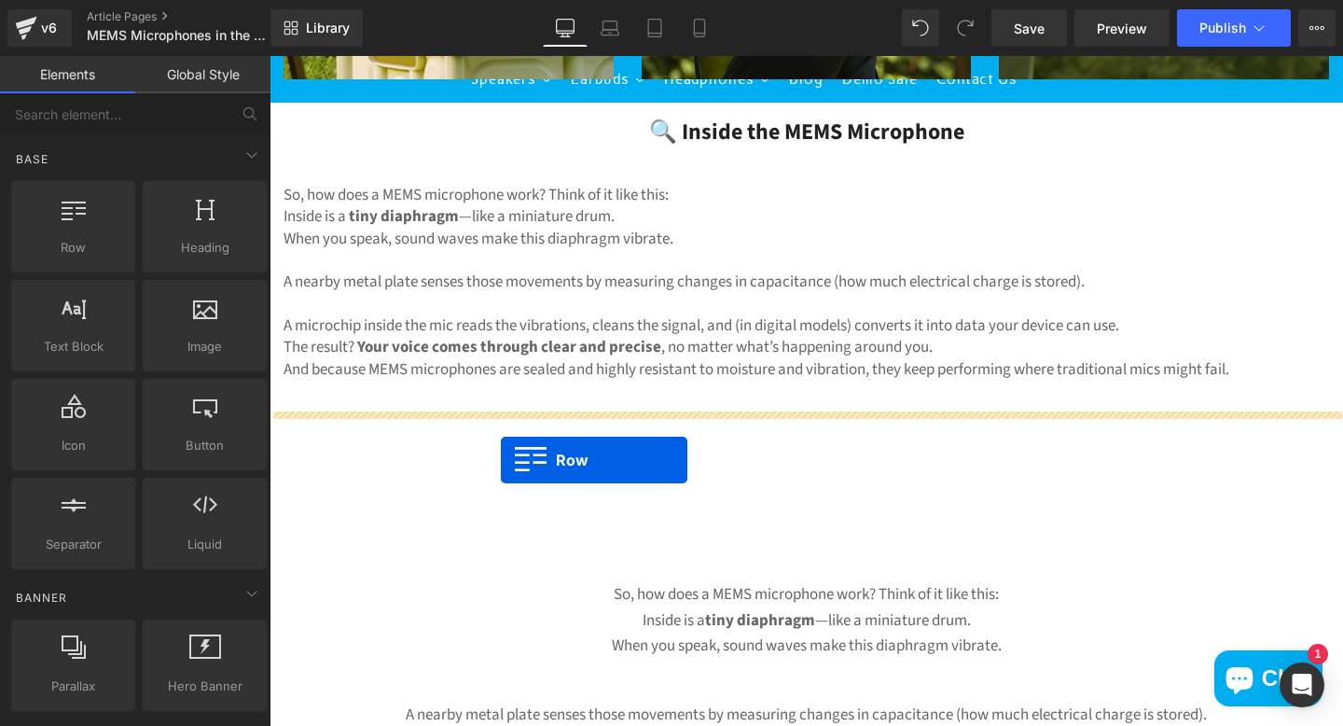
drag, startPoint x: 369, startPoint y: 285, endPoint x: 501, endPoint y: 460, distance: 218.4
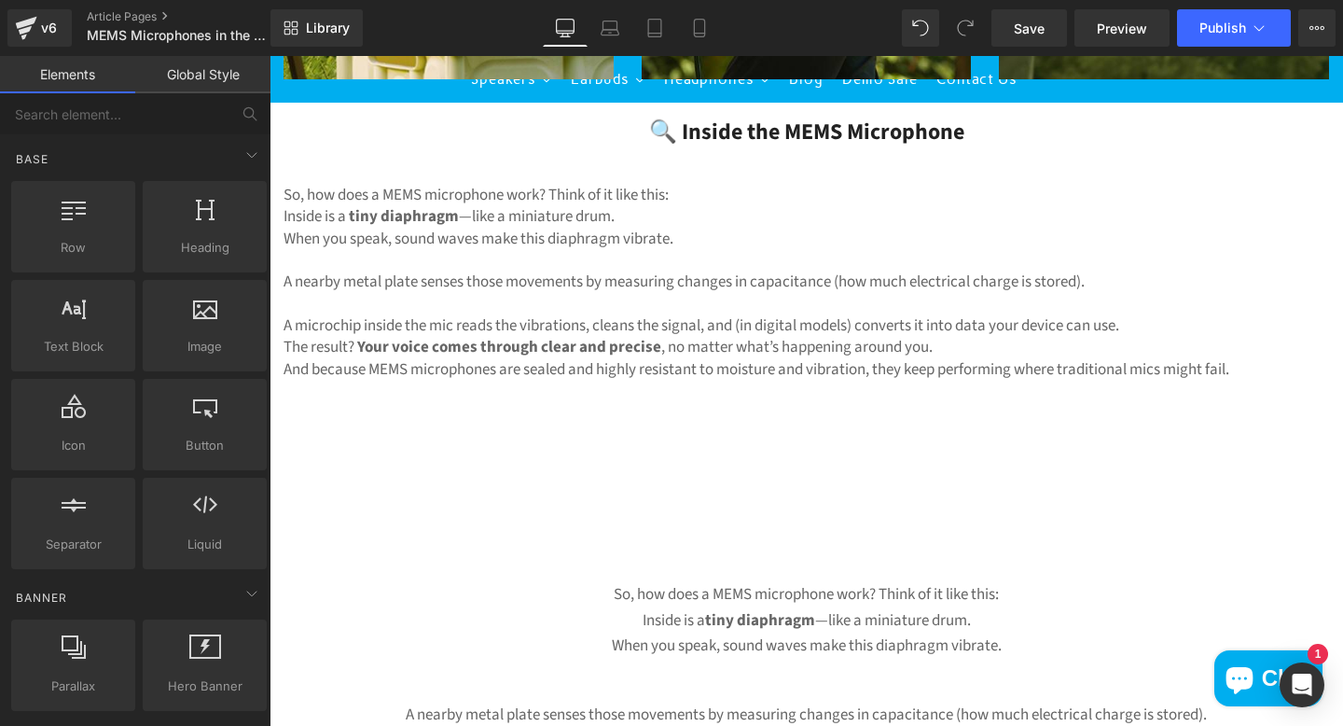
scroll to position [1803, 0]
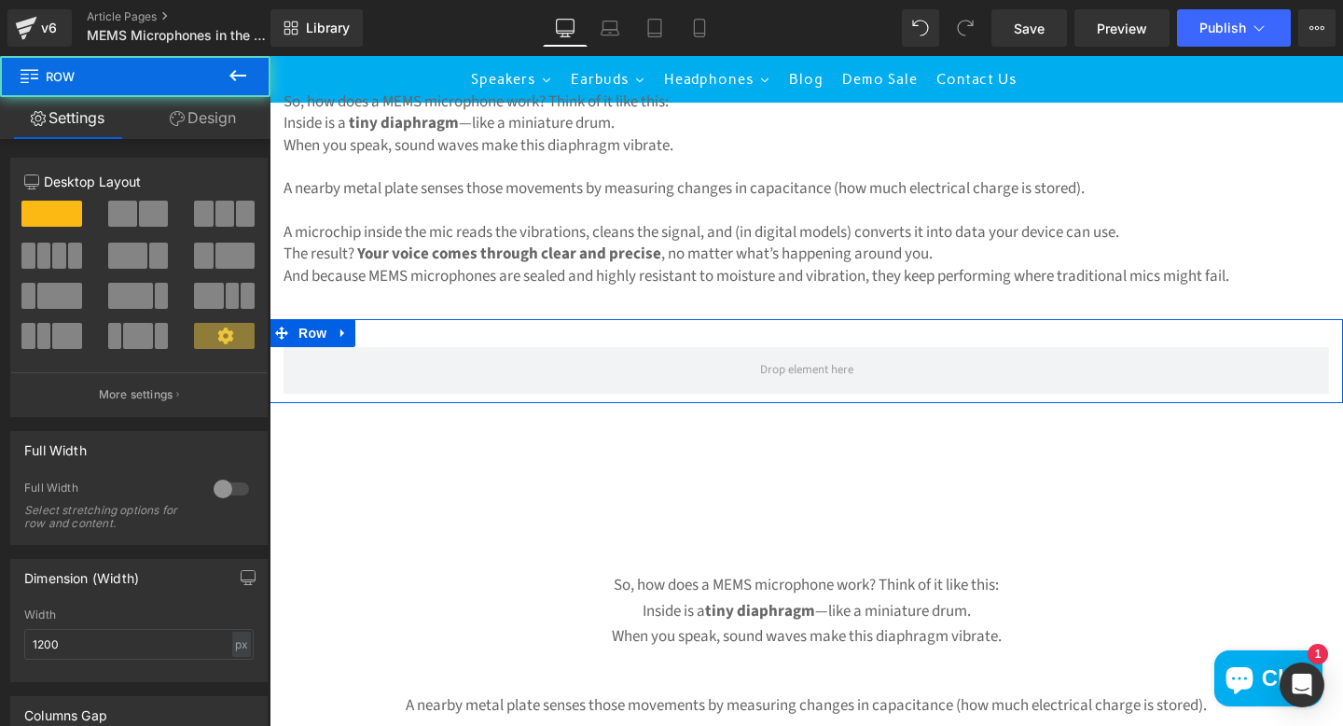
click at [215, 215] on span at bounding box center [224, 214] width 19 height 26
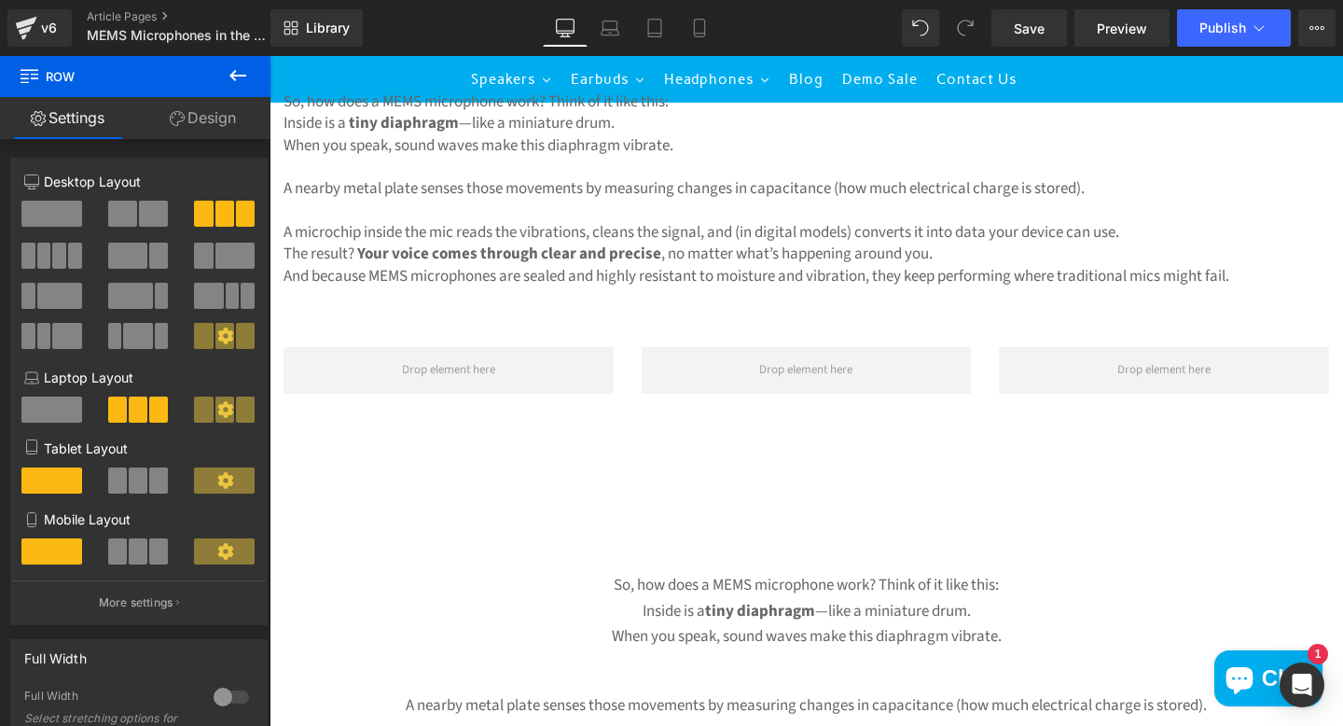
click at [236, 78] on icon at bounding box center [238, 75] width 22 height 22
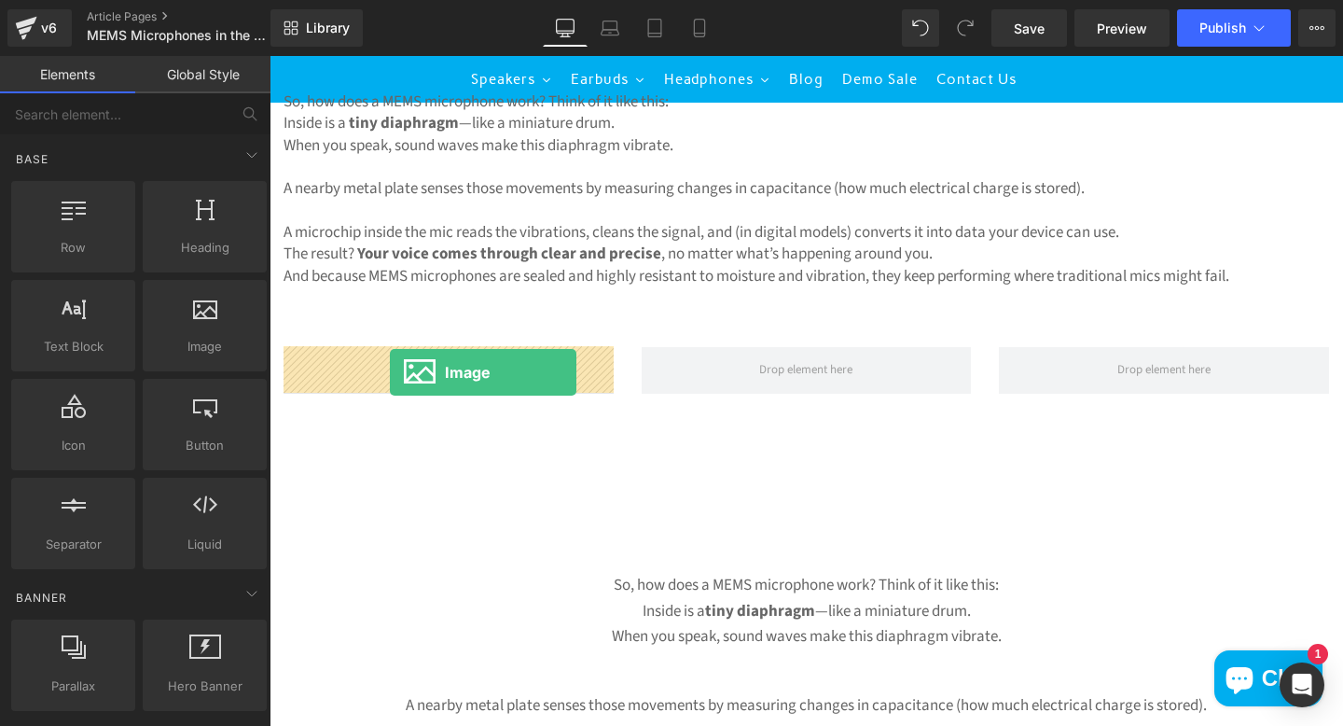
drag, startPoint x: 465, startPoint y: 385, endPoint x: 387, endPoint y: 368, distance: 80.1
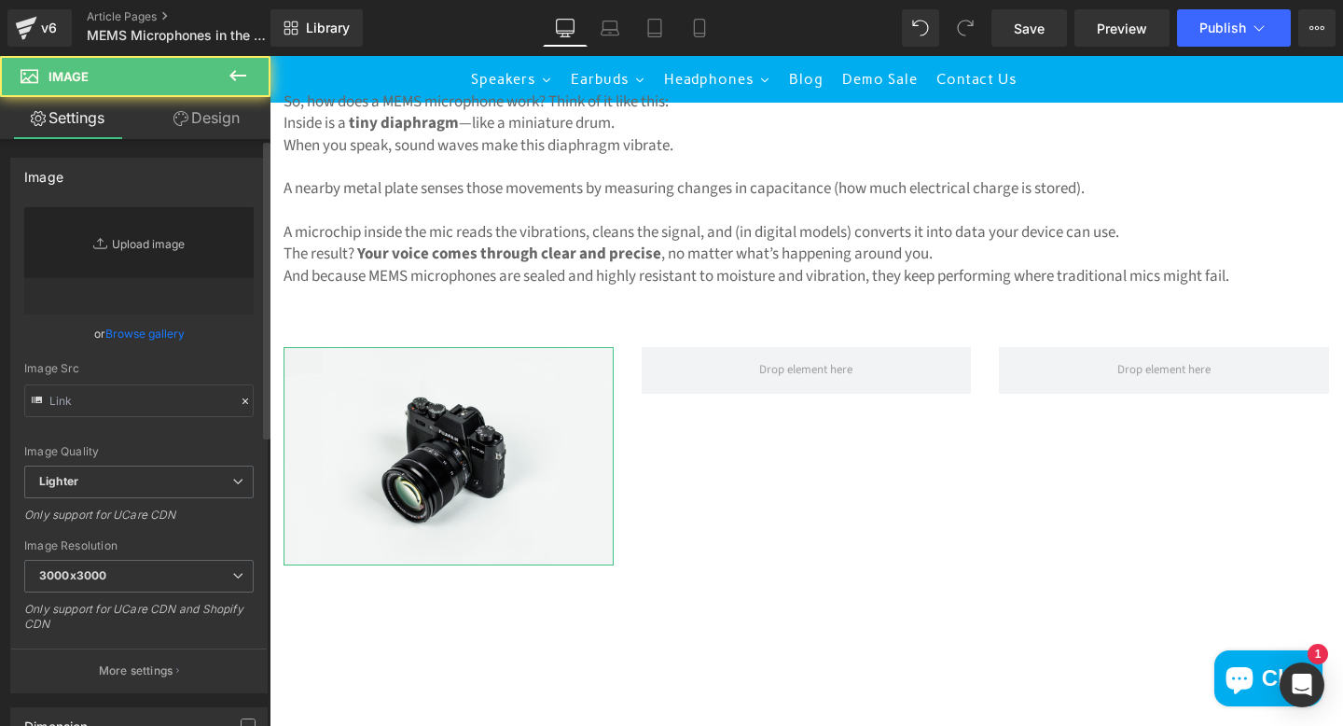
type input "//[DOMAIN_NAME][URL]"
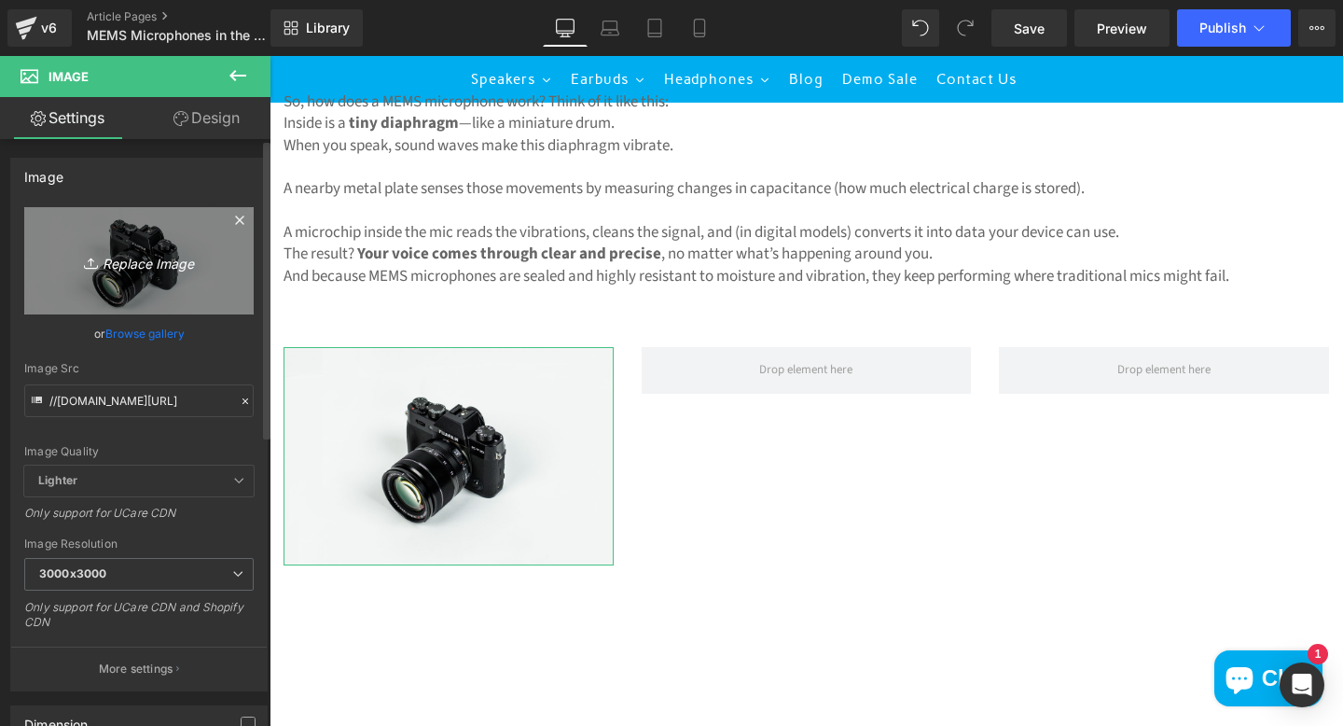
click at [157, 256] on icon "Replace Image" at bounding box center [138, 260] width 149 height 23
type input "C:\fakepath\membrane .png"
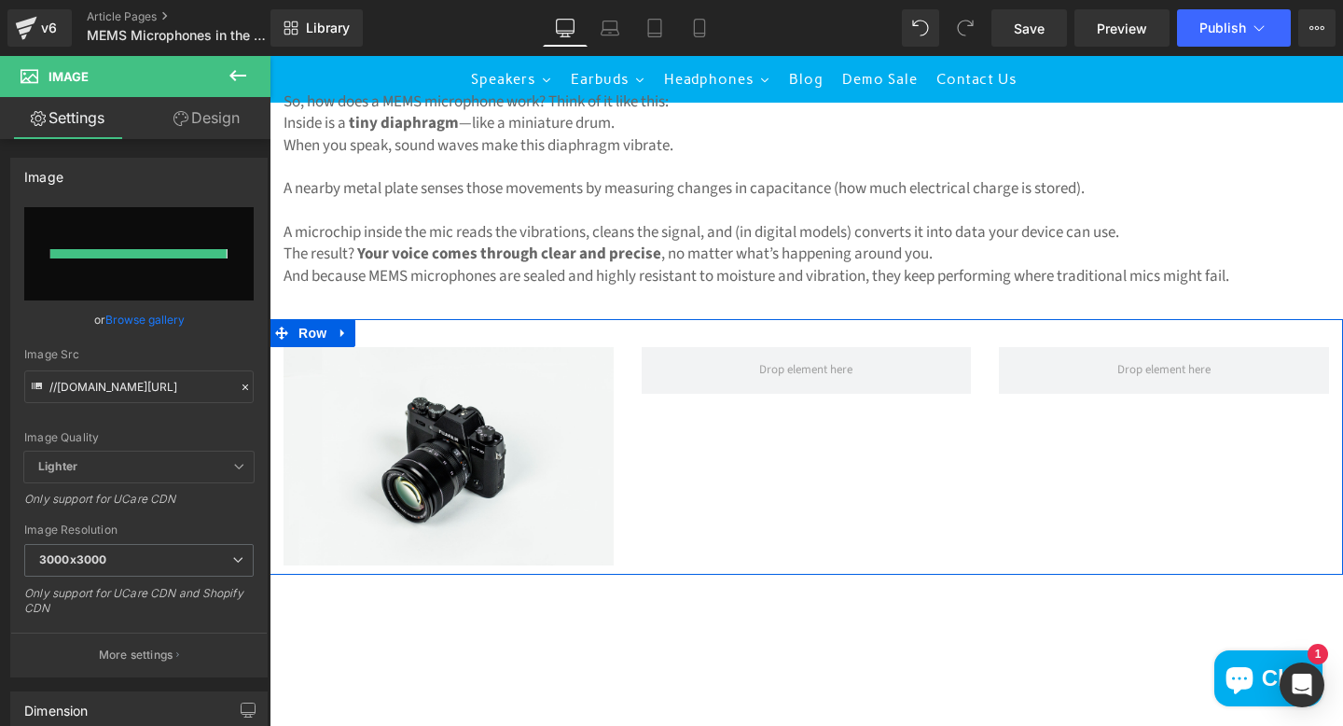
type input "[URL][DOMAIN_NAME]"
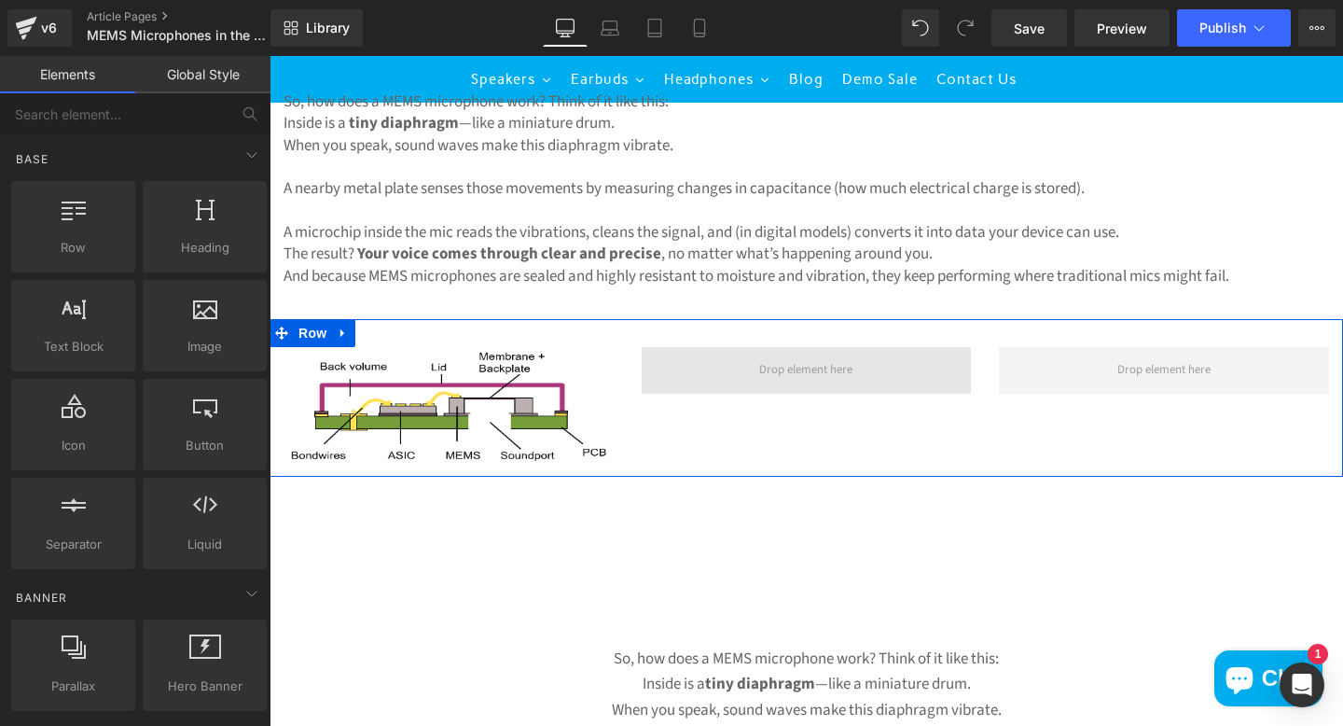
click at [827, 376] on span at bounding box center [806, 370] width 106 height 26
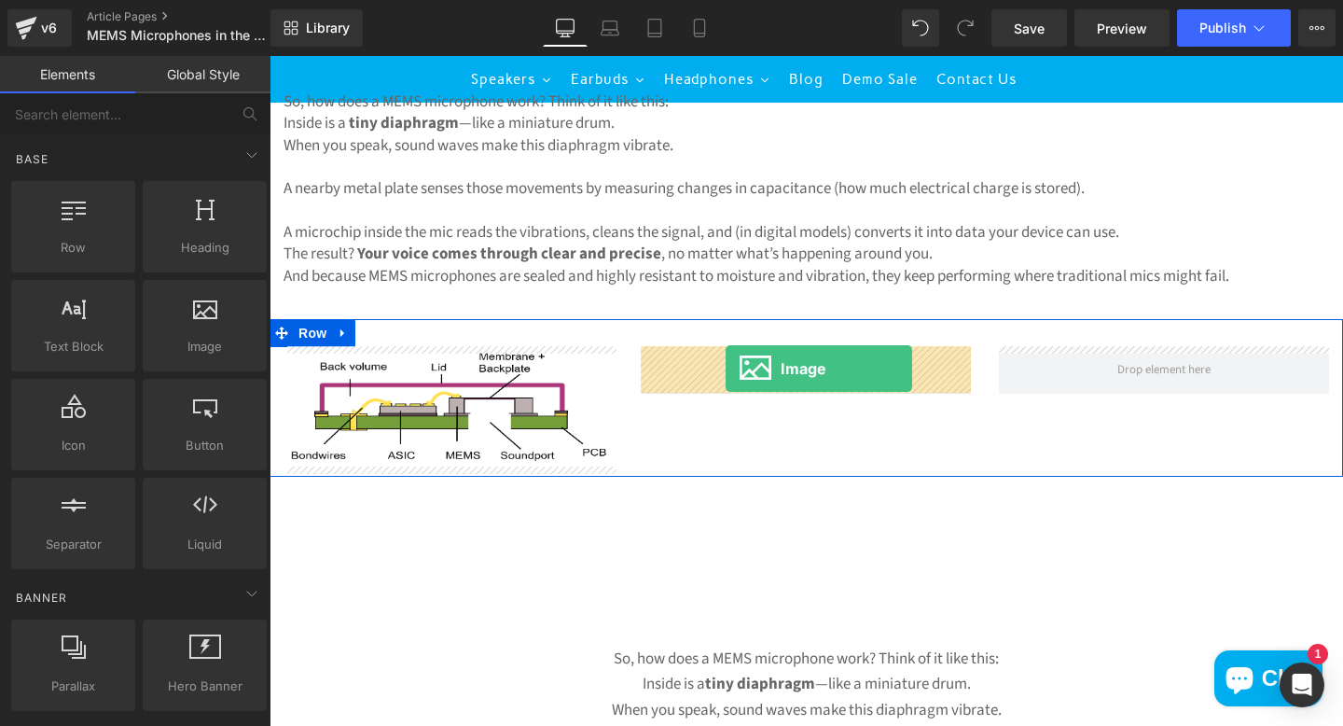
drag, startPoint x: 448, startPoint y: 403, endPoint x: 723, endPoint y: 366, distance: 277.7
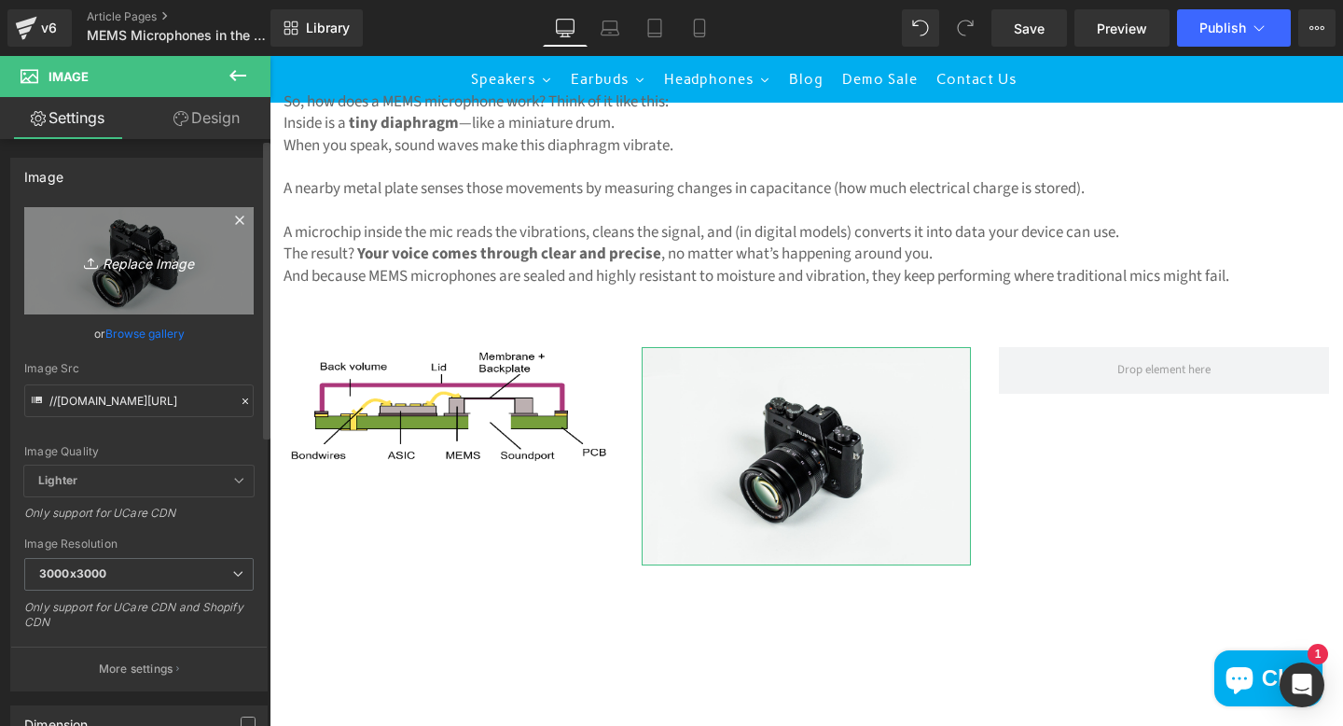
click at [174, 267] on icon "Replace Image" at bounding box center [138, 260] width 149 height 23
type input "C:\fakepath\chip.jpg"
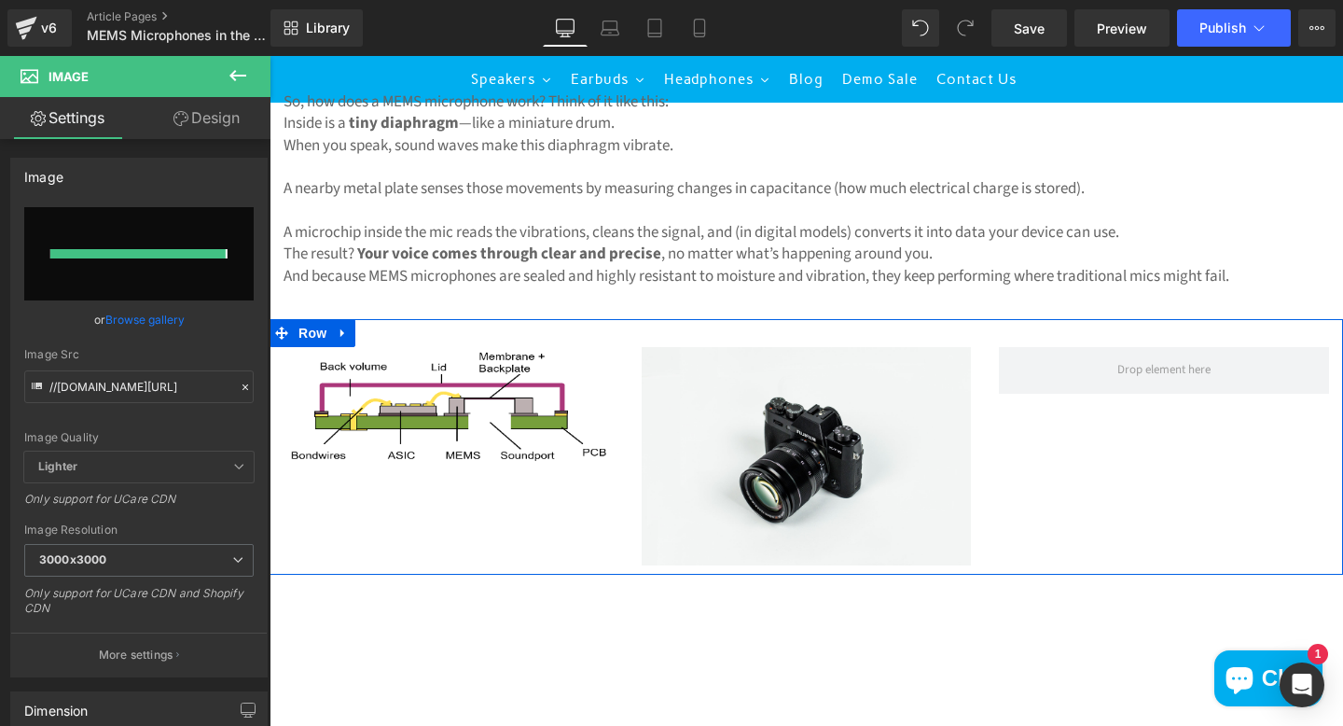
type input "[URL][DOMAIN_NAME]"
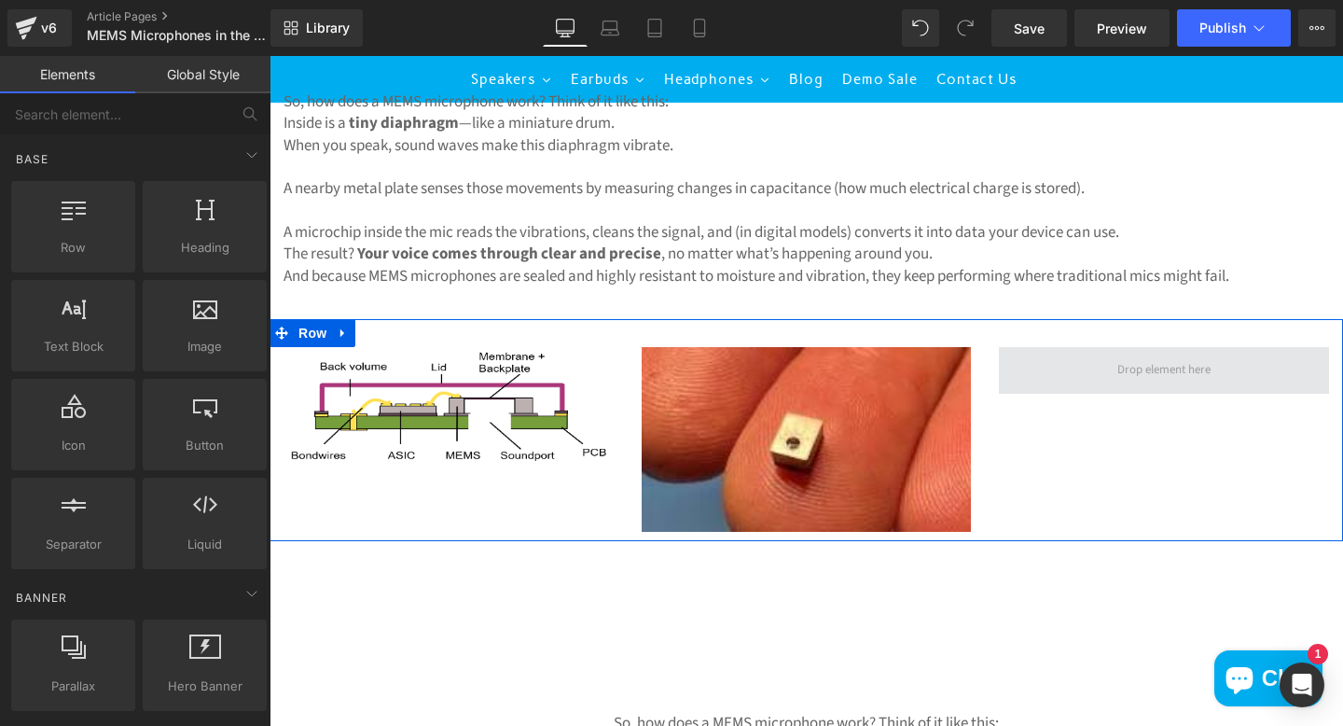
click at [1114, 373] on span at bounding box center [1164, 370] width 106 height 26
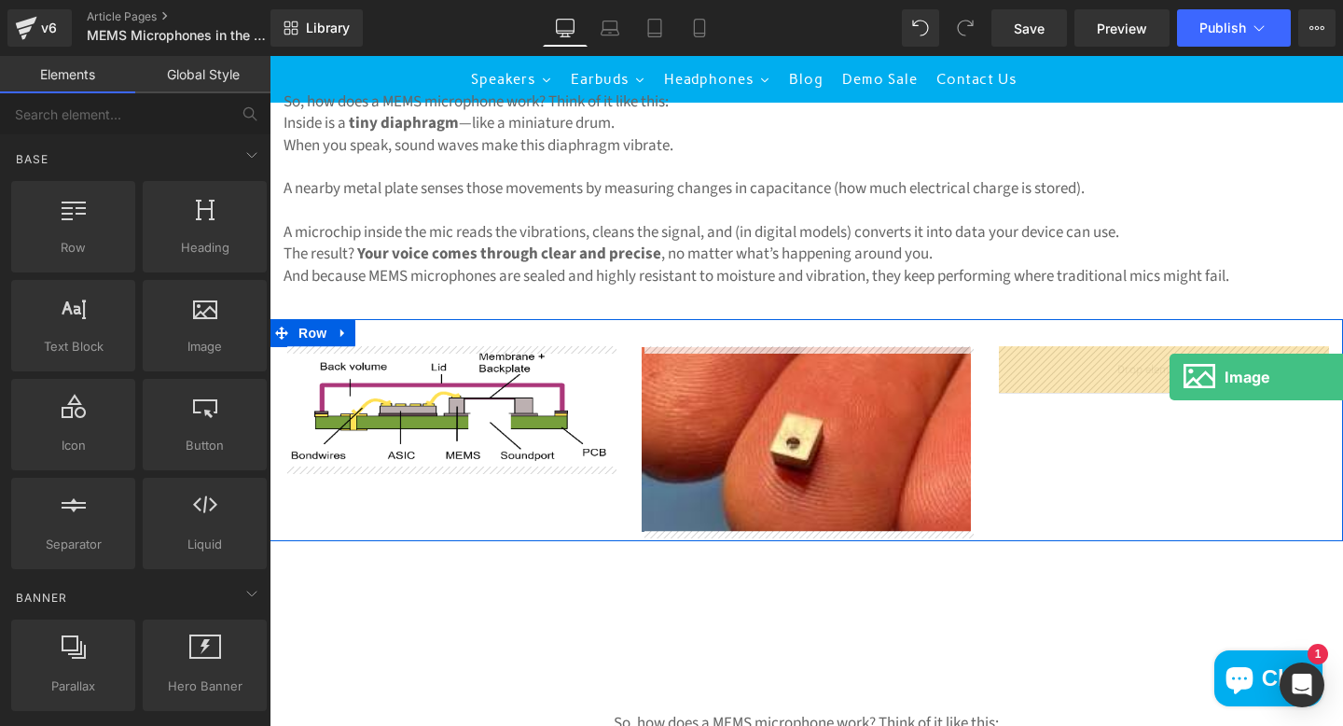
drag, startPoint x: 485, startPoint y: 389, endPoint x: 1170, endPoint y: 377, distance: 684.7
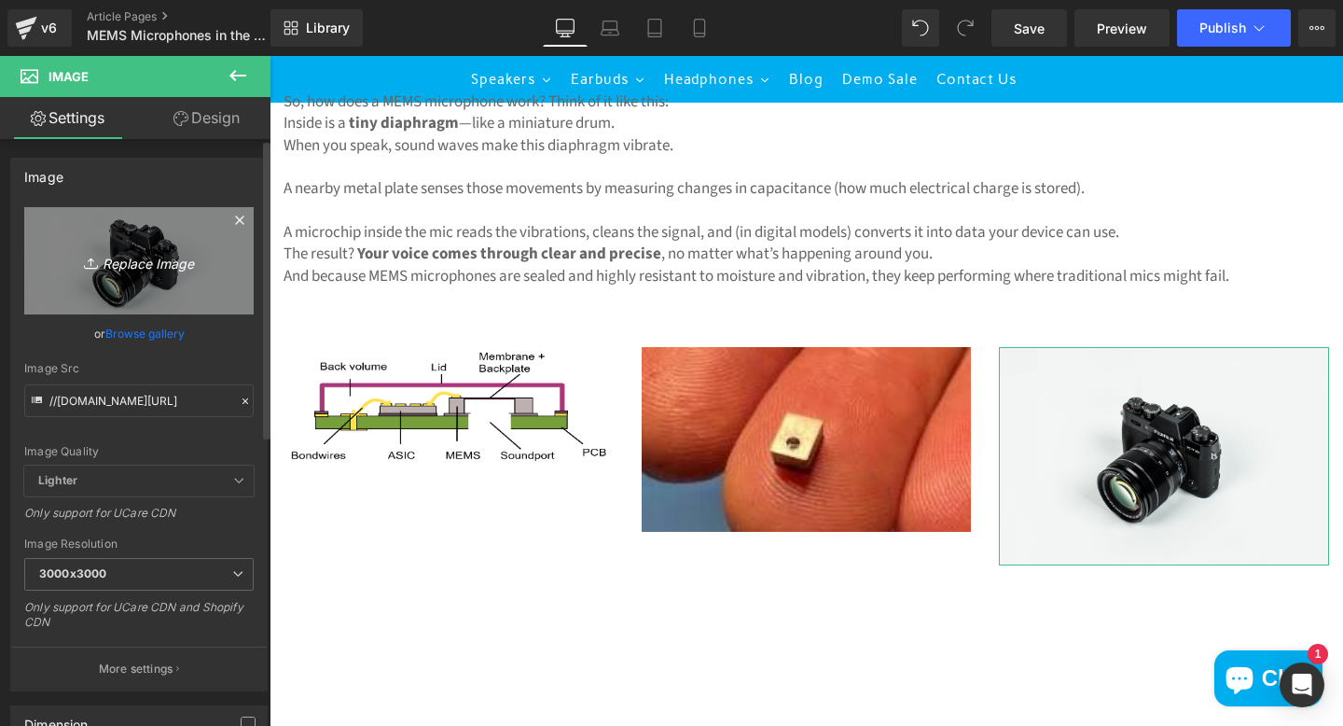
click at [192, 264] on icon "Replace Image" at bounding box center [138, 260] width 149 height 23
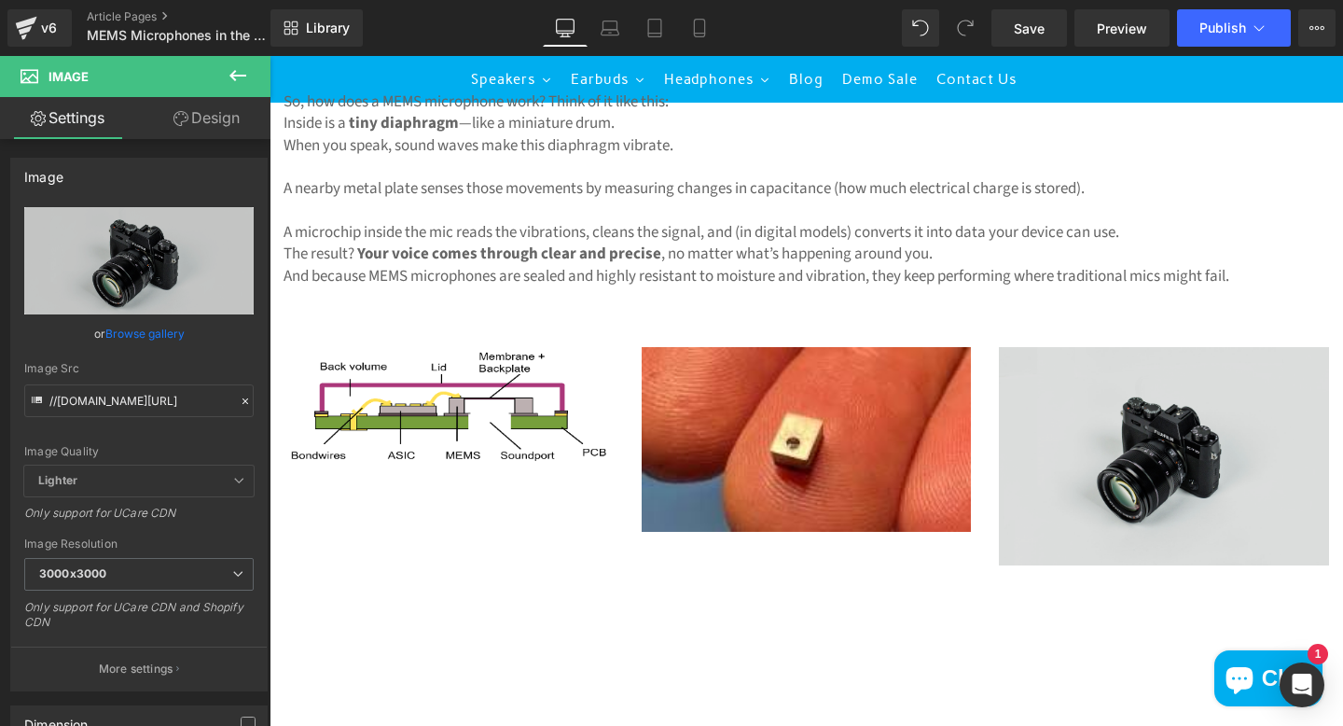
type input "C:\fakepath\diagram .png"
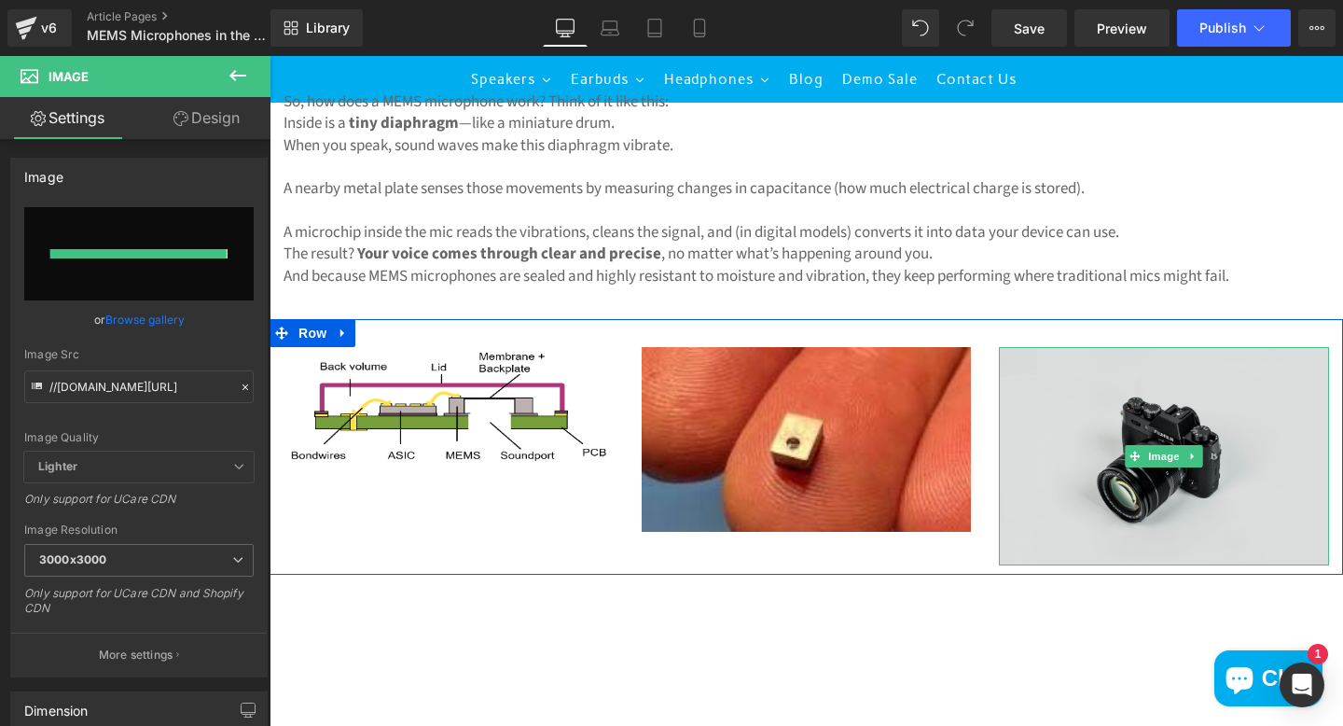
type input "[URL][DOMAIN_NAME]"
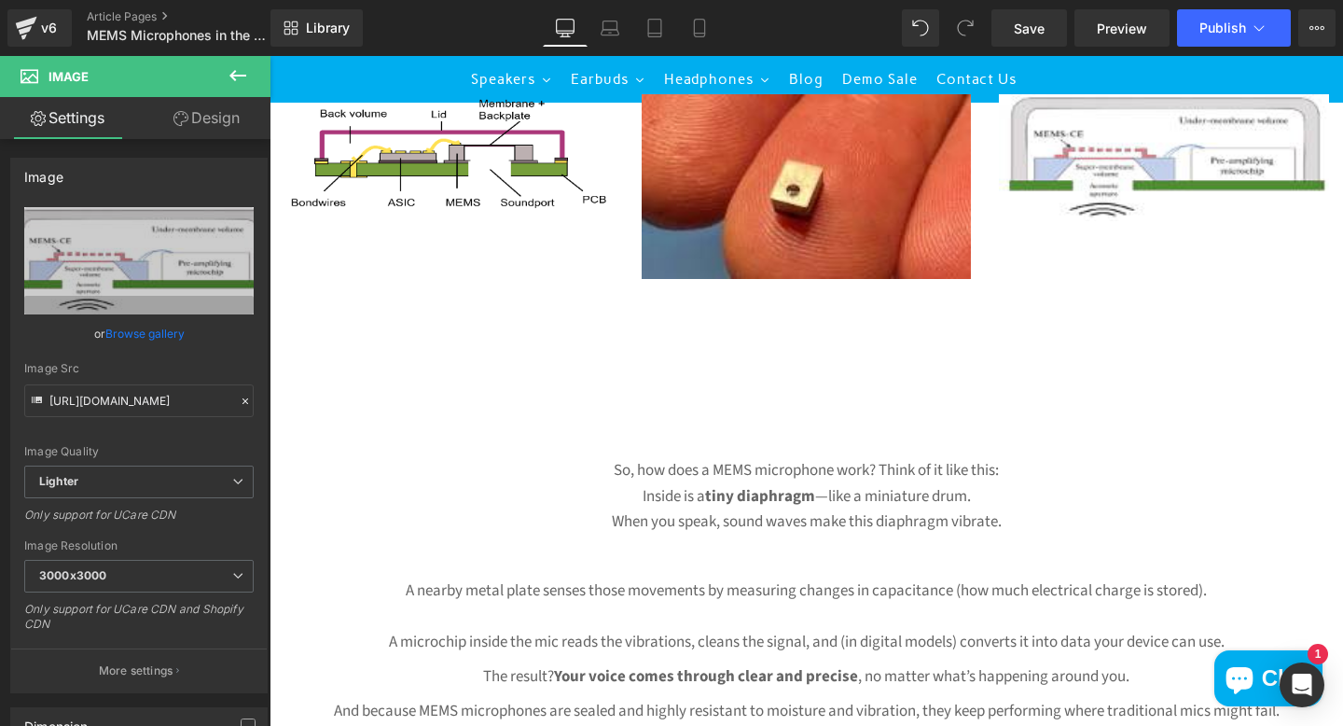
scroll to position [2061, 0]
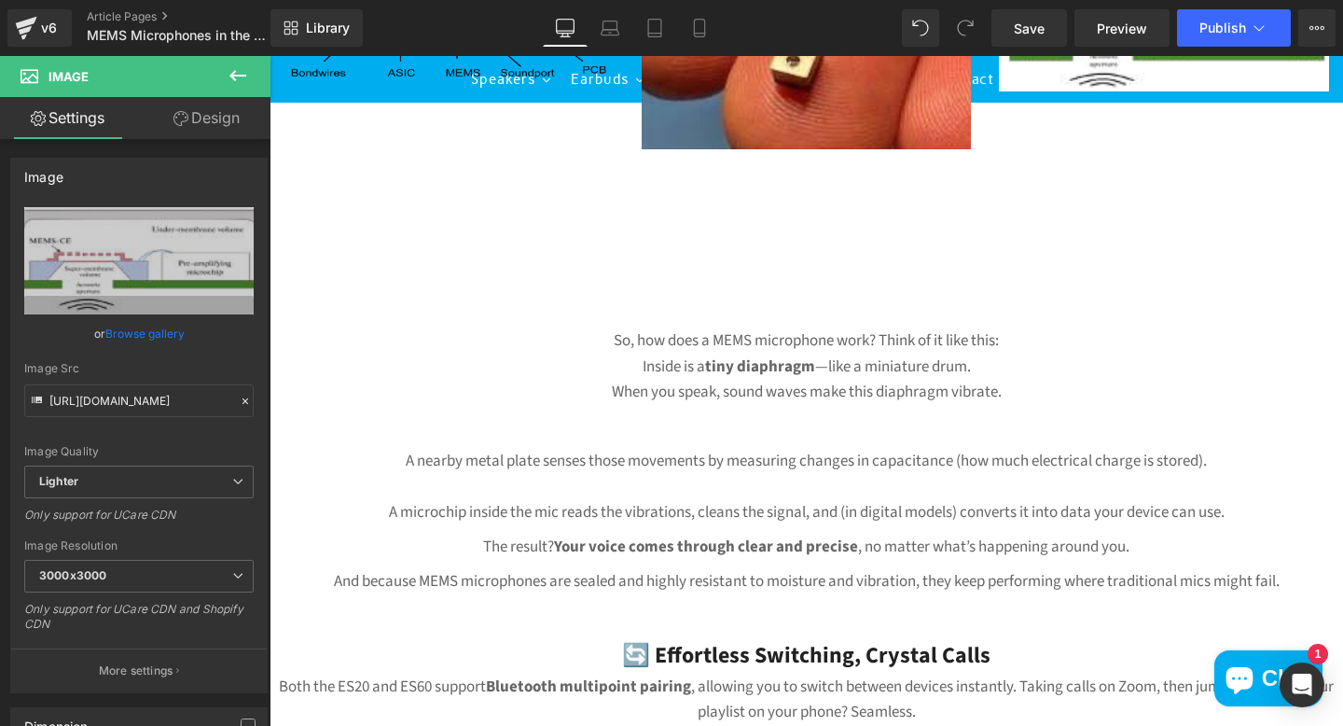
click at [569, 354] on p "So, how does a MEMS microphone work? Think of it like this: Inside is a tiny di…" at bounding box center [807, 366] width 1074 height 76
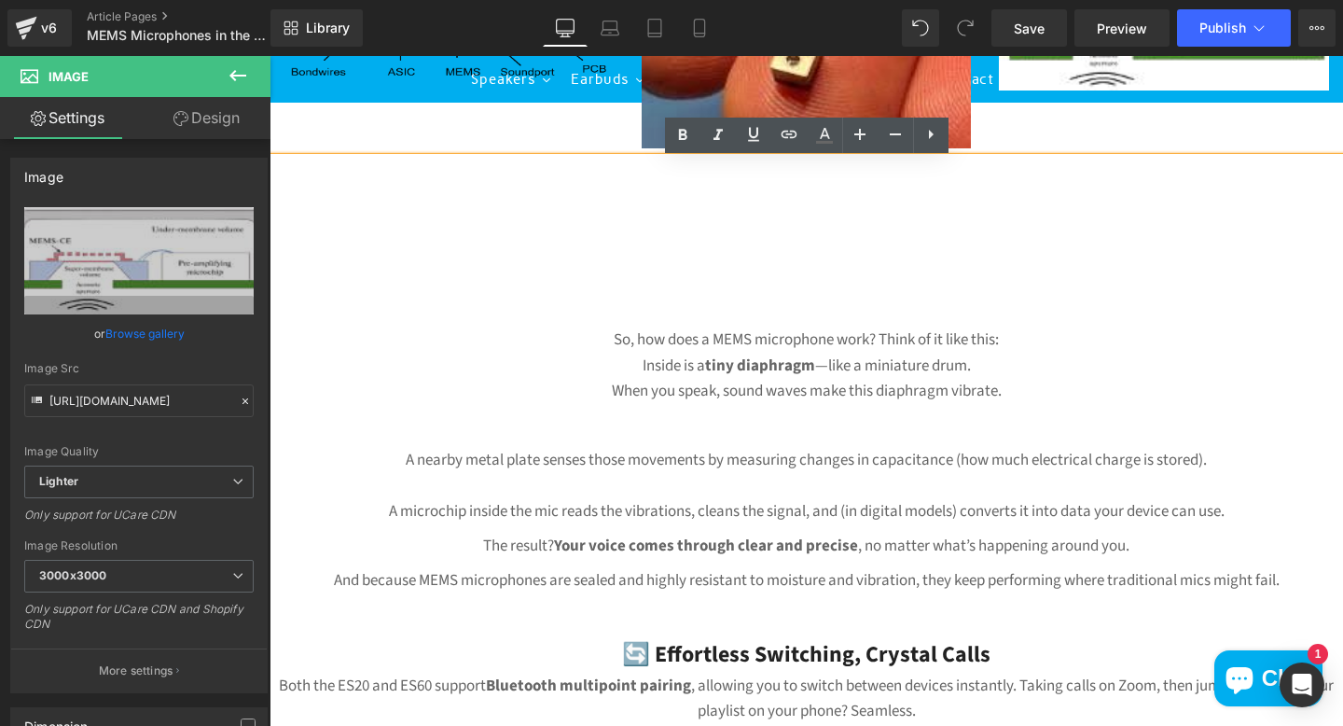
scroll to position [2191, 0]
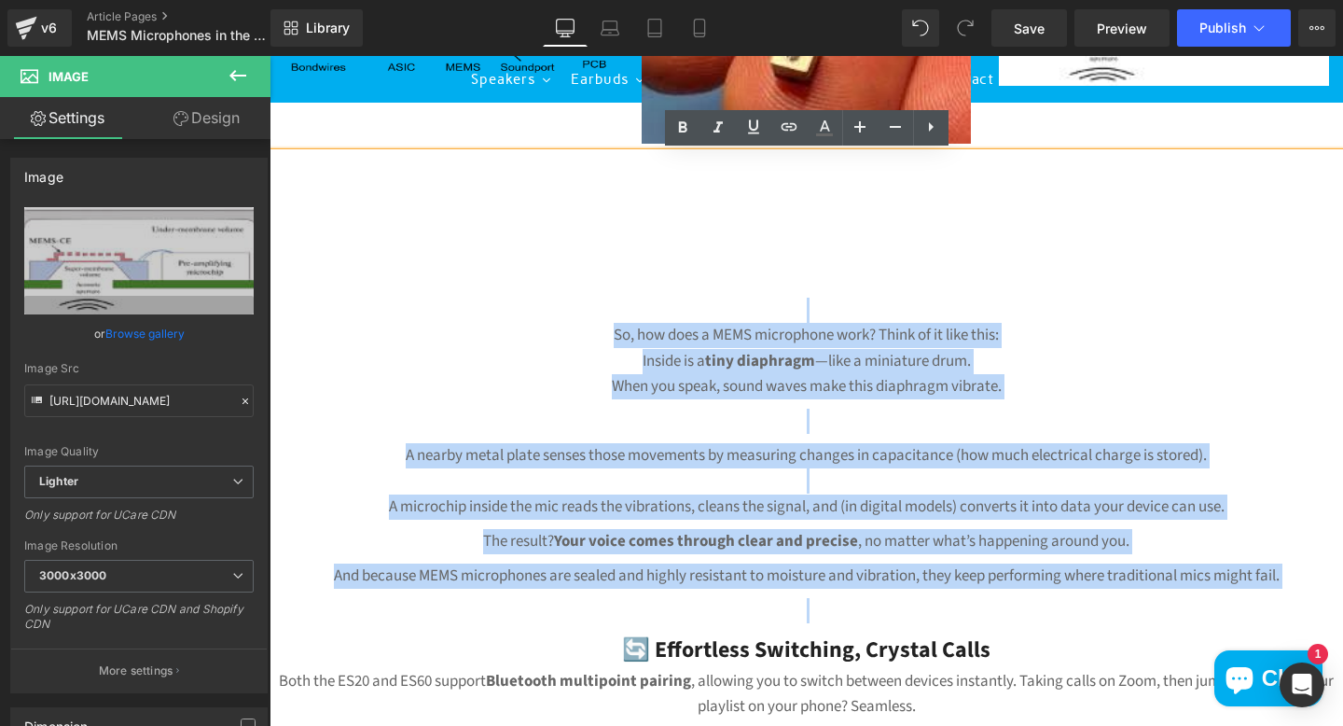
drag, startPoint x: 589, startPoint y: 322, endPoint x: 1088, endPoint y: 600, distance: 572.0
click at [1088, 600] on div "So, how does a MEMS microphone work? Think of it like this: Inside is a tiny di…" at bounding box center [807, 667] width 1074 height 811
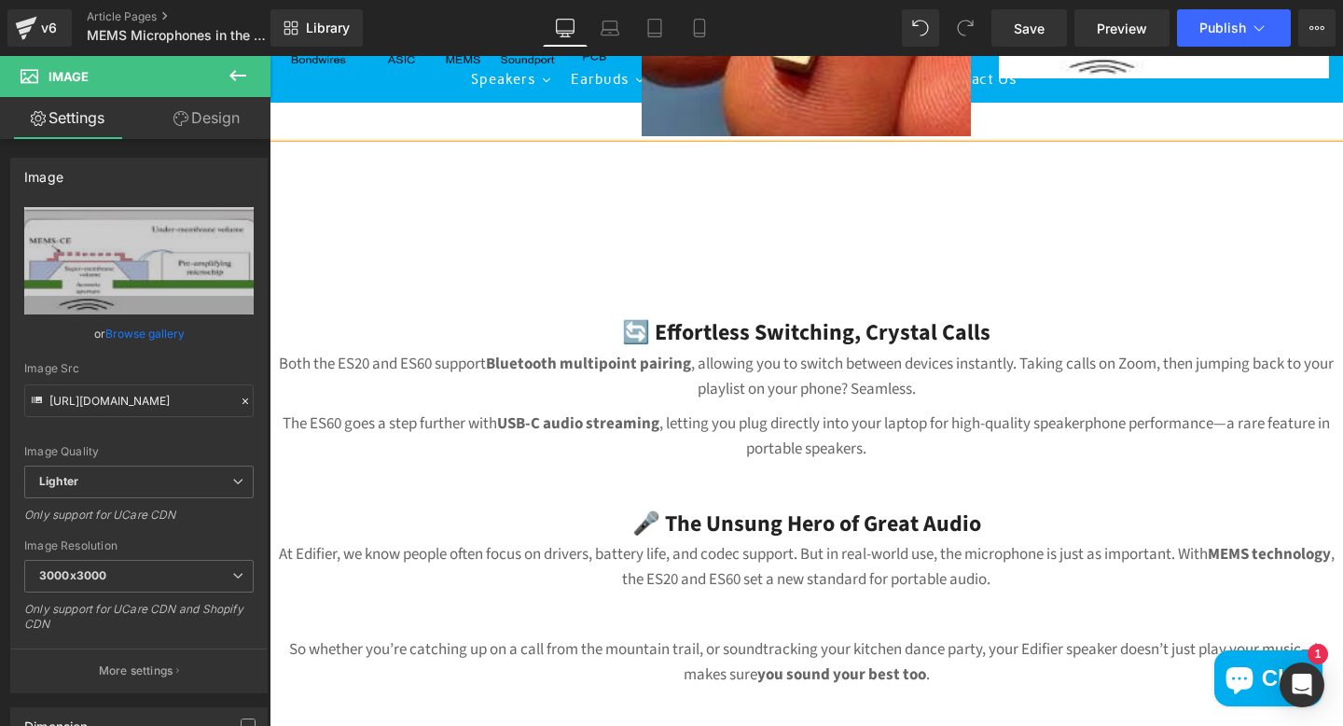
scroll to position [2196, 0]
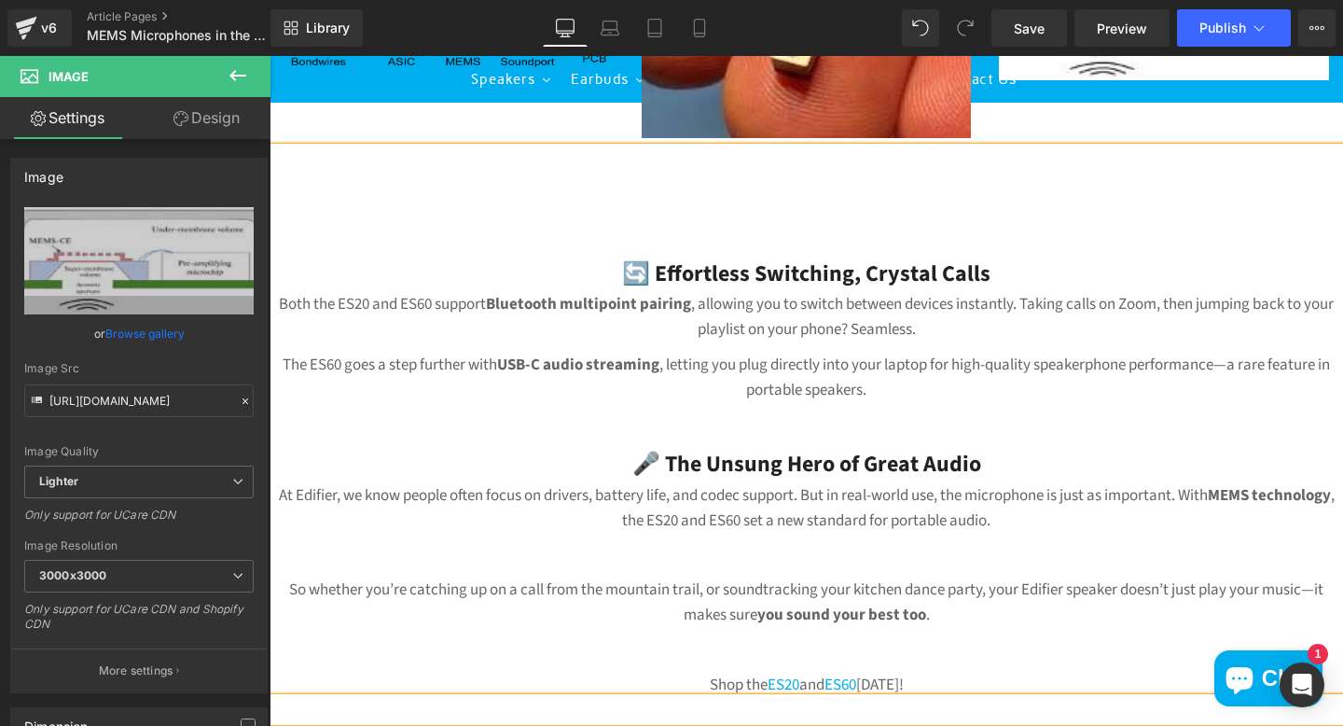
click at [618, 275] on h3 "🔄 Effortless Switching, Crystal Calls" at bounding box center [807, 273] width 1074 height 35
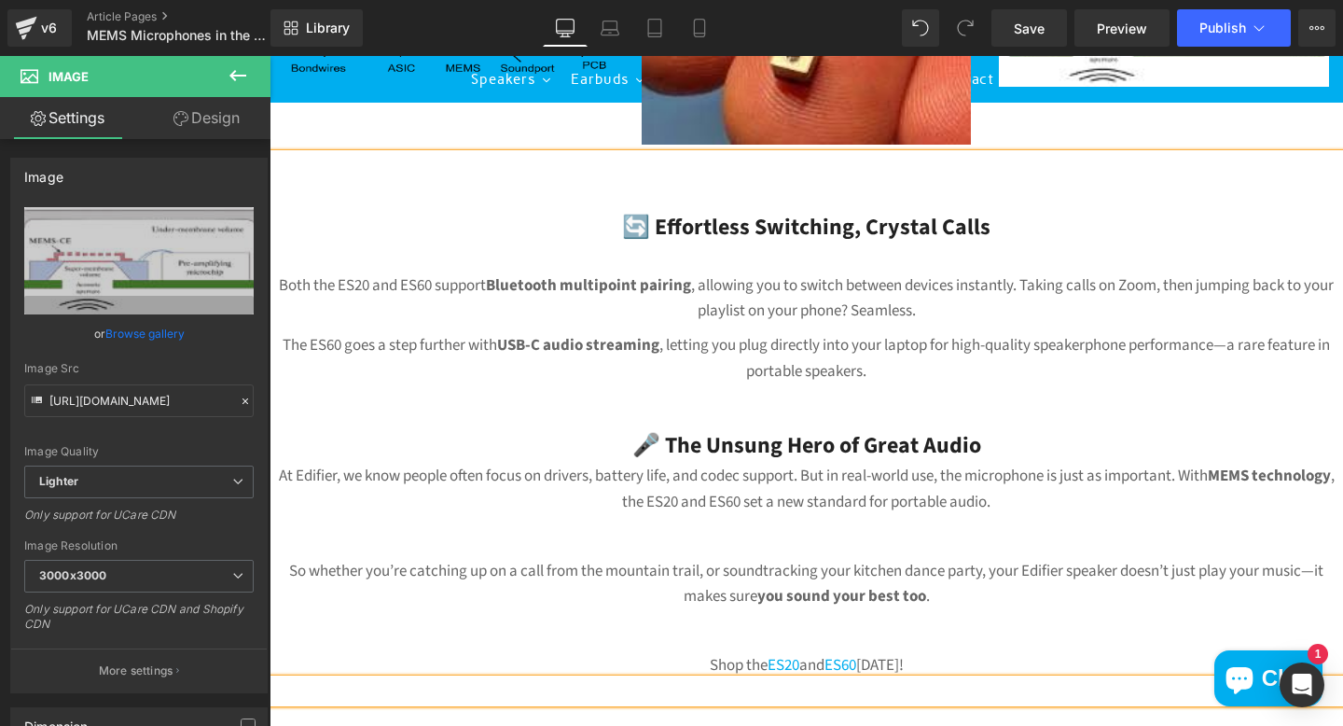
scroll to position [2191, 0]
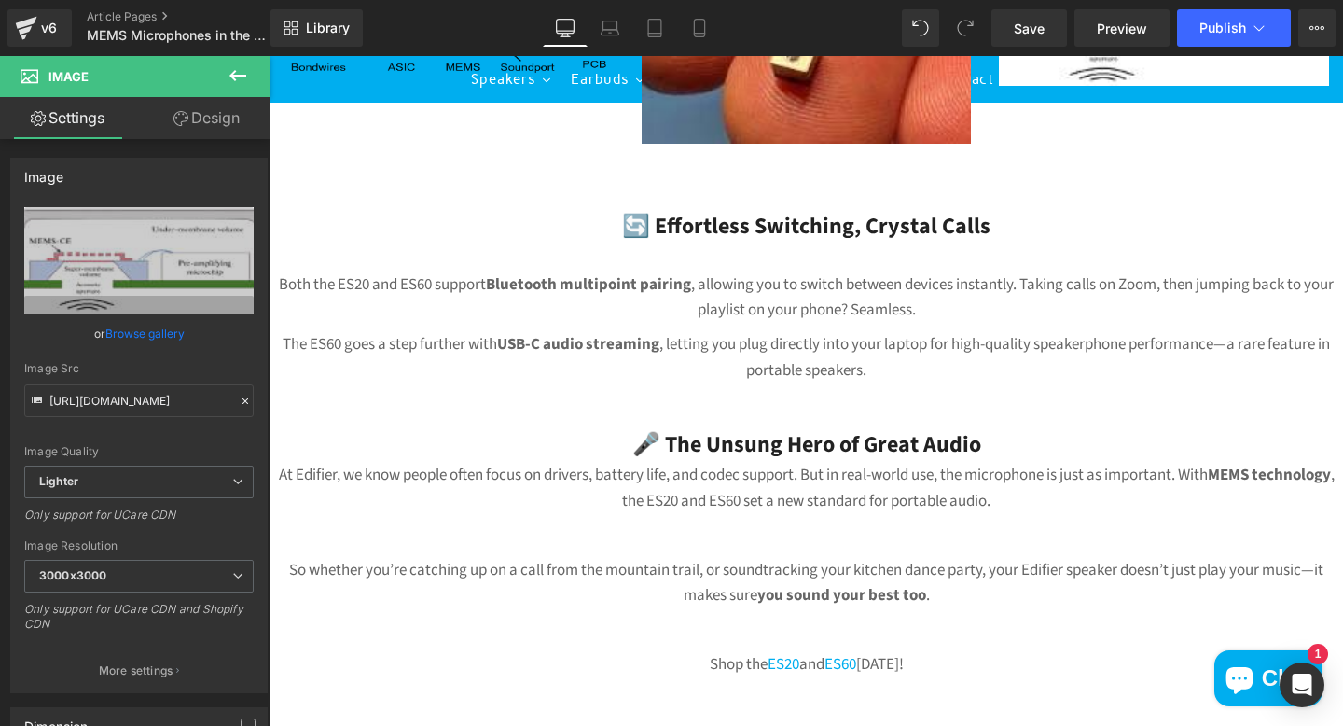
click at [242, 74] on icon at bounding box center [238, 75] width 22 height 22
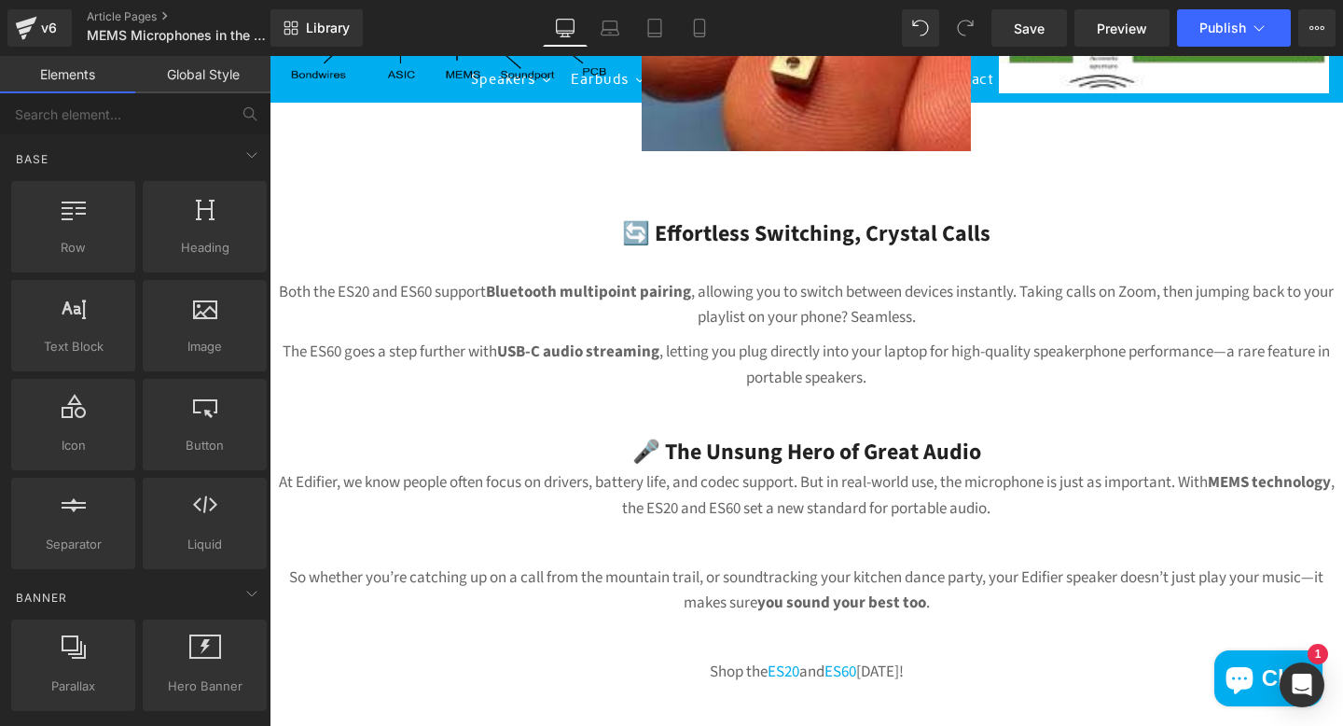
scroll to position [2202, 0]
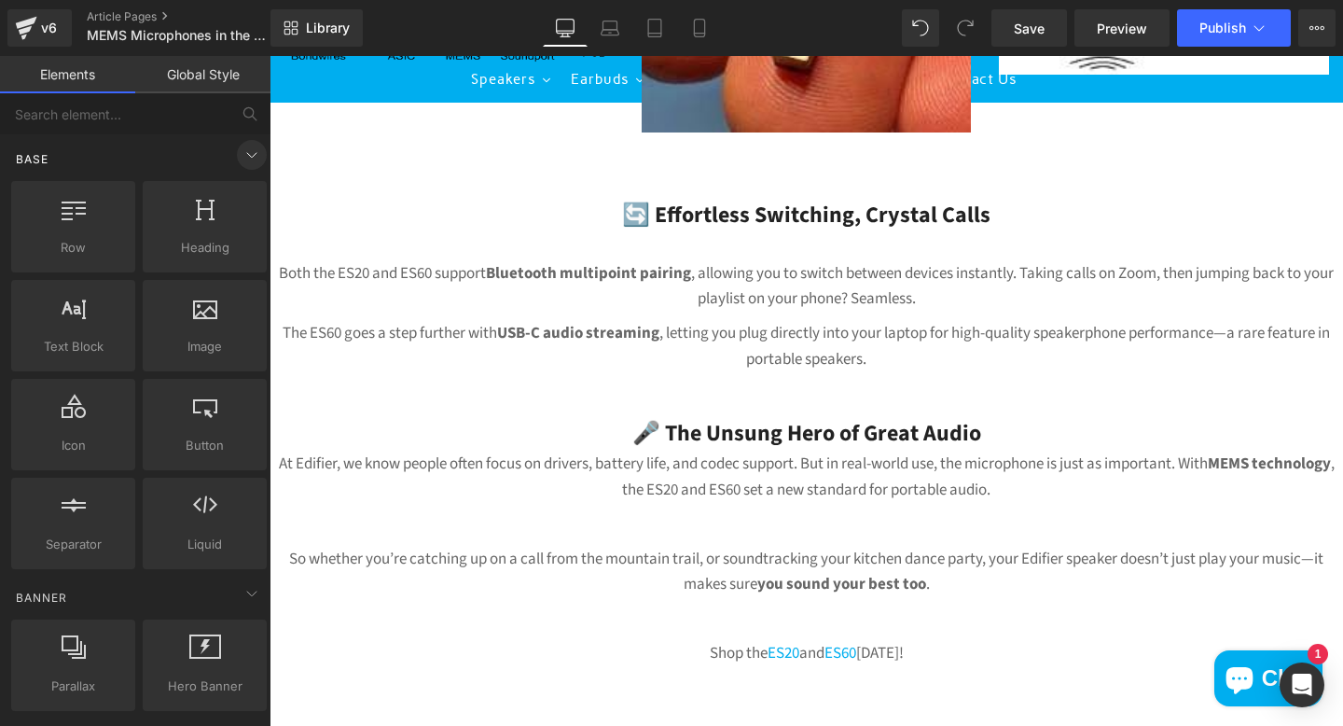
click at [244, 162] on icon at bounding box center [252, 155] width 22 height 22
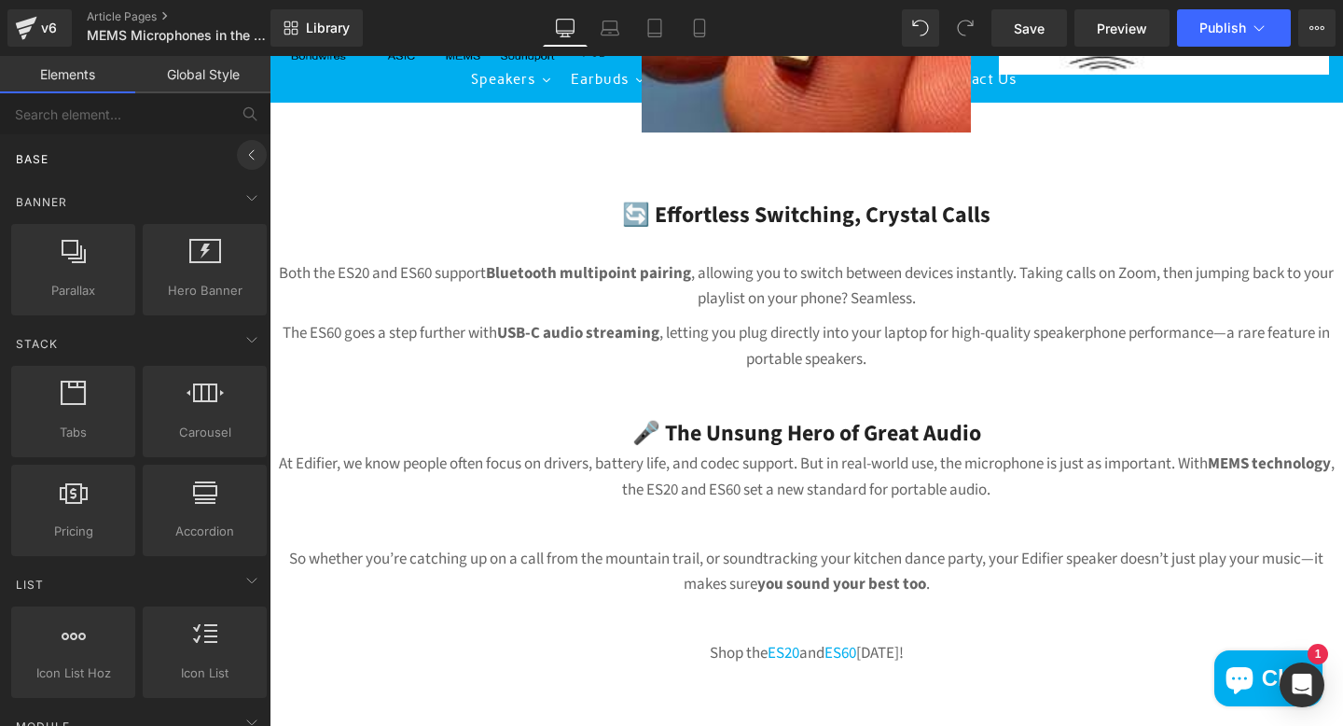
click at [244, 162] on icon at bounding box center [252, 155] width 22 height 22
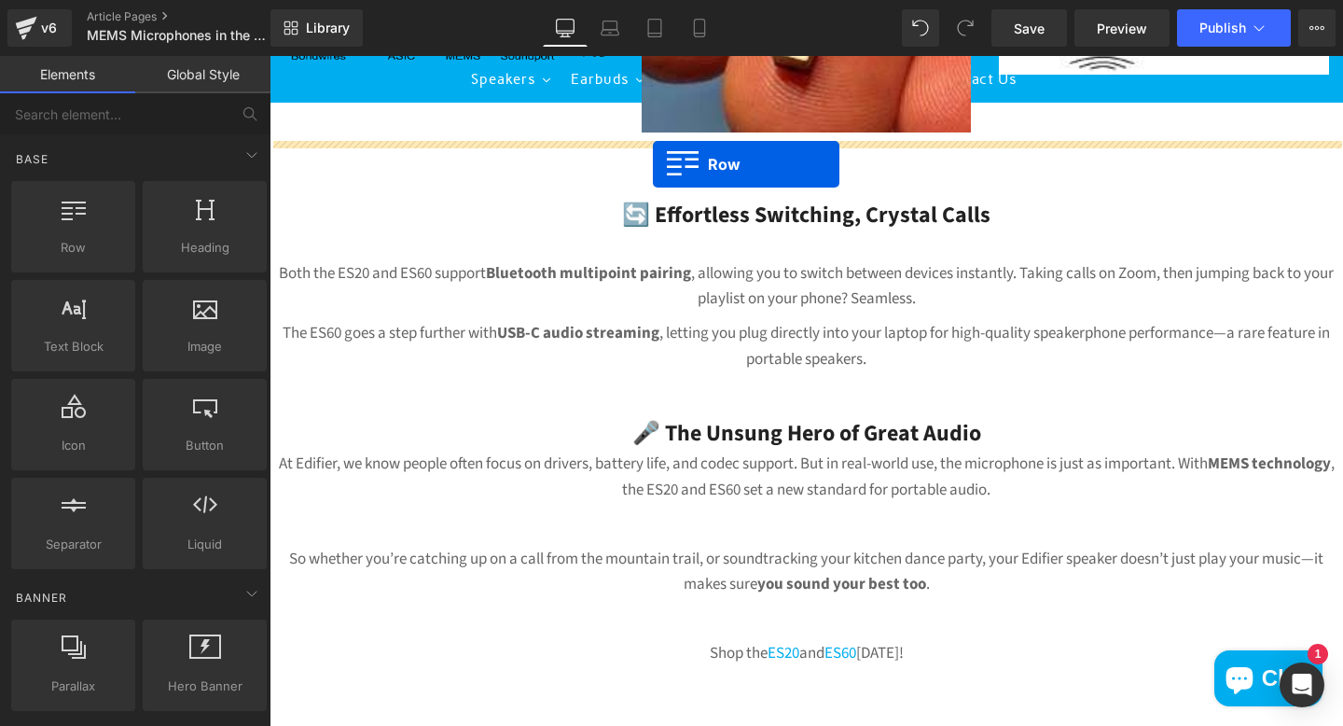
drag, startPoint x: 365, startPoint y: 301, endPoint x: 653, endPoint y: 164, distance: 319.2
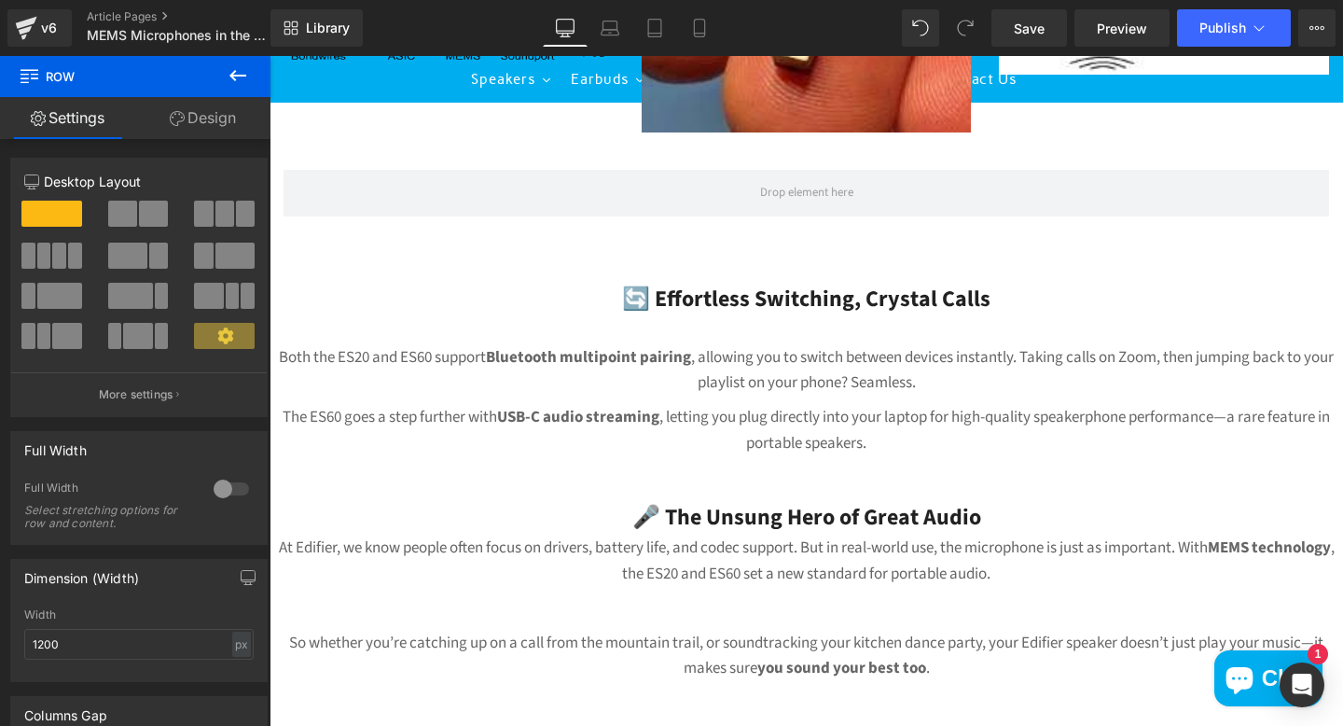
click at [239, 74] on icon at bounding box center [238, 75] width 22 height 22
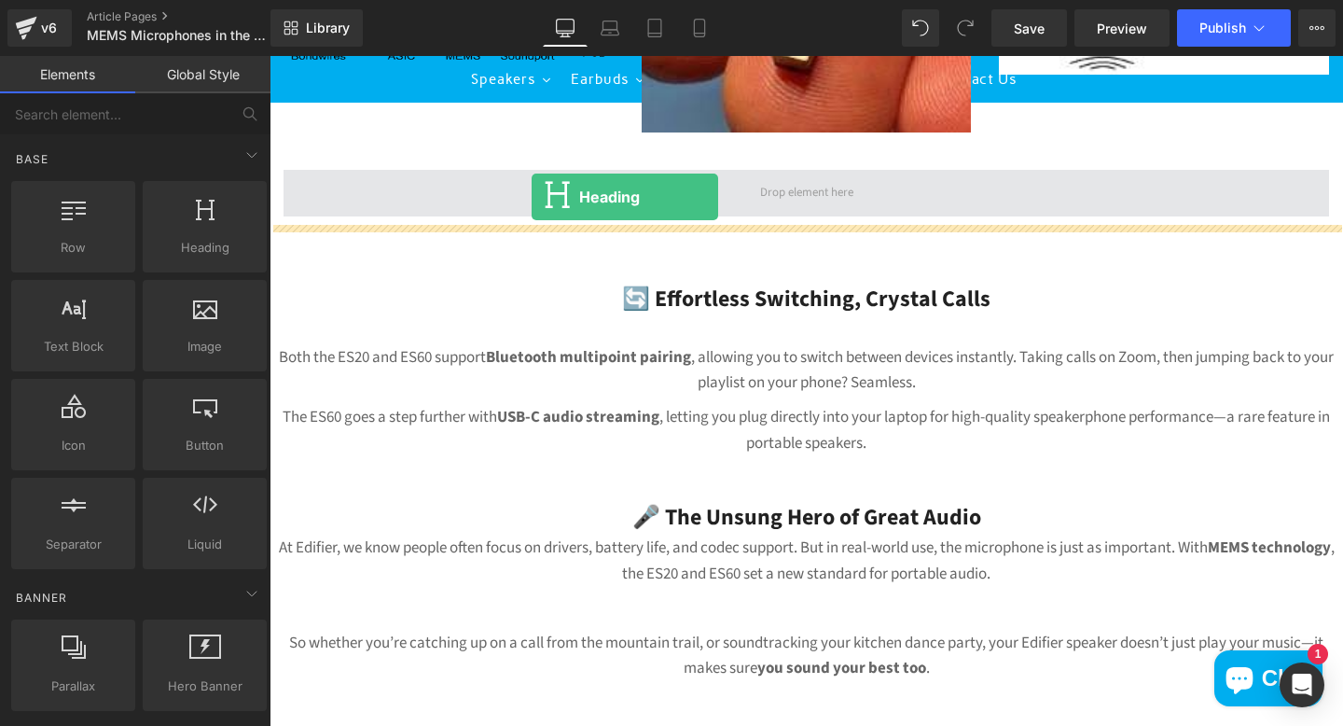
drag, startPoint x: 459, startPoint y: 294, endPoint x: 532, endPoint y: 197, distance: 121.3
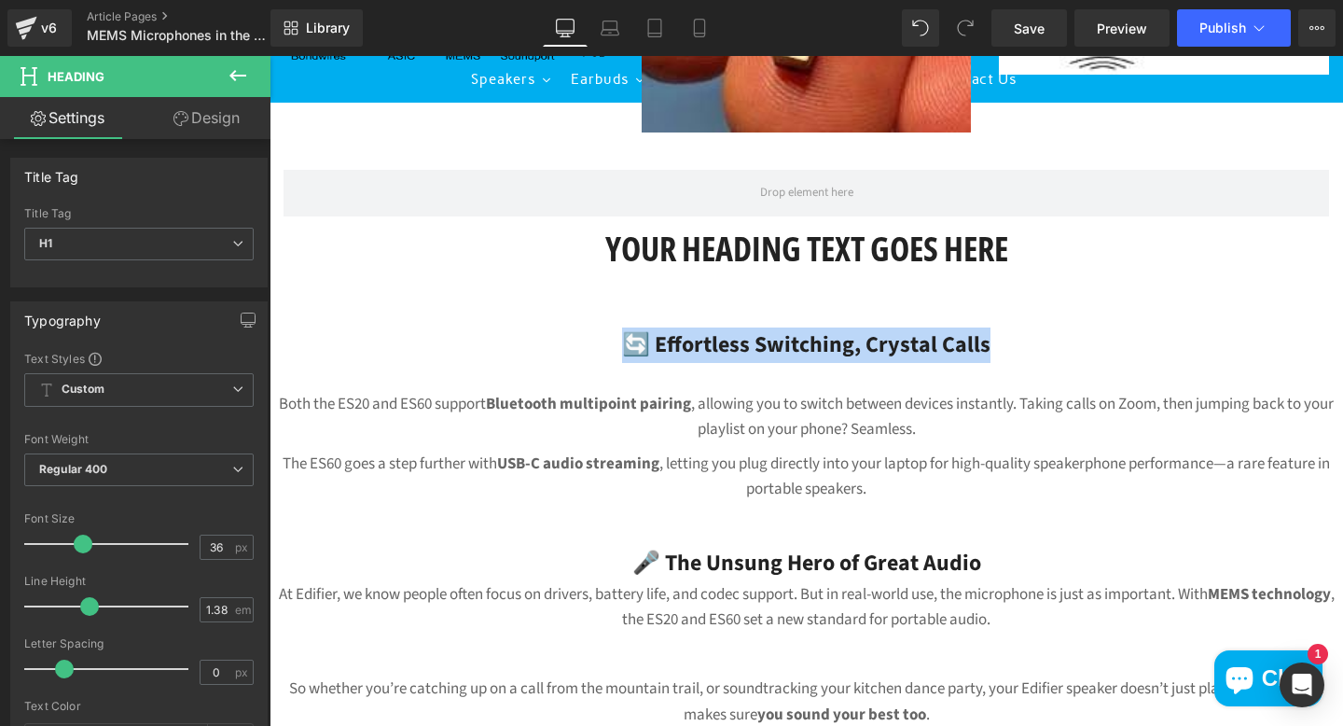
drag, startPoint x: 997, startPoint y: 338, endPoint x: 616, endPoint y: 330, distance: 381.5
click at [616, 330] on div "🔄 Effortless Switching, Crystal Calls" at bounding box center [807, 344] width 1074 height 35
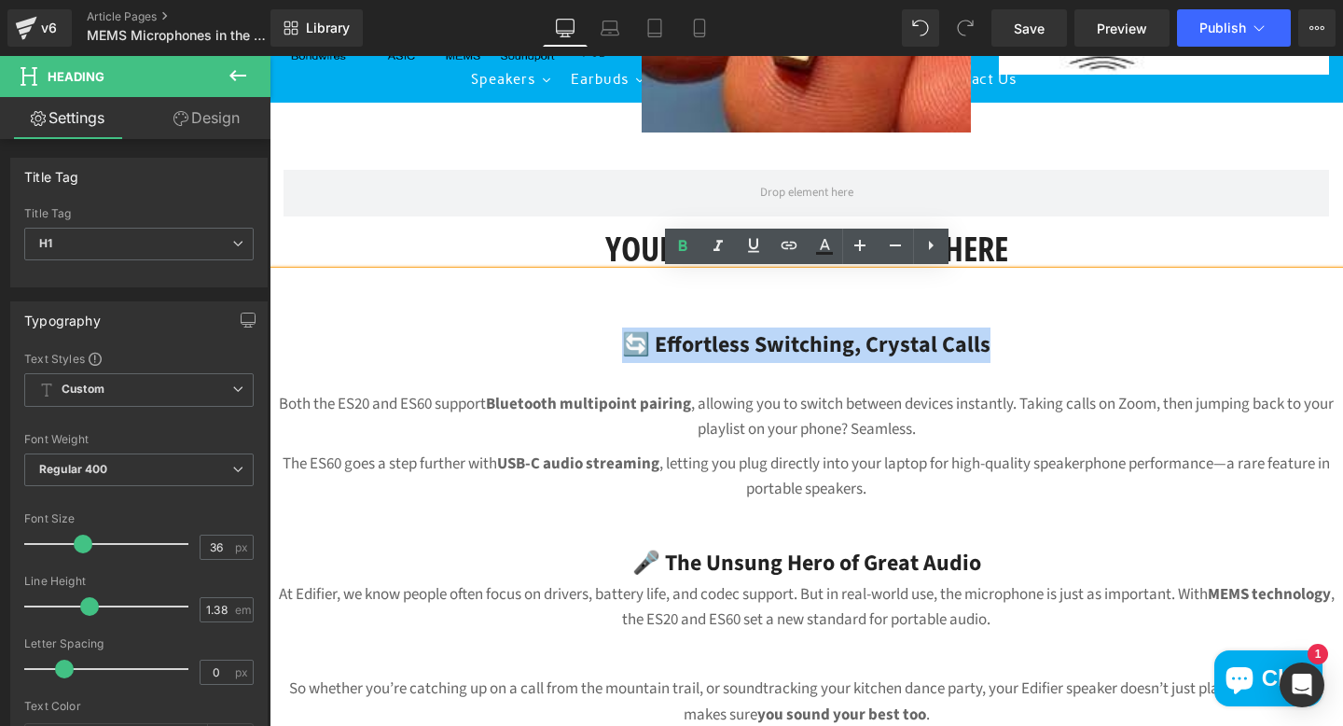
copy span "🔄 Effortless Switching, Crystal Calls"
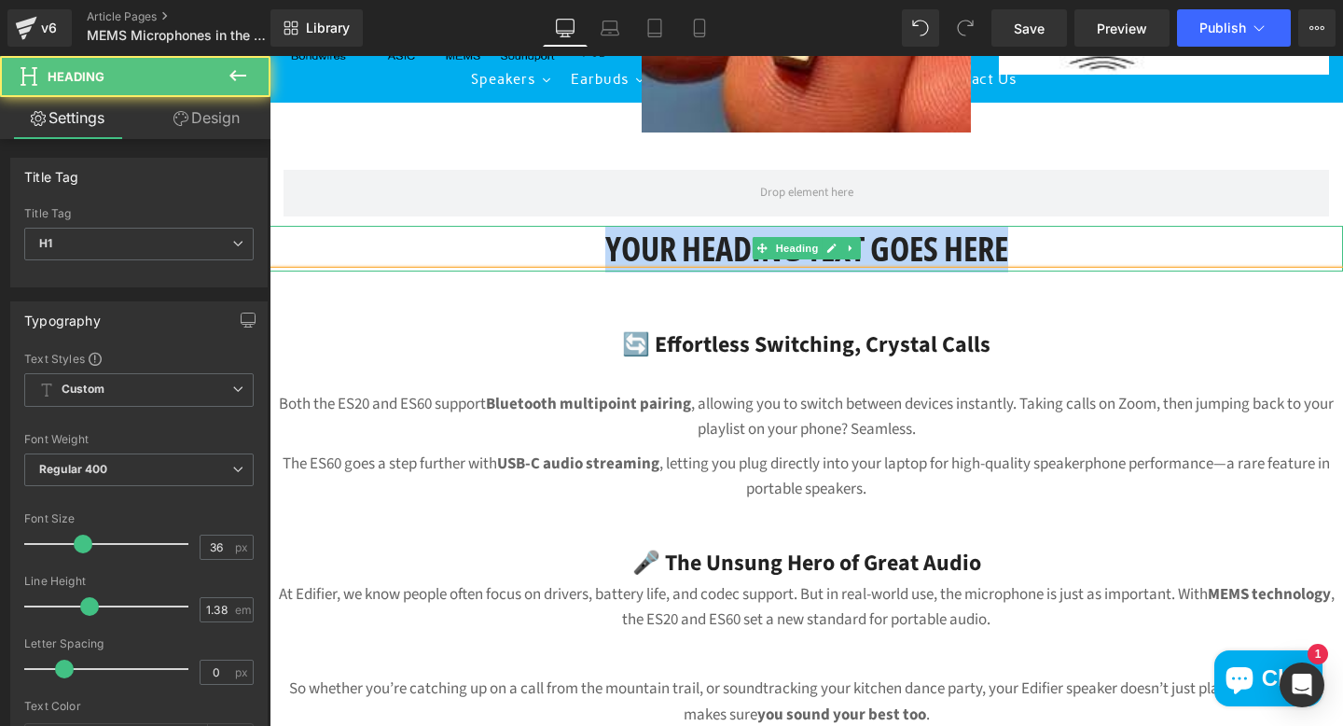
drag, startPoint x: 1051, startPoint y: 245, endPoint x: 503, endPoint y: 237, distance: 548.5
click at [503, 237] on h1 "Your heading text goes here" at bounding box center [807, 249] width 1074 height 47
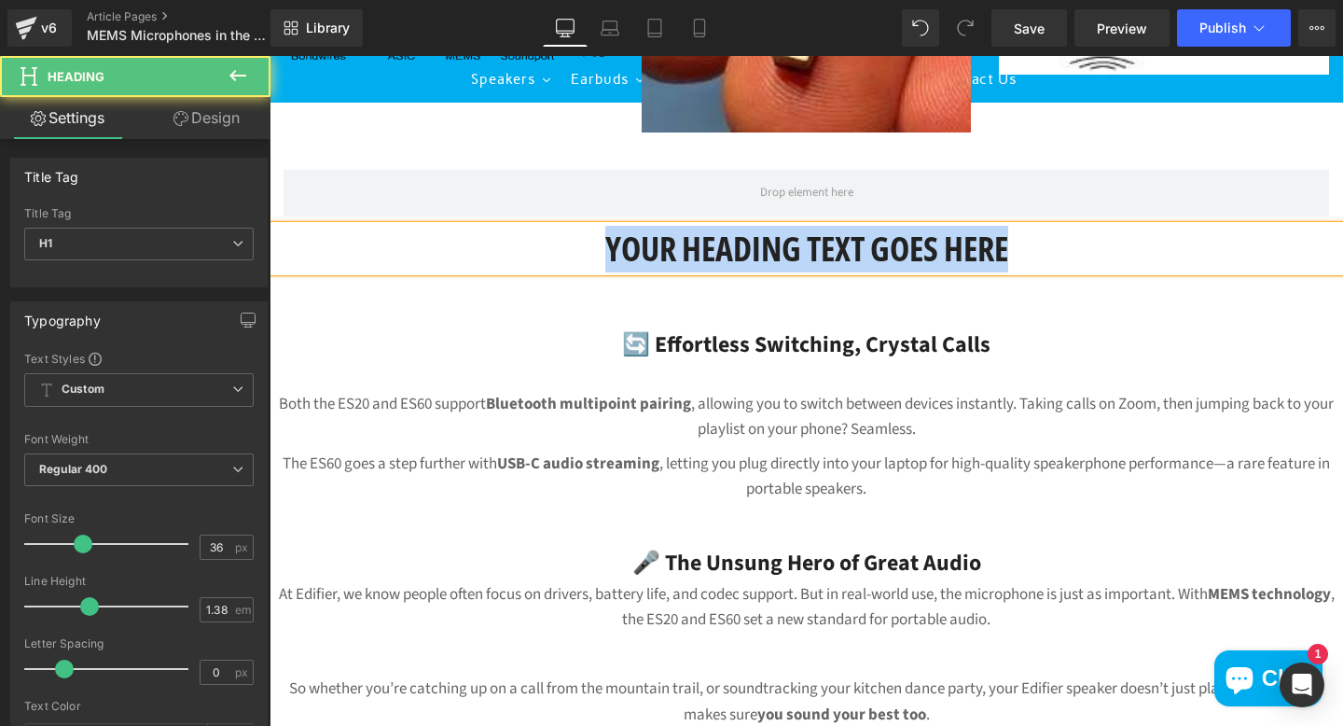
paste div
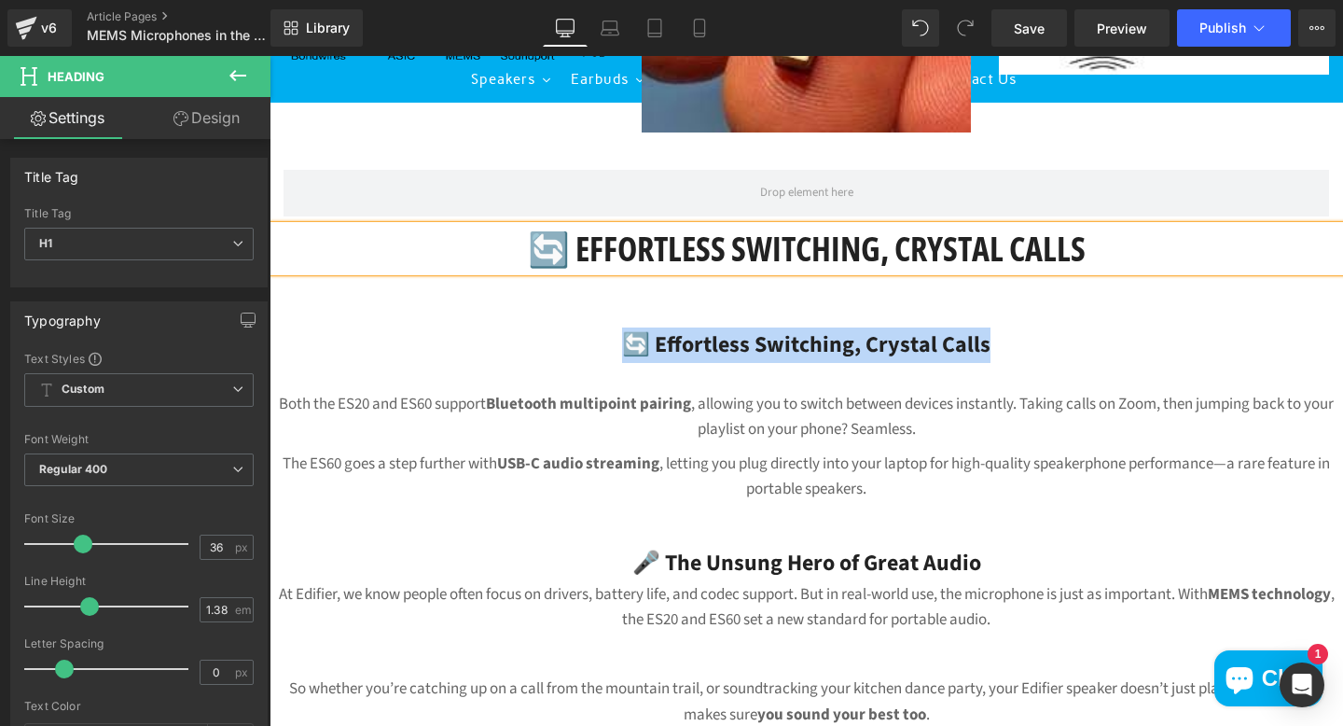
drag, startPoint x: 995, startPoint y: 343, endPoint x: 530, endPoint y: 330, distance: 465.6
click at [530, 330] on div "🔄 Effortless Switching, Crystal Calls" at bounding box center [807, 344] width 1074 height 35
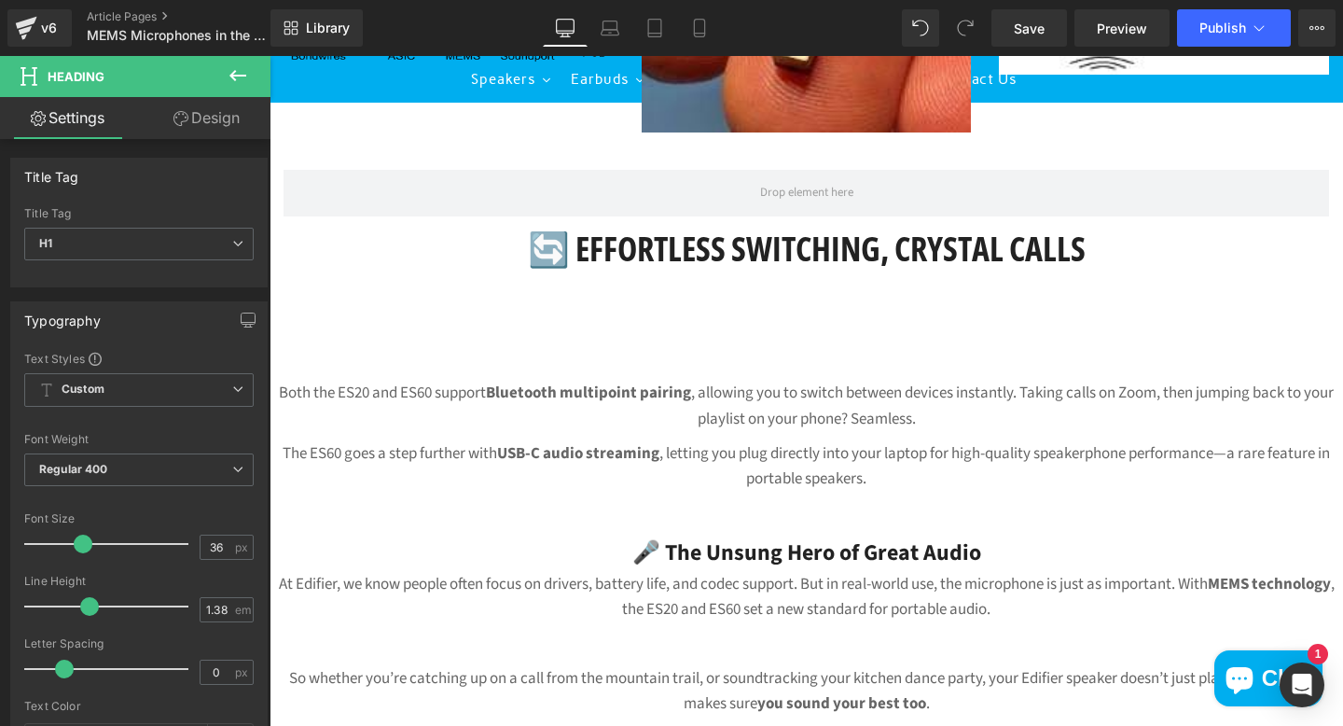
click at [237, 76] on icon at bounding box center [237, 75] width 17 height 11
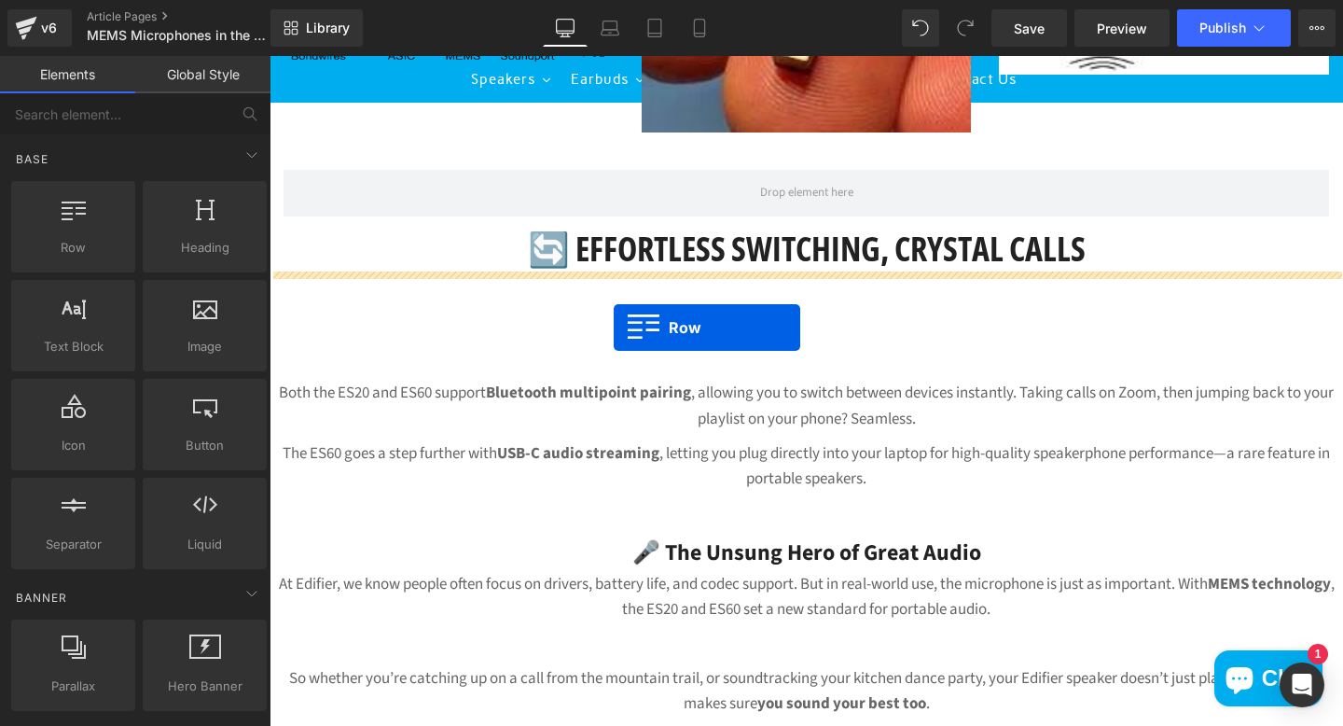
drag, startPoint x: 353, startPoint y: 302, endPoint x: 614, endPoint y: 327, distance: 261.4
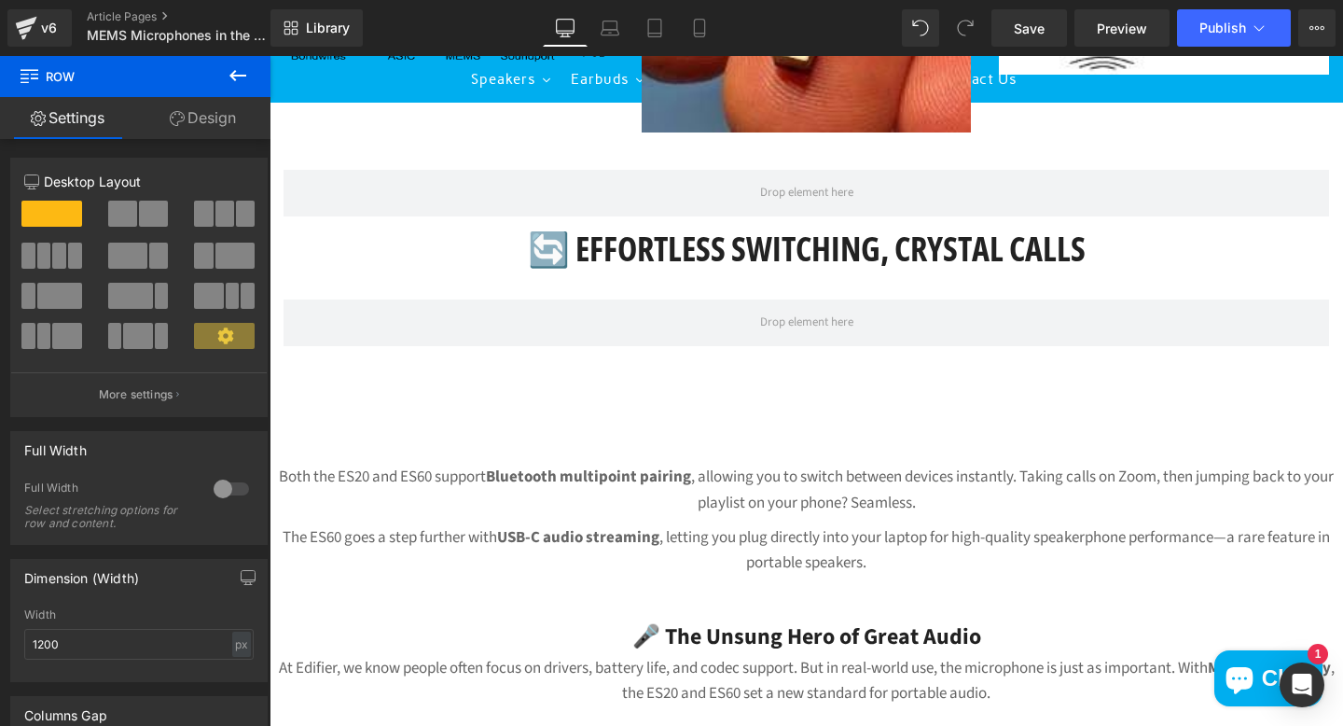
click at [240, 76] on icon at bounding box center [238, 75] width 22 height 22
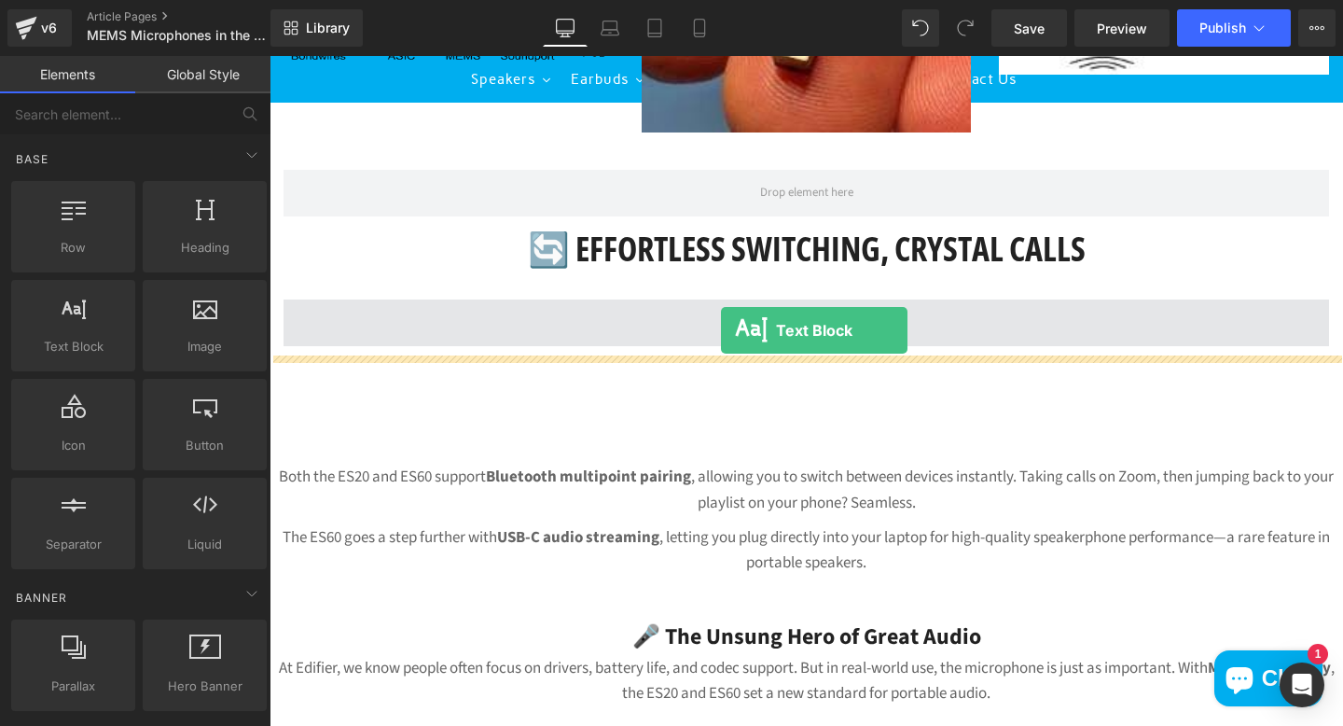
drag, startPoint x: 328, startPoint y: 396, endPoint x: 721, endPoint y: 330, distance: 398.2
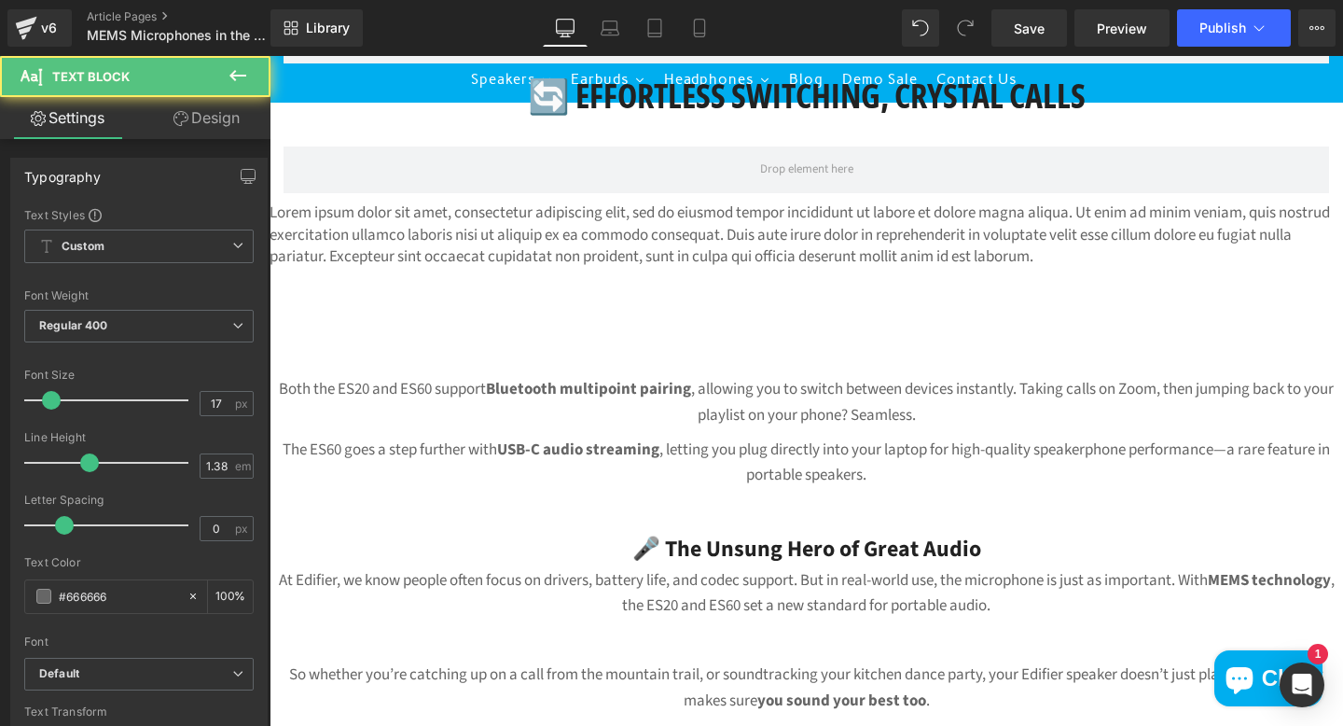
scroll to position [2365, 0]
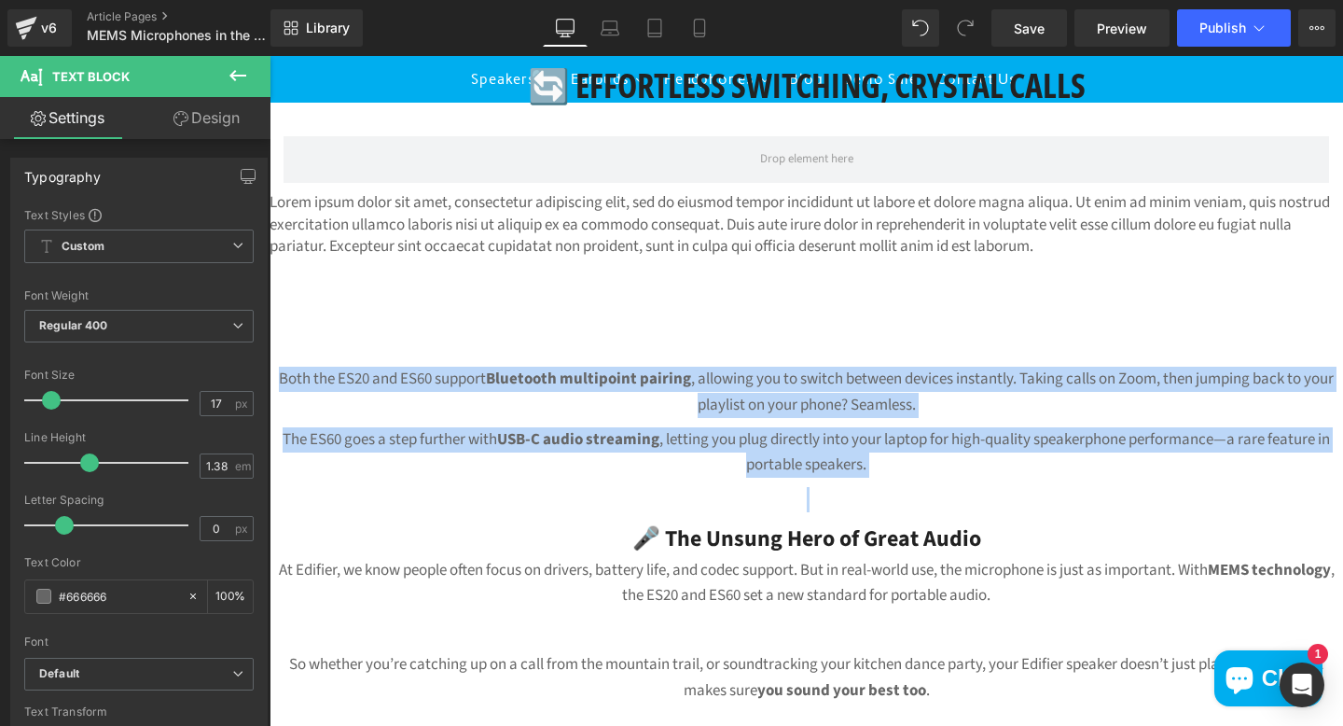
drag, startPoint x: 271, startPoint y: 378, endPoint x: 871, endPoint y: 519, distance: 616.0
click at [871, 519] on div "Both the ES20 and ES60 support Bluetooth multipoint pairing , allowing you to s…" at bounding box center [807, 570] width 1074 height 406
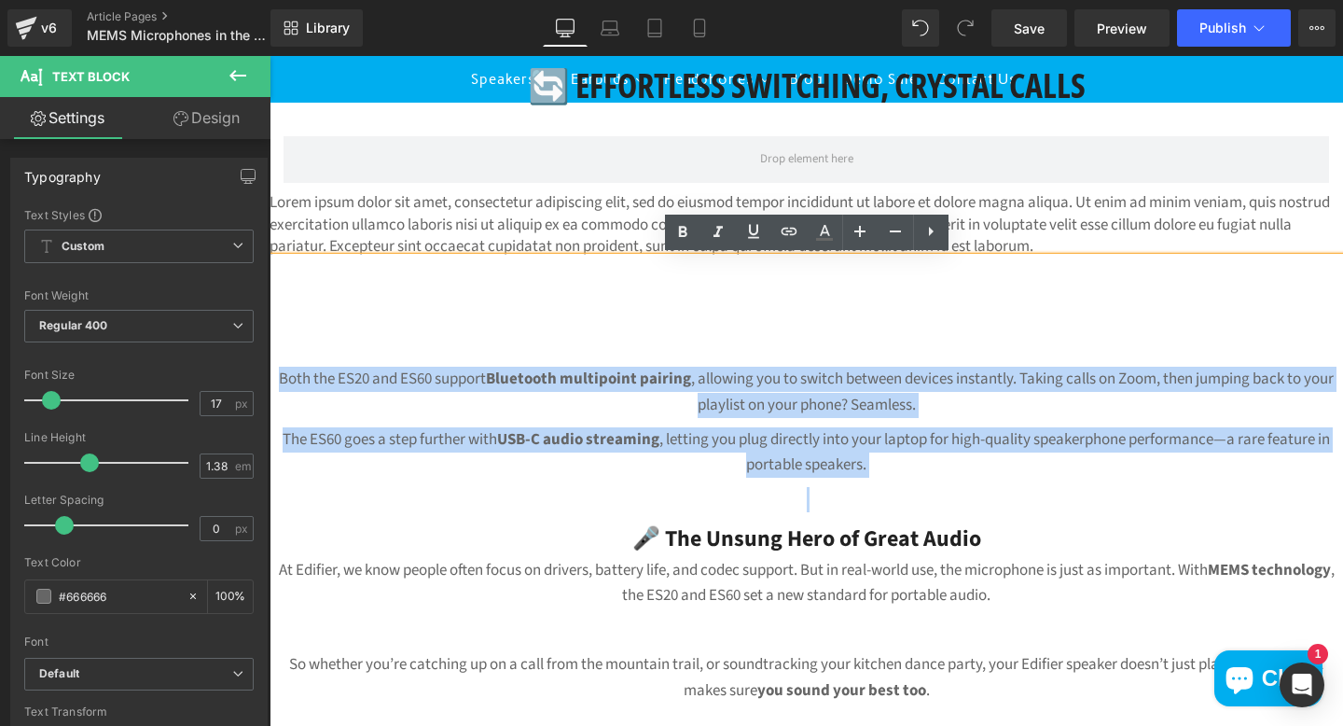
copy div "Both the ES20 and ES60 support Bluetooth multipoint pairing , allowing you to s…"
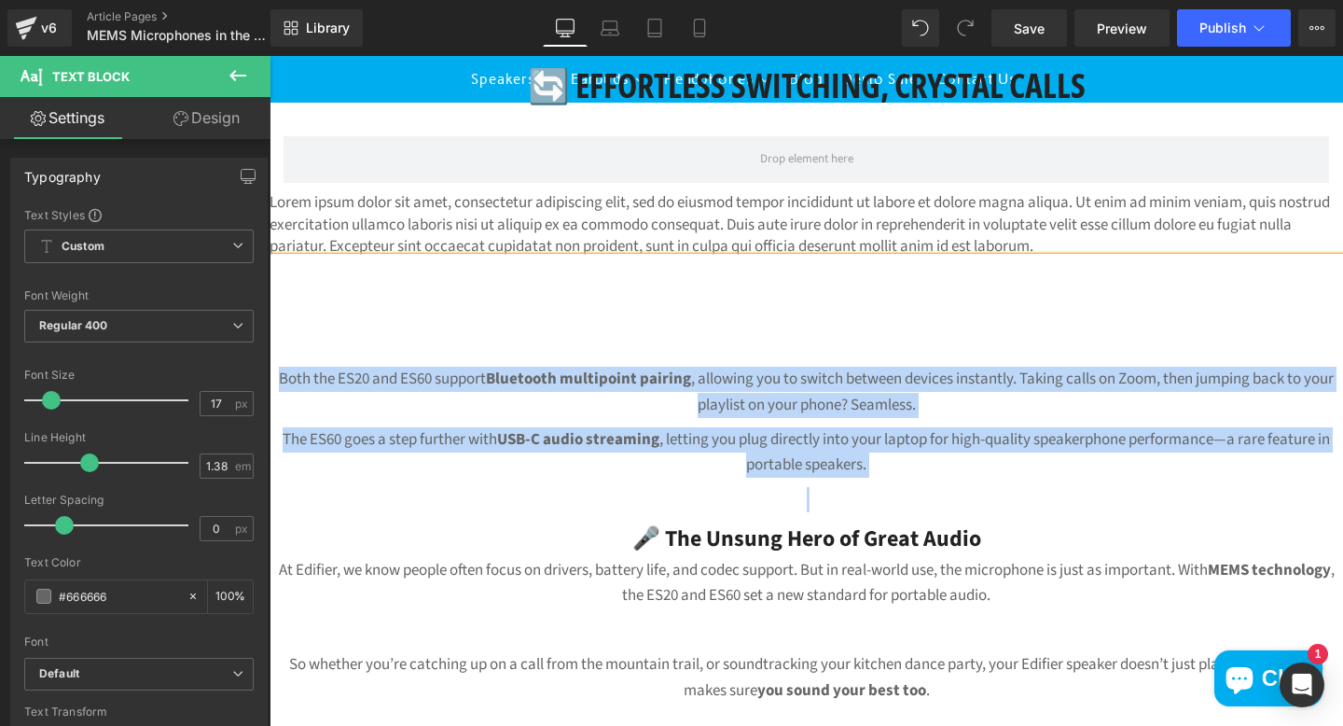
click at [270, 56] on div at bounding box center [270, 56] width 0 height 0
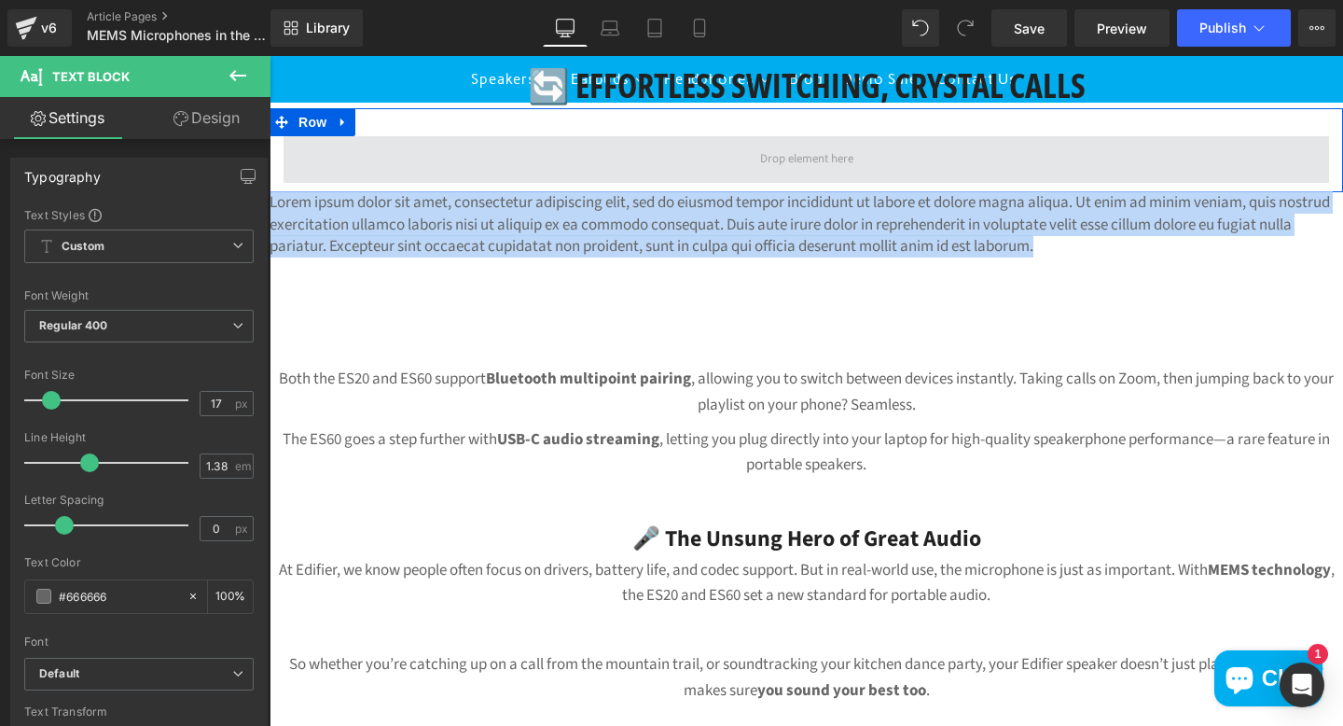
drag, startPoint x: 1100, startPoint y: 248, endPoint x: 464, endPoint y: 150, distance: 642.7
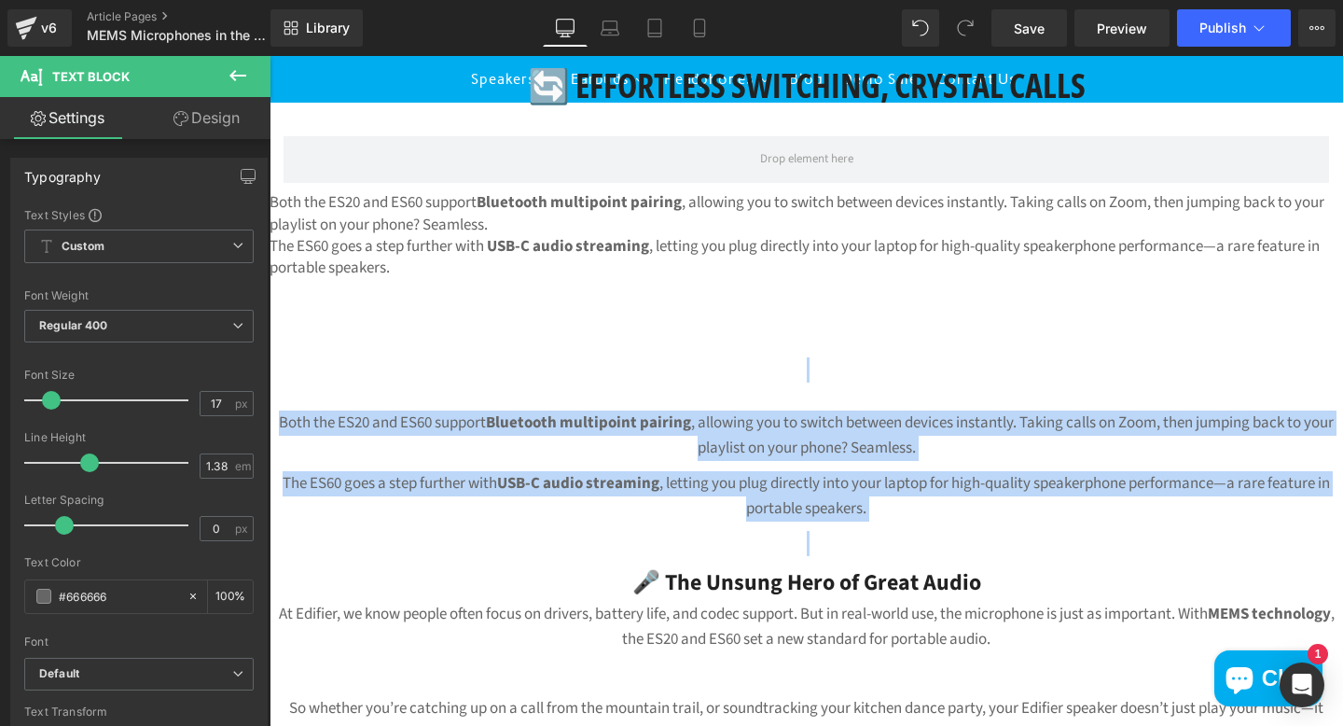
drag, startPoint x: 924, startPoint y: 525, endPoint x: 370, endPoint y: 305, distance: 596.1
click at [367, 307] on div "Both the ES20 and ES60 support Bluetooth multipoint pairing , allowing you to s…" at bounding box center [807, 570] width 1074 height 538
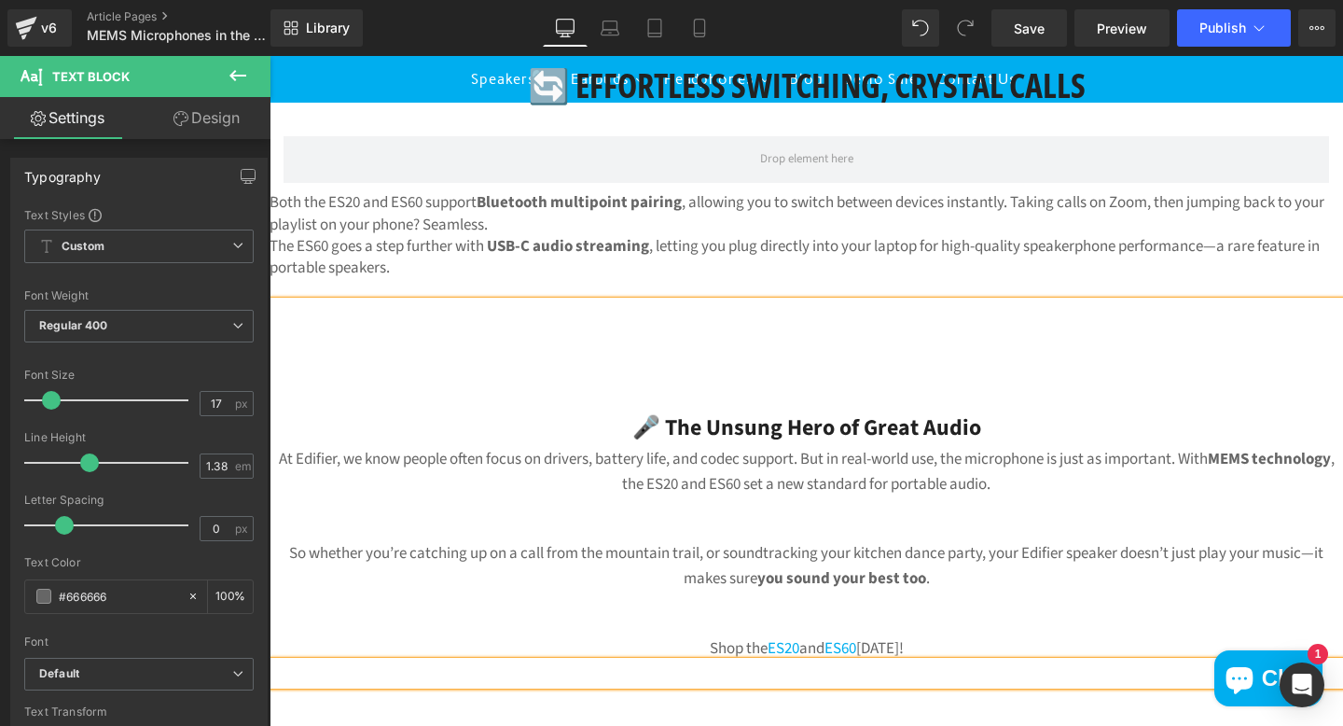
click at [603, 414] on h3 "🎤 The Unsung Hero of Great Audio" at bounding box center [807, 427] width 1074 height 35
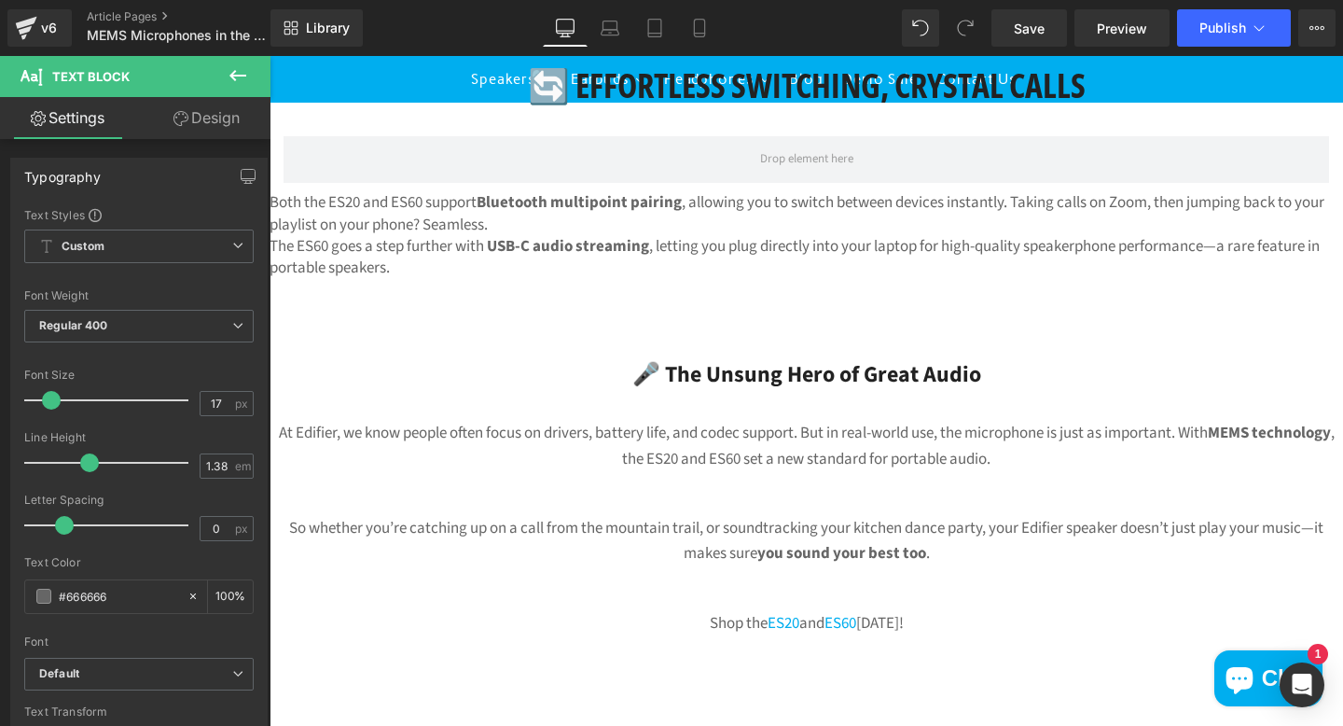
click at [241, 74] on icon at bounding box center [238, 75] width 22 height 22
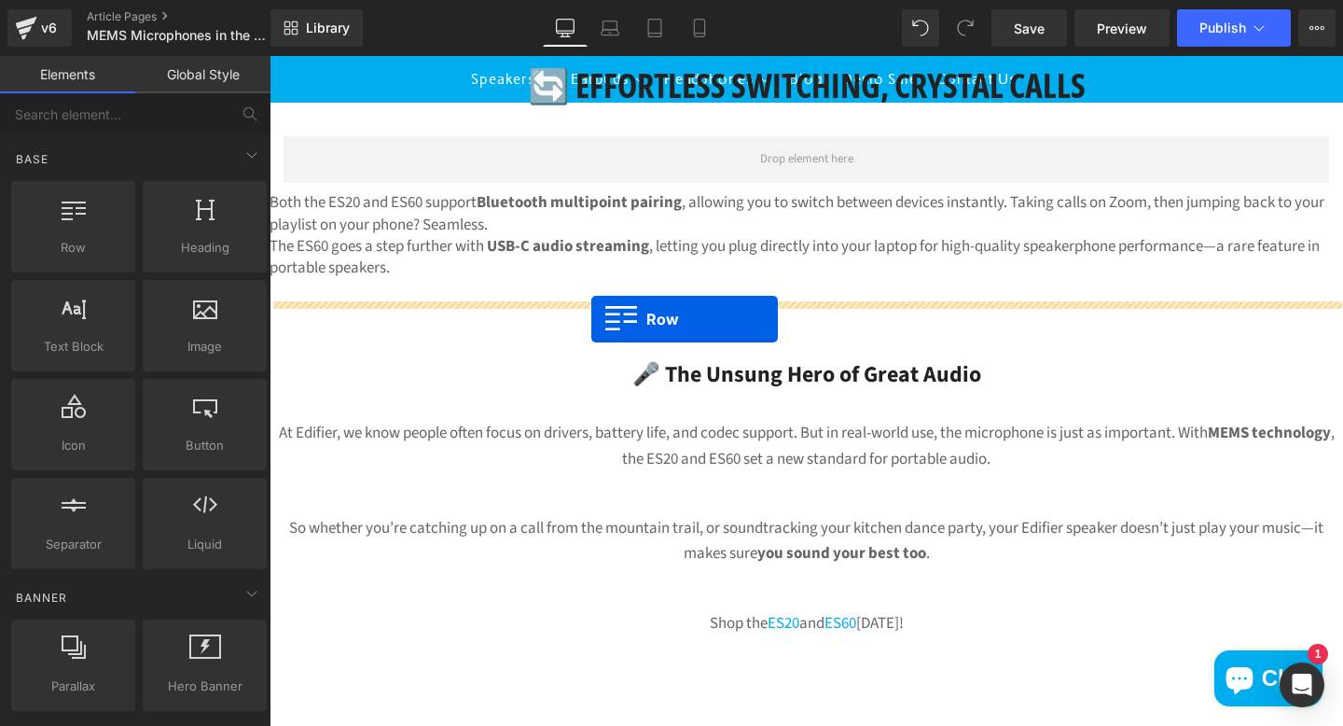
drag, startPoint x: 355, startPoint y: 299, endPoint x: 591, endPoint y: 319, distance: 236.8
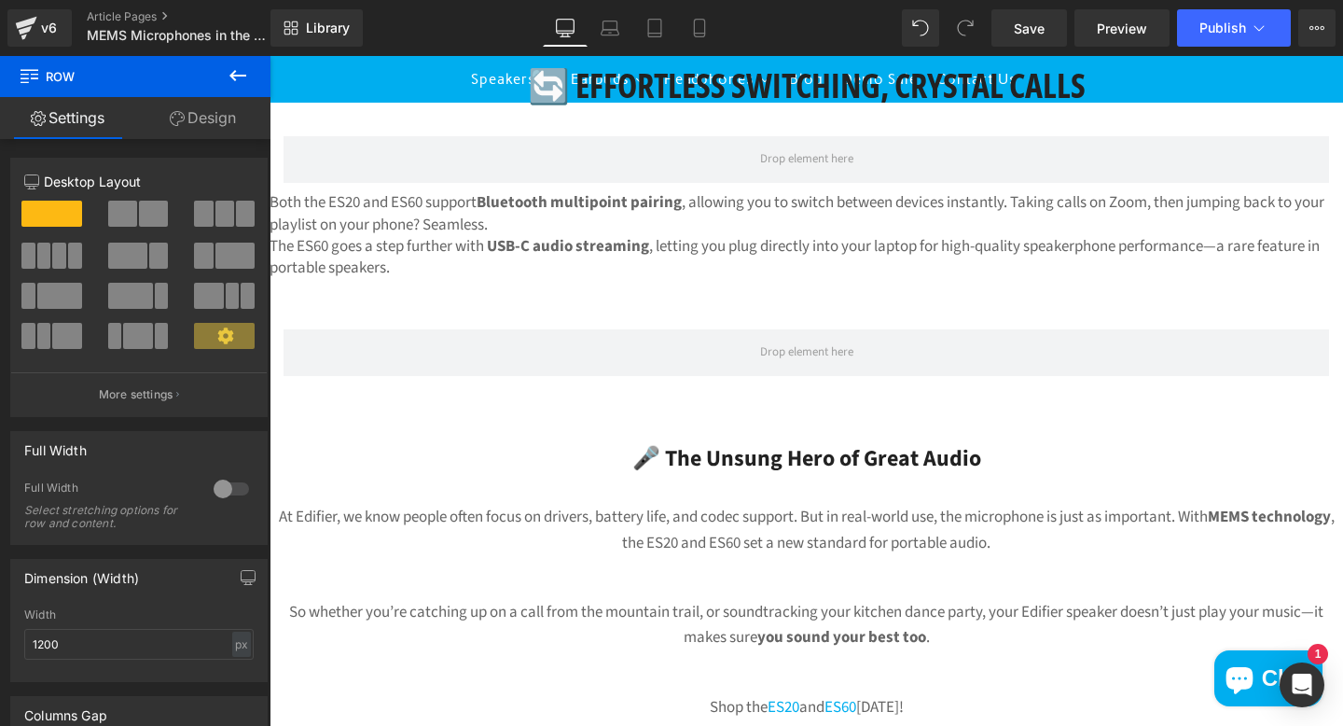
click at [243, 76] on icon at bounding box center [238, 75] width 22 height 22
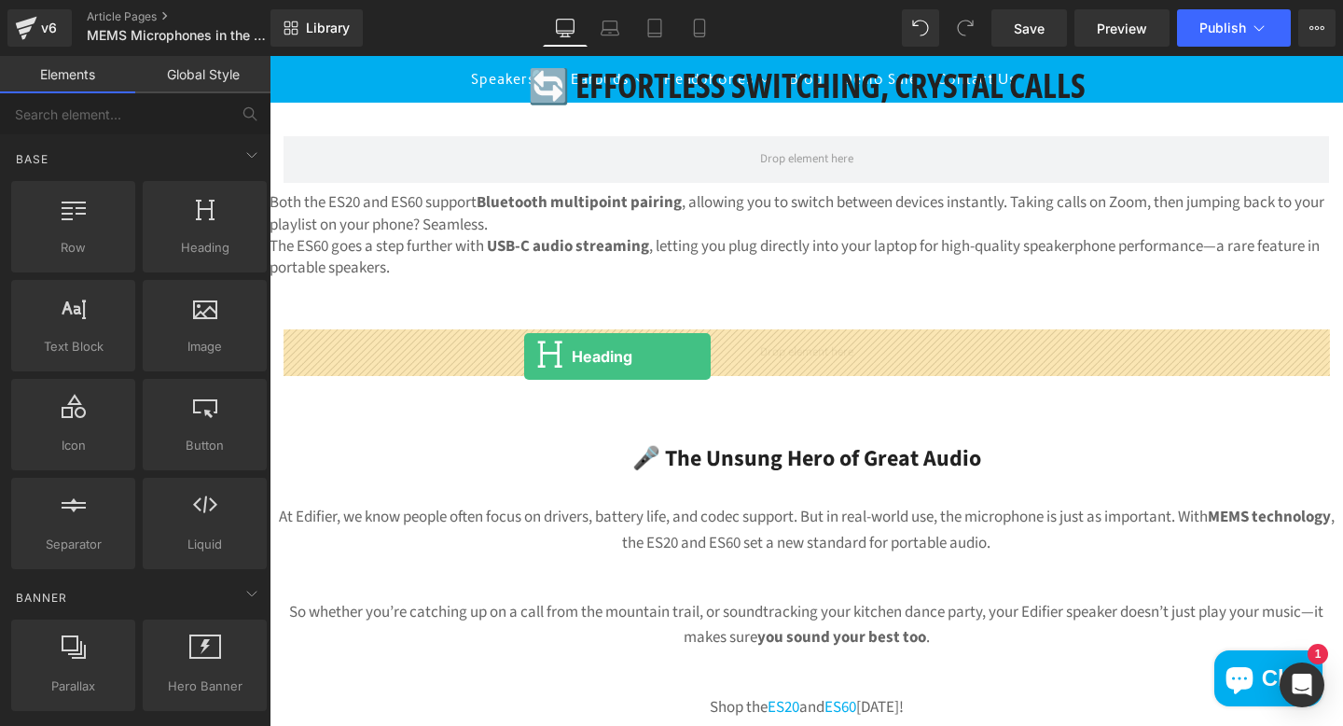
drag, startPoint x: 468, startPoint y: 310, endPoint x: 524, endPoint y: 356, distance: 72.8
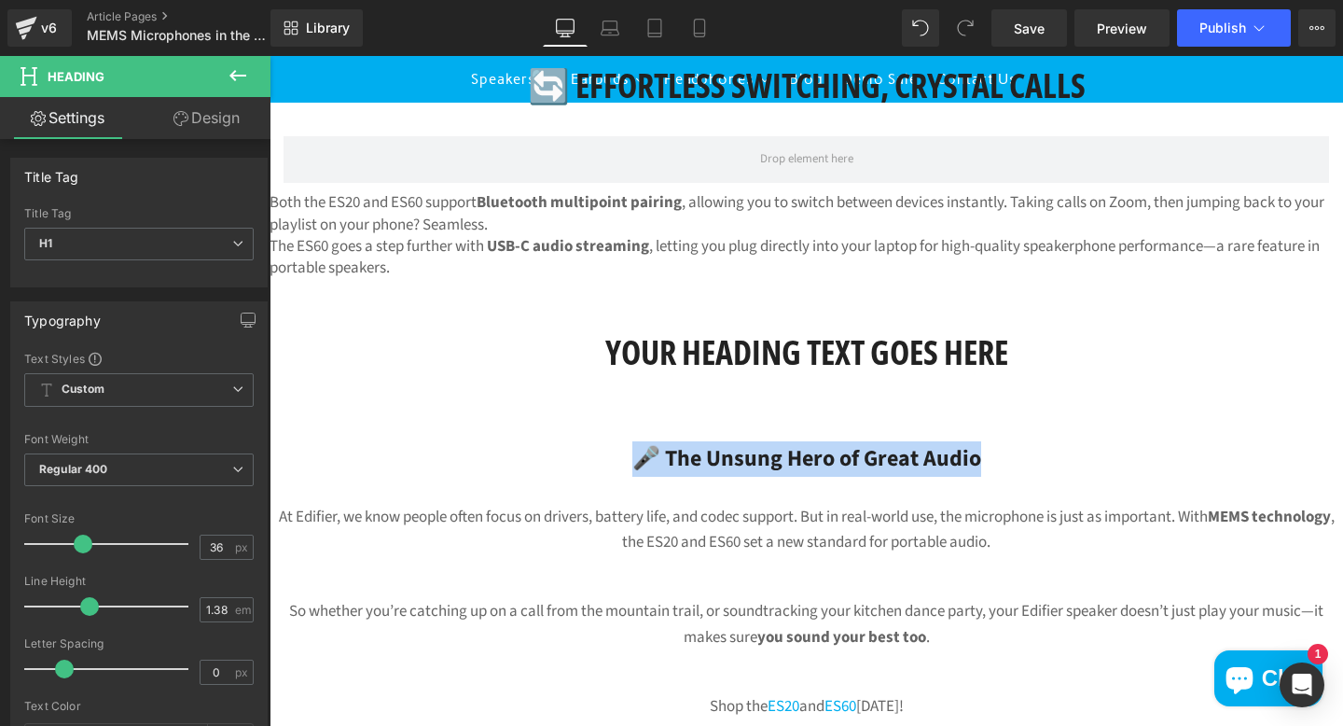
drag, startPoint x: 997, startPoint y: 464, endPoint x: 633, endPoint y: 447, distance: 364.1
click at [634, 447] on div "🎤 The Unsung Hero of Great Audio" at bounding box center [807, 458] width 1074 height 35
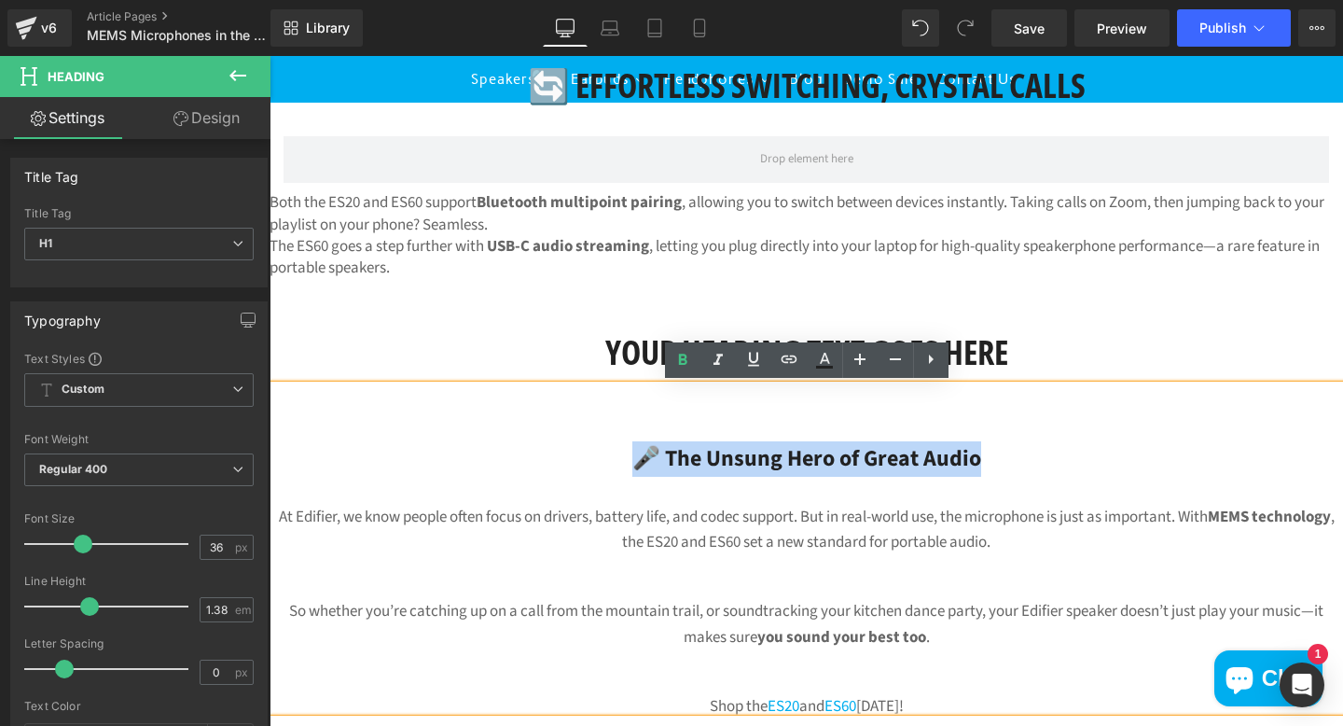
copy span "🎤 The Unsung Hero of Great Audio"
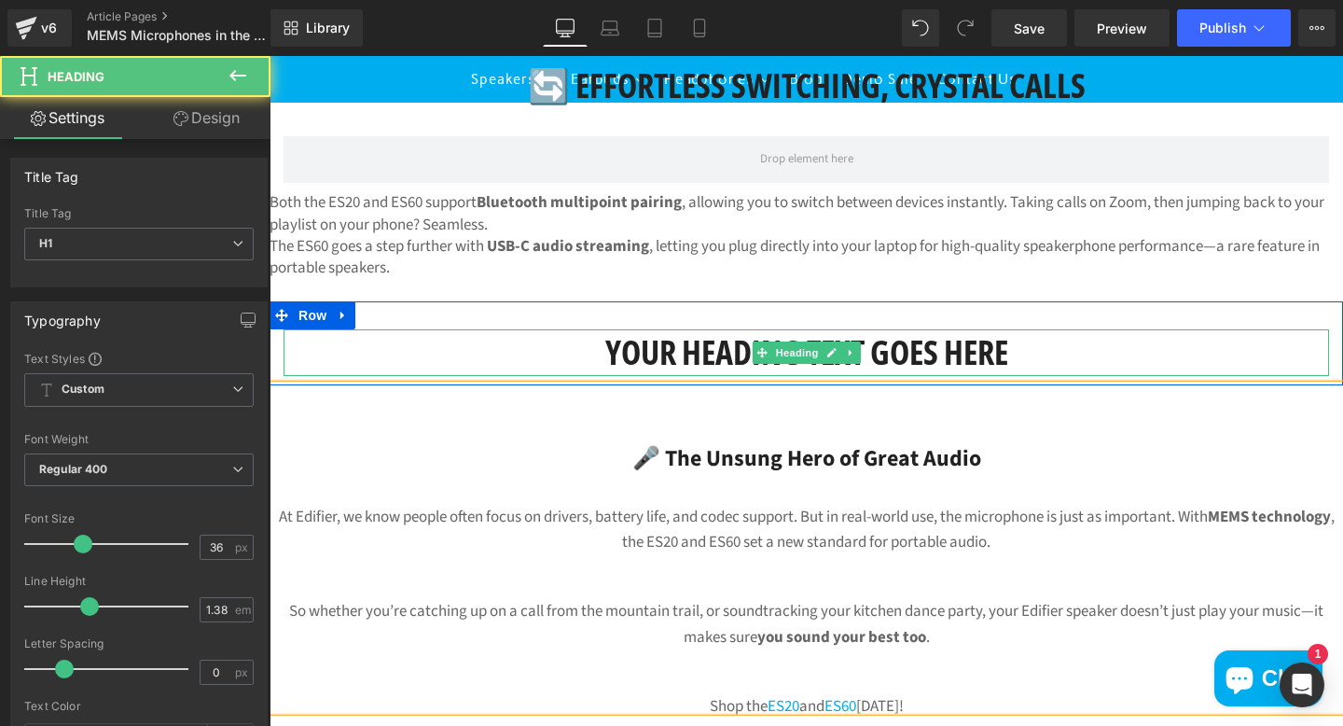
click at [1013, 349] on h1 "Your heading text goes here" at bounding box center [807, 352] width 1046 height 47
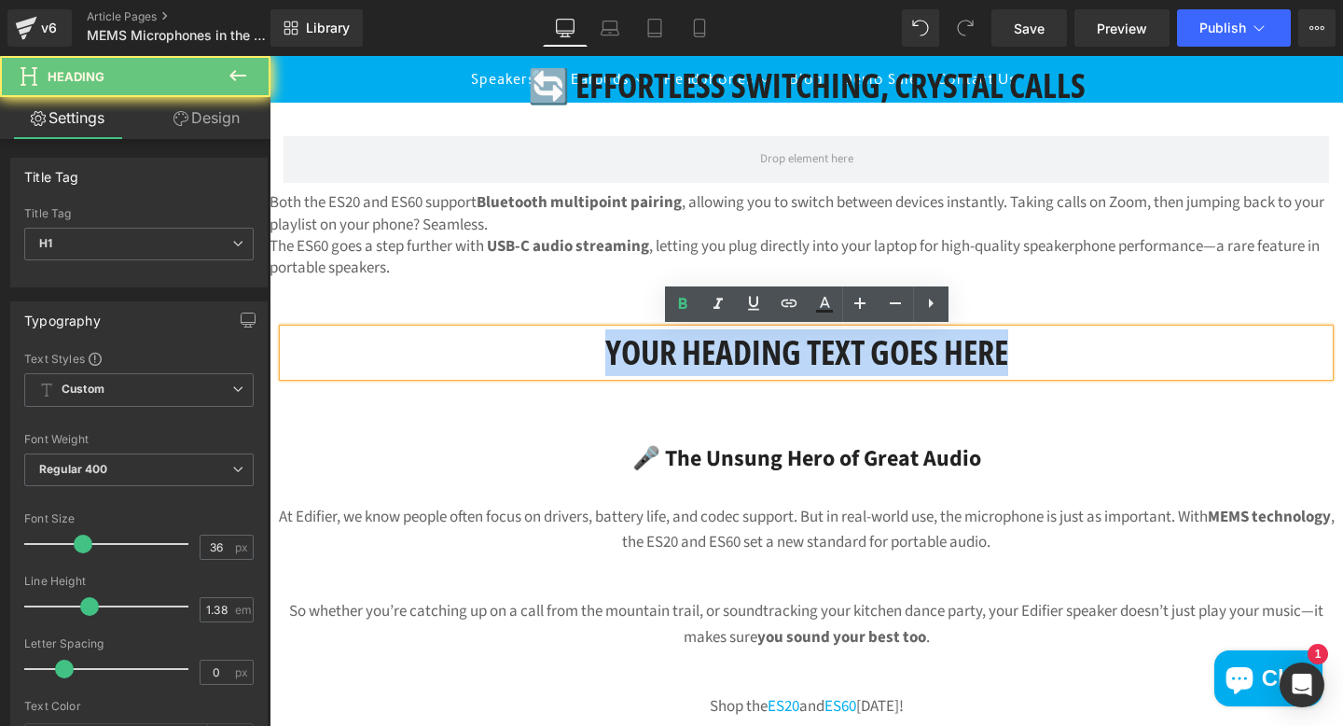
drag, startPoint x: 1009, startPoint y: 351, endPoint x: 590, endPoint y: 340, distance: 418.9
click at [590, 340] on h1 "Your heading text goes here" at bounding box center [807, 352] width 1046 height 47
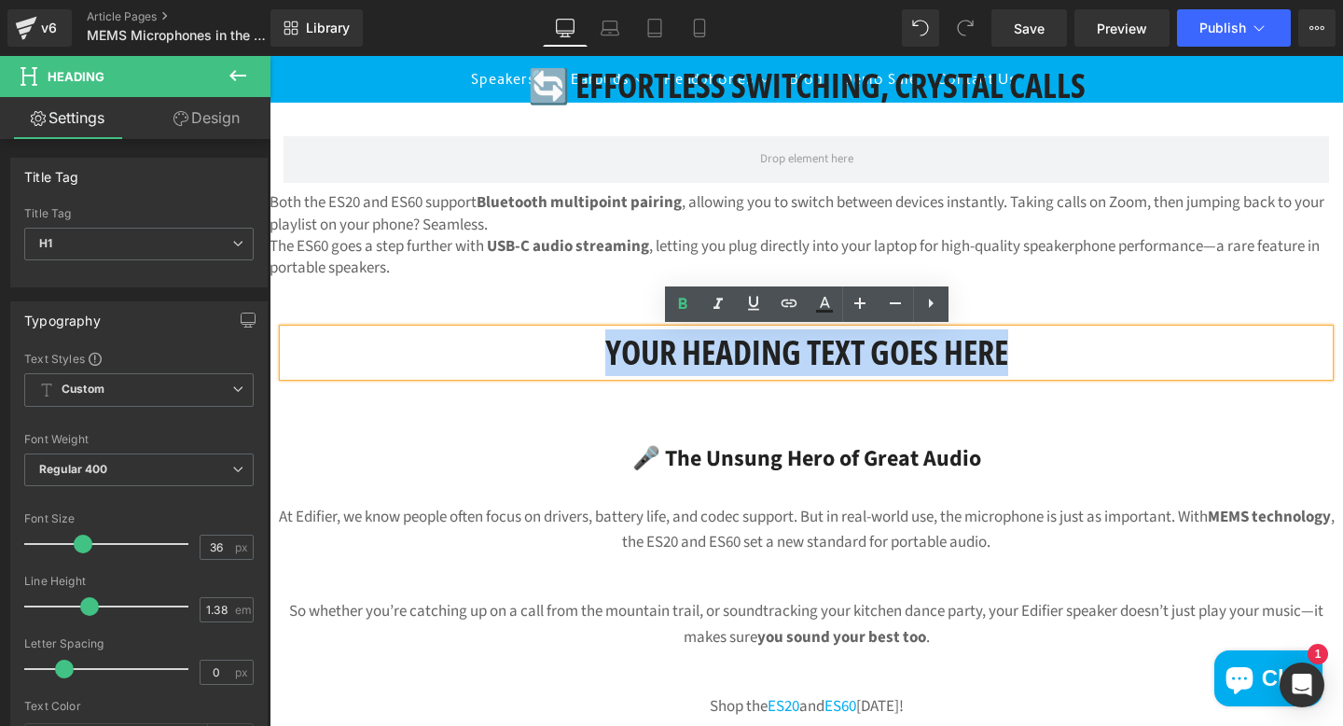
paste div
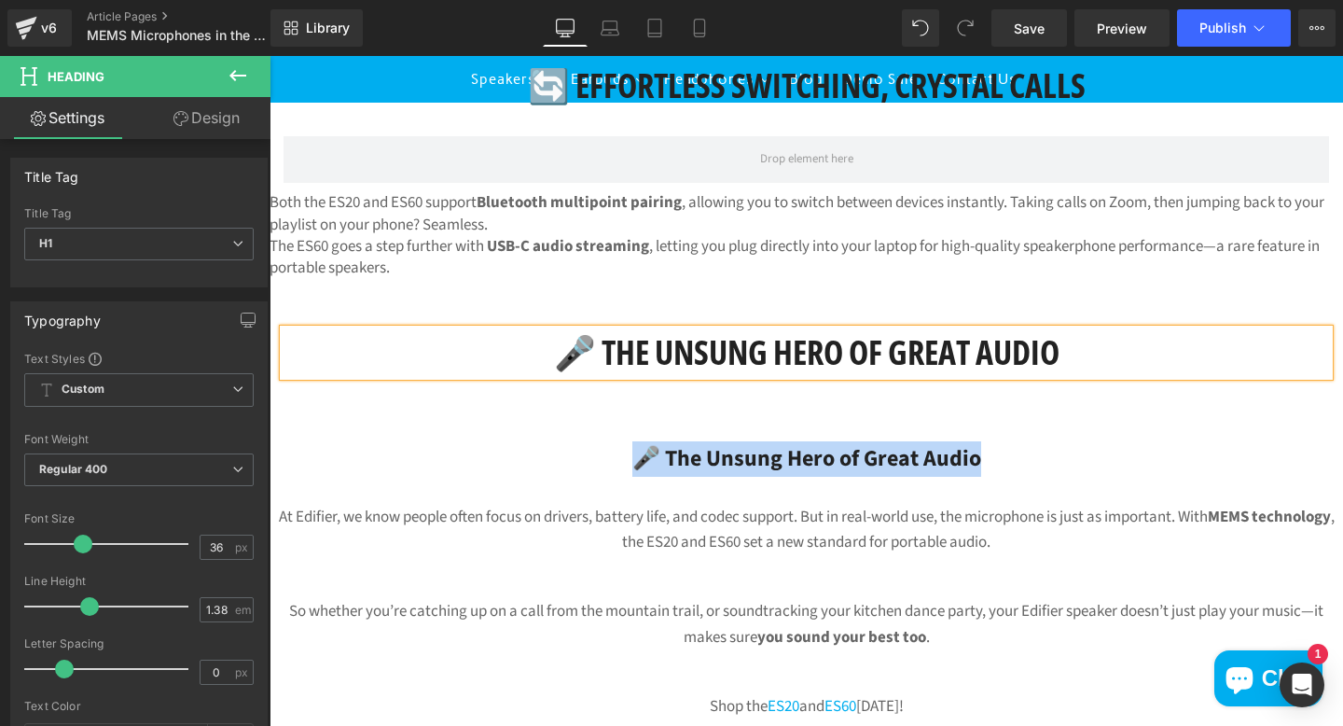
drag, startPoint x: 977, startPoint y: 456, endPoint x: 548, endPoint y: 441, distance: 429.3
click at [547, 444] on div "🎤 The Unsung Hero of Great Audio" at bounding box center [807, 458] width 1074 height 35
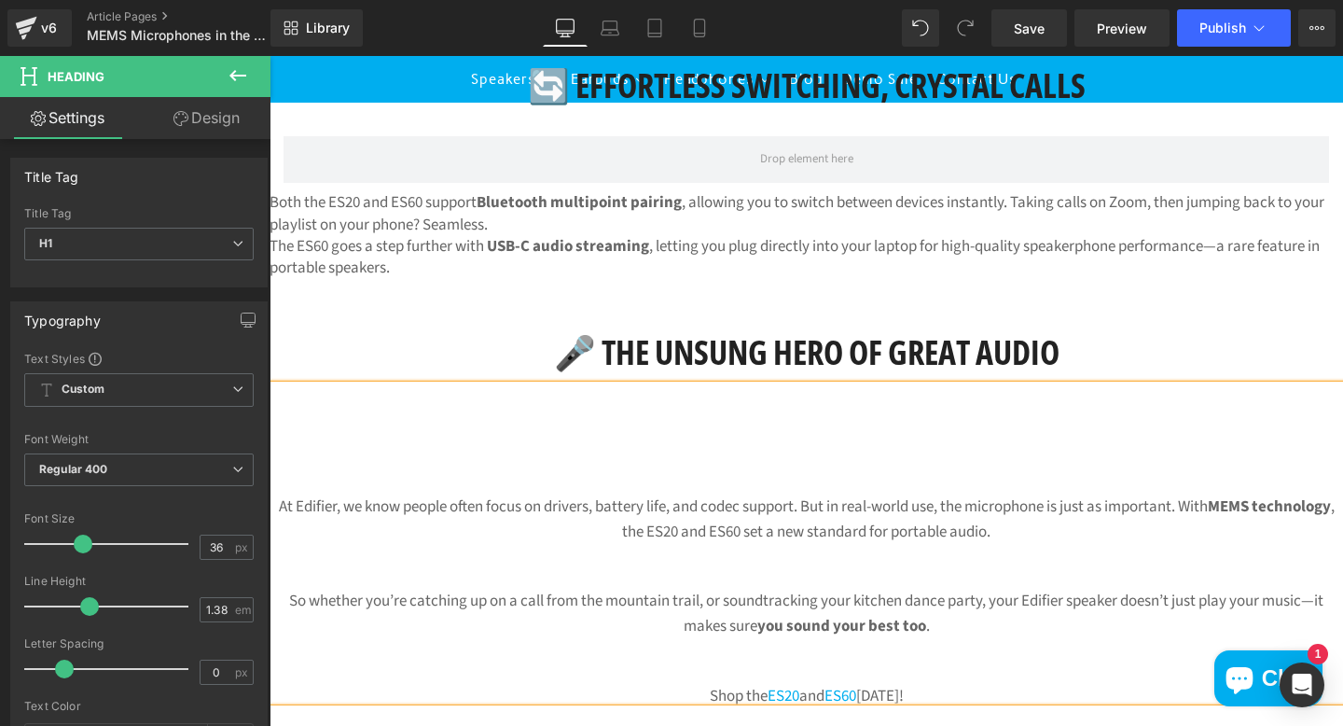
click at [310, 503] on p "At Edifier, we know people often focus on drivers, battery life, and codec supp…" at bounding box center [807, 519] width 1074 height 50
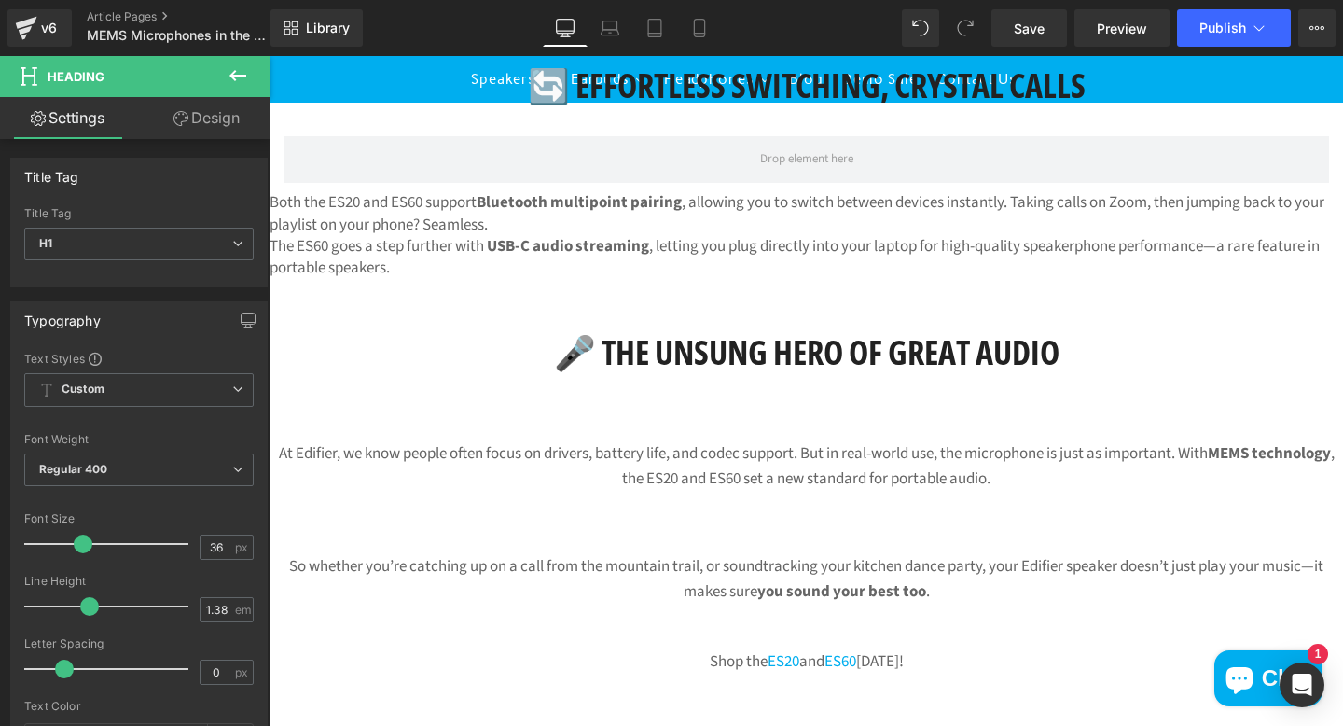
click at [237, 73] on icon at bounding box center [238, 75] width 22 height 22
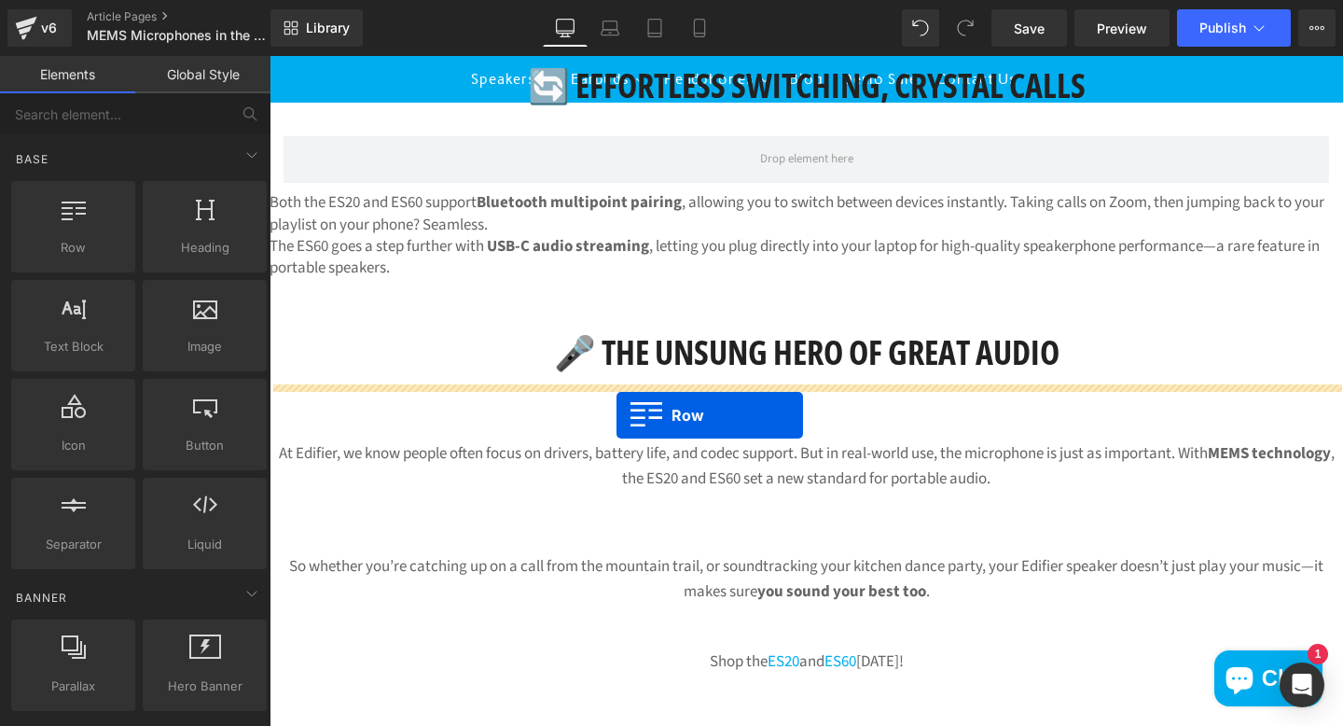
drag, startPoint x: 514, startPoint y: 353, endPoint x: 617, endPoint y: 415, distance: 120.1
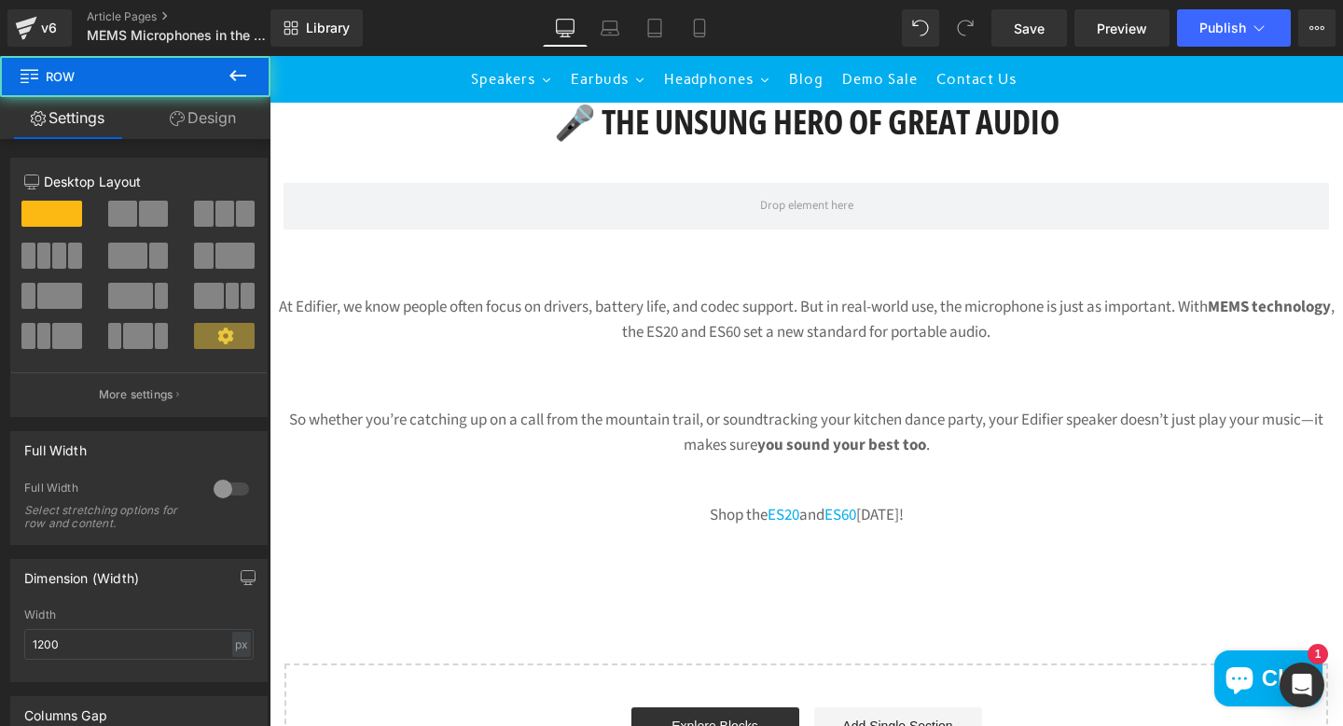
scroll to position [2607, 0]
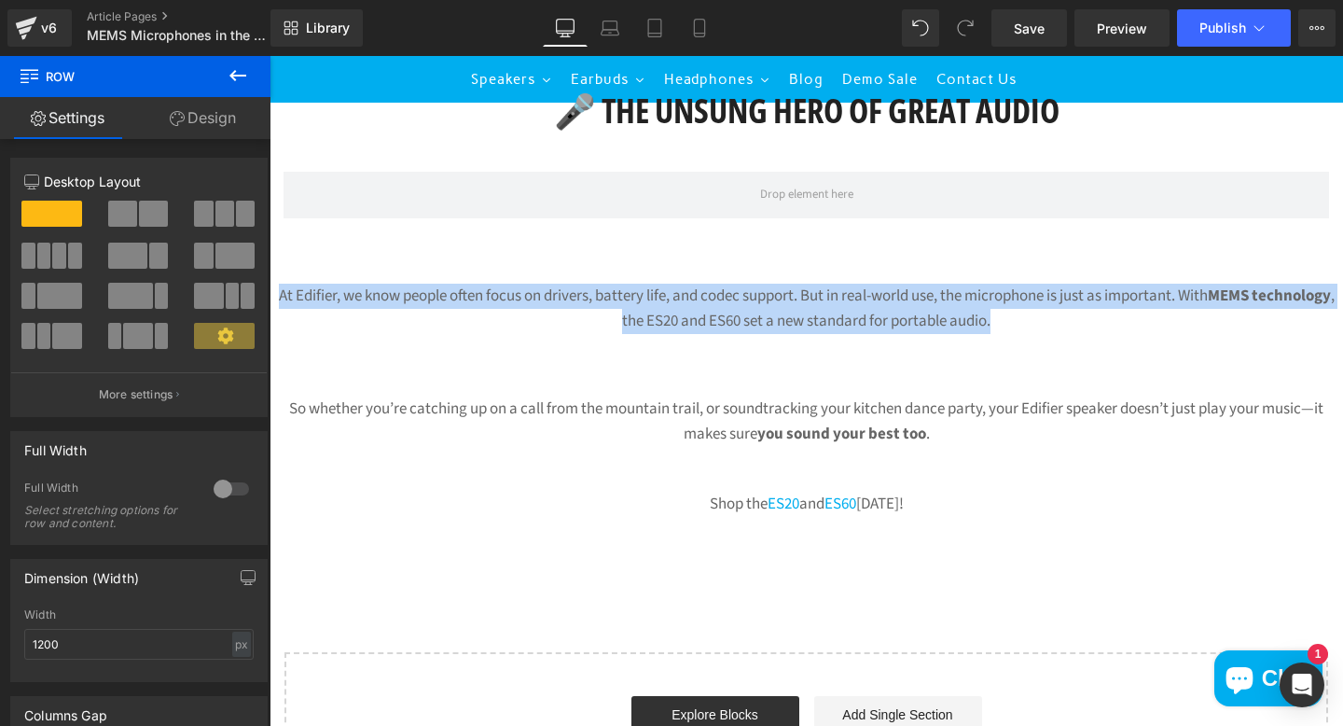
drag, startPoint x: 1069, startPoint y: 326, endPoint x: 302, endPoint y: 292, distance: 767.5
click at [302, 292] on div "At Edifier, we know people often focus on drivers, battery life, and codec supp…" at bounding box center [807, 309] width 1074 height 50
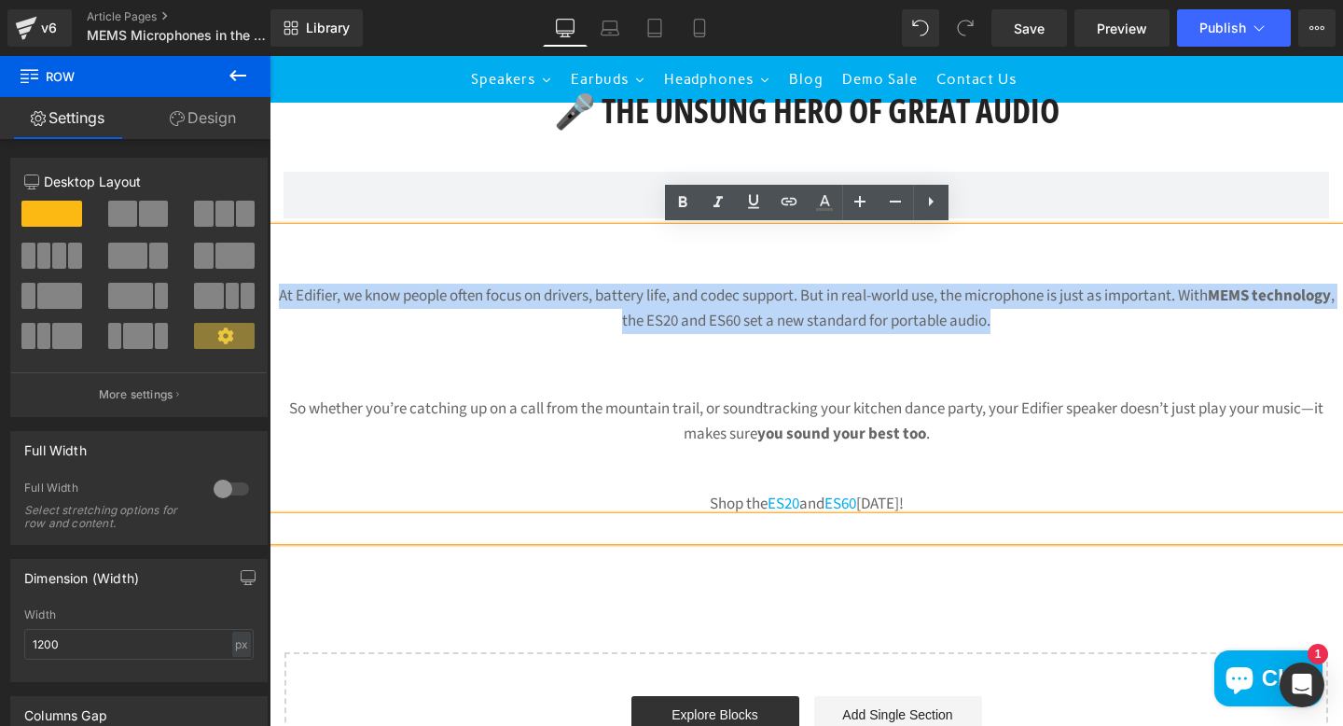
copy div "At Edifier, we know people often focus on drivers, battery life, and codec supp…"
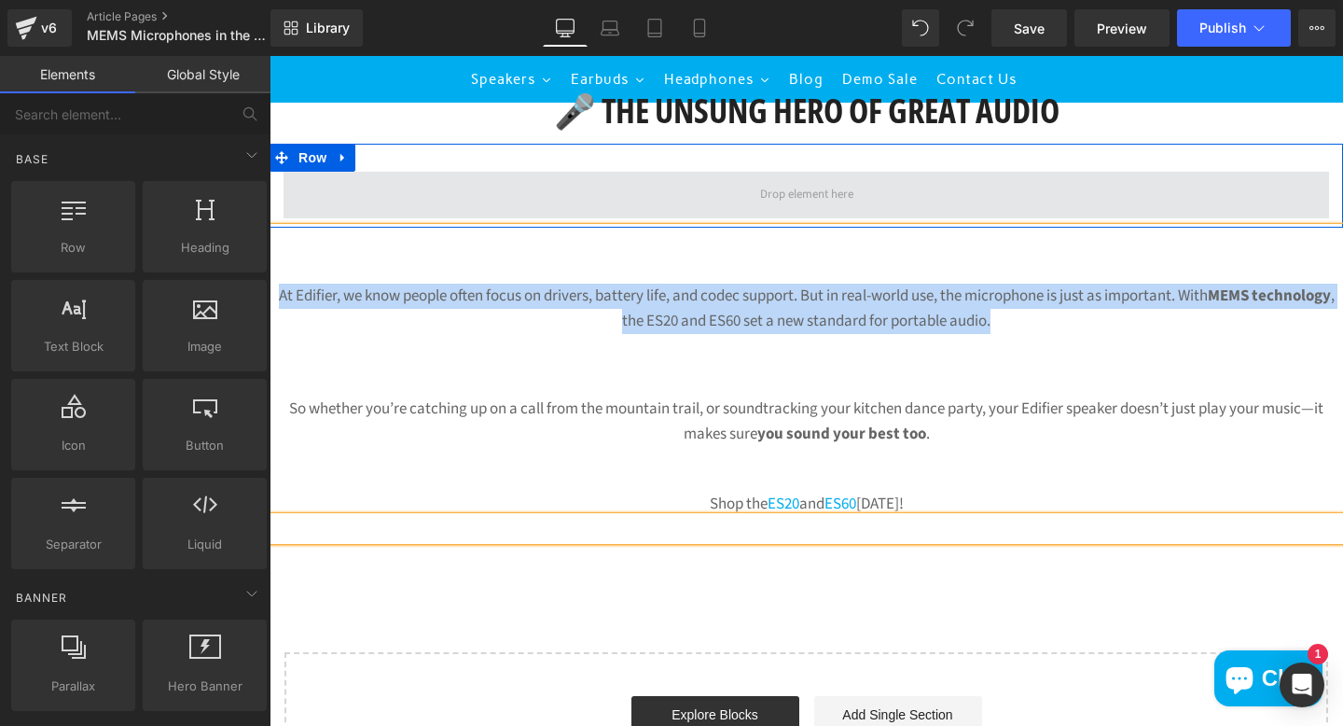
click at [769, 189] on span at bounding box center [807, 195] width 106 height 26
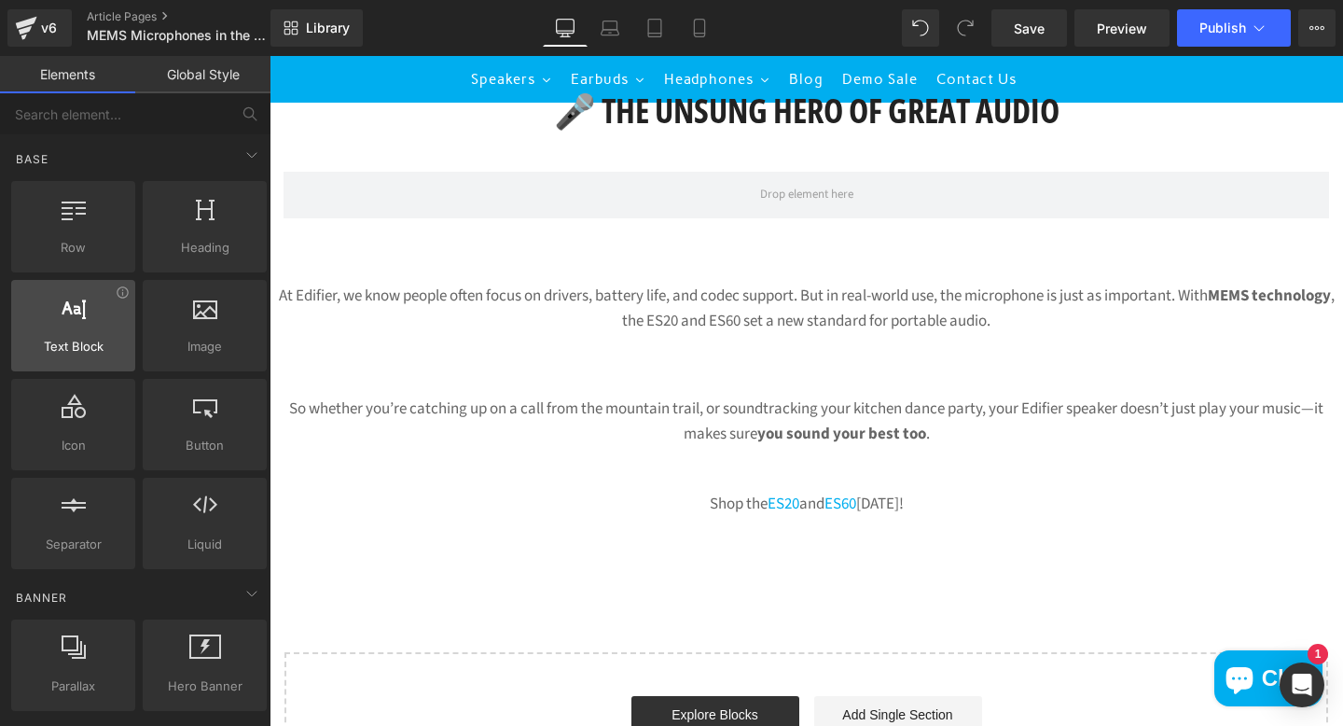
click at [90, 333] on div at bounding box center [73, 316] width 113 height 42
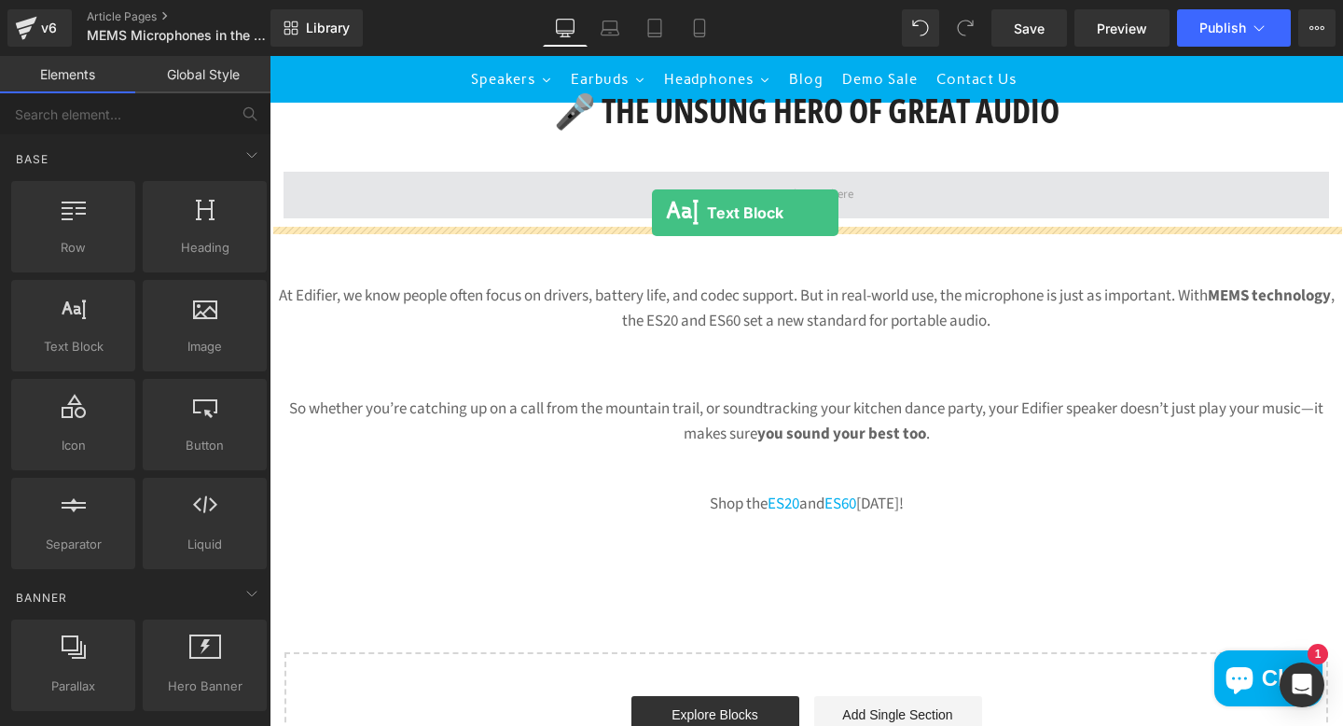
drag, startPoint x: 362, startPoint y: 389, endPoint x: 656, endPoint y: 199, distance: 350.0
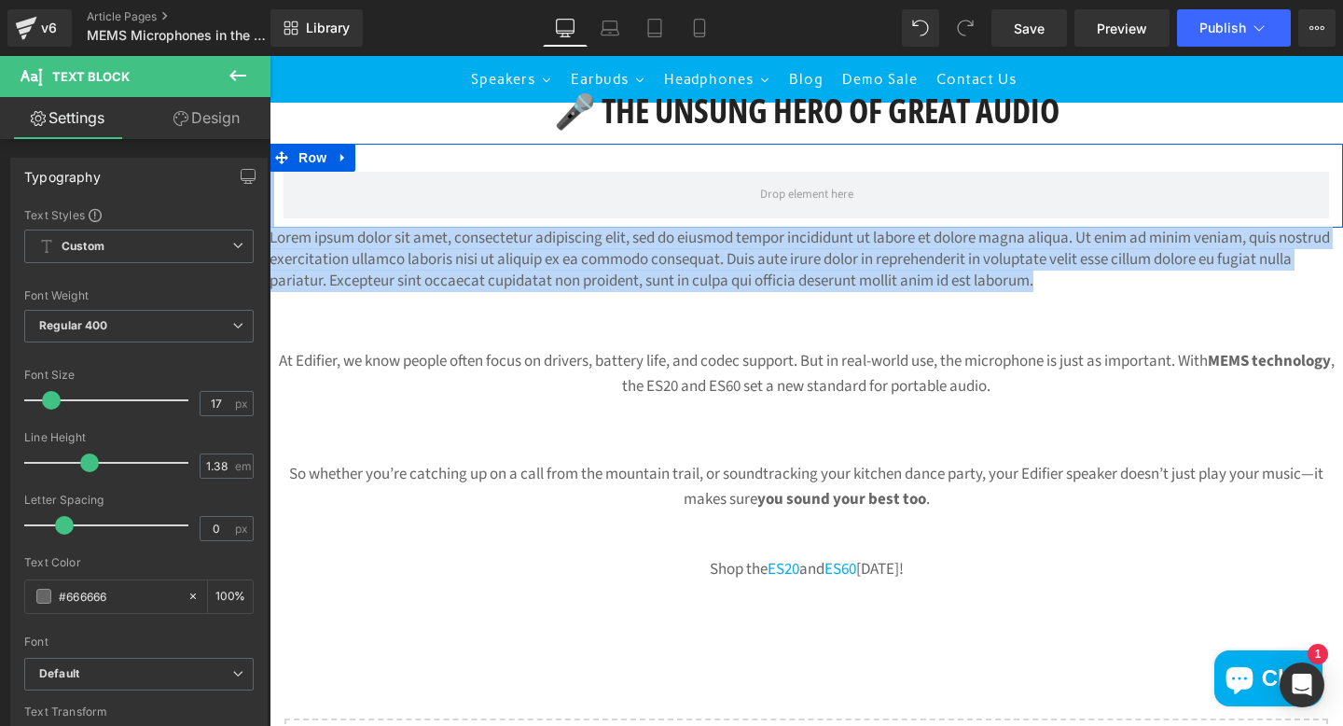
drag, startPoint x: 1095, startPoint y: 284, endPoint x: 539, endPoint y: 274, distance: 556.0
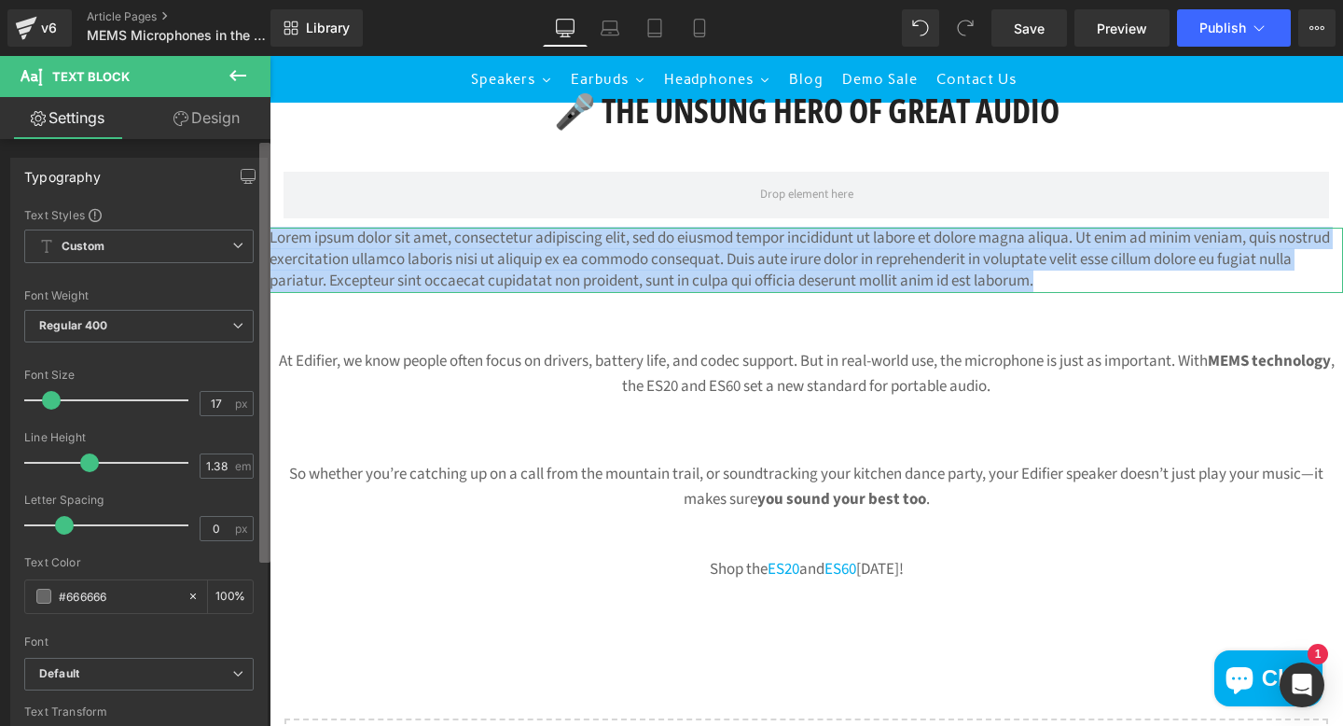
paste div
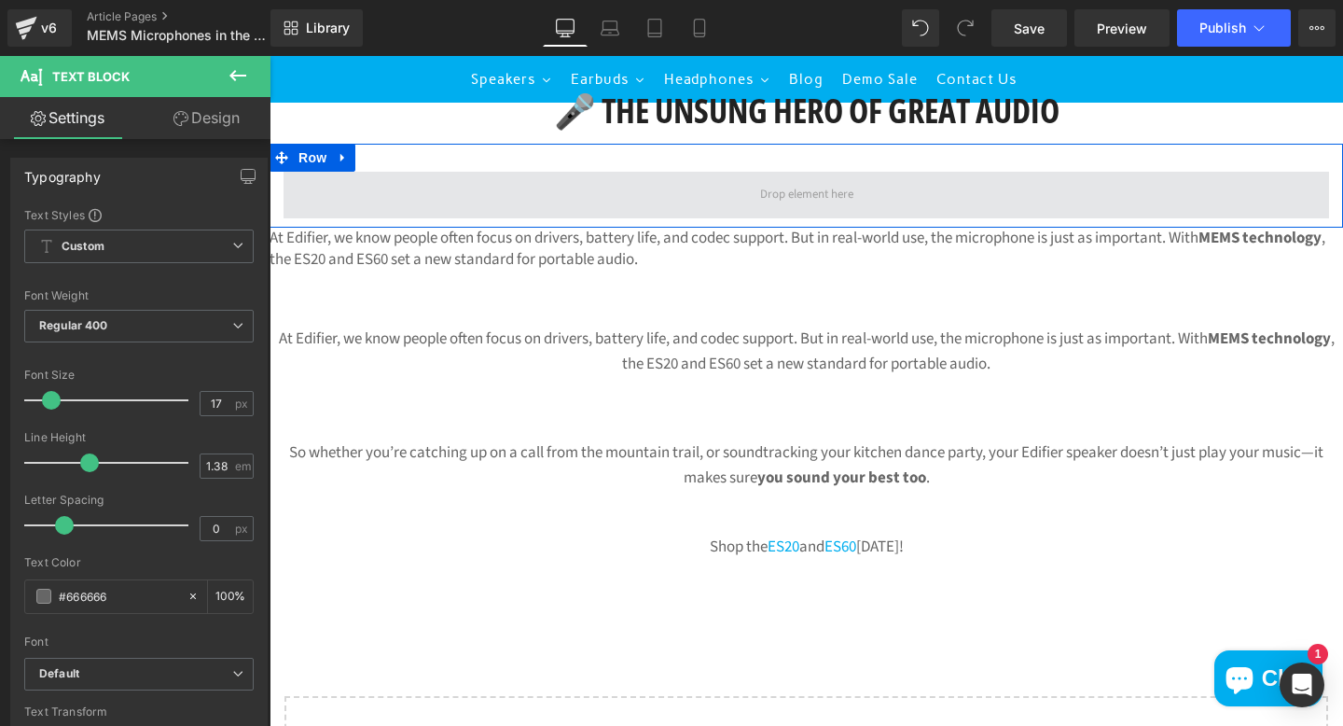
click at [857, 194] on span at bounding box center [807, 195] width 106 height 26
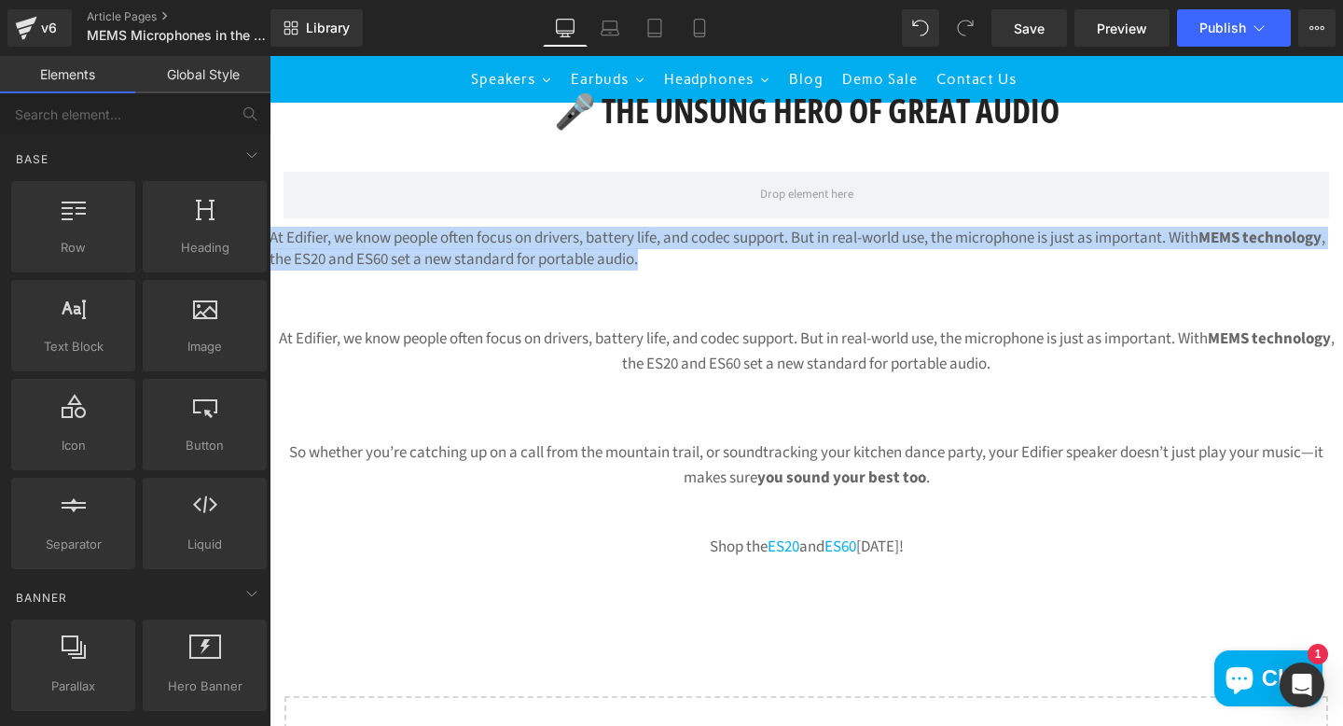
drag, startPoint x: 857, startPoint y: 194, endPoint x: 797, endPoint y: 405, distance: 219.1
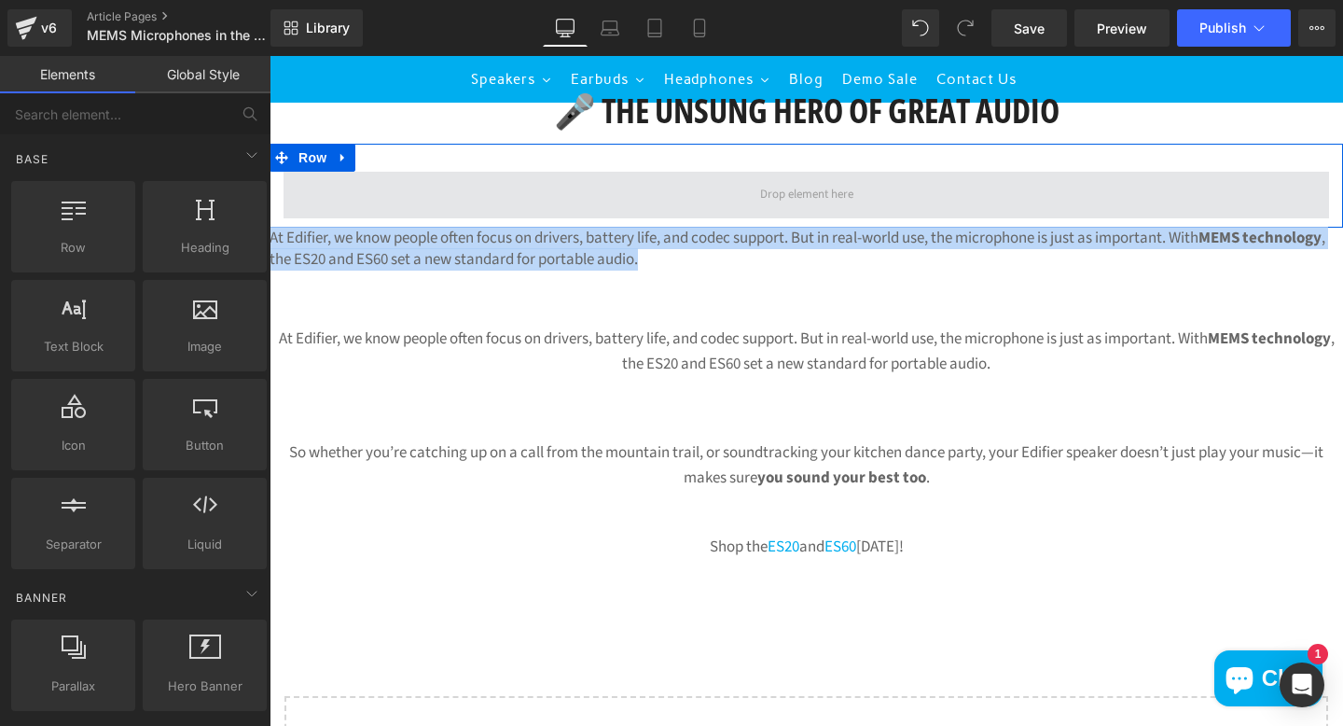
click at [859, 183] on span at bounding box center [807, 195] width 106 height 26
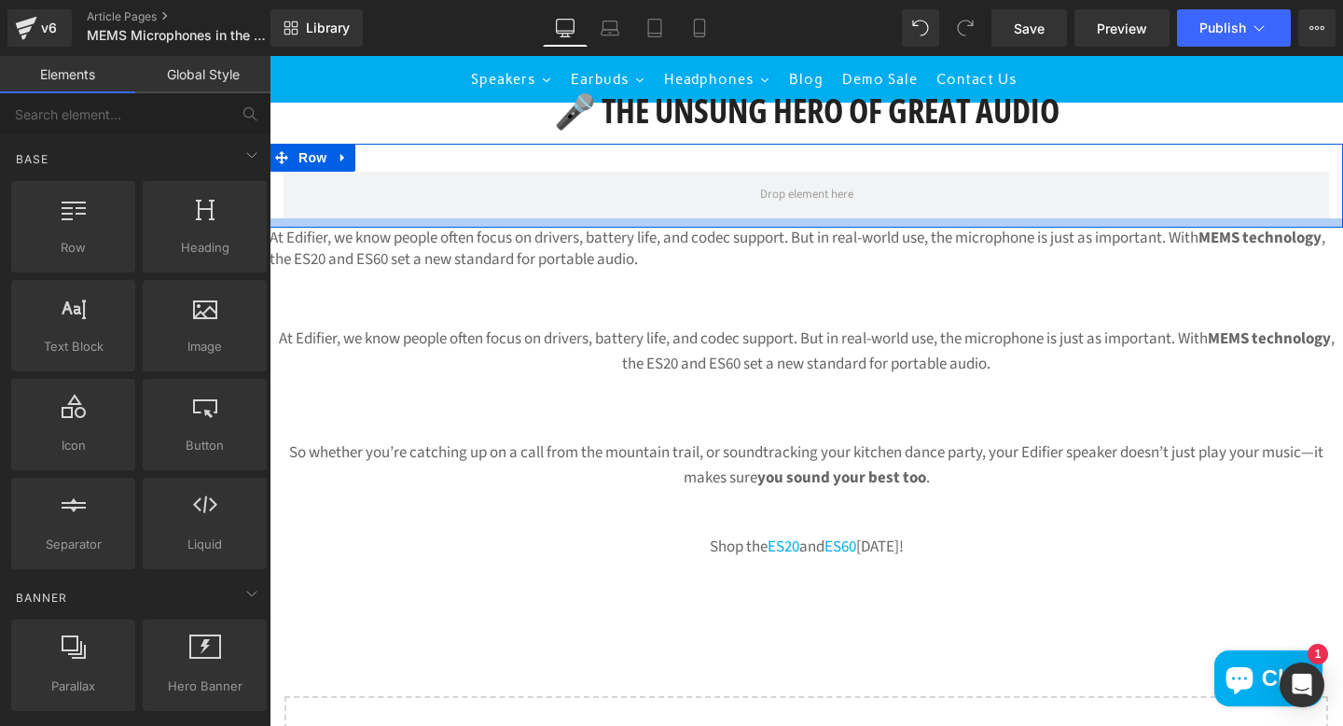
click at [853, 307] on div "At Edifier, we know people often focus on drivers, battery life, and codec supp…" at bounding box center [807, 428] width 1074 height 261
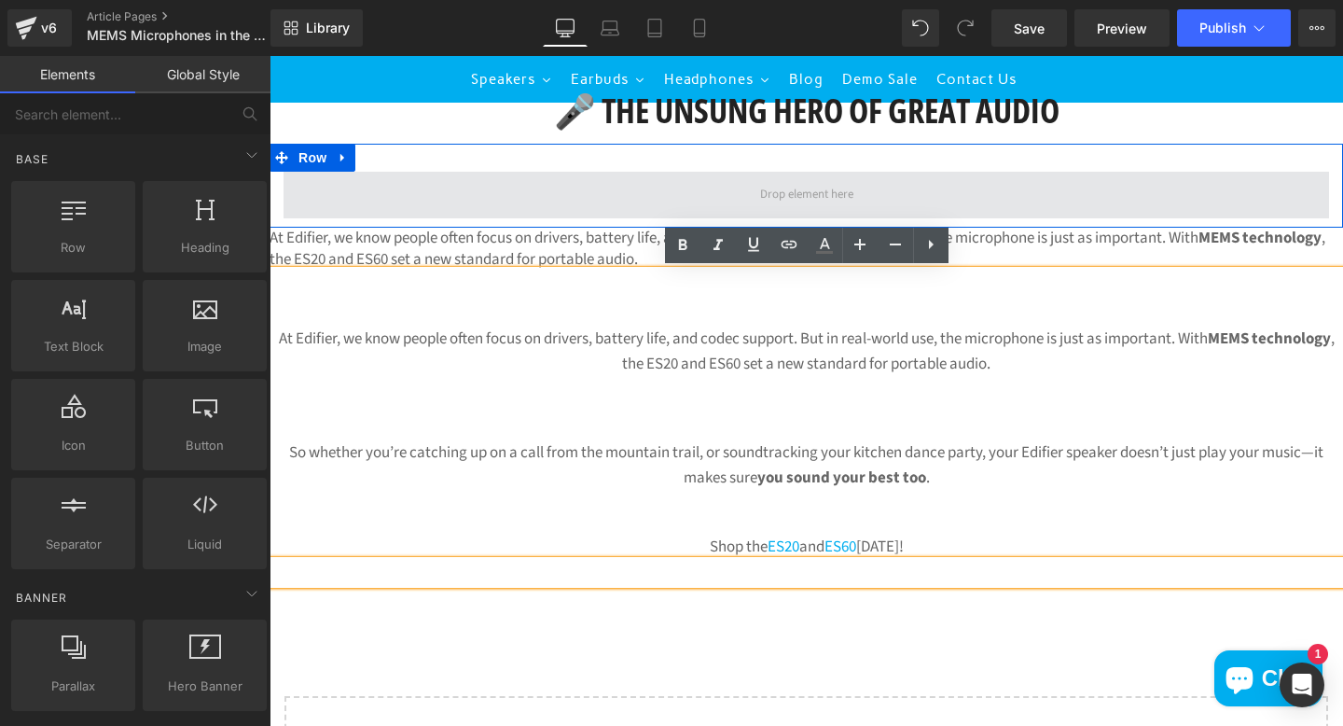
click at [844, 179] on span at bounding box center [807, 195] width 1046 height 47
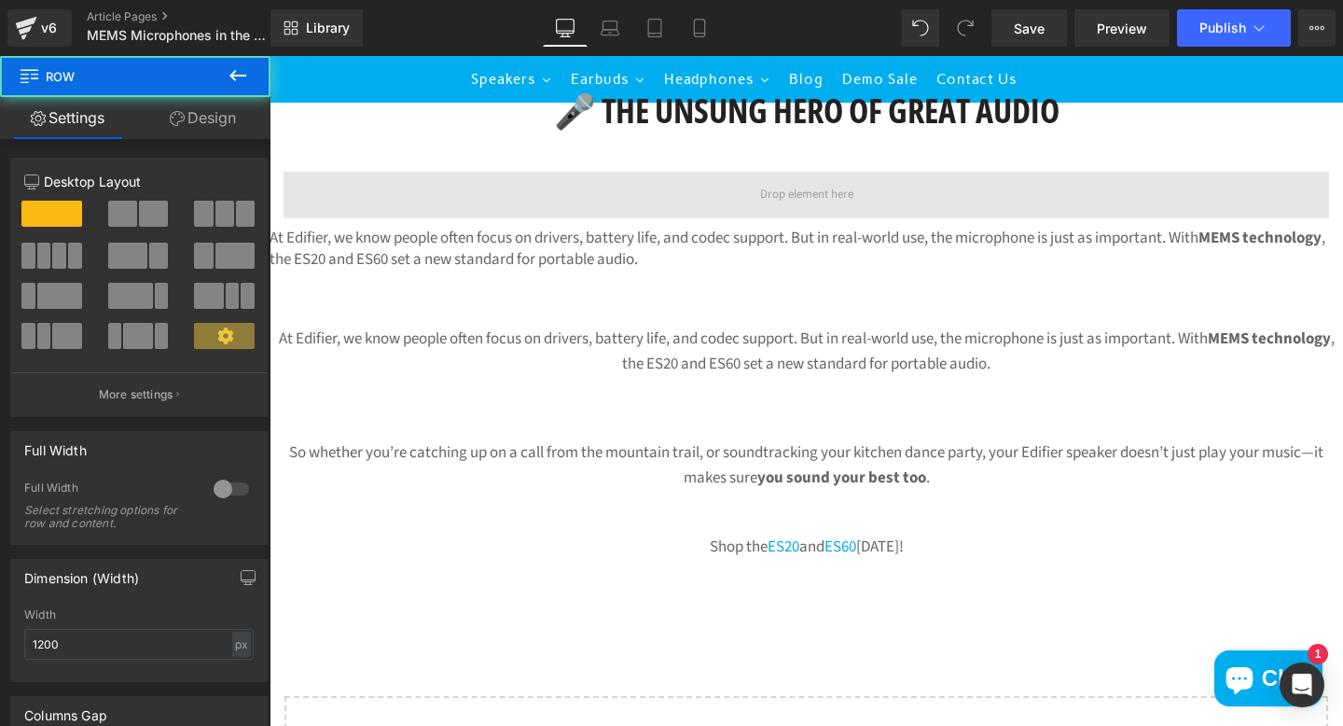
drag, startPoint x: 796, startPoint y: 176, endPoint x: 795, endPoint y: 217, distance: 41.0
click at [794, 227] on div "Row" at bounding box center [807, 186] width 1074 height 84
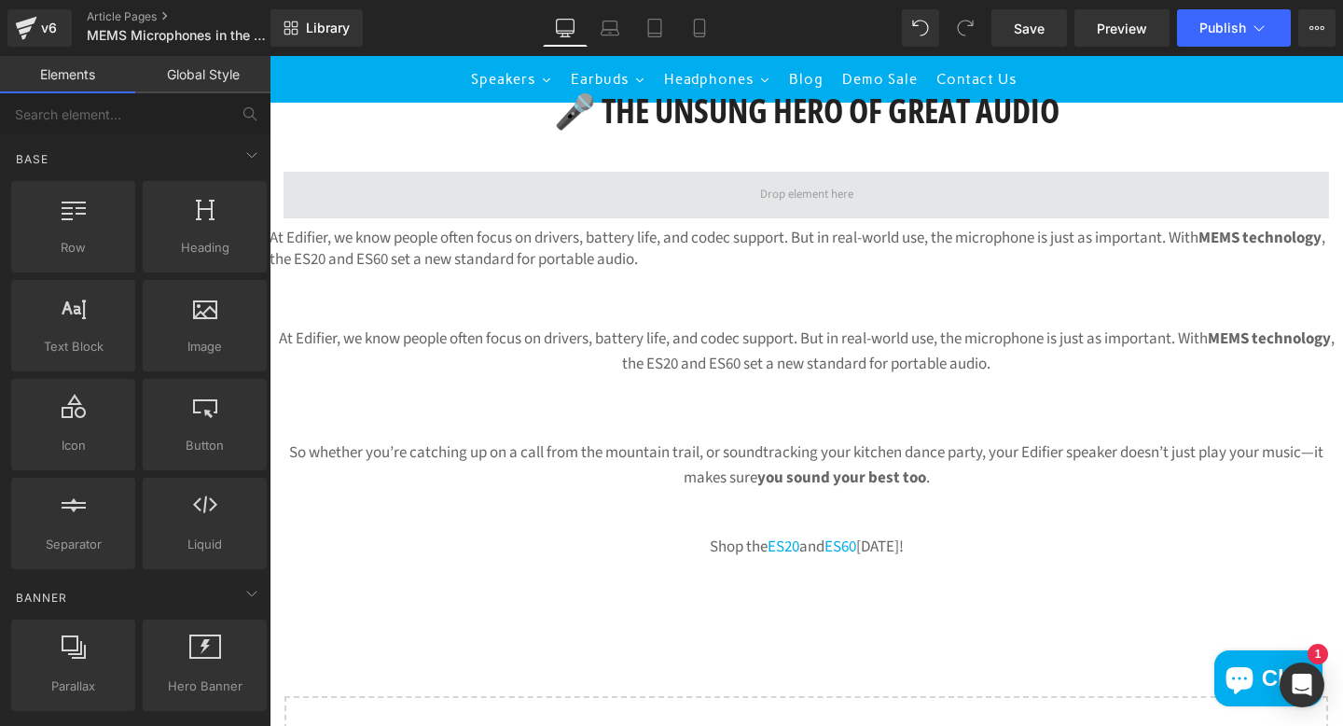
drag, startPoint x: 794, startPoint y: 194, endPoint x: 949, endPoint y: 187, distance: 155.9
click at [949, 187] on span at bounding box center [807, 195] width 1046 height 47
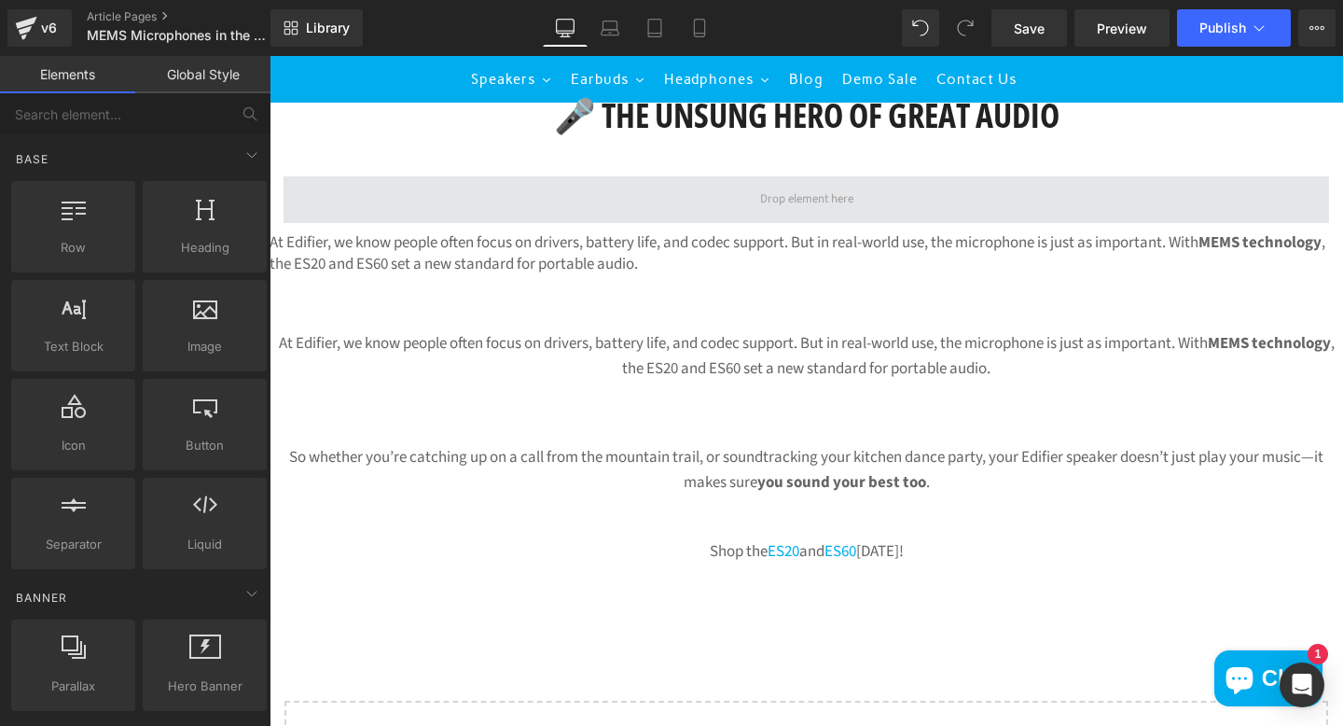
click at [858, 199] on span at bounding box center [807, 200] width 106 height 26
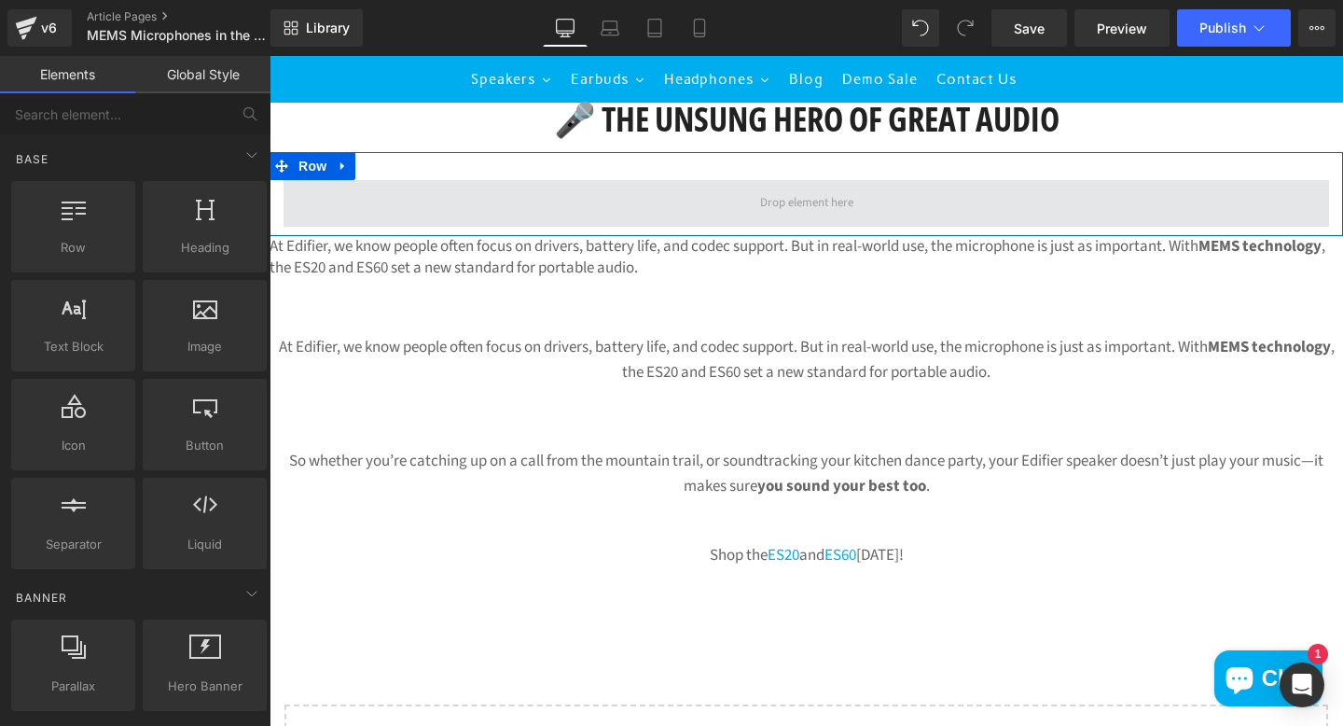
click at [1046, 180] on span at bounding box center [807, 203] width 1046 height 47
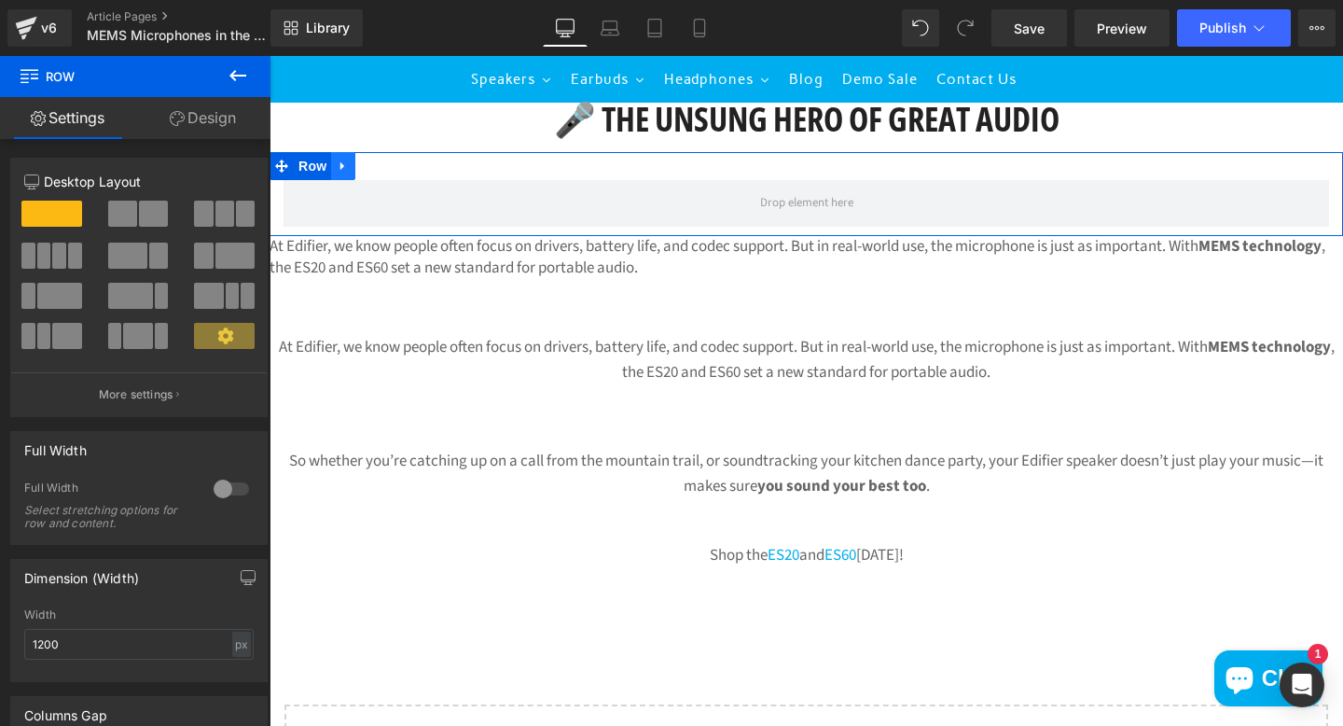
click at [340, 165] on icon at bounding box center [343, 166] width 13 height 14
click at [397, 166] on icon at bounding box center [391, 165] width 13 height 13
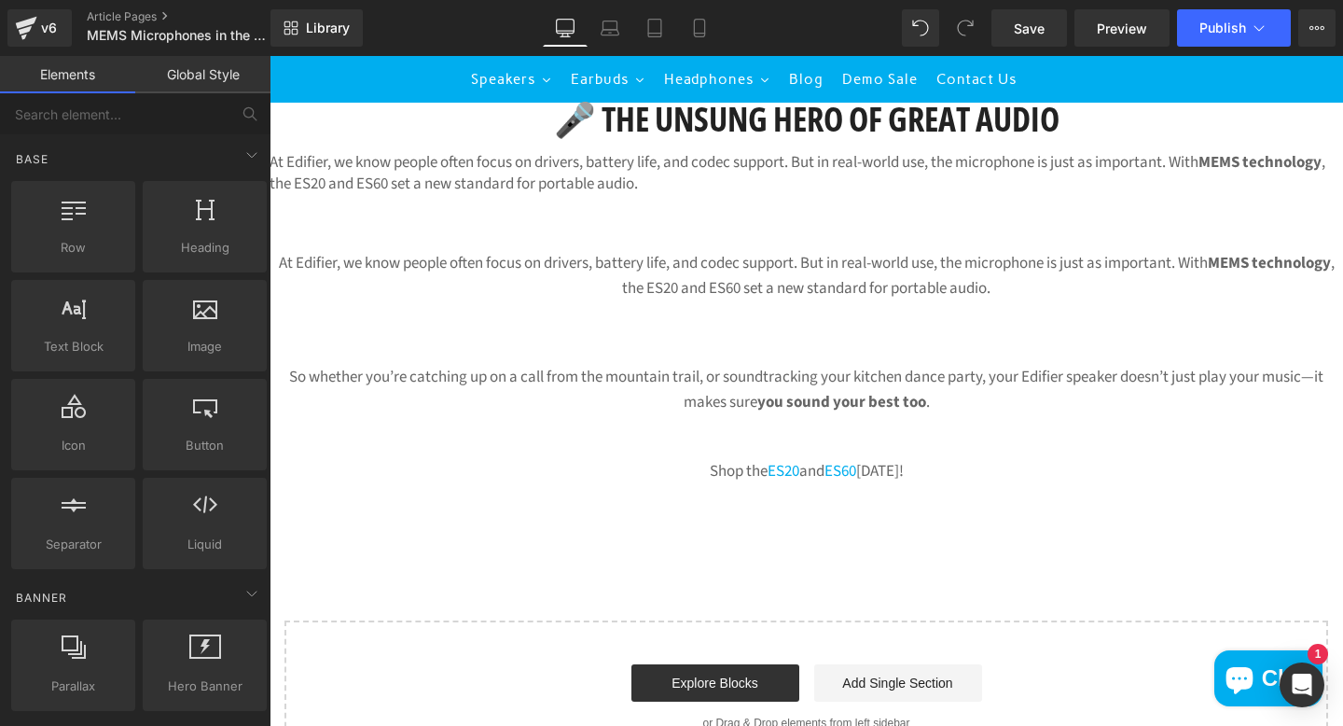
scroll to position [2489, 0]
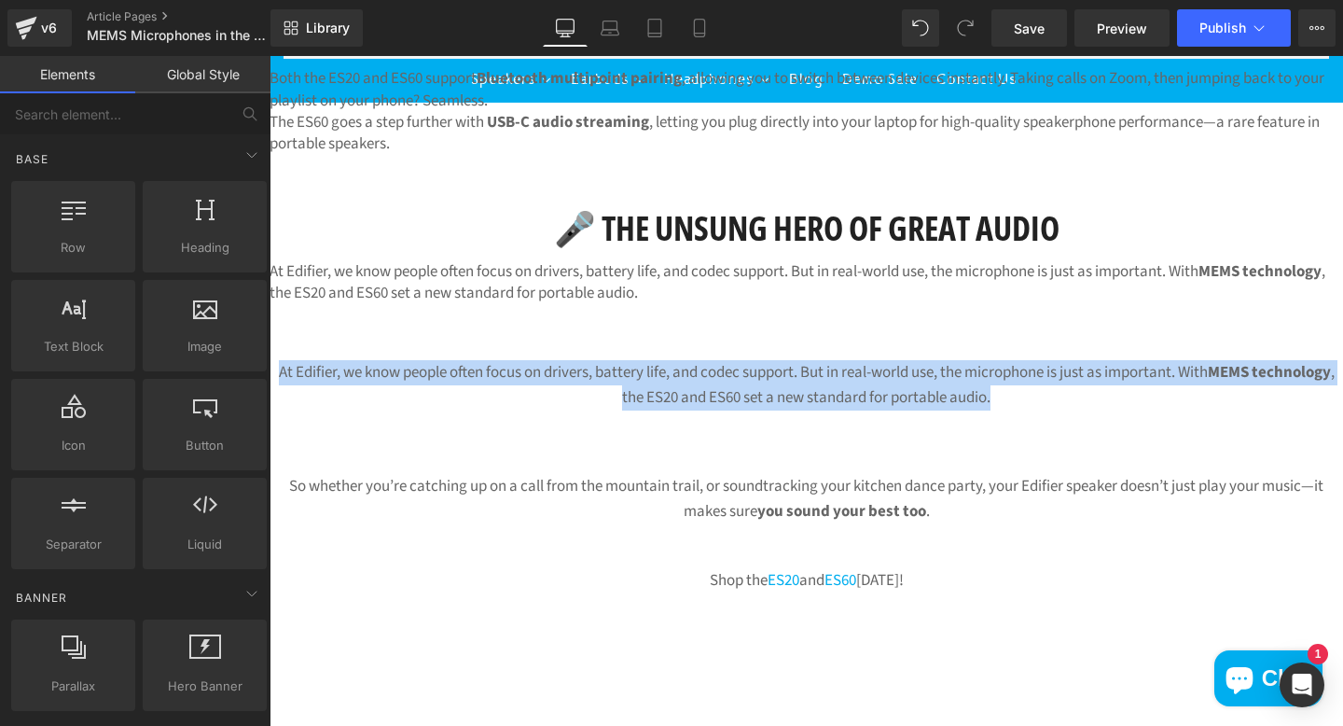
drag, startPoint x: 1051, startPoint y: 398, endPoint x: 302, endPoint y: 349, distance: 750.6
click at [303, 350] on div "At Edifier, we know people often focus on drivers, battery life, and codec supp…" at bounding box center [807, 462] width 1074 height 261
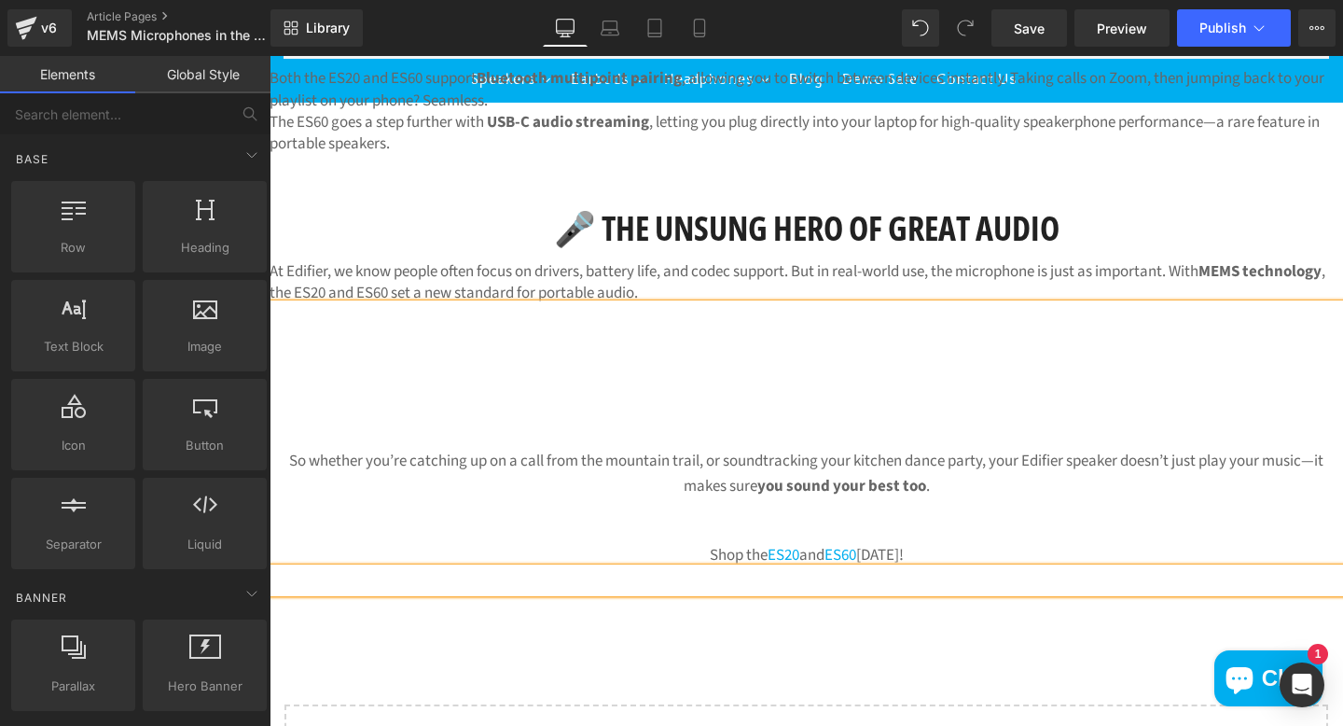
click at [277, 455] on p "So whether you’re catching up on a call from the mountain trail, or soundtracki…" at bounding box center [807, 474] width 1074 height 50
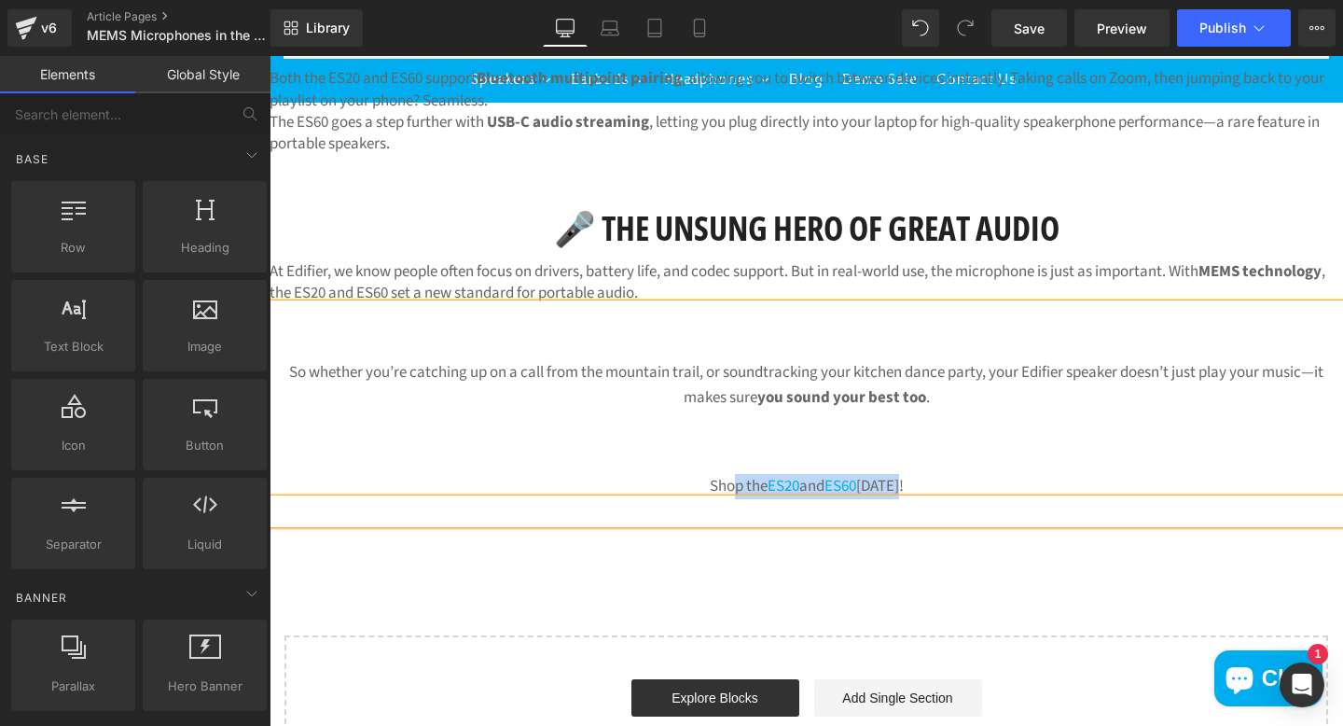
drag, startPoint x: 918, startPoint y: 486, endPoint x: 725, endPoint y: 474, distance: 193.4
click at [725, 474] on p "Shop the ES20 and ES60 [DATE]!" at bounding box center [807, 486] width 1074 height 25
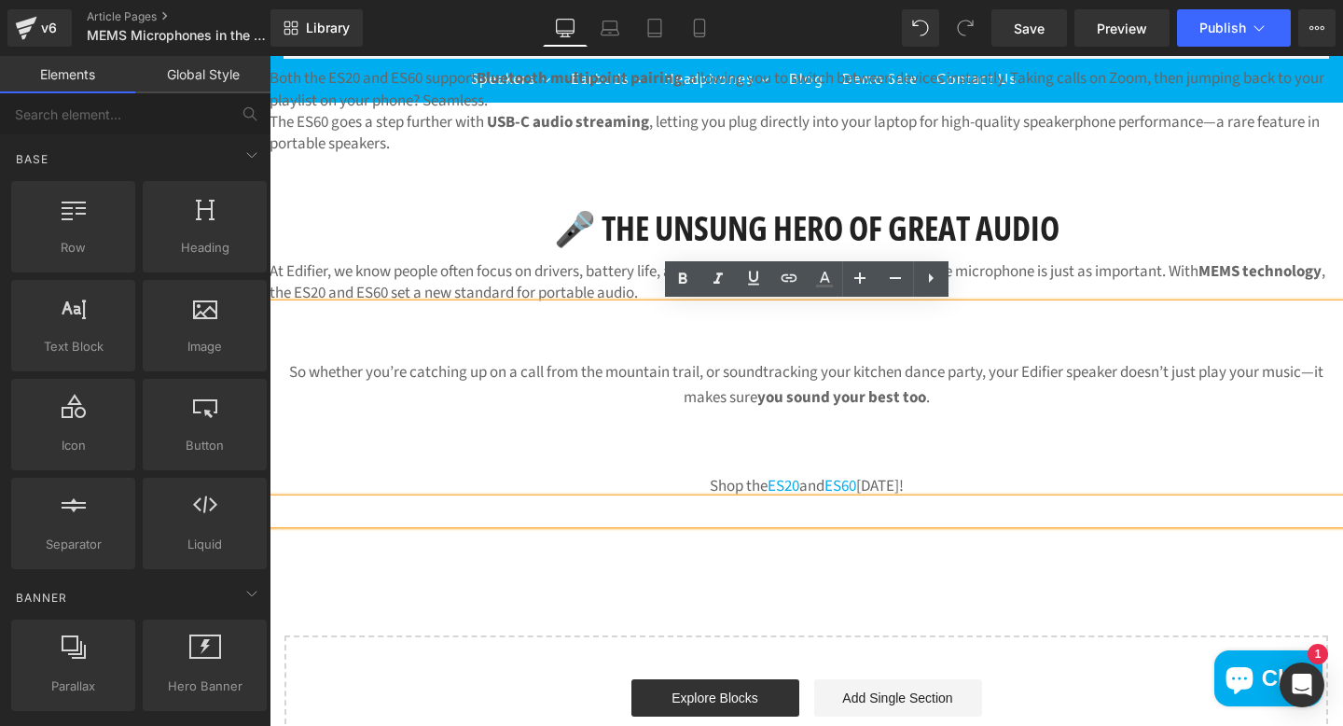
click at [751, 439] on p at bounding box center [807, 451] width 1074 height 25
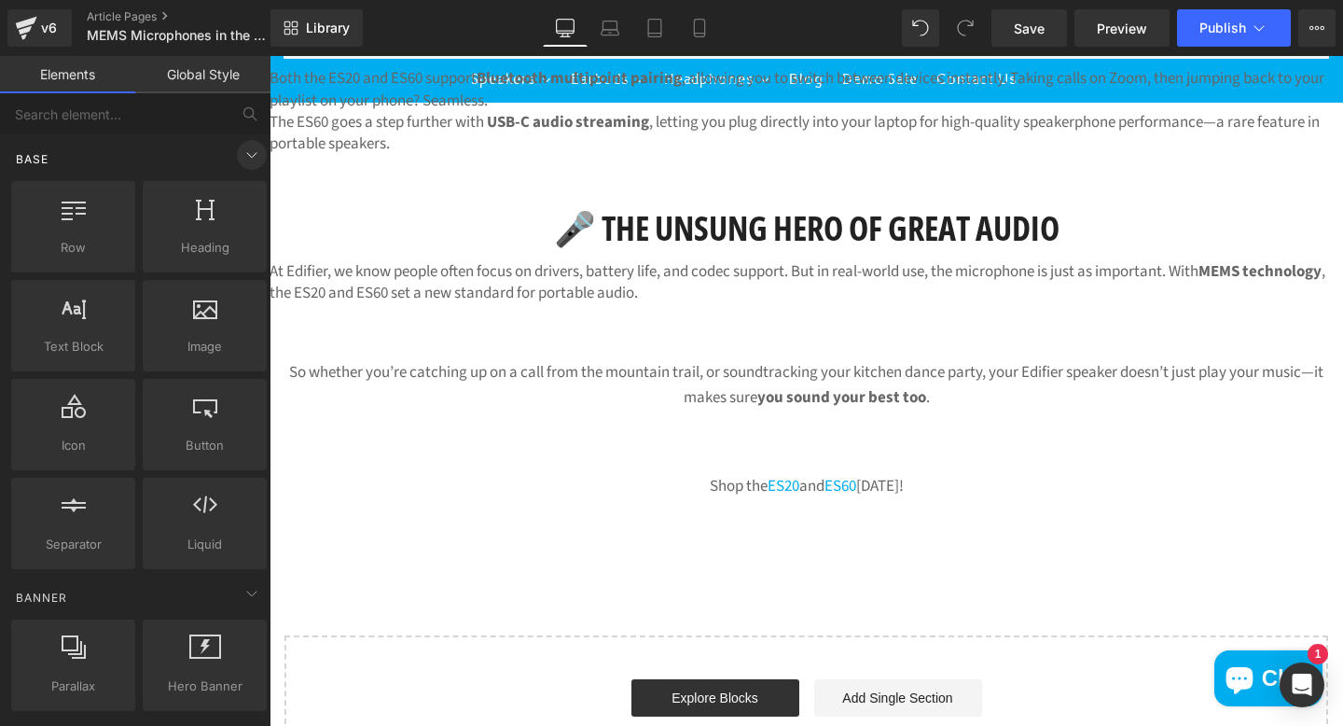
click at [241, 152] on icon at bounding box center [252, 155] width 22 height 22
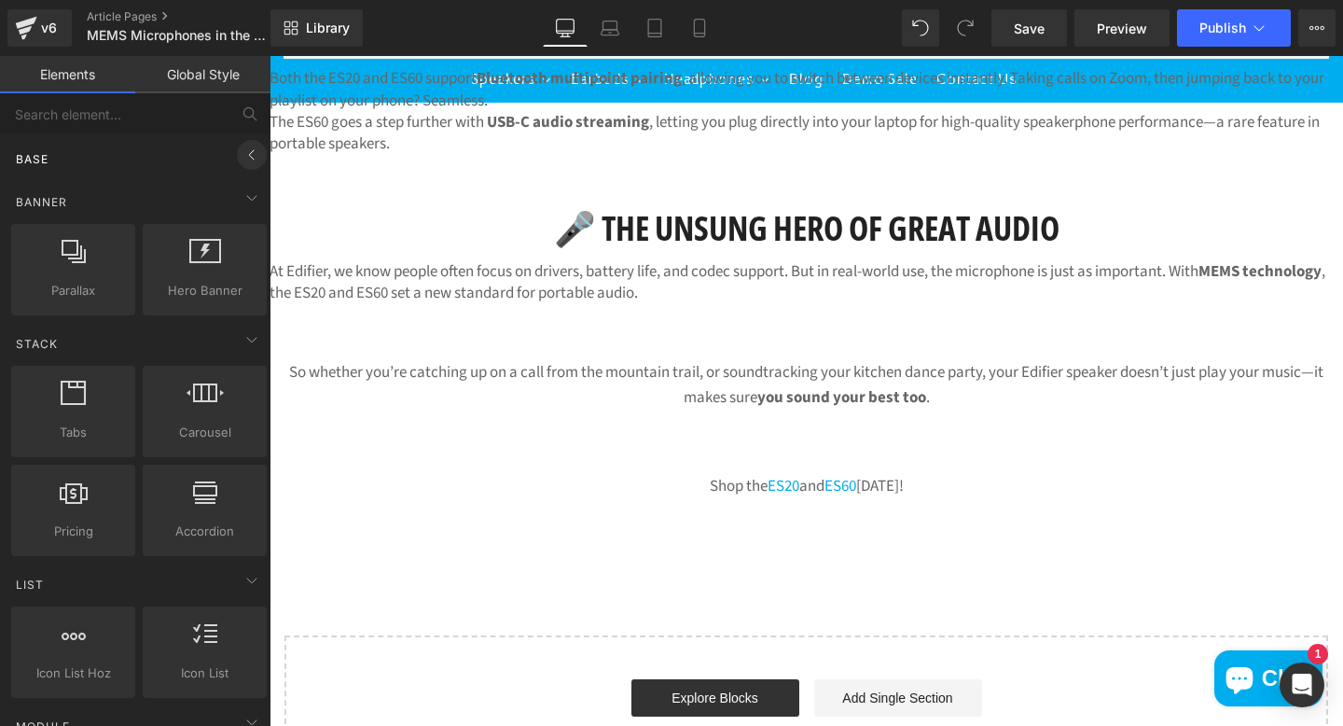
click at [241, 152] on icon at bounding box center [252, 155] width 22 height 22
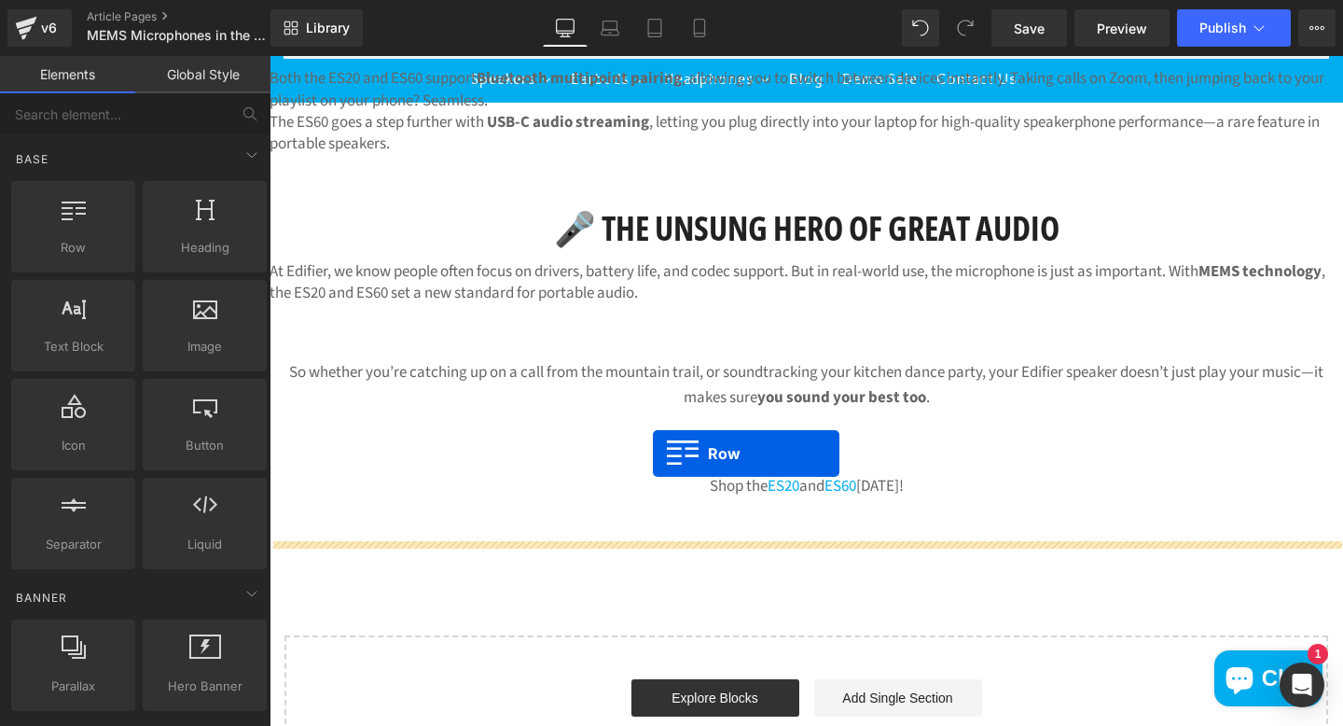
drag, startPoint x: 339, startPoint y: 283, endPoint x: 653, endPoint y: 453, distance: 357.7
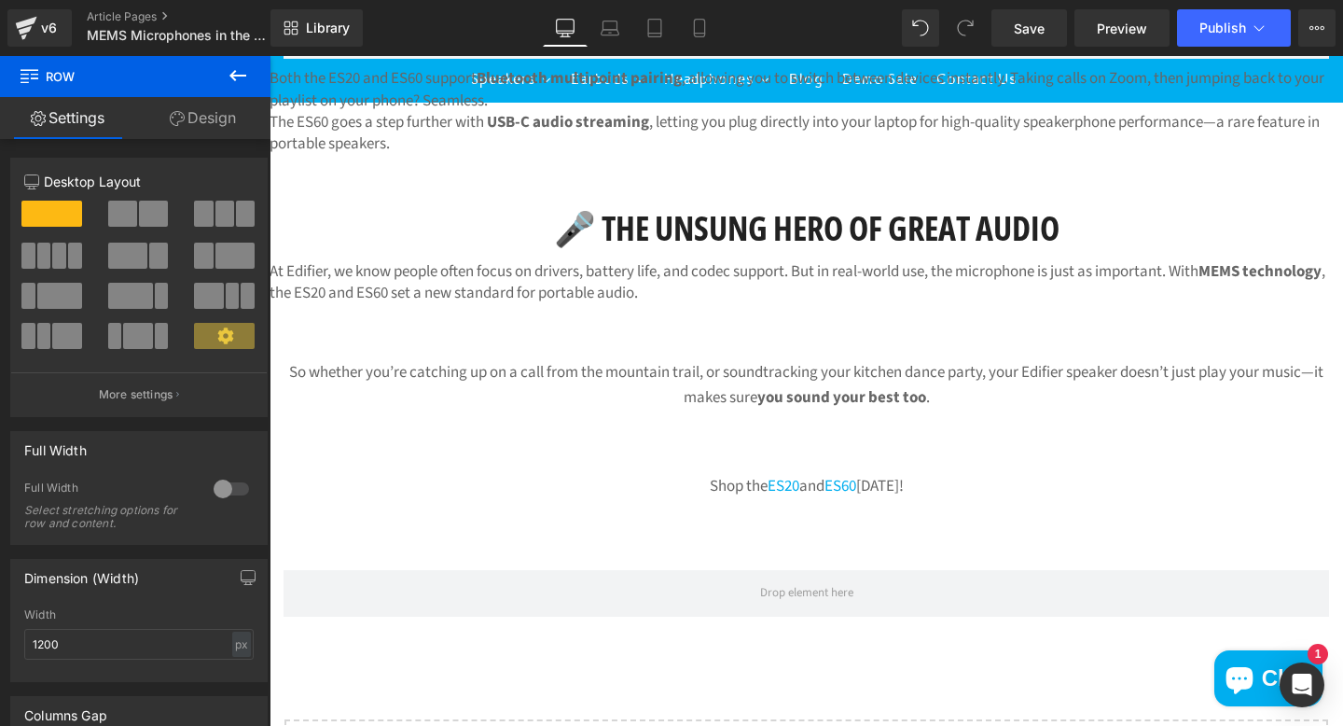
click at [236, 68] on icon at bounding box center [238, 75] width 22 height 22
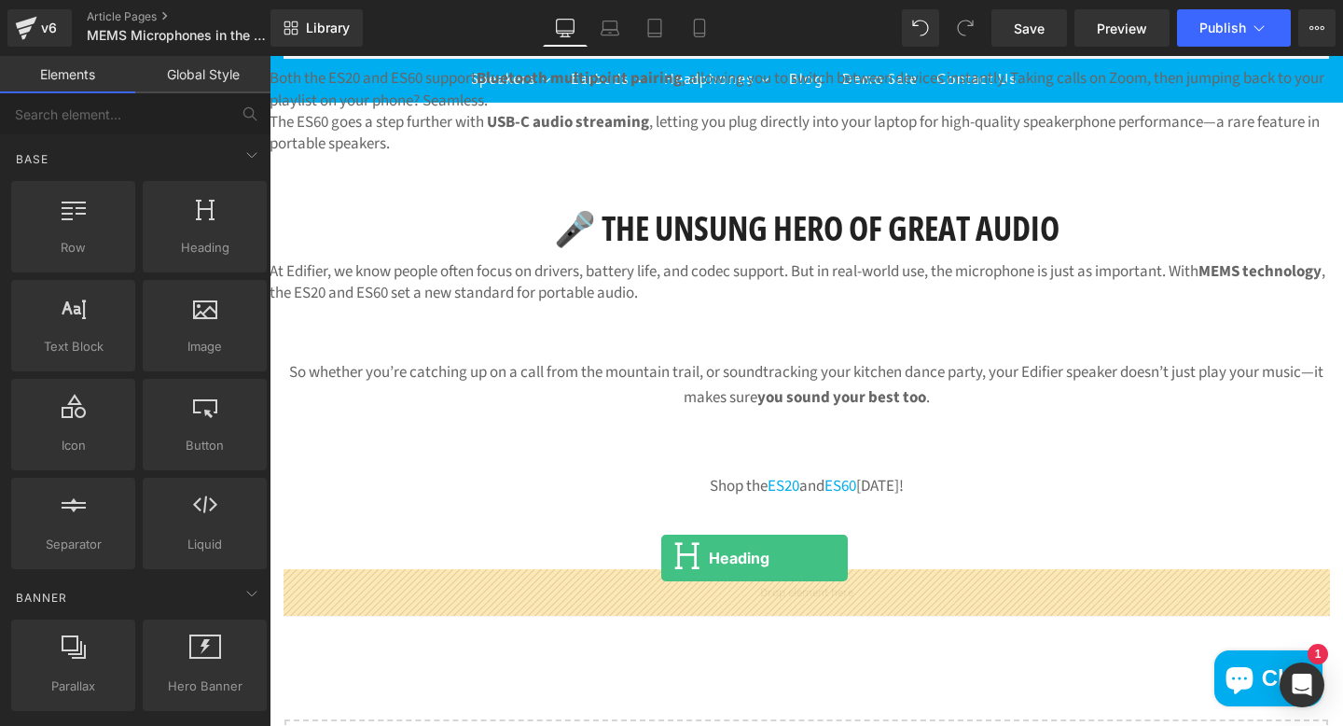
drag, startPoint x: 485, startPoint y: 290, endPoint x: 661, endPoint y: 558, distance: 320.5
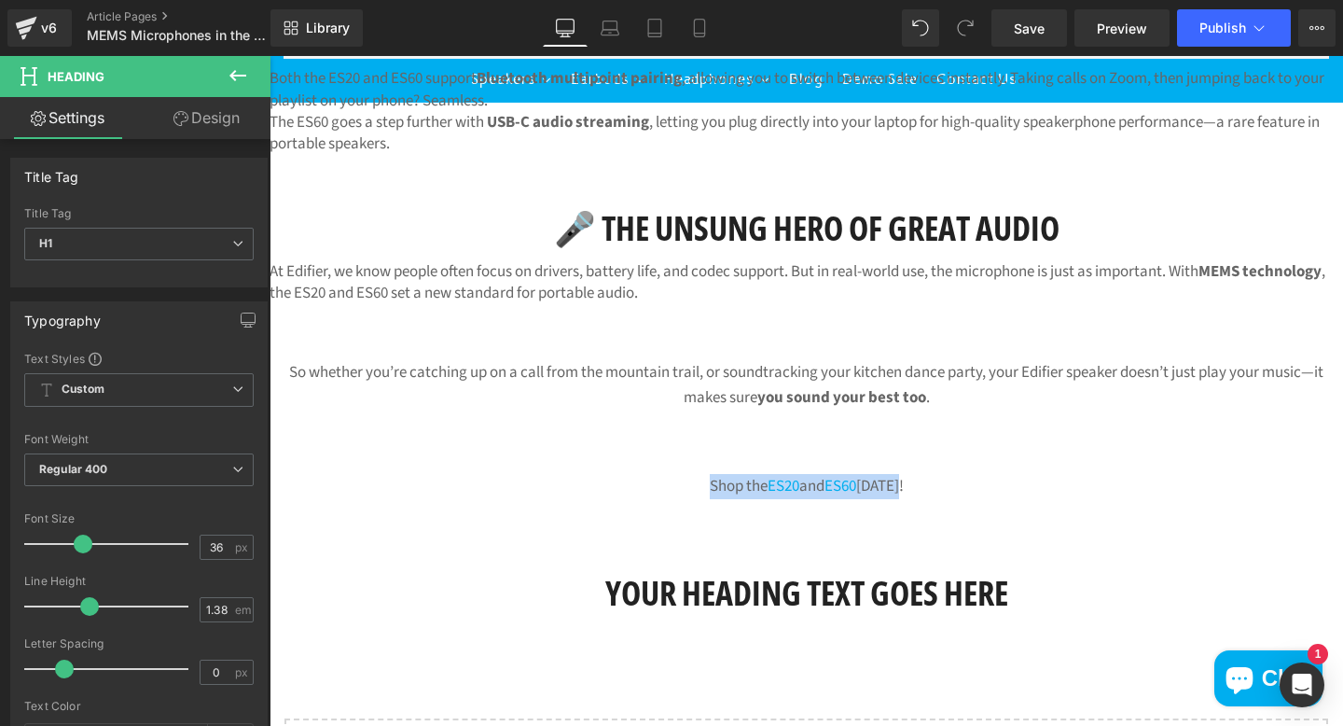
drag, startPoint x: 889, startPoint y: 476, endPoint x: 638, endPoint y: 469, distance: 251.0
click at [639, 469] on div "Shop the ES20 and ES60 [DATE]!" at bounding box center [807, 469] width 1074 height 60
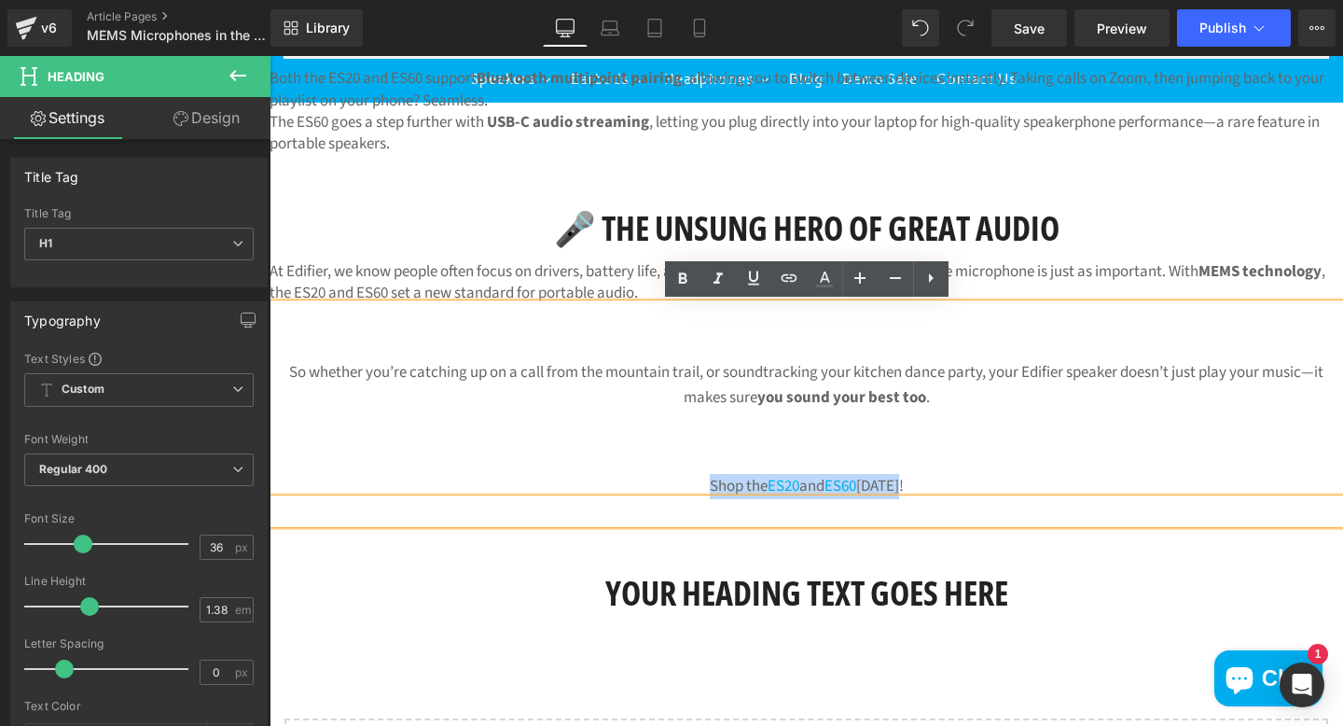
copy p "Shop the ES20 and ES60 [DATE]!"
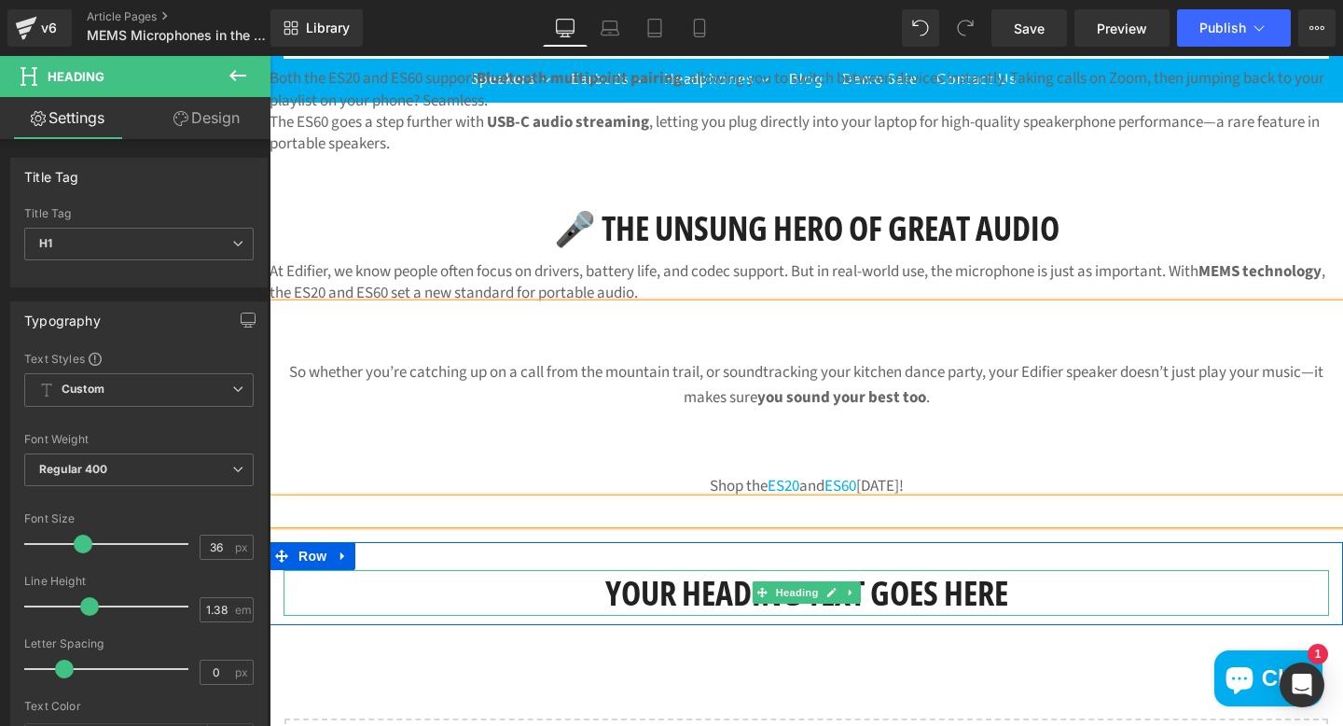
click at [1016, 603] on h1 "Your heading text goes here" at bounding box center [807, 593] width 1046 height 47
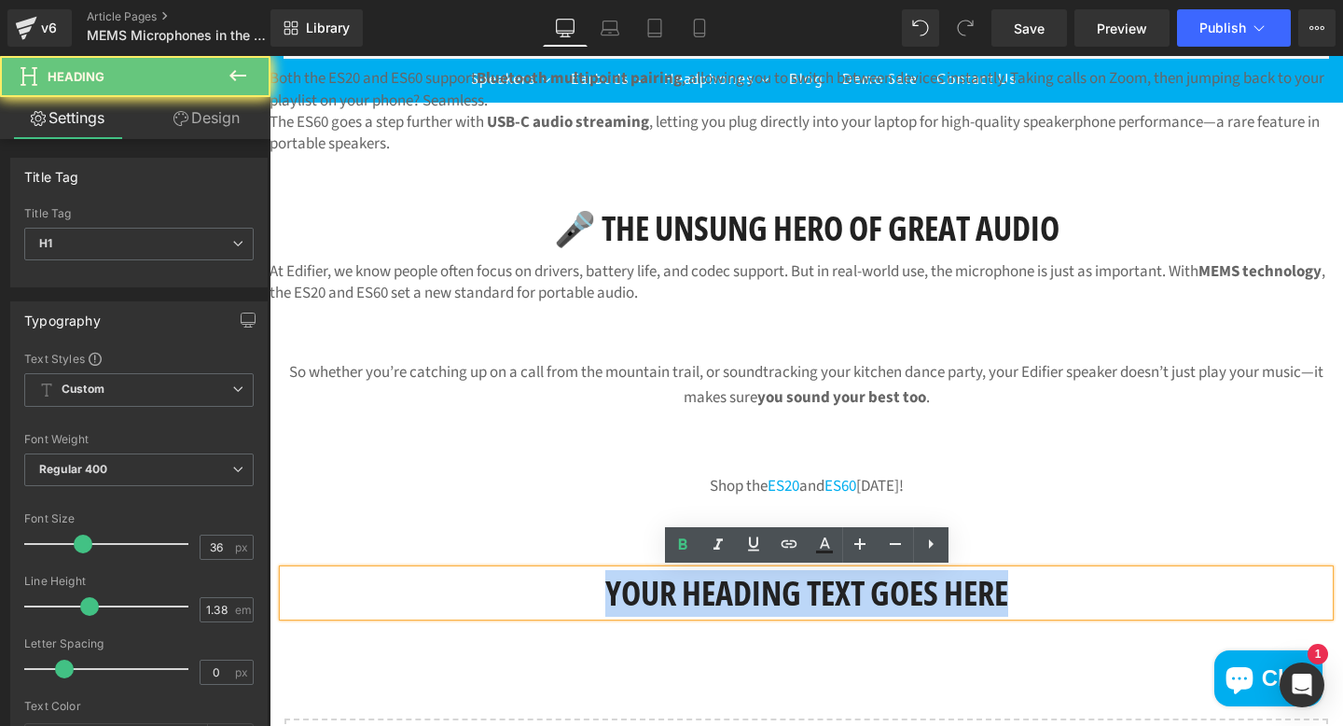
drag, startPoint x: 994, startPoint y: 590, endPoint x: 548, endPoint y: 610, distance: 446.3
click at [548, 610] on h1 "Your heading text goes here" at bounding box center [807, 593] width 1046 height 47
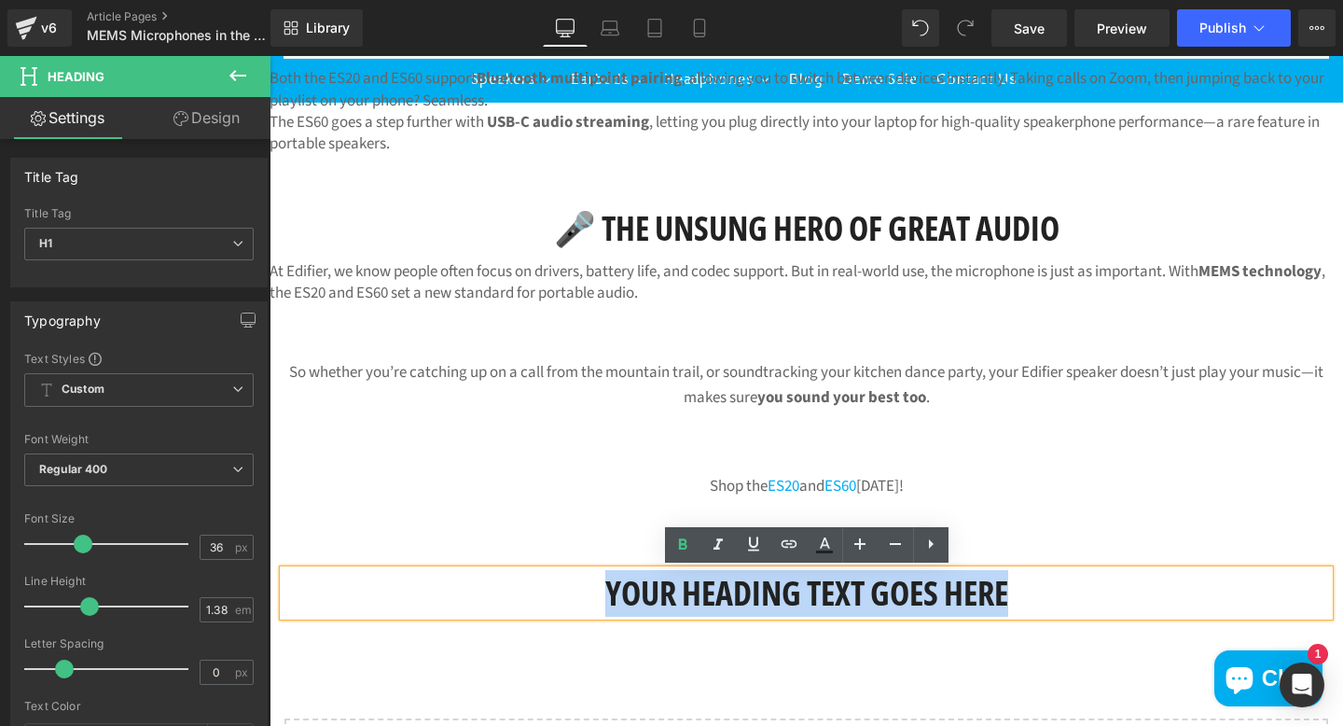
paste div
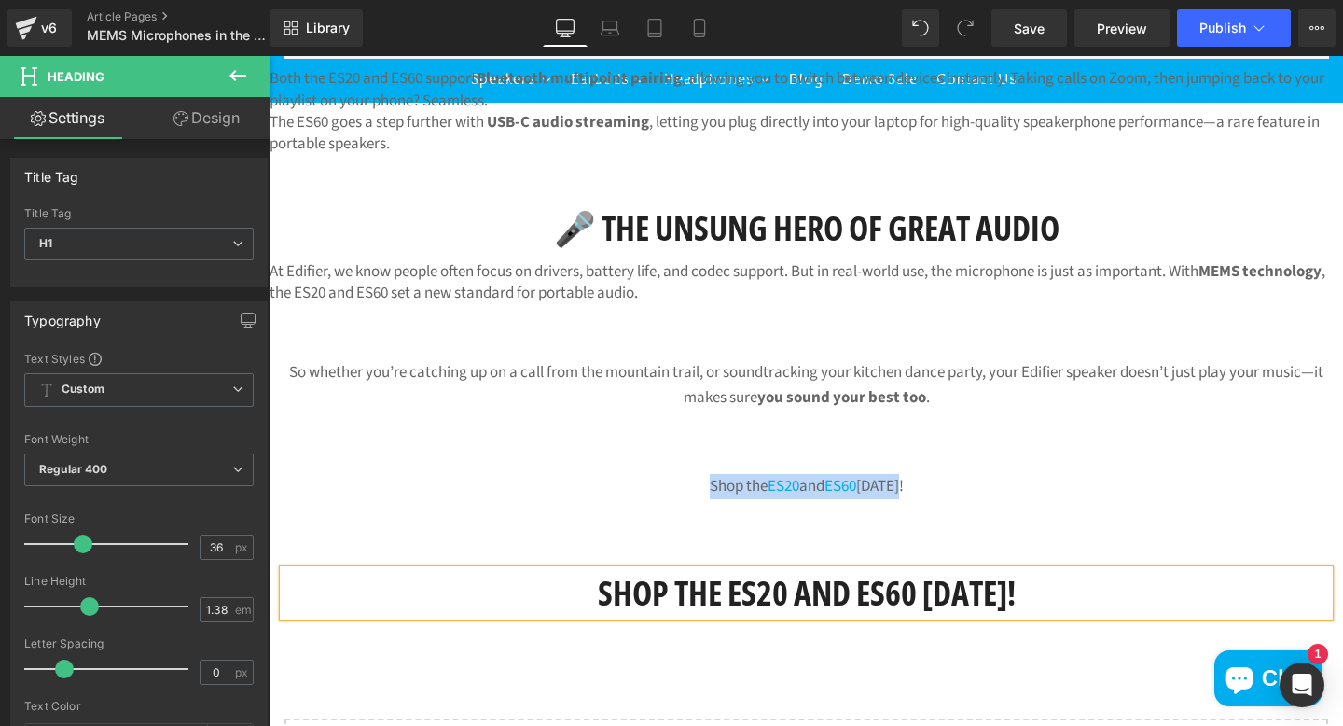
drag, startPoint x: 937, startPoint y: 492, endPoint x: 602, endPoint y: 472, distance: 336.4
click at [603, 474] on p "Shop the ES20 and ES60 [DATE]!" at bounding box center [807, 486] width 1074 height 25
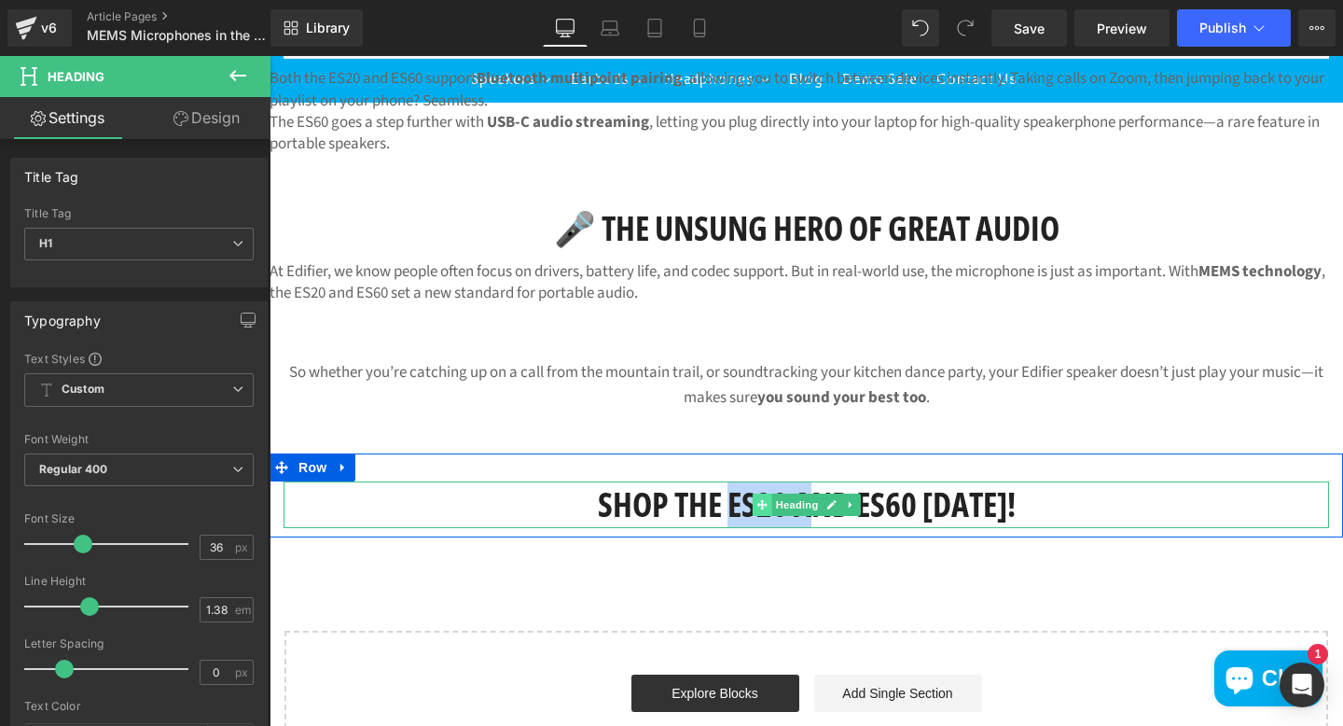
drag, startPoint x: 723, startPoint y: 507, endPoint x: 754, endPoint y: 497, distance: 32.4
click at [754, 497] on div "Shop the ES20 and ES60 [DATE]! Heading" at bounding box center [807, 504] width 1046 height 47
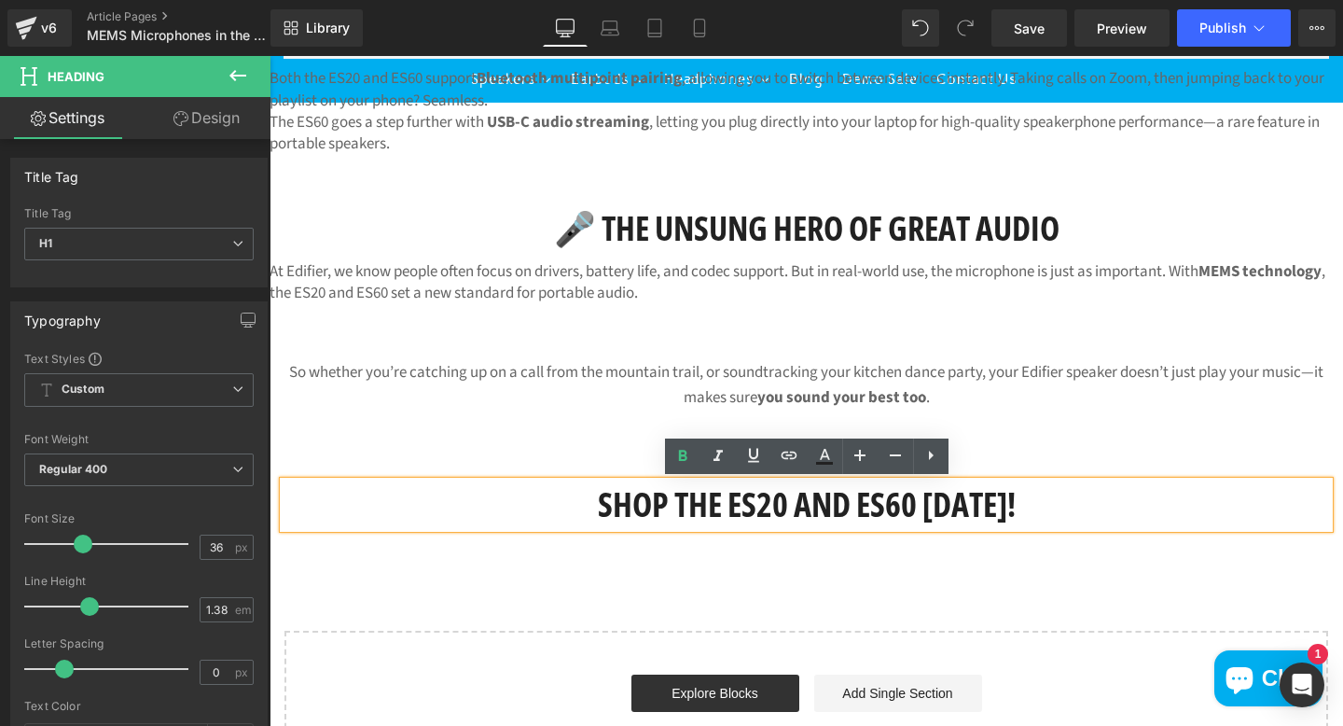
click at [793, 515] on h1 "Shop the ES20 and ES60 [DATE]!" at bounding box center [807, 504] width 1046 height 47
drag, startPoint x: 790, startPoint y: 508, endPoint x: 724, endPoint y: 499, distance: 66.9
click at [724, 499] on h1 "Shop the ES20 and ES60 [DATE]!" at bounding box center [807, 504] width 1046 height 47
click at [787, 455] on icon at bounding box center [789, 454] width 16 height 7
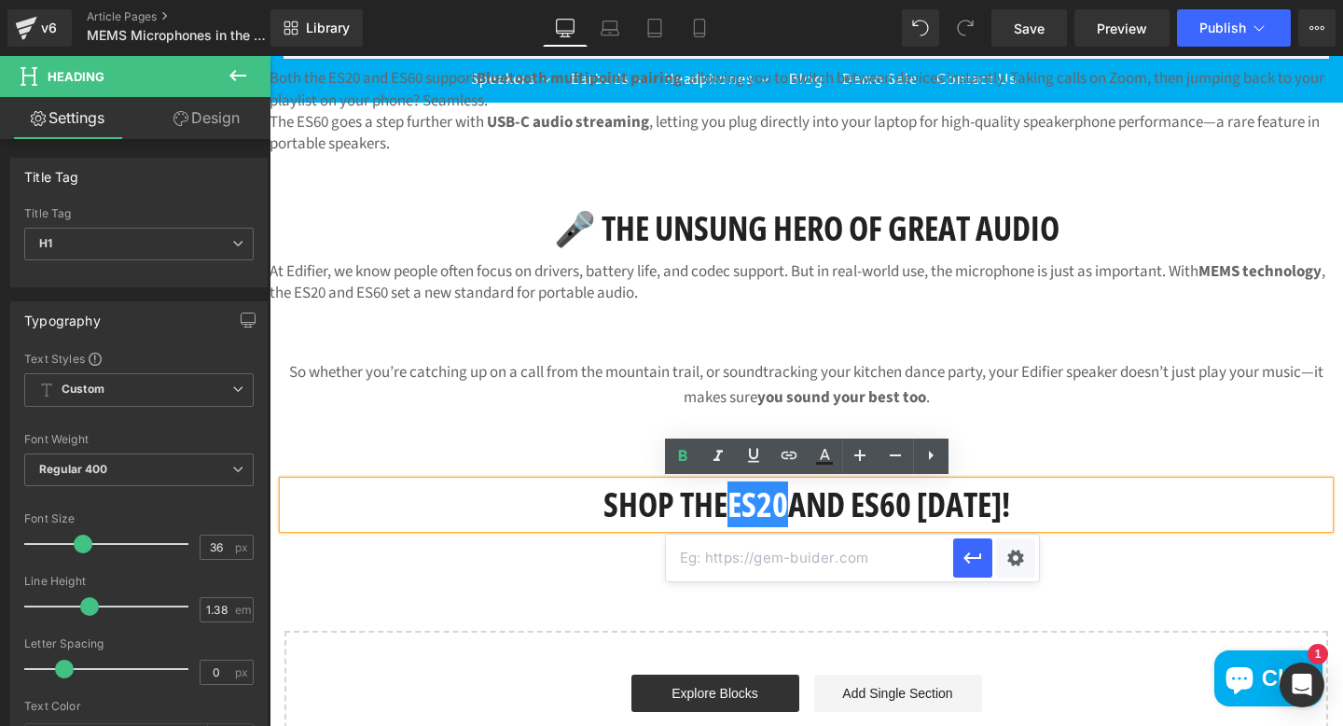
click at [802, 559] on input "text" at bounding box center [809, 557] width 287 height 47
paste input "[URL][DOMAIN_NAME]"
type input "[URL][DOMAIN_NAME]"
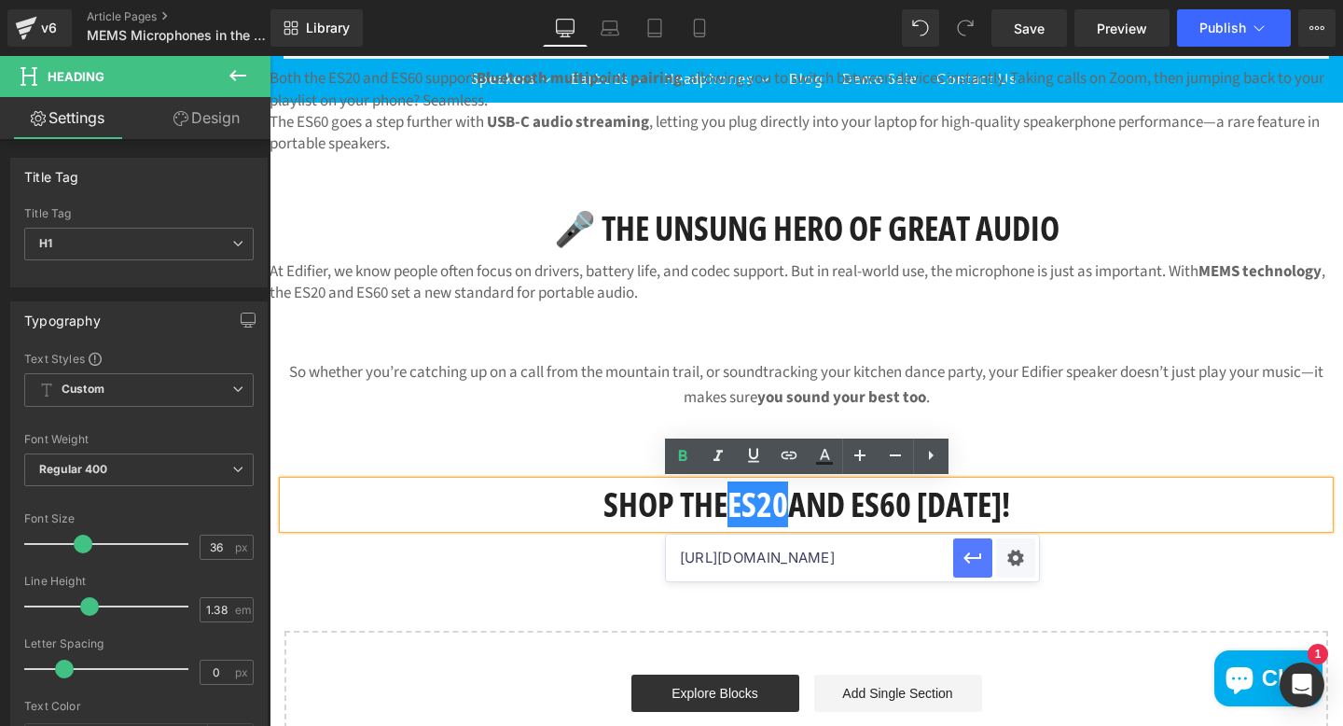
click at [968, 564] on icon "button" at bounding box center [973, 558] width 22 height 22
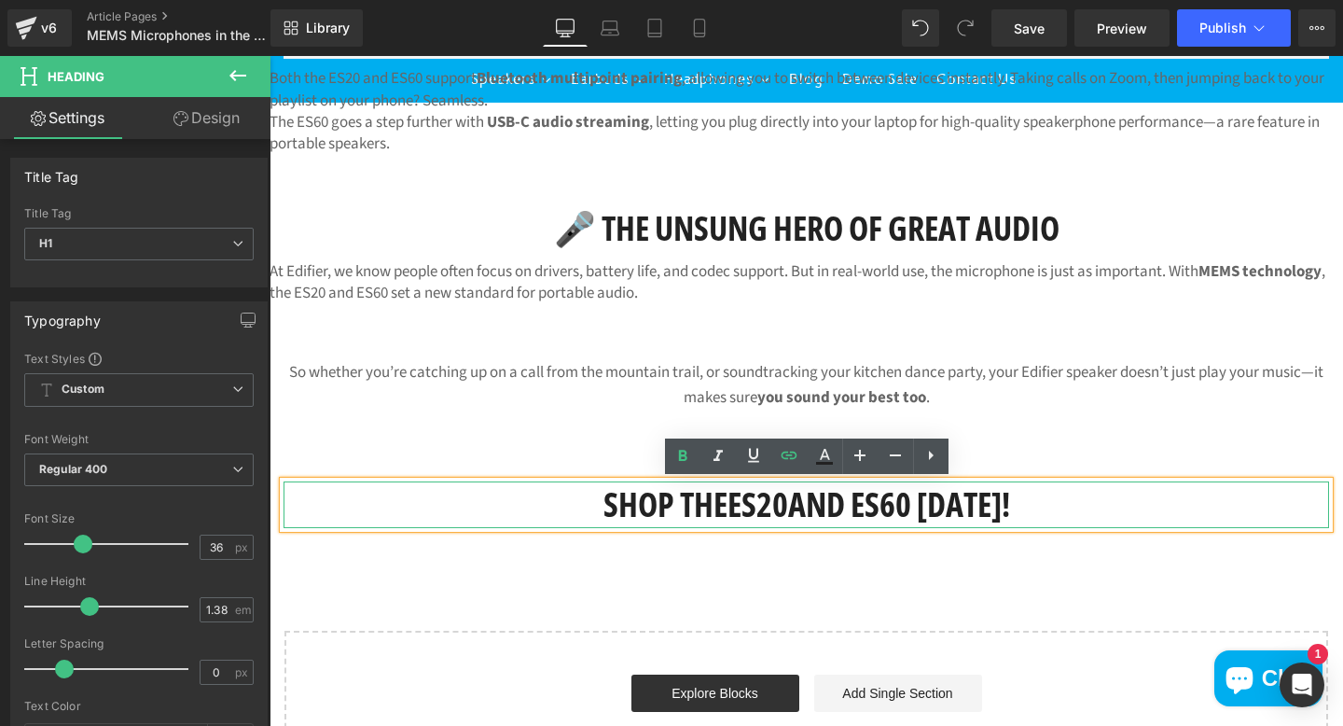
click at [913, 496] on h1 "Shop the ES20 and ES60 [DATE]!" at bounding box center [807, 504] width 1046 height 47
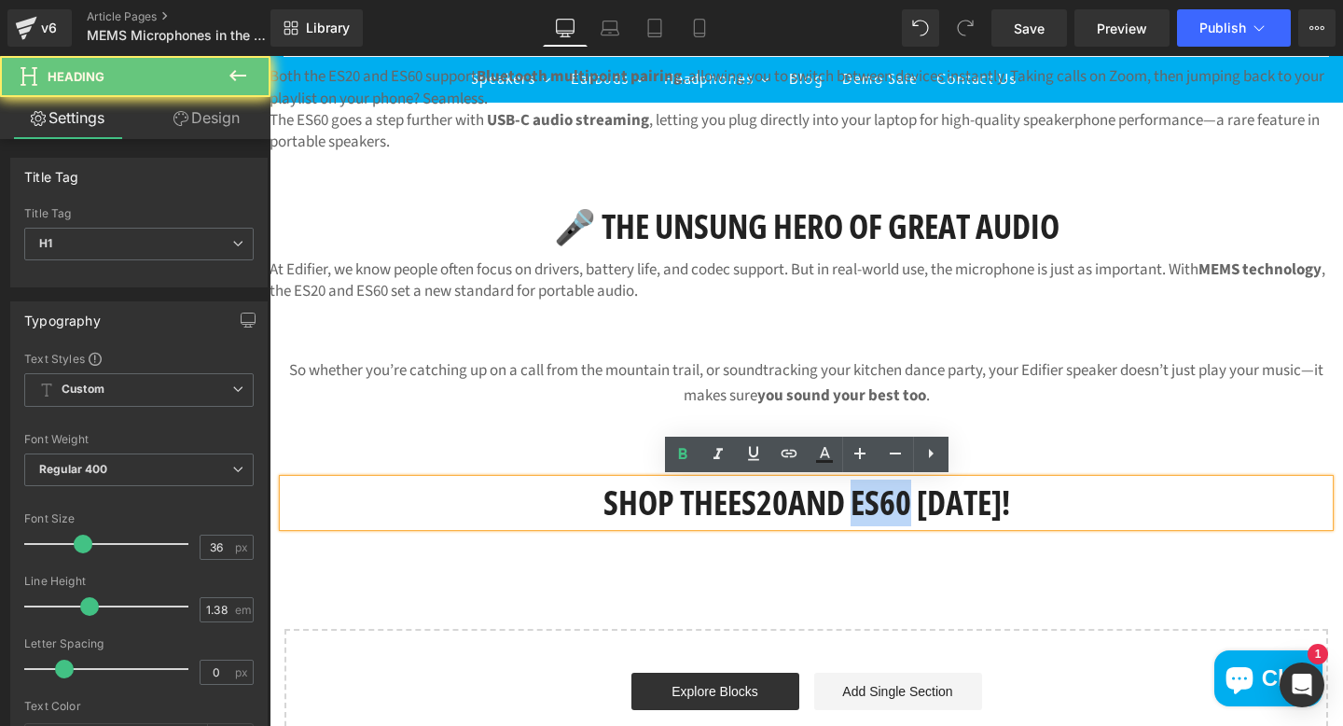
drag, startPoint x: 916, startPoint y: 498, endPoint x: 858, endPoint y: 502, distance: 57.9
click at [858, 502] on h1 "Shop the ES20 and ES60 [DATE]!" at bounding box center [807, 502] width 1046 height 47
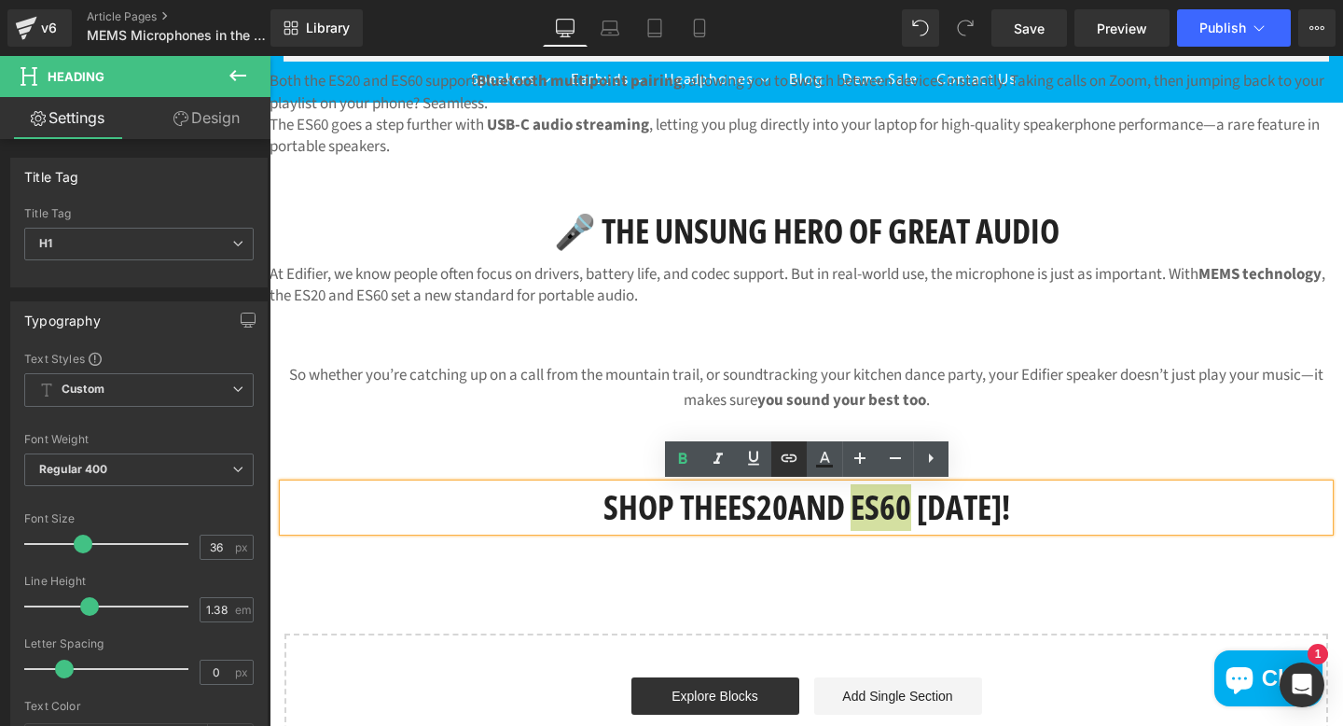
click at [784, 455] on icon at bounding box center [789, 458] width 22 height 22
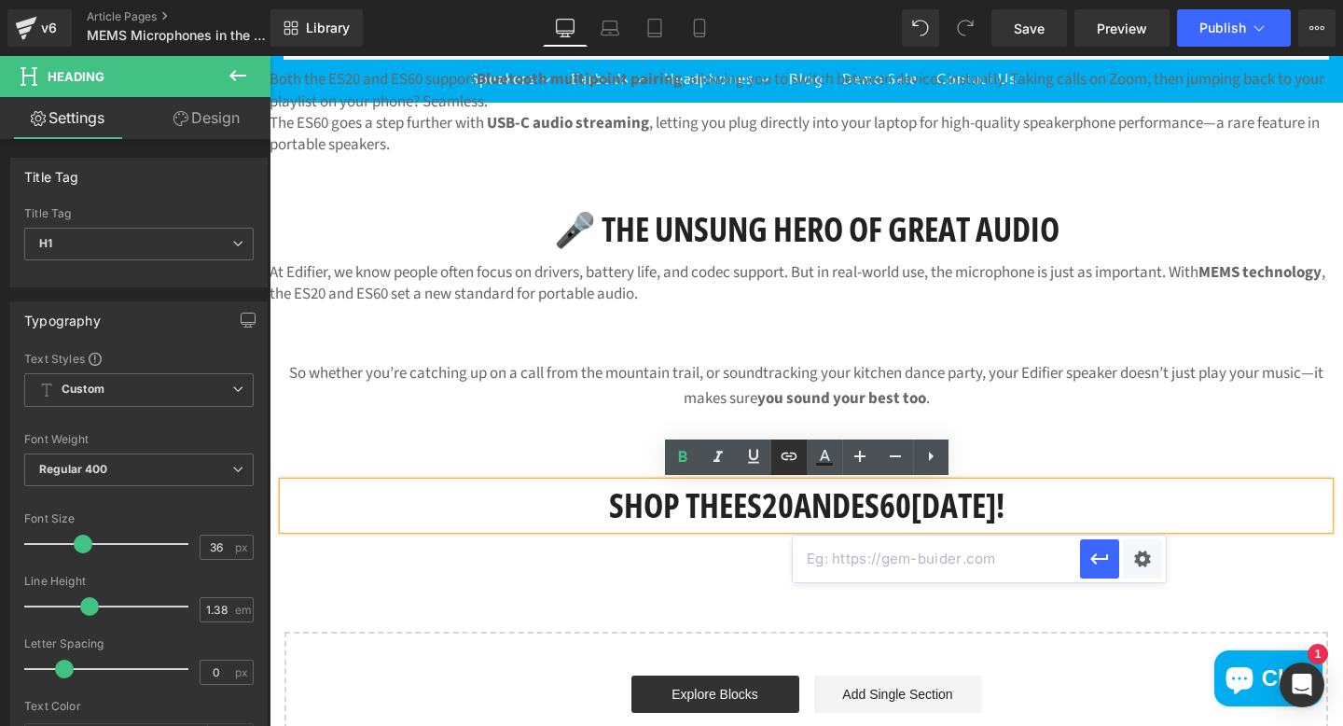
scroll to position [2483, 0]
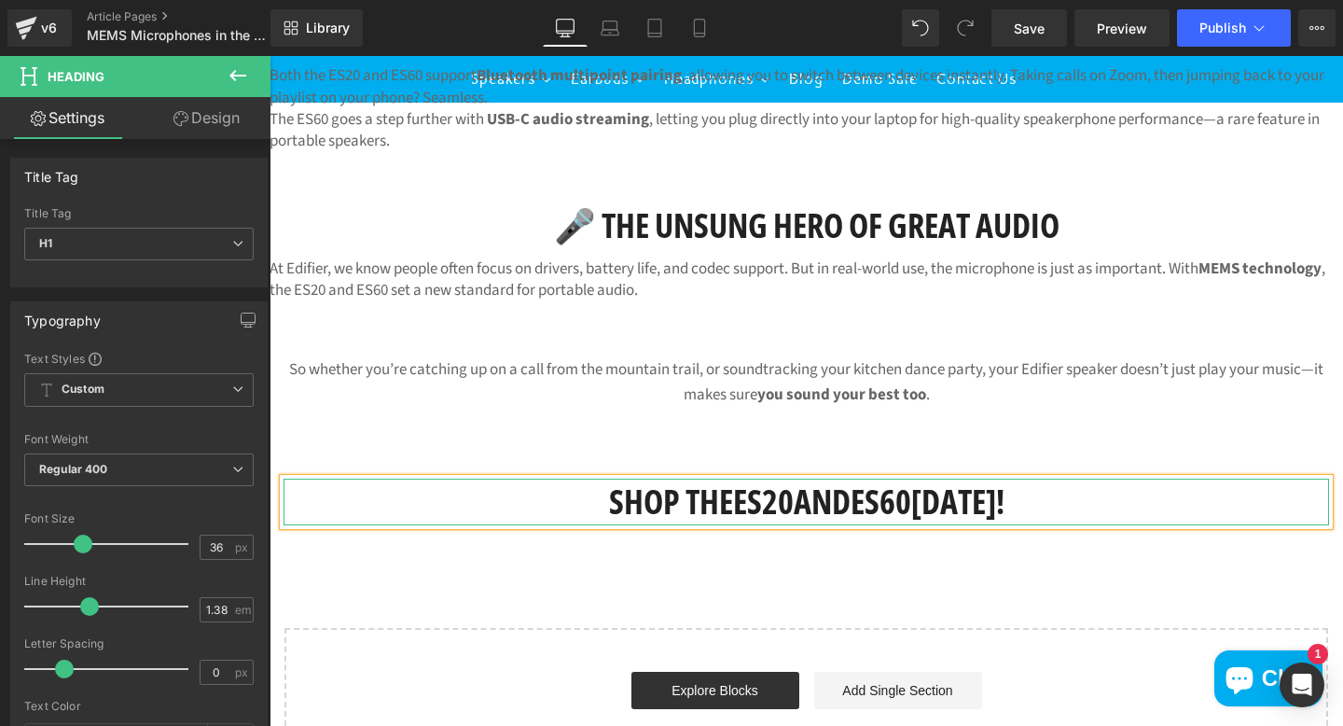
click at [904, 510] on h1 "Shop the ES20 and ES60 [DATE]!" at bounding box center [807, 501] width 1046 height 47
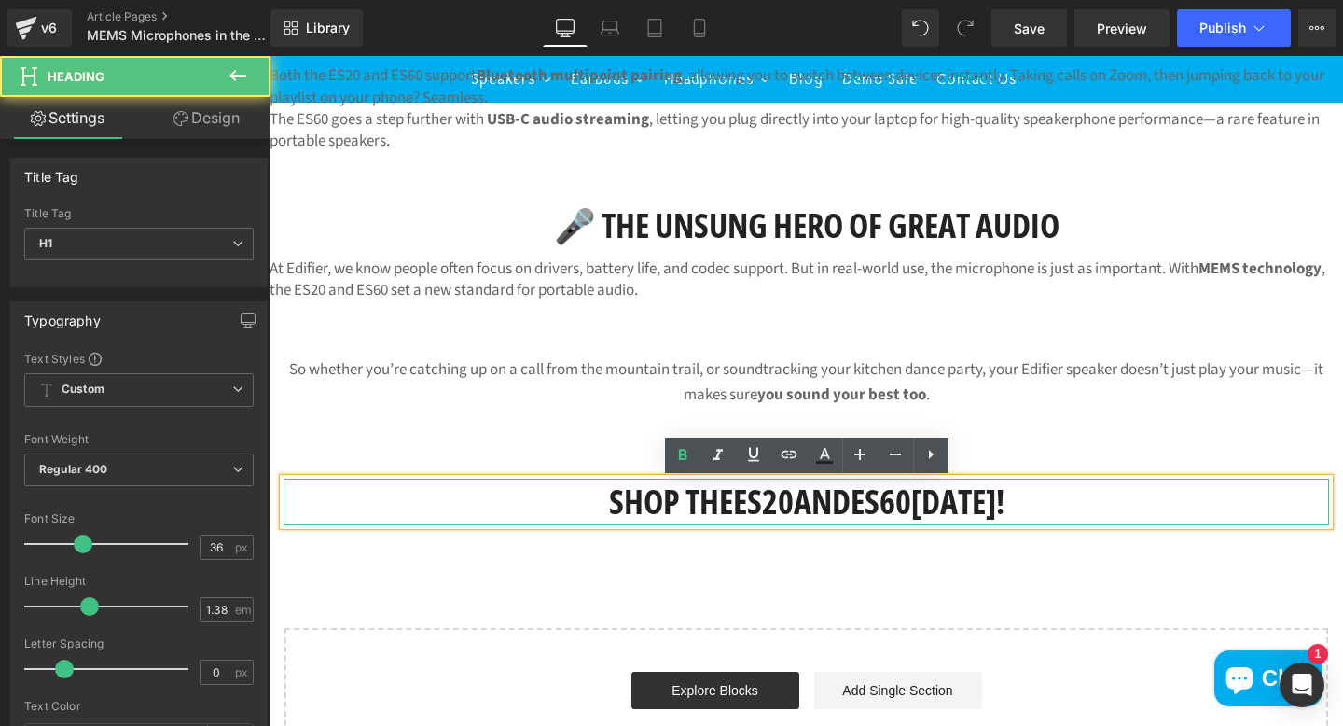
scroll to position [2490, 0]
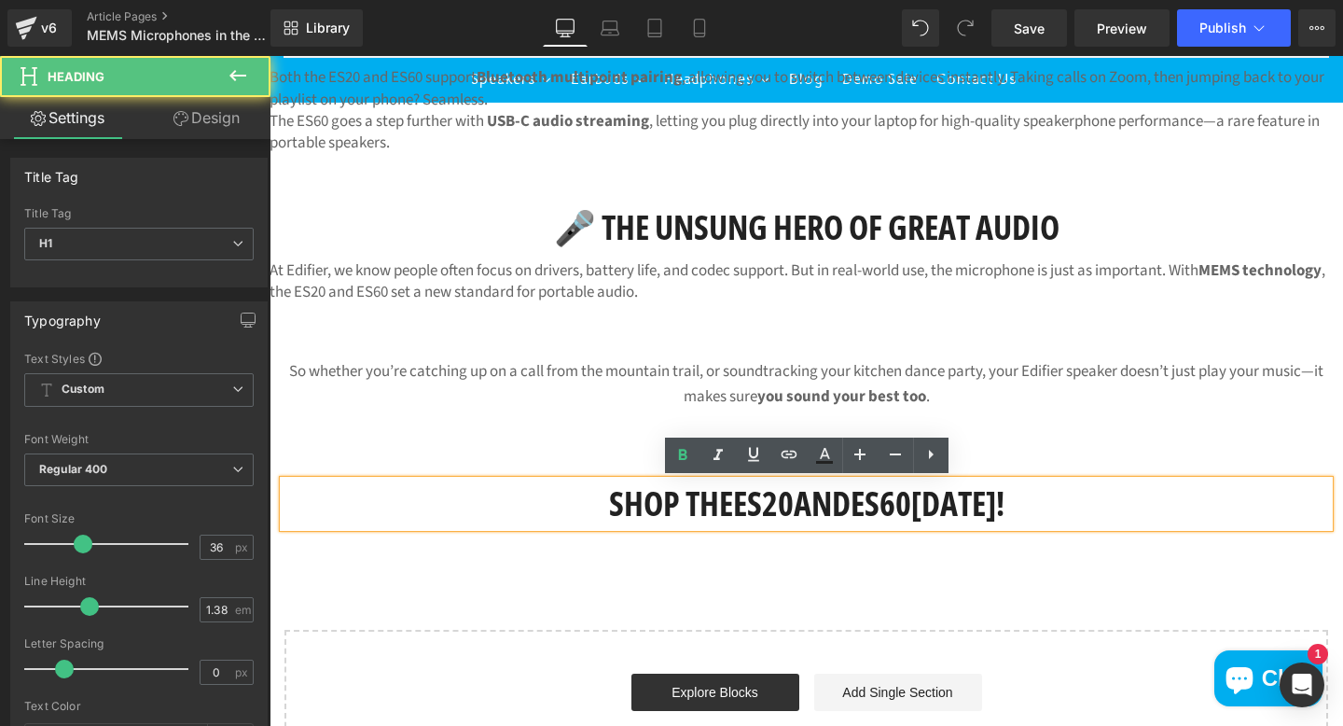
click at [1048, 466] on div "Shop the ES20 and ES60 [DATE]! Heading Row" at bounding box center [807, 494] width 1074 height 84
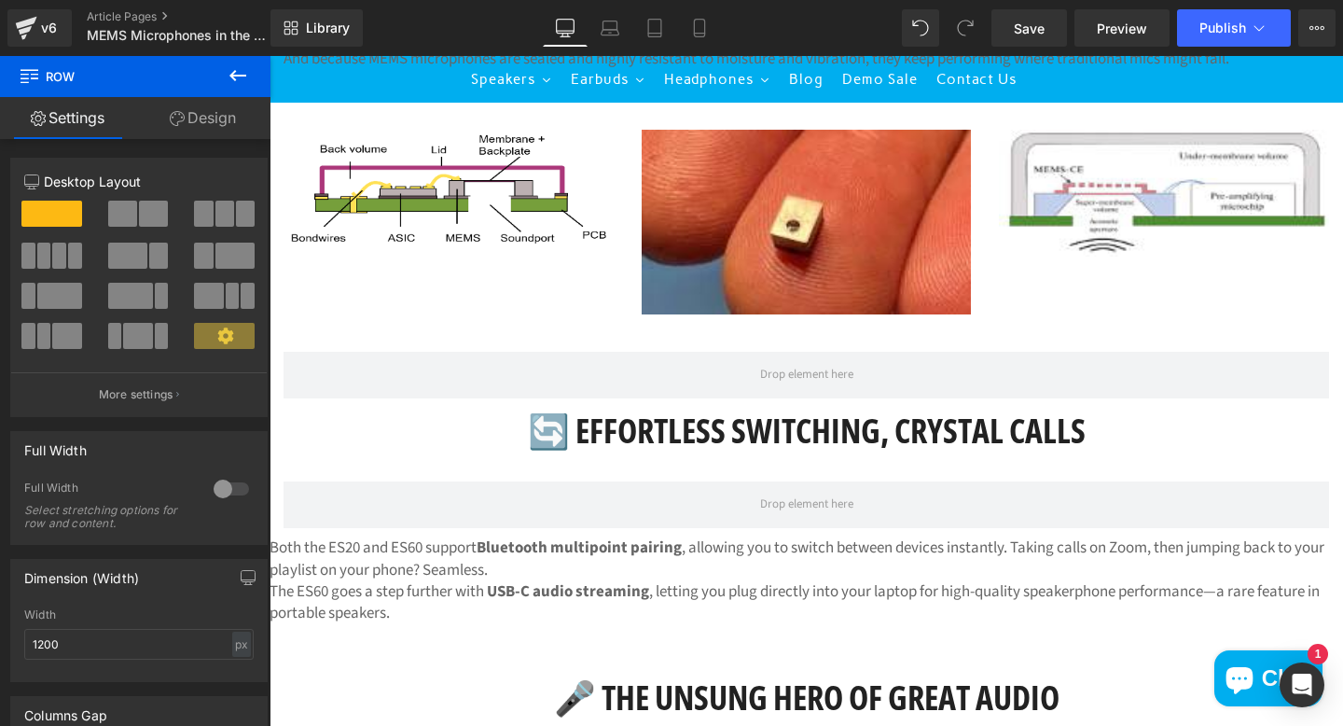
scroll to position [2109, 0]
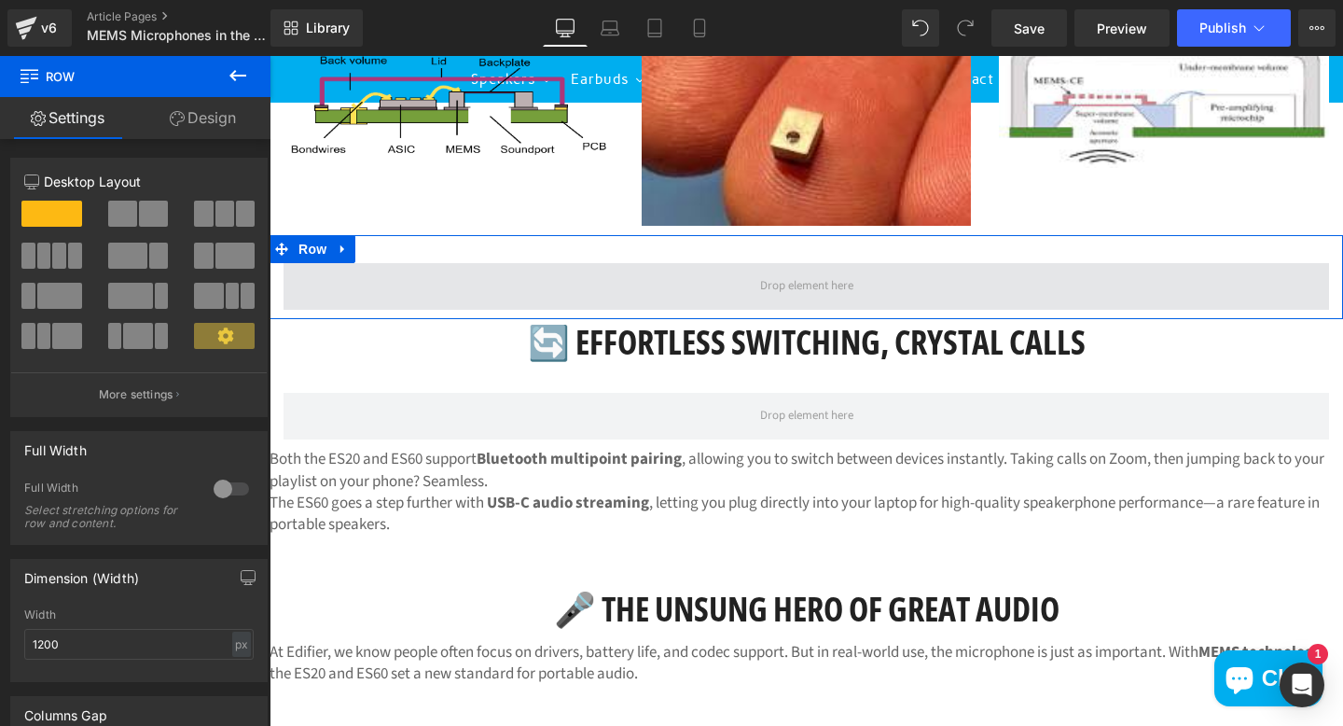
click at [914, 279] on span at bounding box center [807, 286] width 1046 height 47
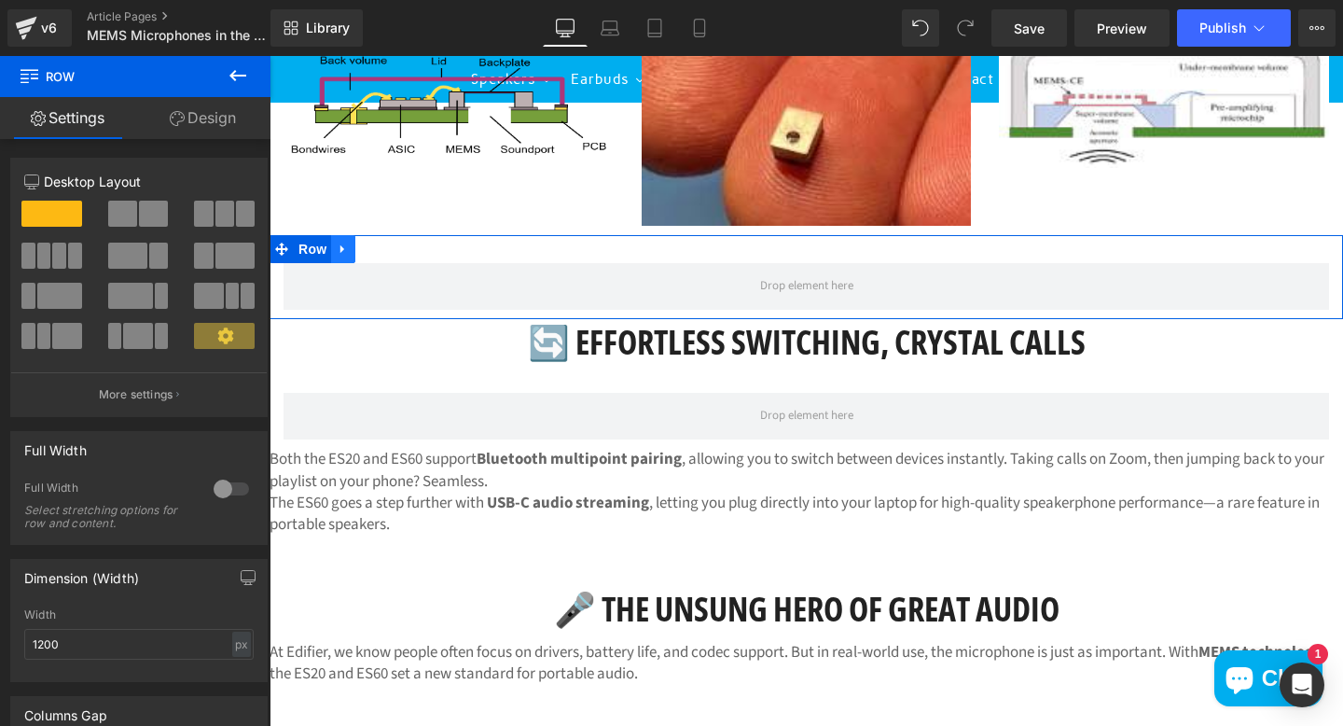
click at [349, 255] on icon at bounding box center [343, 249] width 13 height 14
click at [392, 252] on icon at bounding box center [391, 249] width 13 height 13
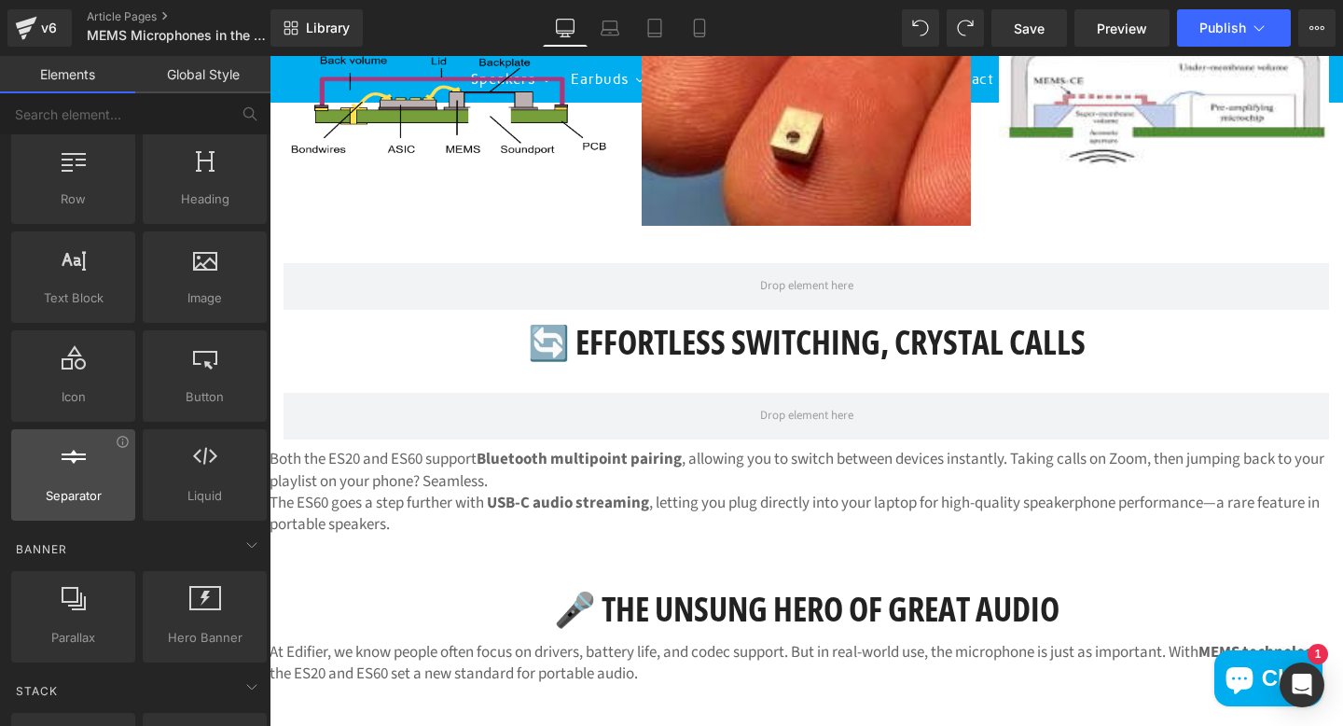
scroll to position [57, 0]
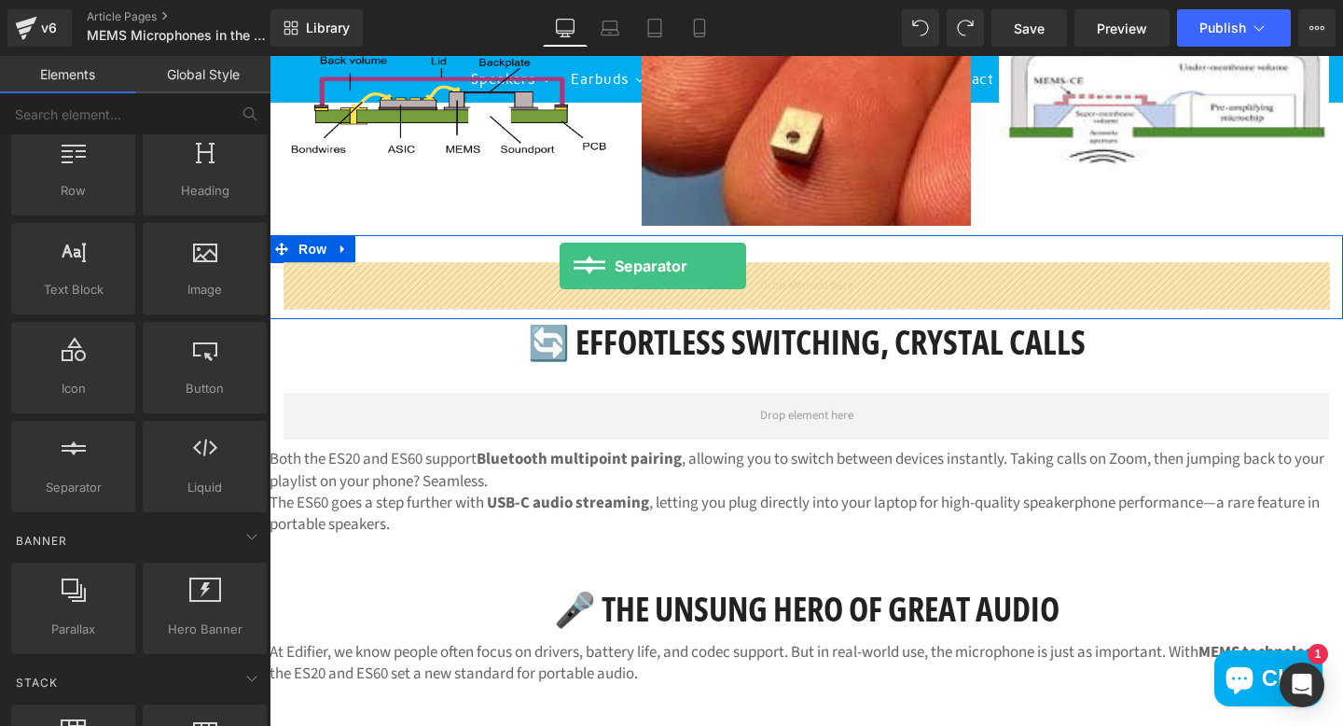
drag, startPoint x: 324, startPoint y: 529, endPoint x: 560, endPoint y: 266, distance: 353.4
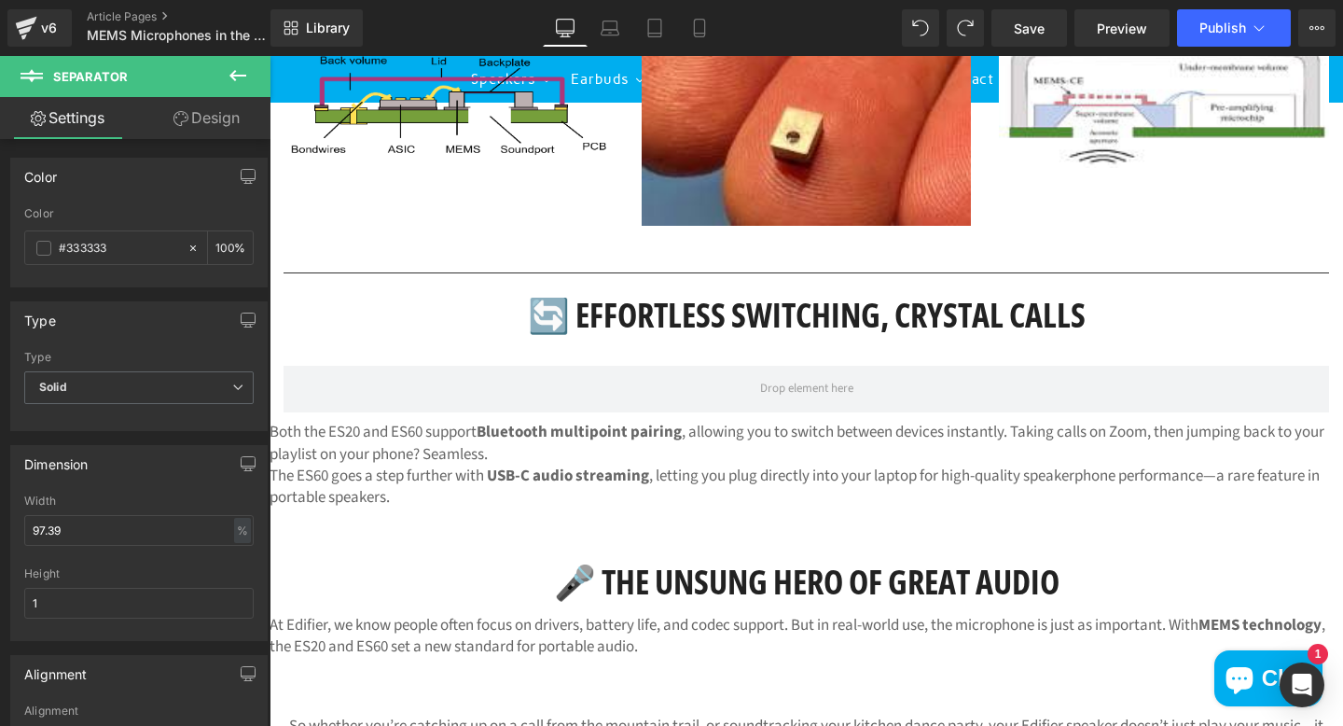
click at [236, 70] on icon at bounding box center [238, 75] width 22 height 22
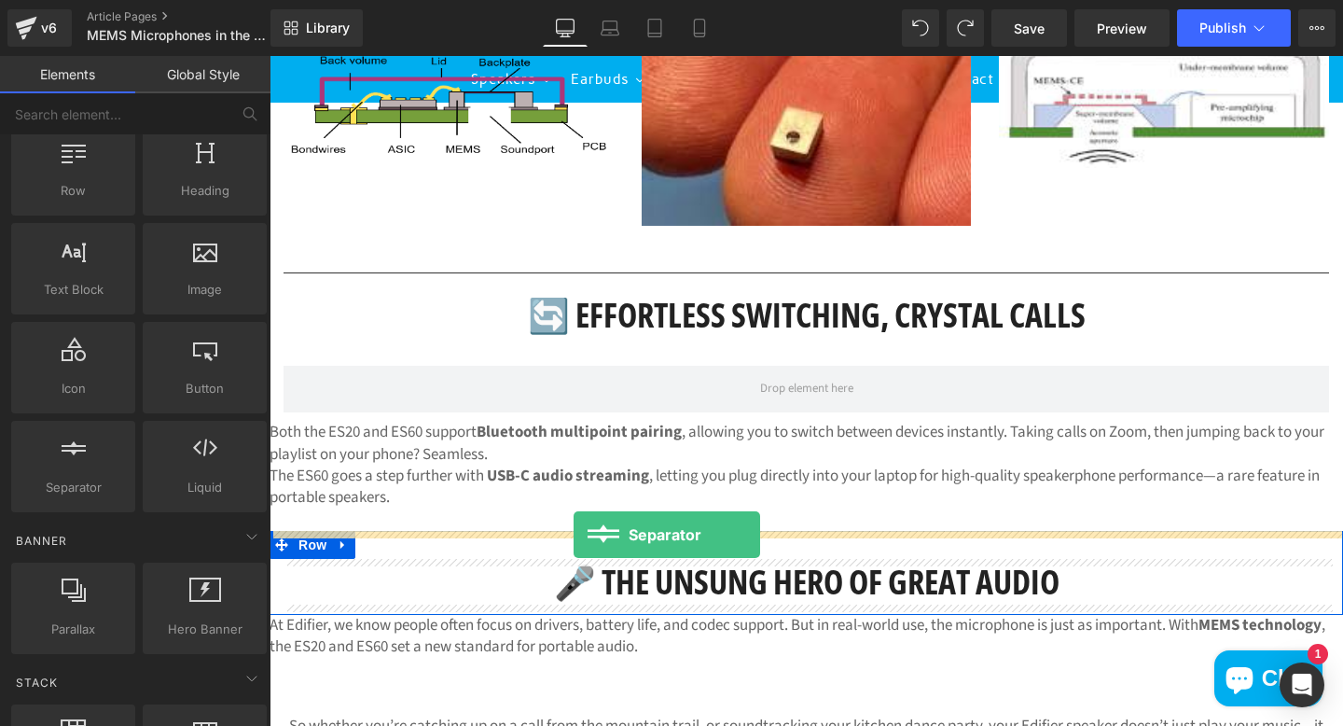
drag, startPoint x: 327, startPoint y: 537, endPoint x: 574, endPoint y: 534, distance: 246.3
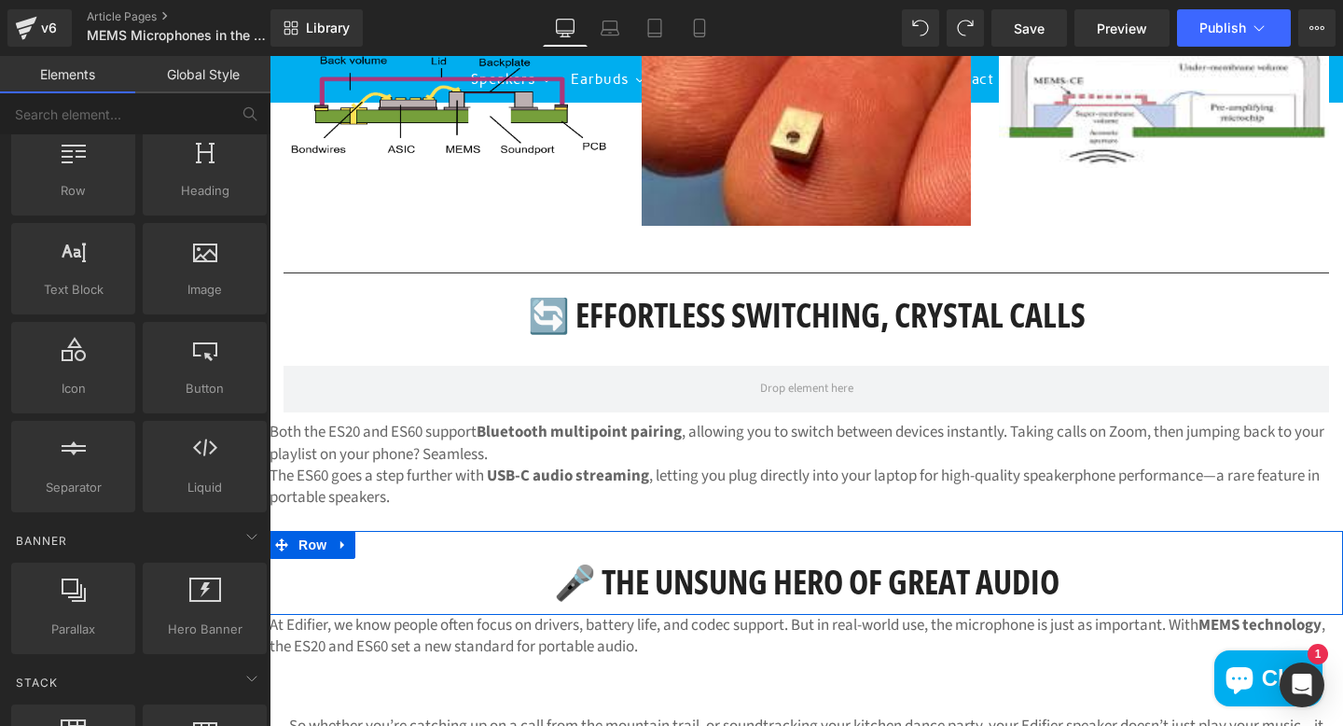
scroll to position [2106, 0]
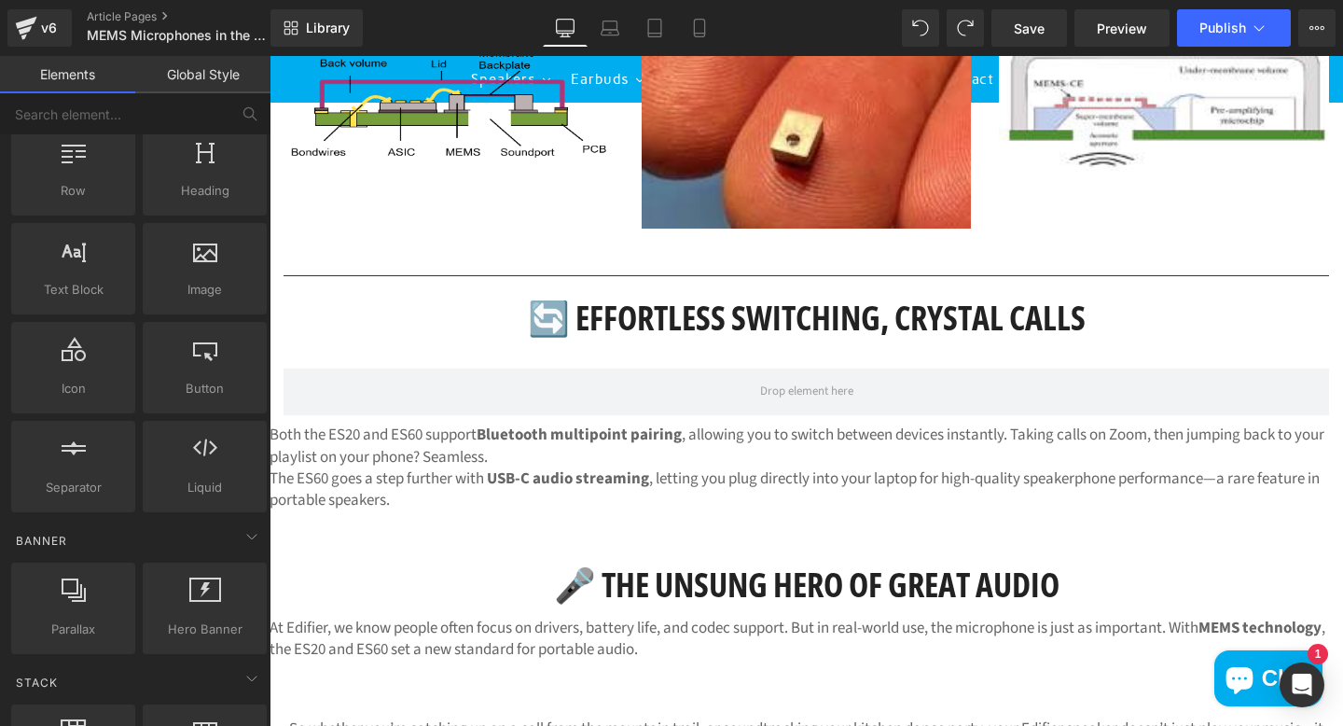
click at [1117, 223] on div "Image Image Image Row" at bounding box center [807, 127] width 1074 height 222
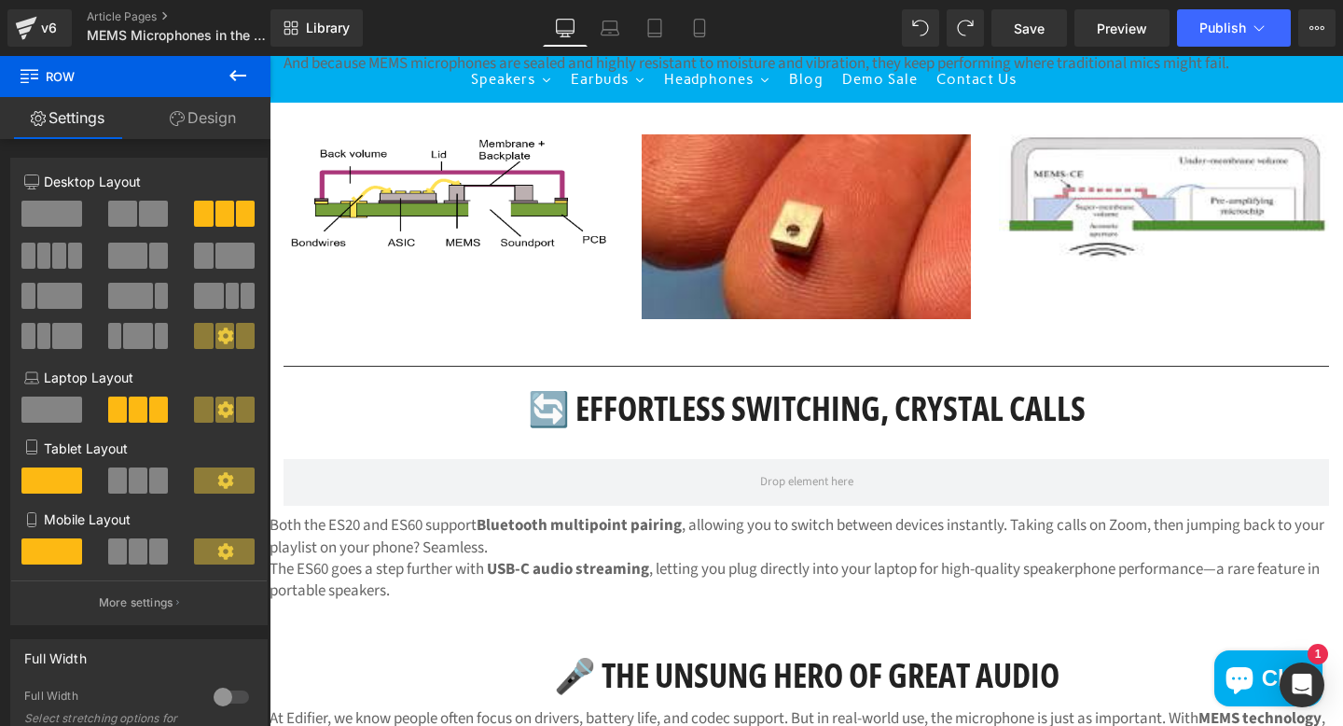
scroll to position [2017, 0]
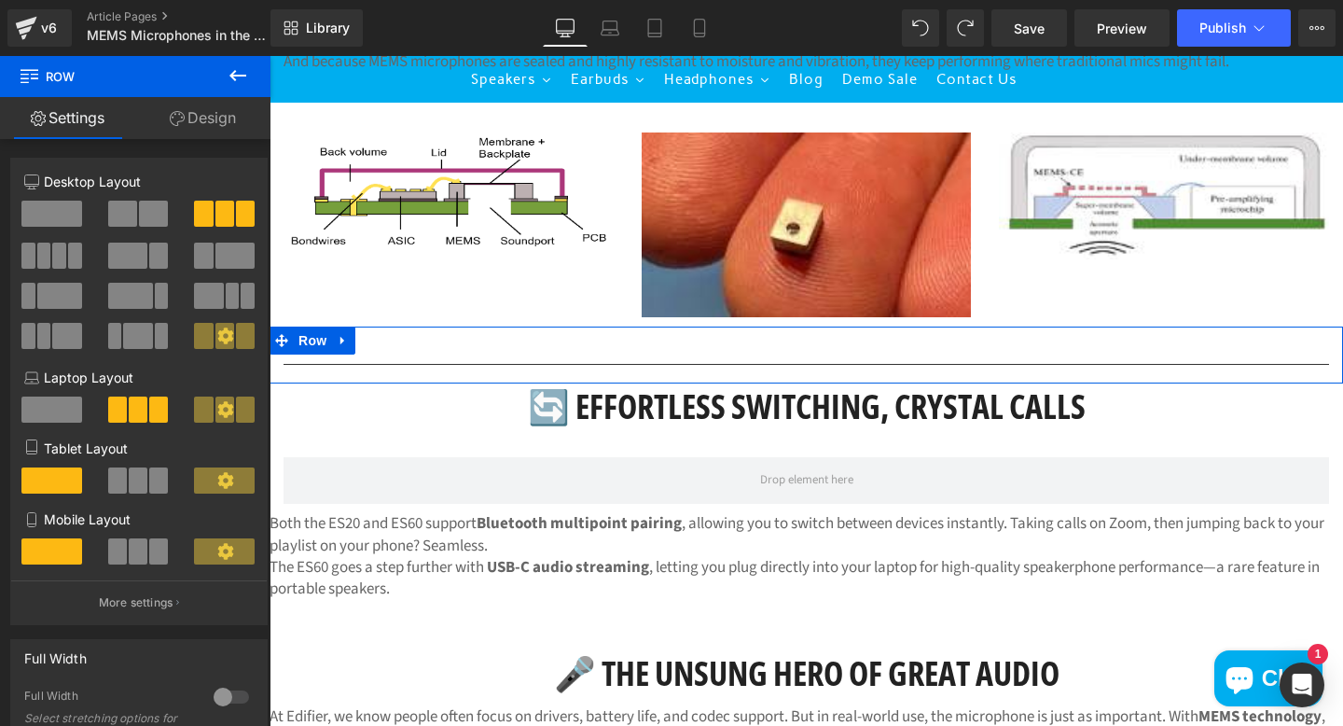
click at [1068, 361] on div at bounding box center [807, 364] width 1046 height 20
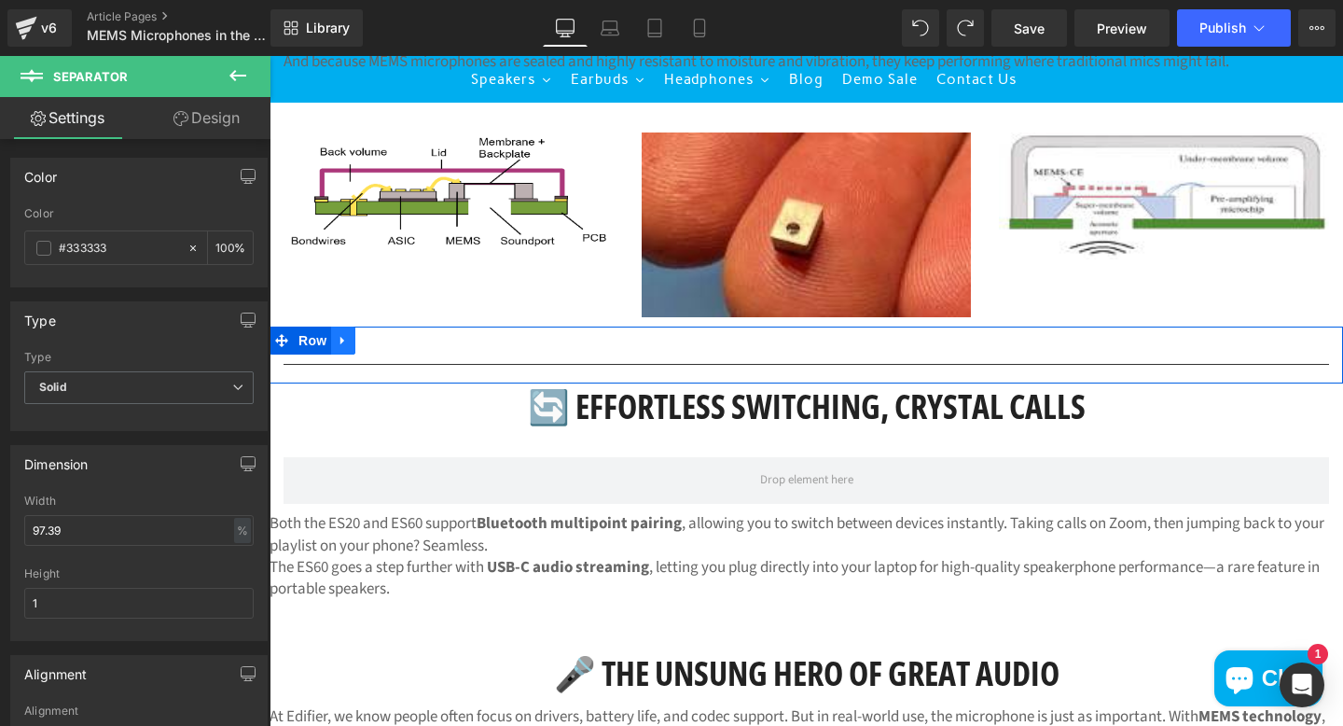
click at [352, 339] on link at bounding box center [343, 340] width 24 height 28
click at [395, 339] on icon at bounding box center [391, 340] width 13 height 13
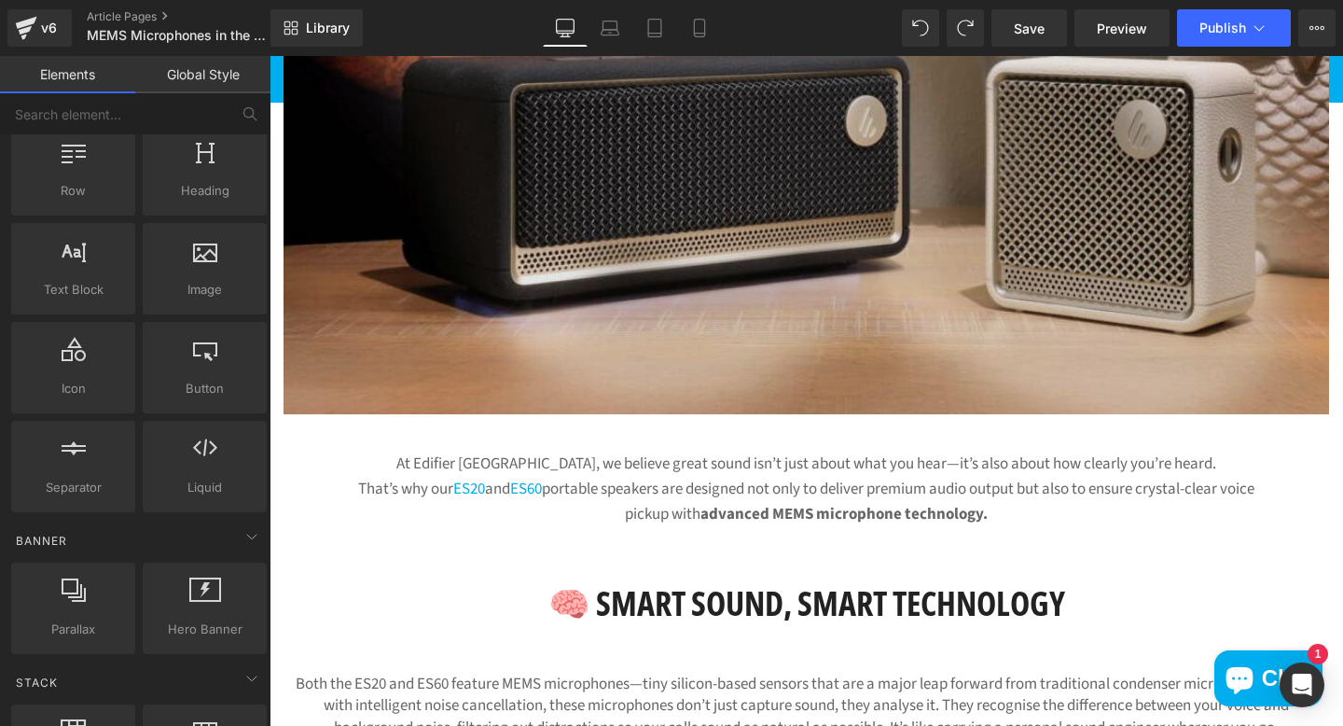
scroll to position [361, 0]
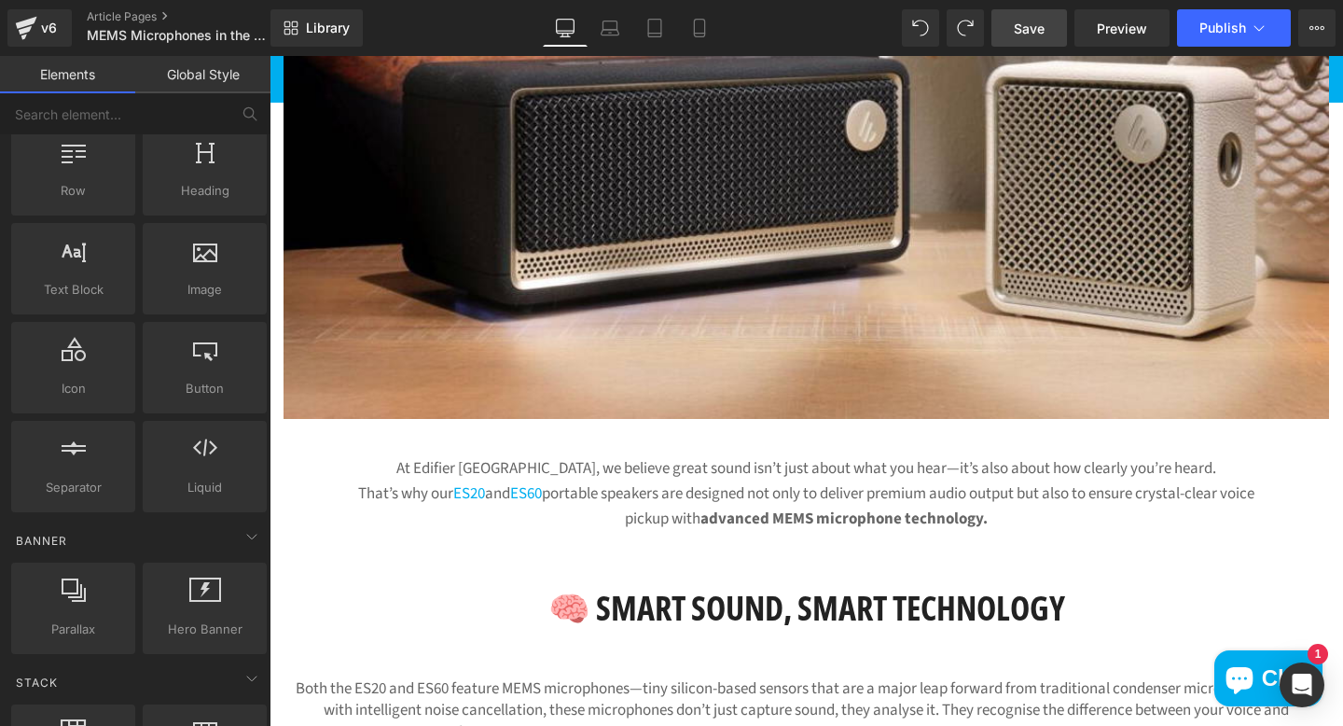
click at [1020, 26] on span "Save" at bounding box center [1029, 29] width 31 height 20
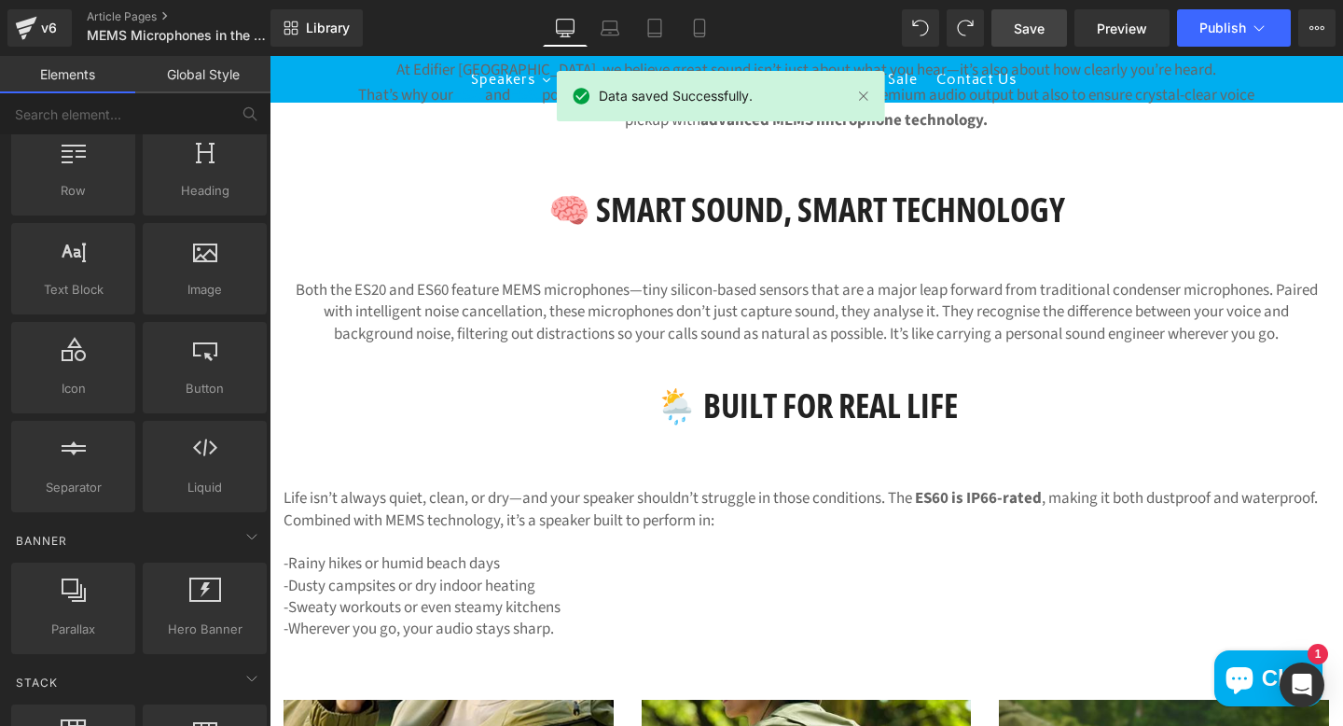
scroll to position [760, 0]
click at [603, 598] on p "-Sweaty workouts or even steamy kitchens" at bounding box center [807, 606] width 1046 height 21
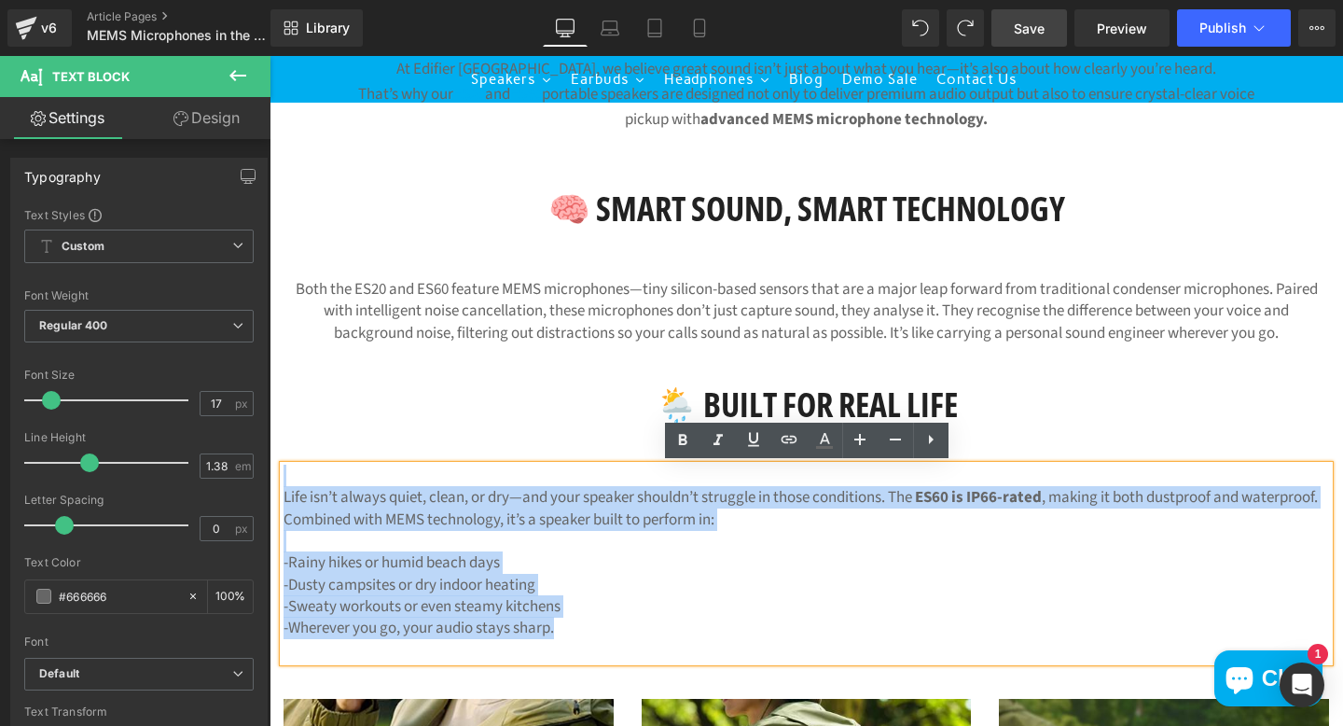
drag, startPoint x: 603, startPoint y: 631, endPoint x: 293, endPoint y: 480, distance: 344.6
click at [293, 480] on div "Life isn’t always quiet, clean, or dry—and your speaker shouldn’t struggle in t…" at bounding box center [807, 563] width 1046 height 196
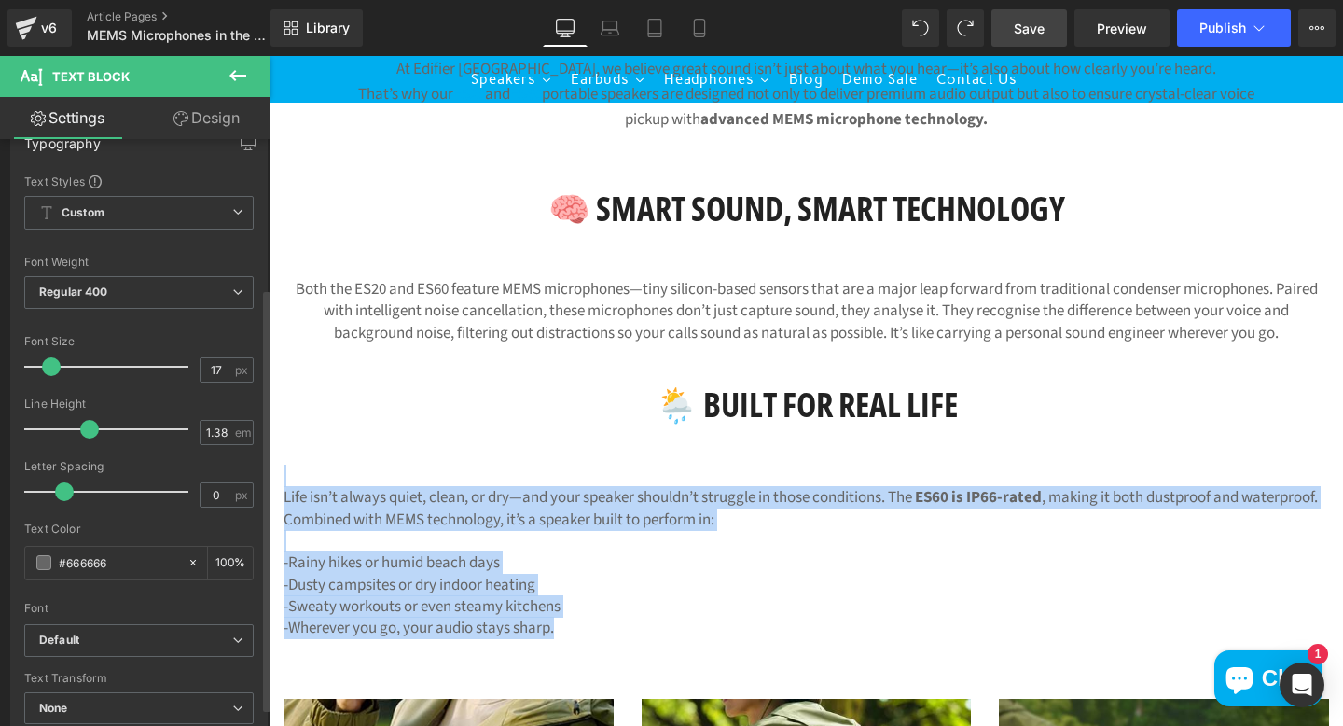
scroll to position [0, 0]
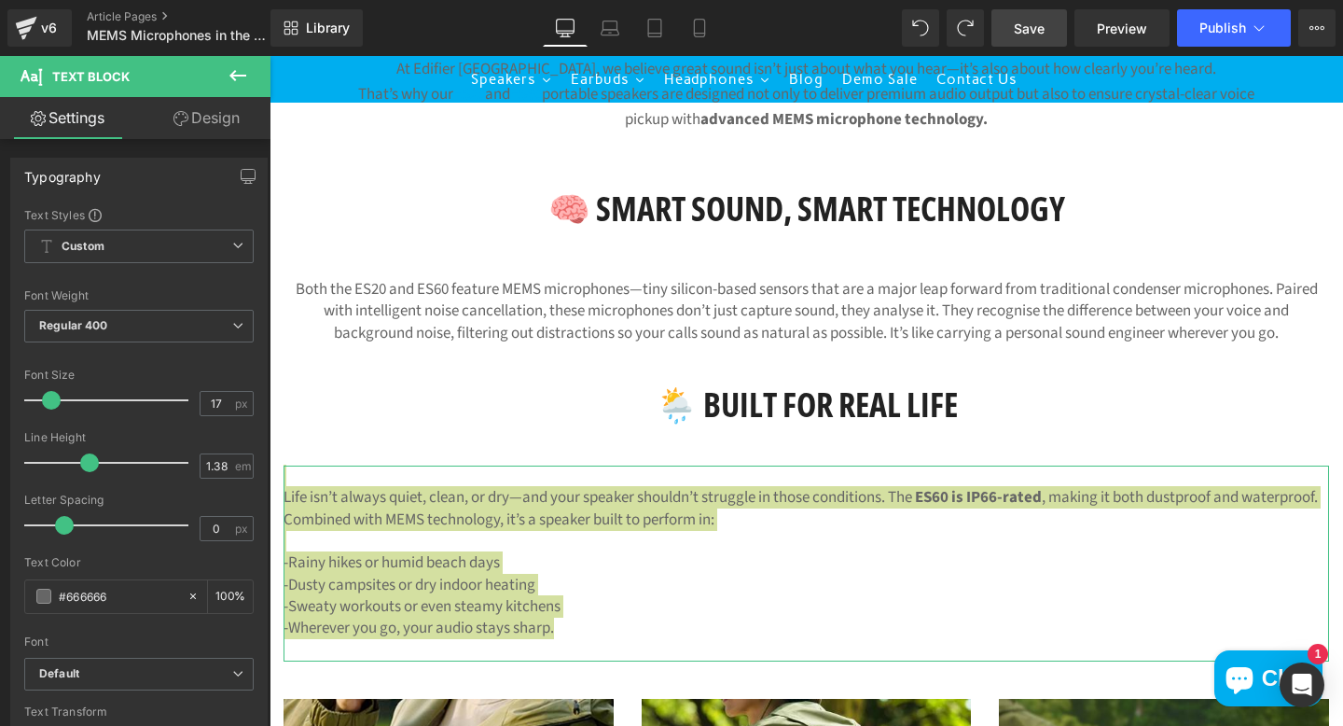
click at [222, 111] on link "Design" at bounding box center [206, 118] width 135 height 42
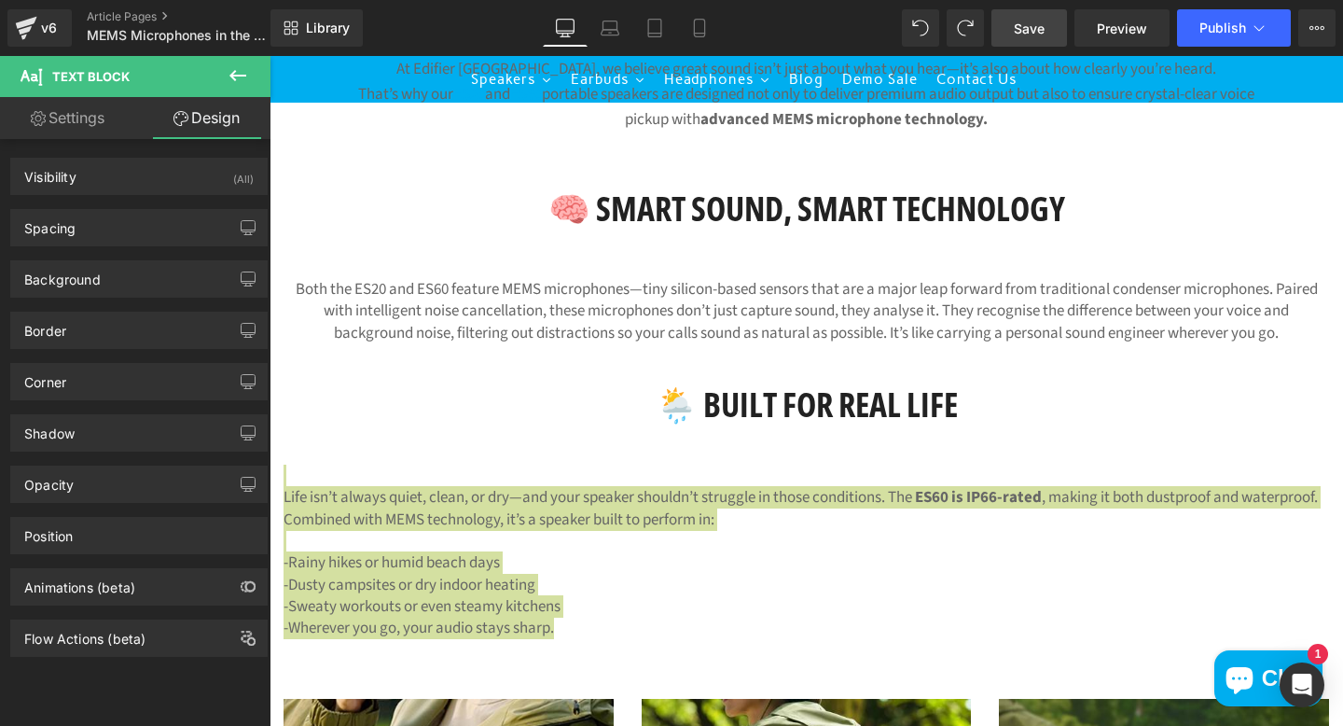
click at [247, 71] on icon at bounding box center [238, 75] width 22 height 22
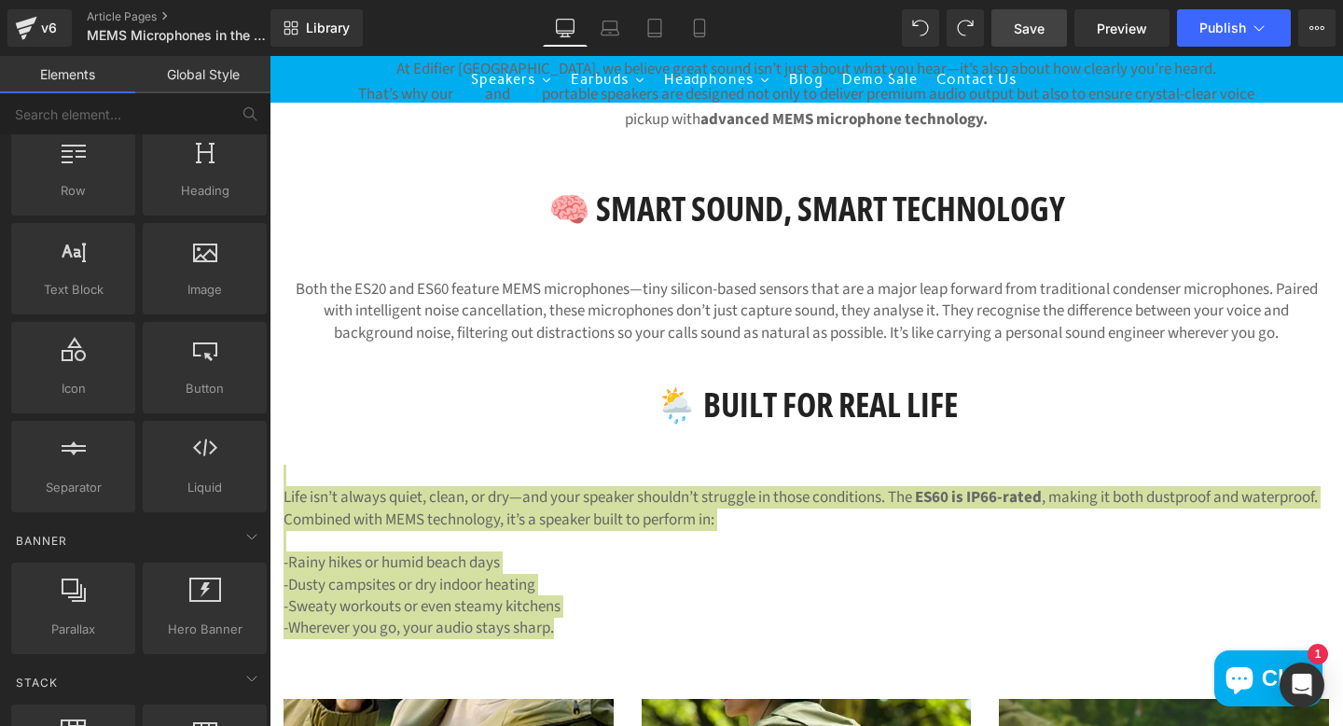
click at [84, 79] on link "Elements" at bounding box center [67, 74] width 135 height 37
click at [221, 76] on link "Global Style" at bounding box center [202, 74] width 135 height 37
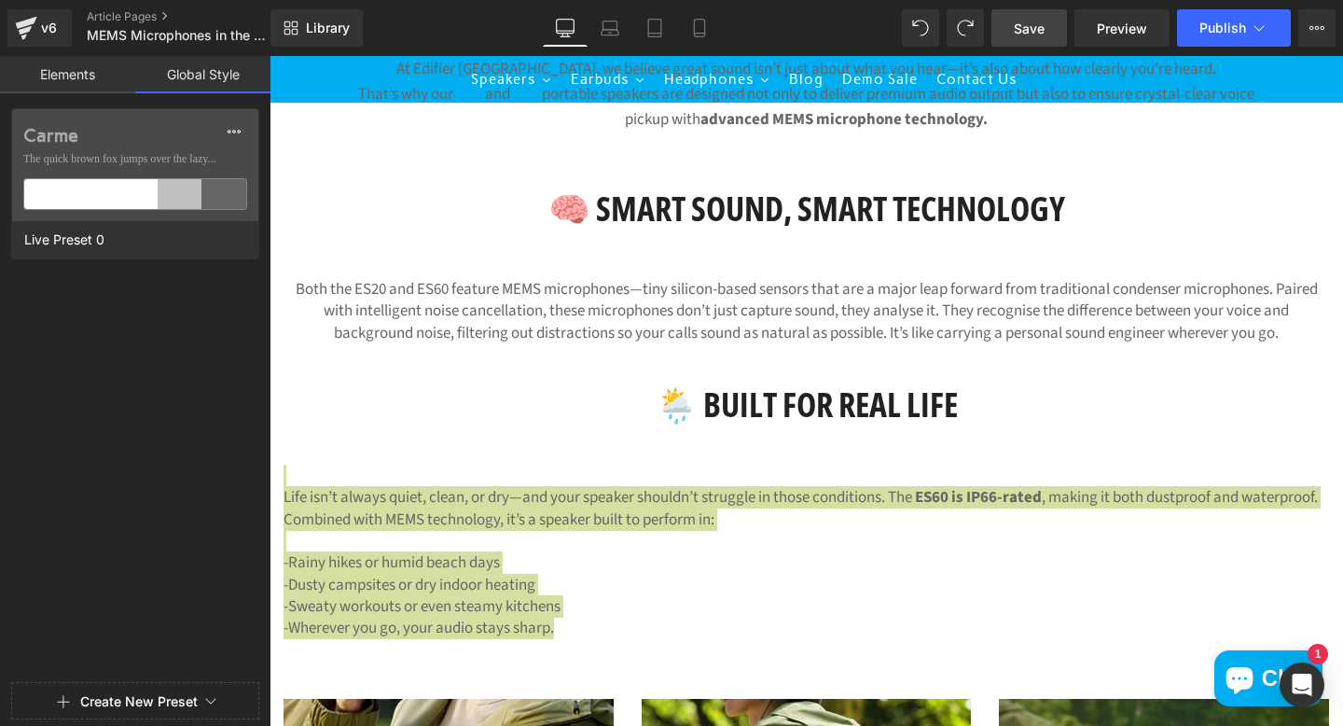
click at [69, 65] on link "Elements" at bounding box center [67, 74] width 135 height 37
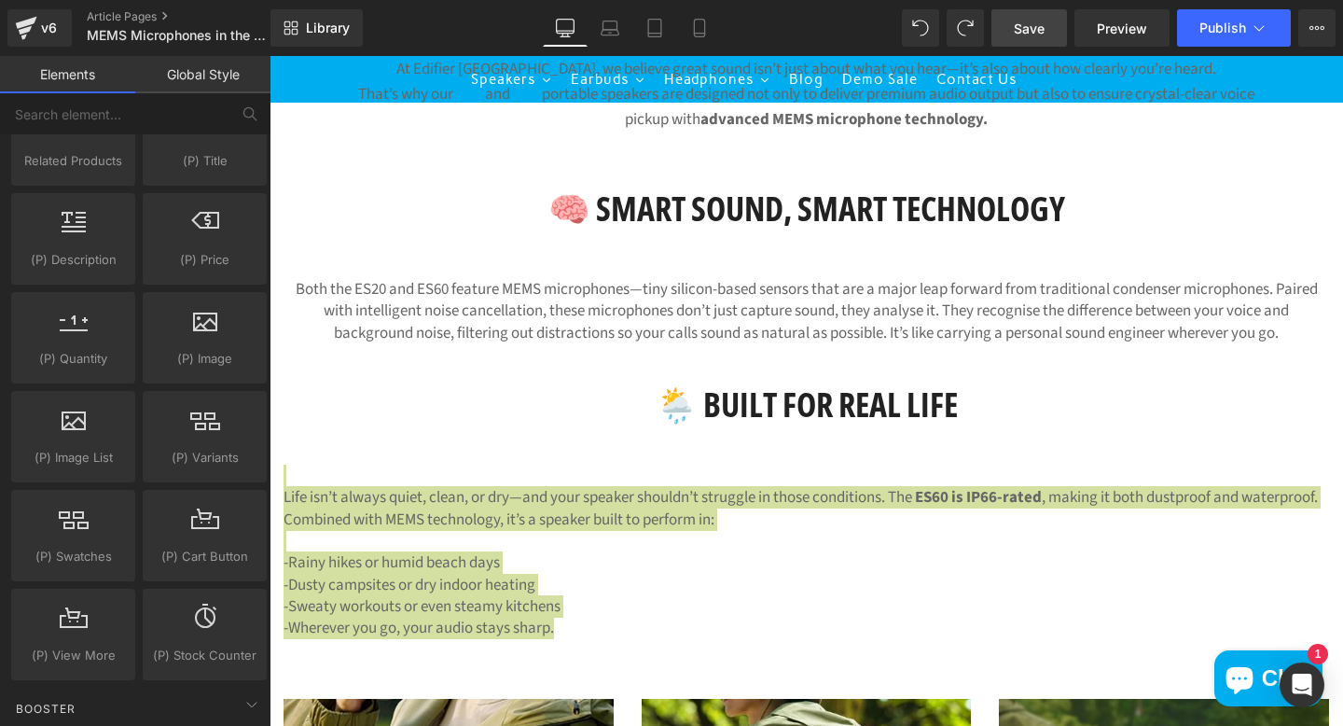
scroll to position [1705, 0]
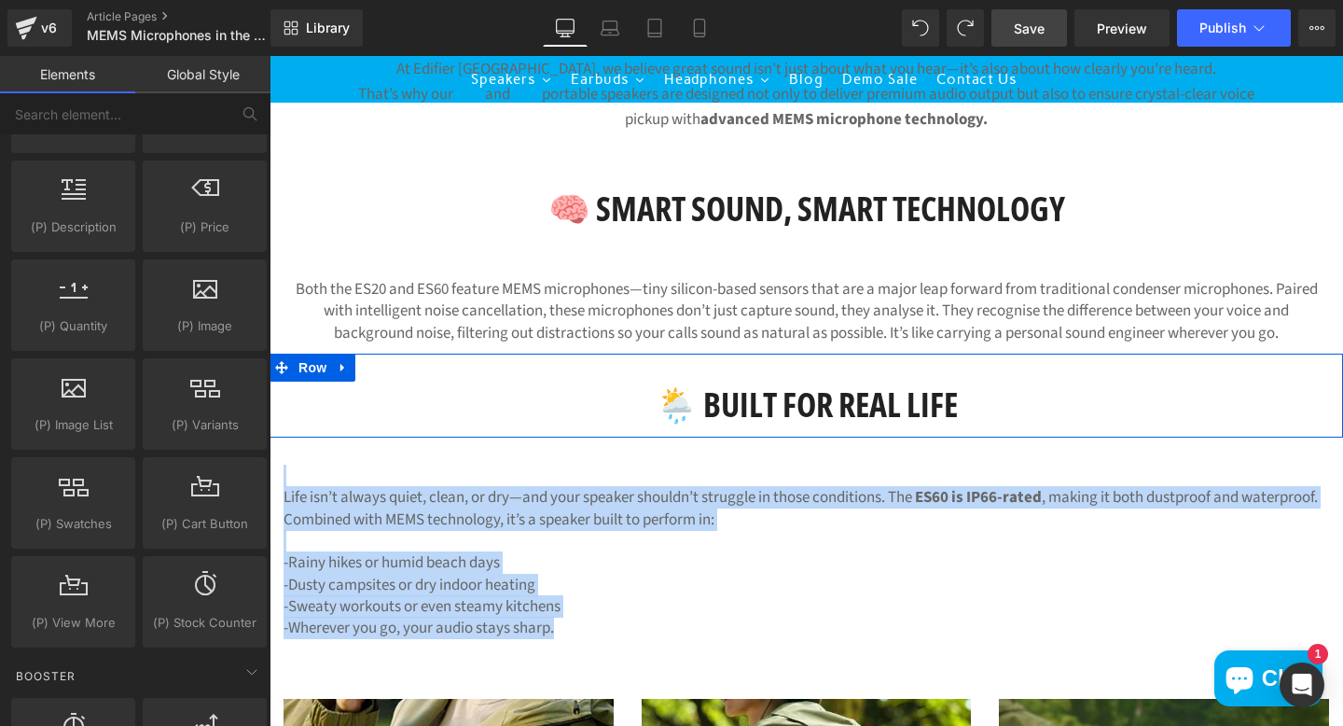
drag, startPoint x: 505, startPoint y: 359, endPoint x: 565, endPoint y: 426, distance: 90.5
click at [505, 359] on div "🌦️ Built for Real Life Heading Row" at bounding box center [807, 395] width 1074 height 84
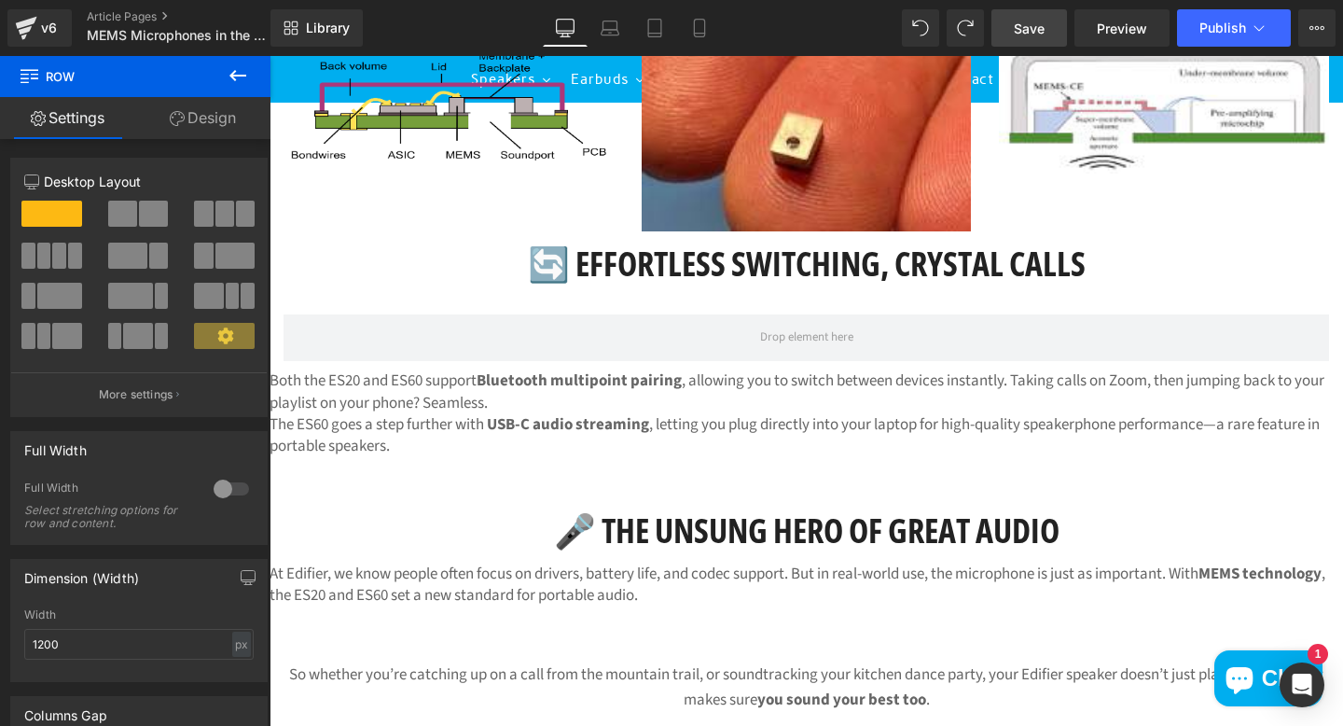
scroll to position [2061, 0]
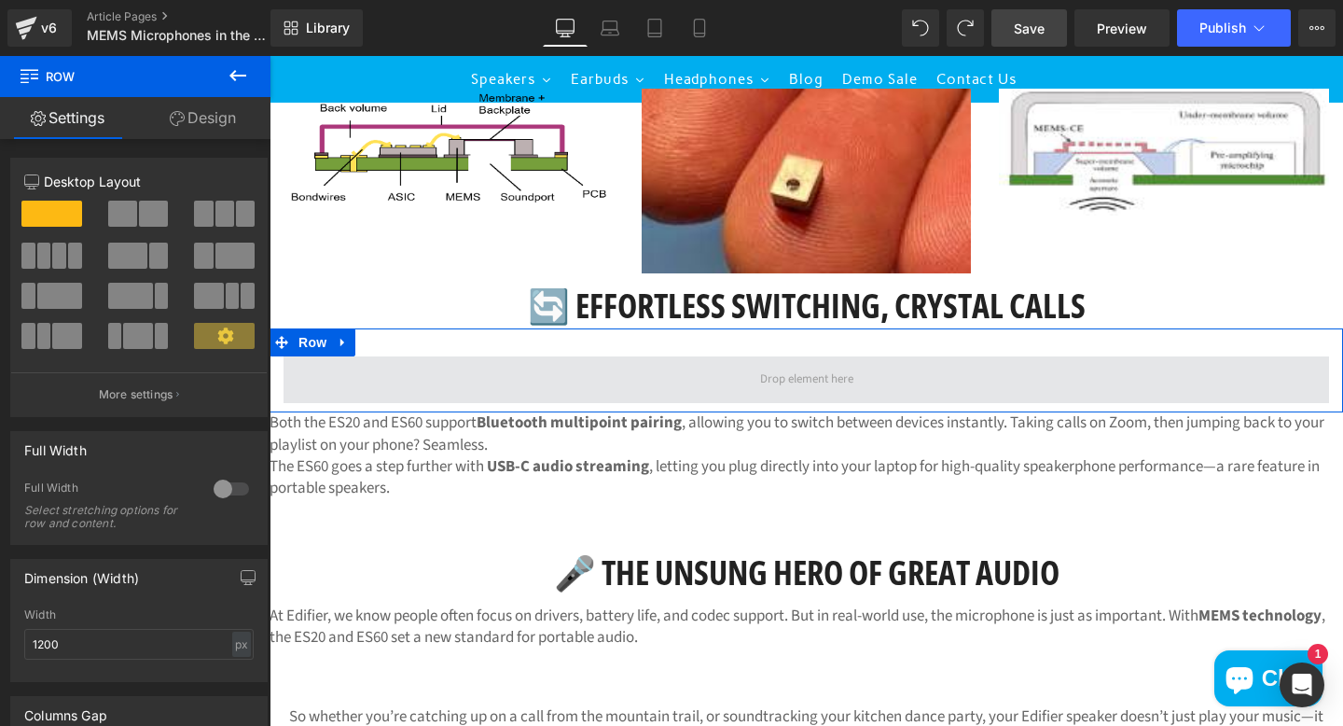
click at [669, 382] on span at bounding box center [807, 379] width 1046 height 47
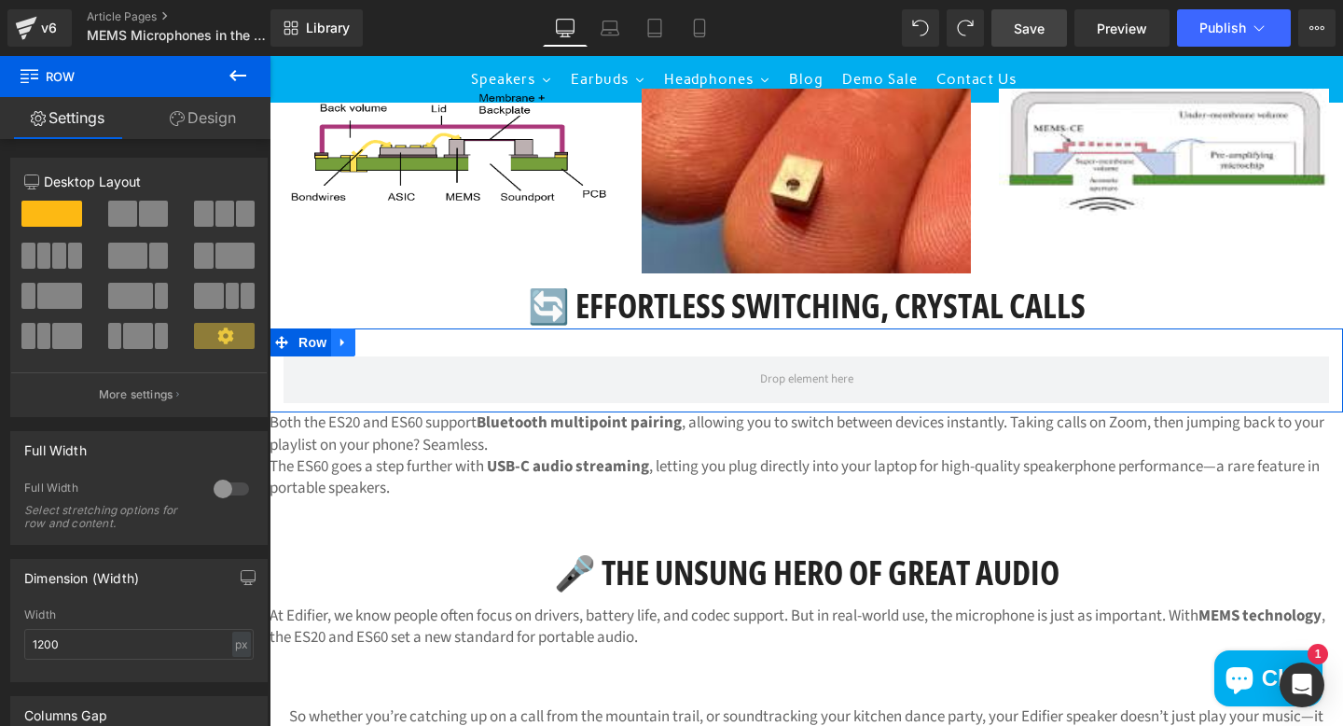
click at [350, 347] on icon at bounding box center [343, 343] width 13 height 14
click at [391, 346] on icon at bounding box center [391, 342] width 13 height 13
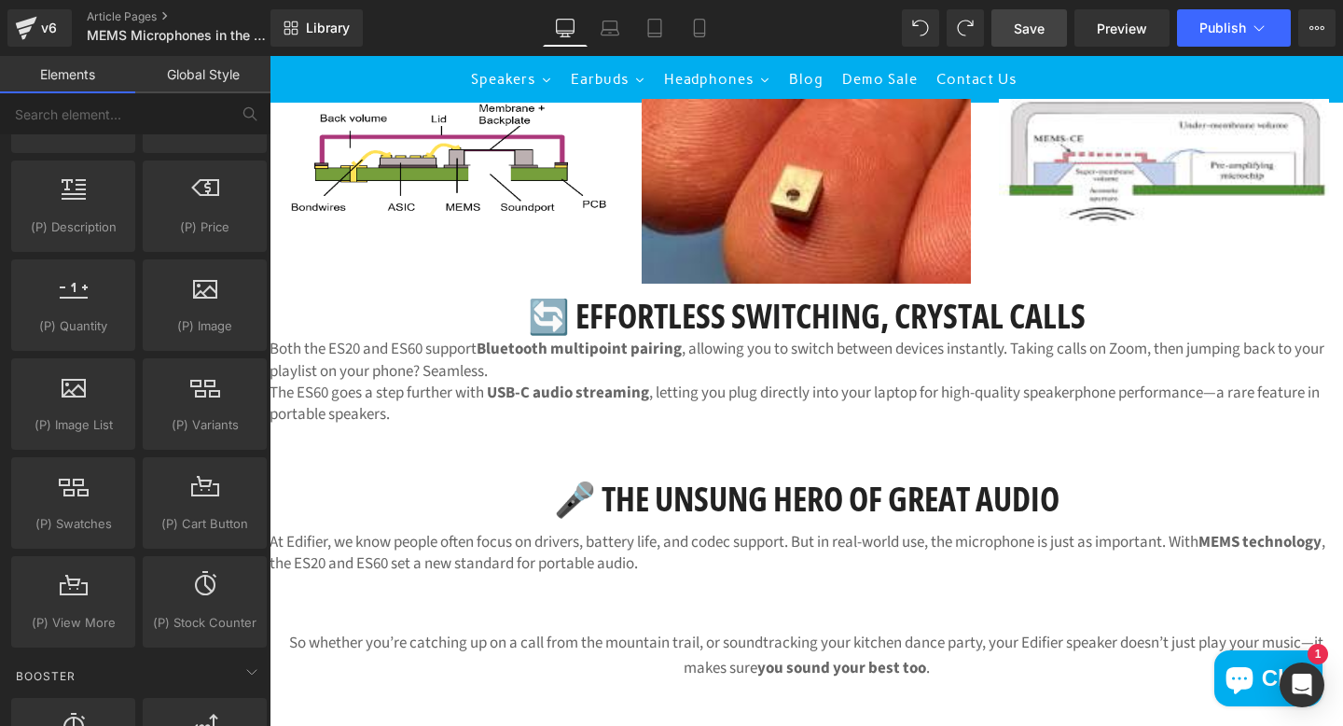
scroll to position [2015, 0]
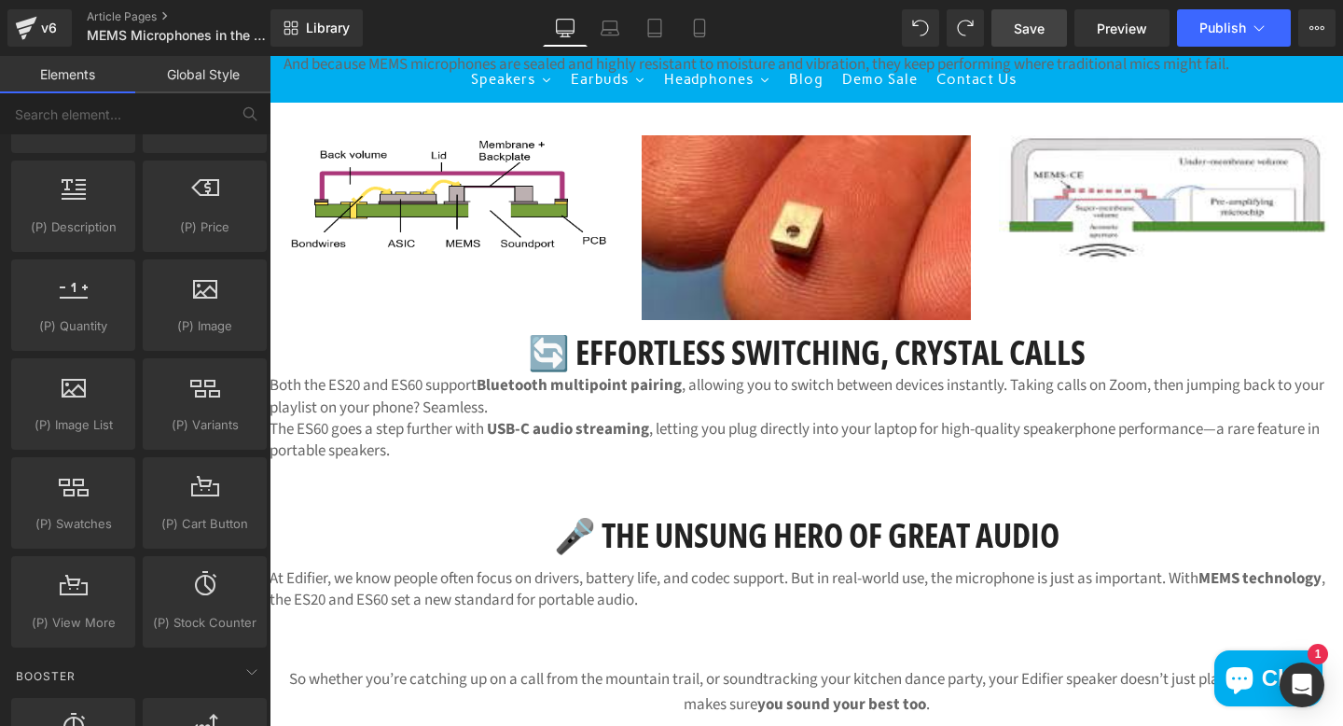
click at [763, 594] on div "At Edifier, we know people often focus on drivers, battery life, and codec supp…" at bounding box center [807, 590] width 1074 height 44
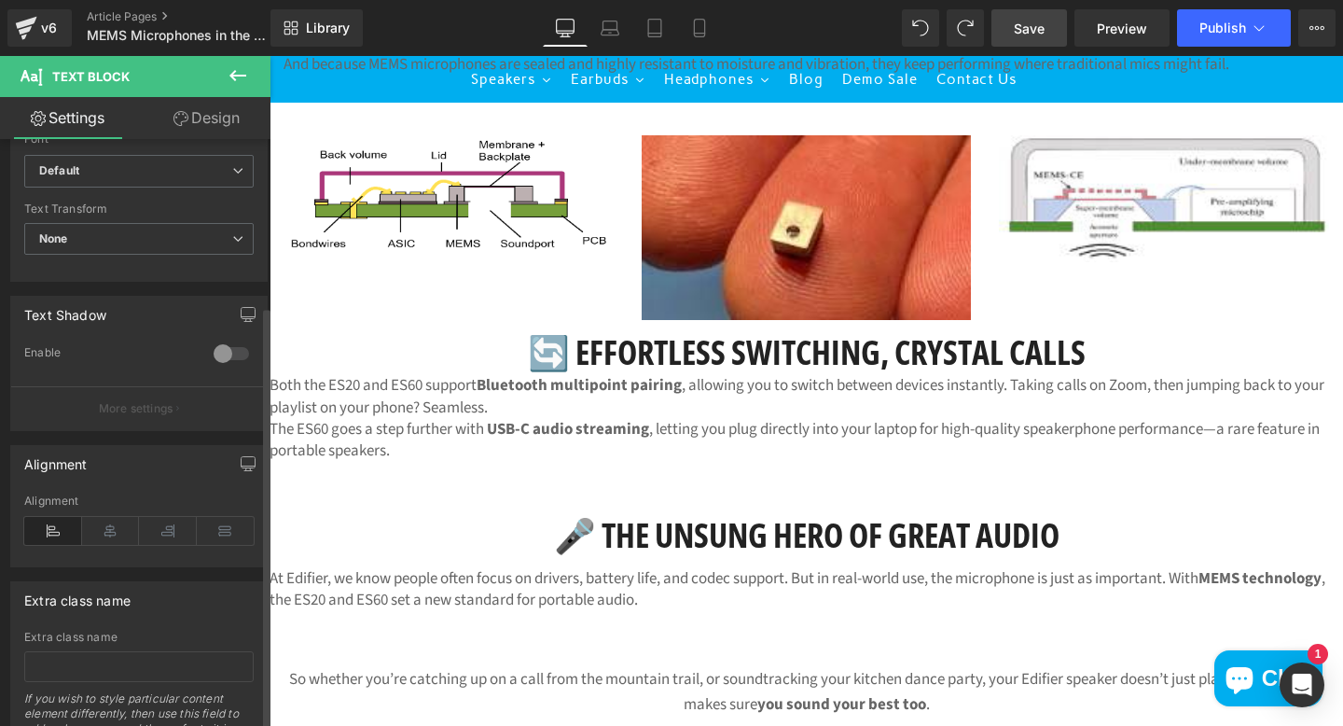
scroll to position [512, 0]
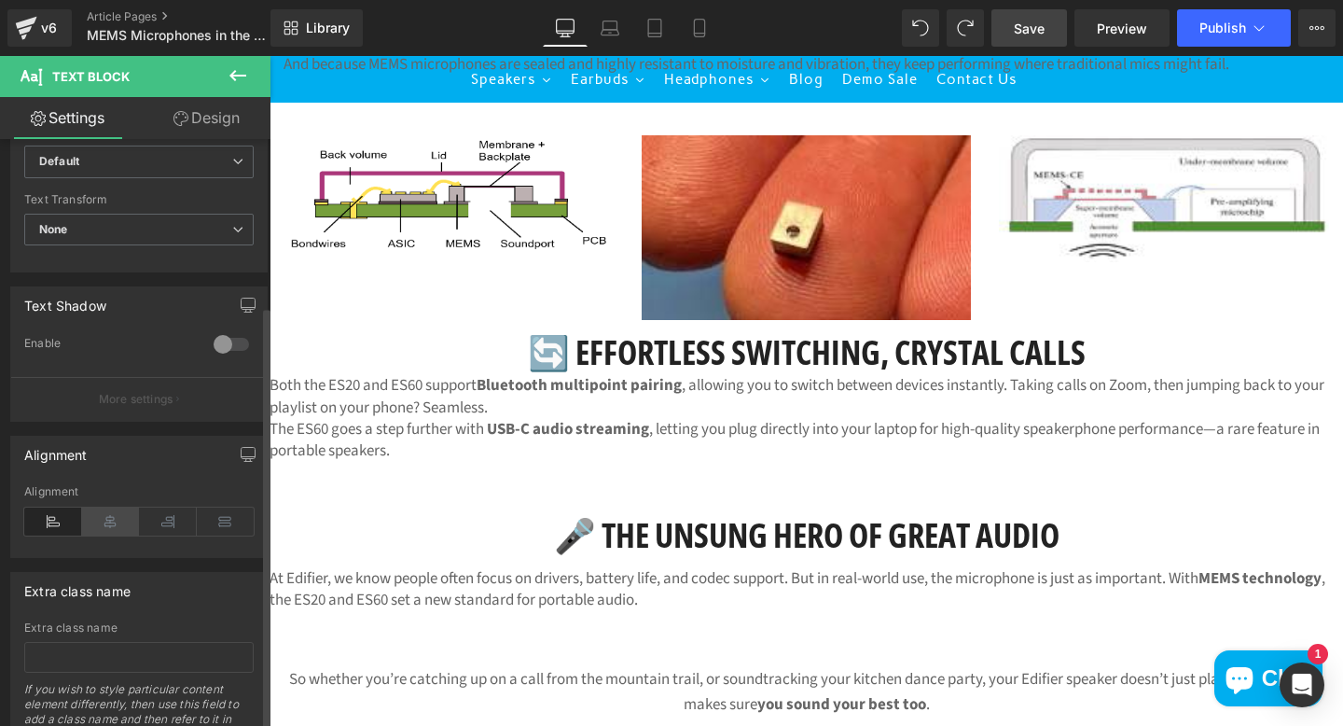
click at [110, 522] on icon at bounding box center [111, 521] width 58 height 28
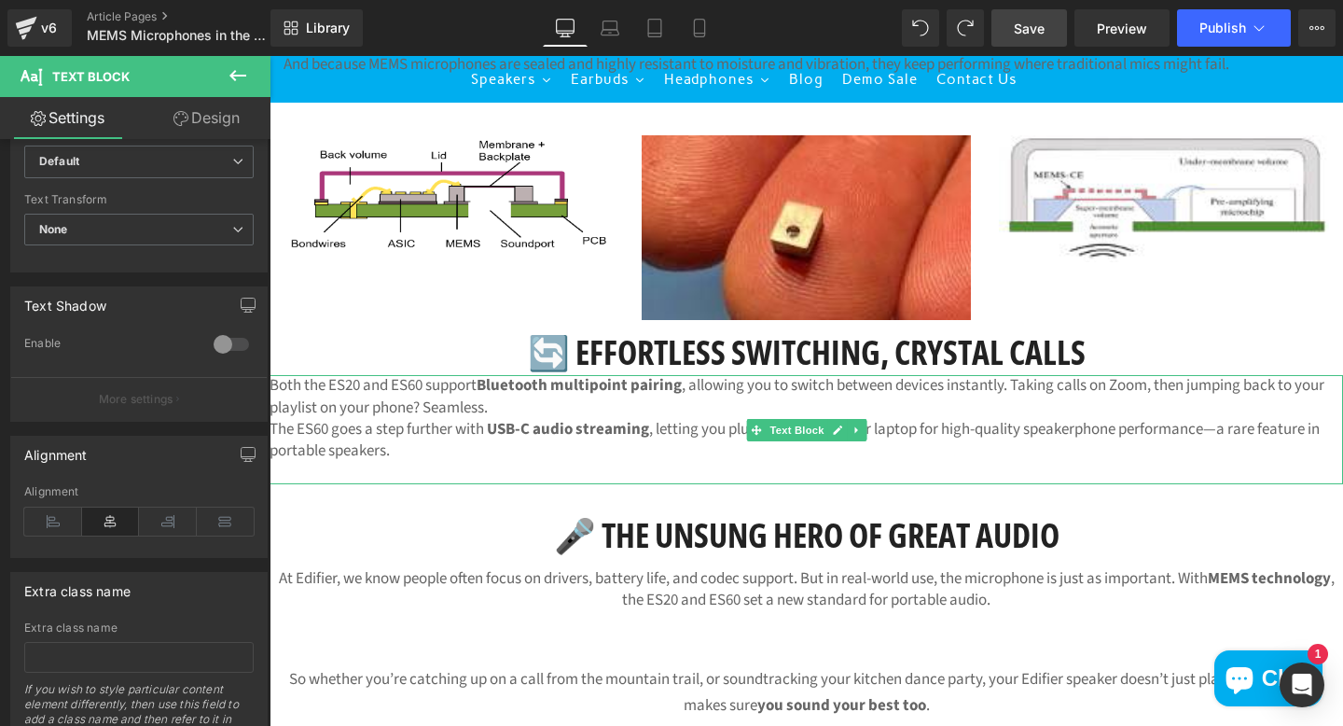
click at [457, 459] on p "The ES60 goes a step further with USB-C audio streaming , letting you plug dire…" at bounding box center [807, 441] width 1074 height 44
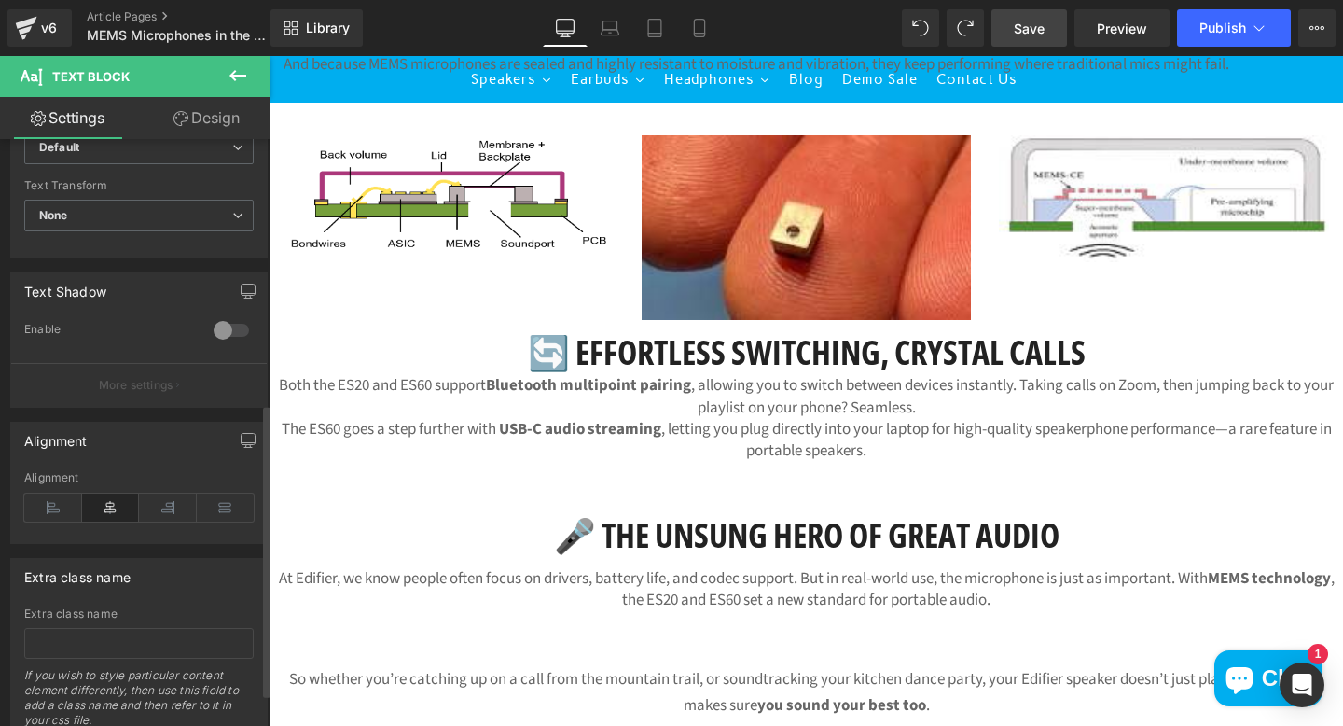
scroll to position [540, 0]
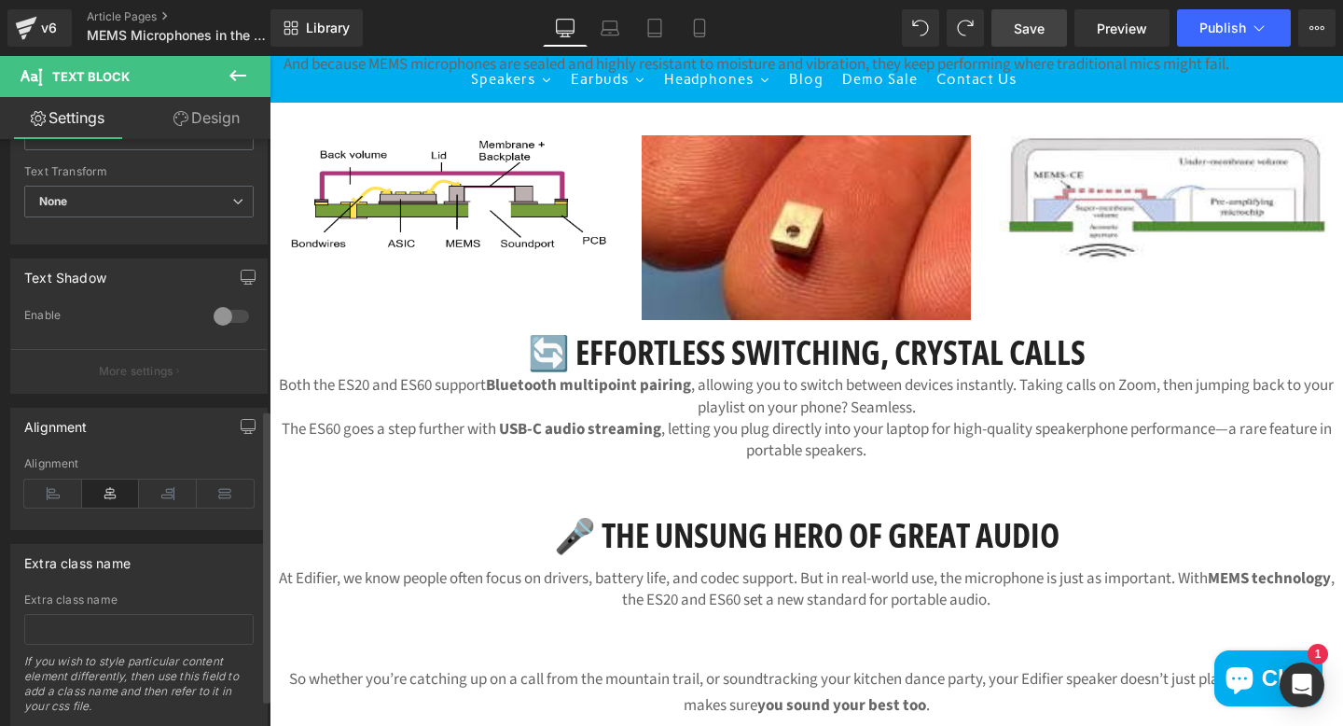
click at [114, 496] on icon at bounding box center [111, 493] width 58 height 28
click at [947, 420] on p "The ES60 goes a step further with USB-C audio streaming , letting you plug dire…" at bounding box center [807, 441] width 1074 height 44
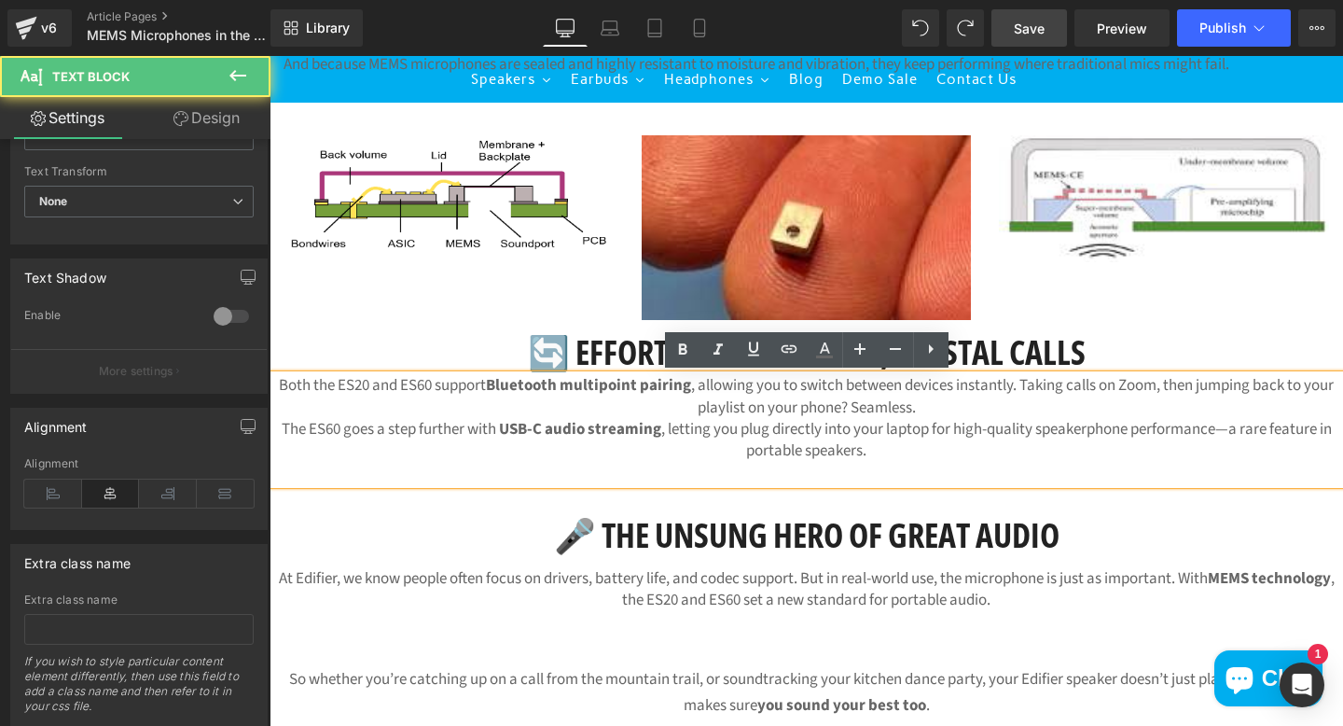
click at [935, 410] on p "Both the ES20 and ES60 support Bluetooth multipoint pairing , allowing you to s…" at bounding box center [807, 397] width 1074 height 44
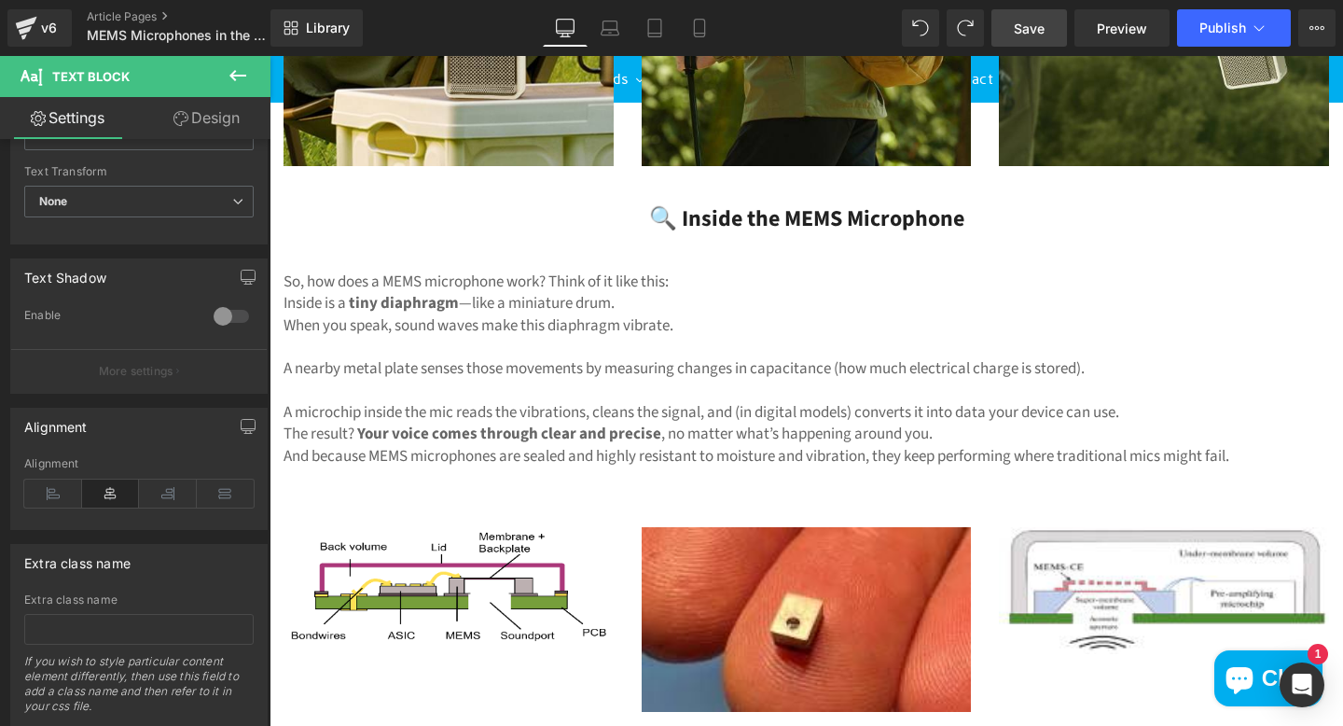
scroll to position [1532, 0]
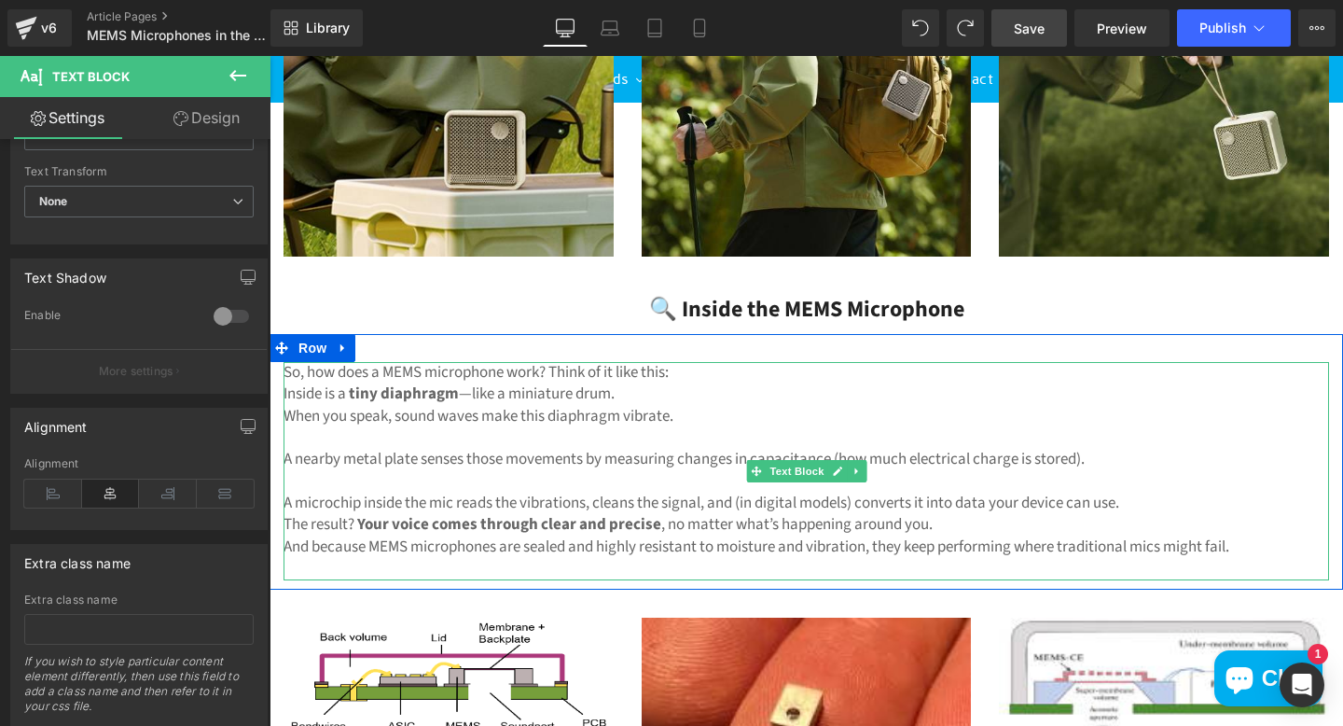
click at [833, 519] on p "The result? Your voice comes through clear and precise , no matter what’s happe…" at bounding box center [807, 524] width 1046 height 21
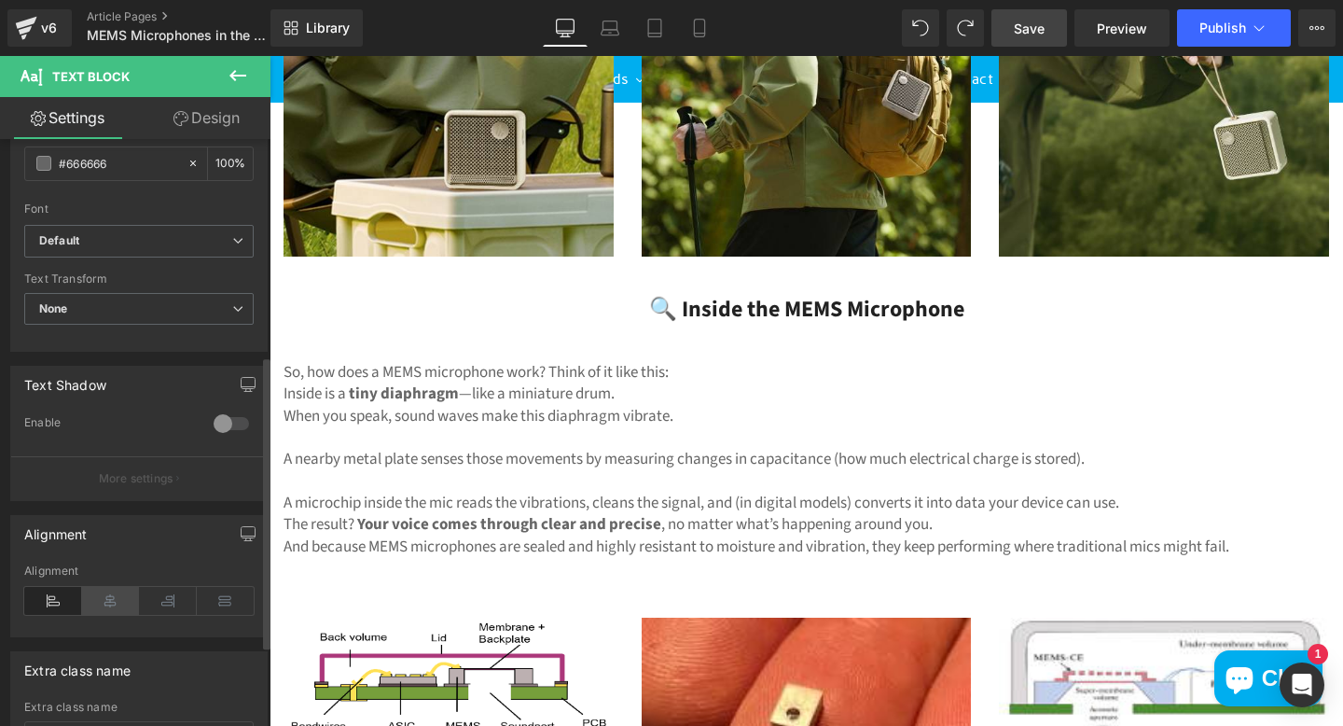
click at [118, 601] on icon at bounding box center [111, 601] width 58 height 28
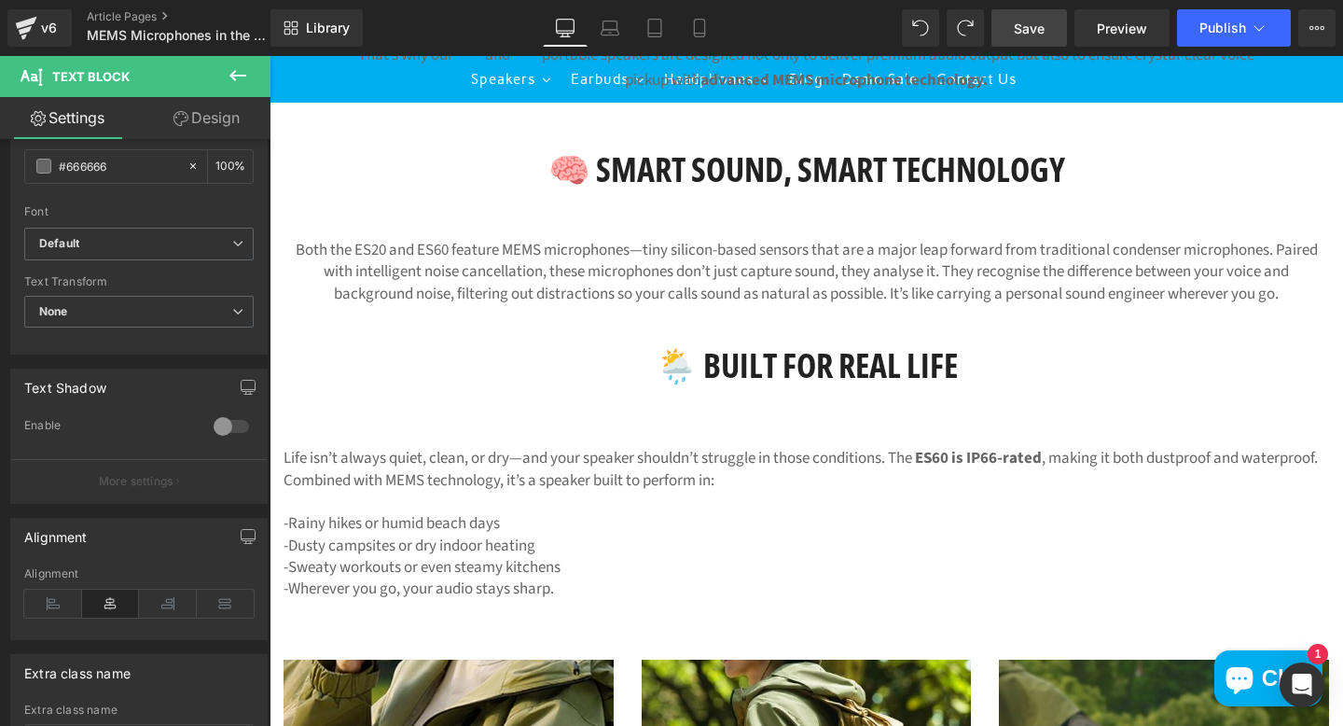
scroll to position [684, 0]
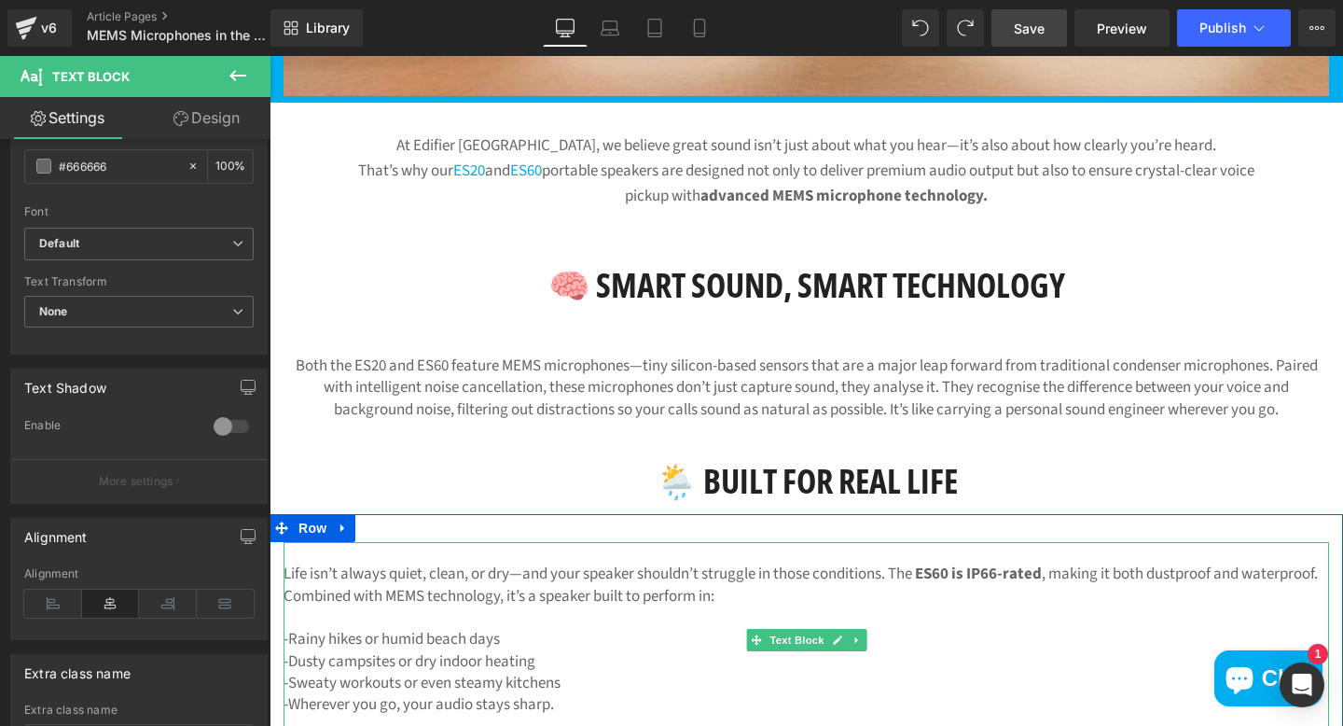
click at [652, 584] on p "Life isn’t always quiet, clean, or dry—and your speaker shouldn’t struggle in t…" at bounding box center [807, 574] width 1046 height 65
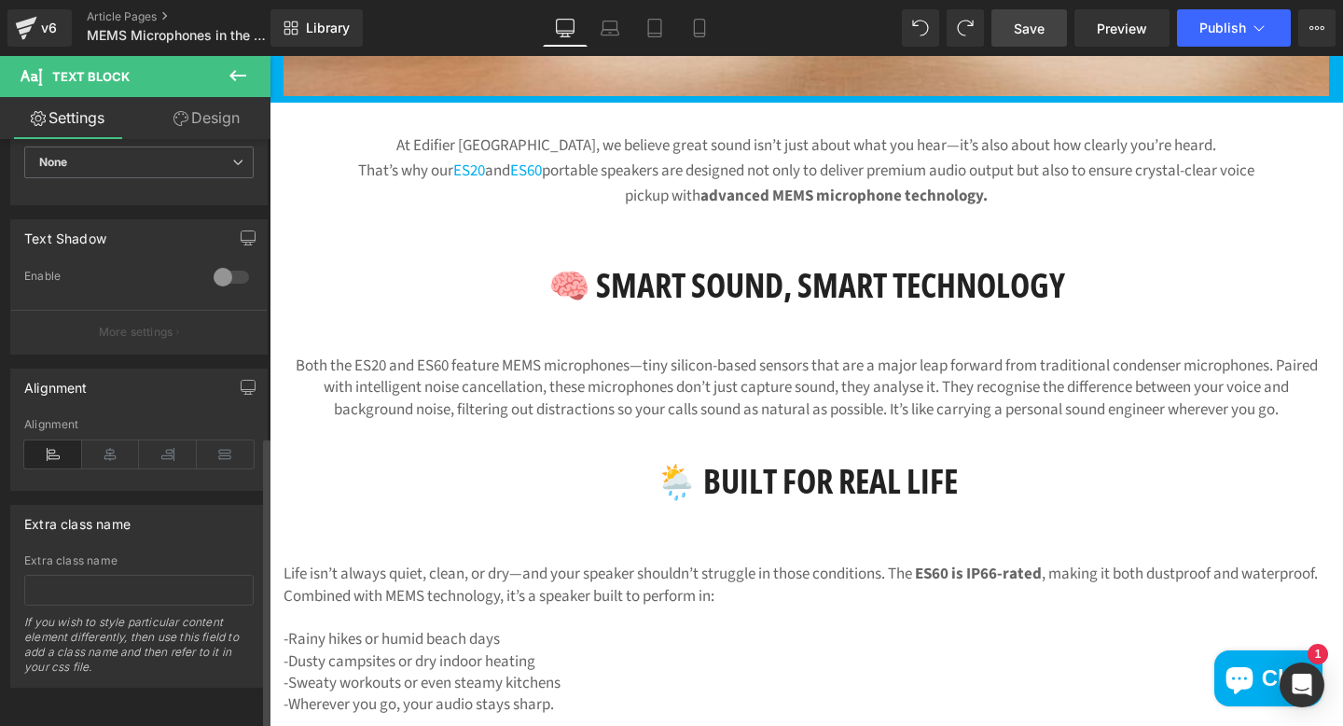
scroll to position [594, 0]
click at [108, 440] on icon at bounding box center [111, 454] width 58 height 28
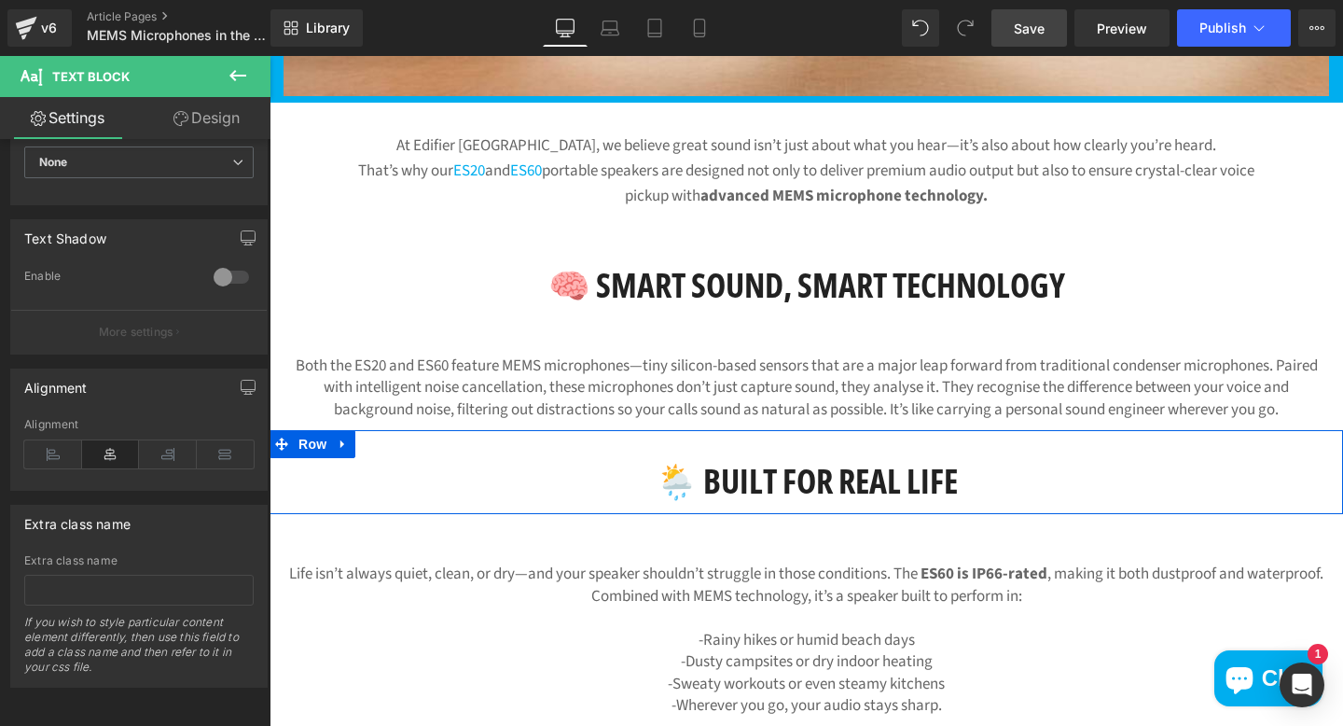
scroll to position [0, 0]
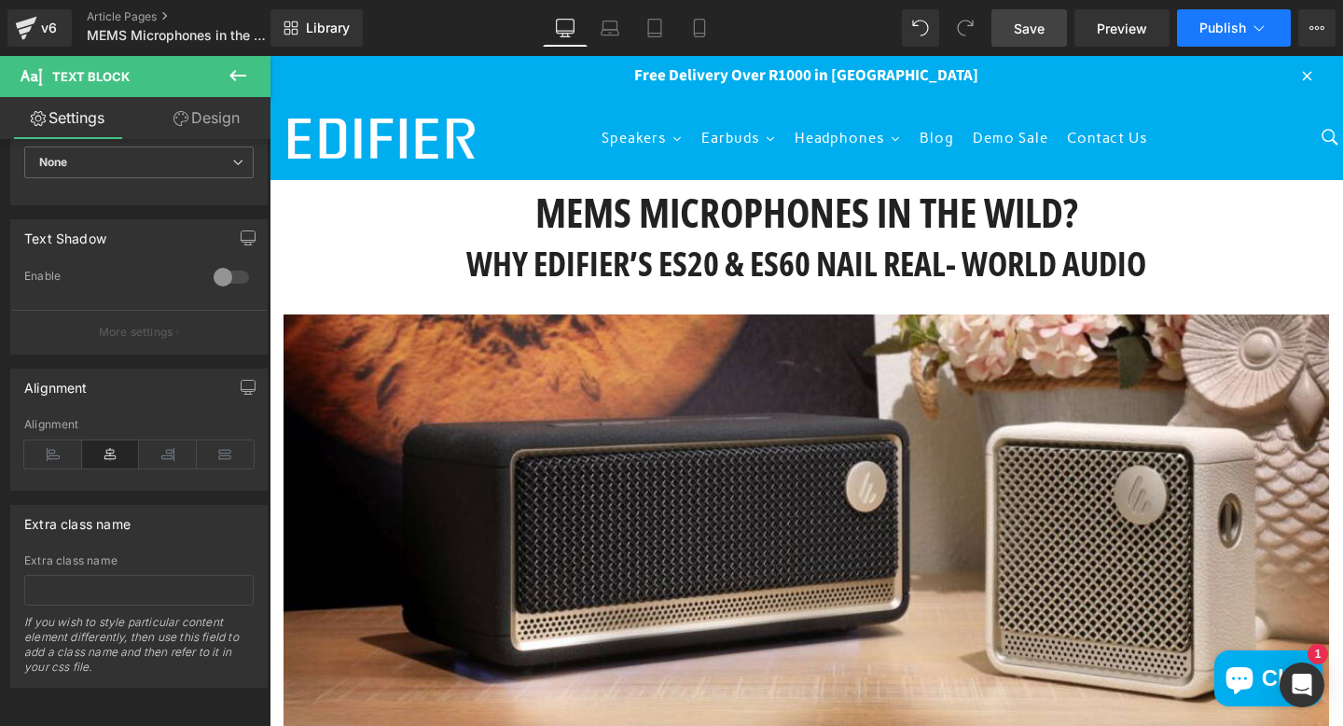
click at [1209, 29] on span "Publish" at bounding box center [1222, 28] width 47 height 15
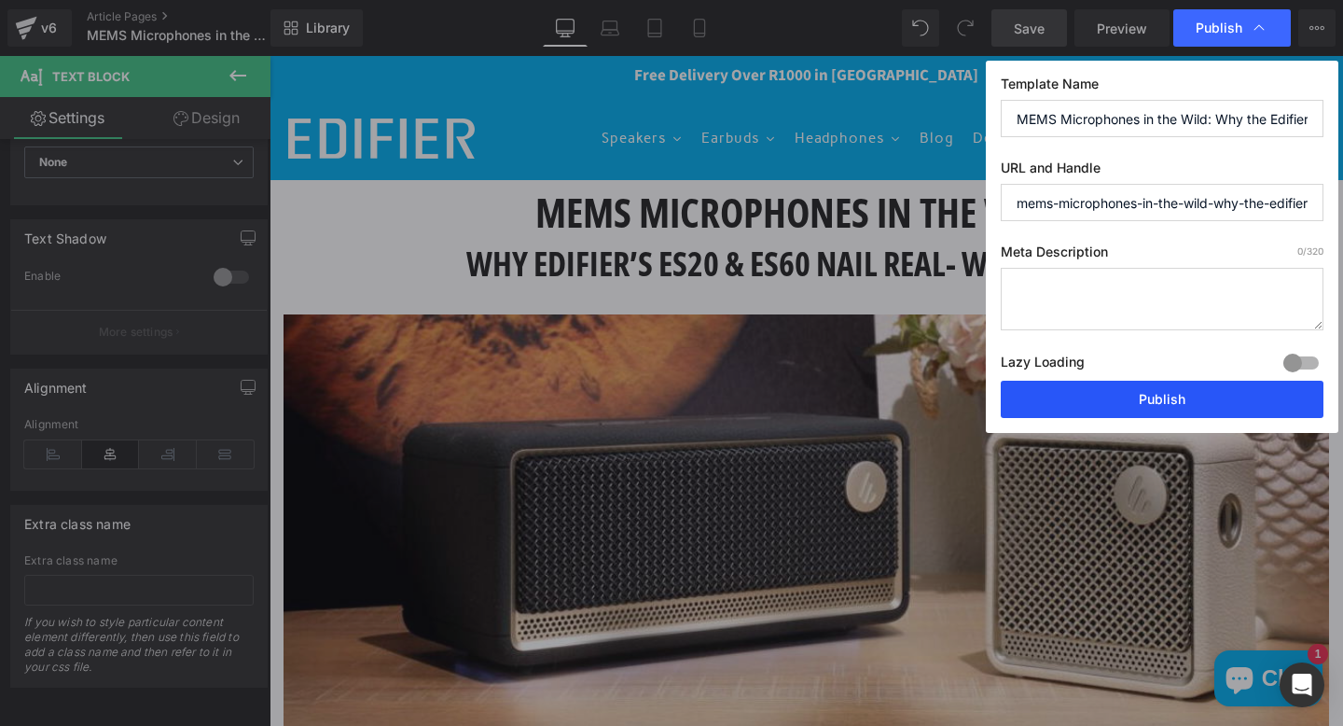
click at [1237, 395] on button "Publish" at bounding box center [1162, 399] width 323 height 37
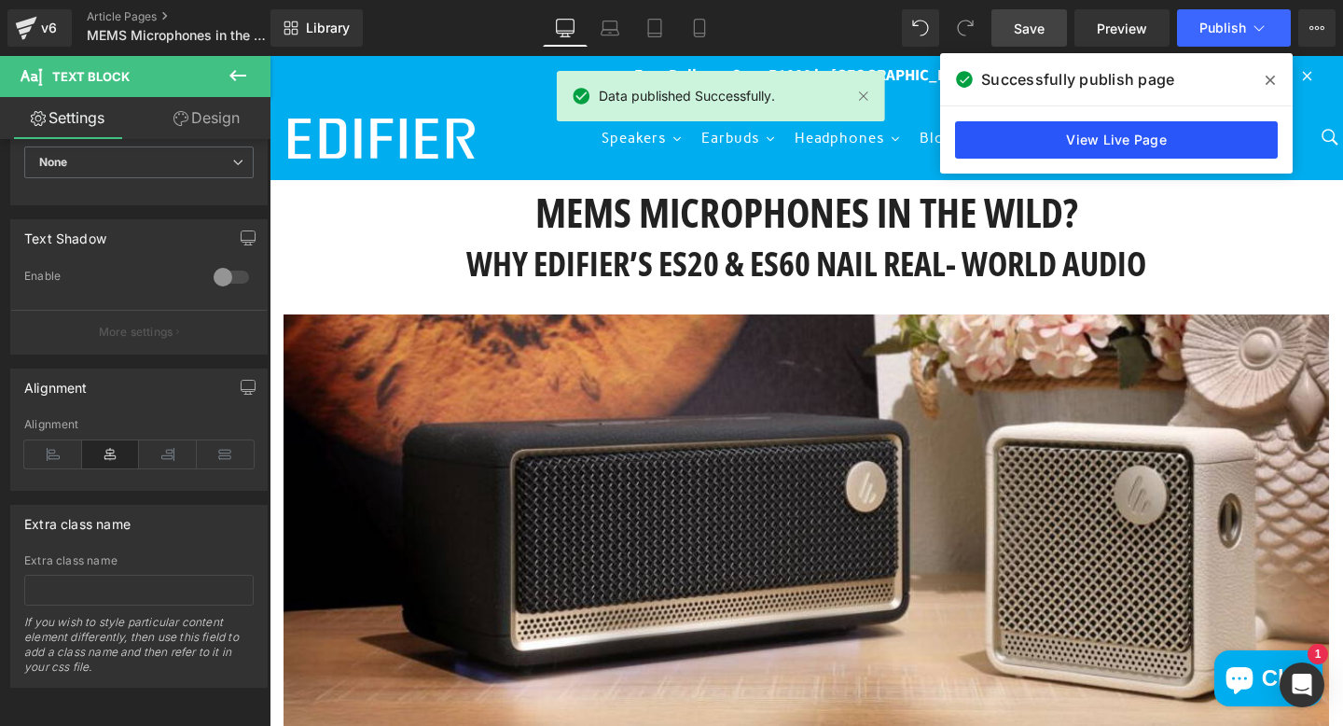
click at [1098, 140] on link "View Live Page" at bounding box center [1116, 139] width 323 height 37
